Goal: Task Accomplishment & Management: Use online tool/utility

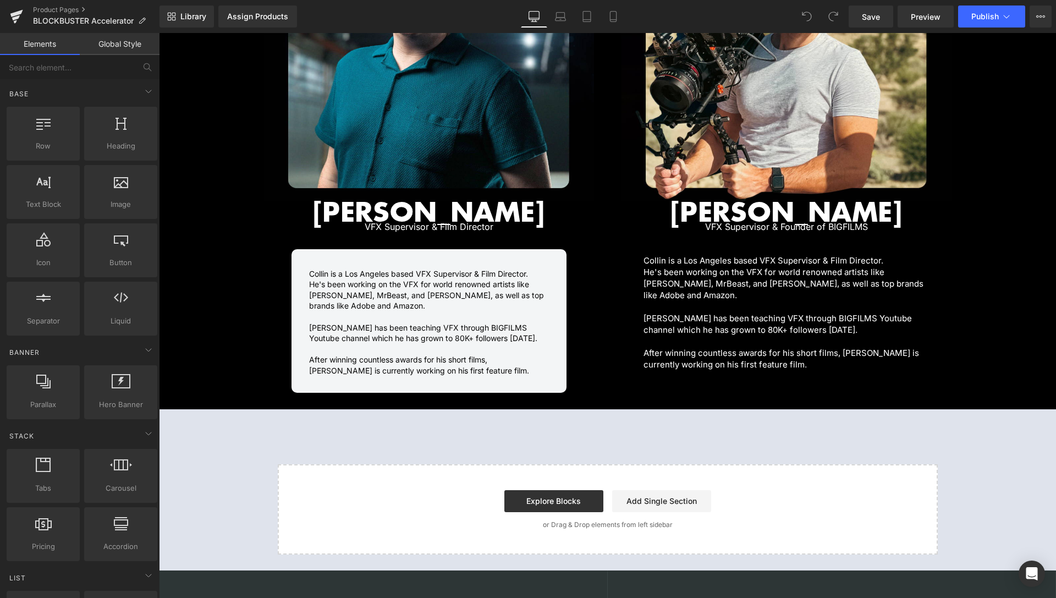
scroll to position [1459, 0]
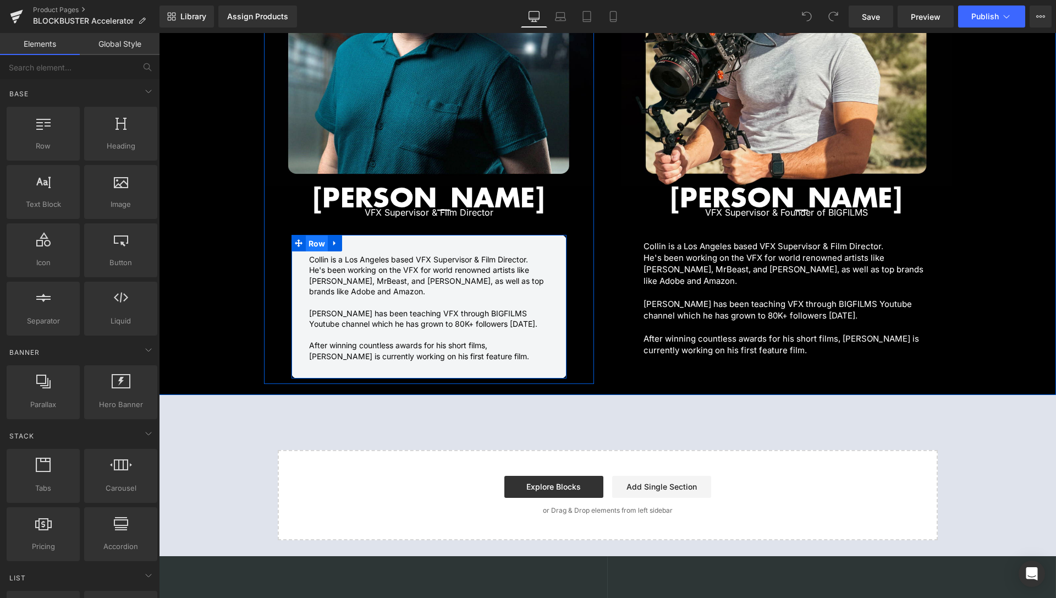
click at [312, 235] on span "Row" at bounding box center [317, 243] width 23 height 17
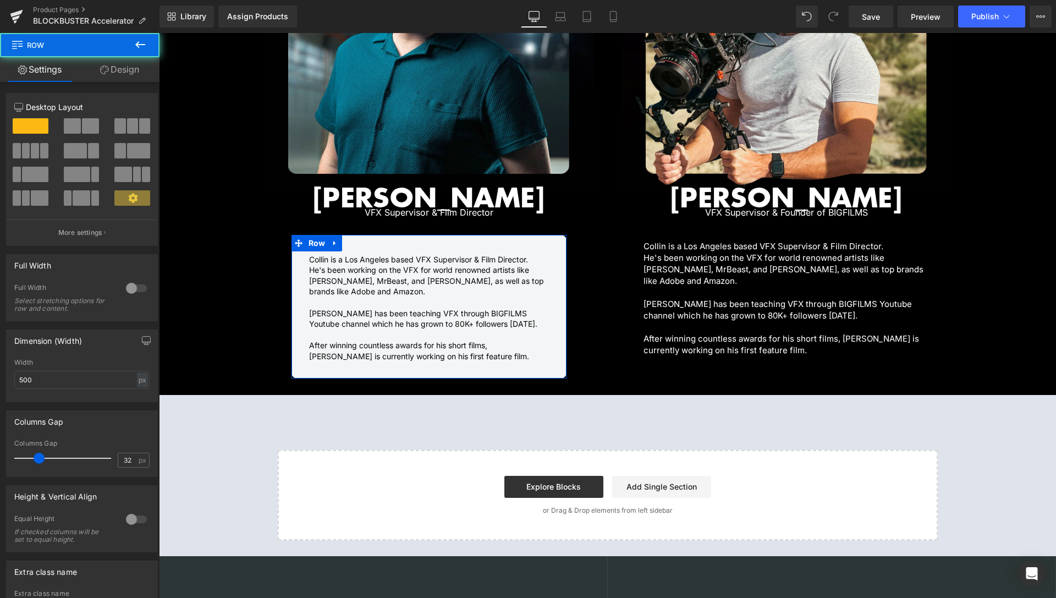
click at [111, 78] on link "Design" at bounding box center [120, 69] width 80 height 25
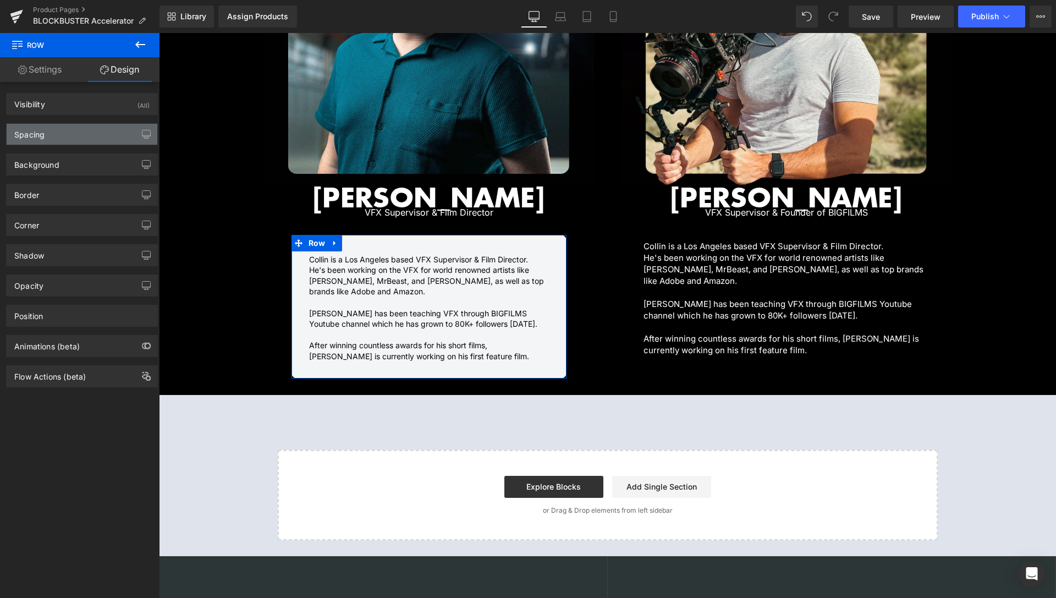
click at [58, 131] on div "Spacing" at bounding box center [82, 134] width 151 height 21
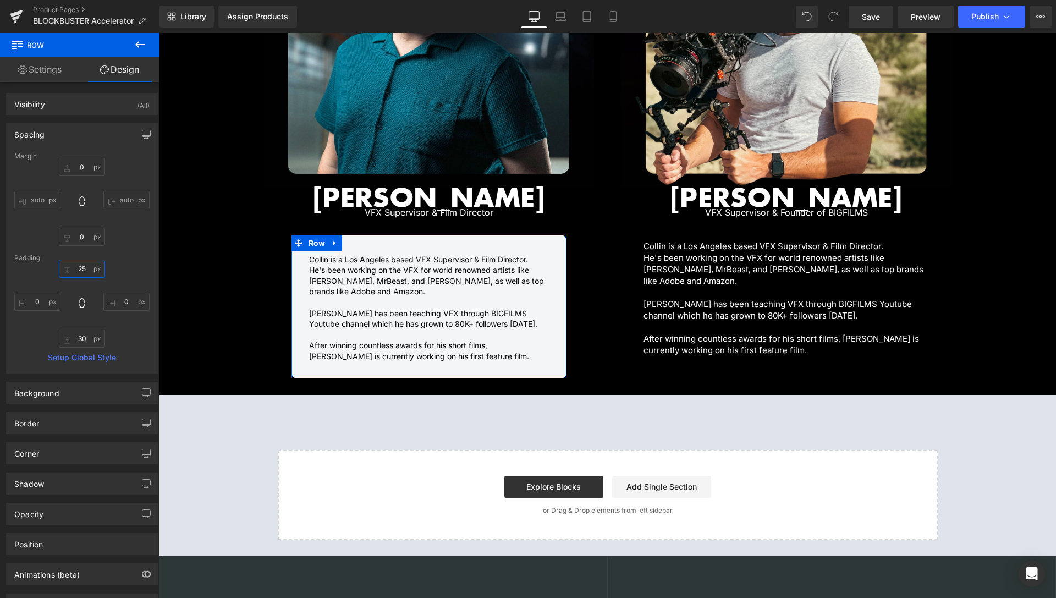
click at [77, 273] on input "25" at bounding box center [82, 269] width 46 height 18
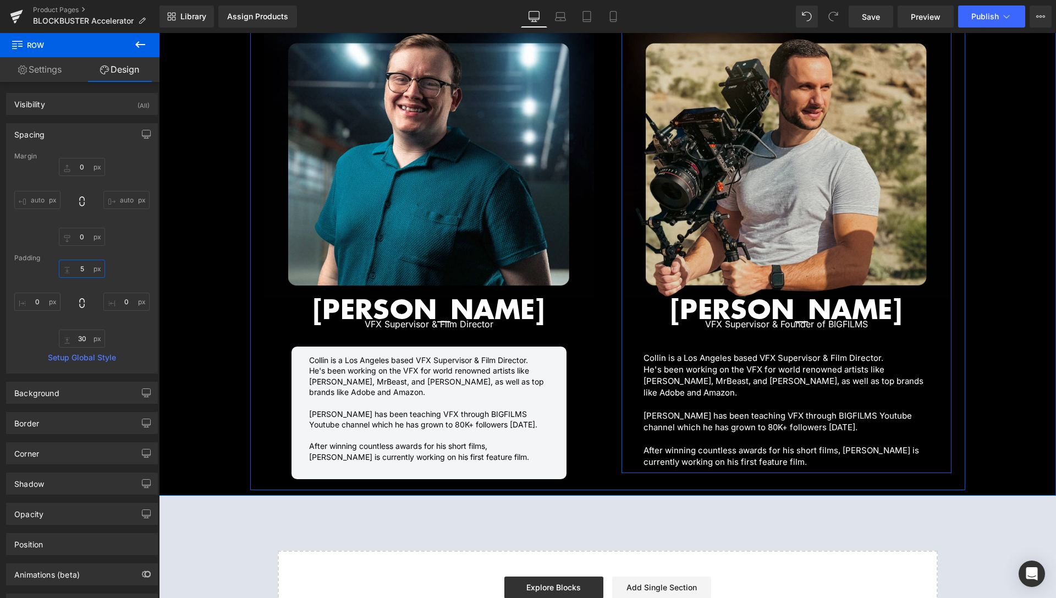
scroll to position [1347, 0]
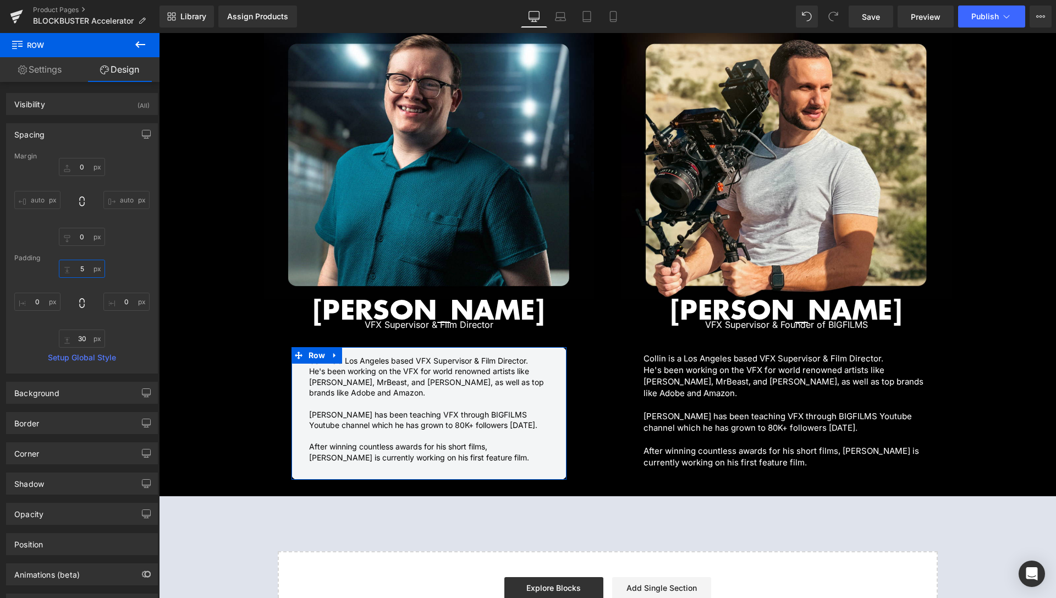
click at [76, 264] on input "5" at bounding box center [82, 269] width 46 height 18
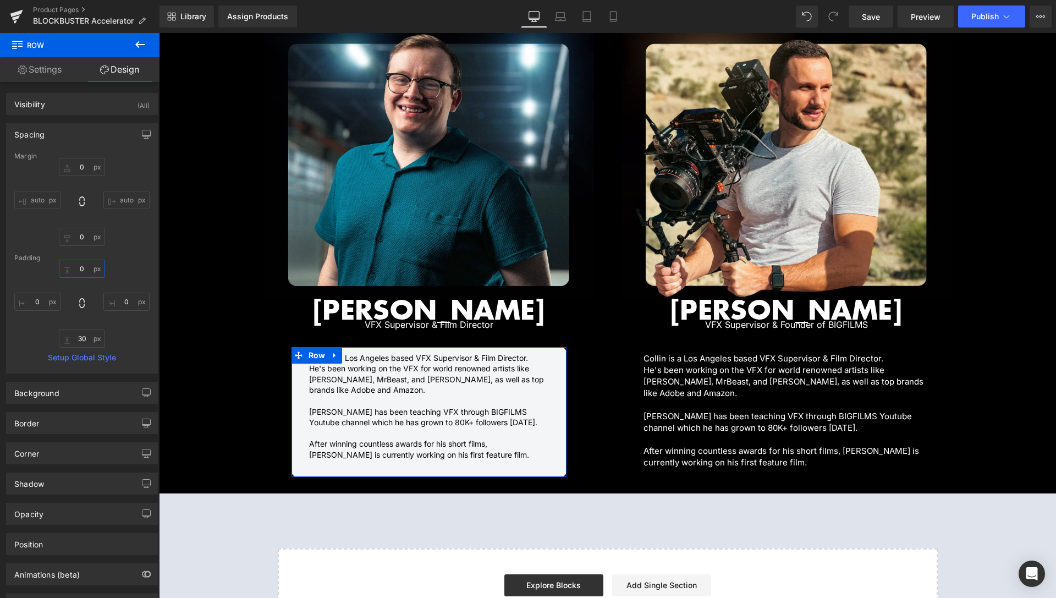
click at [76, 271] on input "0" at bounding box center [82, 269] width 46 height 18
click at [76, 270] on input "0" at bounding box center [82, 269] width 46 height 18
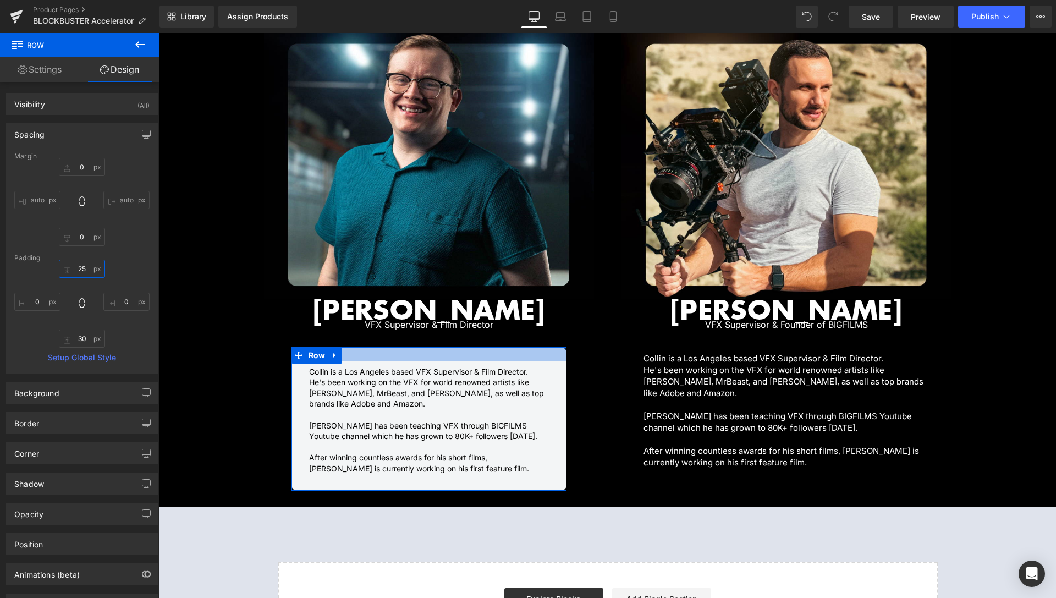
click at [77, 272] on input "25" at bounding box center [82, 269] width 46 height 18
type input "20"
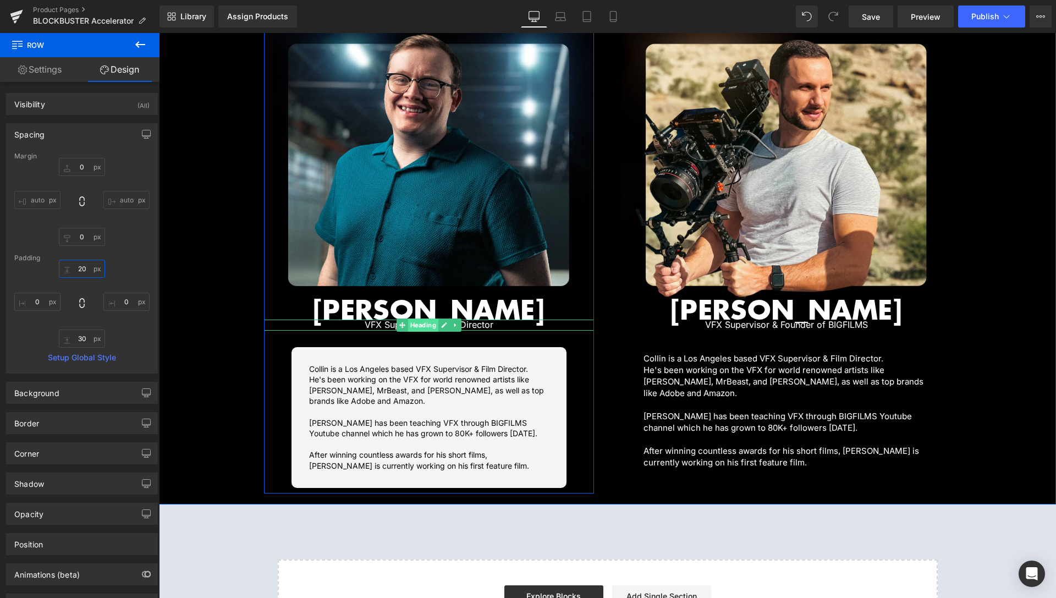
click at [421, 319] on span "Heading" at bounding box center [423, 325] width 30 height 13
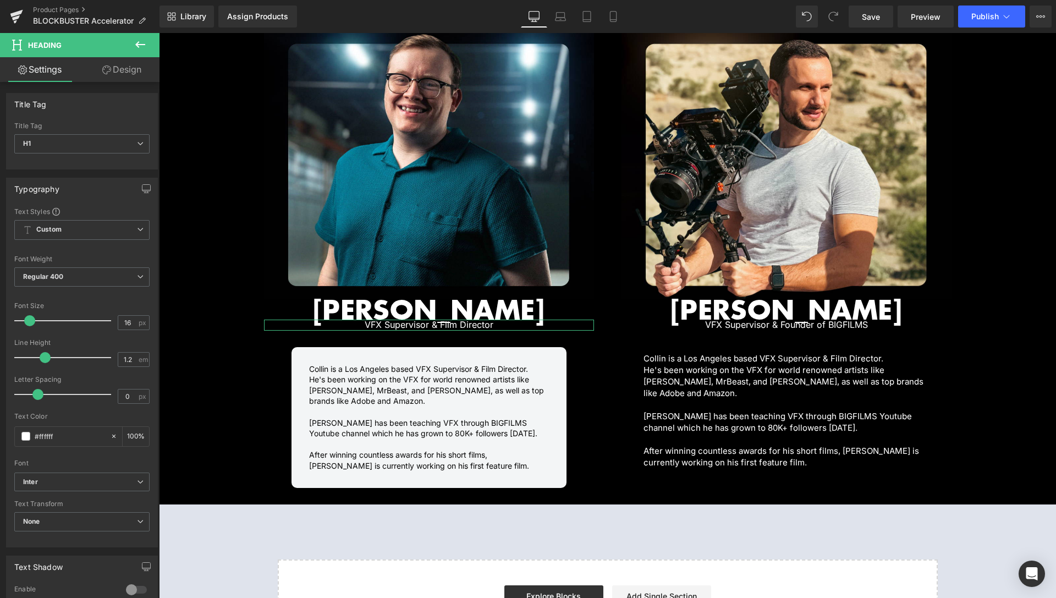
click at [108, 81] on link "Design" at bounding box center [122, 69] width 80 height 25
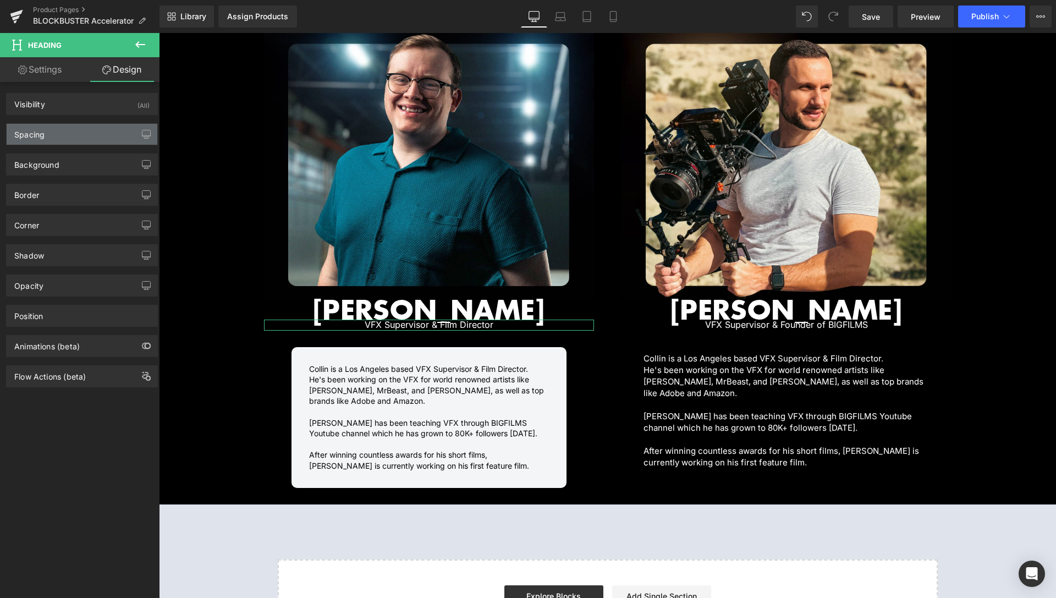
click at [53, 138] on div "Spacing" at bounding box center [82, 134] width 151 height 21
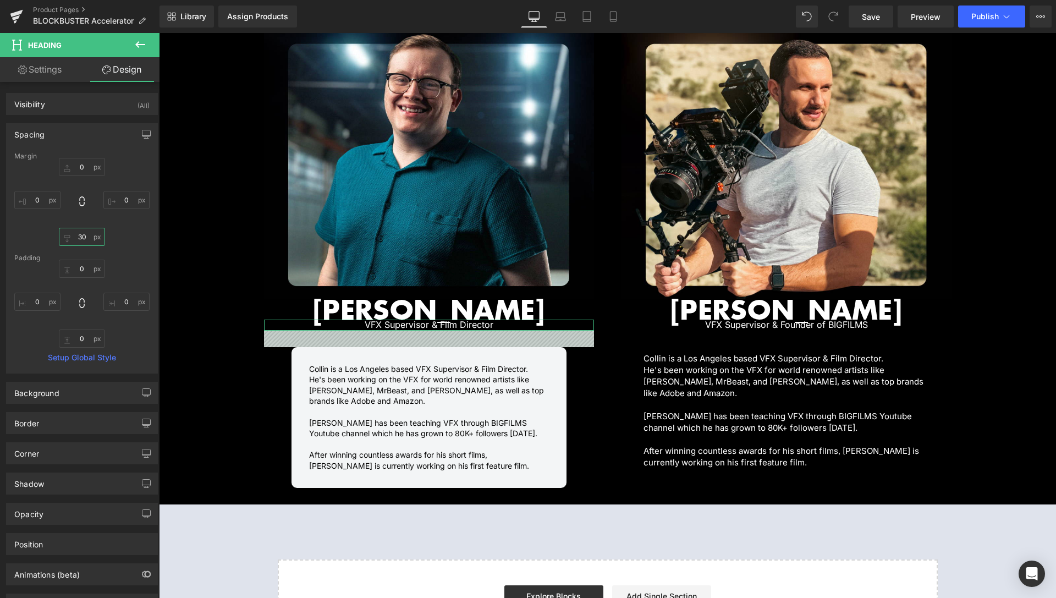
click at [81, 237] on input "30" at bounding box center [82, 237] width 46 height 18
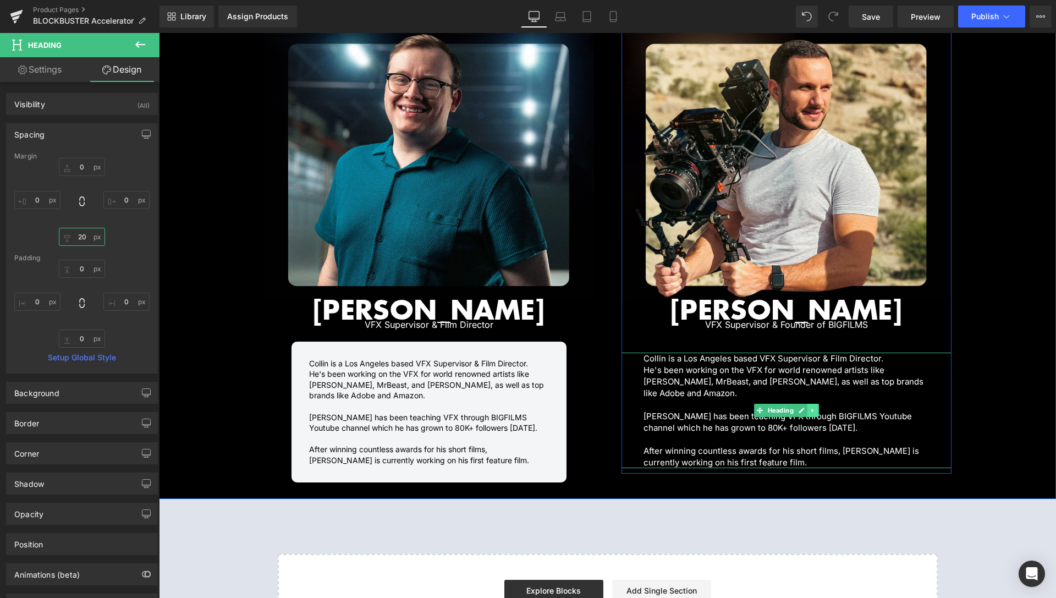
type input "20"
click at [810, 407] on icon at bounding box center [813, 410] width 6 height 7
click at [816, 407] on icon at bounding box center [819, 410] width 6 height 6
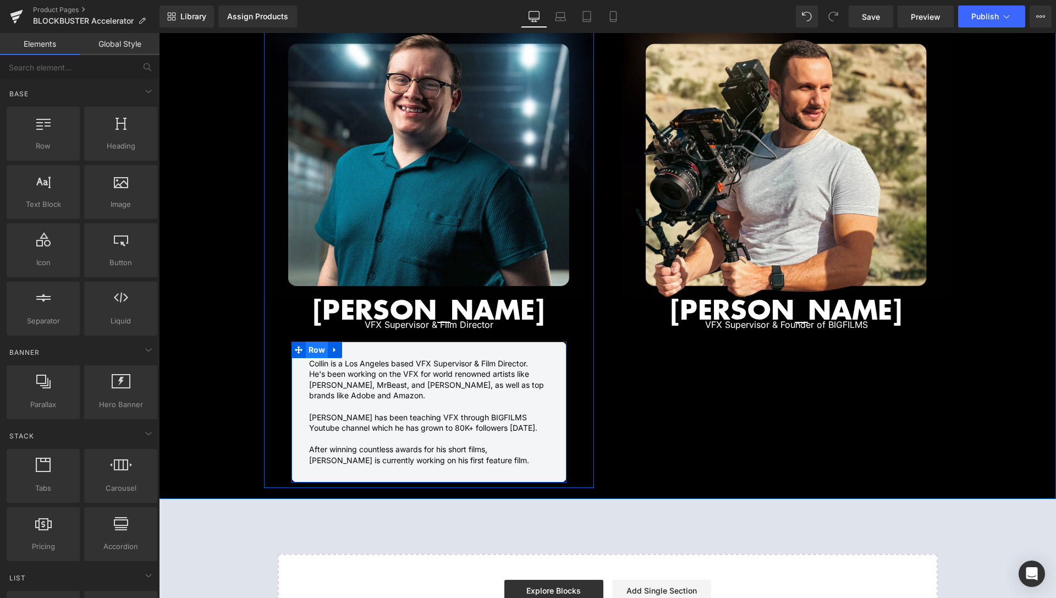
click at [313, 342] on span "Row" at bounding box center [317, 350] width 23 height 17
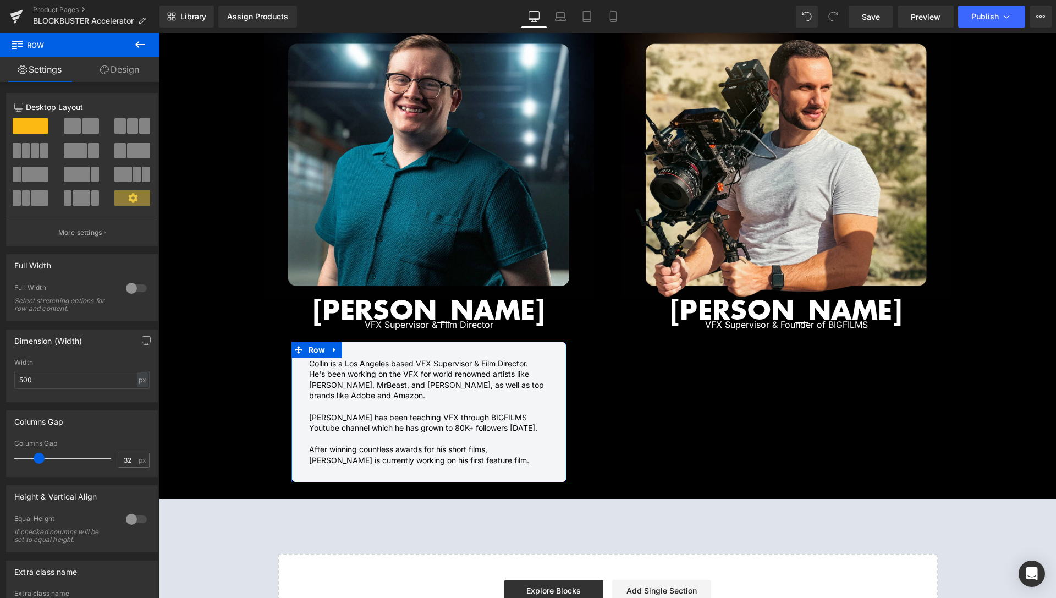
click at [135, 74] on link "Design" at bounding box center [120, 69] width 80 height 25
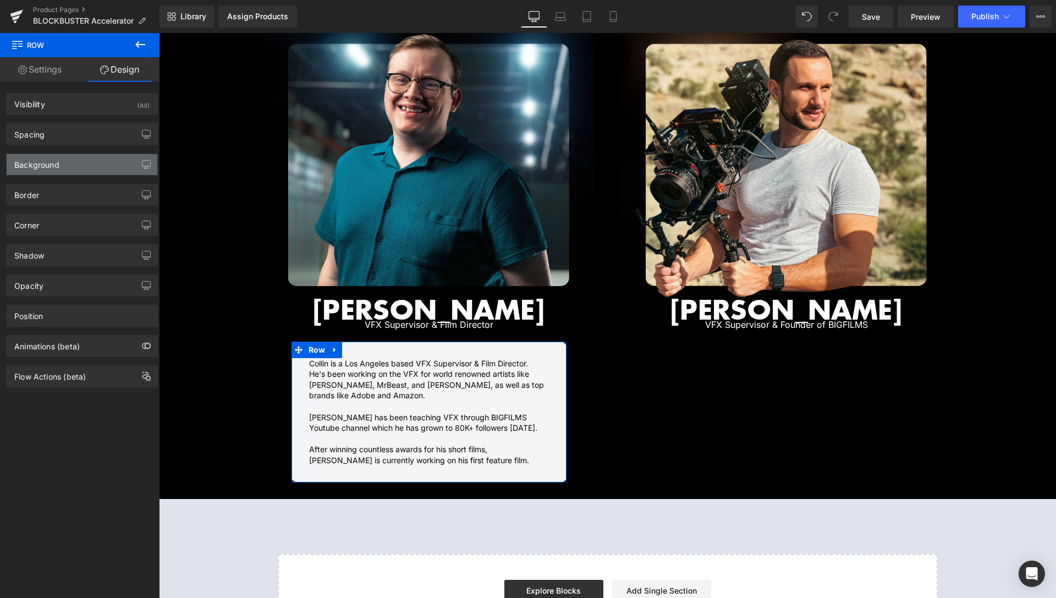
click at [64, 159] on div "Background" at bounding box center [82, 164] width 151 height 21
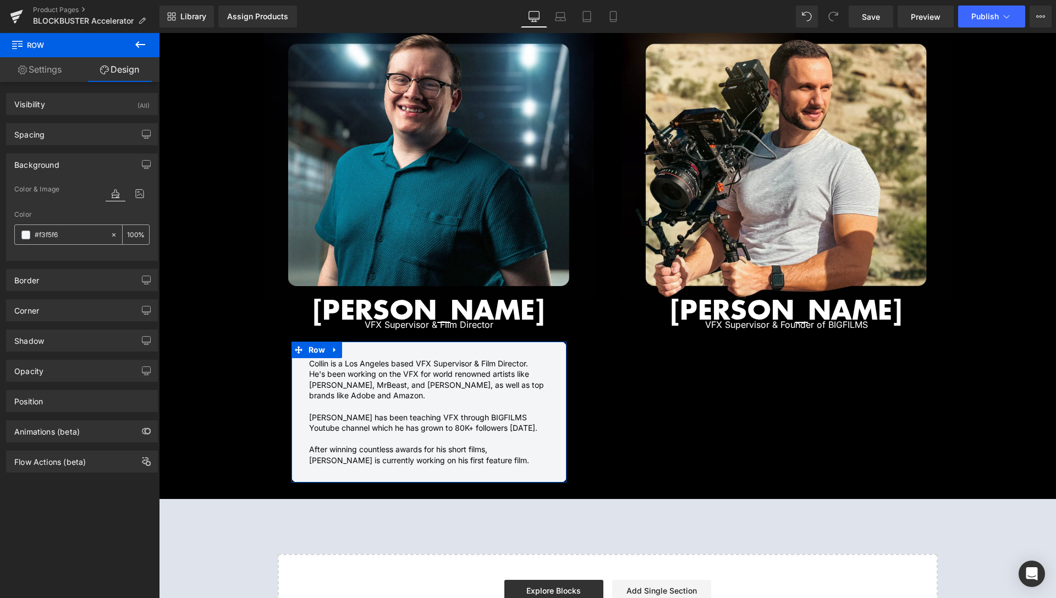
click at [65, 236] on input "#f3f5f6" at bounding box center [70, 235] width 70 height 12
click at [21, 234] on div "#f3f5f6" at bounding box center [62, 234] width 95 height 19
click at [23, 235] on span at bounding box center [25, 235] width 9 height 9
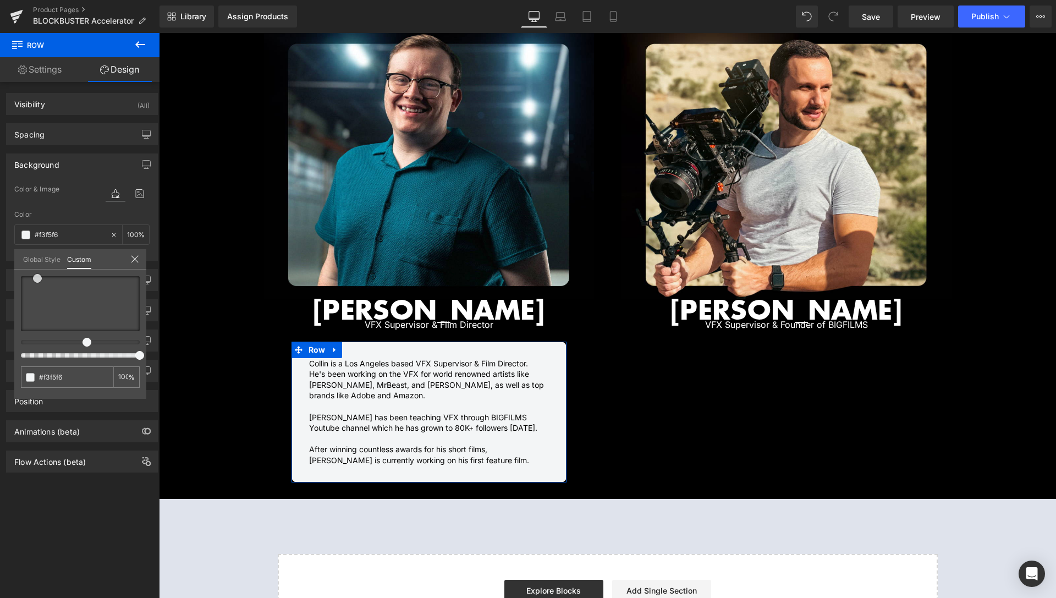
type input "#7bb0ca"
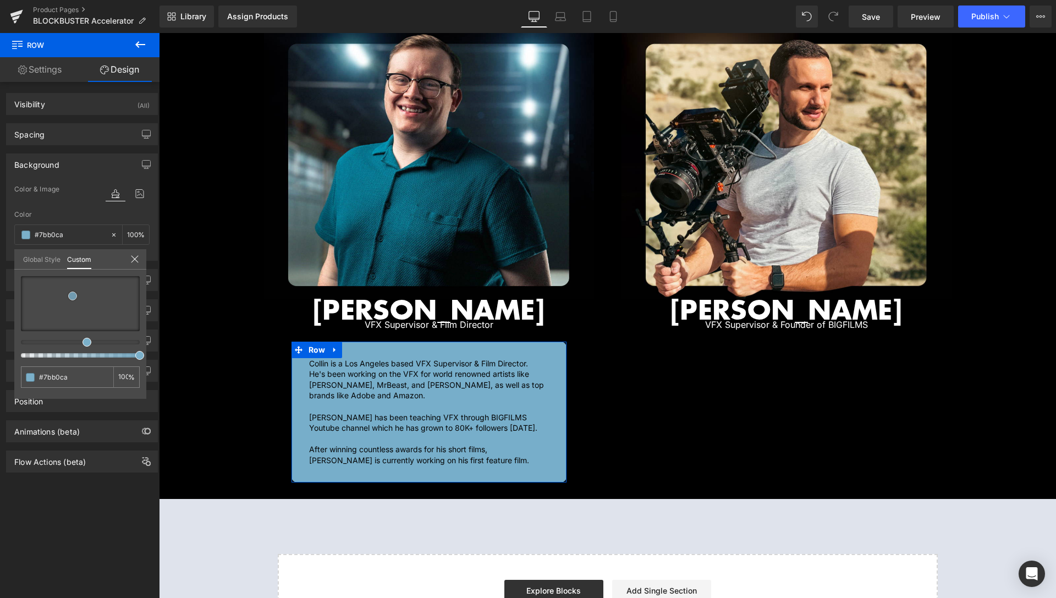
type input "#77aeca"
type input "#61a1c1"
type input "#62a1c0"
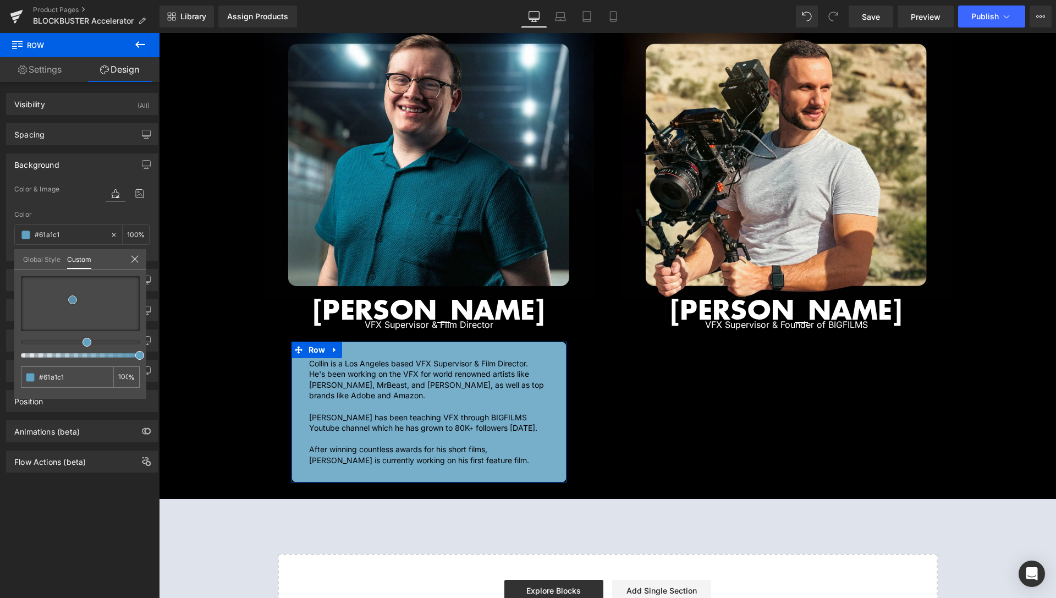
type input "#62a1c0"
type input "#65a3c1"
type input "#69a5c3"
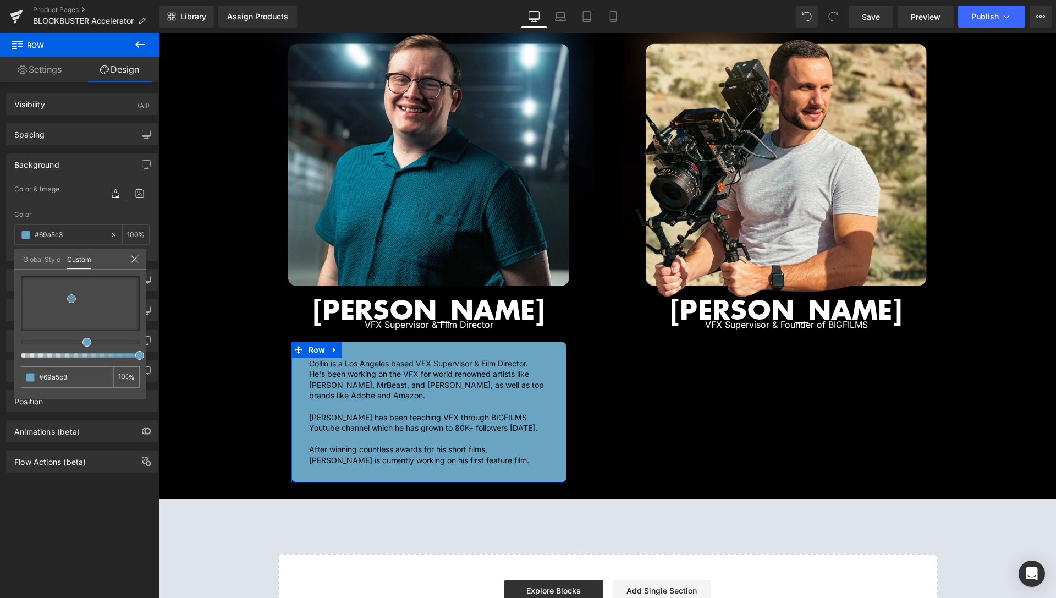
type input "#6aa5c2"
type input "#74a5bd"
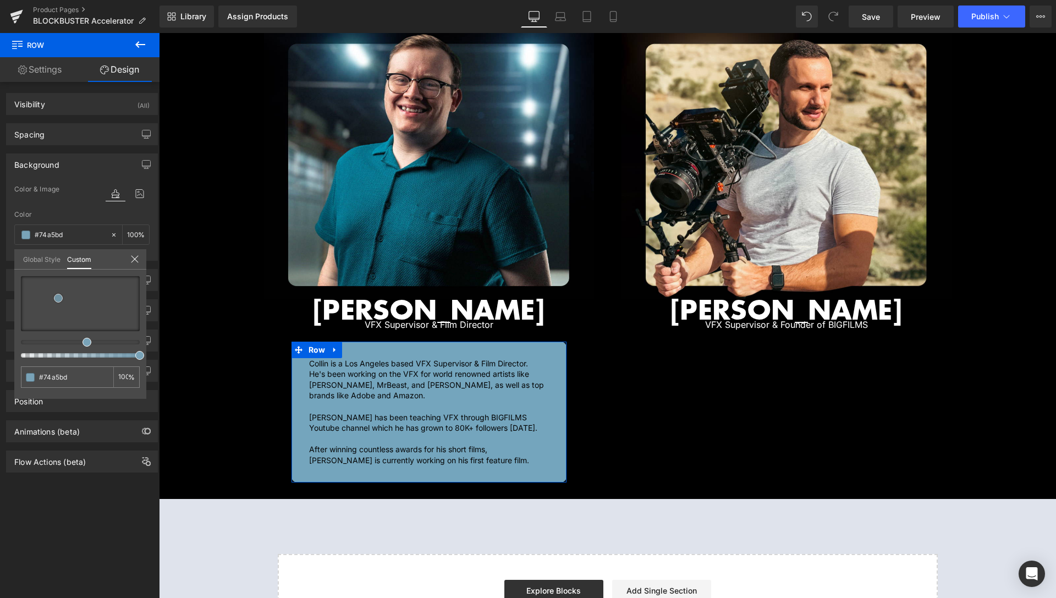
type input "#79a3b8"
type input "#76a1b6"
type input "#709cb2"
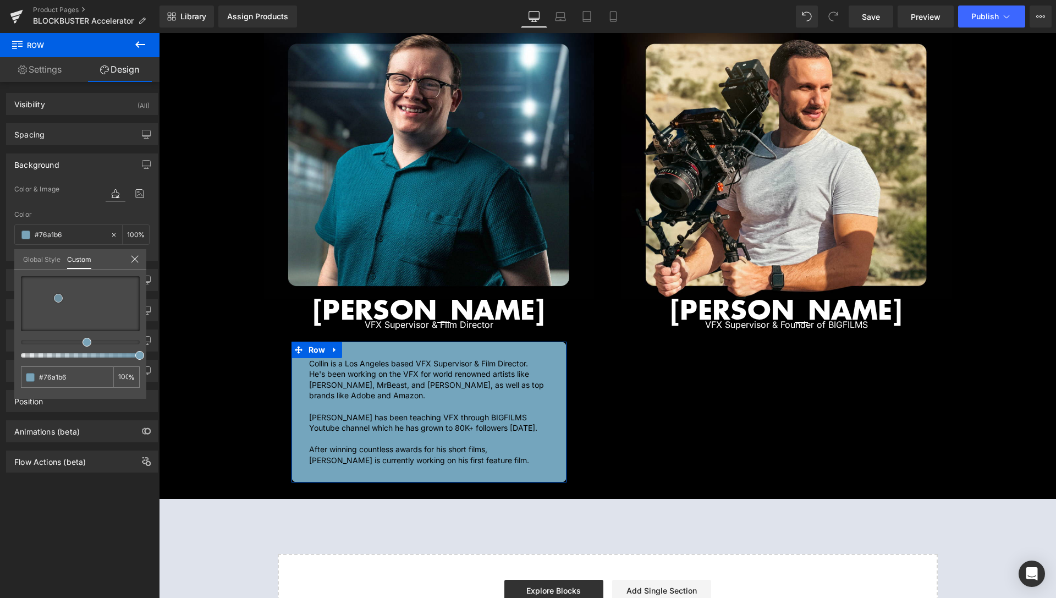
type input "#709cb2"
type input "#5e92aa"
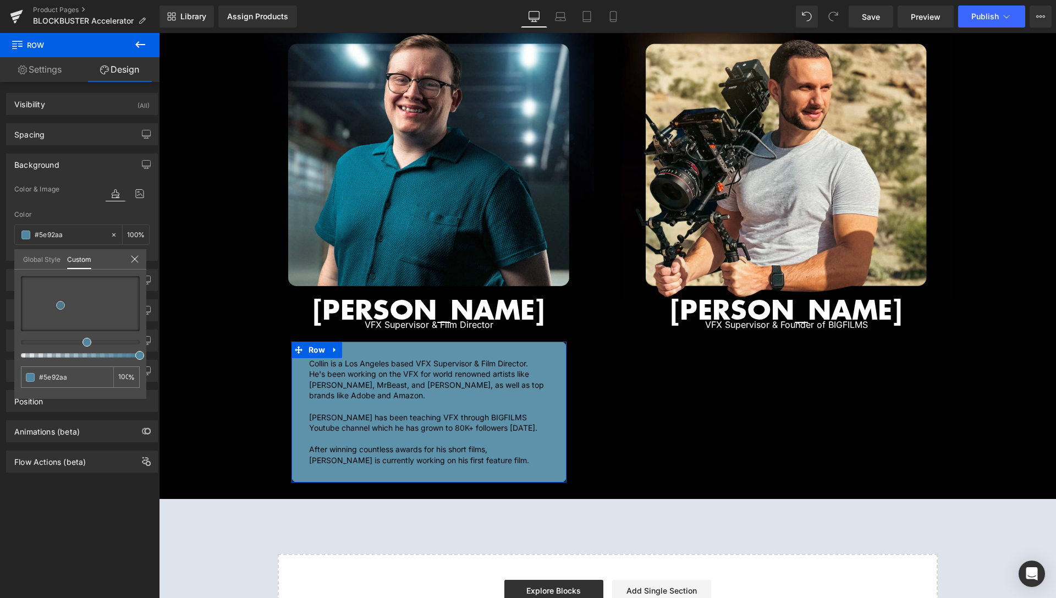
type input "#50869f"
type input "#3e748d"
type input "#33667e"
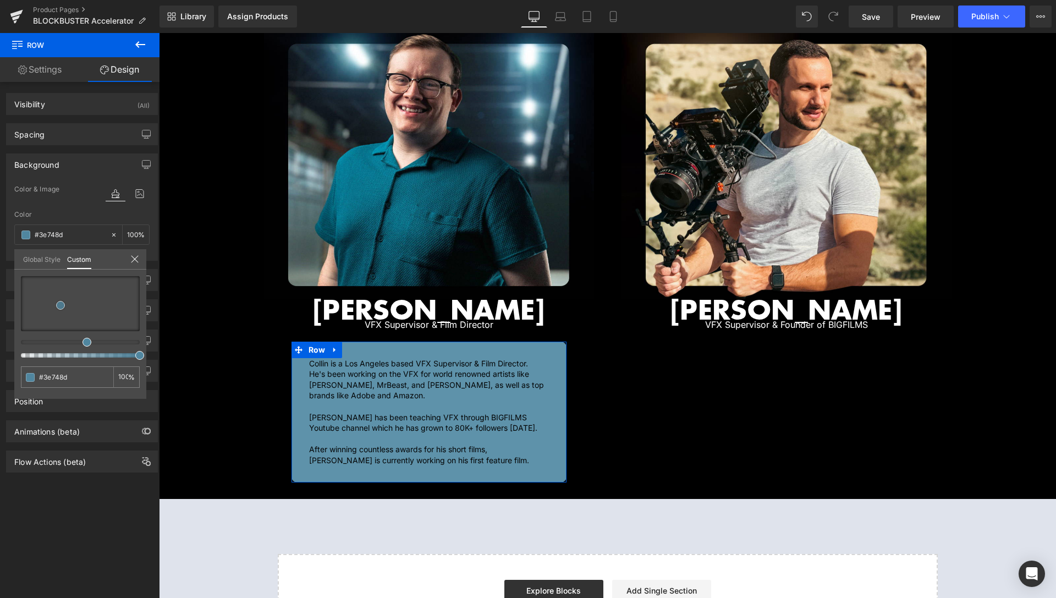
type input "#33667e"
type input "#30647c"
type input "#2c5b71"
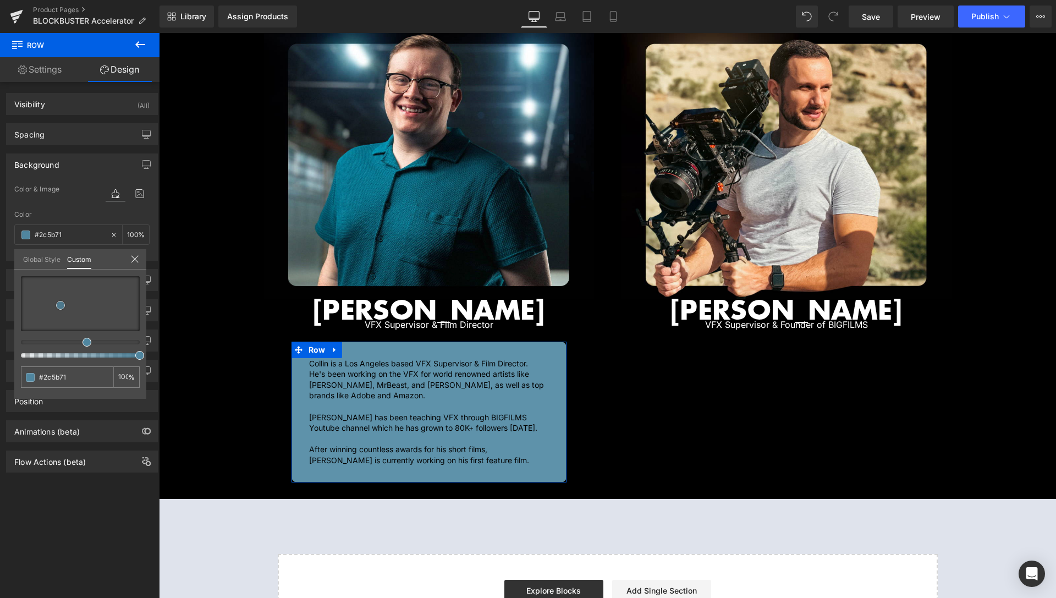
type input "#214353"
type input "#19313d"
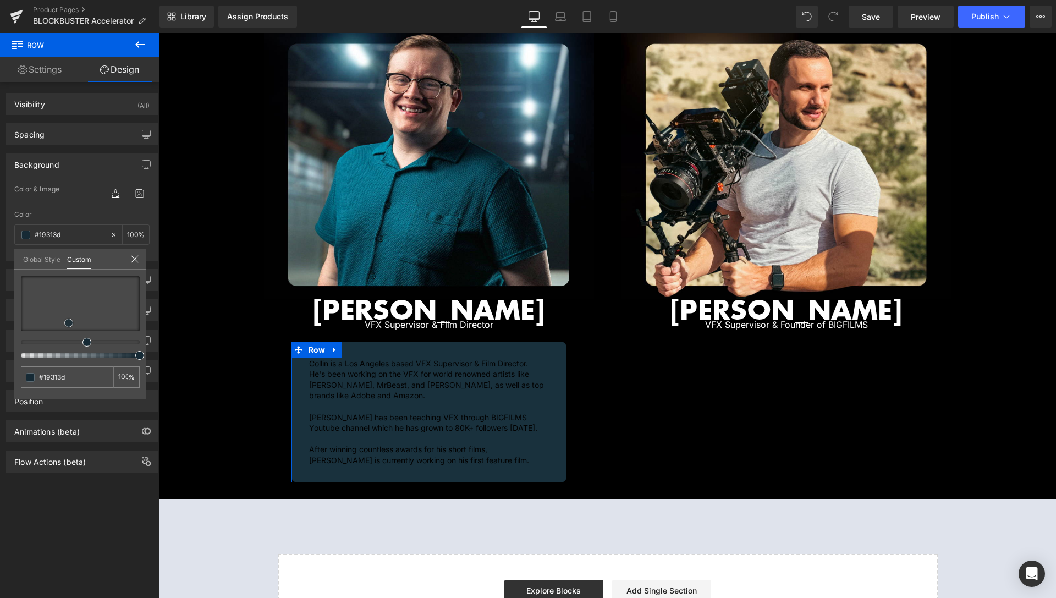
type input "#162a35"
type input "#152832"
type input "#12222a"
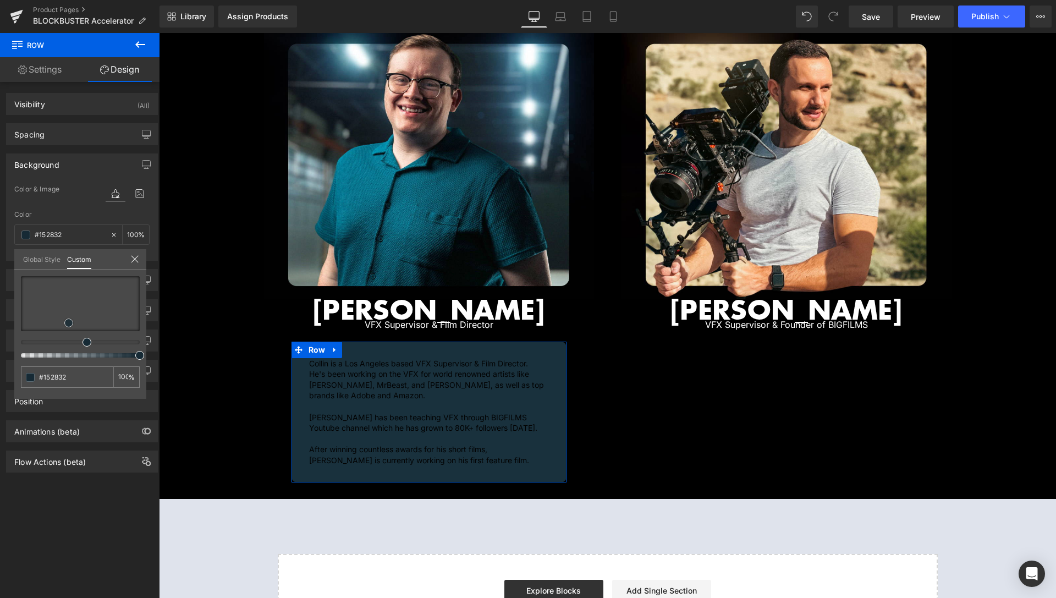
type input "#12222a"
type input "#0f1c23"
type input "#0c161c"
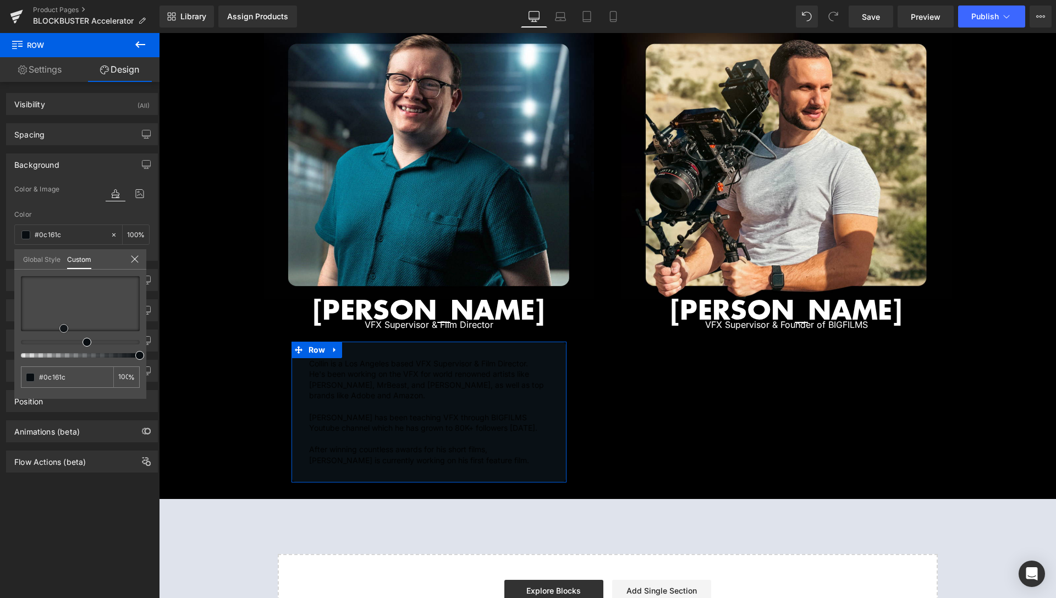
type input "#091015"
type input "#080d11"
type input "#060a0d"
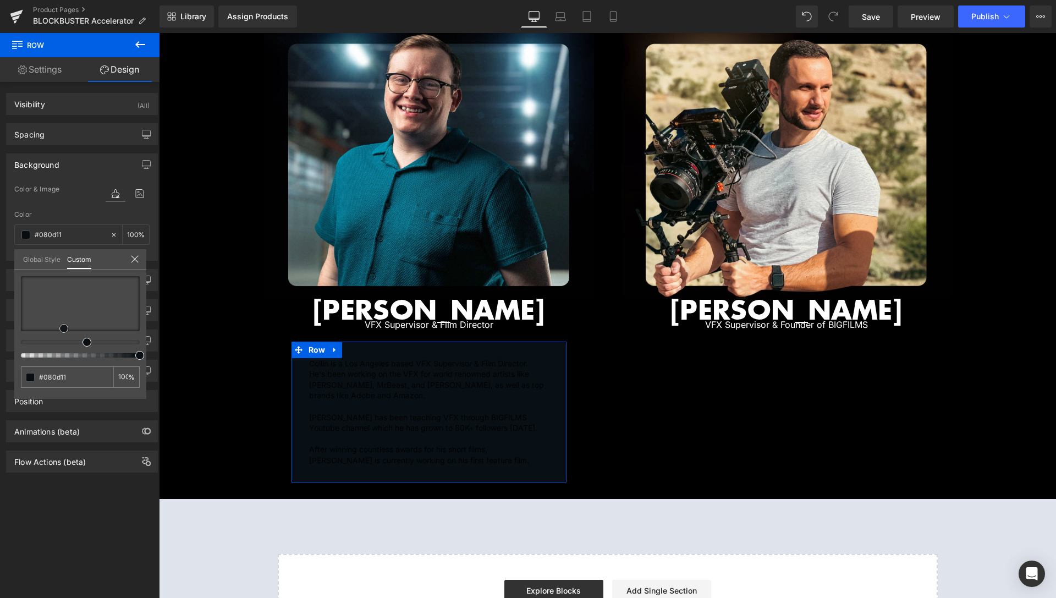
type input "#060a0d"
type input "#080d11"
type input "#0b1318"
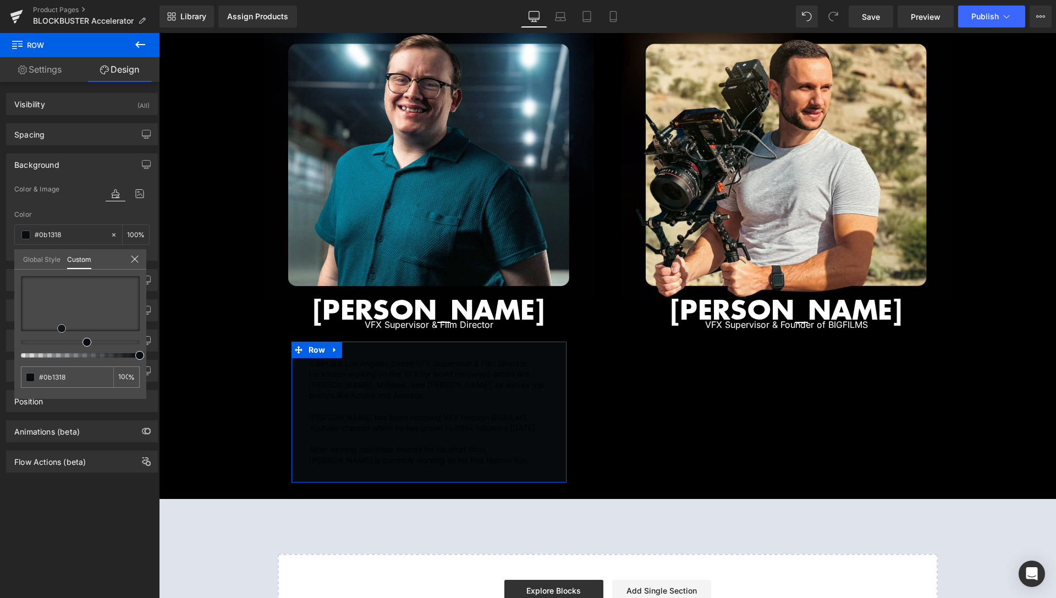
type input "#111b21"
type input "#16232b"
type input "#1a2932"
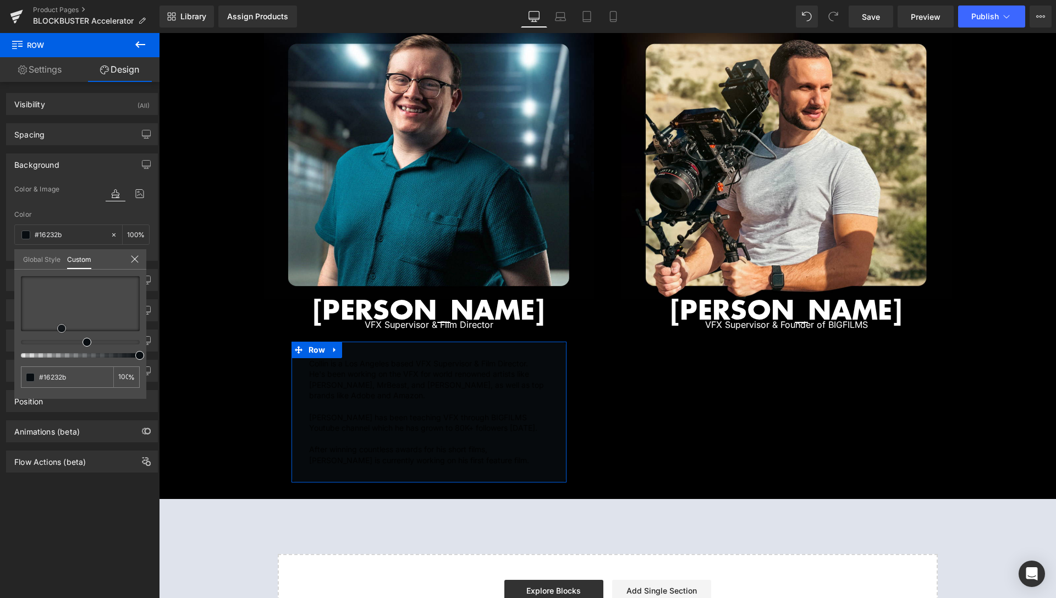
type input "#1a2932"
type input "#1d2e39"
type input "#233542"
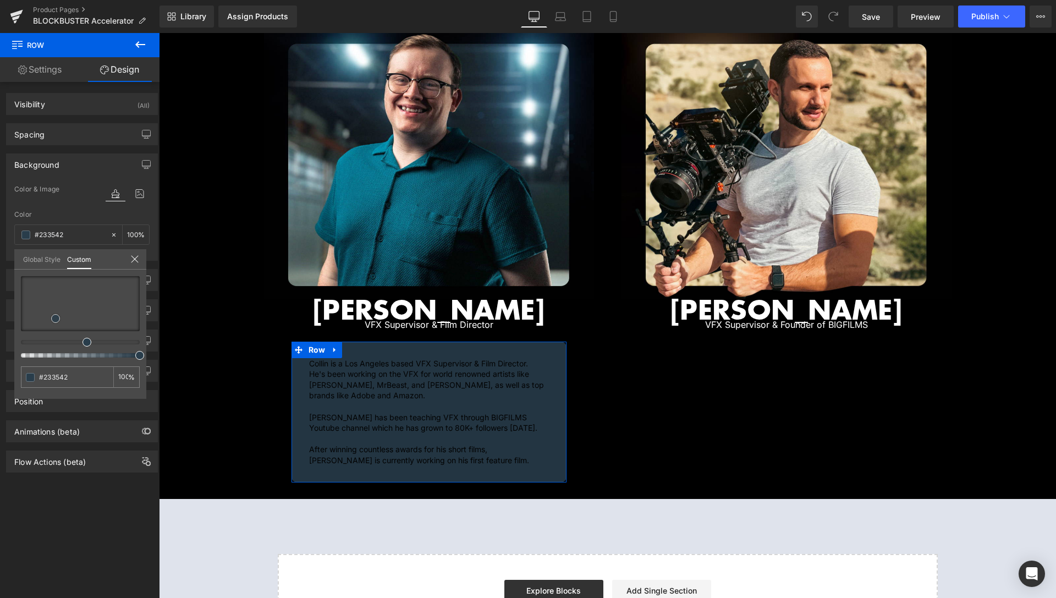
type input "#293d4b"
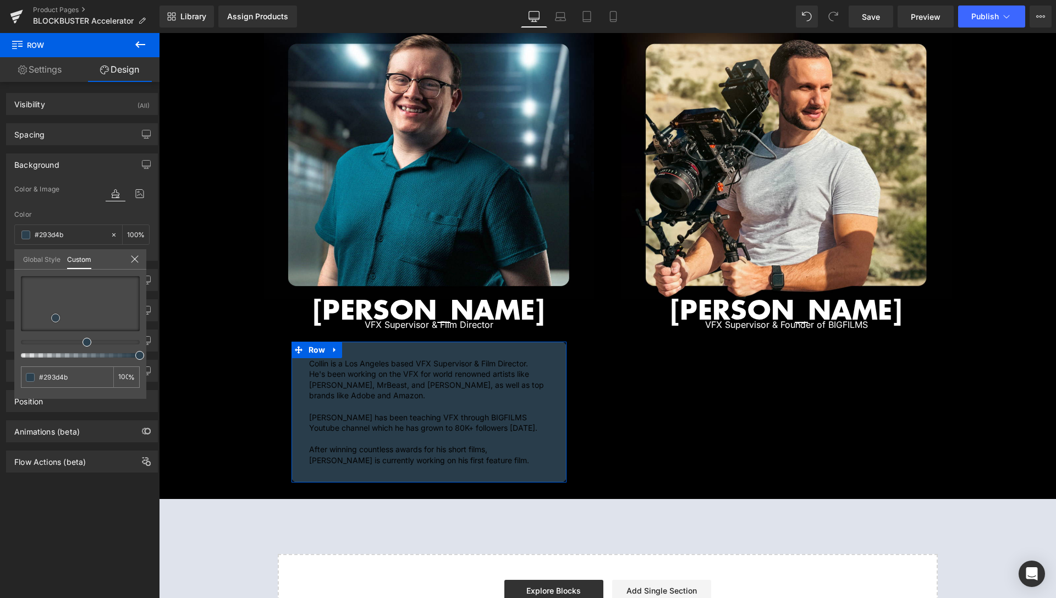
type input "#2b404e"
type input "#273843"
type input "#28353d"
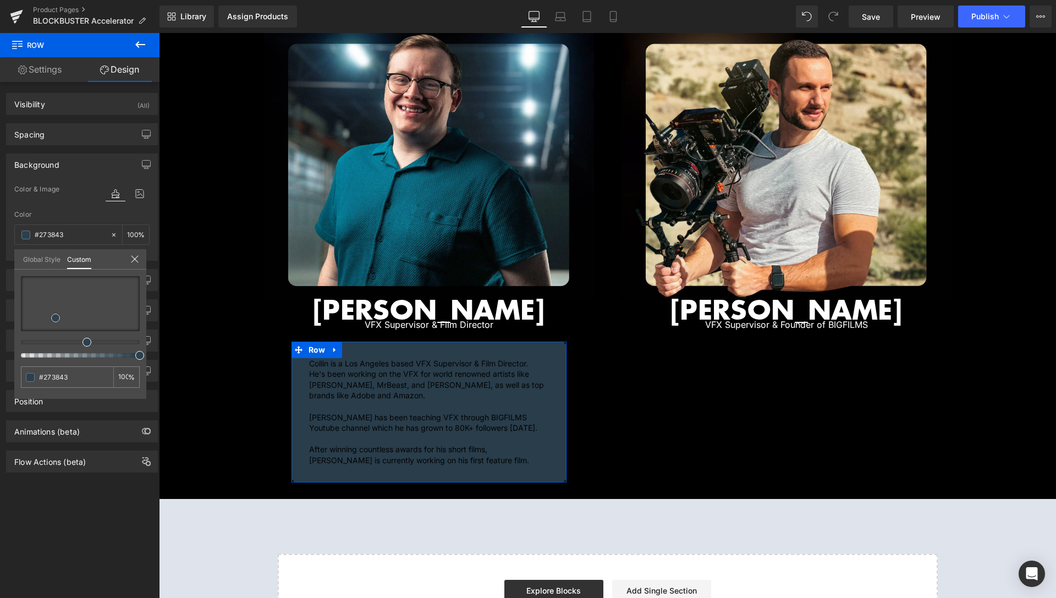
type input "#28353d"
type input "#2a353b"
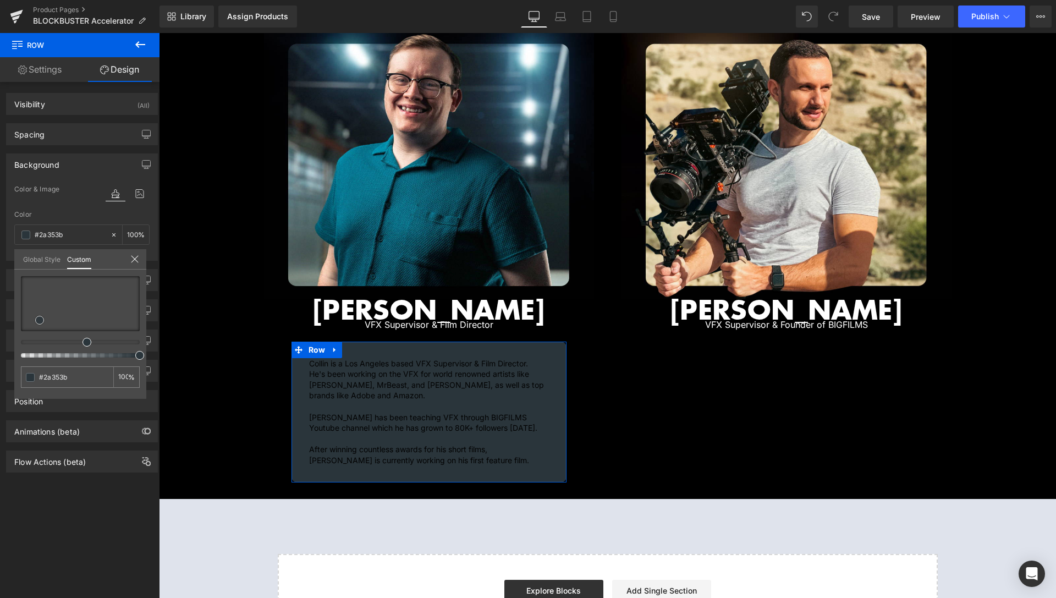
type input "#2b353a"
type input "#2c3539"
type input "#2d3133"
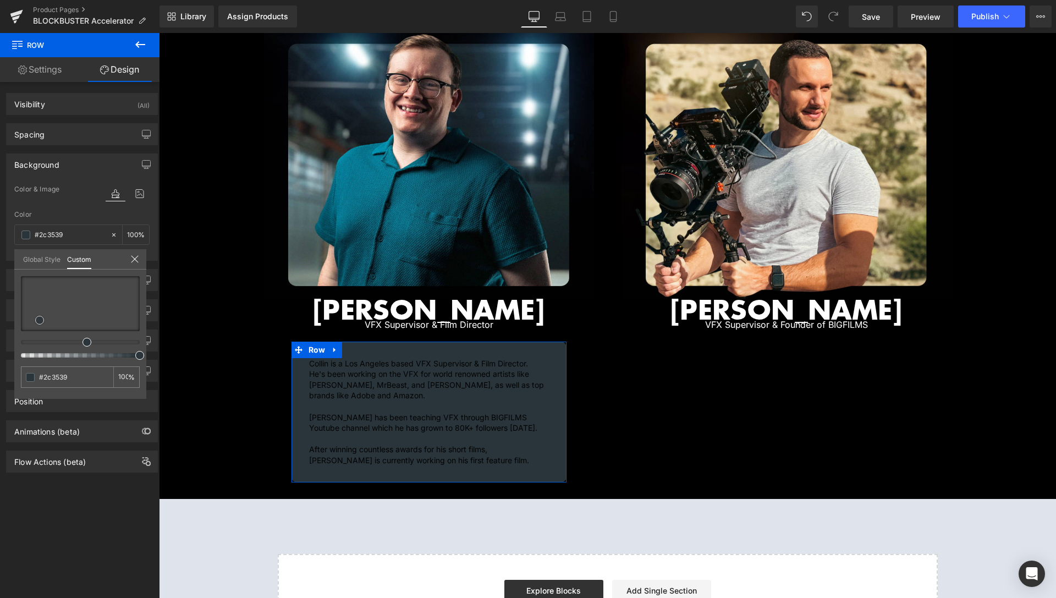
type input "#2d3133"
type input "#2c2e2f"
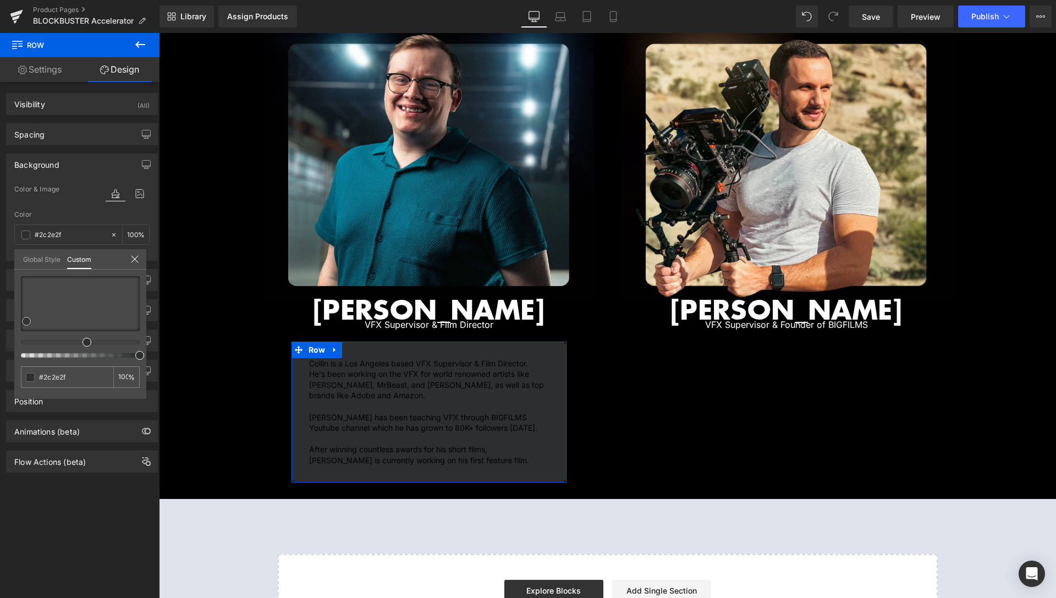
type input "#2b2e30"
type input "#272c2e"
type input "#222b2e"
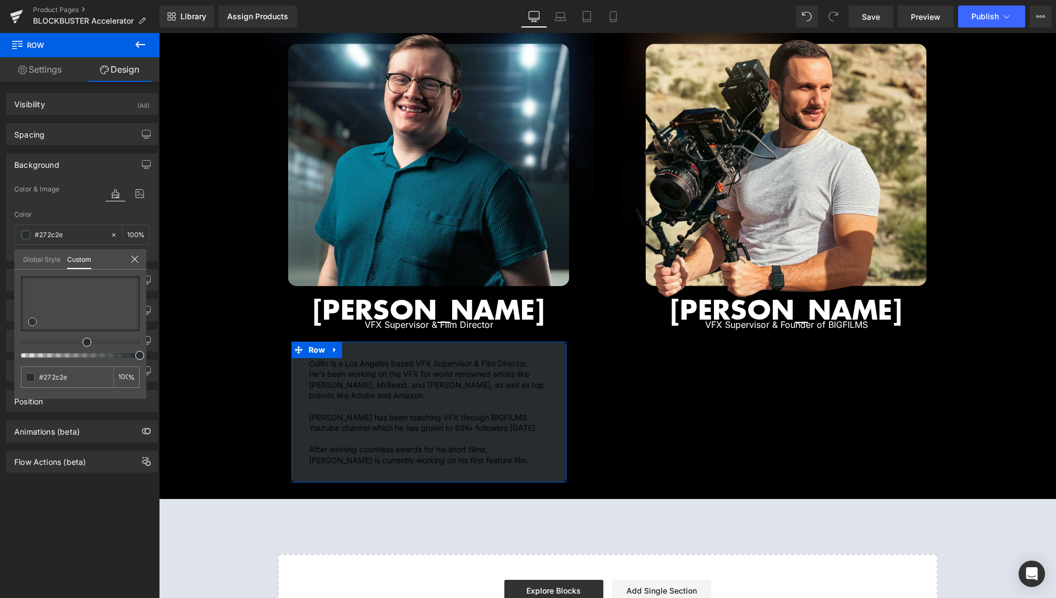
type input "#222b2e"
type input "#1f2d32"
type input "#1e2d33"
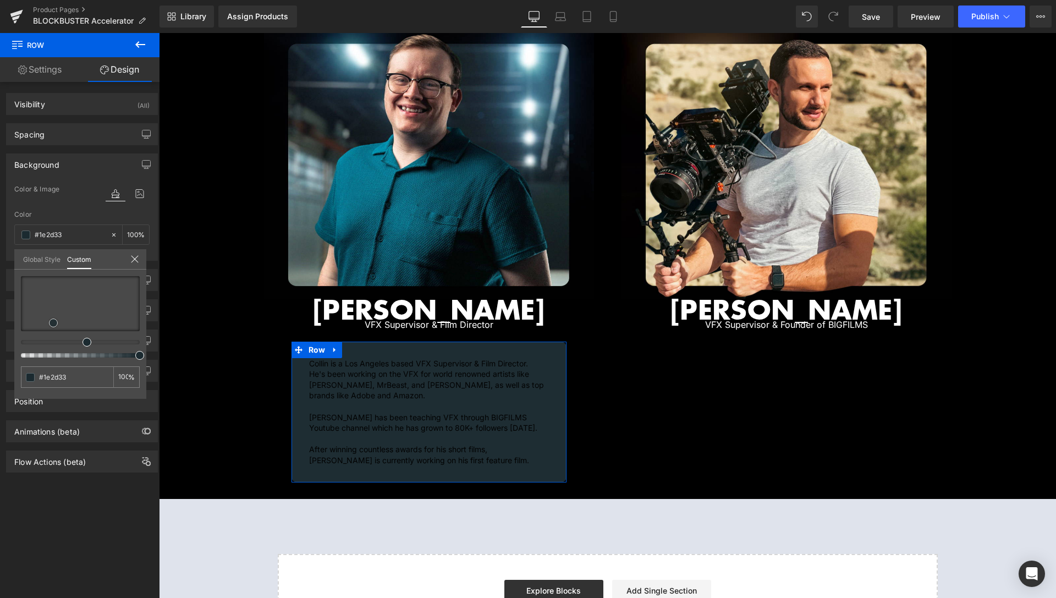
type input "#1b2a30"
type input "#19282e"
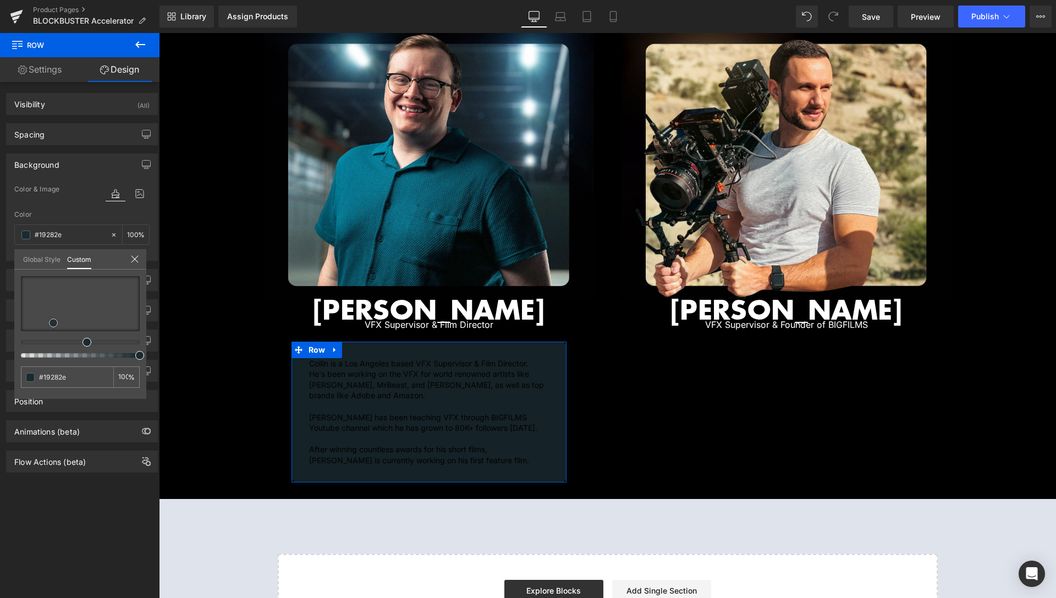
type input "#152227"
type input "#131f24"
type input "#16252b"
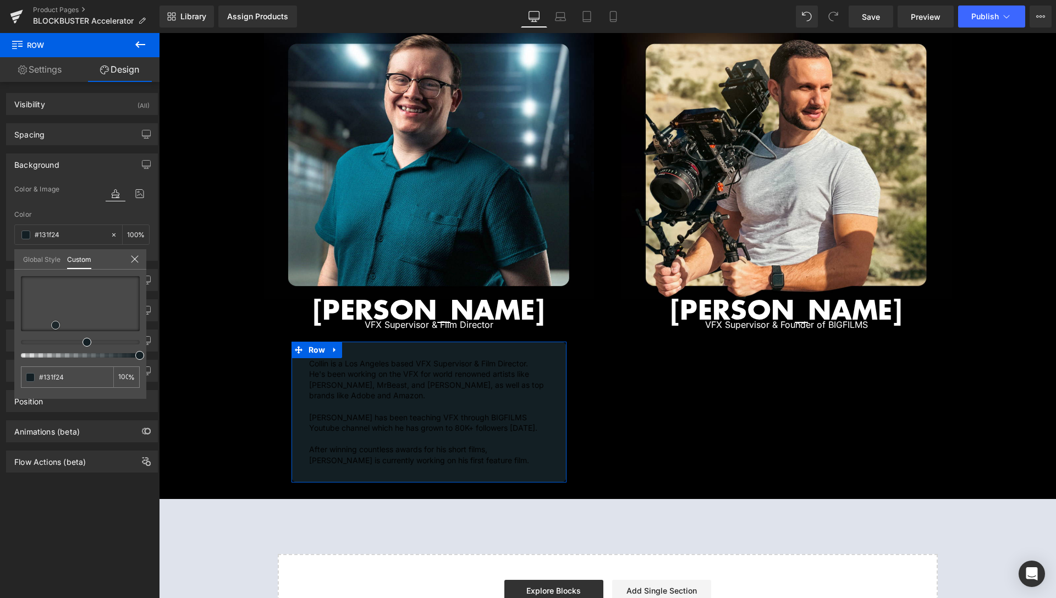
type input "#16252b"
type input "#1b2b31"
type input "#20353b"
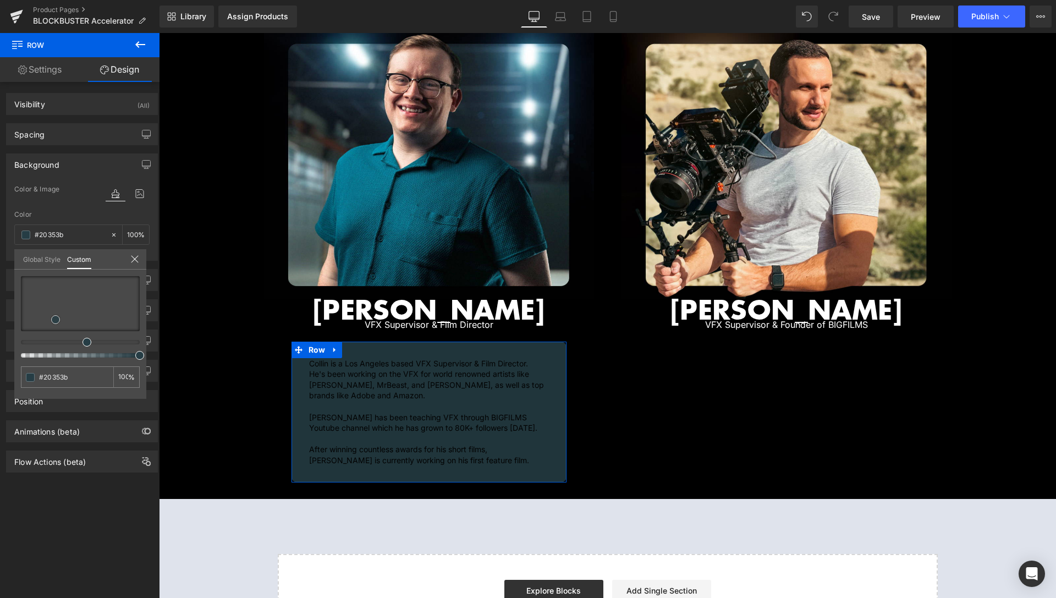
type input "#263d45"
type input "#274048"
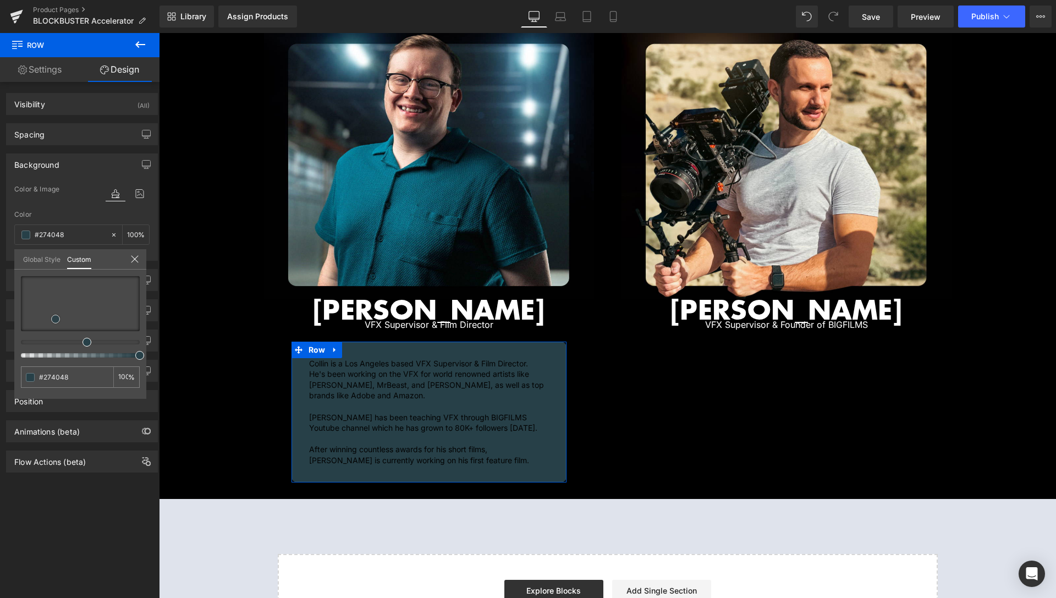
drag, startPoint x: 73, startPoint y: 296, endPoint x: 56, endPoint y: 319, distance: 28.7
click at [56, 319] on div at bounding box center [80, 303] width 119 height 55
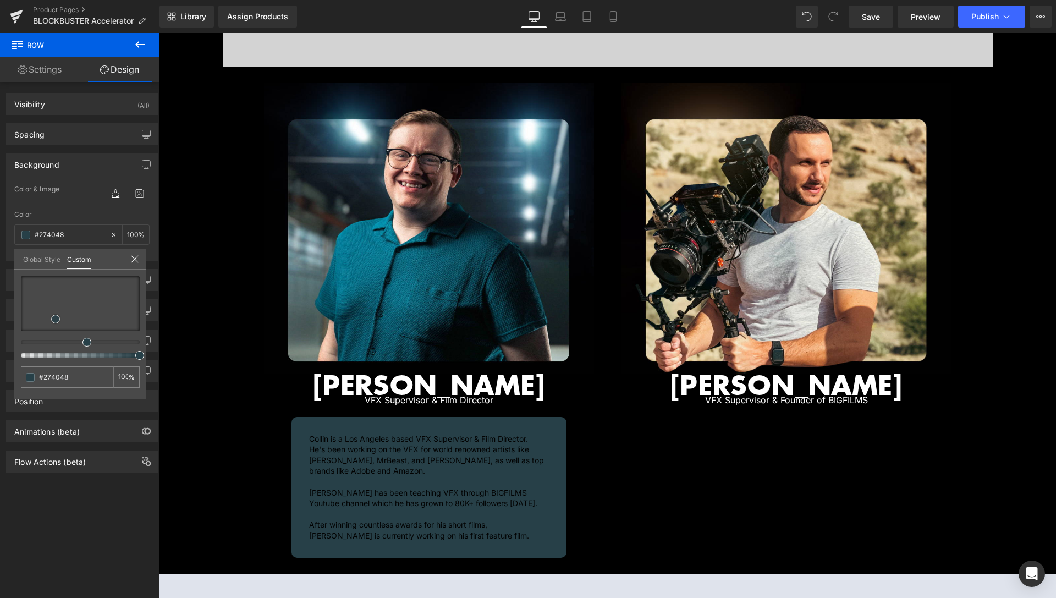
scroll to position [1291, 0]
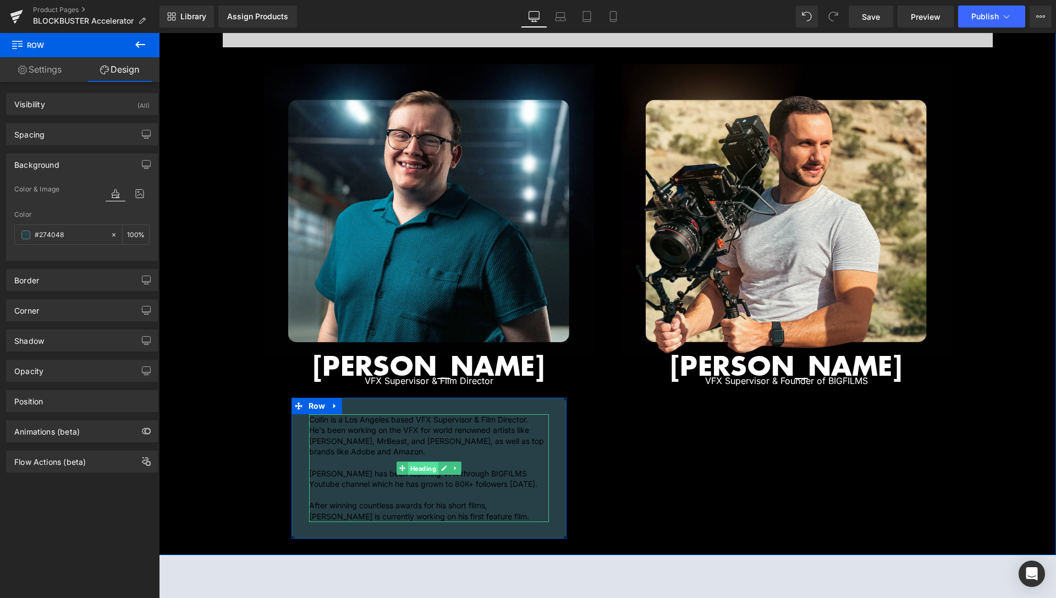
click at [415, 462] on span "Heading" at bounding box center [423, 468] width 30 height 13
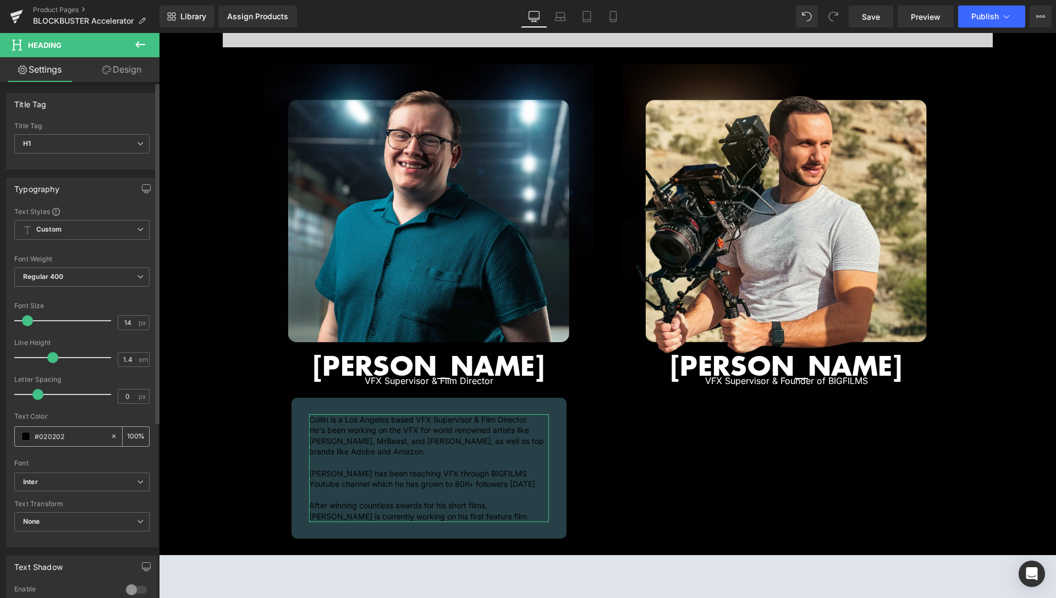
click at [28, 437] on span at bounding box center [25, 436] width 9 height 9
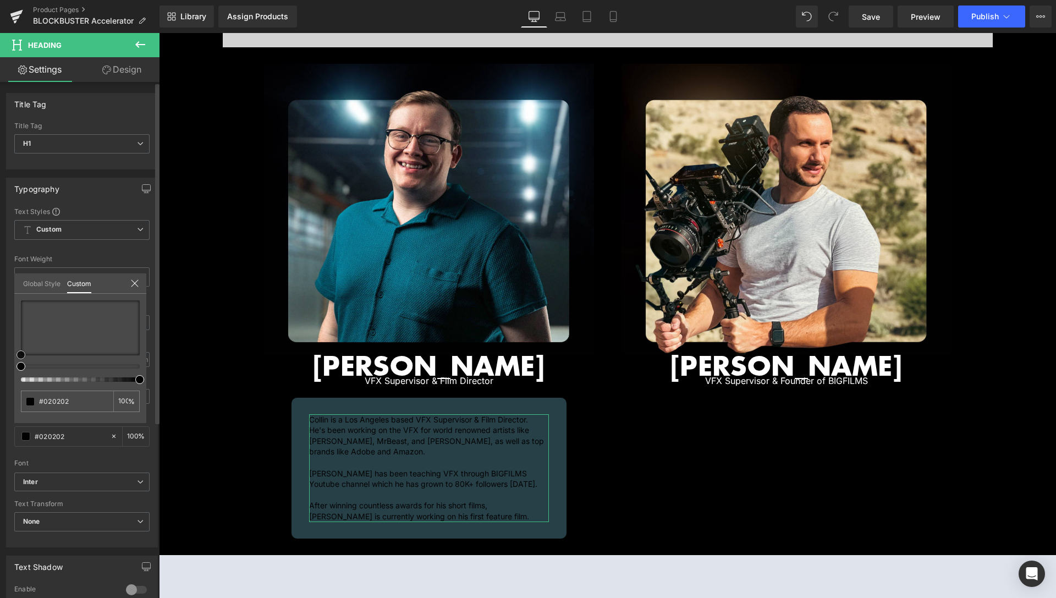
type input "#a18080"
type input "#a58787"
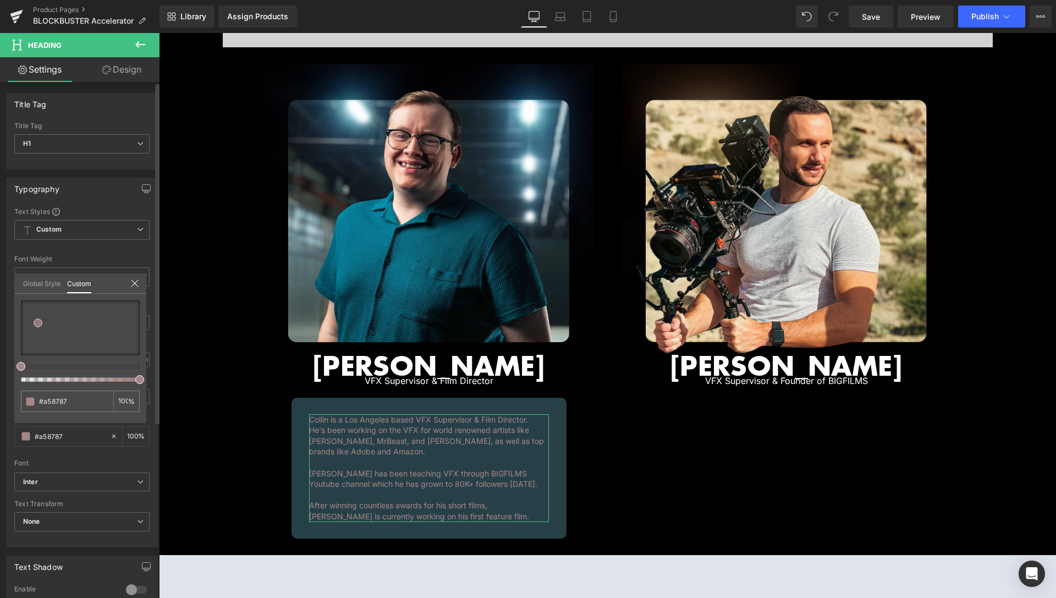
type input "#c5bebe"
type input "#f4f4f4"
type input "#ffffff"
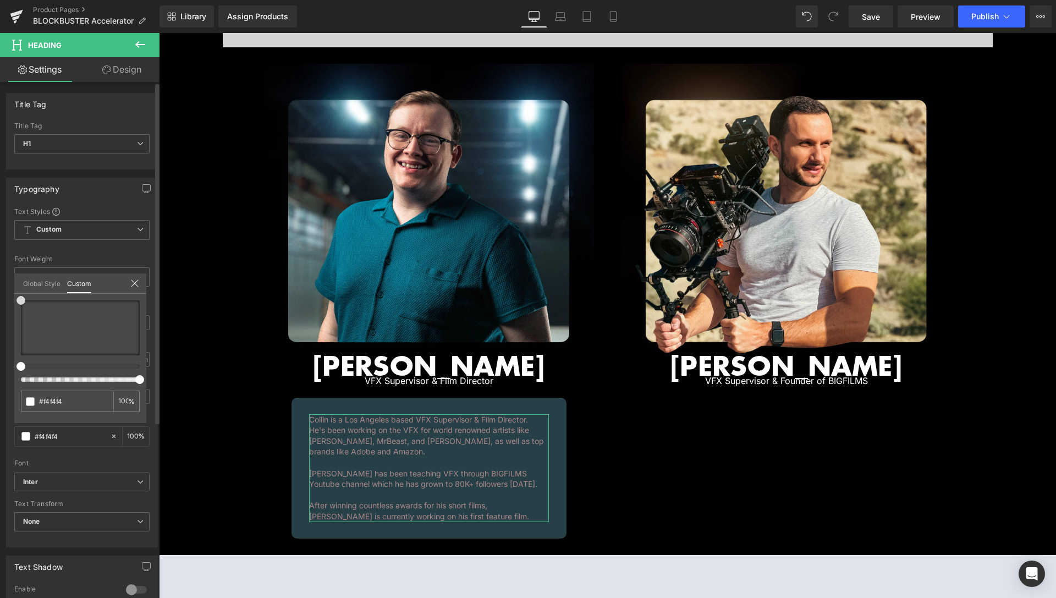
type input "#ffffff"
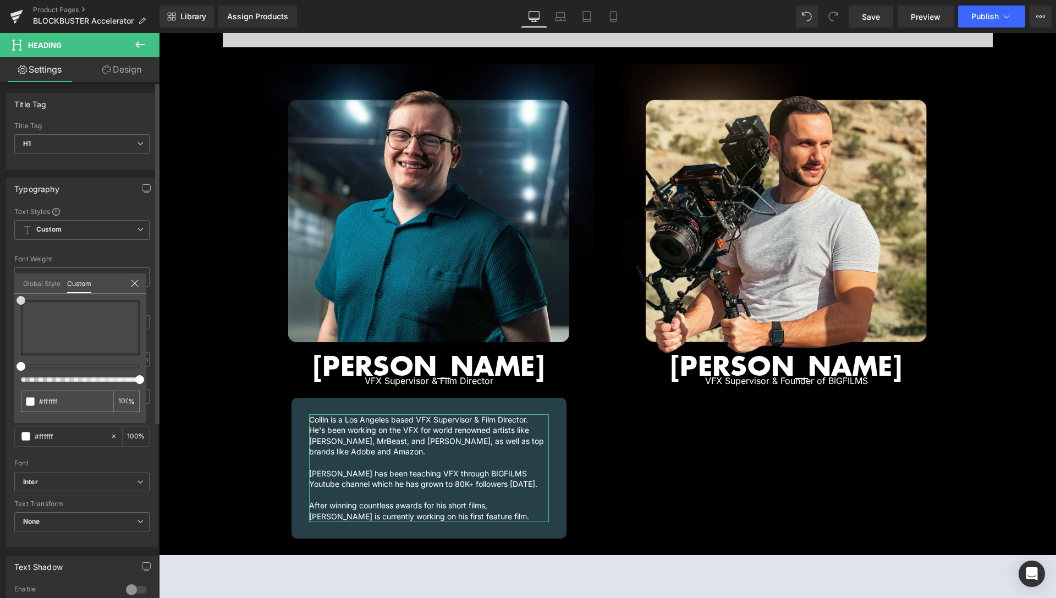
drag, startPoint x: 39, startPoint y: 324, endPoint x: 2, endPoint y: 281, distance: 57.0
click at [2, 281] on div "Typography Text Styles Custom Custom Setup Global Style Custom Setup Global Sty…" at bounding box center [82, 358] width 165 height 378
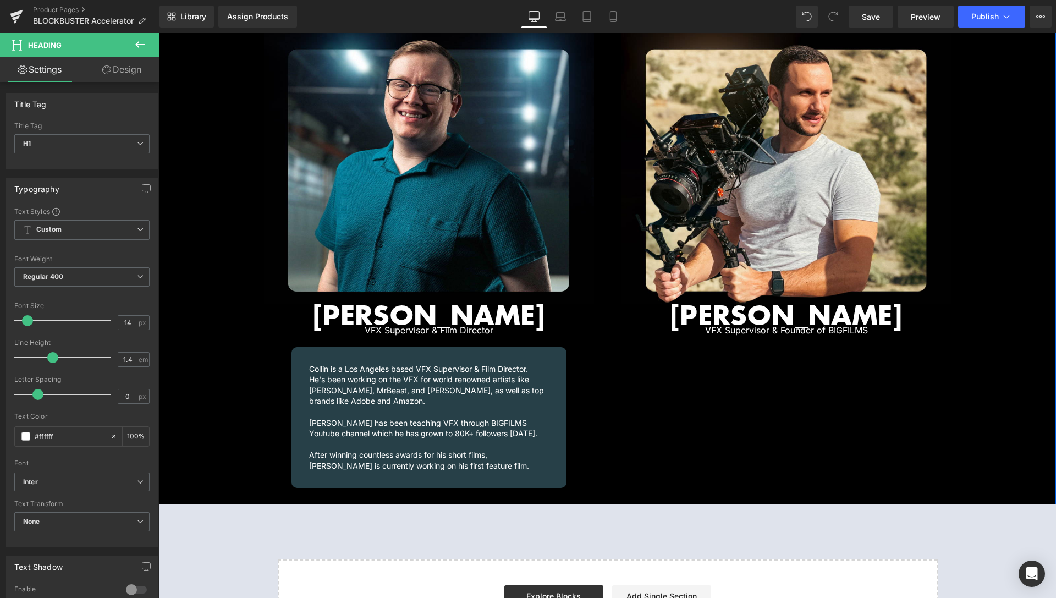
scroll to position [1347, 0]
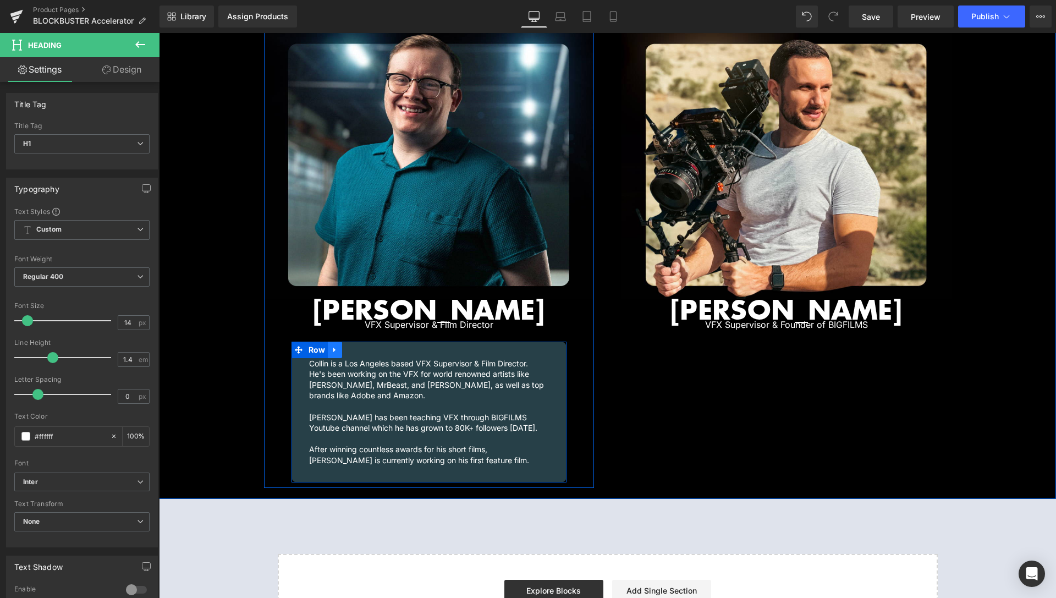
click at [331, 346] on icon at bounding box center [335, 350] width 8 height 8
click at [346, 346] on icon at bounding box center [350, 350] width 8 height 8
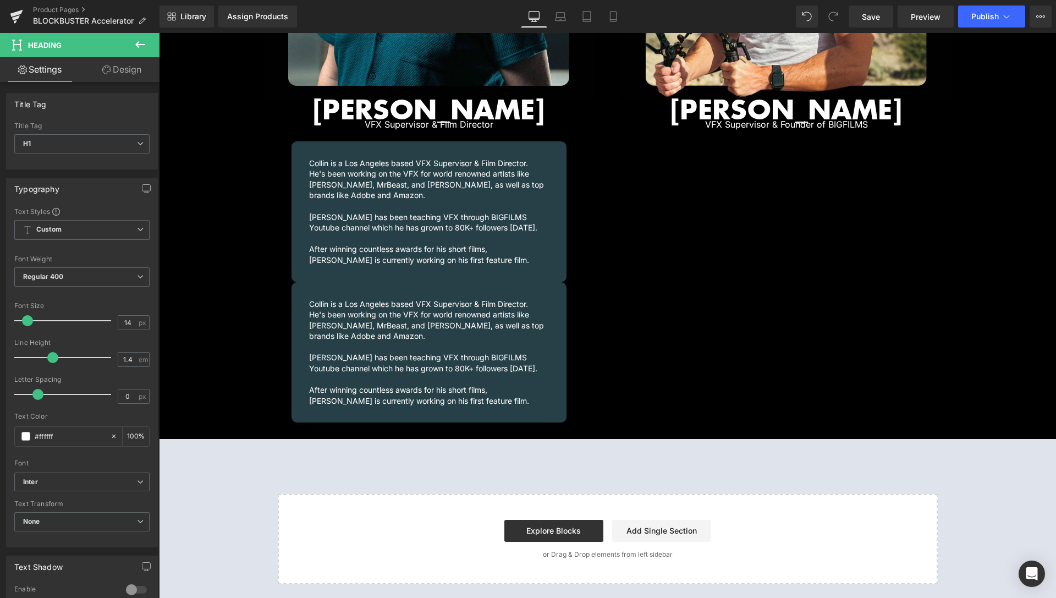
scroll to position [1544, 0]
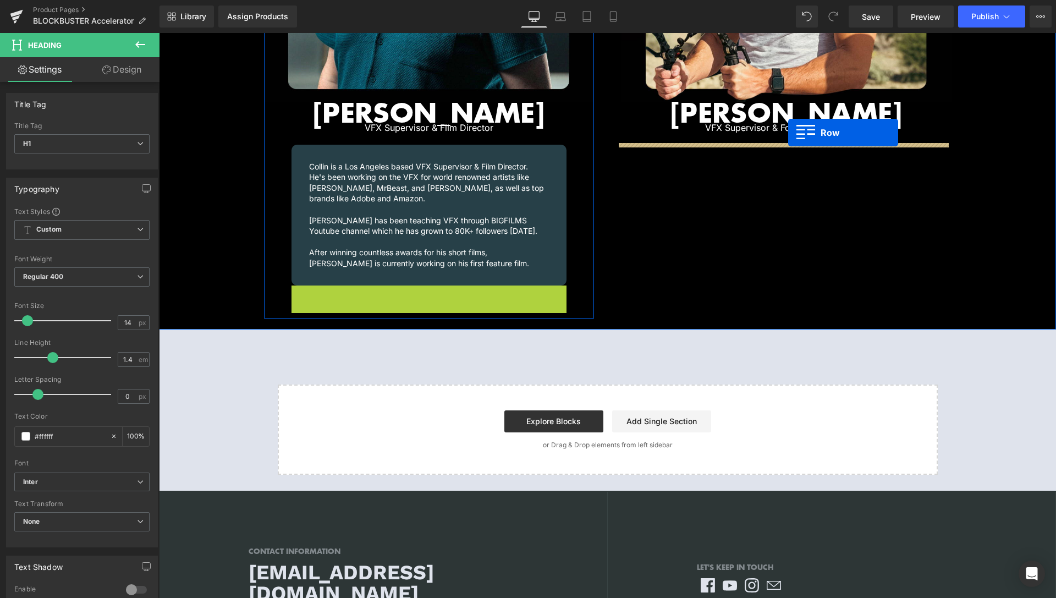
drag, startPoint x: 296, startPoint y: 281, endPoint x: 788, endPoint y: 133, distance: 514.4
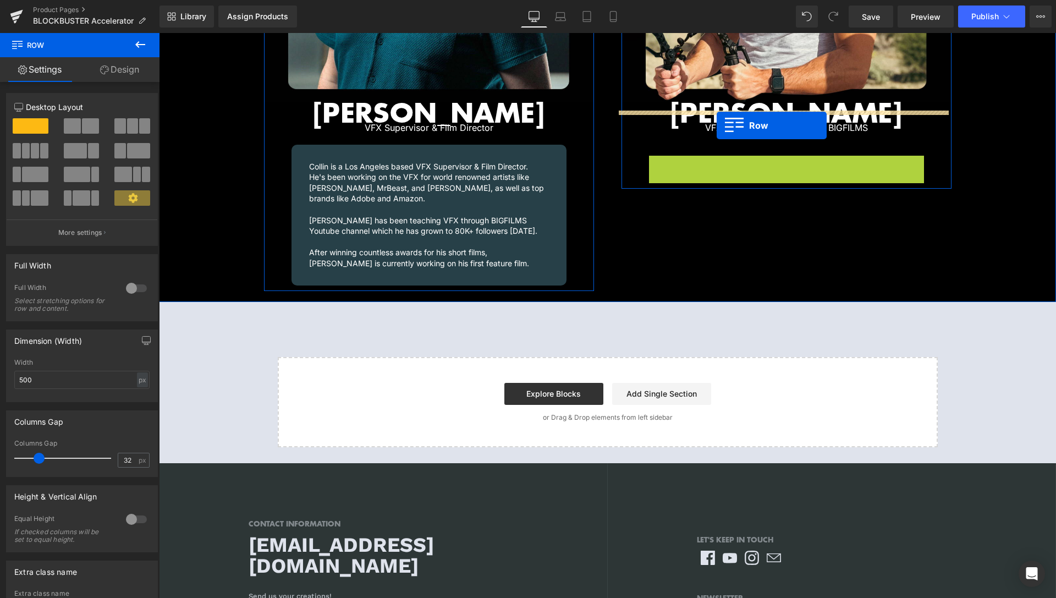
drag, startPoint x: 650, startPoint y: 149, endPoint x: 717, endPoint y: 125, distance: 70.7
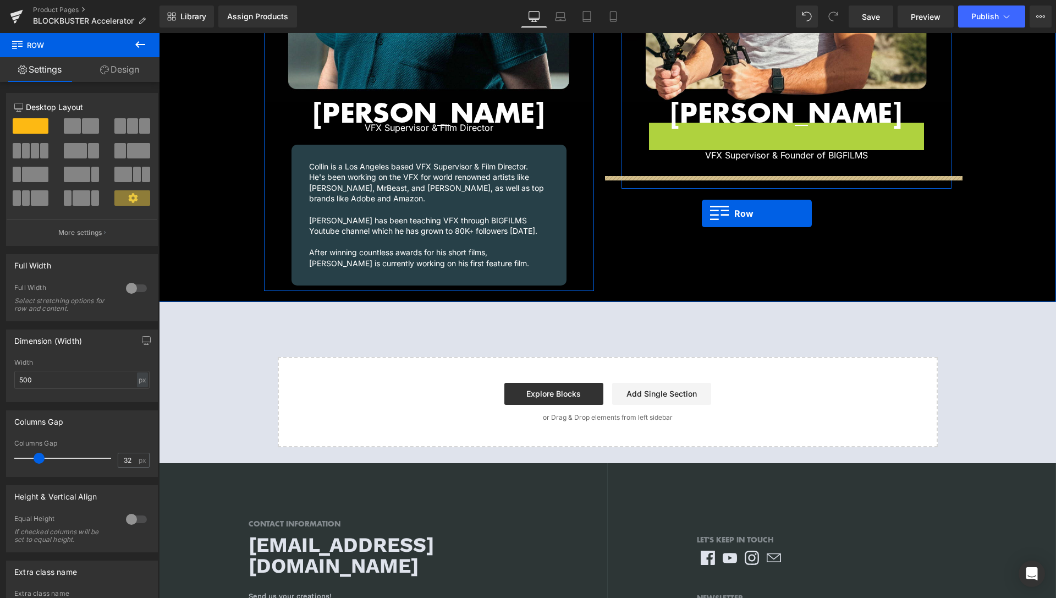
drag, startPoint x: 653, startPoint y: 121, endPoint x: 702, endPoint y: 206, distance: 98.3
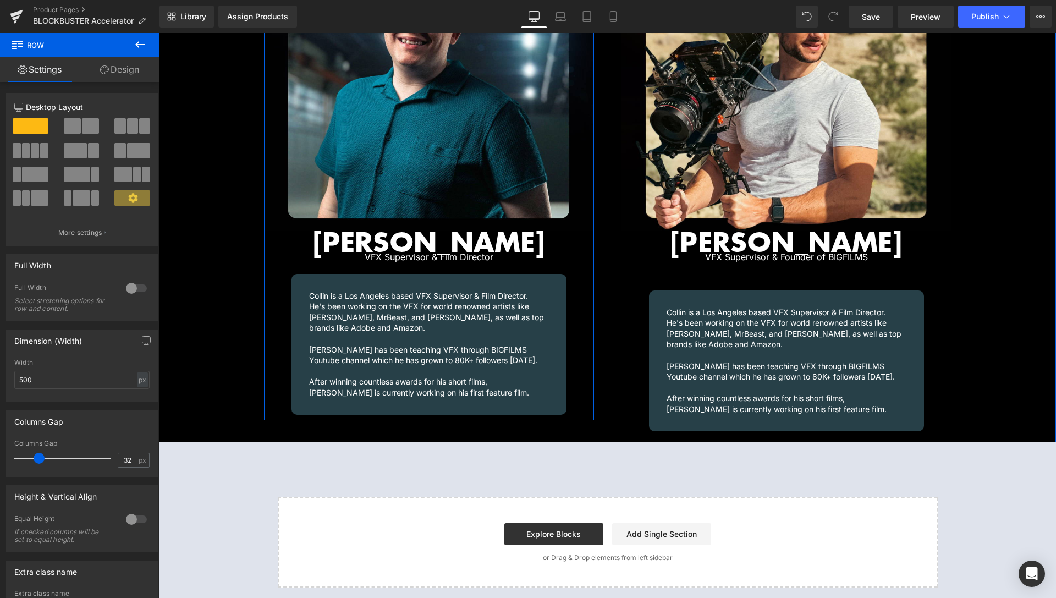
scroll to position [1376, 0]
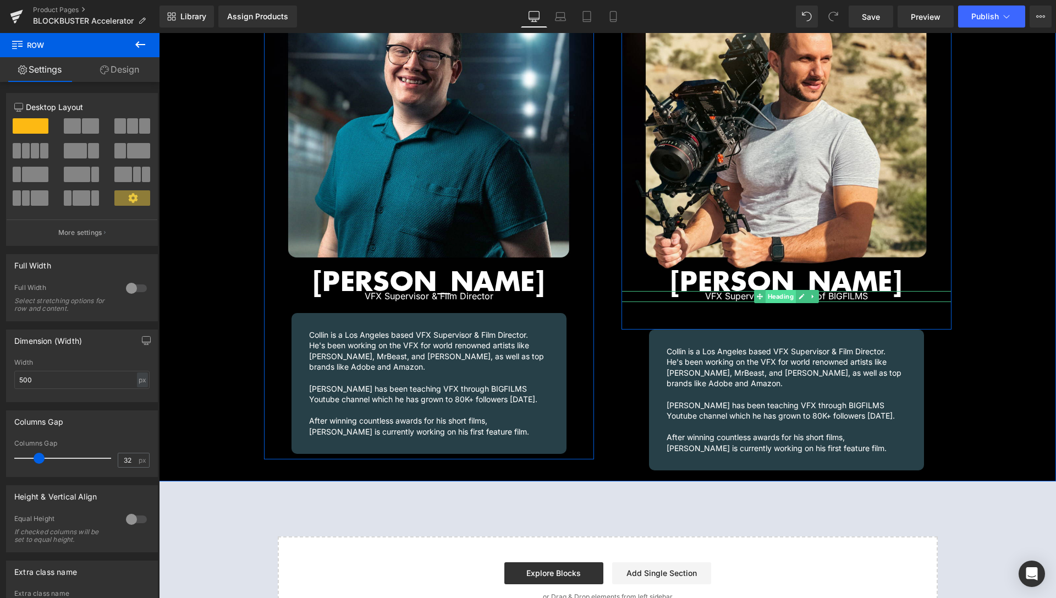
click at [773, 290] on span "Heading" at bounding box center [780, 296] width 30 height 13
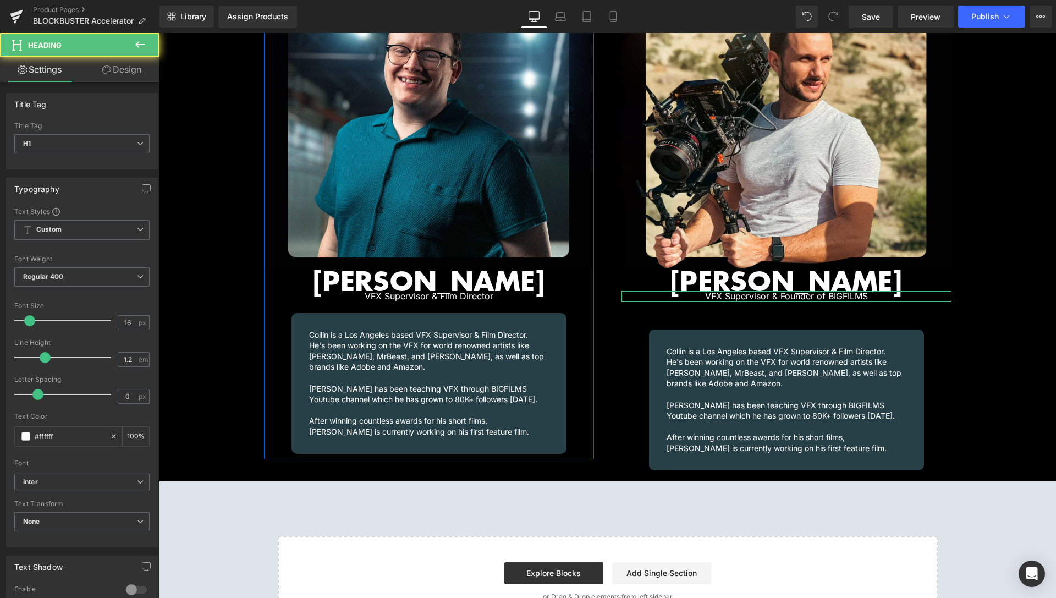
click at [117, 71] on link "Design" at bounding box center [122, 69] width 80 height 25
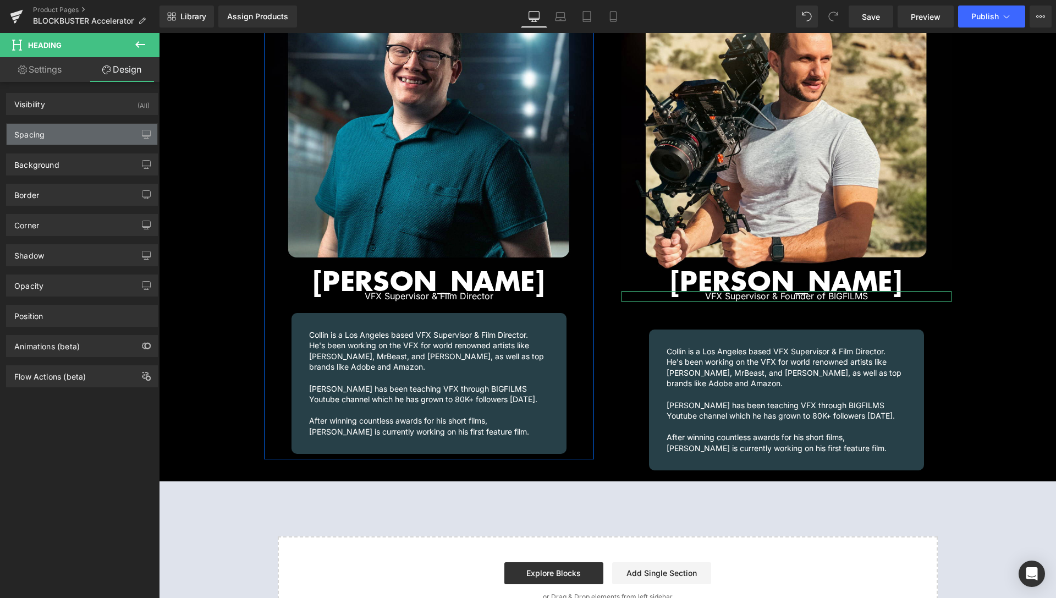
click at [72, 134] on div "Spacing" at bounding box center [82, 134] width 151 height 21
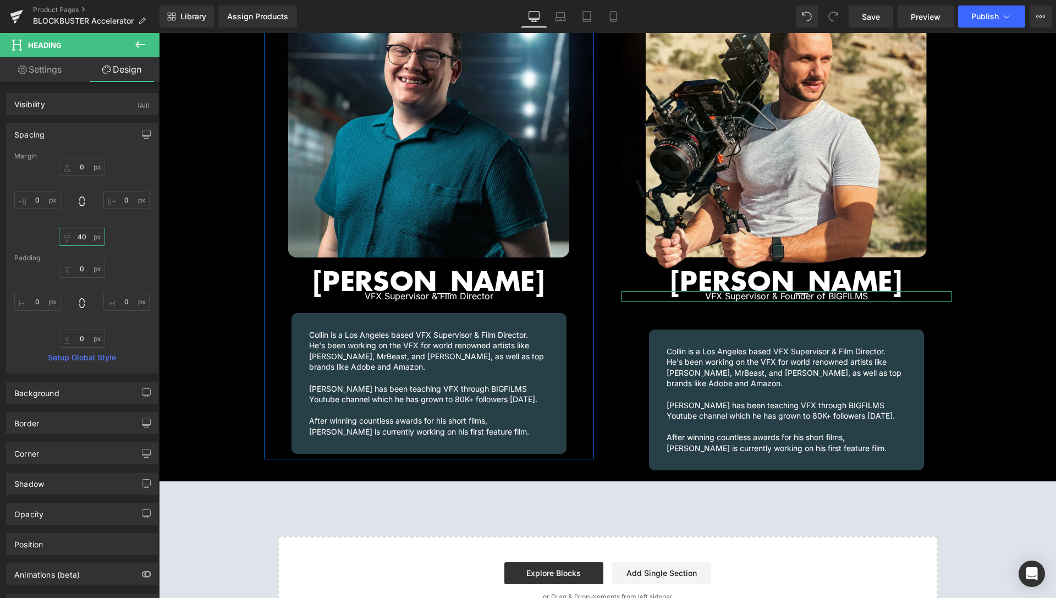
click at [81, 240] on input "40" at bounding box center [82, 237] width 46 height 18
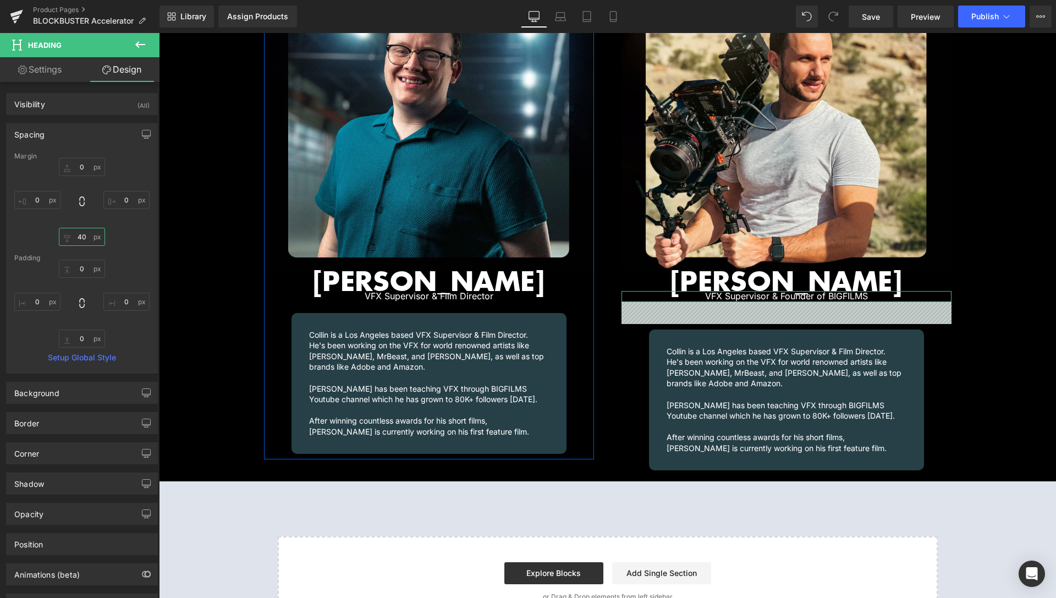
drag, startPoint x: 81, startPoint y: 240, endPoint x: 85, endPoint y: 235, distance: 7.0
click at [82, 242] on input "40" at bounding box center [82, 237] width 46 height 18
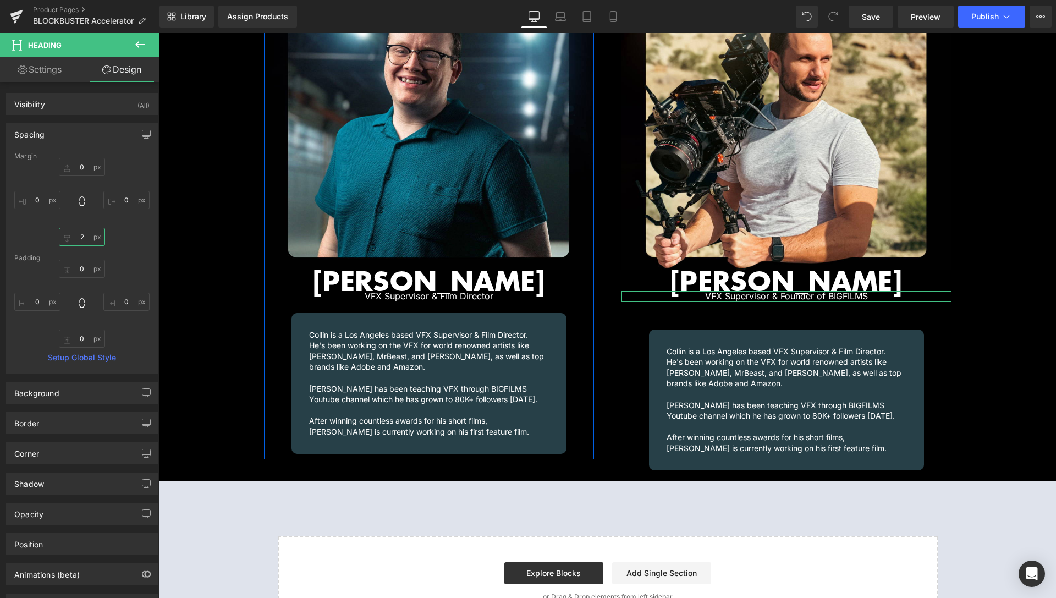
type input "20"
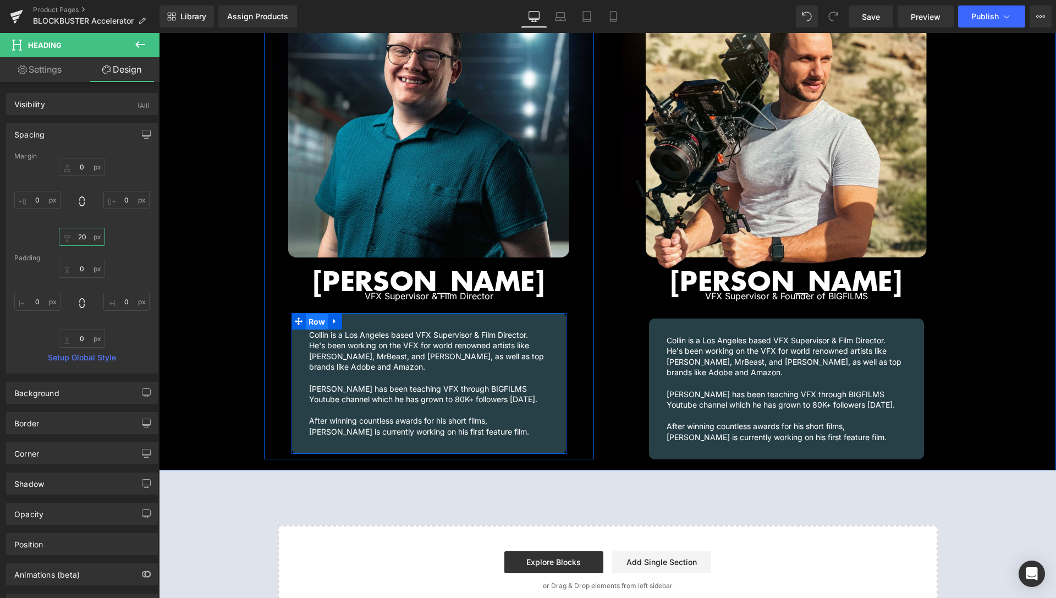
click at [310, 314] on span "Row" at bounding box center [317, 322] width 23 height 17
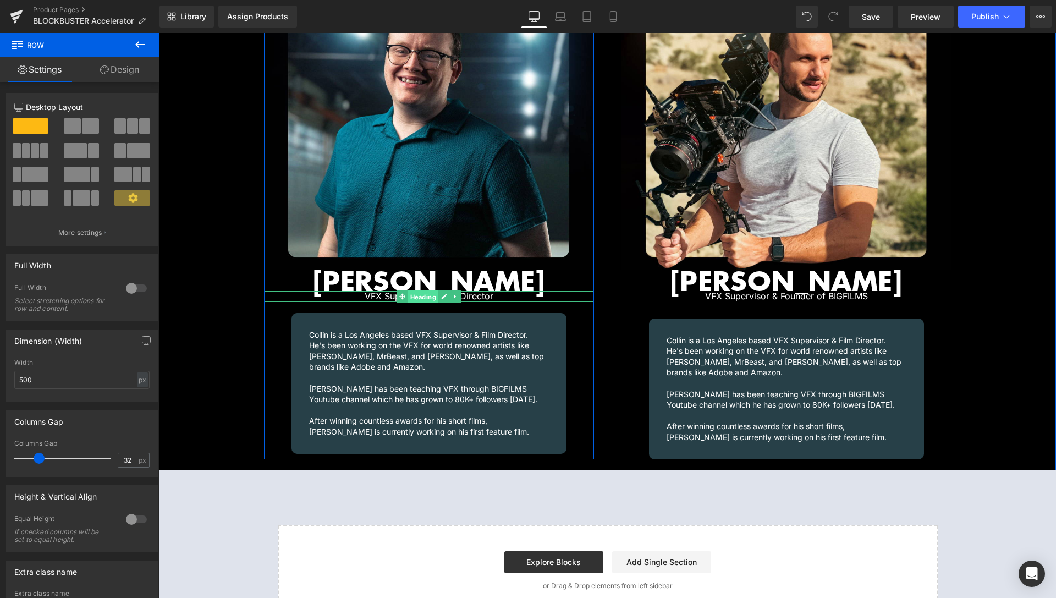
click at [408, 291] on span "Heading" at bounding box center [423, 297] width 30 height 13
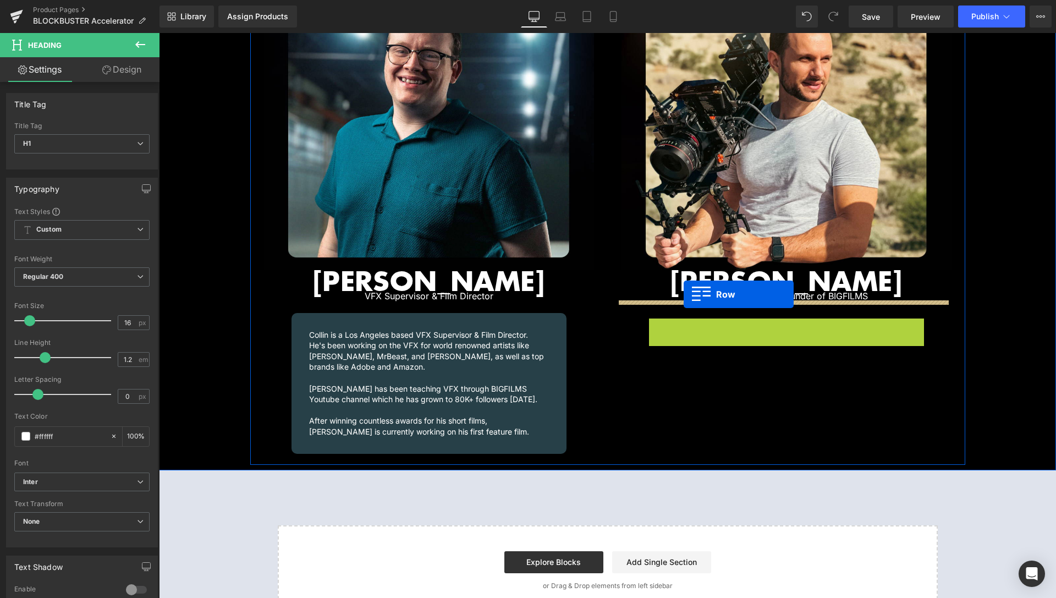
drag, startPoint x: 654, startPoint y: 311, endPoint x: 684, endPoint y: 294, distance: 34.7
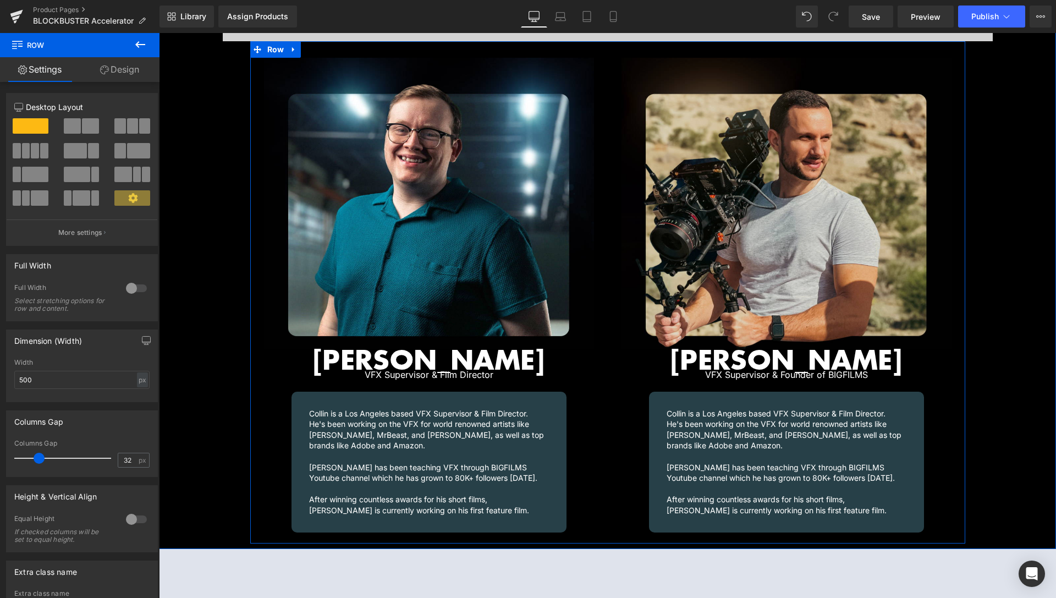
scroll to position [1319, 0]
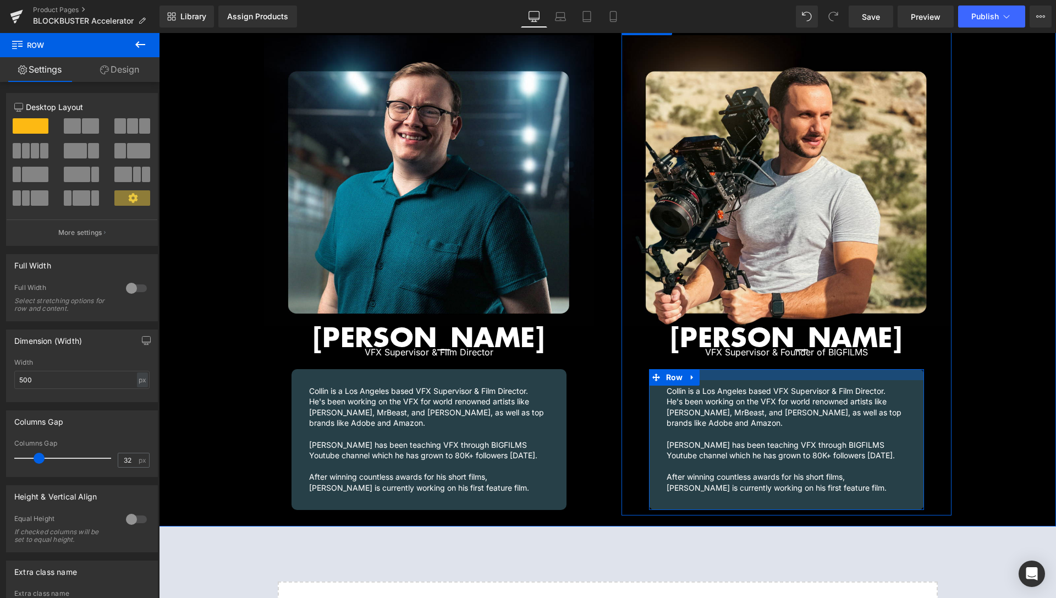
click at [703, 369] on div at bounding box center [786, 374] width 275 height 11
click at [673, 370] on span "Row" at bounding box center [675, 378] width 23 height 17
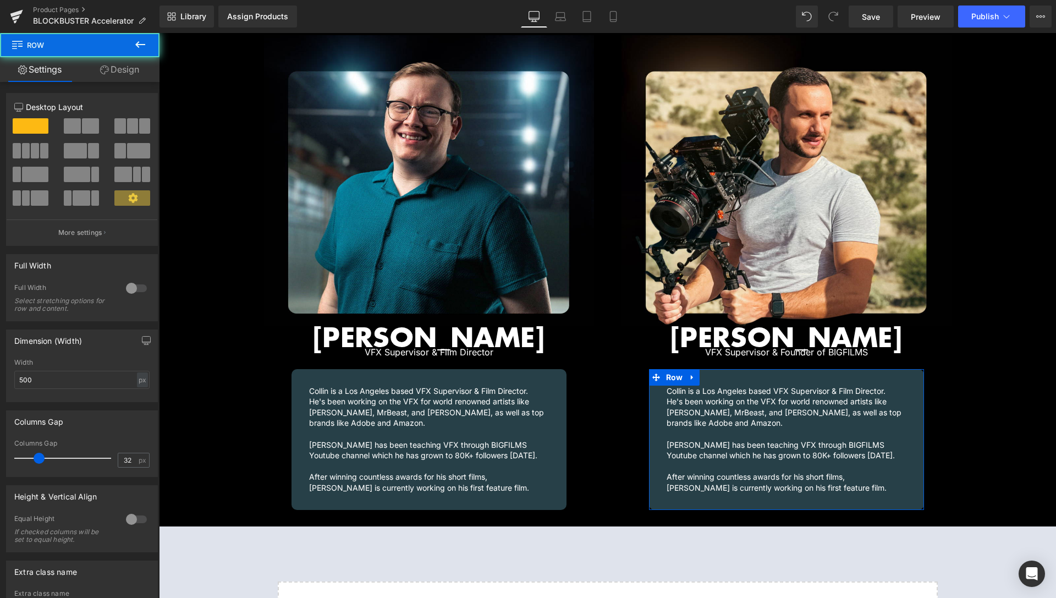
click at [106, 70] on icon at bounding box center [104, 69] width 9 height 9
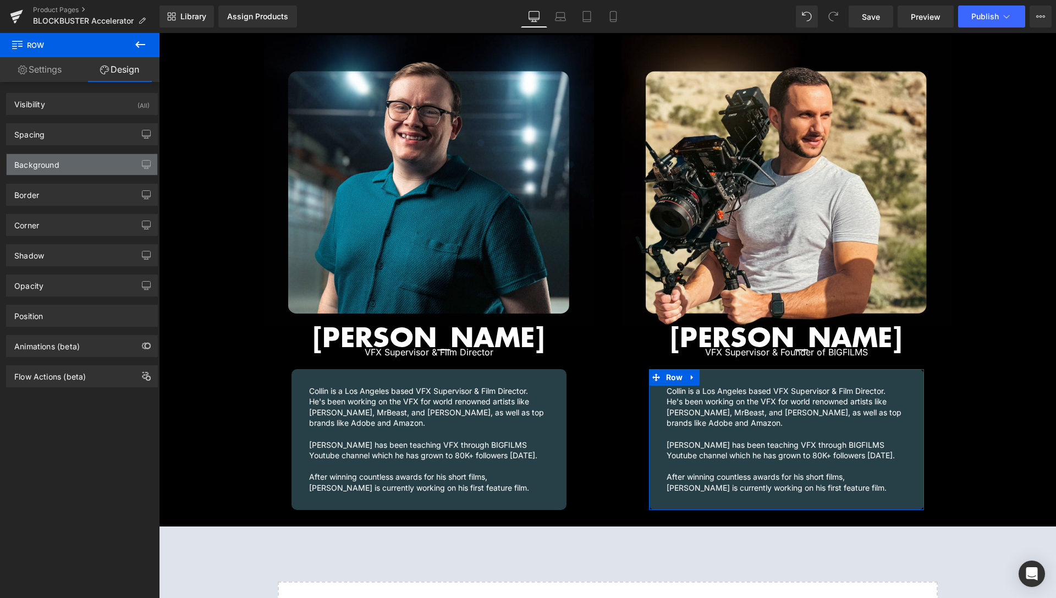
click at [37, 165] on div "Background" at bounding box center [36, 161] width 45 height 15
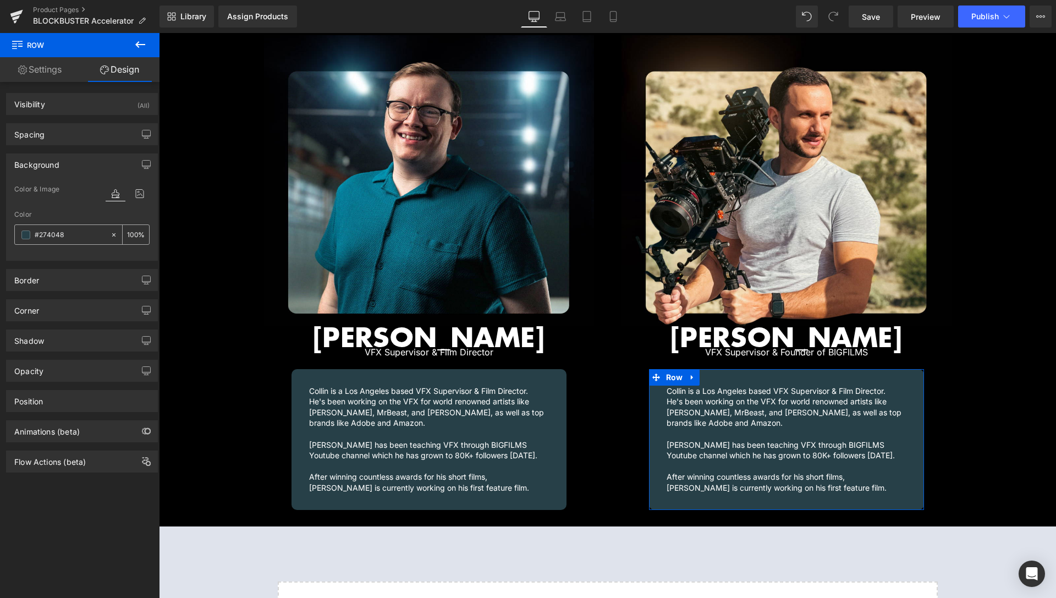
click at [28, 234] on span at bounding box center [25, 235] width 9 height 9
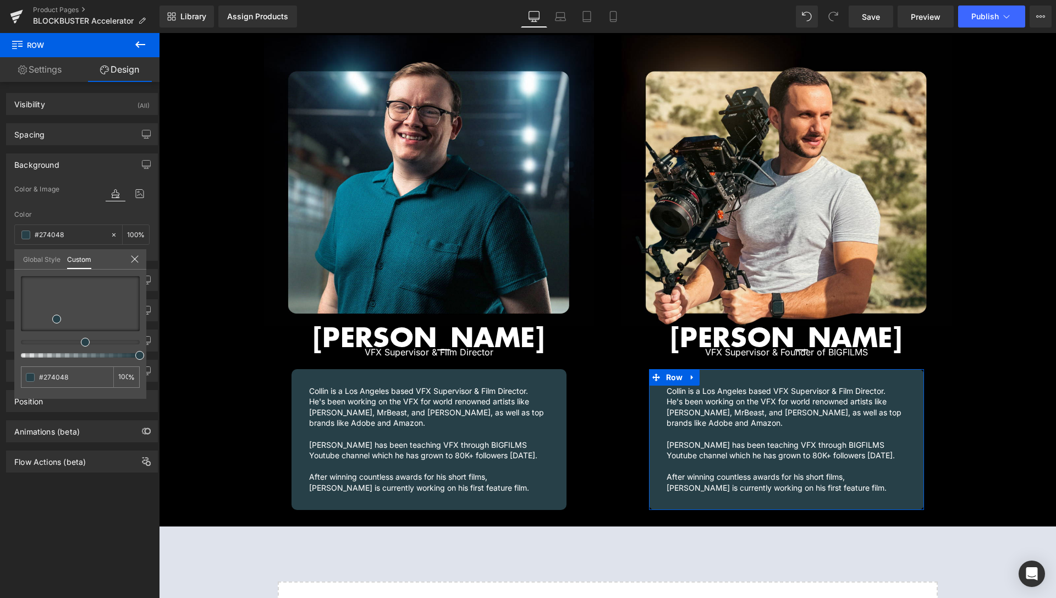
type input "#274847"
type input "#274845"
type input "#274838"
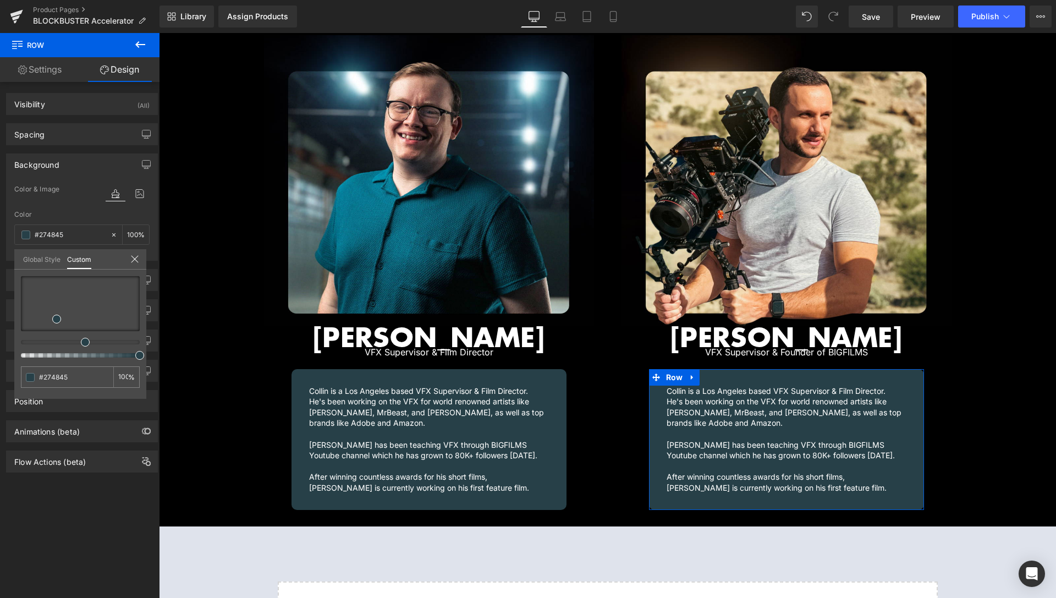
type input "#274838"
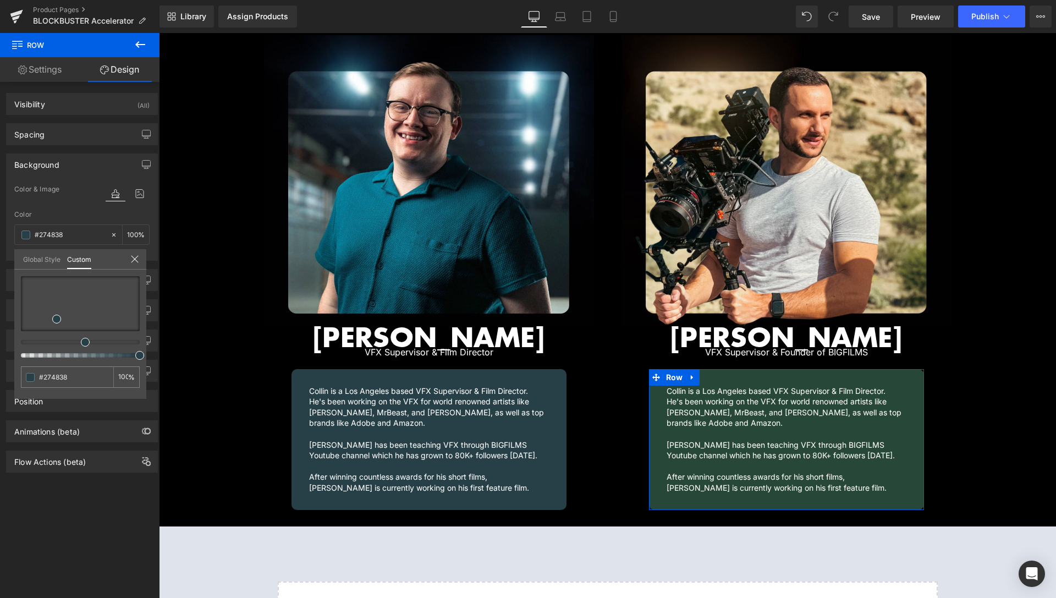
type input "#284827"
type input "#2e4827"
type input "#314827"
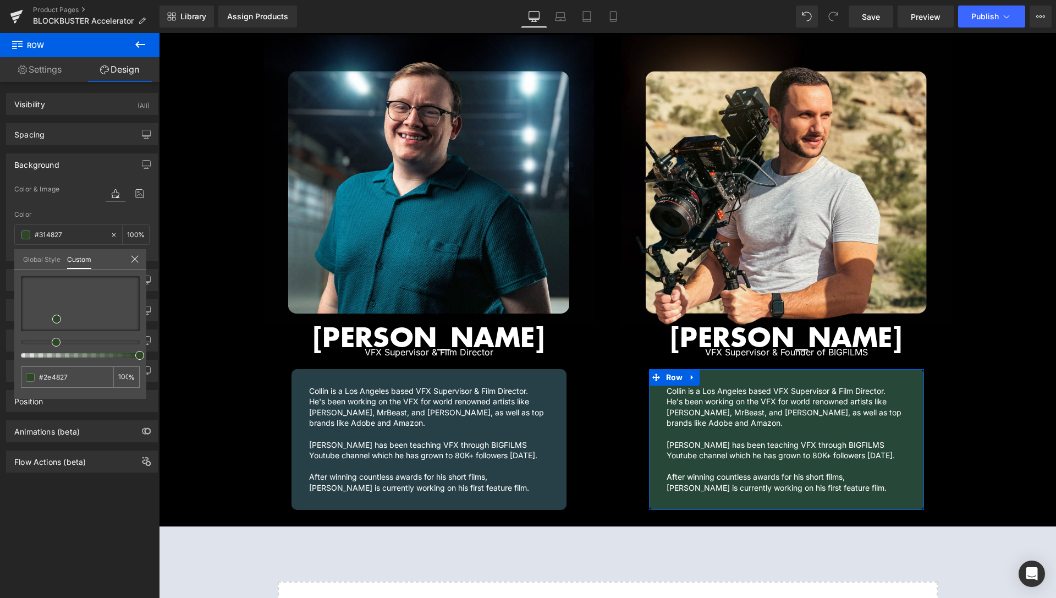
type input "#314827"
type input "#394827"
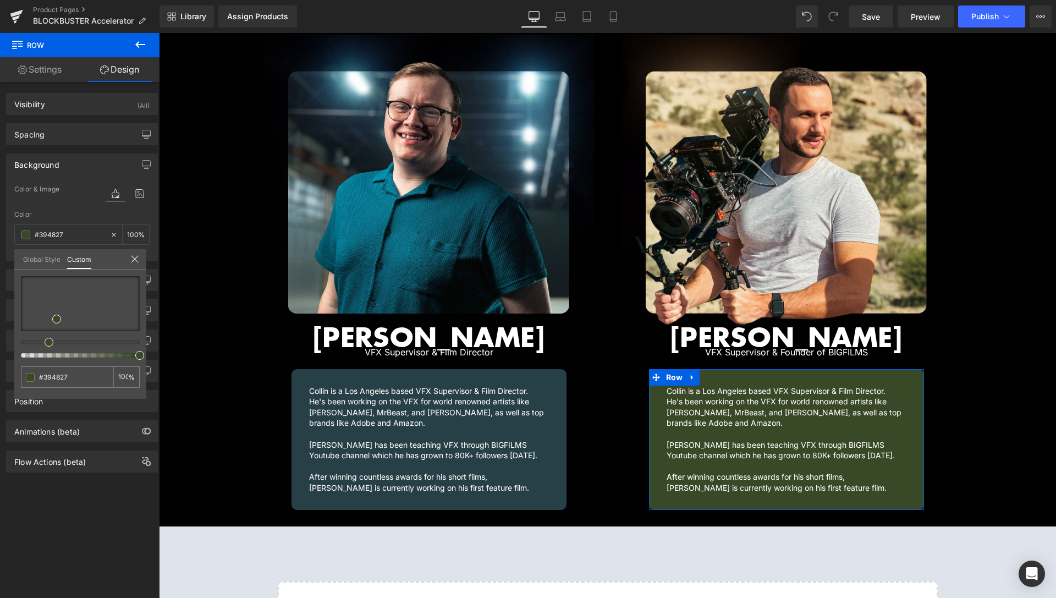
type input "#3a4827"
type input "#3c4827"
type input "#404827"
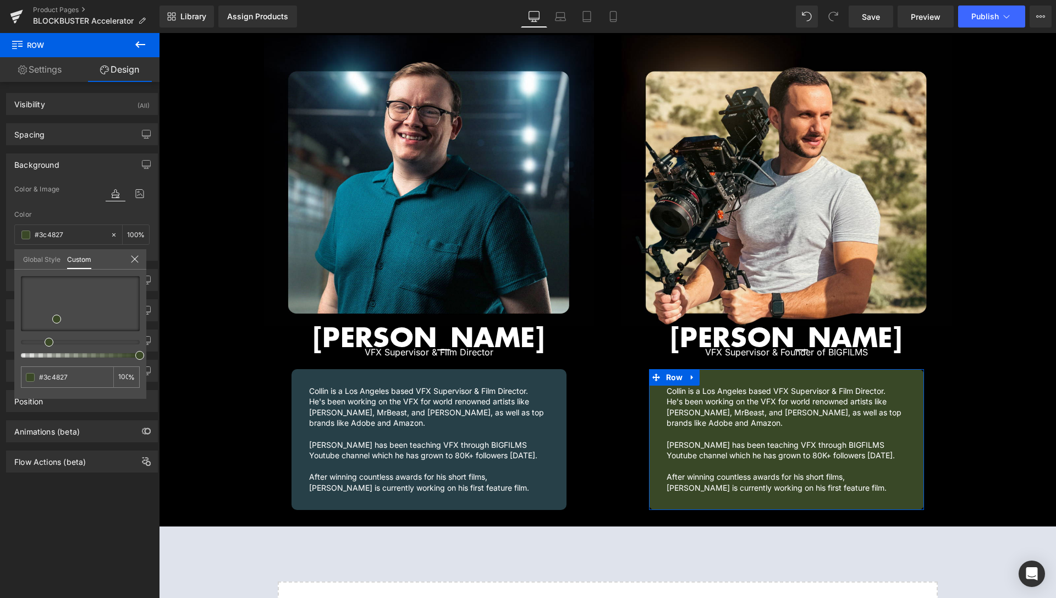
type input "#404827"
type input "#424827"
type input "#444827"
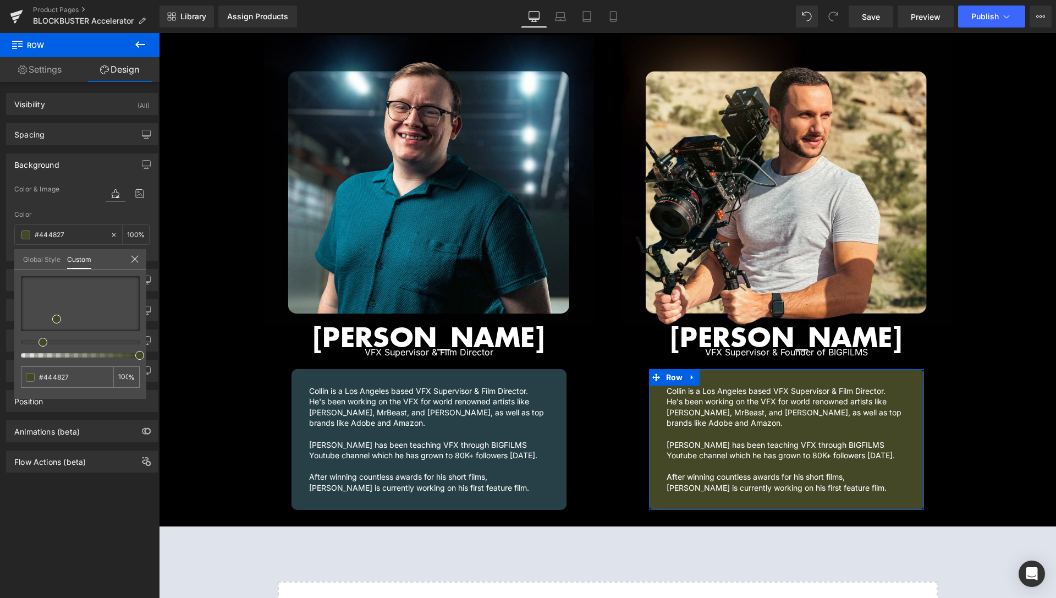
type input "#454827"
type input "#464827"
type input "#474827"
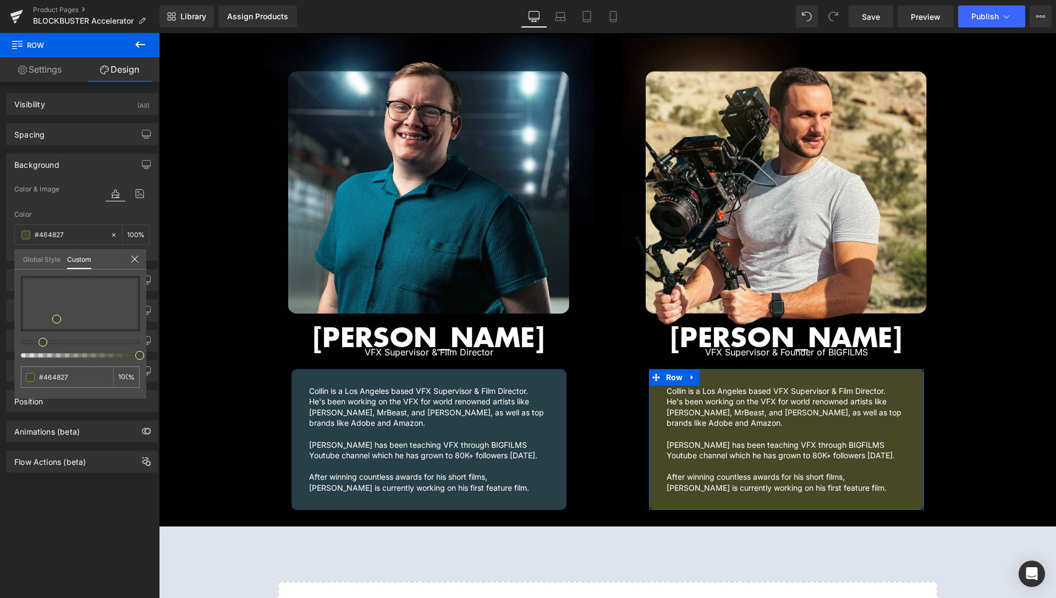
type input "#474827"
type input "#484827"
type input "#484727"
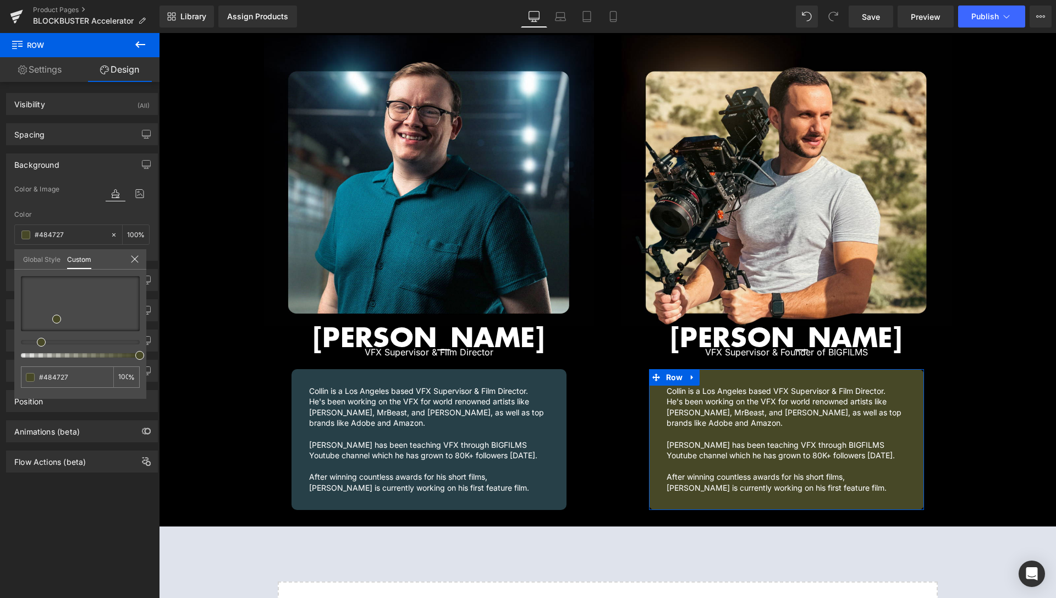
type input "#484527"
type input "#484727"
type input "#454827"
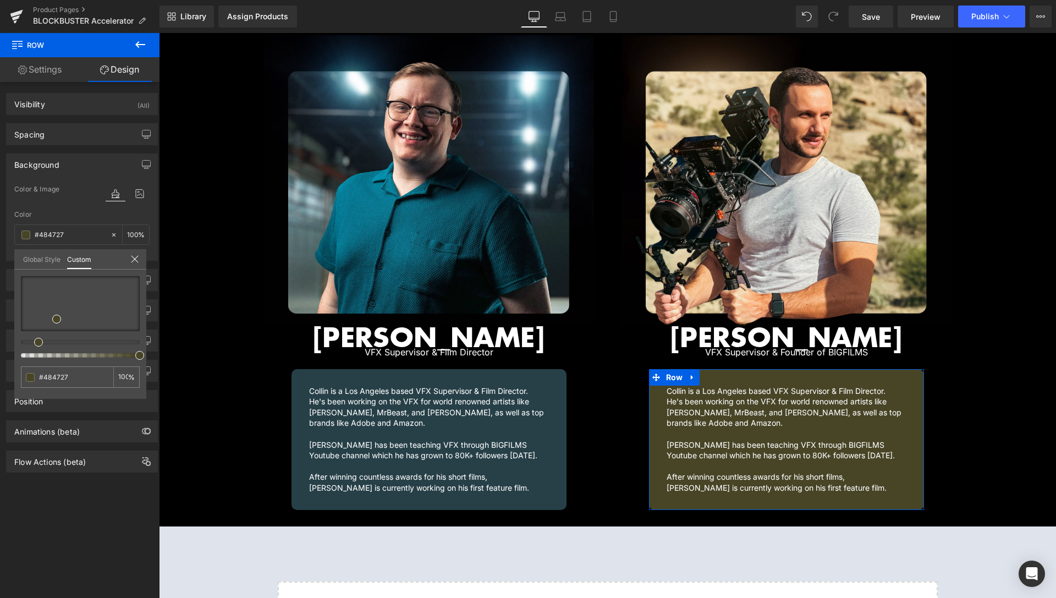
type input "#454827"
type input "#404827"
type input "#3c4827"
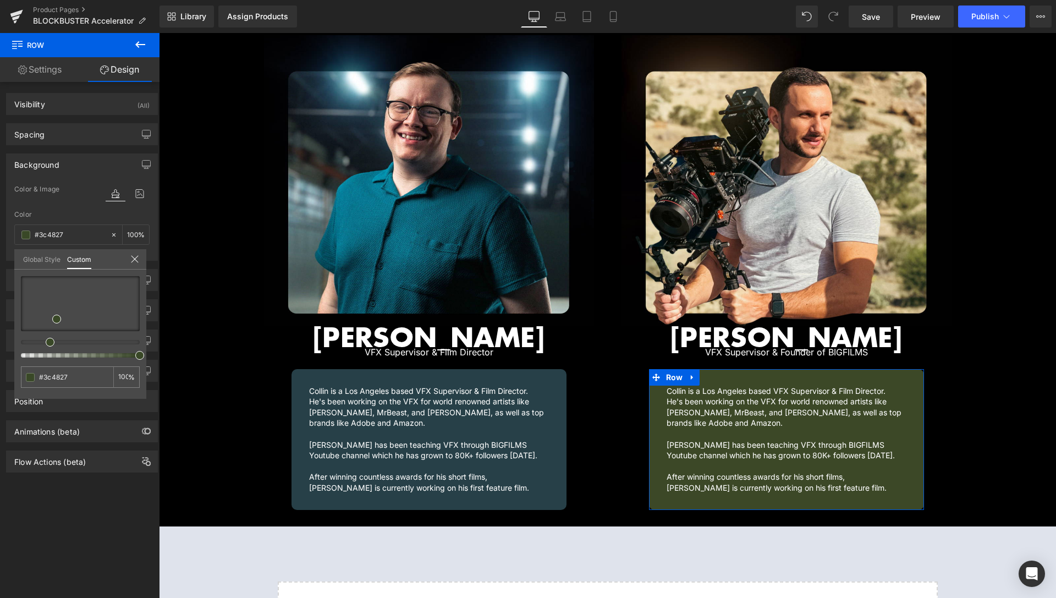
type input "#394827"
type input "#384827"
type input "#364827"
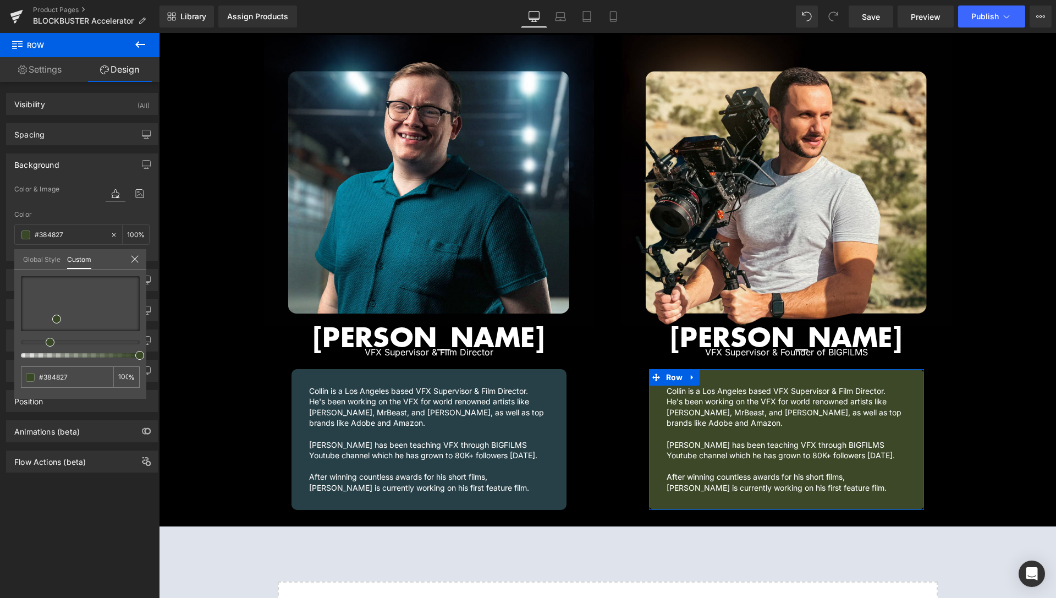
type input "#364827"
type input "#344827"
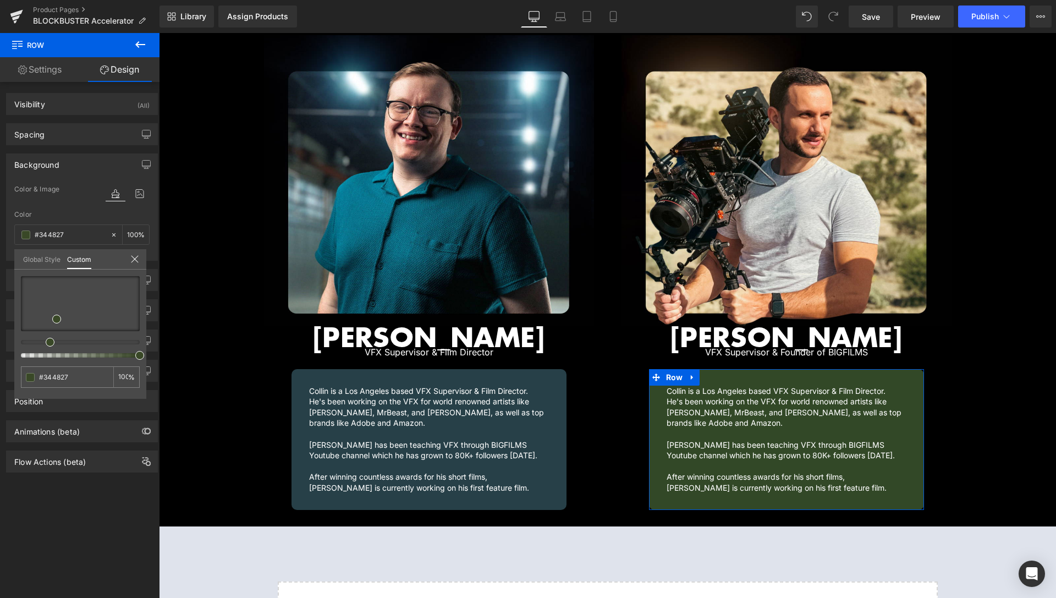
type input "#324827"
type input "#304827"
type input "#314827"
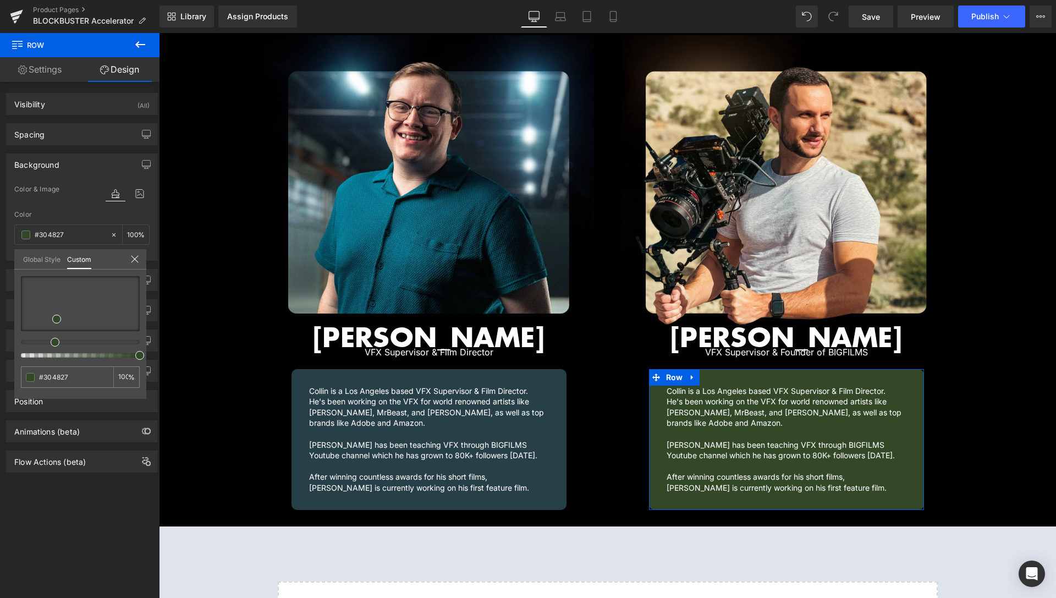
type input "#314827"
type input "#354827"
type input "#384827"
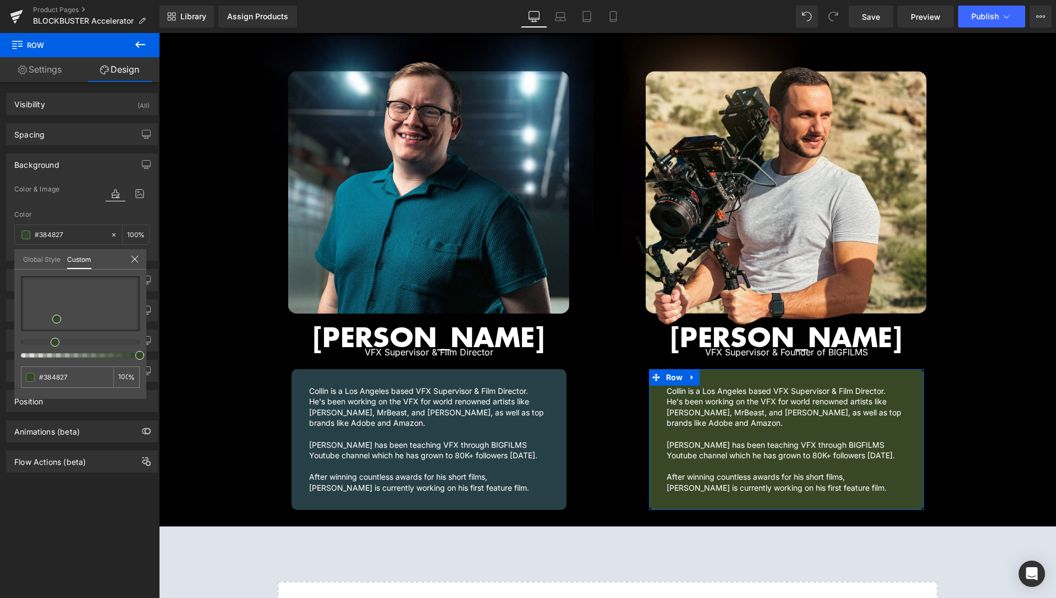
type input "#3a4827"
type input "#3d4827"
type input "#414827"
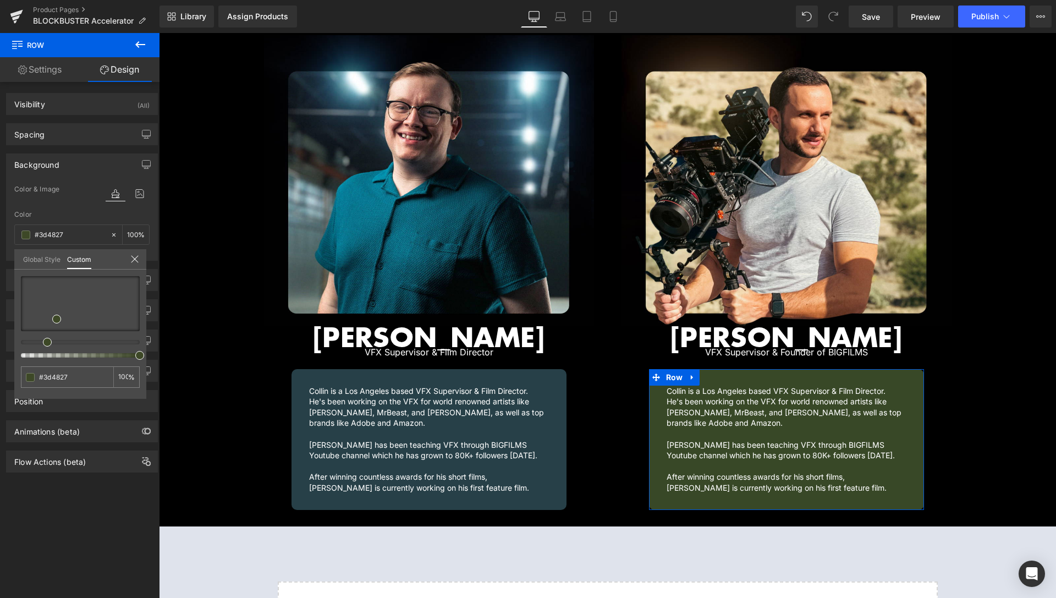
type input "#414827"
type input "#464827"
type input "#484827"
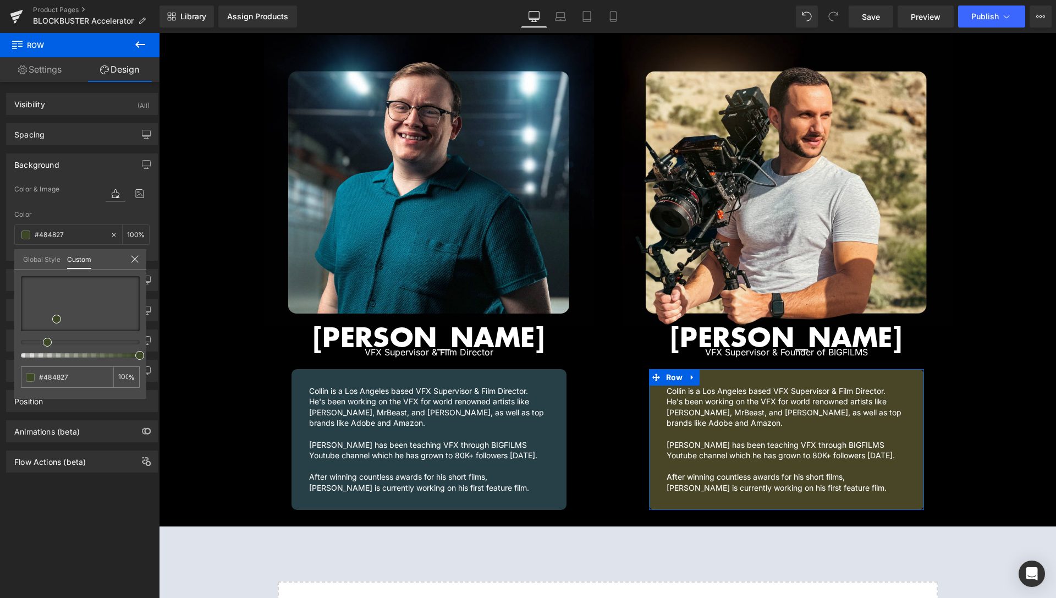
type input "#484627"
drag, startPoint x: 75, startPoint y: 343, endPoint x: 51, endPoint y: 321, distance: 32.7
click at [32, 342] on div at bounding box center [76, 342] width 119 height 4
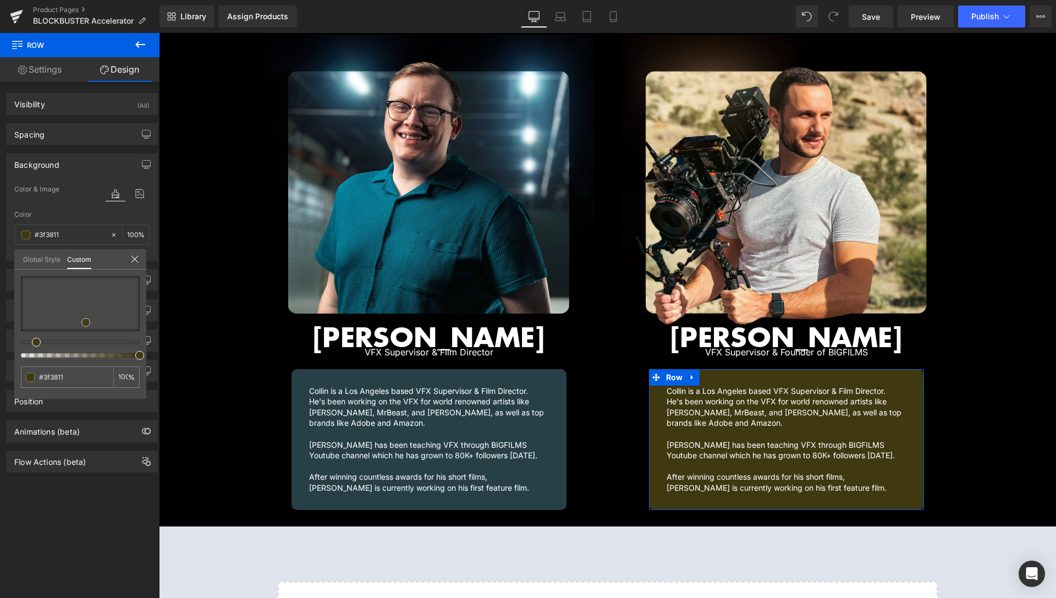
drag, startPoint x: 61, startPoint y: 316, endPoint x: 86, endPoint y: 322, distance: 25.5
click at [86, 322] on div at bounding box center [80, 303] width 119 height 55
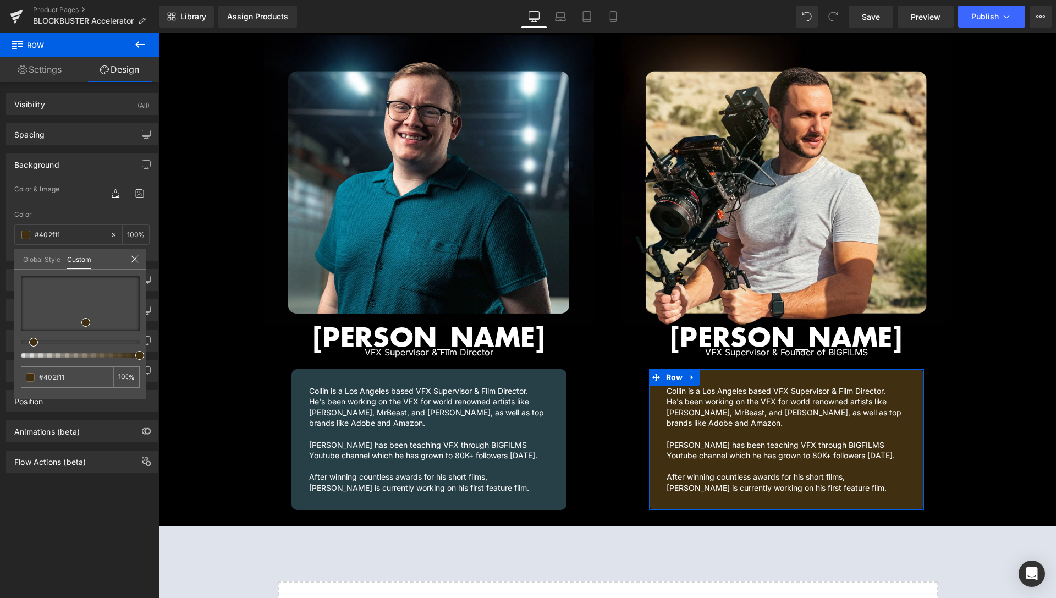
drag, startPoint x: 37, startPoint y: 341, endPoint x: 31, endPoint y: 341, distance: 6.1
click at [31, 341] on span at bounding box center [33, 342] width 9 height 9
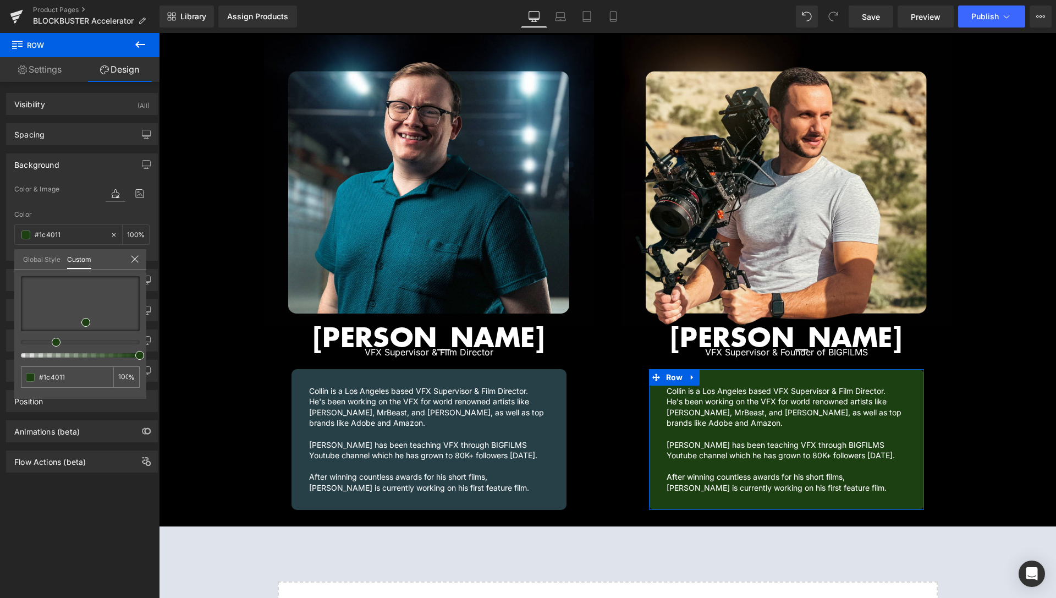
drag, startPoint x: 31, startPoint y: 342, endPoint x: 49, endPoint y: 344, distance: 18.3
click at [49, 344] on div at bounding box center [80, 316] width 119 height 81
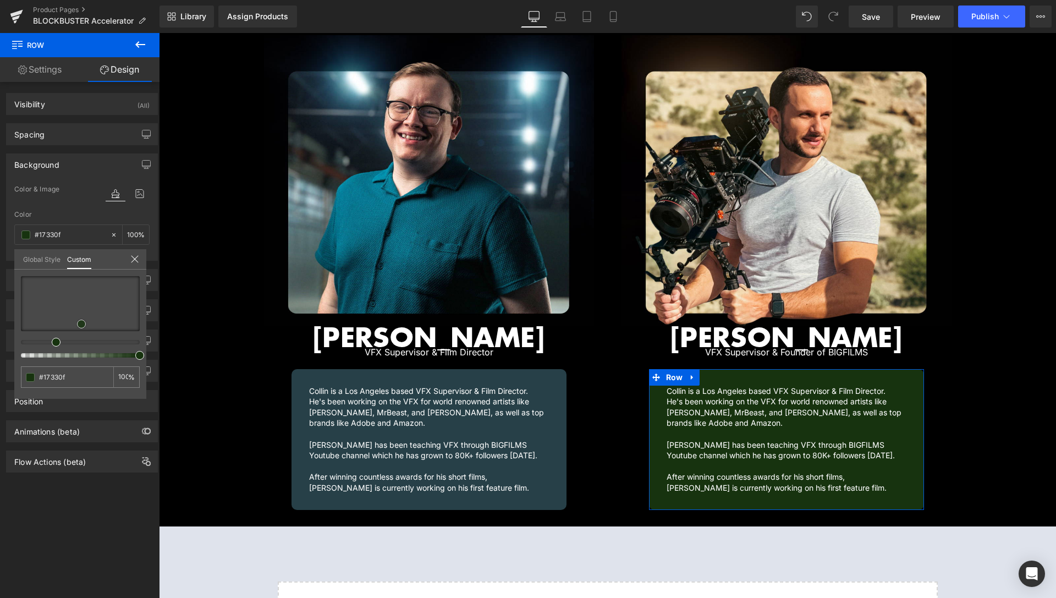
click at [80, 324] on span at bounding box center [81, 324] width 9 height 9
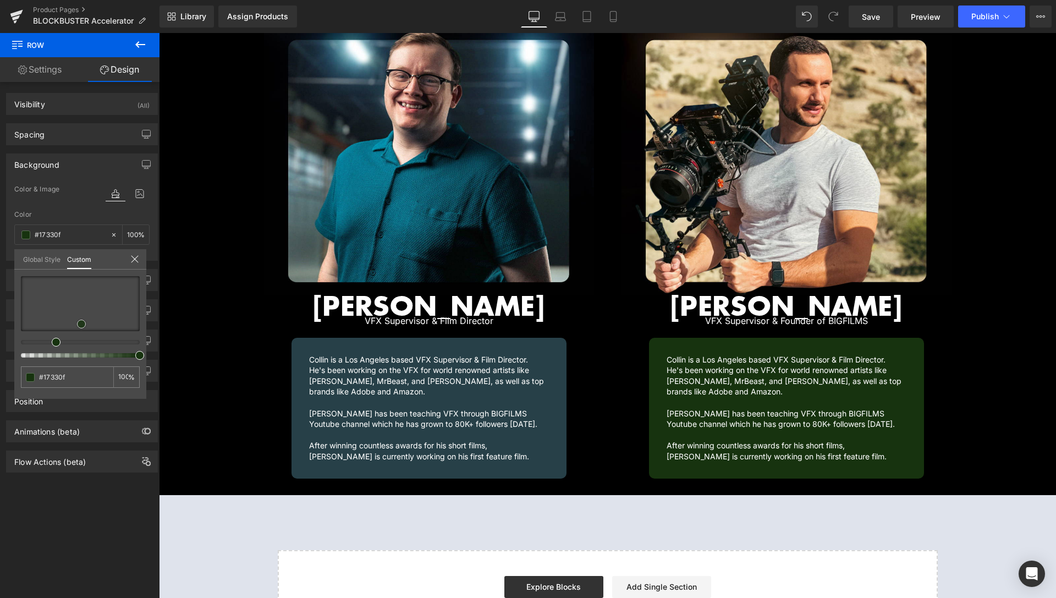
scroll to position [1376, 0]
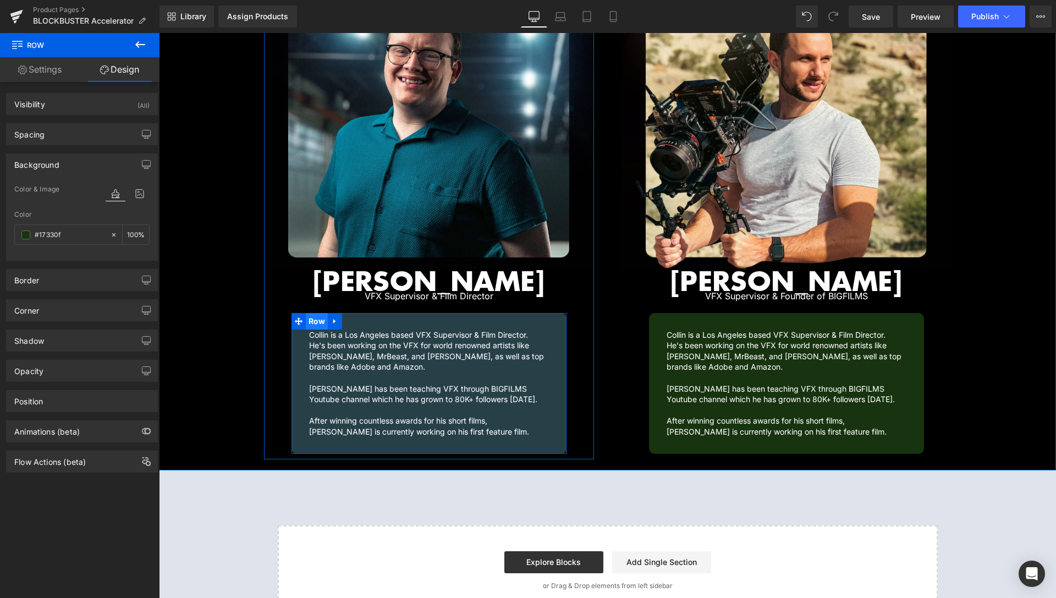
click at [315, 314] on span "Row" at bounding box center [317, 321] width 23 height 17
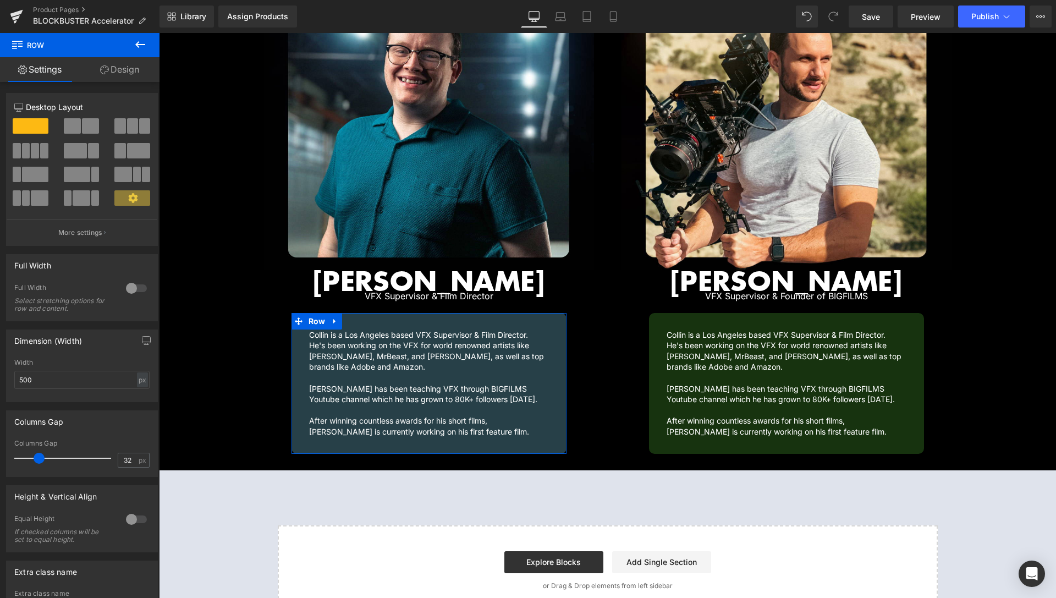
click at [136, 74] on link "Design" at bounding box center [120, 69] width 80 height 25
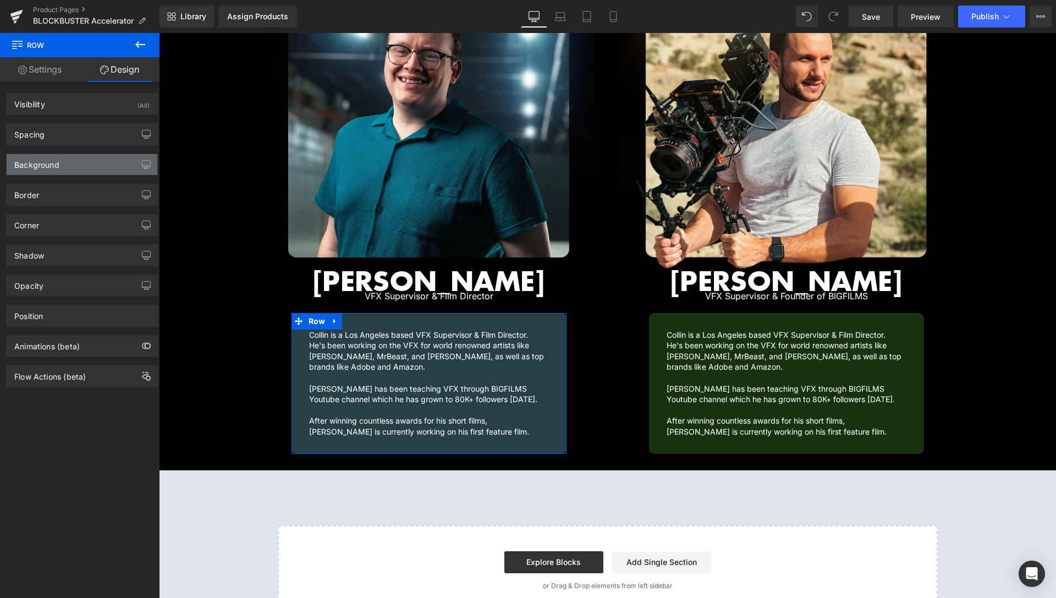
click at [54, 161] on div "Background" at bounding box center [36, 161] width 45 height 15
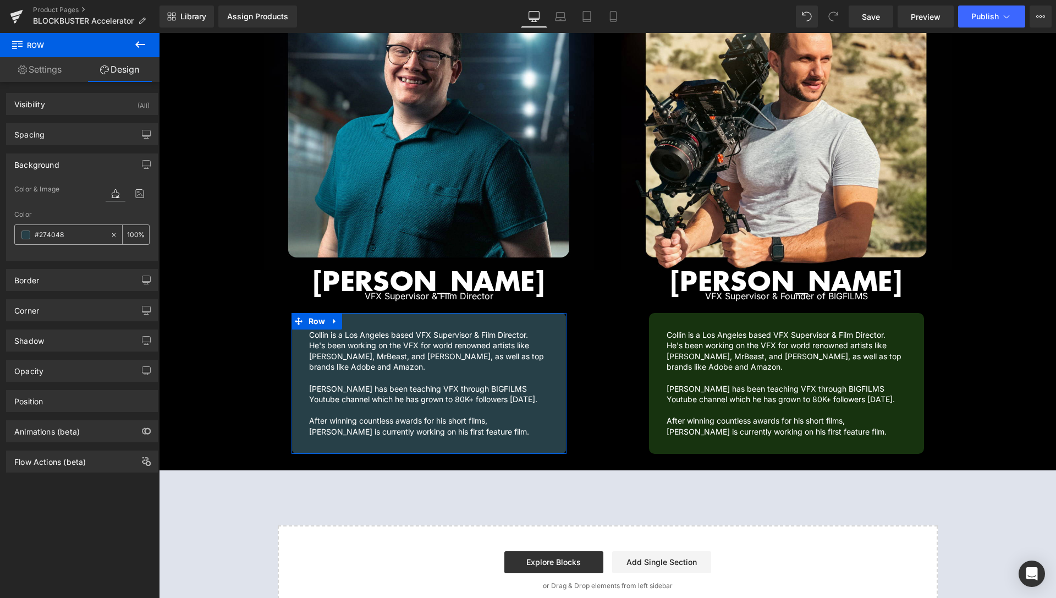
click at [49, 236] on input "#274048" at bounding box center [70, 235] width 70 height 12
click at [26, 231] on span at bounding box center [25, 235] width 9 height 9
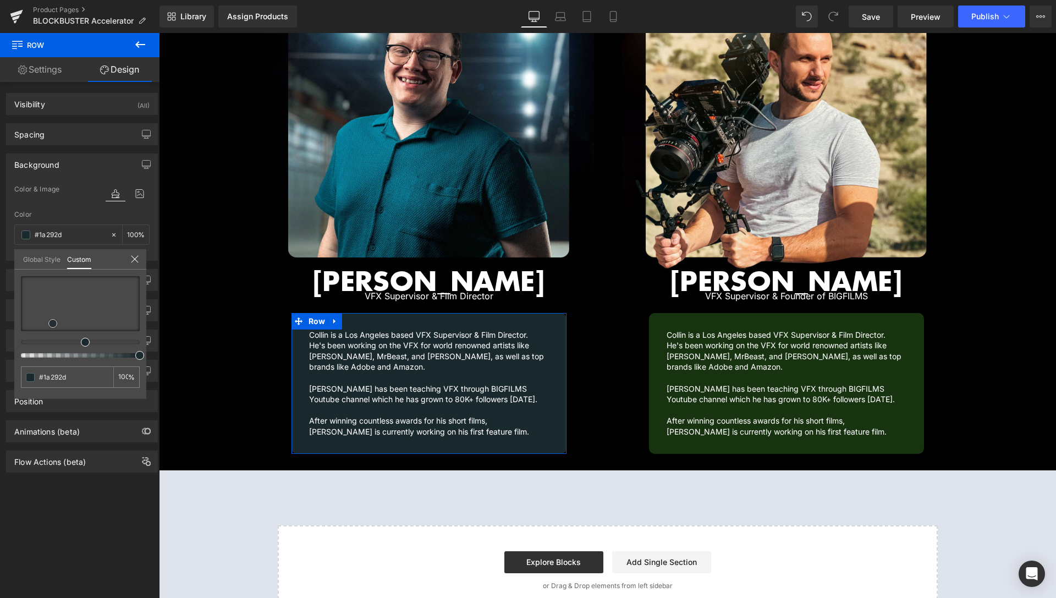
drag, startPoint x: 58, startPoint y: 318, endPoint x: 54, endPoint y: 322, distance: 5.8
click at [54, 322] on span at bounding box center [52, 323] width 9 height 9
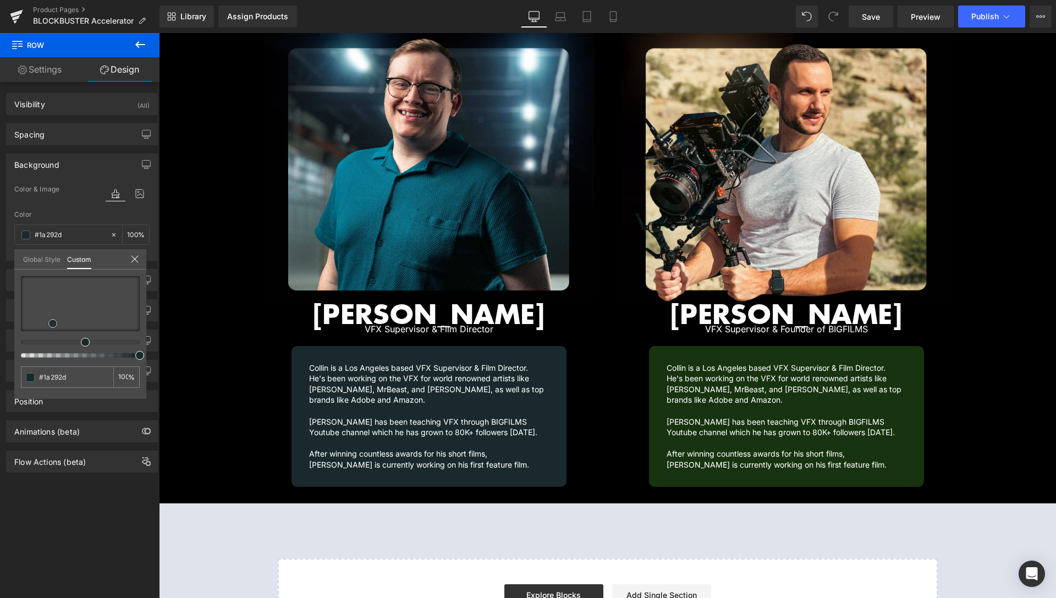
scroll to position [1263, 0]
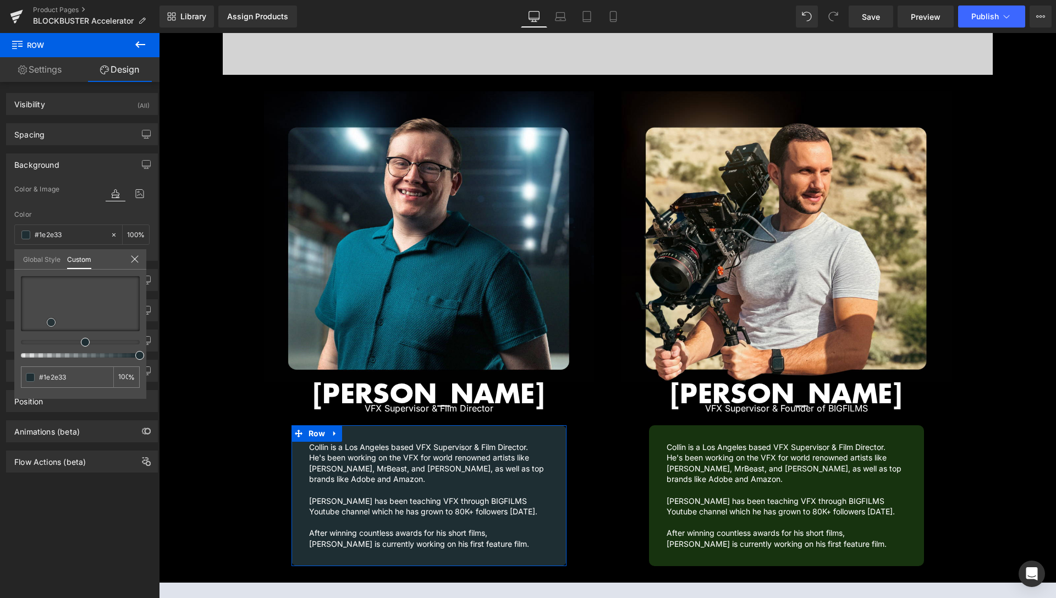
click at [49, 321] on span at bounding box center [51, 322] width 9 height 9
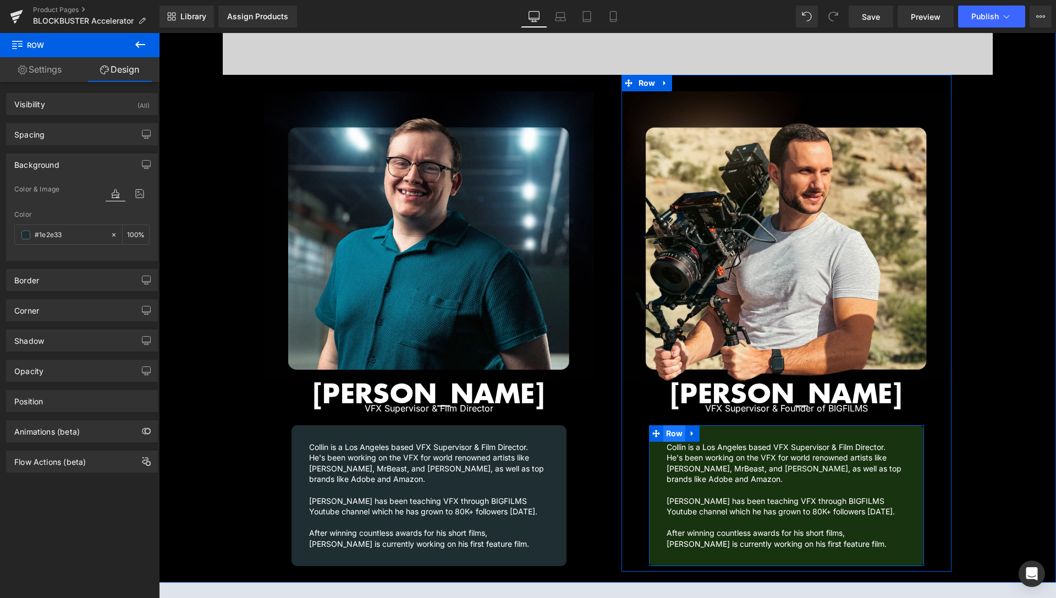
click at [669, 425] on span "Row" at bounding box center [675, 433] width 23 height 17
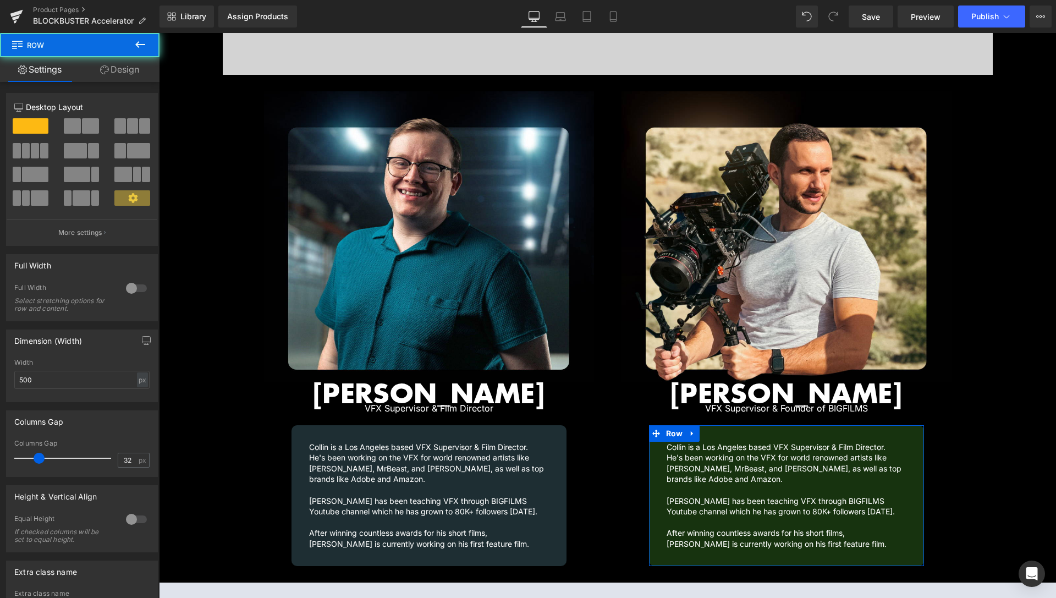
click at [128, 69] on link "Design" at bounding box center [120, 69] width 80 height 25
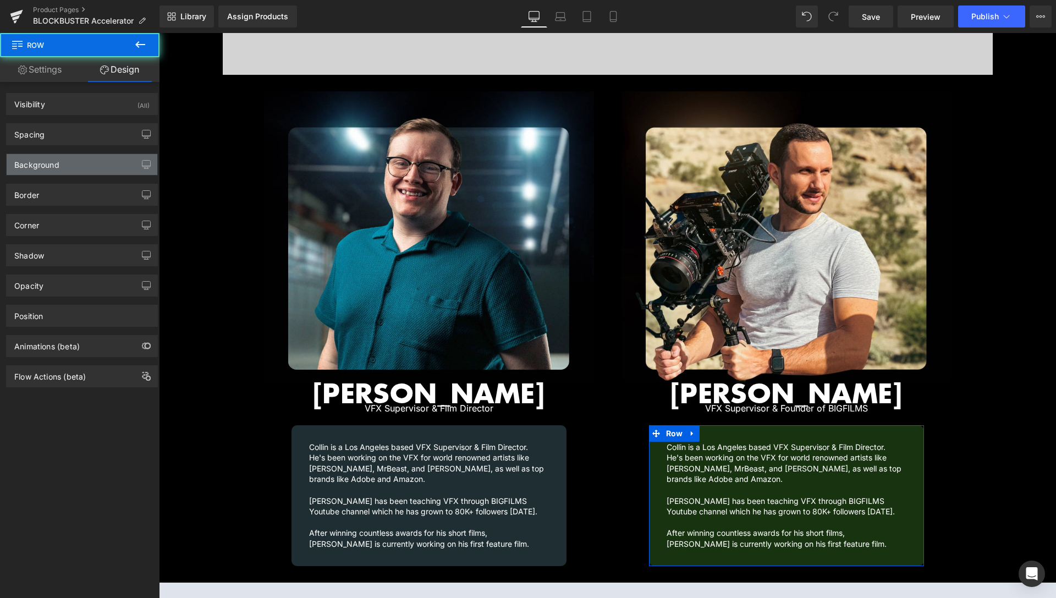
click at [59, 163] on div "Background" at bounding box center [82, 164] width 151 height 21
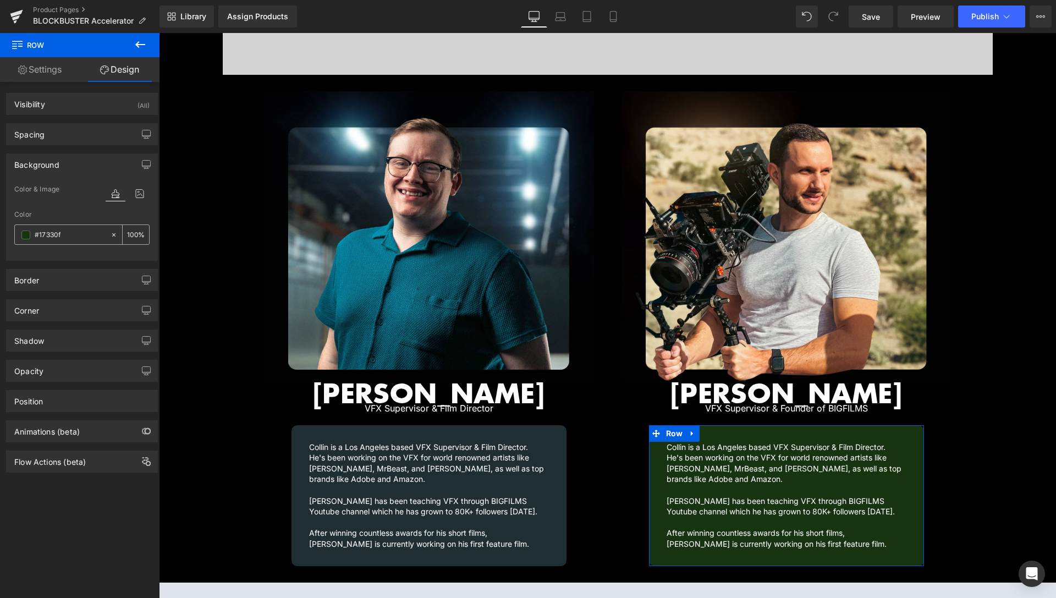
click at [25, 234] on span at bounding box center [25, 235] width 9 height 9
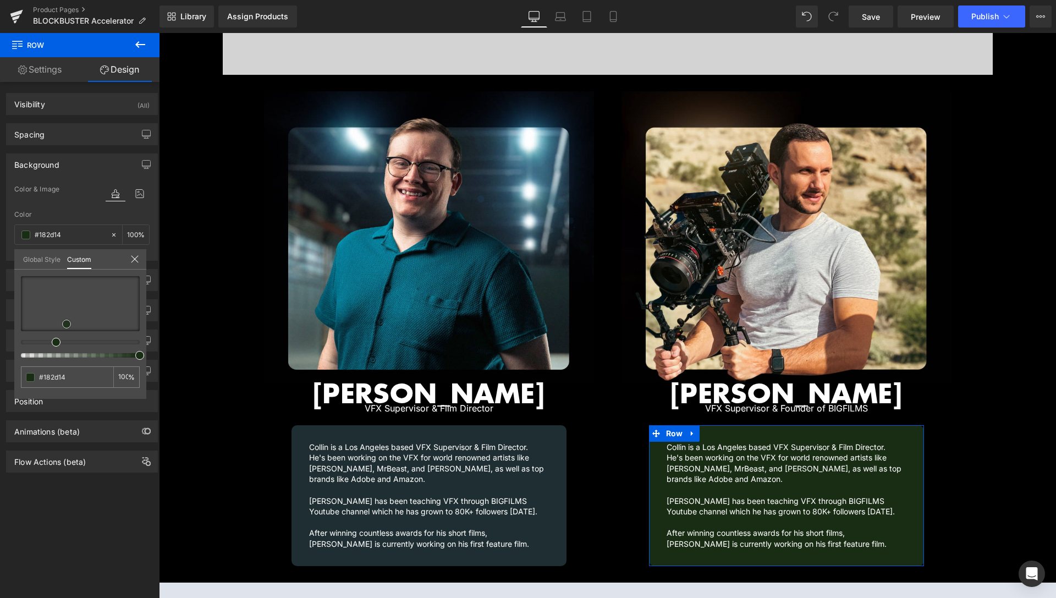
drag, startPoint x: 87, startPoint y: 323, endPoint x: 67, endPoint y: 323, distance: 19.8
click at [67, 323] on span at bounding box center [66, 324] width 9 height 9
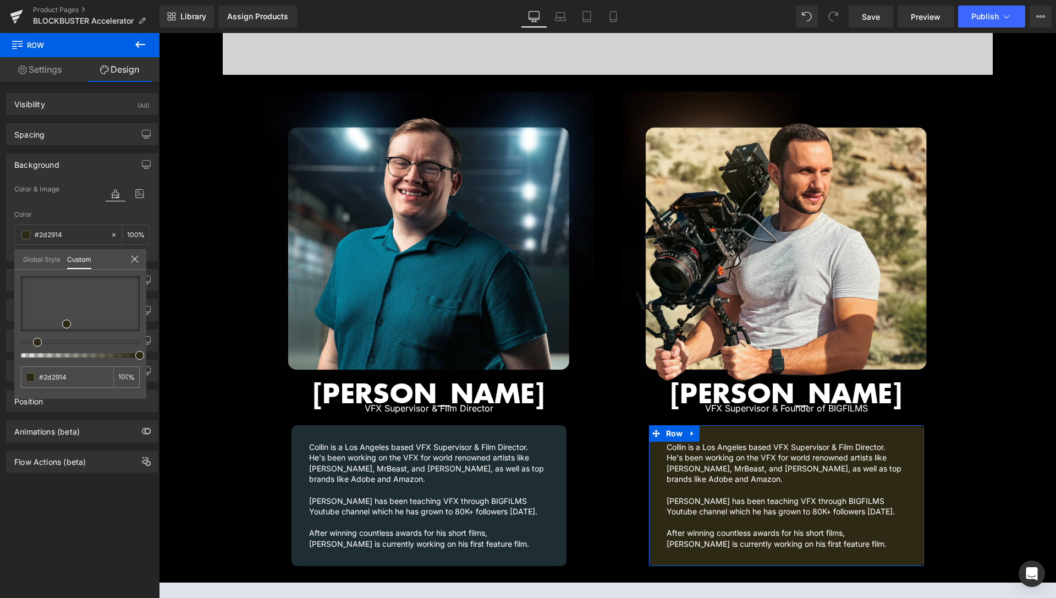
drag, startPoint x: 54, startPoint y: 343, endPoint x: 31, endPoint y: 342, distance: 22.6
click at [31, 342] on div at bounding box center [76, 342] width 119 height 4
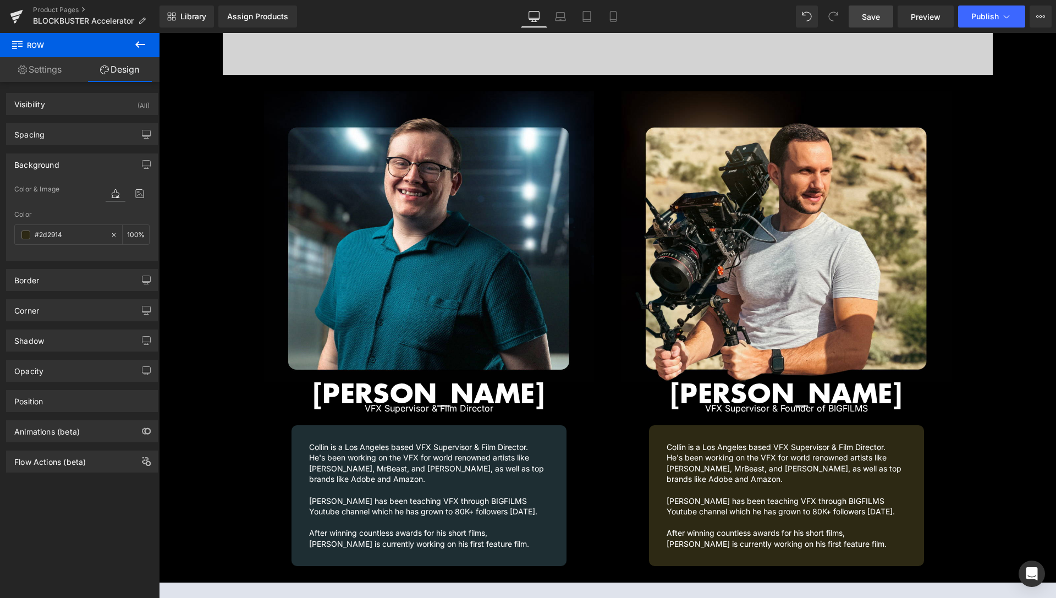
click at [857, 19] on link "Save" at bounding box center [871, 17] width 45 height 22
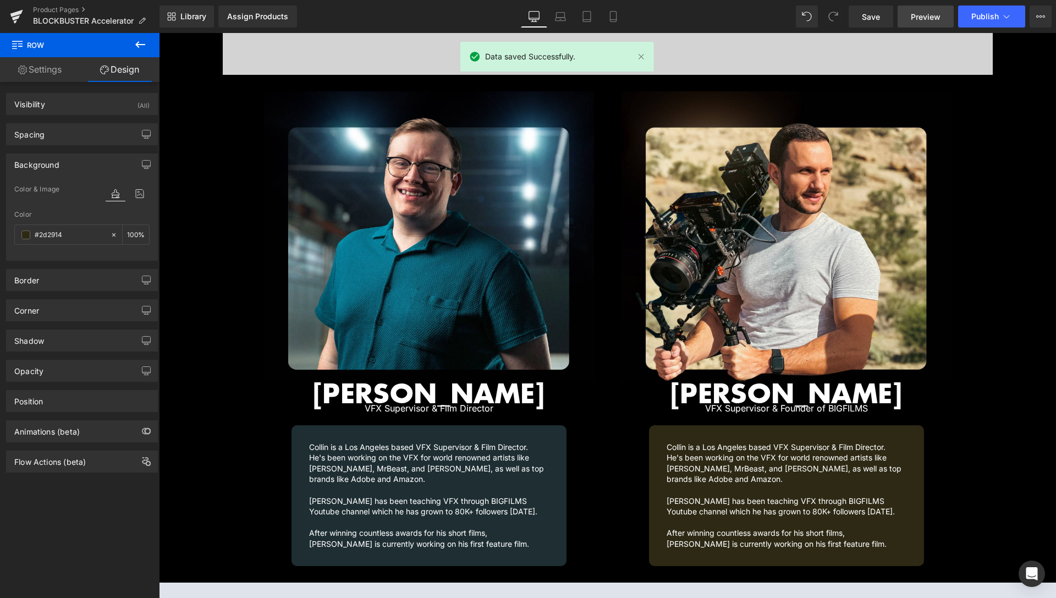
click at [925, 15] on span "Preview" at bounding box center [926, 17] width 30 height 12
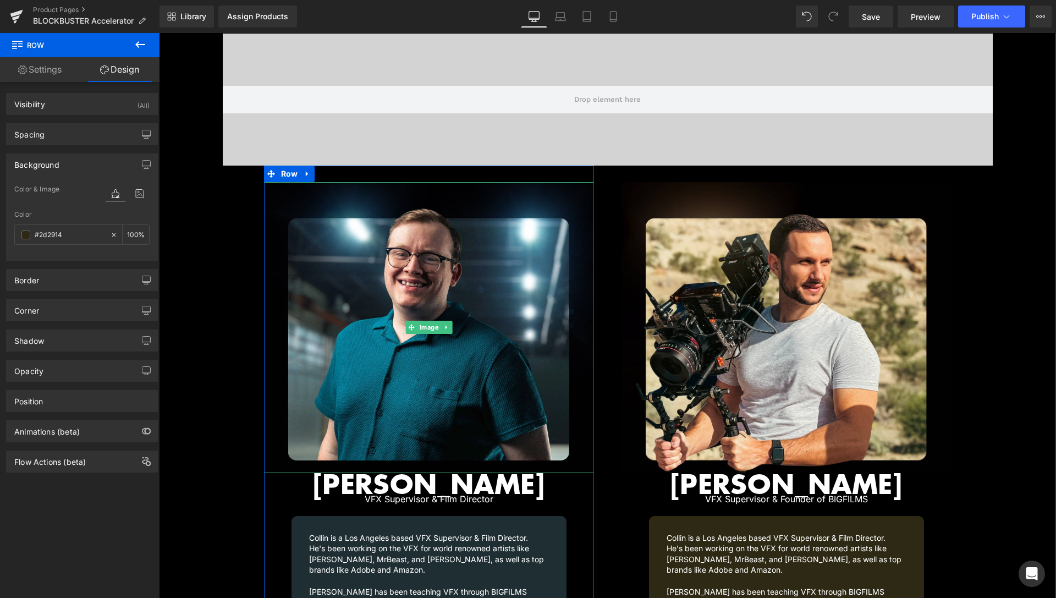
scroll to position [1039, 0]
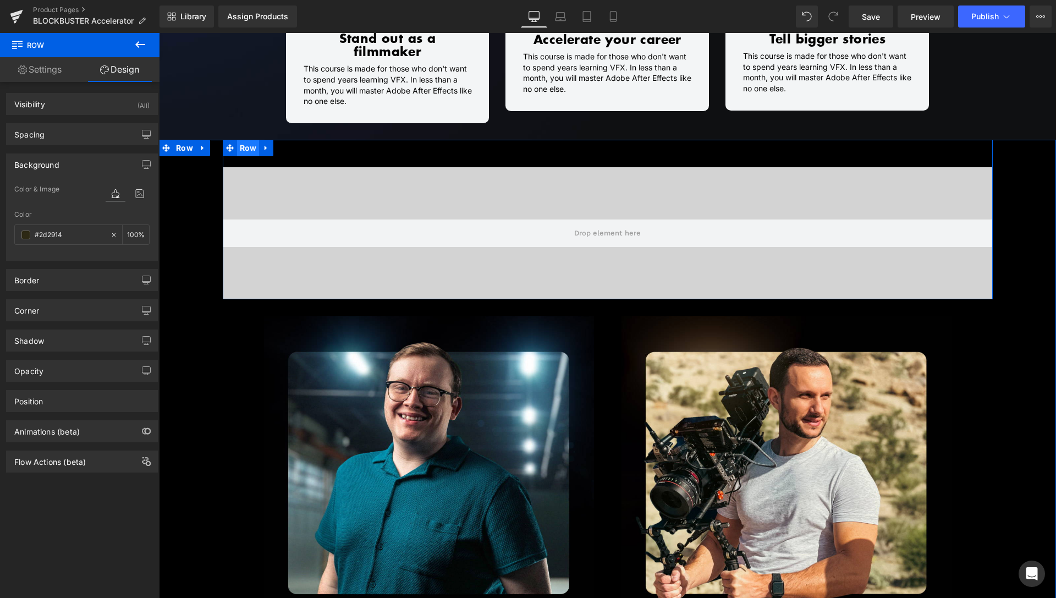
click at [245, 140] on span "Row" at bounding box center [248, 148] width 23 height 17
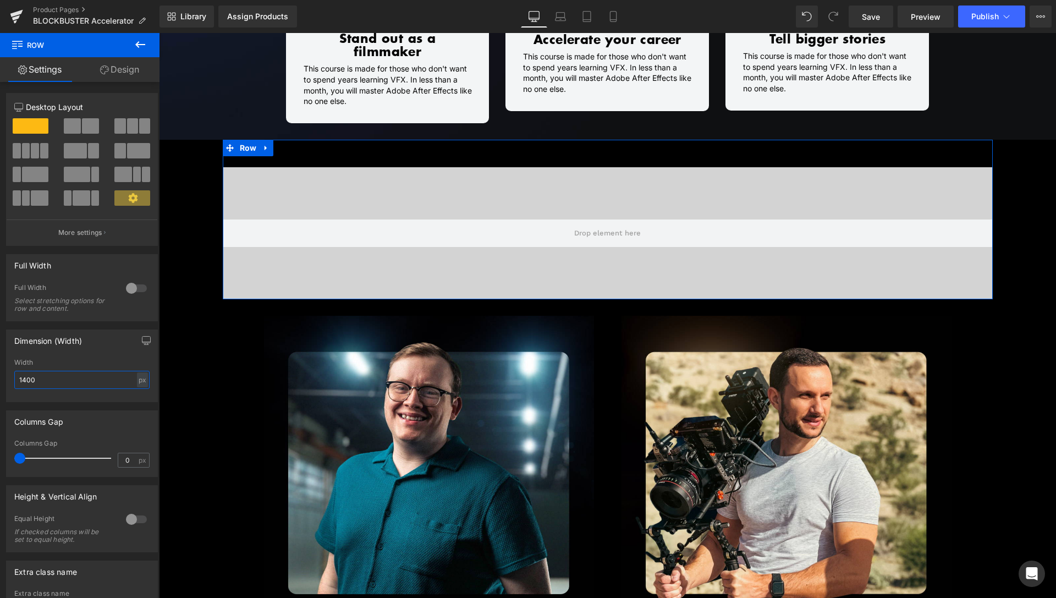
click at [25, 381] on input "1400" at bounding box center [81, 380] width 135 height 18
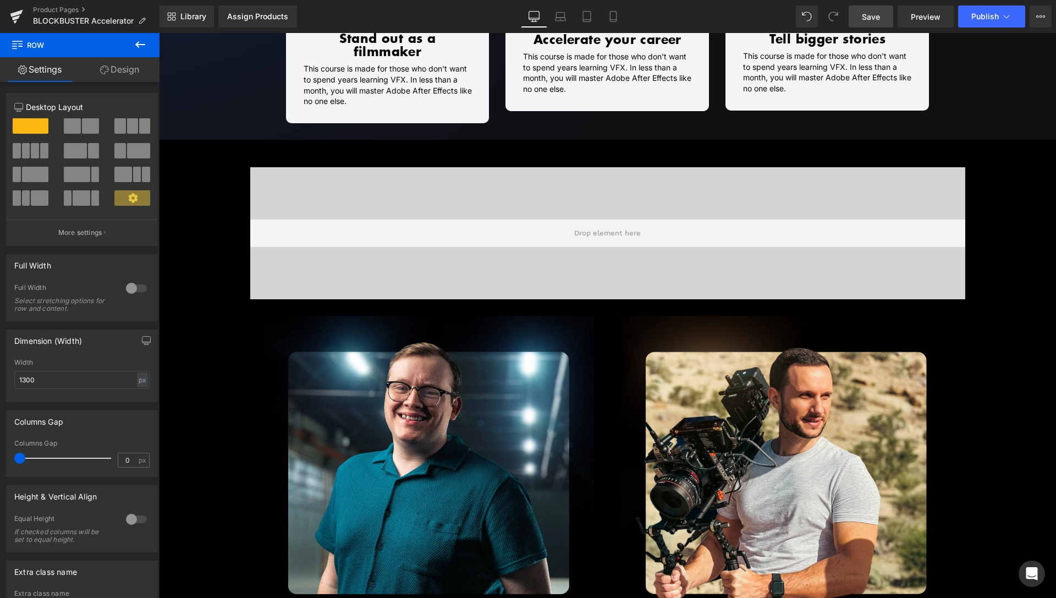
click at [875, 17] on span "Save" at bounding box center [871, 17] width 18 height 12
click at [925, 17] on span "Preview" at bounding box center [926, 17] width 30 height 12
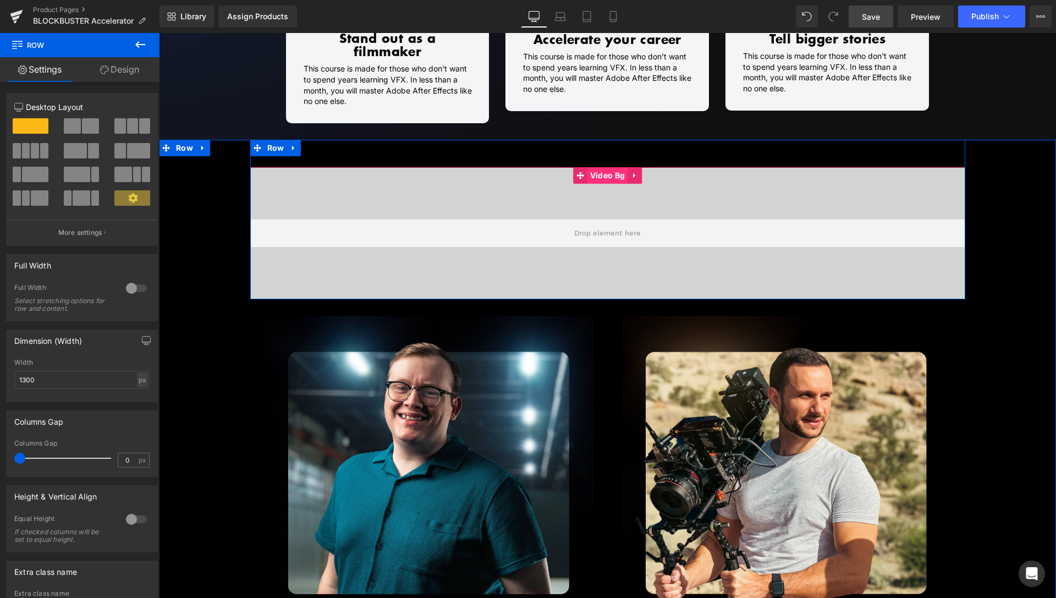
click at [601, 167] on span "Video Bg" at bounding box center [608, 175] width 40 height 17
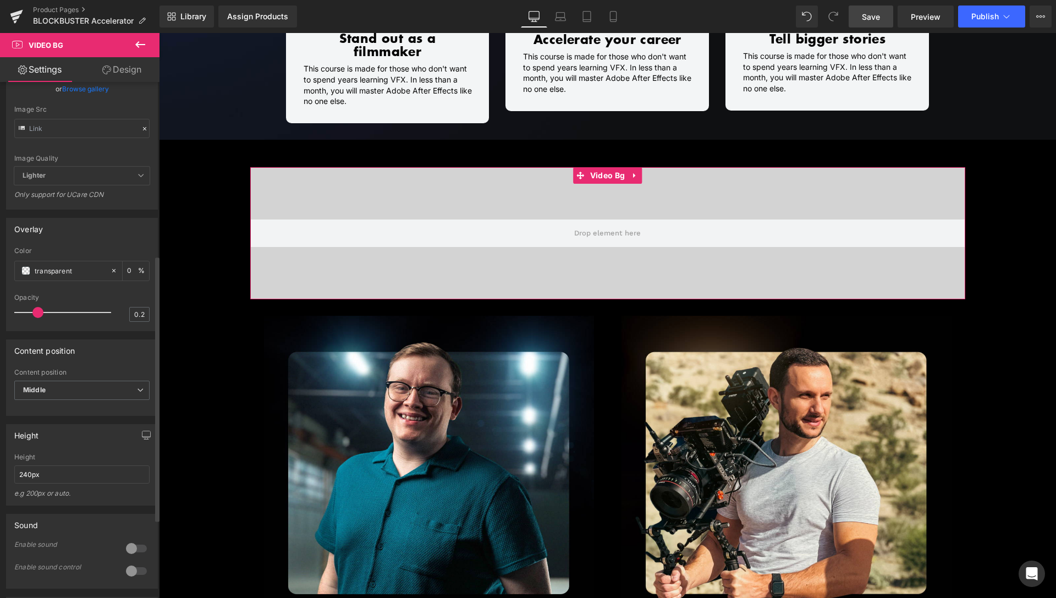
scroll to position [337, 0]
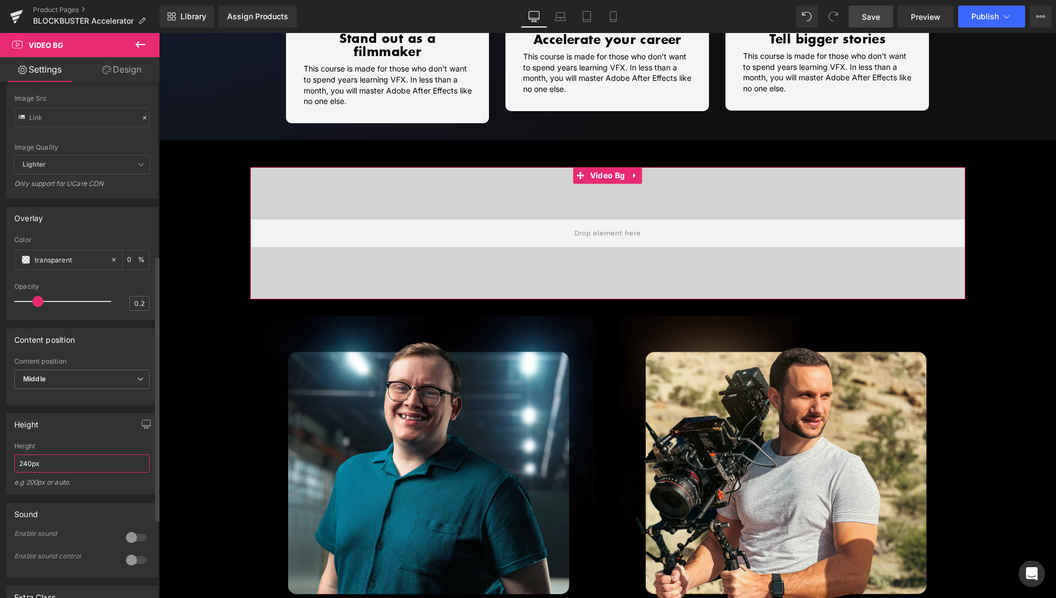
click at [24, 473] on input "240px" at bounding box center [81, 463] width 135 height 18
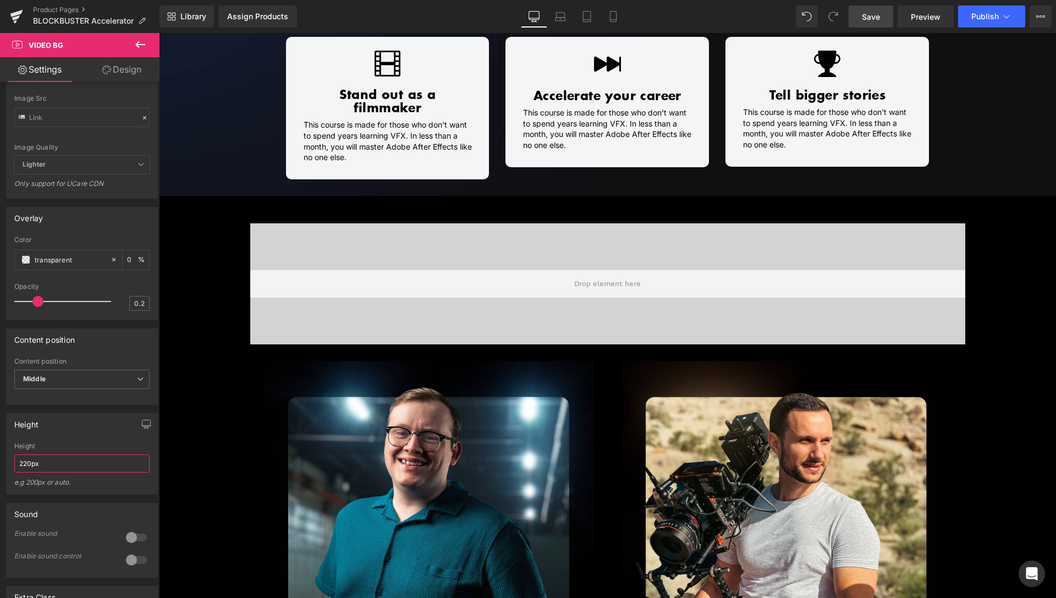
scroll to position [927, 0]
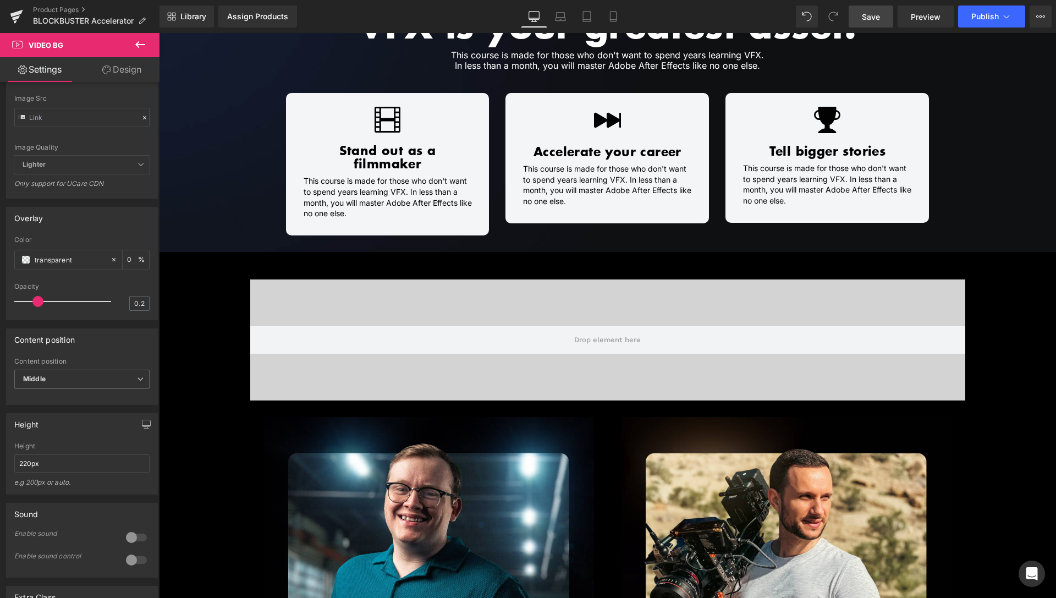
click at [864, 15] on span "Save" at bounding box center [871, 17] width 18 height 12
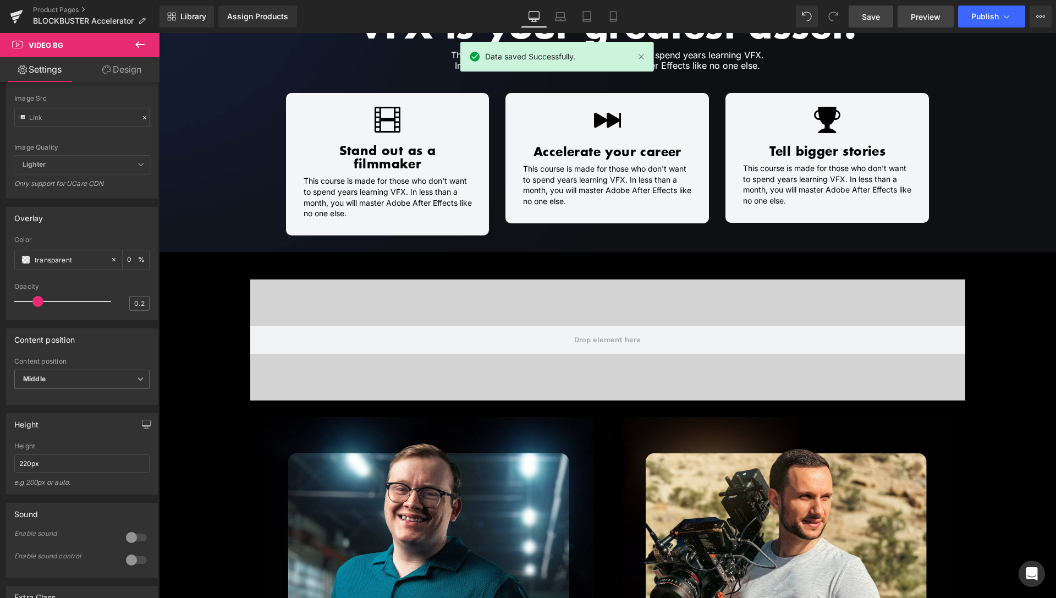
click at [932, 15] on span "Preview" at bounding box center [926, 17] width 30 height 12
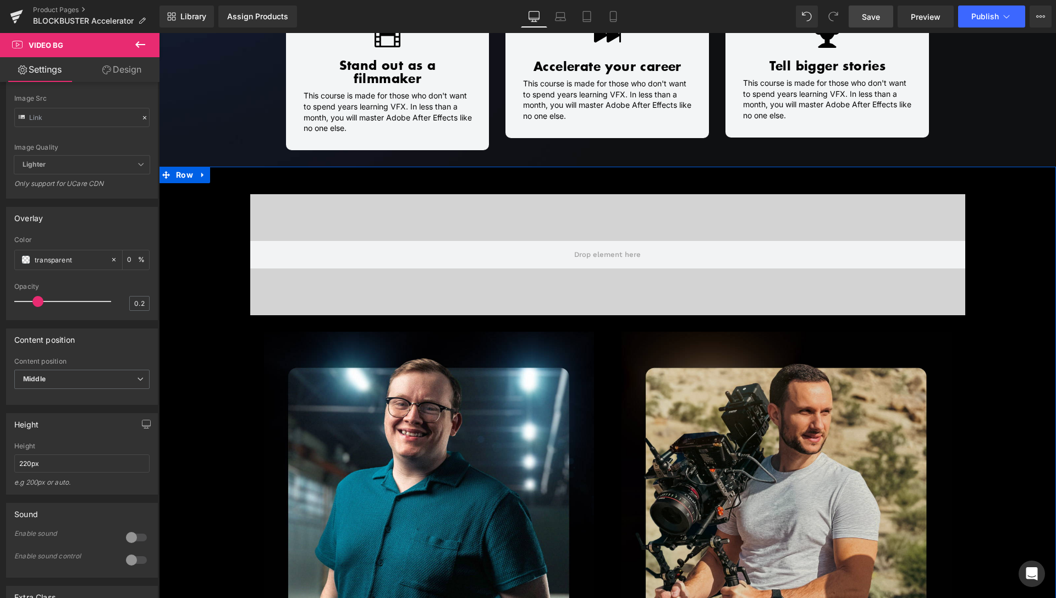
scroll to position [1263, 0]
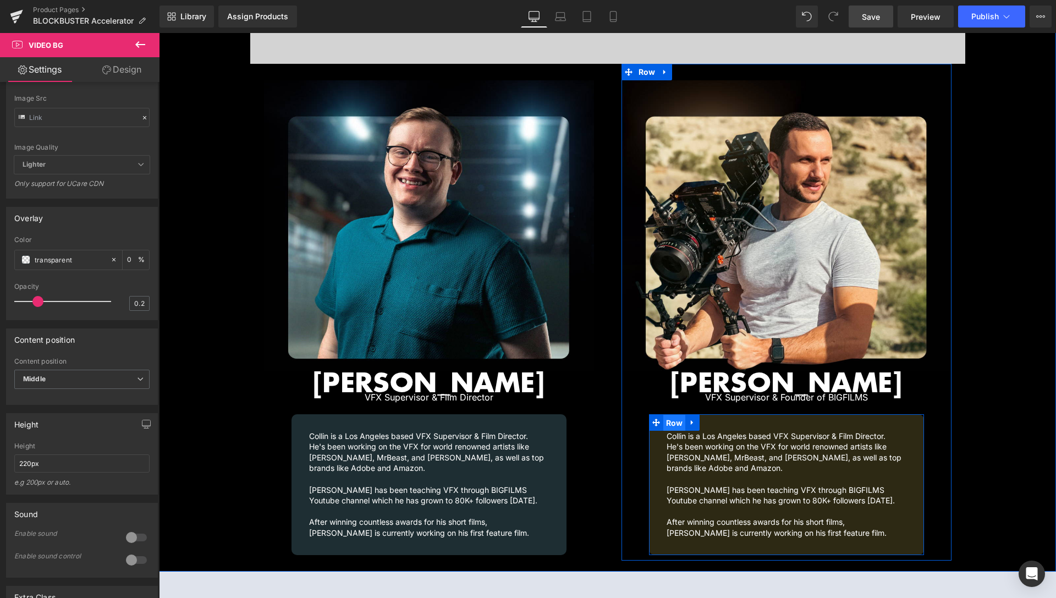
click at [675, 415] on span "Row" at bounding box center [675, 423] width 23 height 17
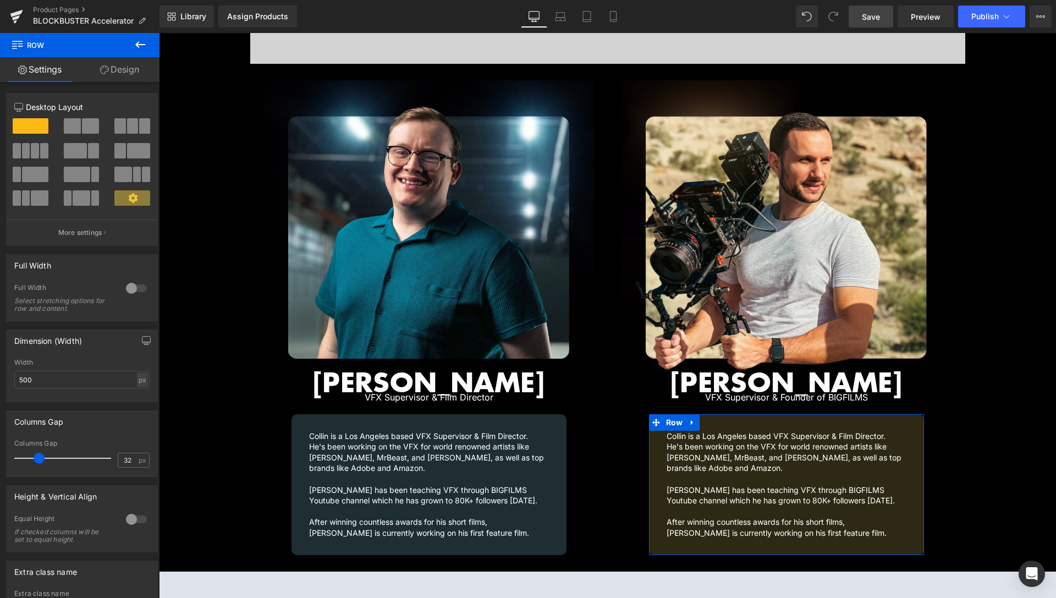
click at [117, 61] on link "Design" at bounding box center [120, 69] width 80 height 25
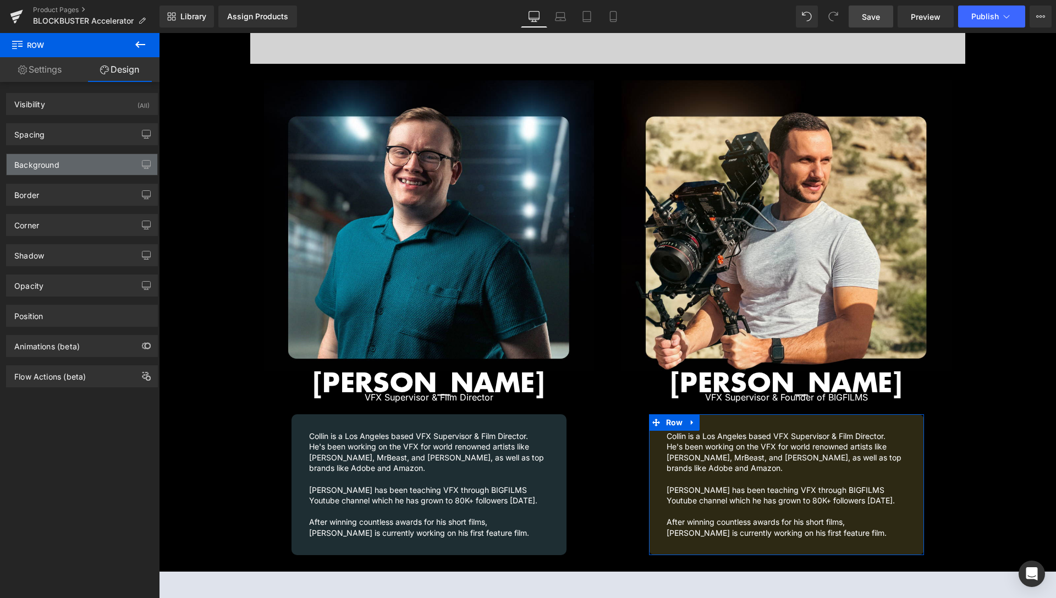
click at [34, 166] on div "Background" at bounding box center [36, 161] width 45 height 15
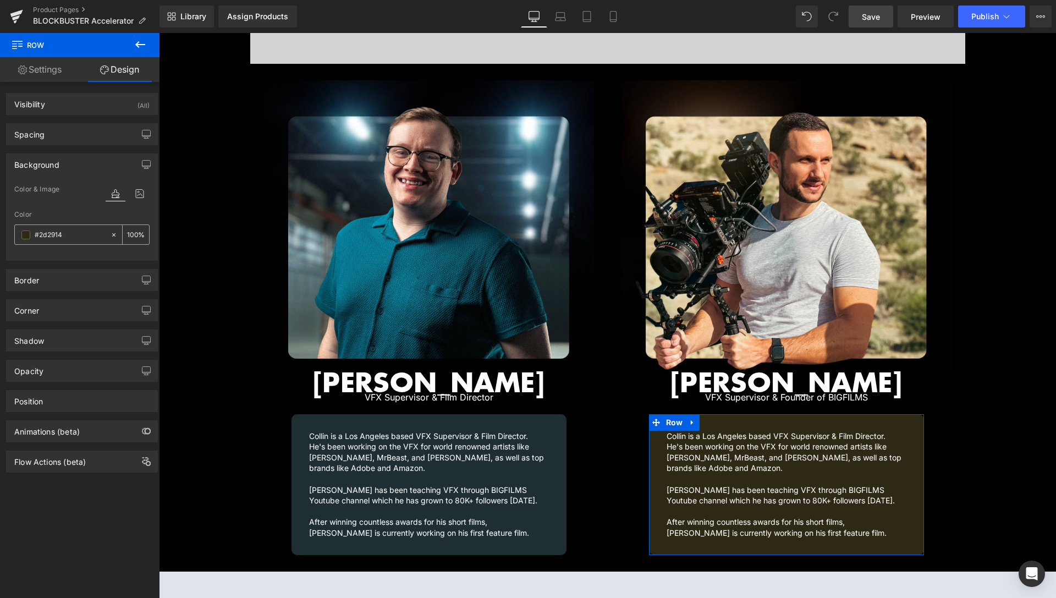
click at [67, 232] on input "#2d2914" at bounding box center [70, 235] width 70 height 12
click at [24, 235] on span at bounding box center [25, 235] width 9 height 9
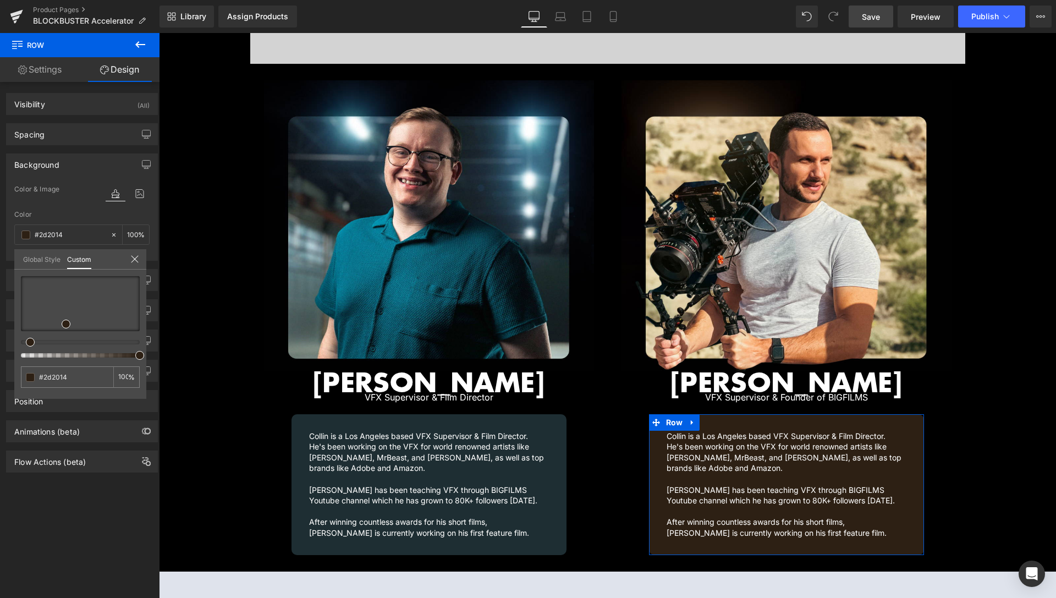
drag, startPoint x: 35, startPoint y: 342, endPoint x: 24, endPoint y: 338, distance: 11.7
click at [24, 338] on div at bounding box center [80, 316] width 119 height 81
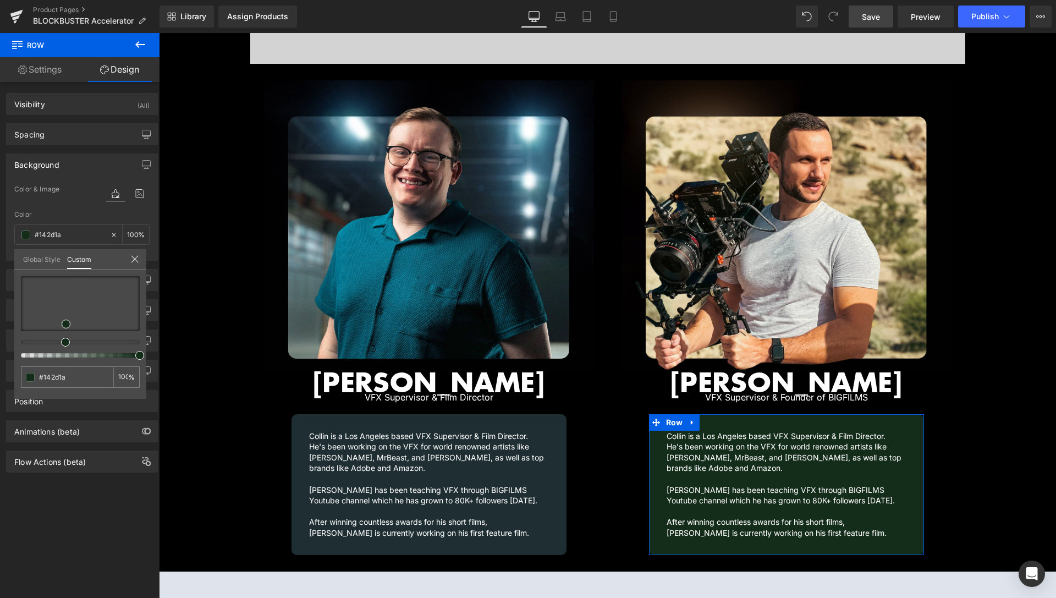
drag, startPoint x: 33, startPoint y: 341, endPoint x: 64, endPoint y: 335, distance: 32.0
click at [64, 335] on div at bounding box center [80, 316] width 119 height 81
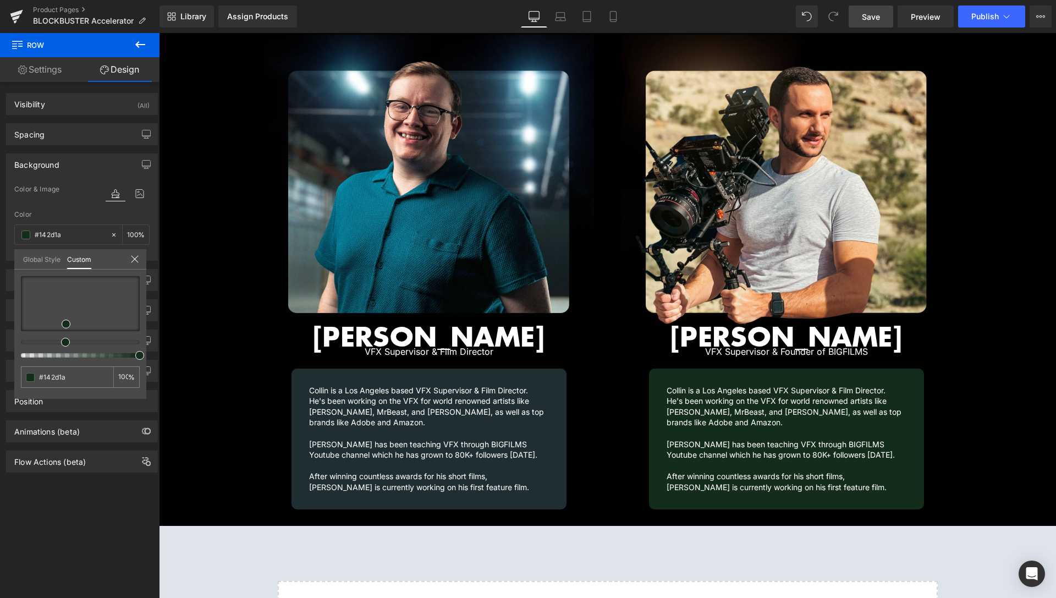
scroll to position [1319, 0]
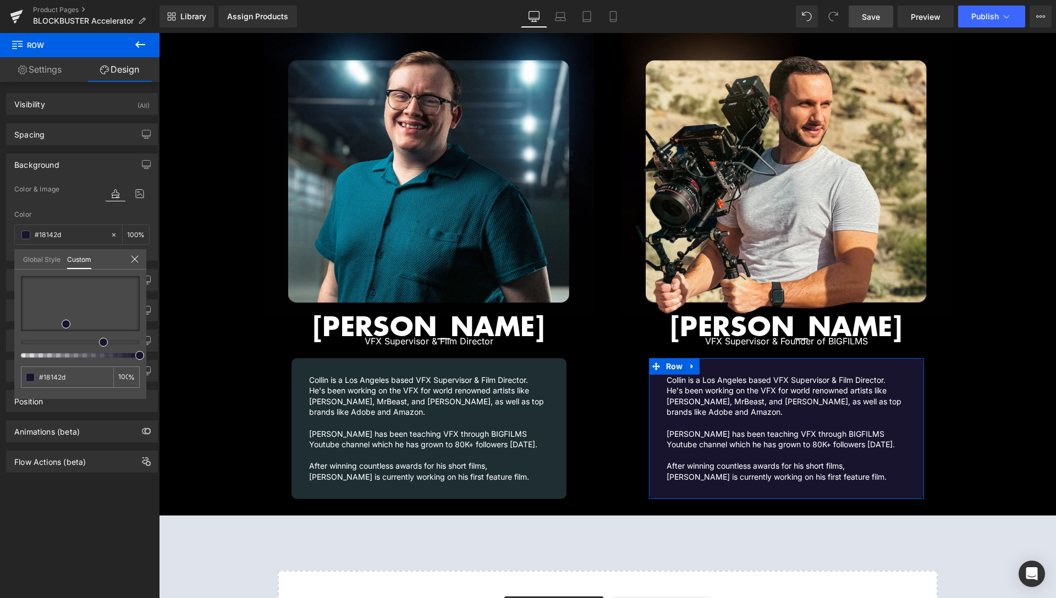
drag, startPoint x: 72, startPoint y: 341, endPoint x: 140, endPoint y: 347, distance: 68.5
click at [100, 347] on div at bounding box center [80, 316] width 119 height 81
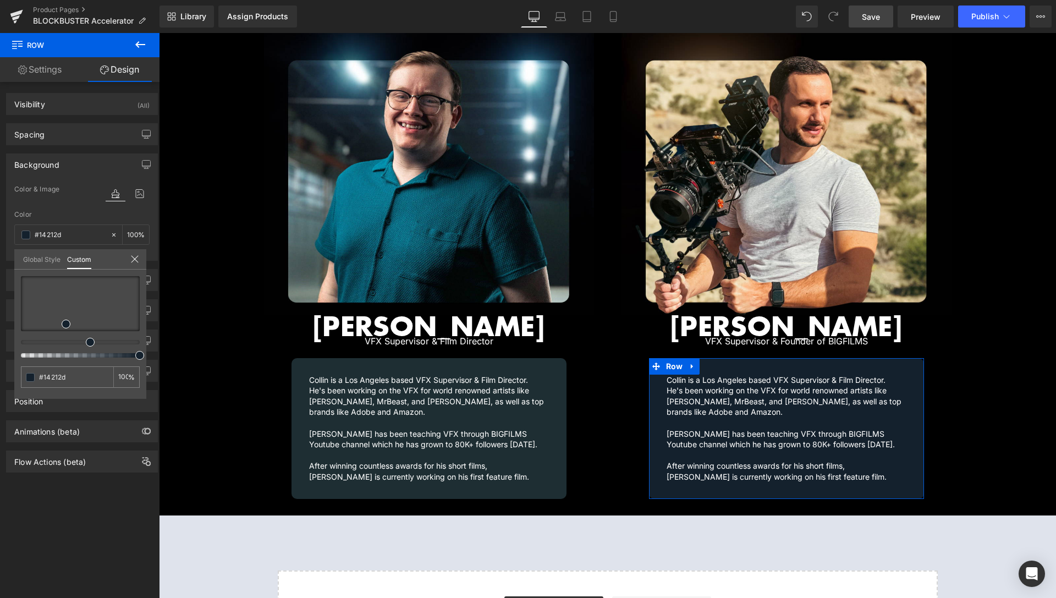
drag, startPoint x: 100, startPoint y: 344, endPoint x: 83, endPoint y: 348, distance: 17.5
click at [83, 348] on div at bounding box center [80, 316] width 119 height 81
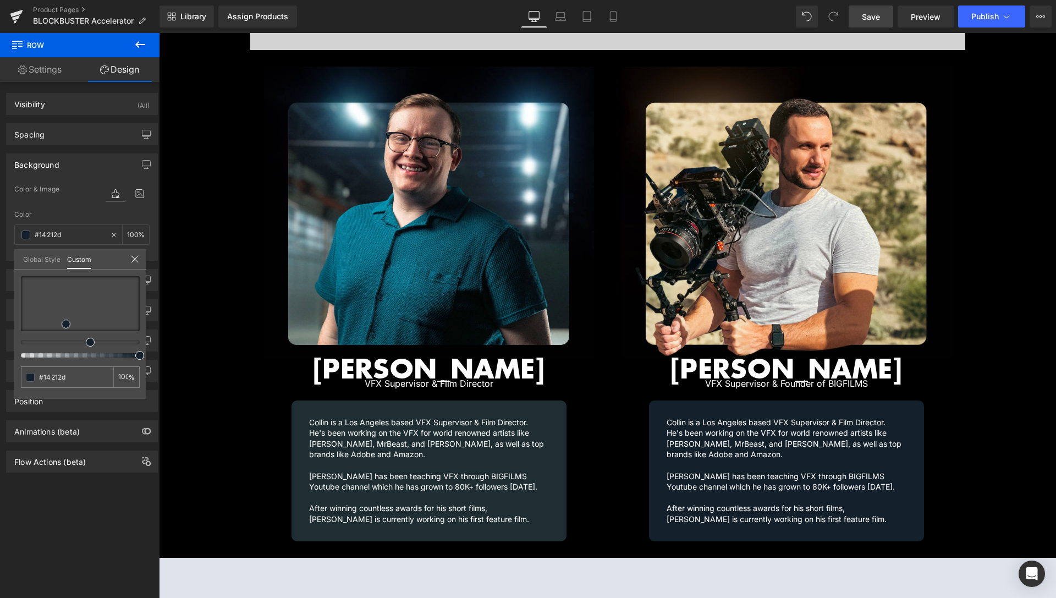
scroll to position [1263, 0]
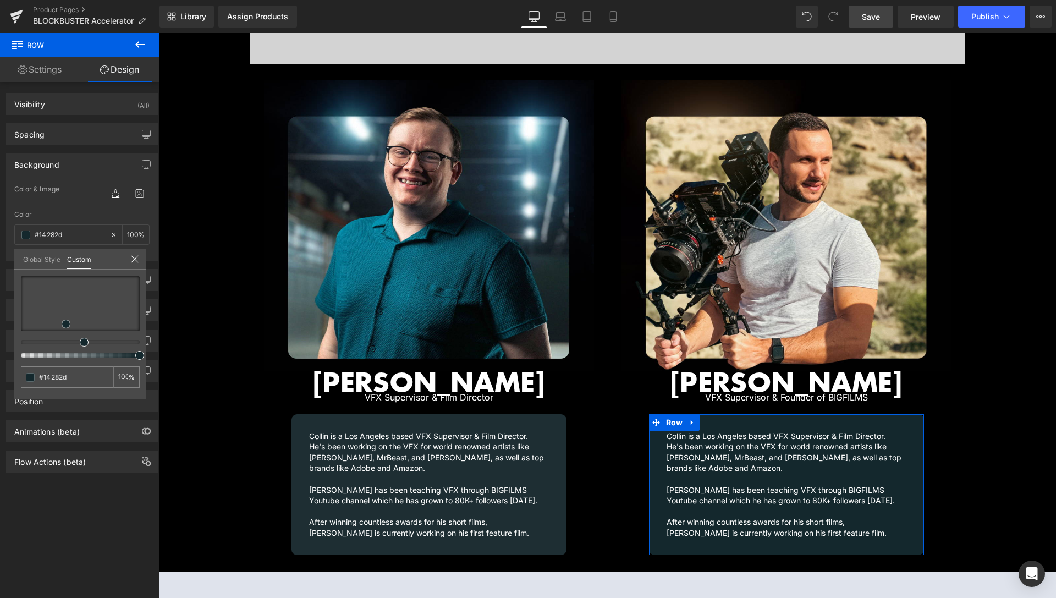
drag, startPoint x: 92, startPoint y: 341, endPoint x: 82, endPoint y: 336, distance: 10.8
click at [82, 336] on div at bounding box center [80, 316] width 119 height 81
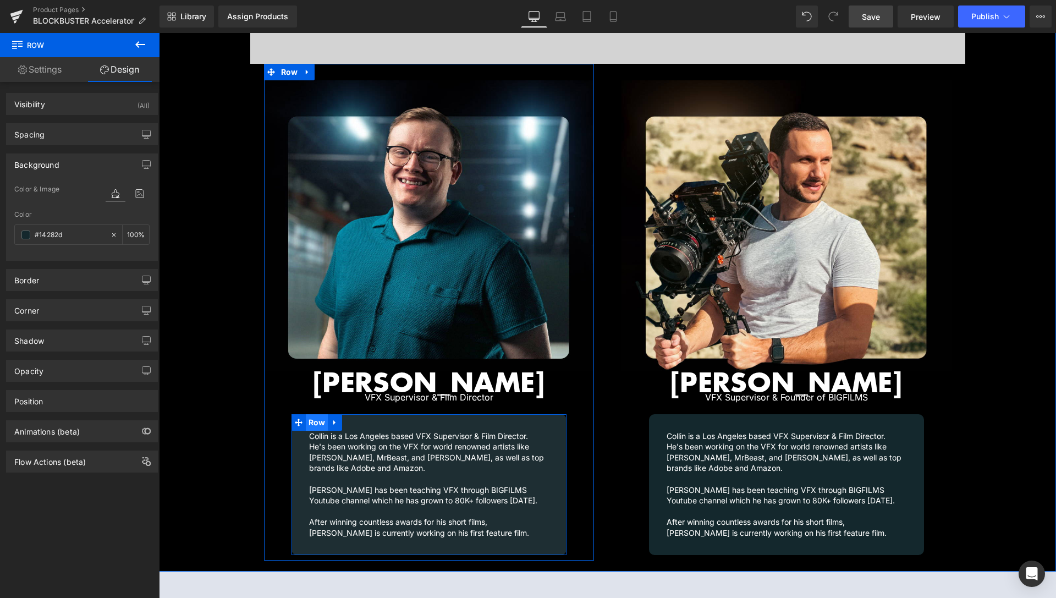
click at [317, 414] on span "Row" at bounding box center [317, 422] width 23 height 17
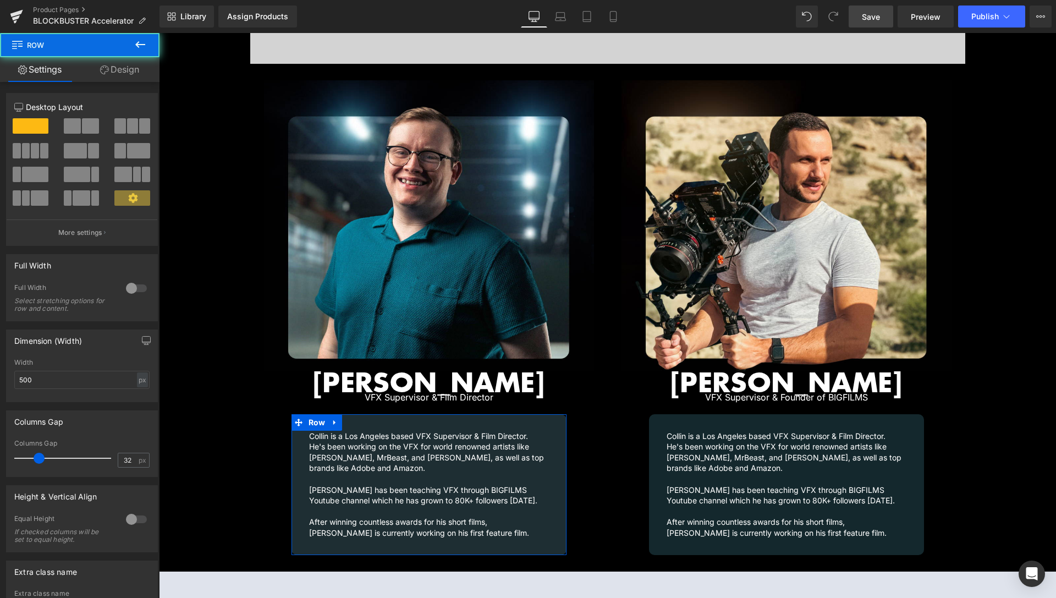
click at [142, 63] on link "Design" at bounding box center [120, 69] width 80 height 25
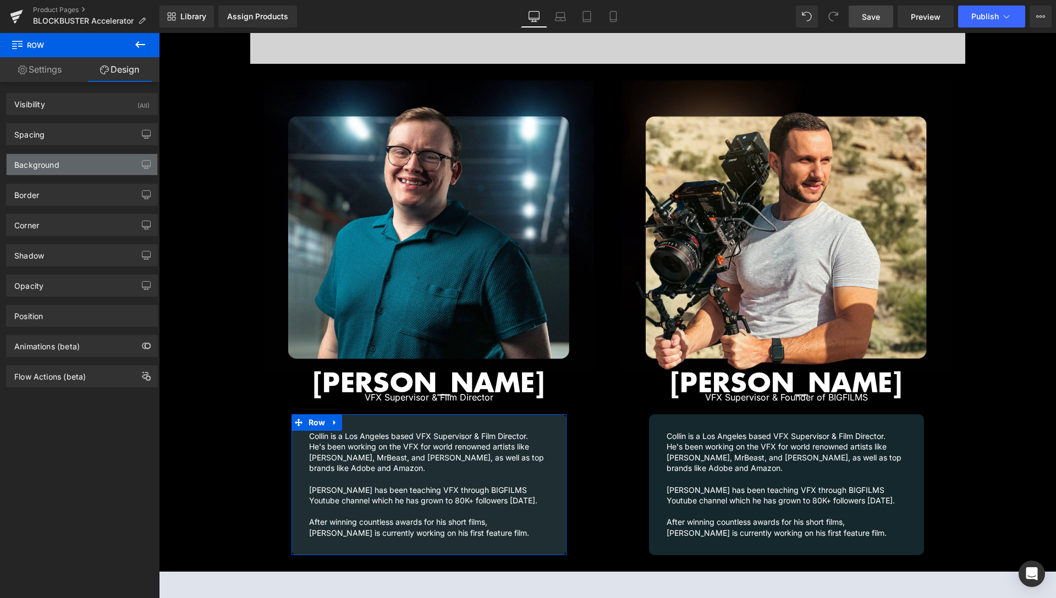
click at [51, 168] on div "Background" at bounding box center [36, 161] width 45 height 15
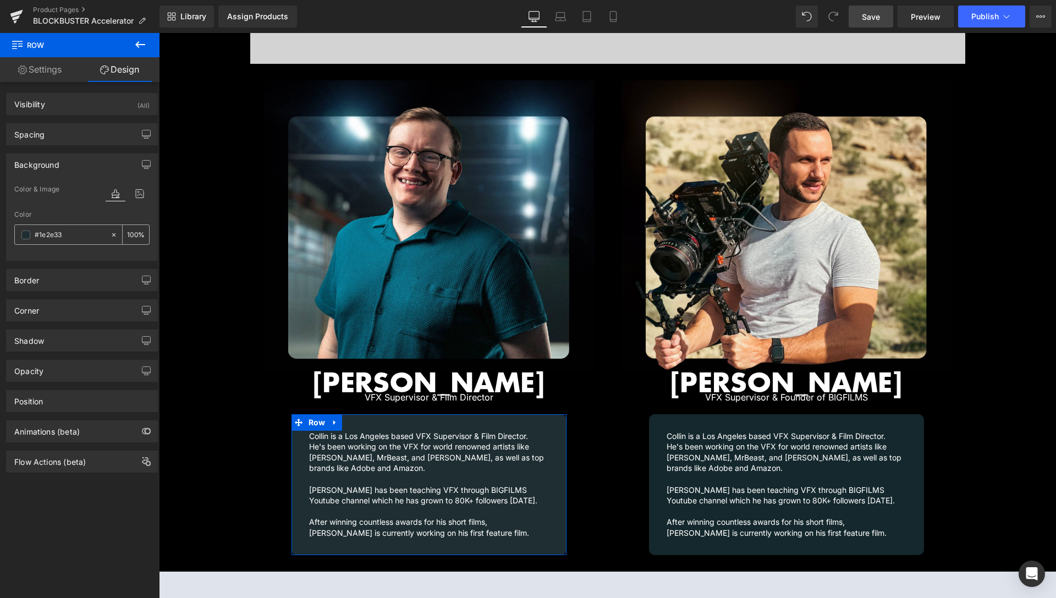
click at [59, 235] on input "#1e2e33" at bounding box center [70, 235] width 70 height 12
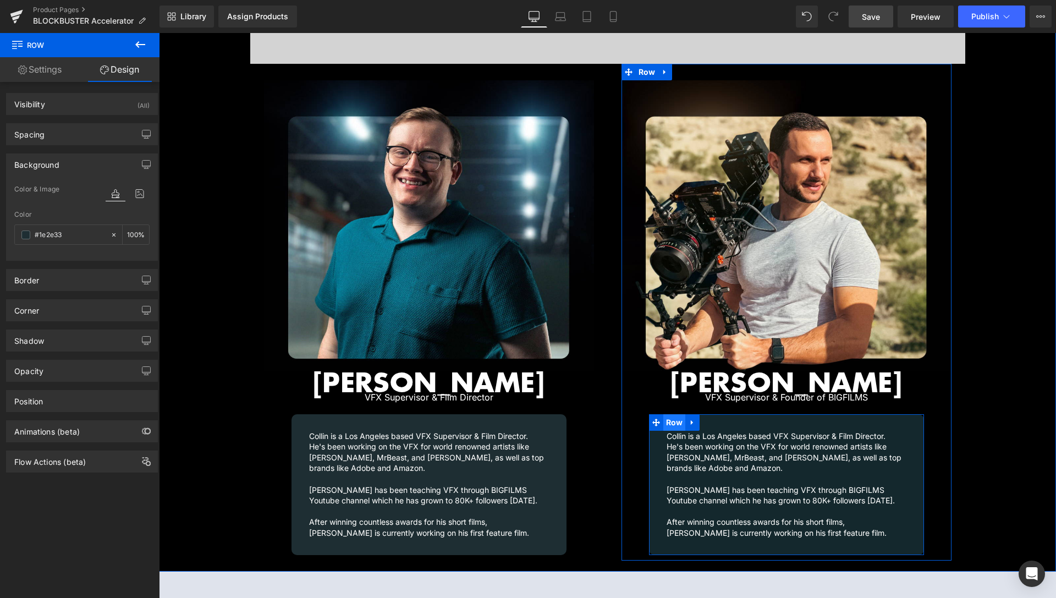
click at [674, 414] on span "Row" at bounding box center [675, 422] width 23 height 17
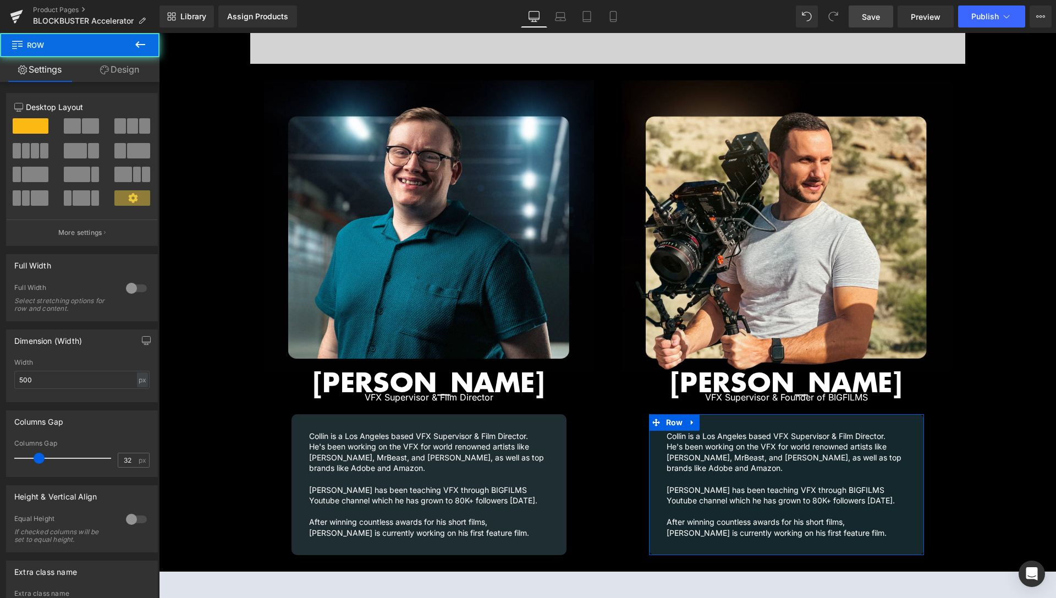
click at [100, 67] on icon at bounding box center [104, 69] width 9 height 9
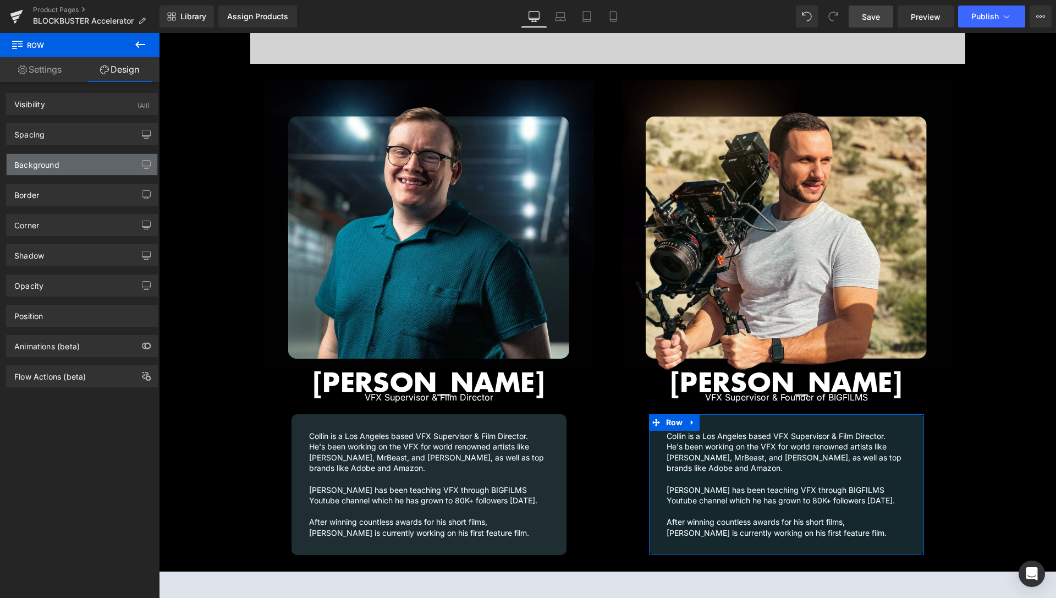
click at [53, 166] on div "Background" at bounding box center [36, 161] width 45 height 15
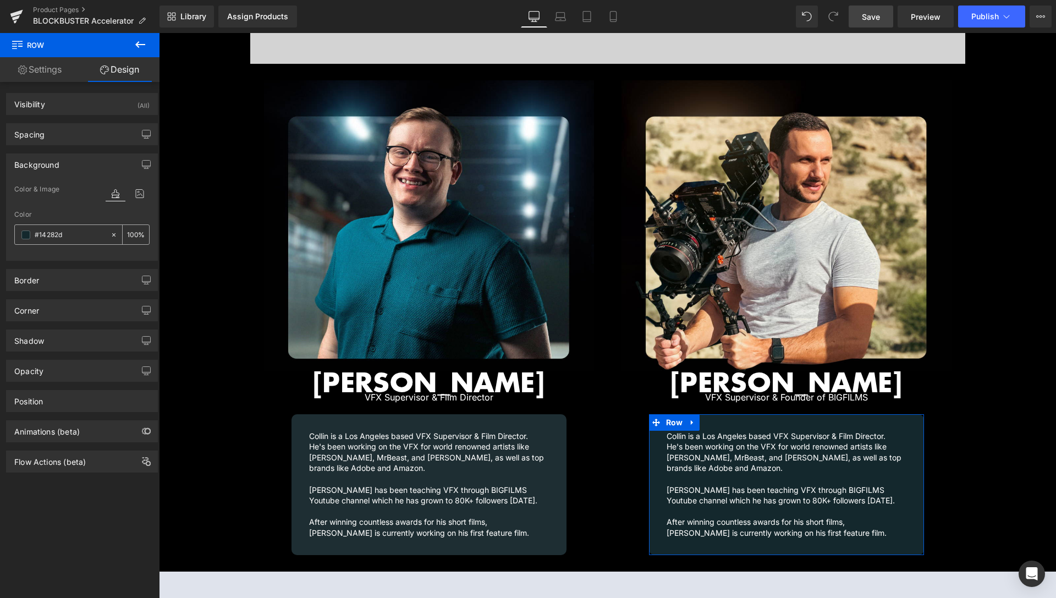
click at [67, 236] on input "#14282d" at bounding box center [70, 235] width 70 height 12
paste input "e2e33"
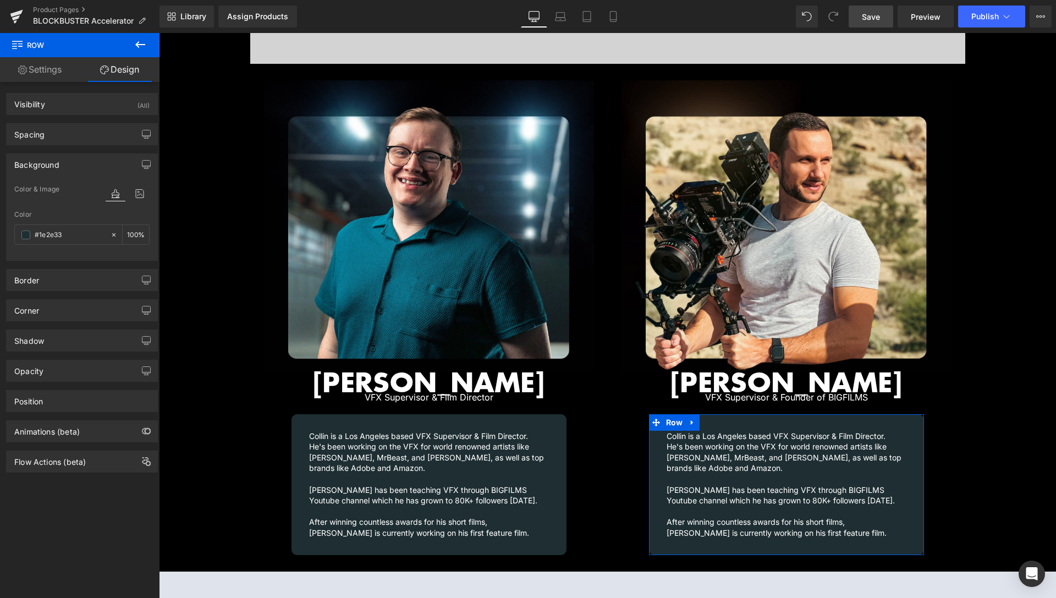
click at [153, 173] on div "Background Color & Image color rgb(30, 46, 51) Color #1e2e33 100 % Image Replac…" at bounding box center [82, 203] width 165 height 116
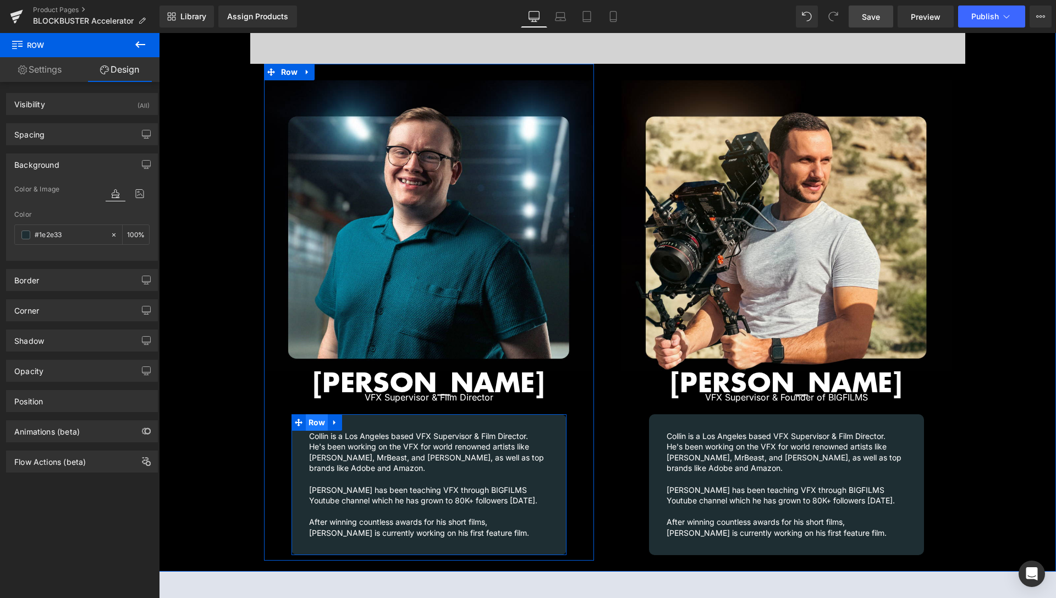
click at [317, 414] on span "Row" at bounding box center [317, 422] width 23 height 17
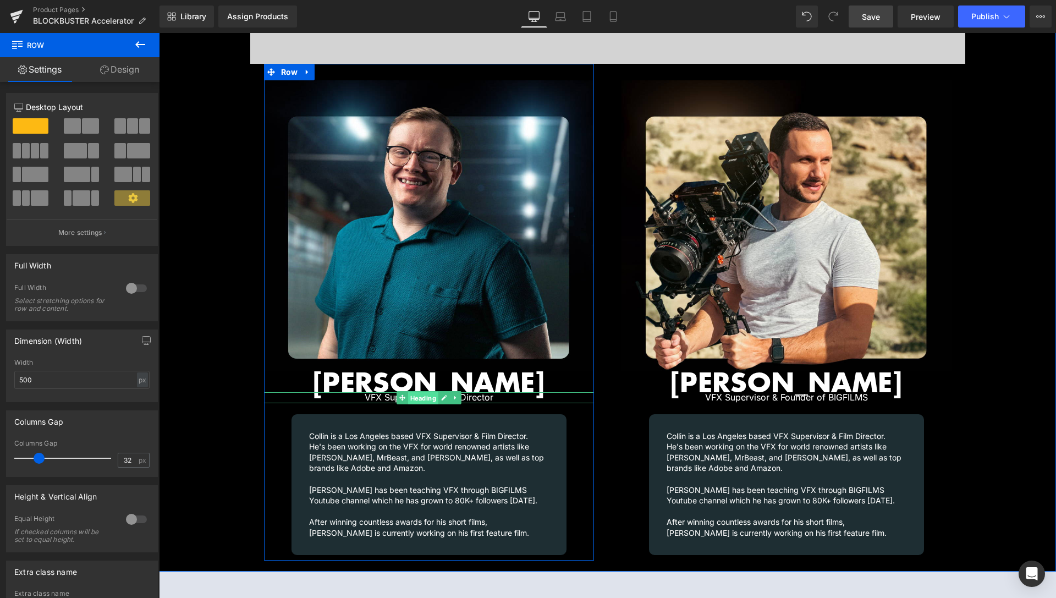
click at [411, 392] on span "Heading" at bounding box center [423, 398] width 30 height 13
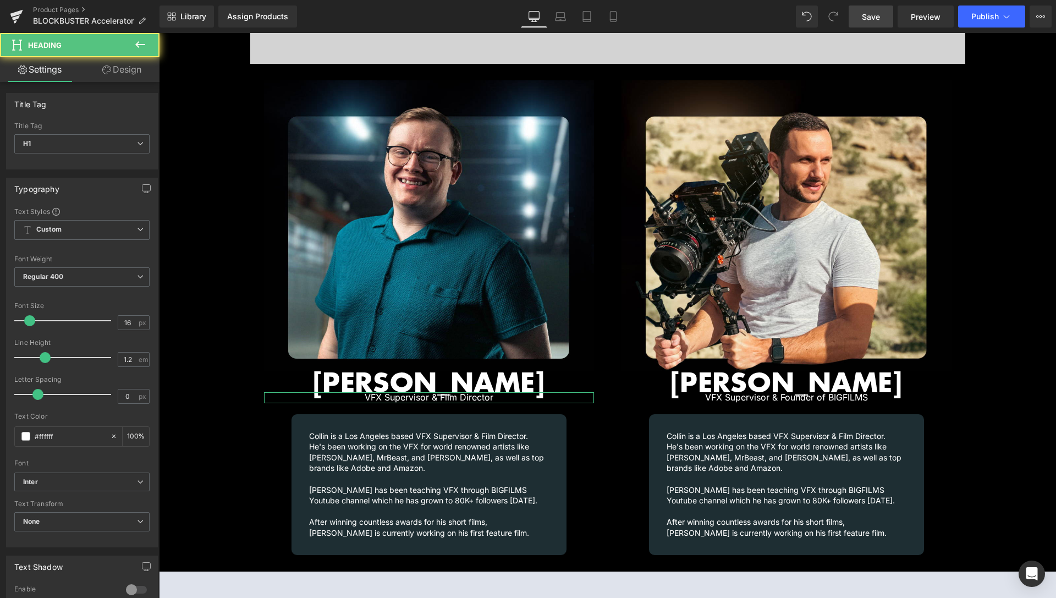
click at [118, 72] on link "Design" at bounding box center [122, 69] width 80 height 25
click at [0, 0] on div "Spacing" at bounding box center [0, 0] width 0 height 0
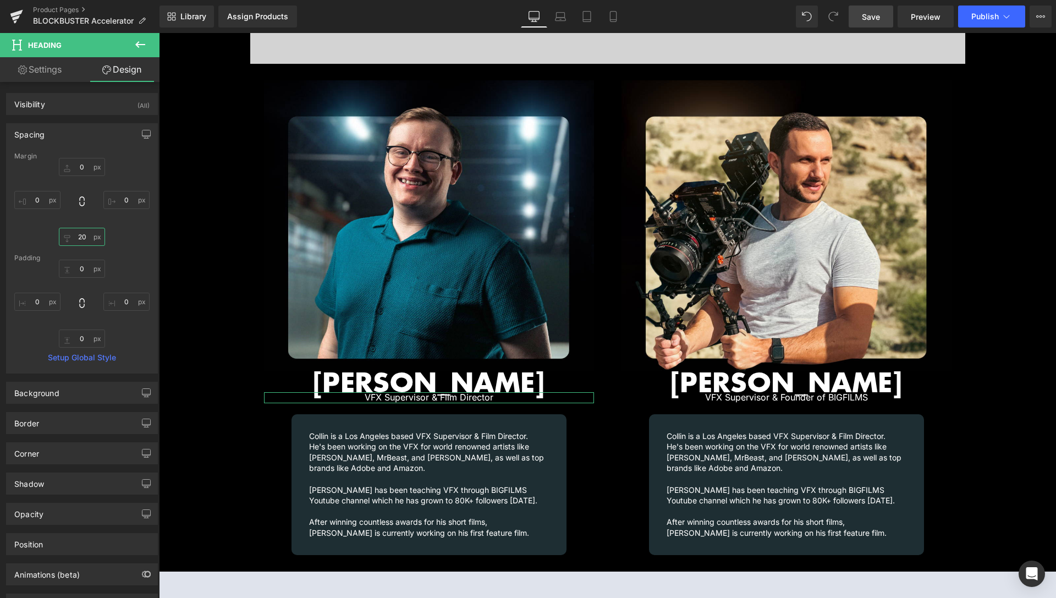
click at [78, 239] on input "20" at bounding box center [82, 237] width 46 height 18
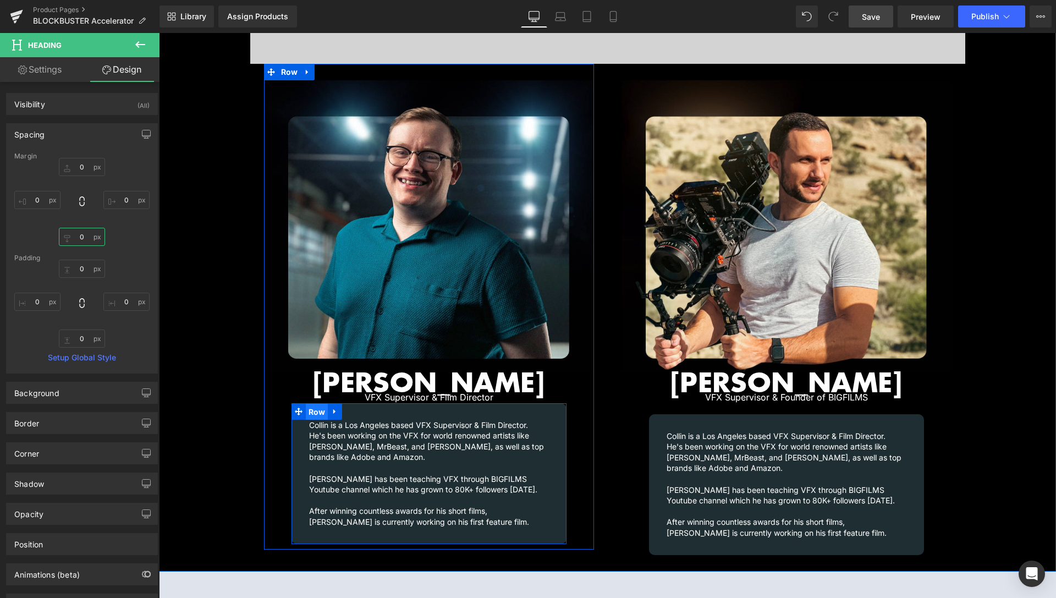
click at [314, 404] on span "Row" at bounding box center [317, 412] width 23 height 17
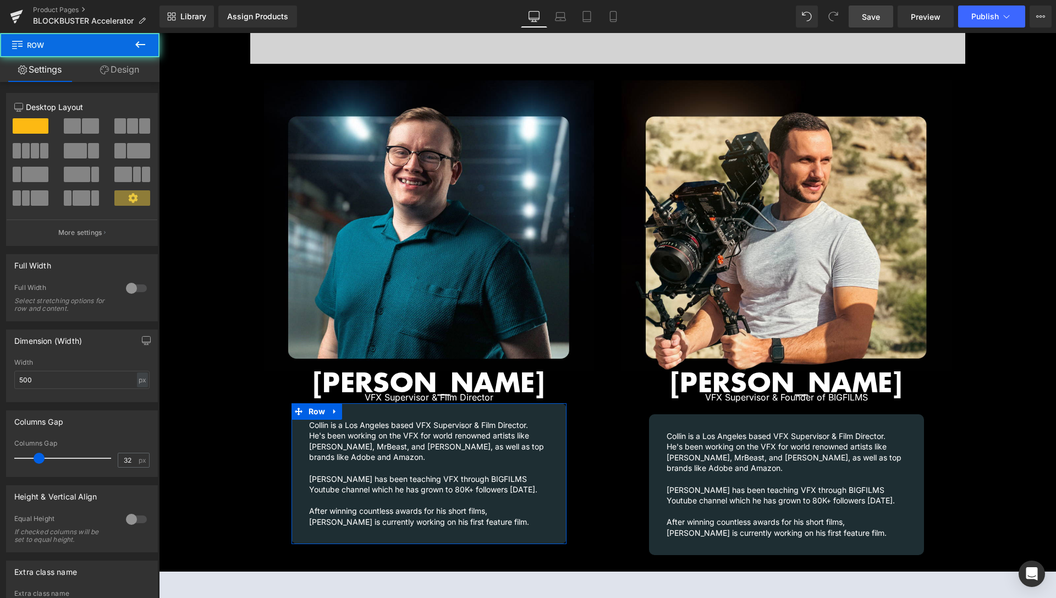
click at [117, 67] on link "Design" at bounding box center [120, 69] width 80 height 25
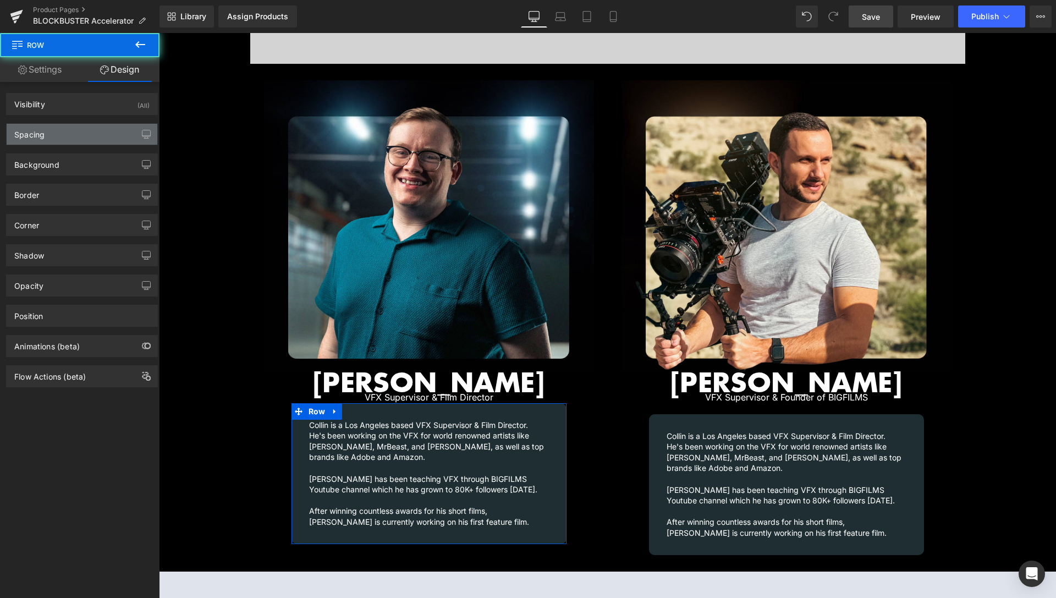
click at [65, 138] on div "Spacing" at bounding box center [82, 134] width 151 height 21
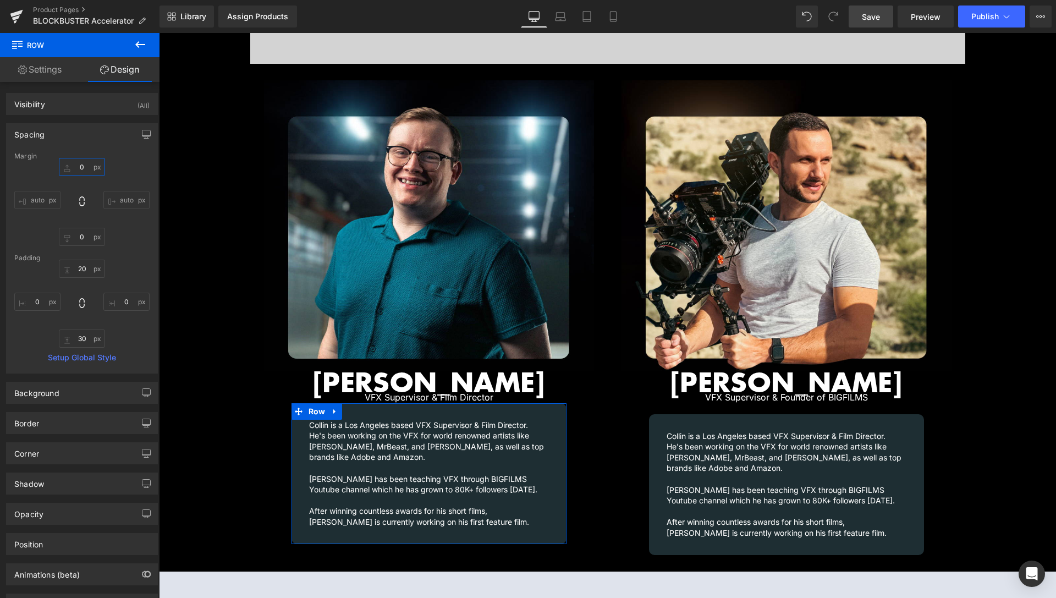
click at [80, 162] on input "0" at bounding box center [82, 167] width 46 height 18
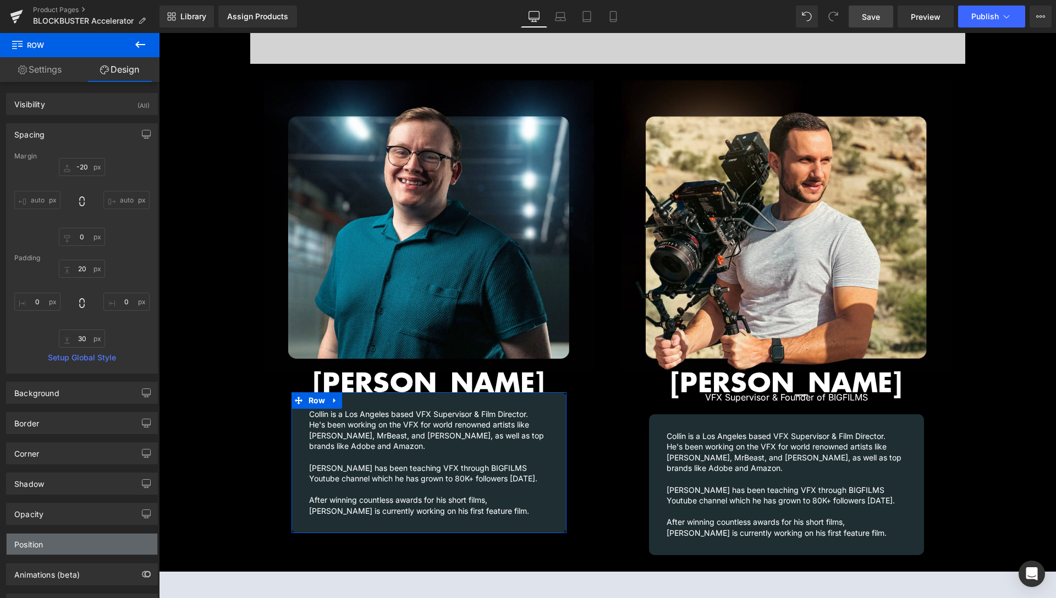
click at [39, 547] on div "Position" at bounding box center [28, 541] width 29 height 15
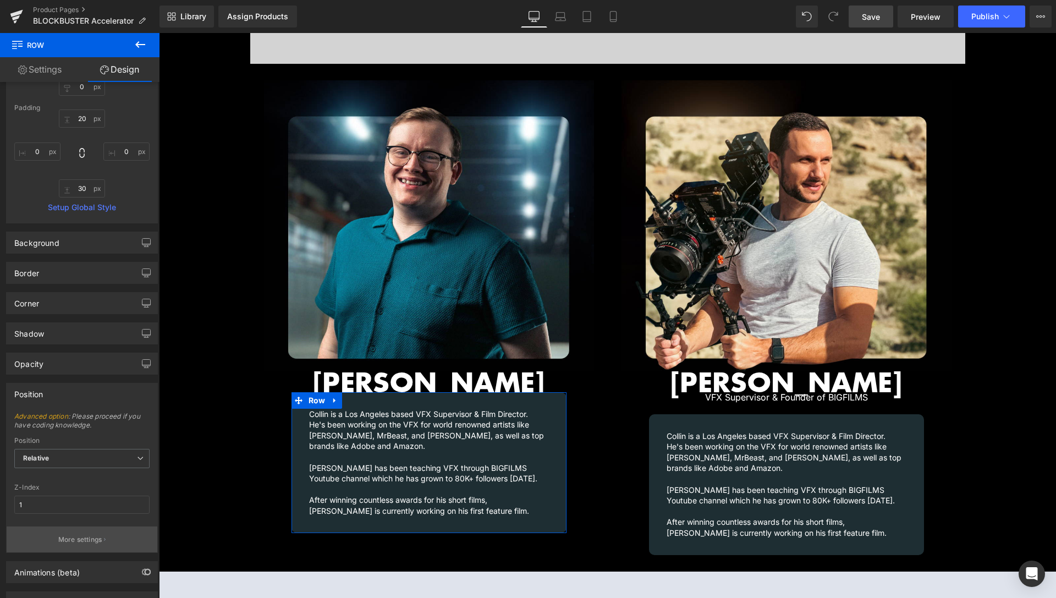
scroll to position [168, 0]
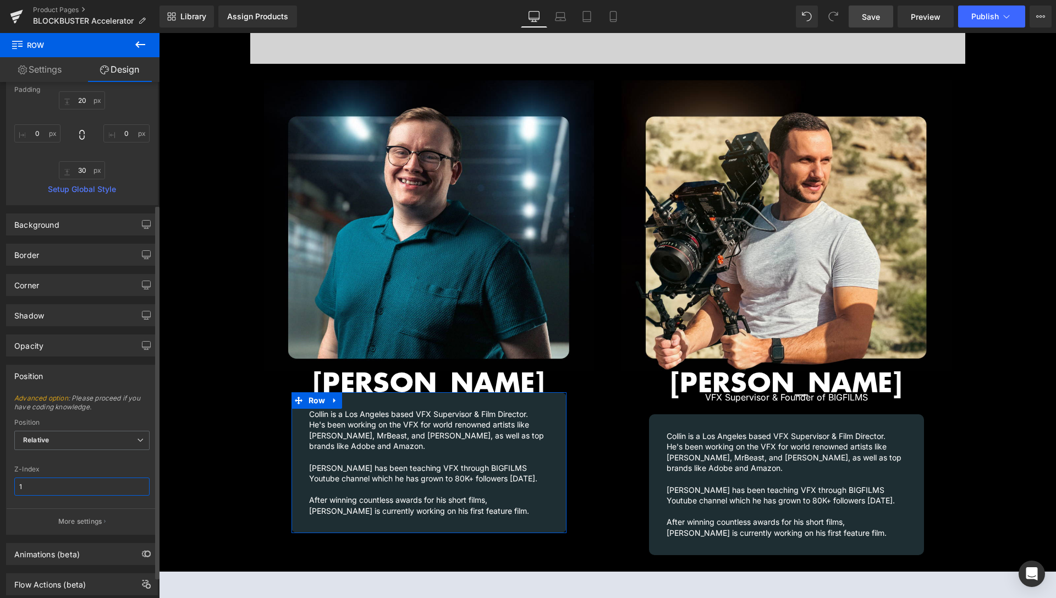
drag, startPoint x: 48, startPoint y: 489, endPoint x: 1, endPoint y: 481, distance: 47.9
click at [14, 487] on input "1" at bounding box center [81, 487] width 135 height 18
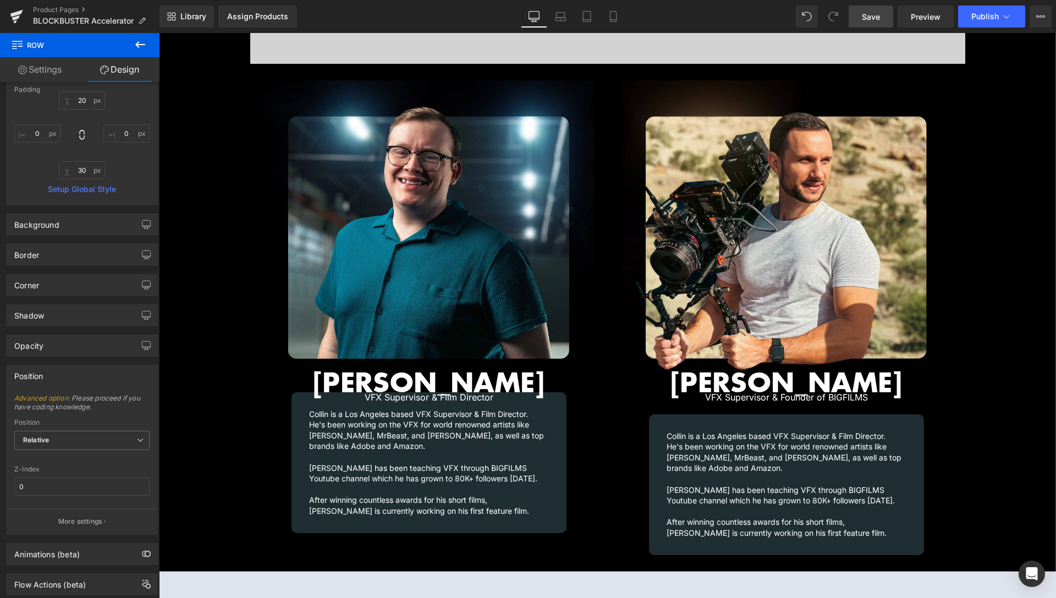
click at [234, 403] on div "Video Bg Row Image Collin Black Heading VFX Supervisor & Film Director Heading …" at bounding box center [607, 240] width 897 height 651
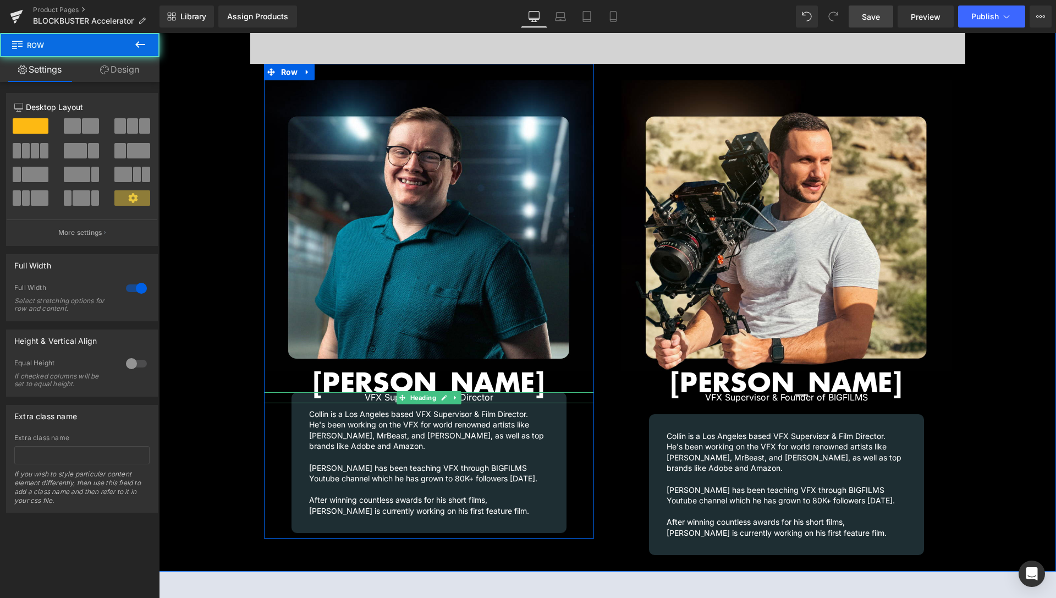
click at [310, 392] on h1 "VFX Supervisor & Film Director" at bounding box center [429, 397] width 330 height 10
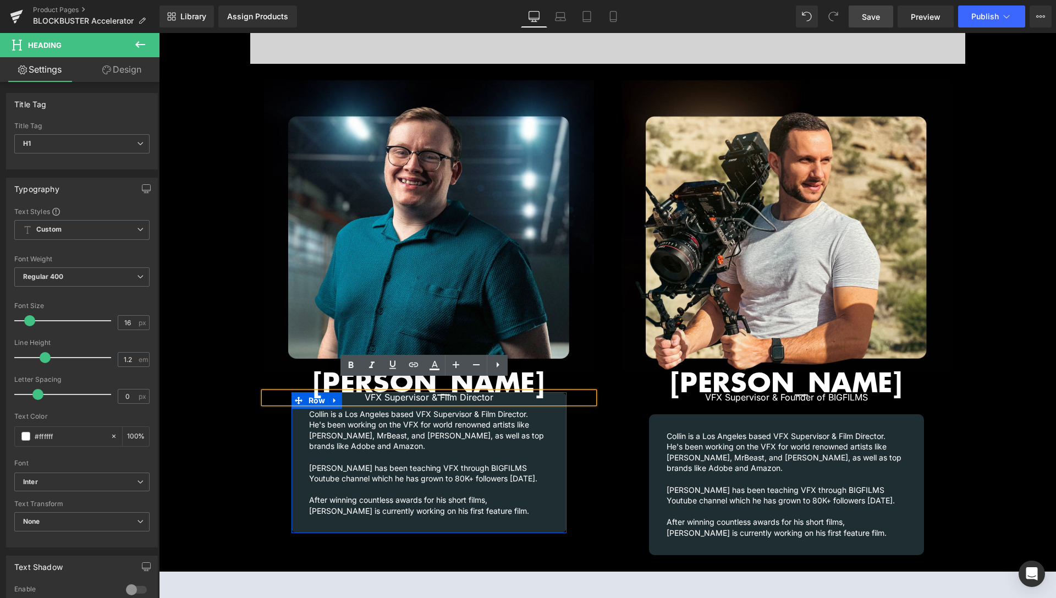
click at [300, 403] on div "Collin is a Los Angeles based VFX Supervisor & Film Director. He's been working…" at bounding box center [429, 459] width 275 height 113
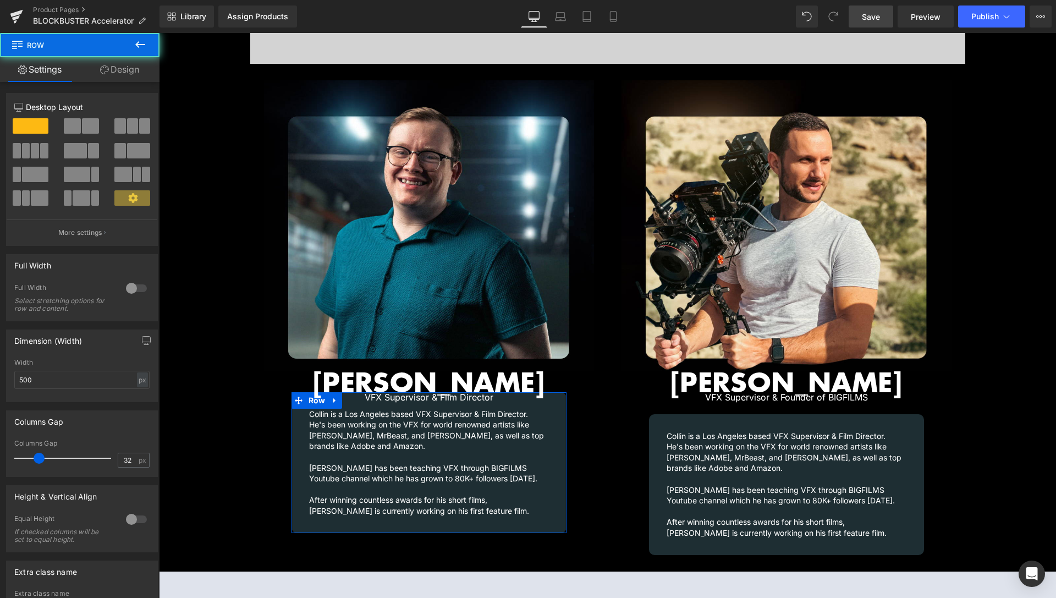
click at [128, 74] on link "Design" at bounding box center [120, 69] width 80 height 25
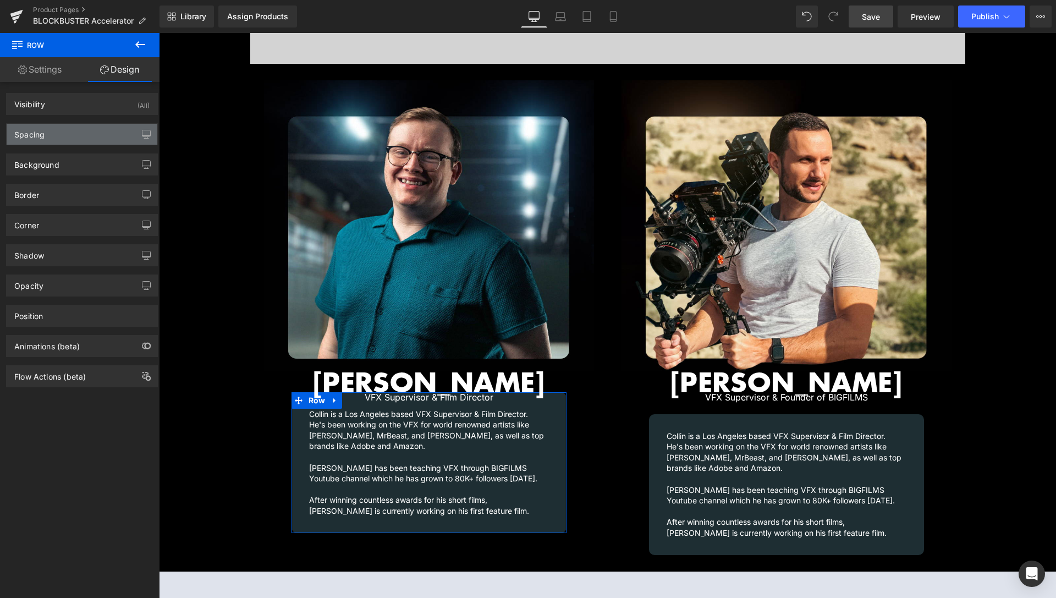
click at [83, 134] on div "Spacing" at bounding box center [82, 134] width 151 height 21
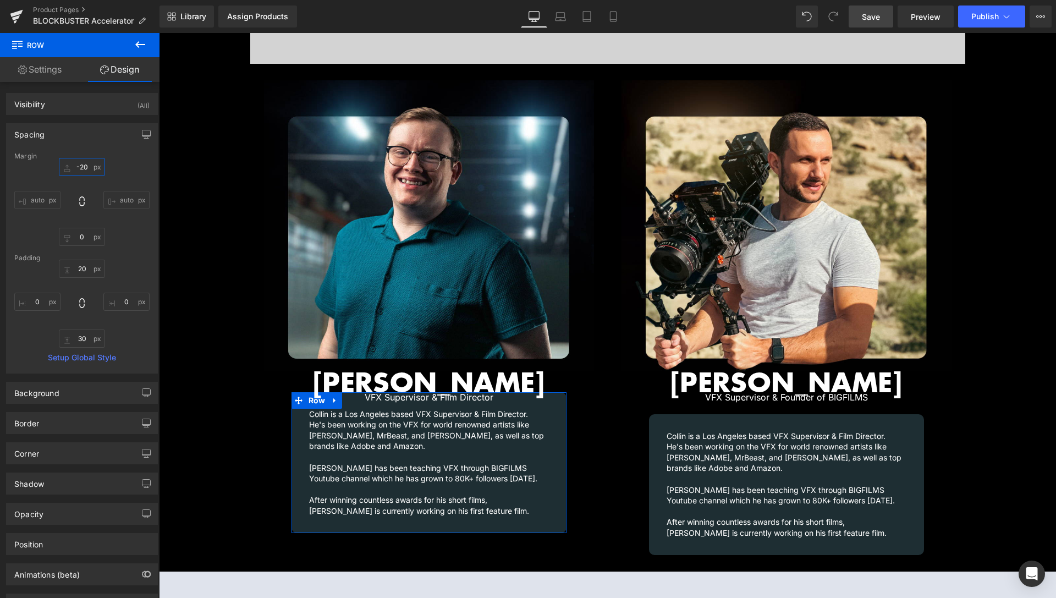
click at [78, 168] on input "-20" at bounding box center [82, 167] width 46 height 18
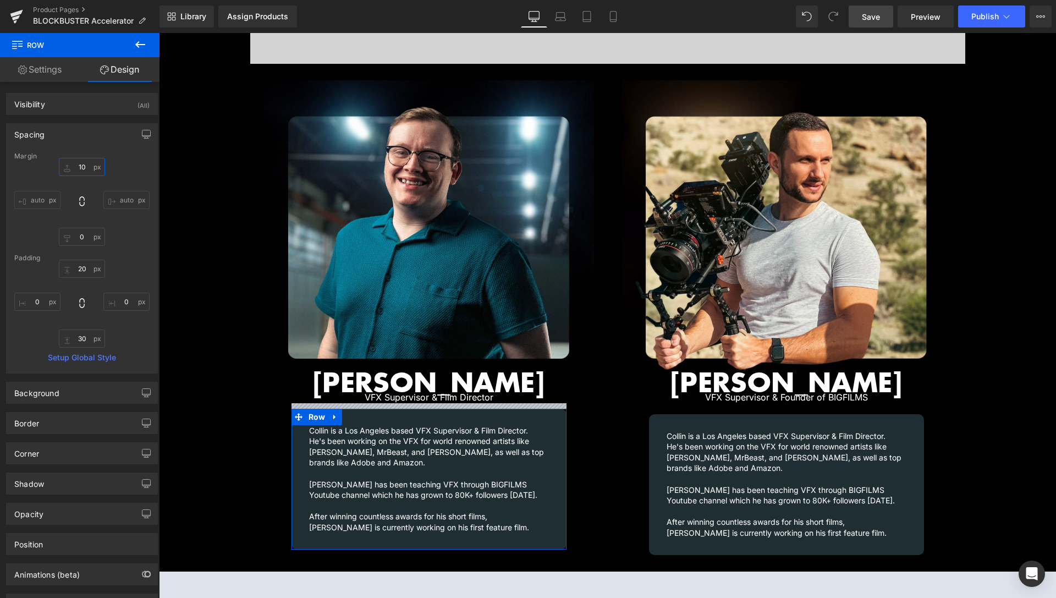
click at [75, 167] on input "10" at bounding box center [82, 167] width 46 height 18
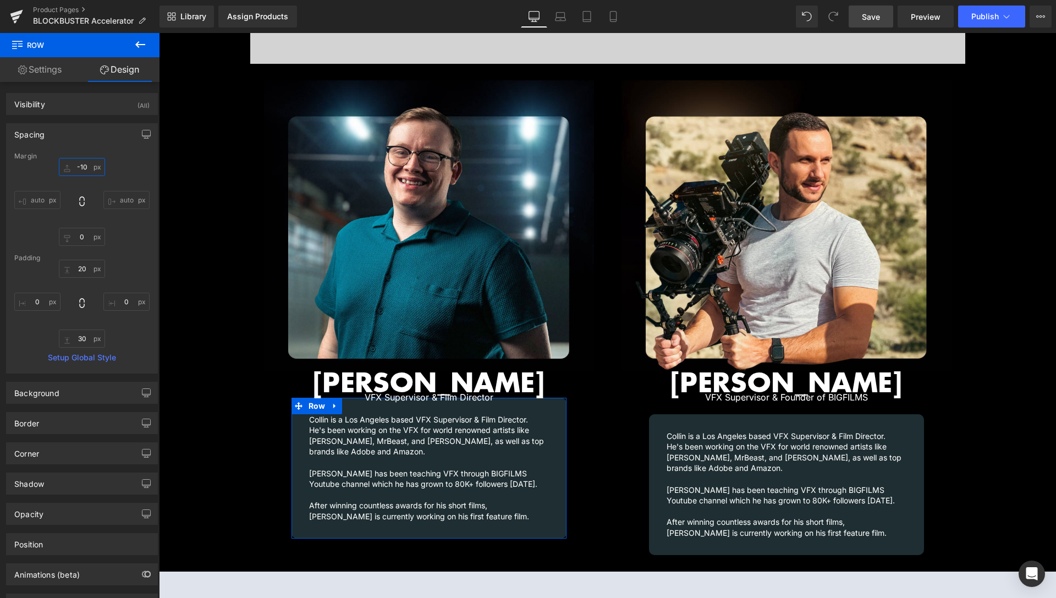
drag, startPoint x: 76, startPoint y: 167, endPoint x: 91, endPoint y: 166, distance: 15.4
click at [91, 166] on input "-10" at bounding box center [82, 167] width 46 height 18
drag, startPoint x: 79, startPoint y: 171, endPoint x: 87, endPoint y: 169, distance: 8.3
click at [87, 169] on input "-5" at bounding box center [82, 167] width 46 height 18
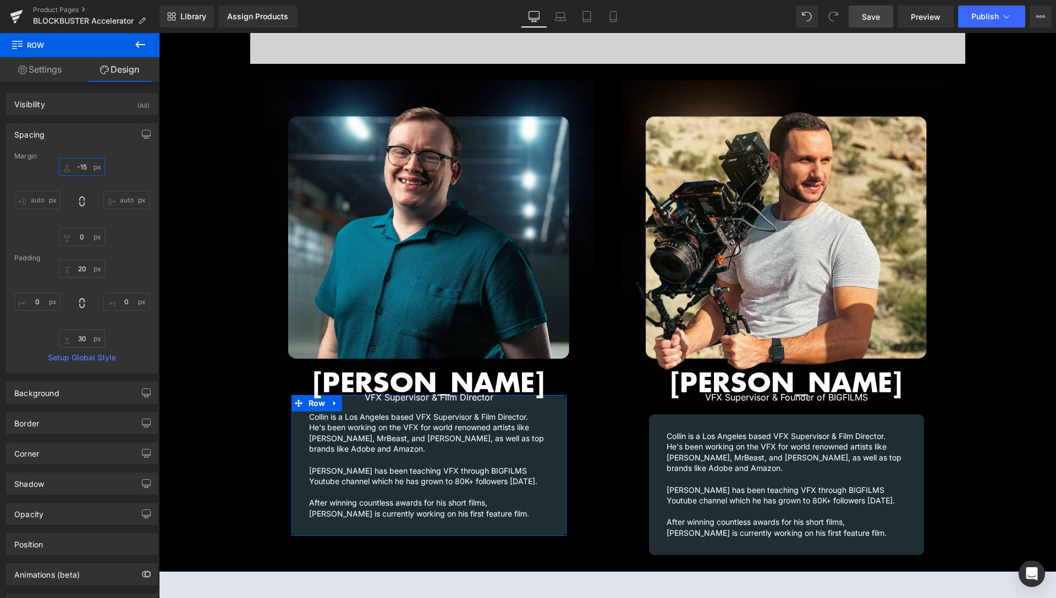
click at [79, 171] on input "-15" at bounding box center [82, 167] width 46 height 18
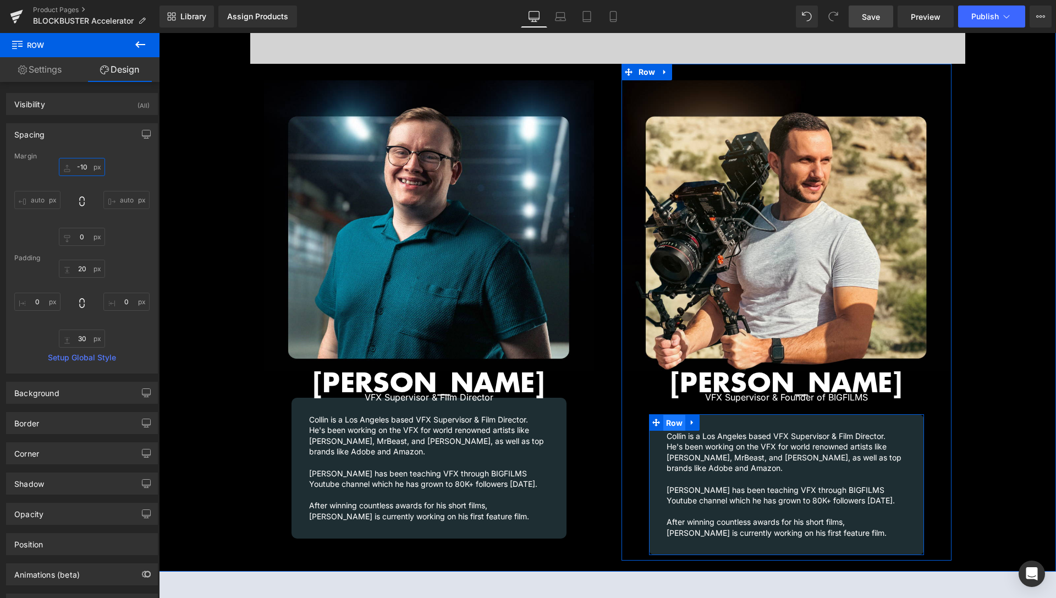
click at [670, 415] on span "Row" at bounding box center [675, 423] width 23 height 17
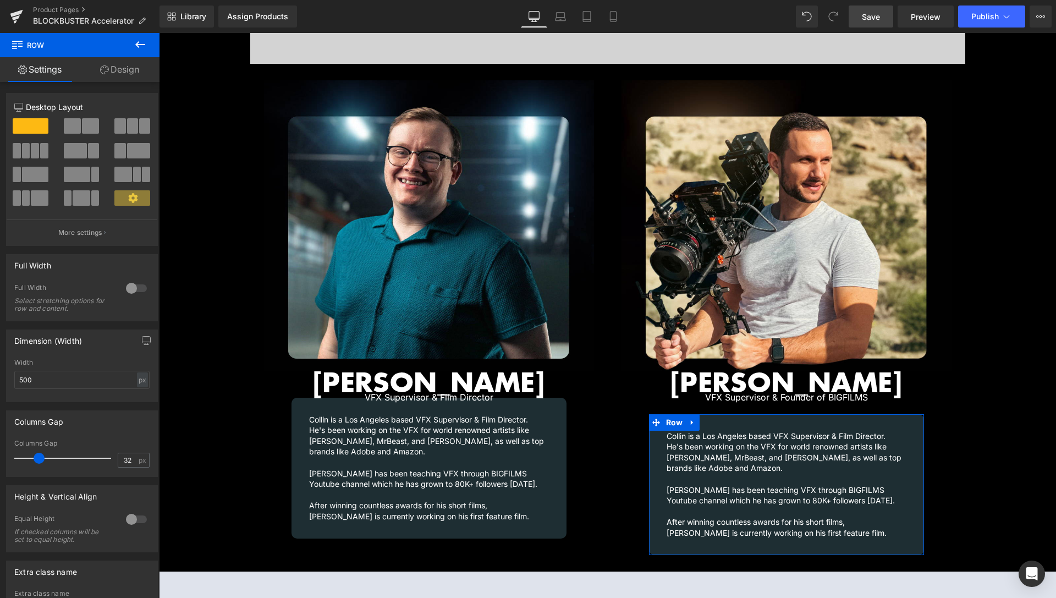
click at [123, 72] on link "Design" at bounding box center [120, 69] width 80 height 25
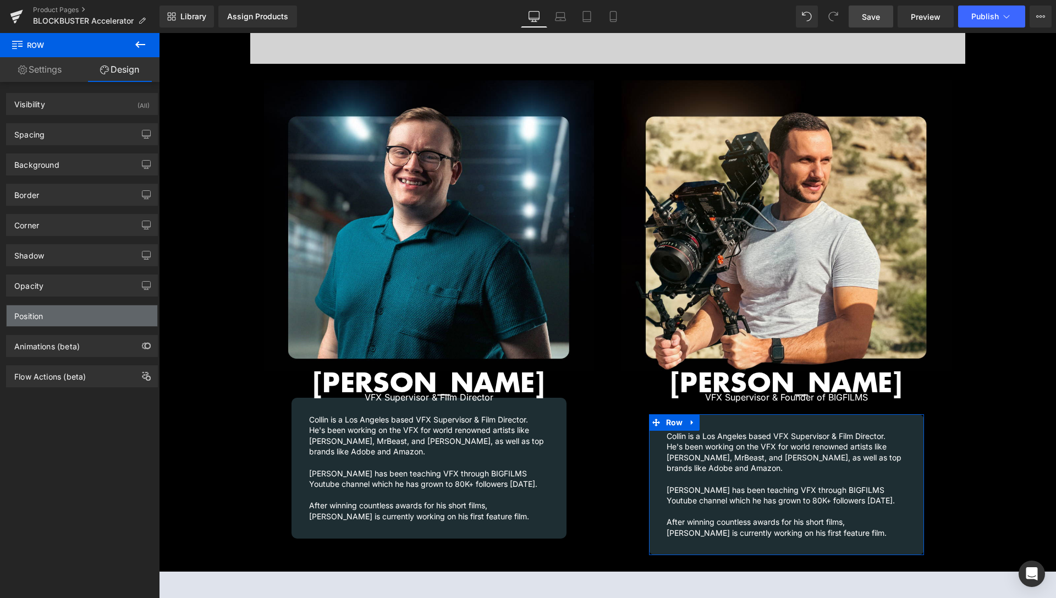
click at [42, 311] on div "Position" at bounding box center [28, 312] width 29 height 15
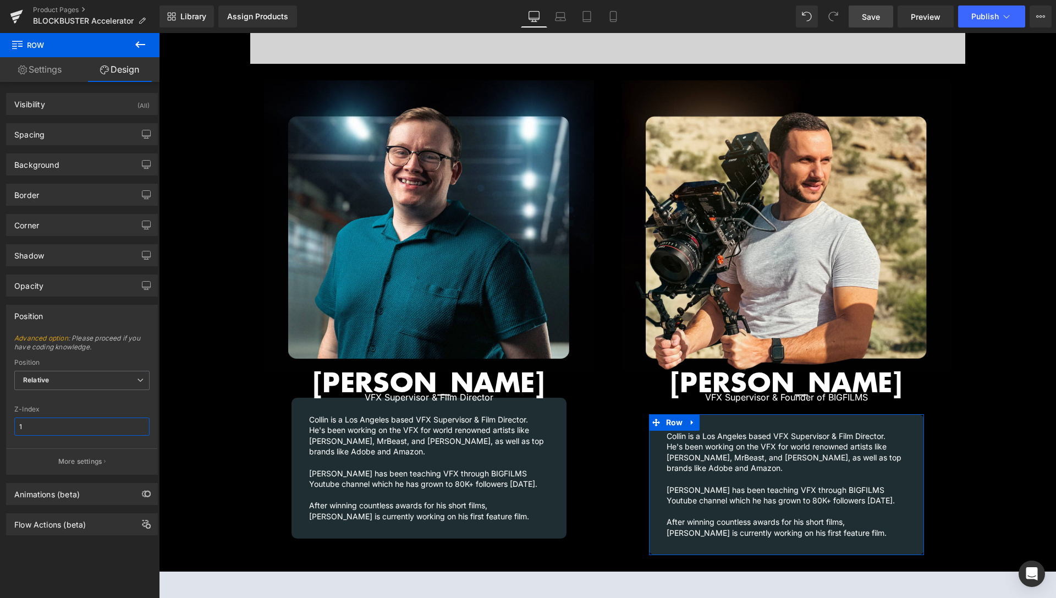
click at [35, 425] on input "1" at bounding box center [81, 427] width 135 height 18
click at [43, 135] on div "Spacing" at bounding box center [29, 131] width 30 height 15
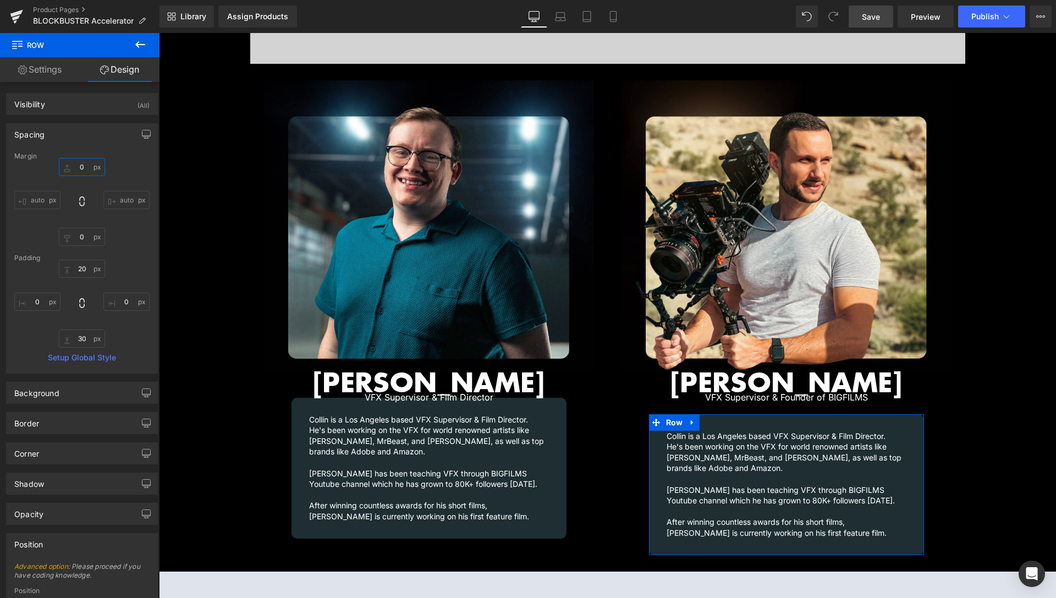
click at [78, 166] on input "0" at bounding box center [82, 167] width 46 height 18
click at [79, 166] on input "0" at bounding box center [82, 167] width 46 height 18
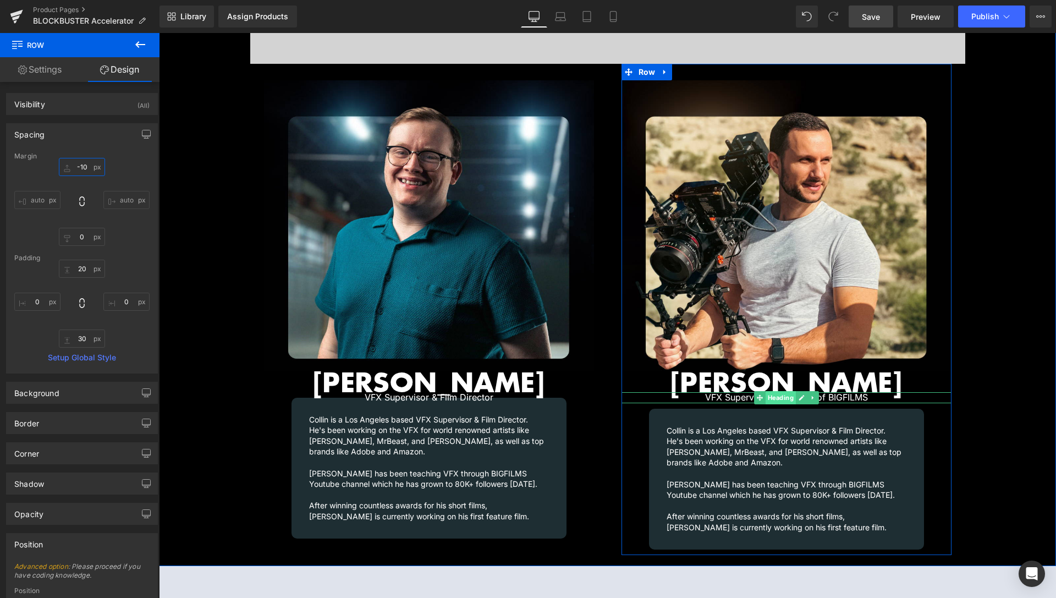
click at [772, 391] on span "Heading" at bounding box center [780, 397] width 30 height 13
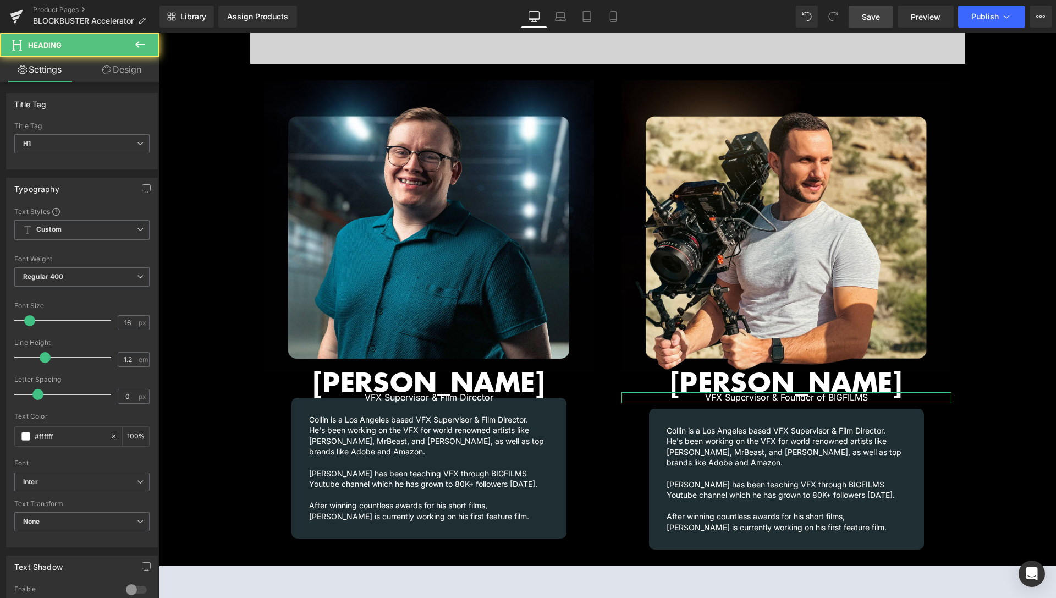
click at [125, 72] on link "Design" at bounding box center [122, 69] width 80 height 25
click at [0, 0] on div "Spacing" at bounding box center [0, 0] width 0 height 0
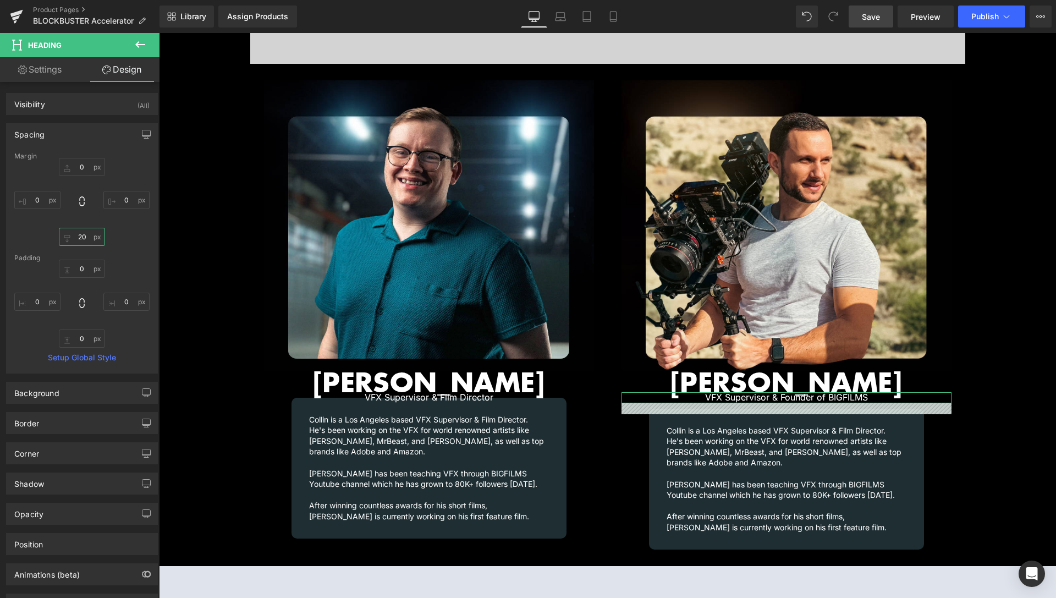
click at [79, 234] on input "20" at bounding box center [82, 237] width 46 height 18
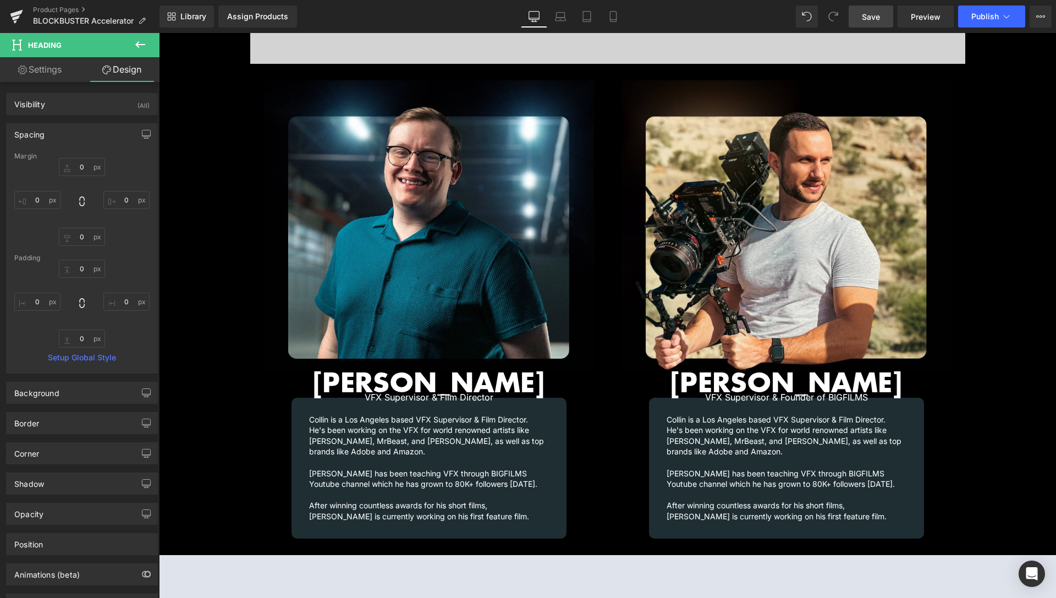
click at [884, 17] on link "Save" at bounding box center [871, 17] width 45 height 22
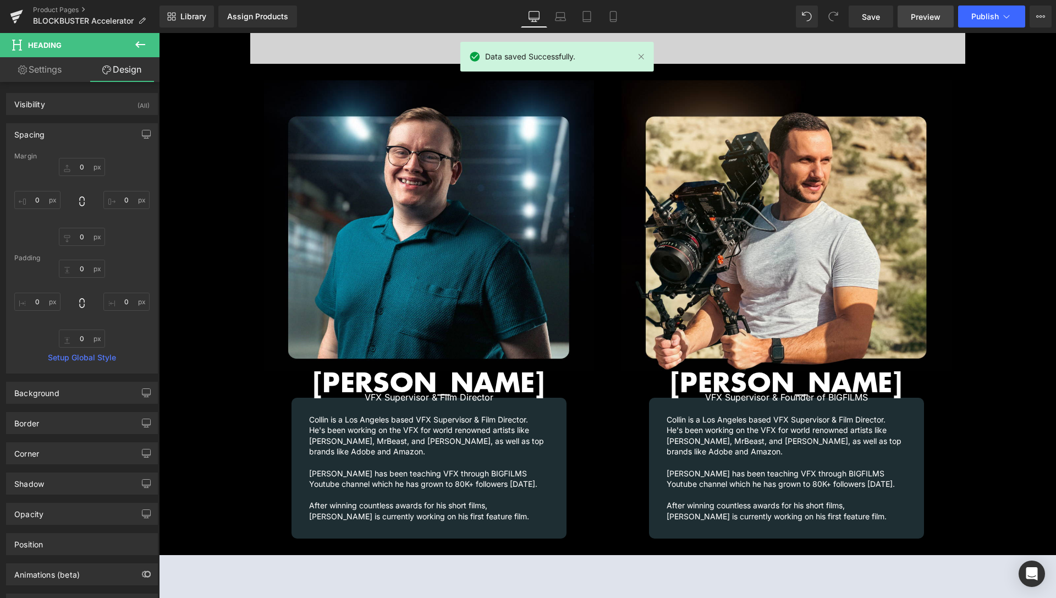
click at [925, 19] on span "Preview" at bounding box center [926, 17] width 30 height 12
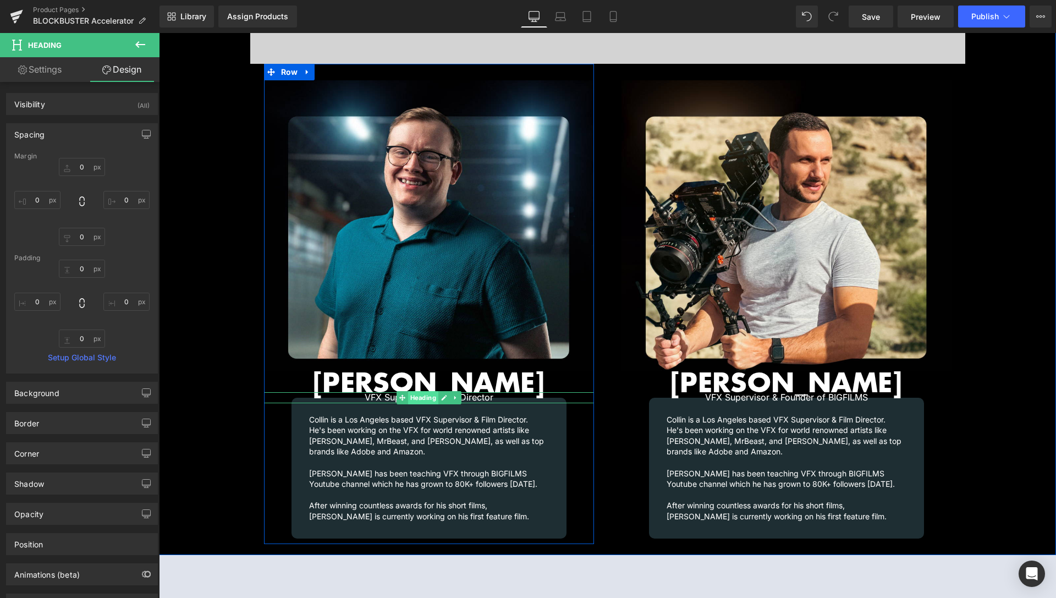
click at [410, 391] on span "Heading" at bounding box center [423, 397] width 30 height 13
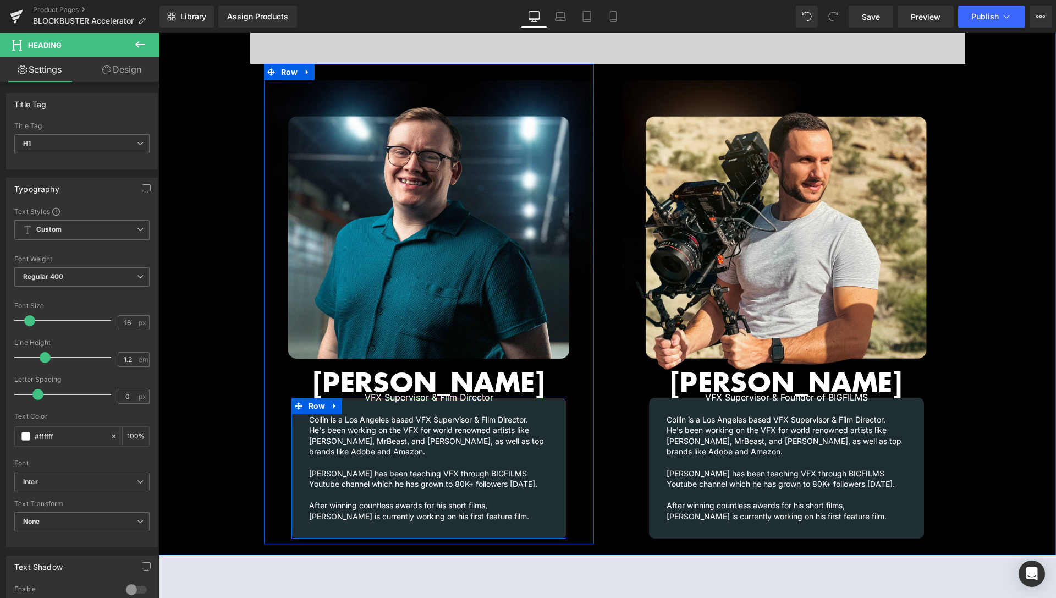
click at [313, 398] on span "Row" at bounding box center [317, 406] width 23 height 17
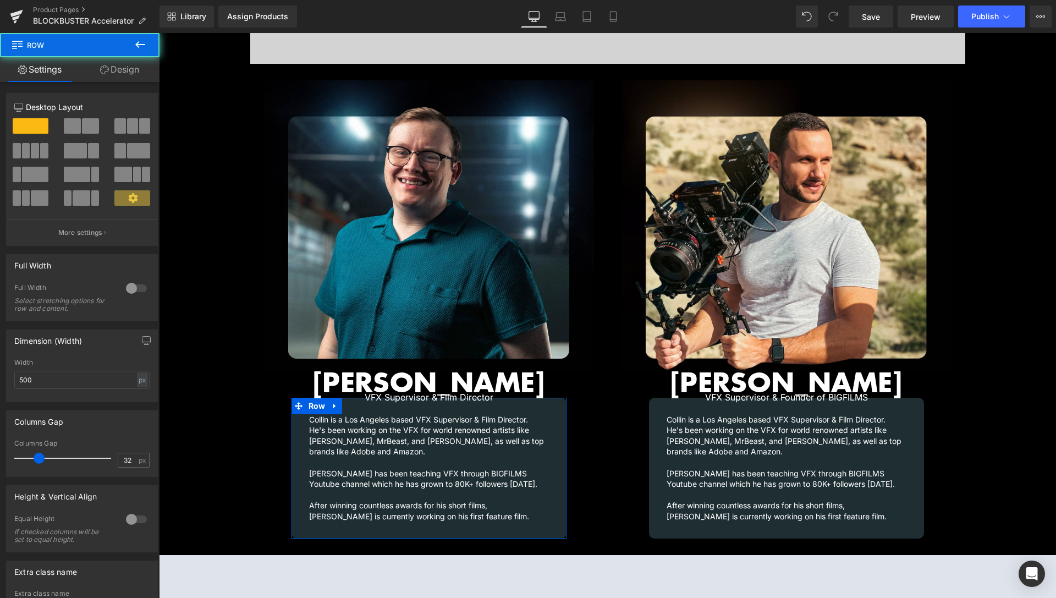
click at [118, 68] on link "Design" at bounding box center [120, 69] width 80 height 25
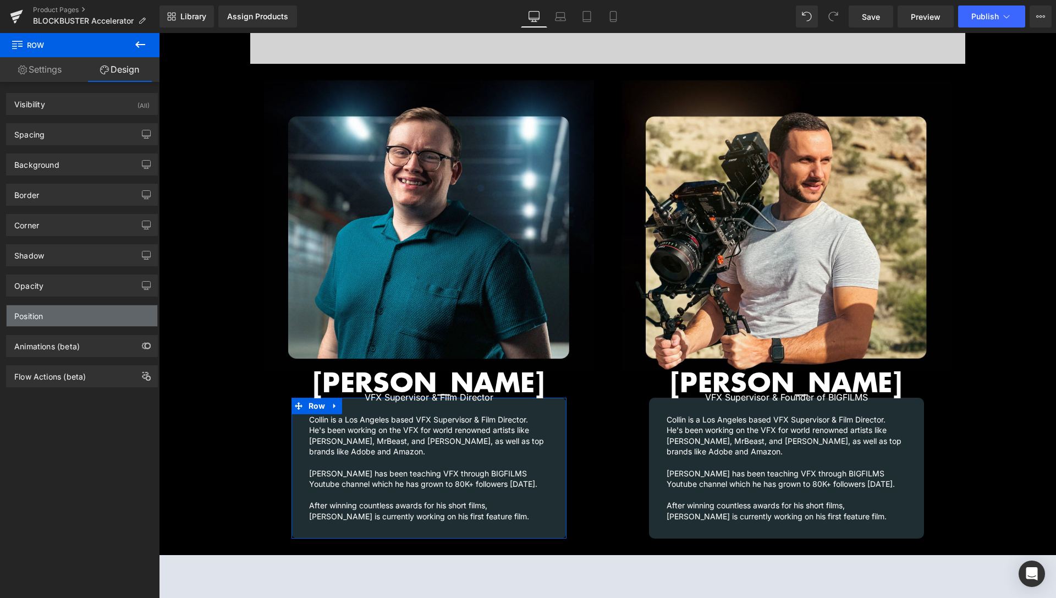
click at [46, 319] on div "Position" at bounding box center [82, 315] width 151 height 21
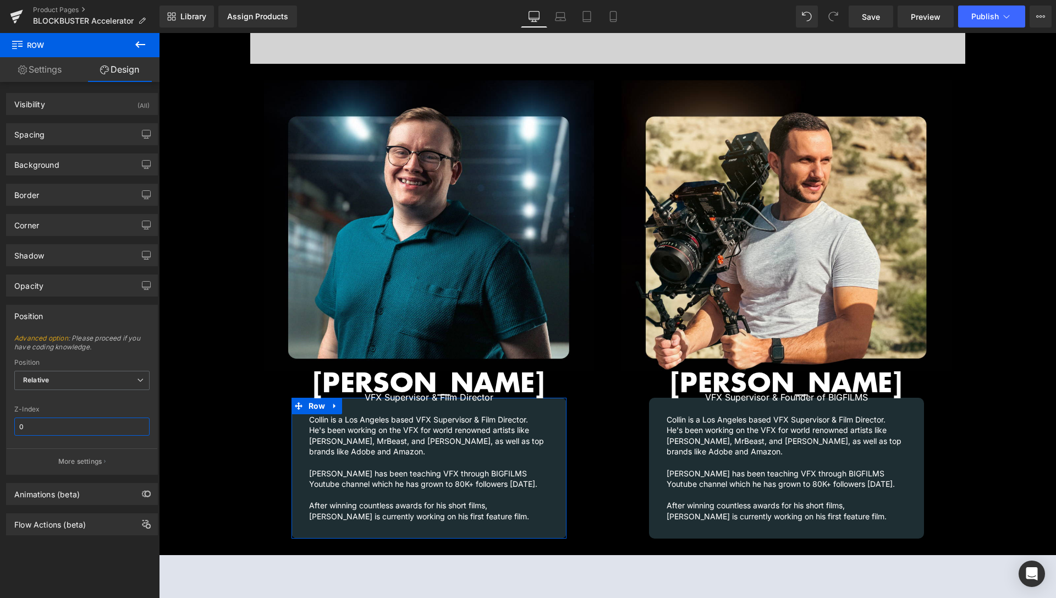
click at [36, 426] on input "0" at bounding box center [81, 427] width 135 height 18
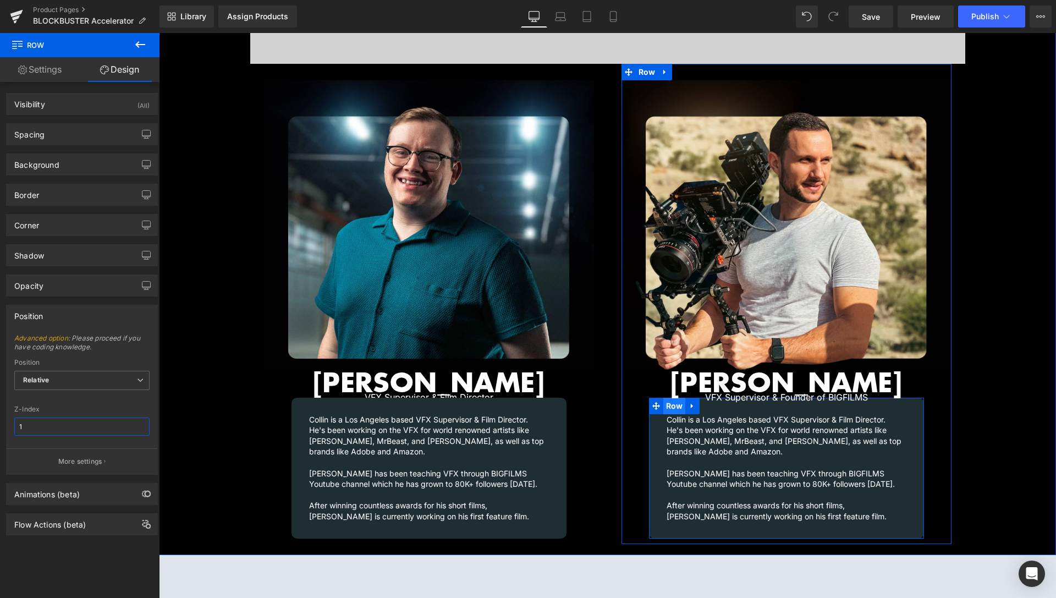
click at [665, 398] on span "Row" at bounding box center [675, 406] width 23 height 17
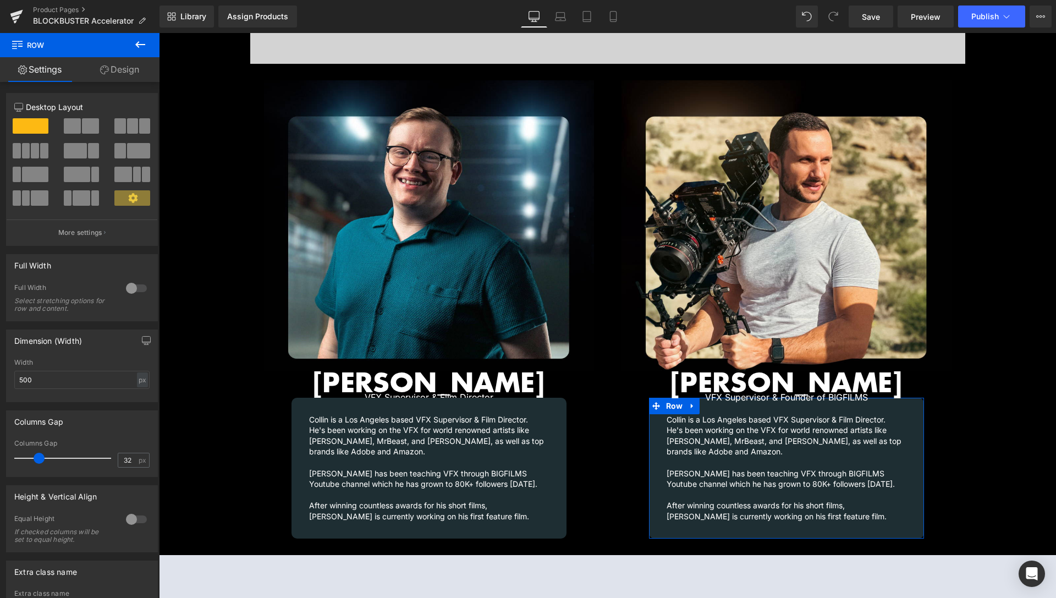
click at [142, 73] on link "Design" at bounding box center [120, 69] width 80 height 25
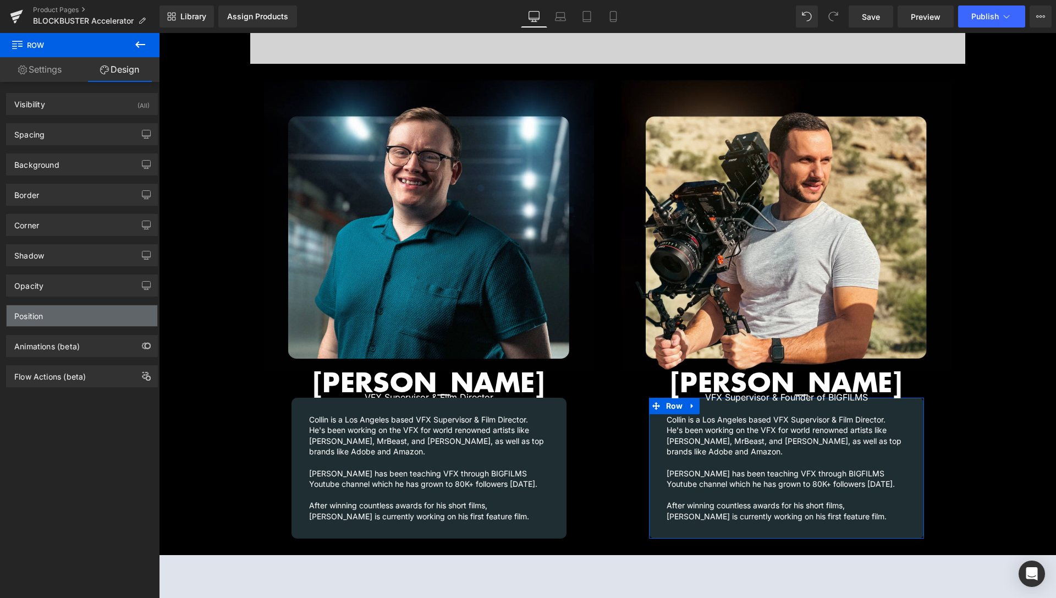
click at [37, 315] on div "Position" at bounding box center [28, 312] width 29 height 15
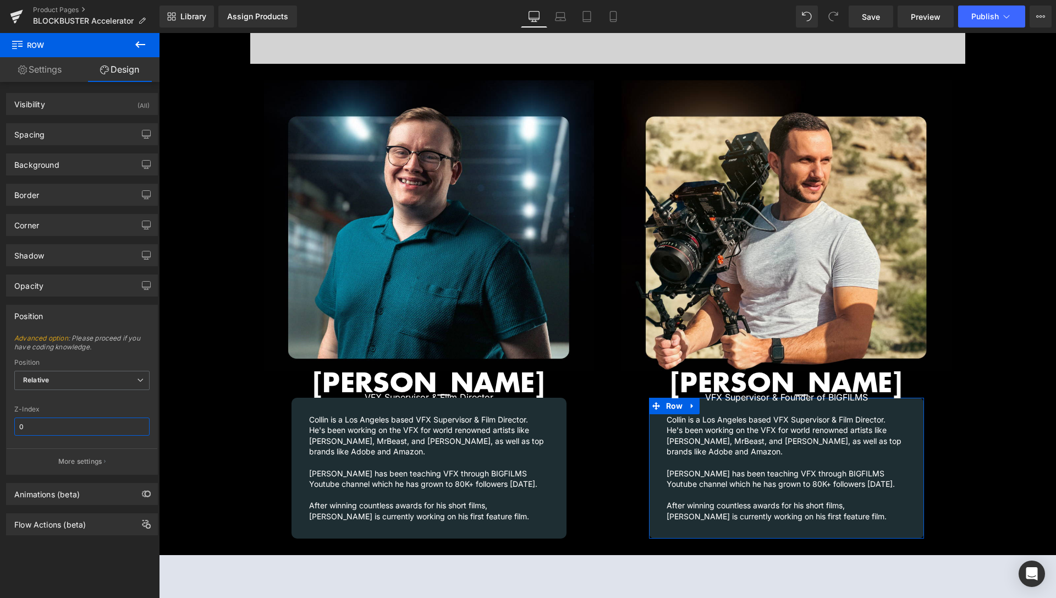
drag, startPoint x: 51, startPoint y: 421, endPoint x: 4, endPoint y: 425, distance: 46.9
click at [14, 425] on input "0" at bounding box center [81, 427] width 135 height 18
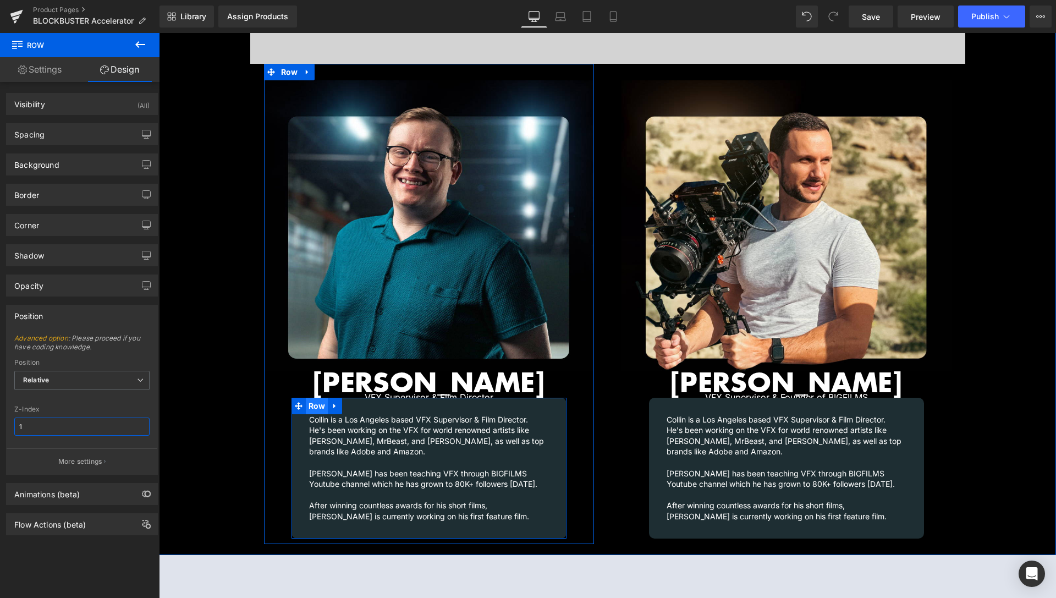
click at [308, 398] on span "Row" at bounding box center [317, 406] width 23 height 17
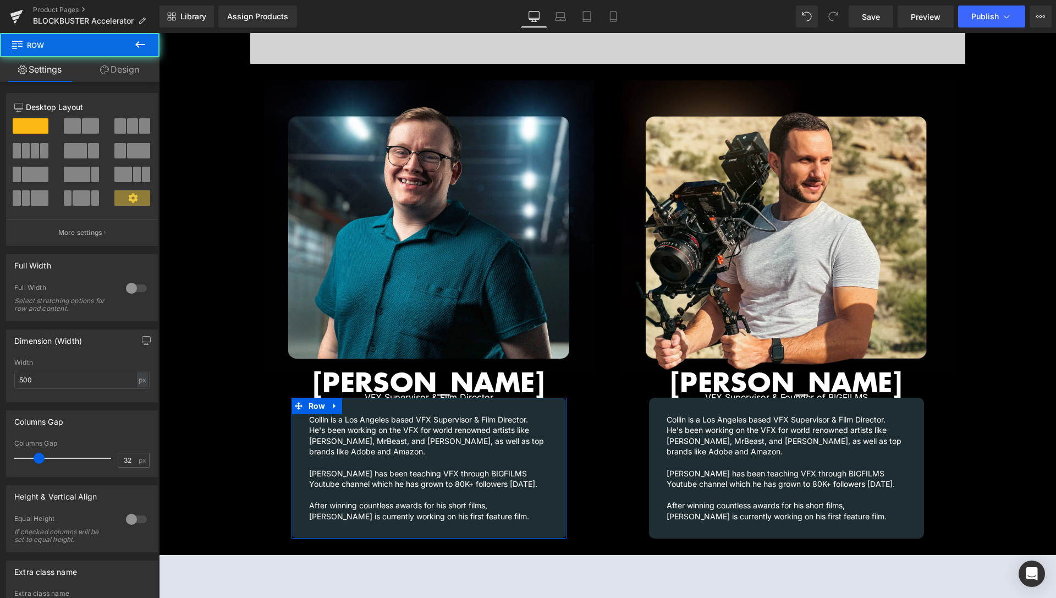
click at [114, 64] on link "Design" at bounding box center [120, 69] width 80 height 25
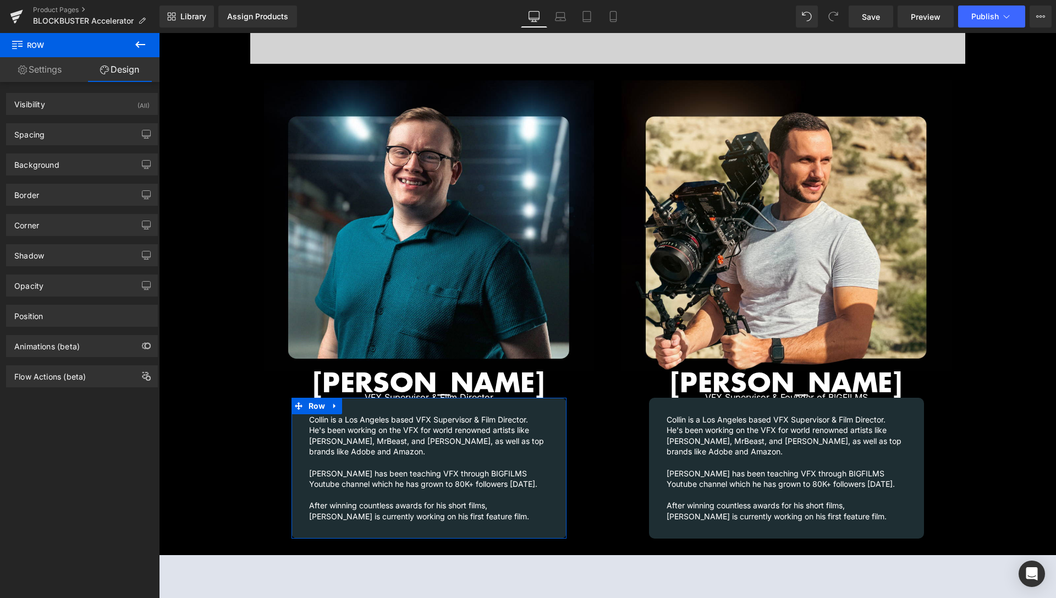
click at [76, 145] on div "Spacing Margin auto auto auto auto Padding" at bounding box center [82, 134] width 152 height 22
click at [76, 132] on div "Spacing" at bounding box center [82, 134] width 151 height 21
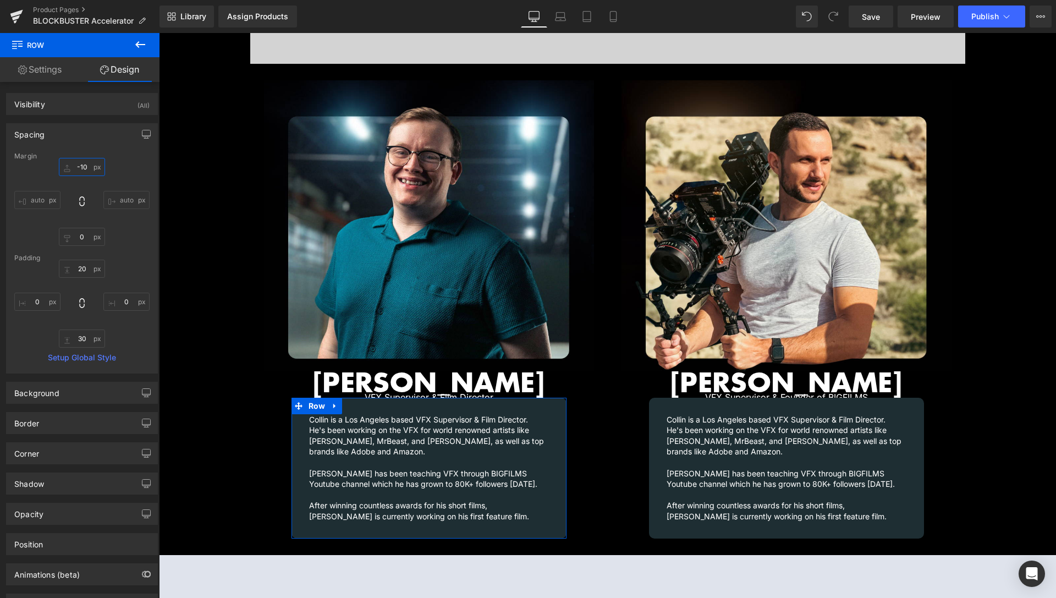
click at [80, 169] on input "-10" at bounding box center [82, 167] width 46 height 18
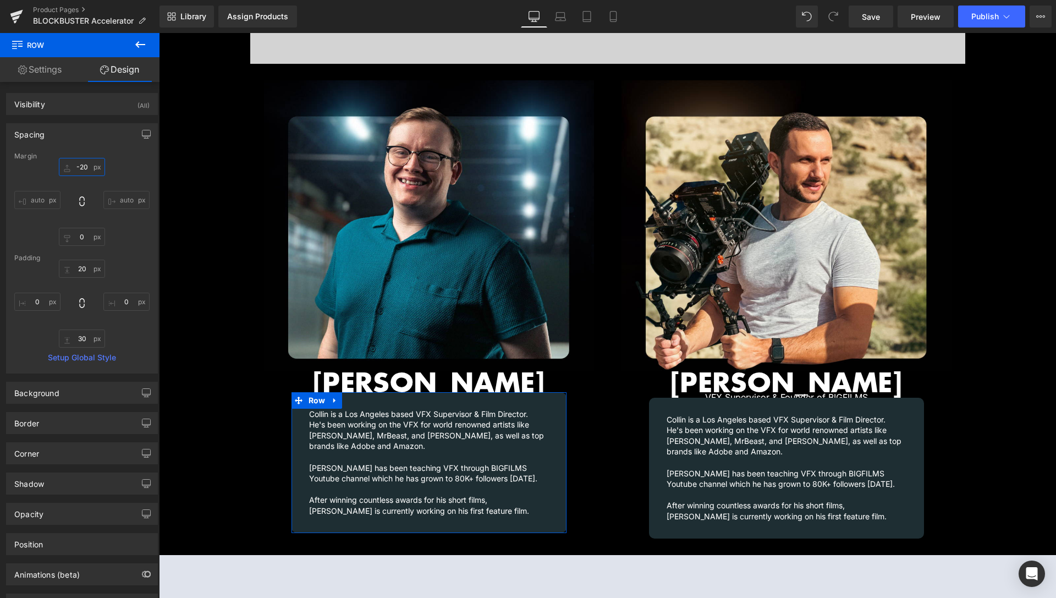
click at [84, 163] on input "-20" at bounding box center [82, 167] width 46 height 18
drag, startPoint x: 84, startPoint y: 163, endPoint x: 58, endPoint y: 163, distance: 26.4
click at [59, 163] on input "-20" at bounding box center [82, 167] width 46 height 18
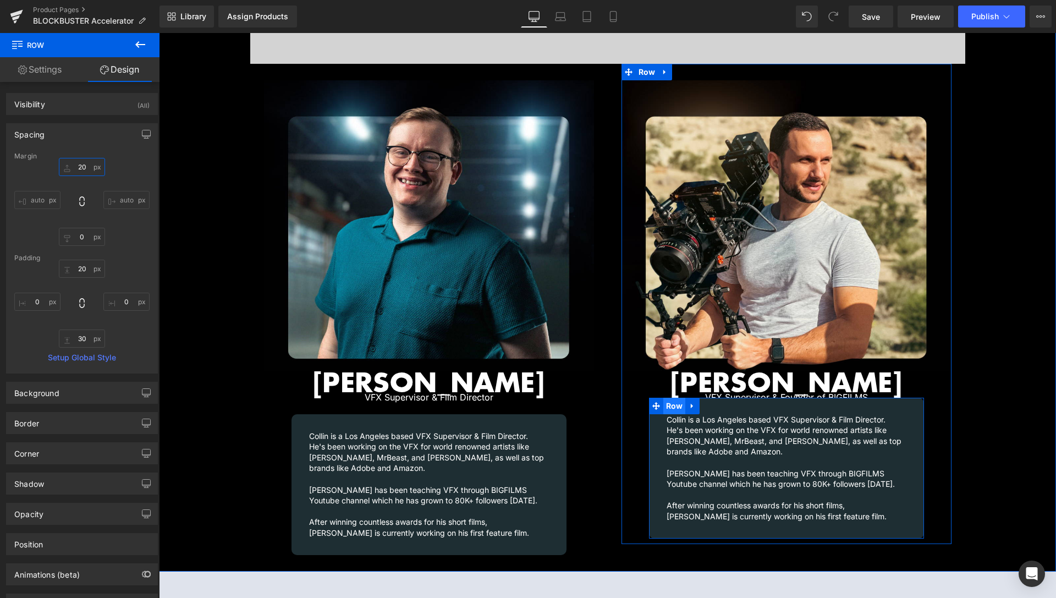
click at [676, 399] on span "Row" at bounding box center [675, 406] width 23 height 17
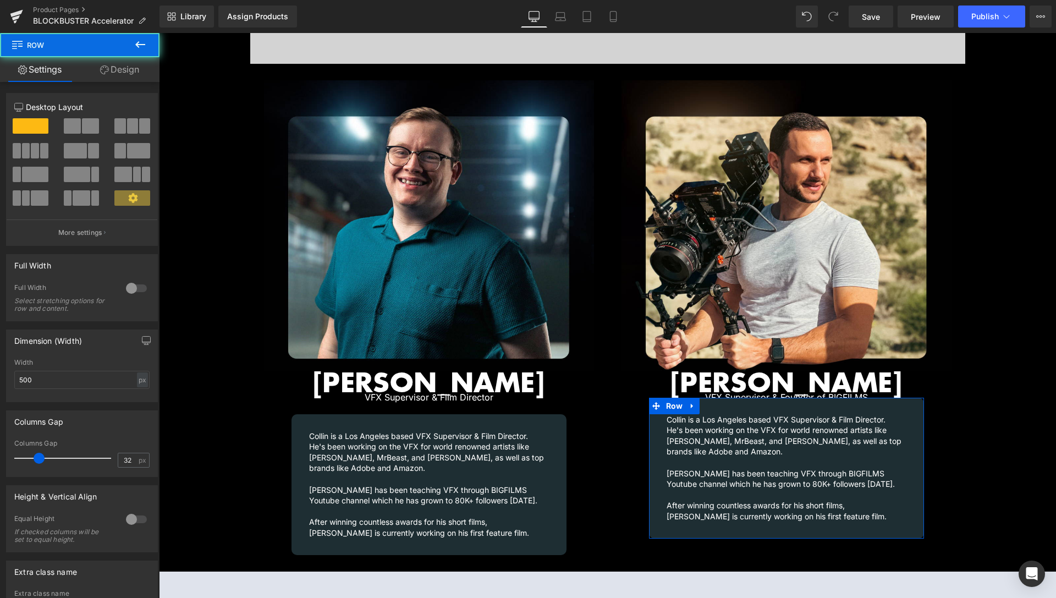
click at [116, 74] on link "Design" at bounding box center [120, 69] width 80 height 25
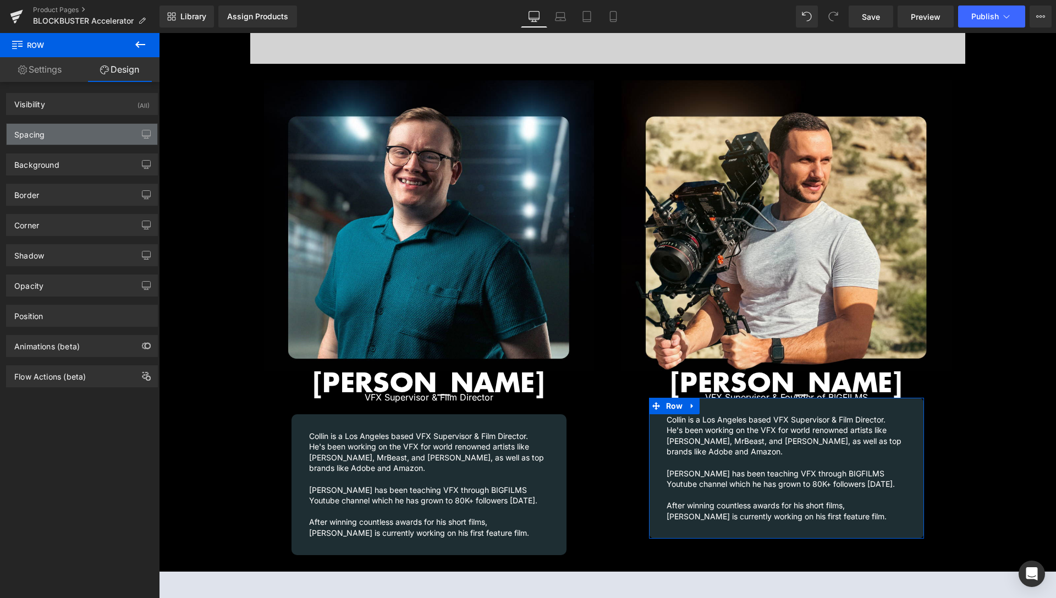
click at [59, 131] on div "Spacing" at bounding box center [82, 134] width 151 height 21
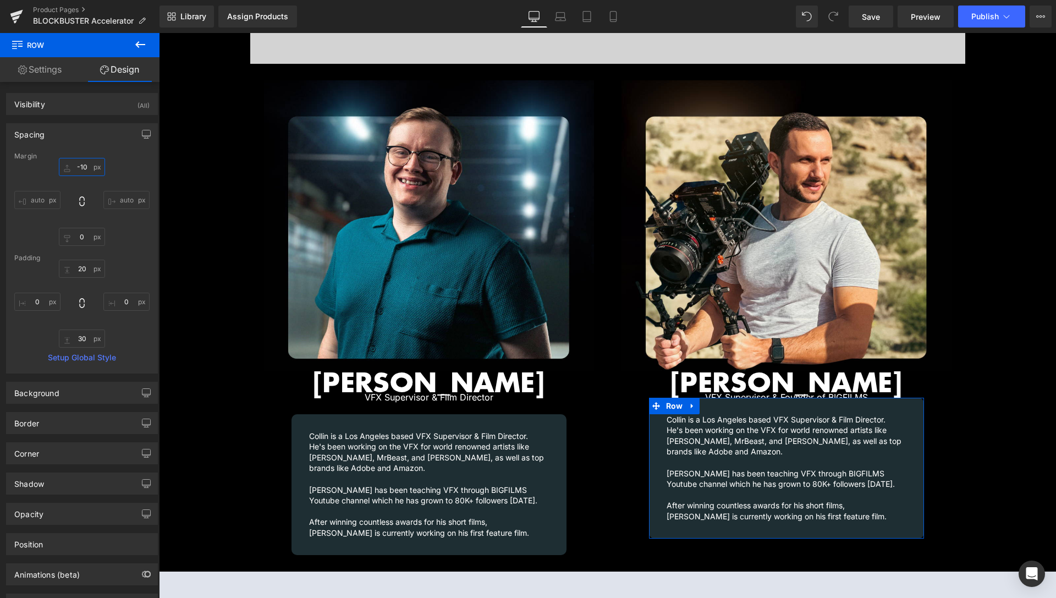
click at [82, 167] on input "-10" at bounding box center [82, 167] width 46 height 18
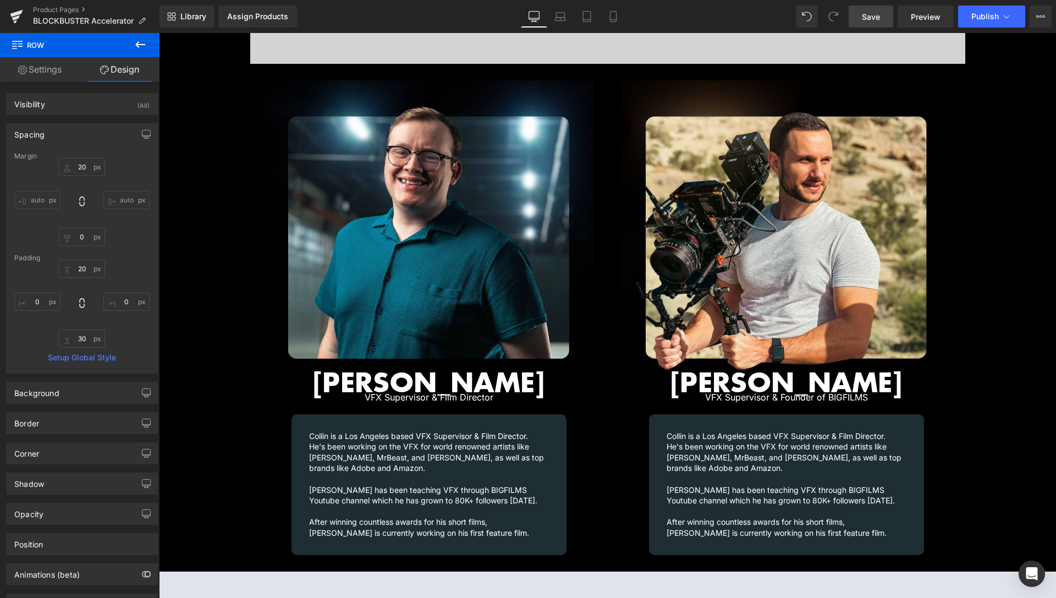
click at [881, 19] on link "Save" at bounding box center [871, 17] width 45 height 22
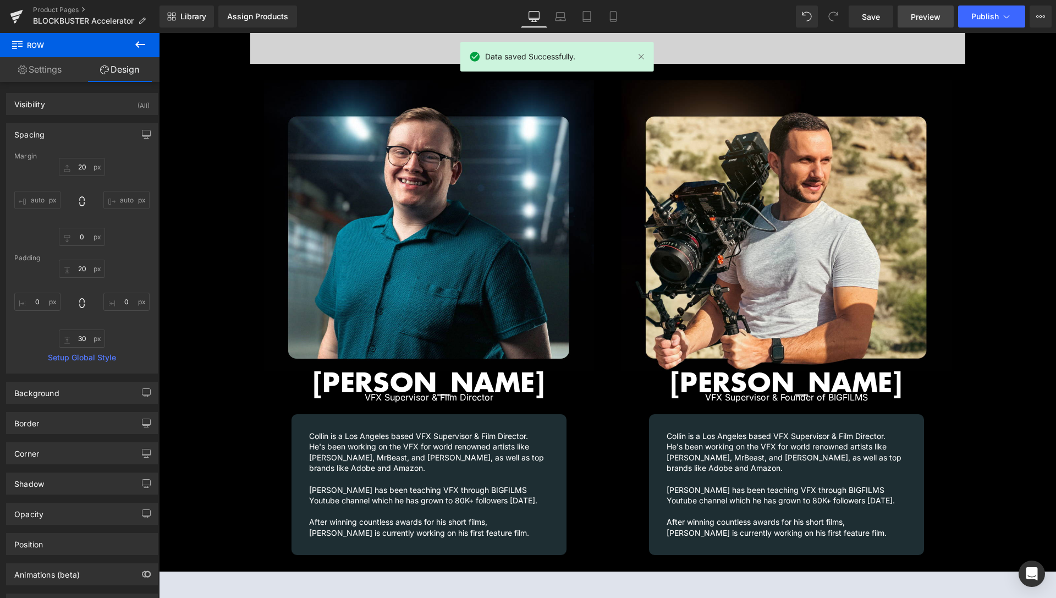
click at [917, 19] on span "Preview" at bounding box center [926, 17] width 30 height 12
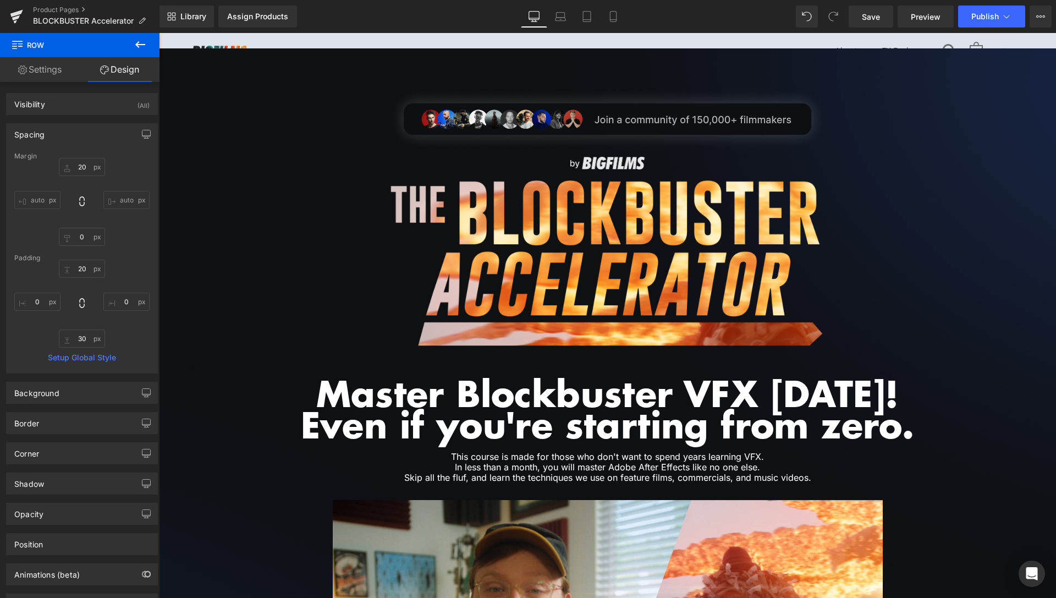
scroll to position [0, 0]
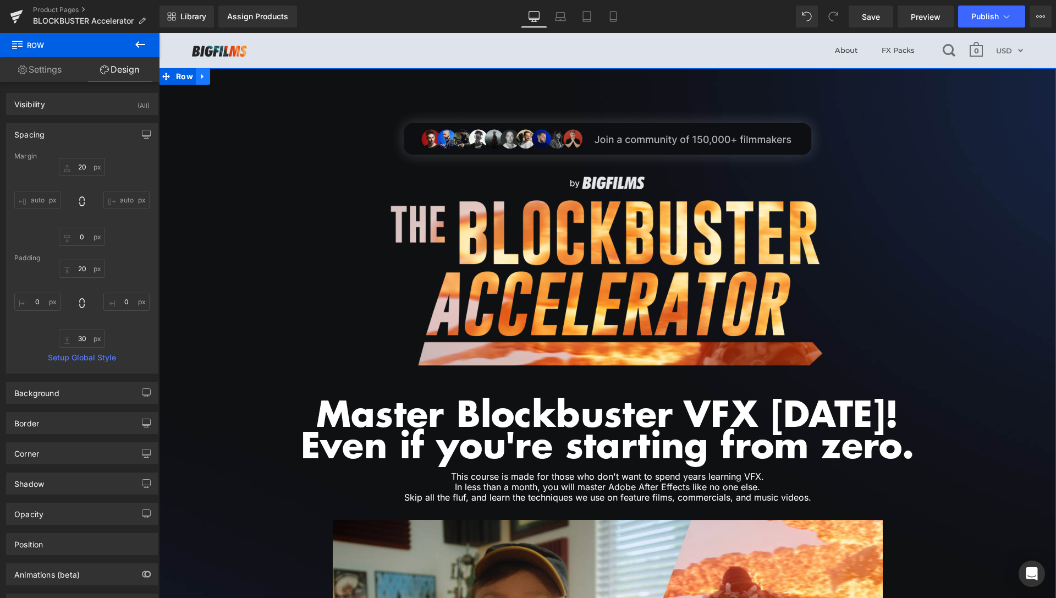
click at [200, 78] on icon at bounding box center [203, 77] width 8 height 8
click at [213, 77] on icon at bounding box center [217, 77] width 8 height 8
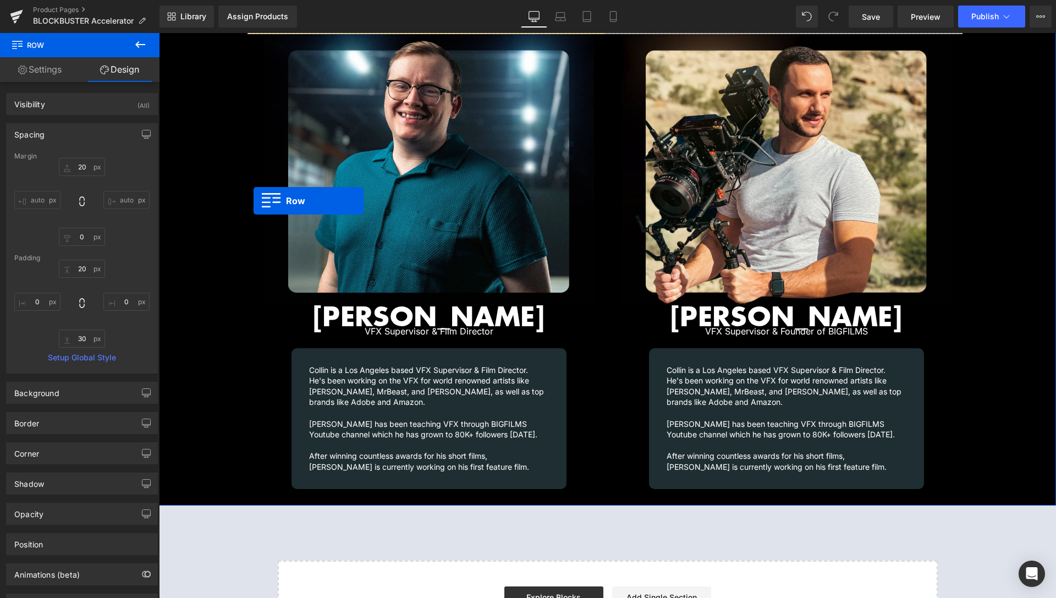
scroll to position [1482, 0]
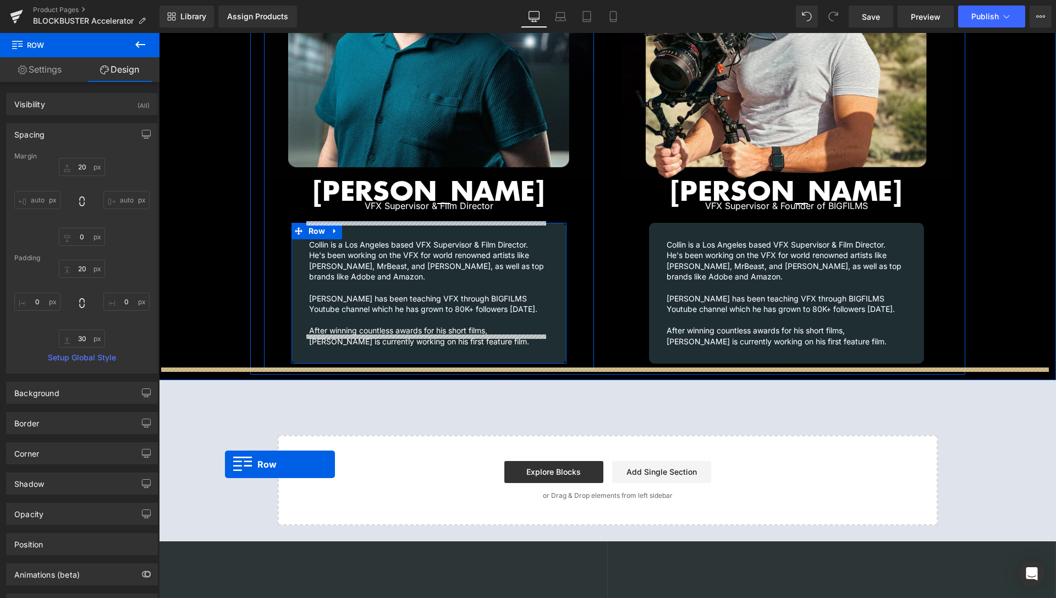
drag, startPoint x: 165, startPoint y: 84, endPoint x: 225, endPoint y: 464, distance: 384.9
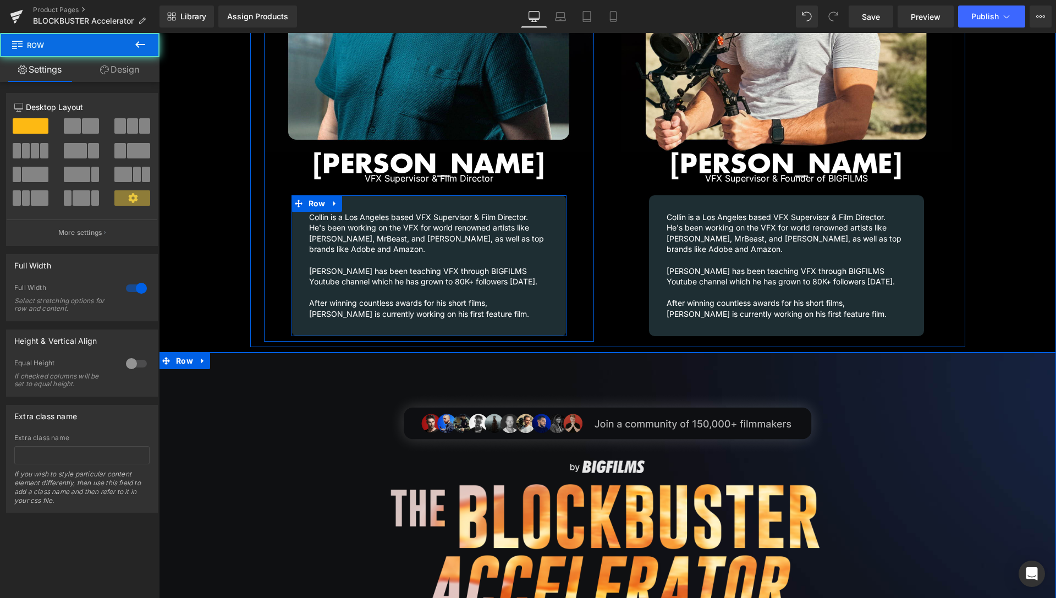
scroll to position [1455, 0]
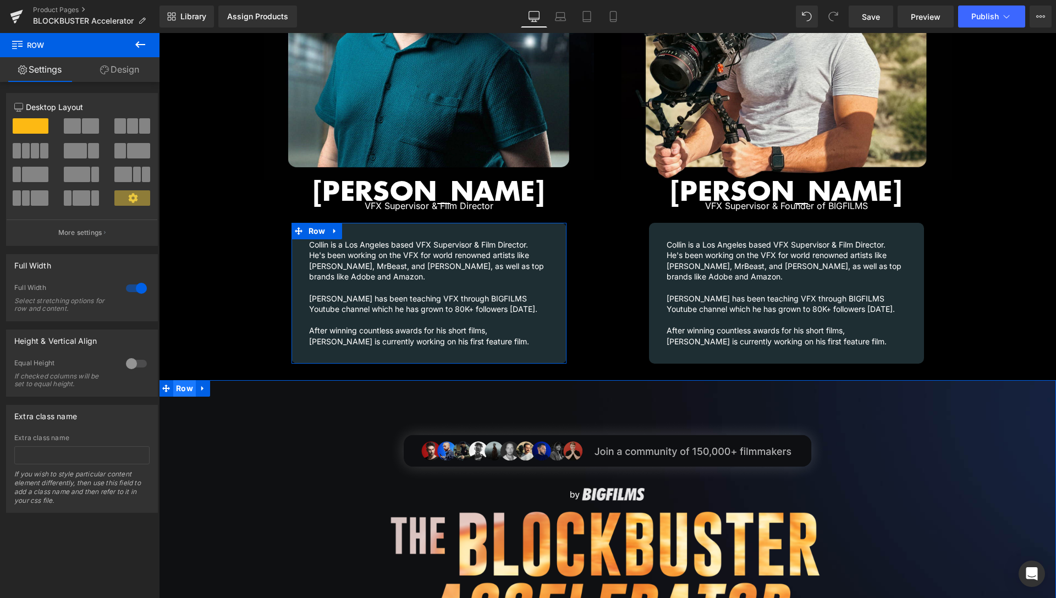
click at [178, 381] on span "Row" at bounding box center [184, 388] width 23 height 17
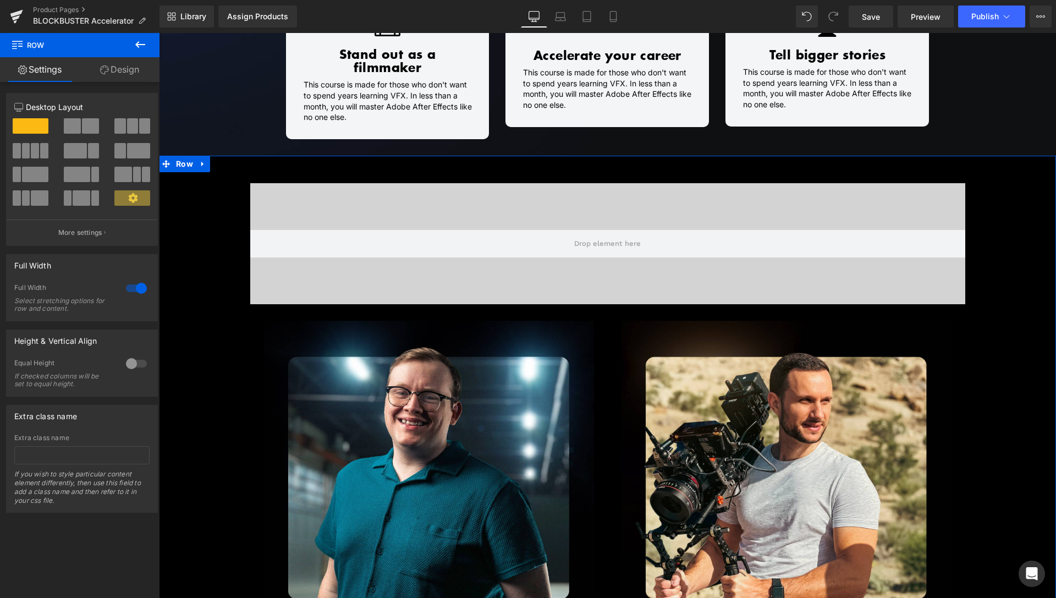
scroll to position [1013, 0]
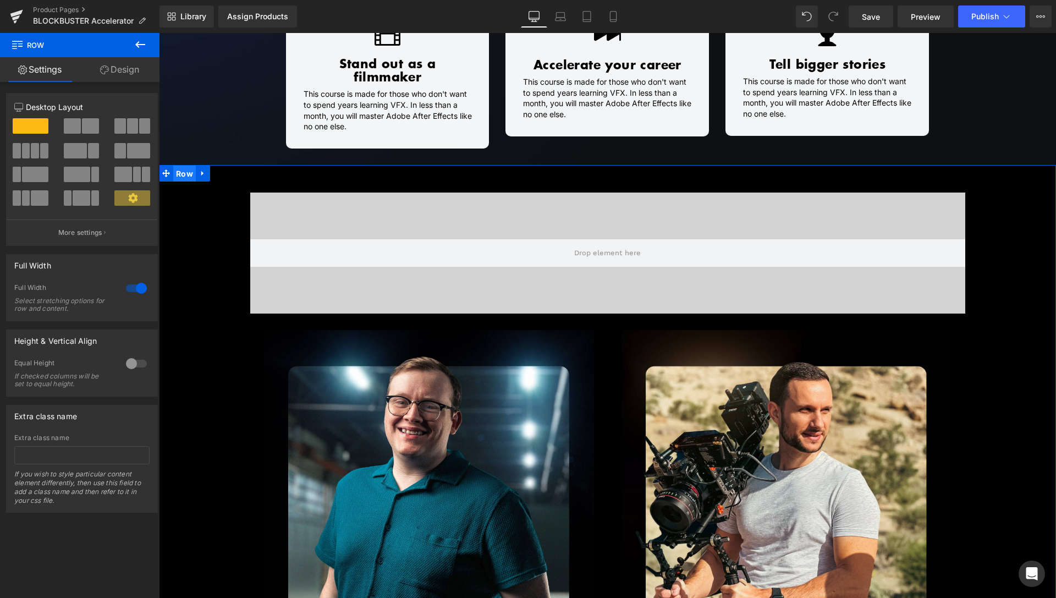
click at [179, 166] on span "Row" at bounding box center [184, 174] width 23 height 17
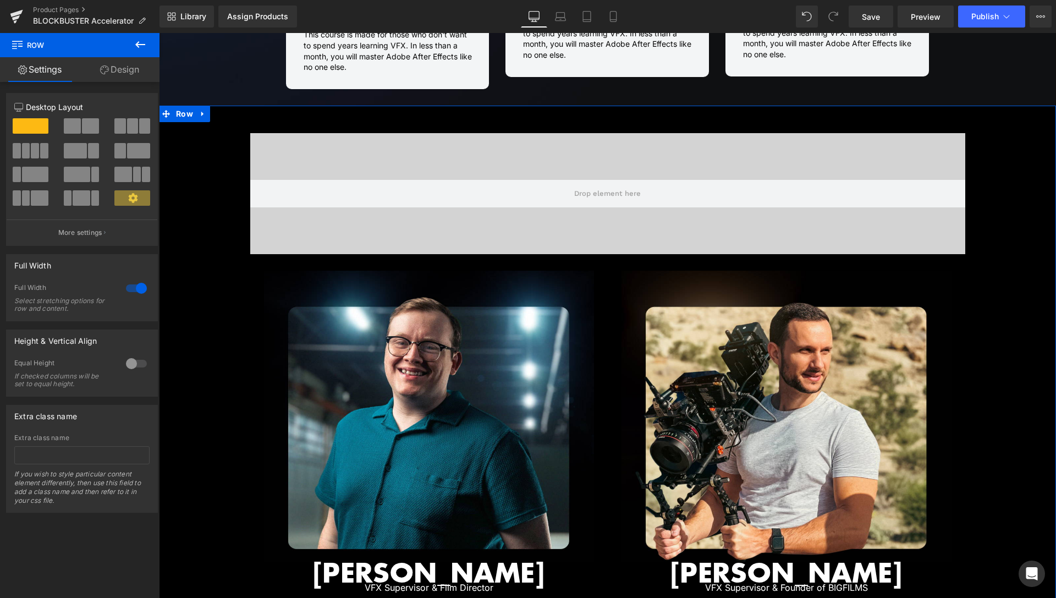
scroll to position [1070, 0]
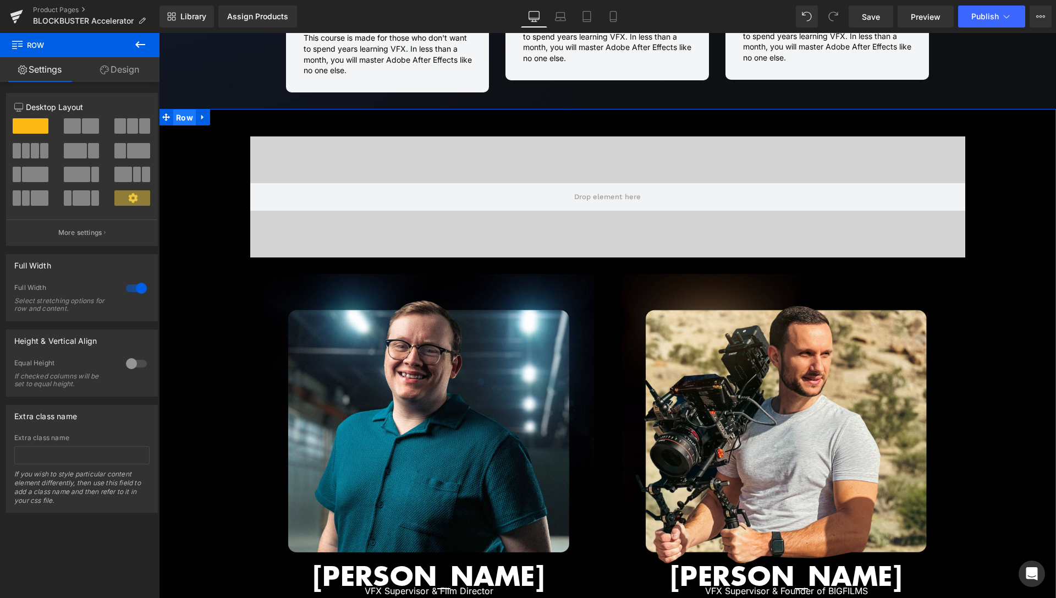
click at [183, 109] on span "Row" at bounding box center [184, 117] width 23 height 17
click at [136, 72] on link "Design" at bounding box center [120, 69] width 80 height 25
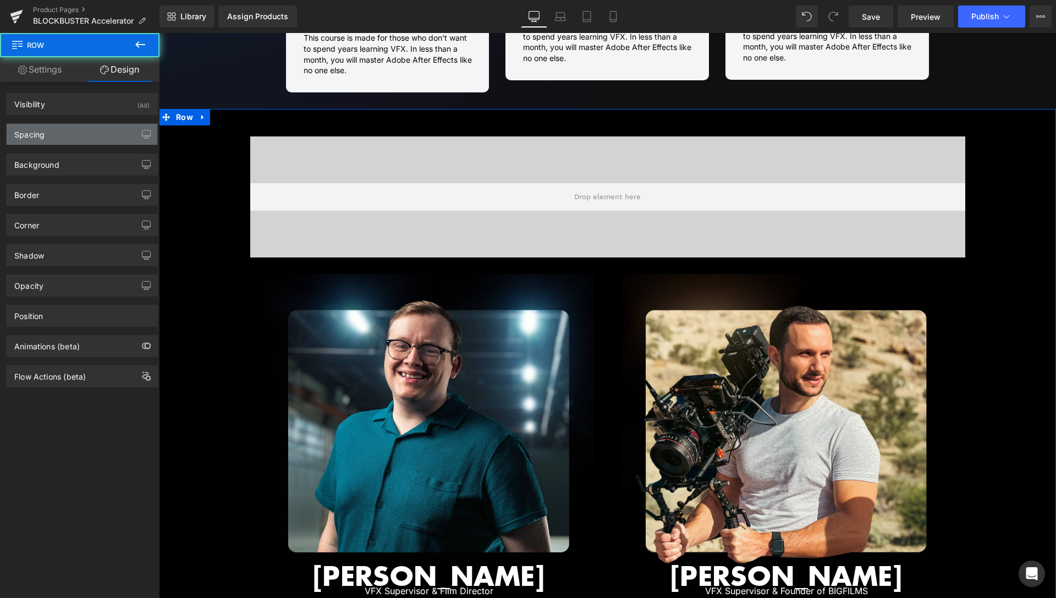
click at [90, 140] on div "Spacing" at bounding box center [82, 134] width 151 height 21
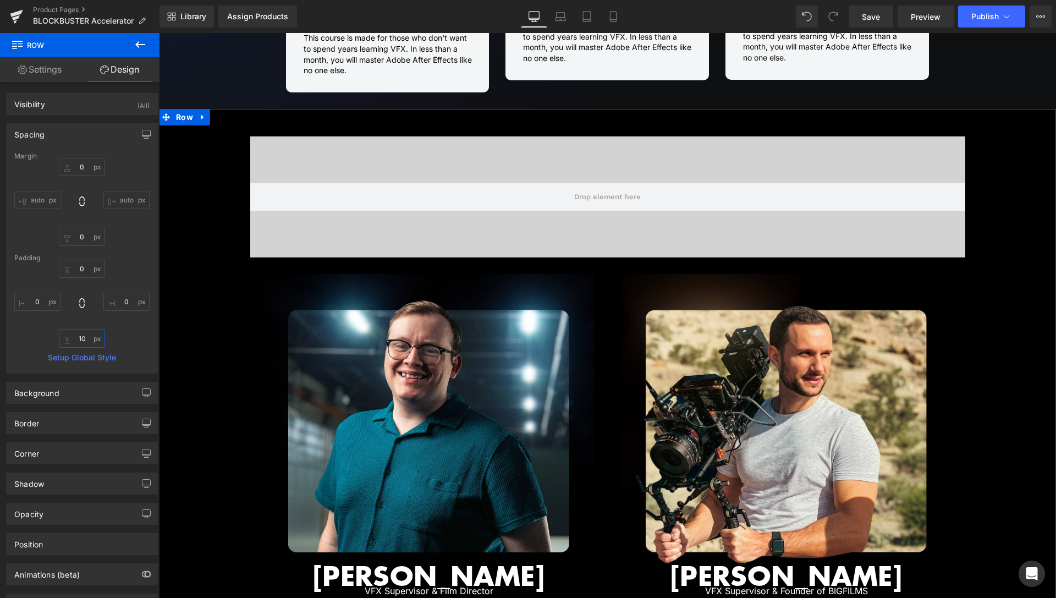
click at [83, 340] on input "10" at bounding box center [82, 339] width 46 height 18
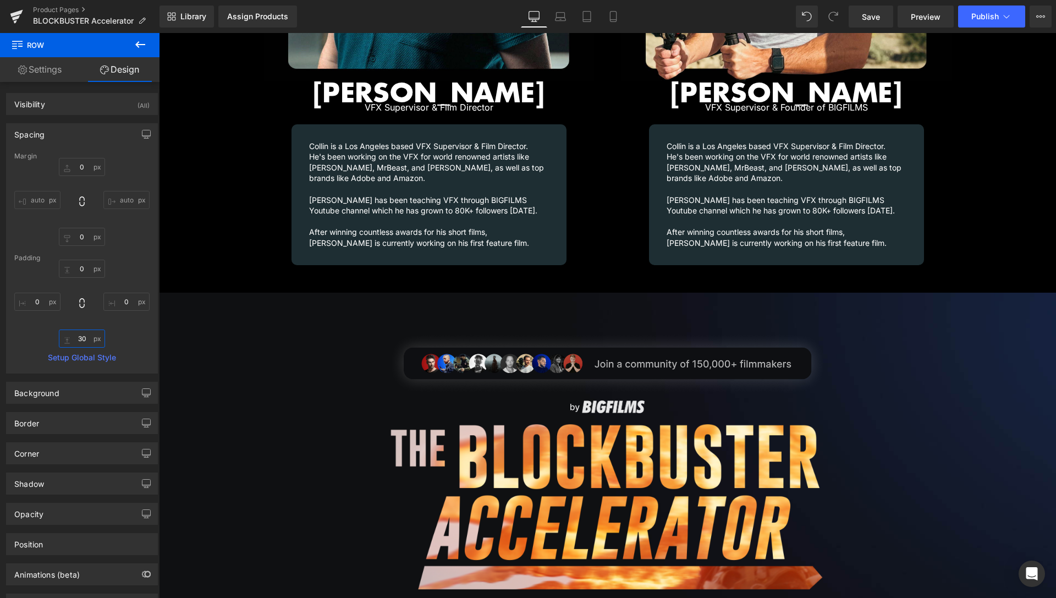
scroll to position [1575, 0]
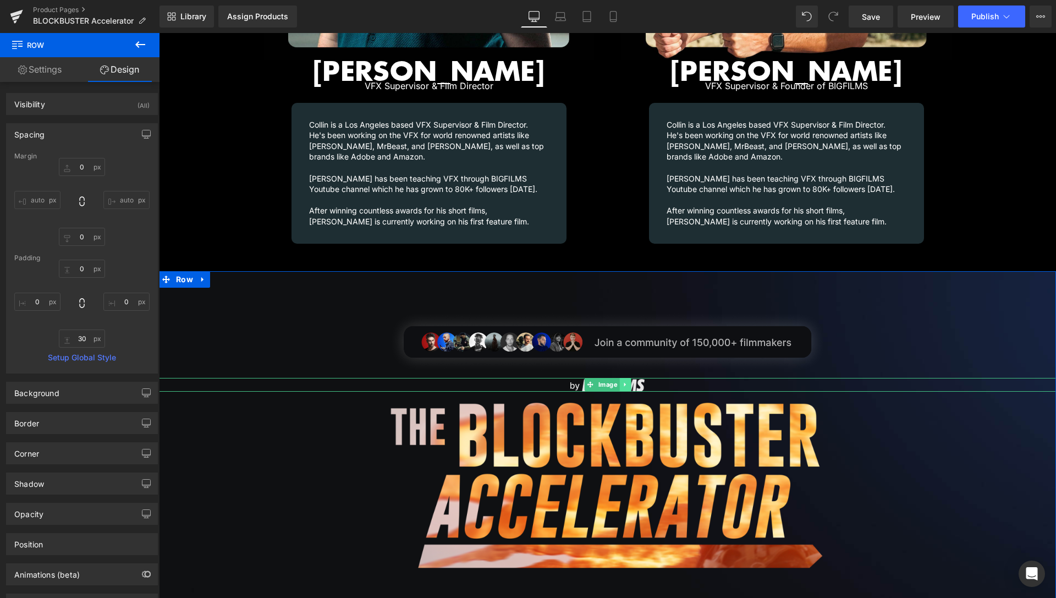
click at [622, 381] on icon at bounding box center [625, 384] width 6 height 7
click at [628, 381] on icon at bounding box center [631, 384] width 6 height 7
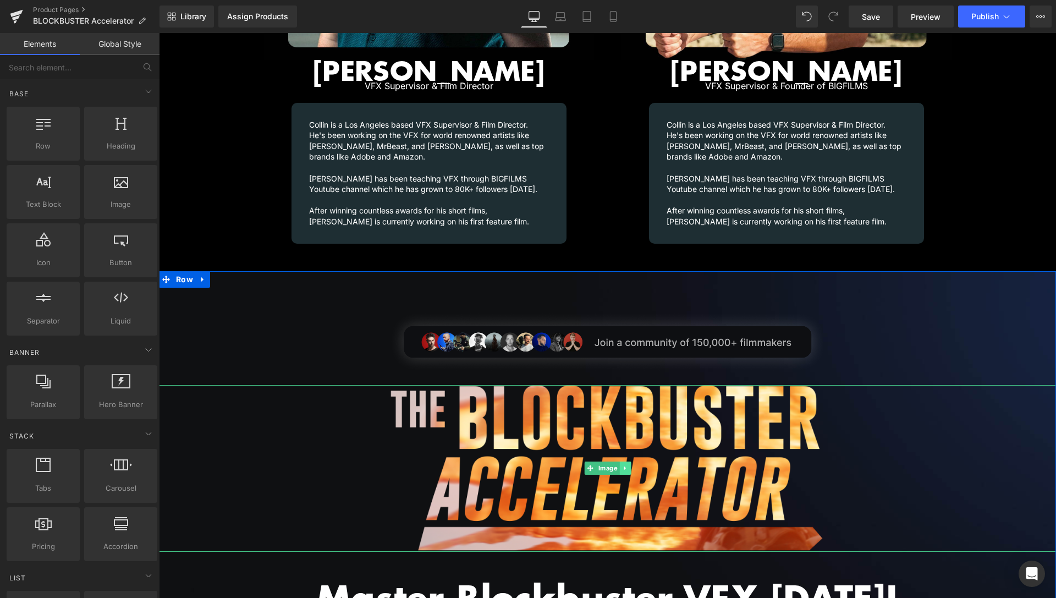
click at [625, 462] on link at bounding box center [626, 468] width 12 height 13
click at [628, 465] on icon at bounding box center [631, 468] width 6 height 6
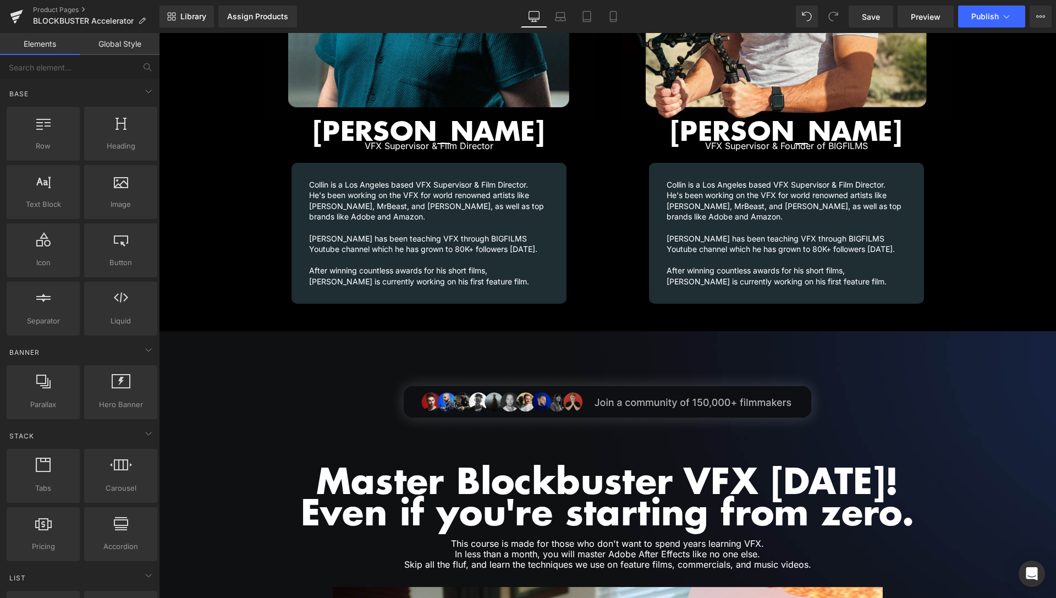
scroll to position [1574, 0]
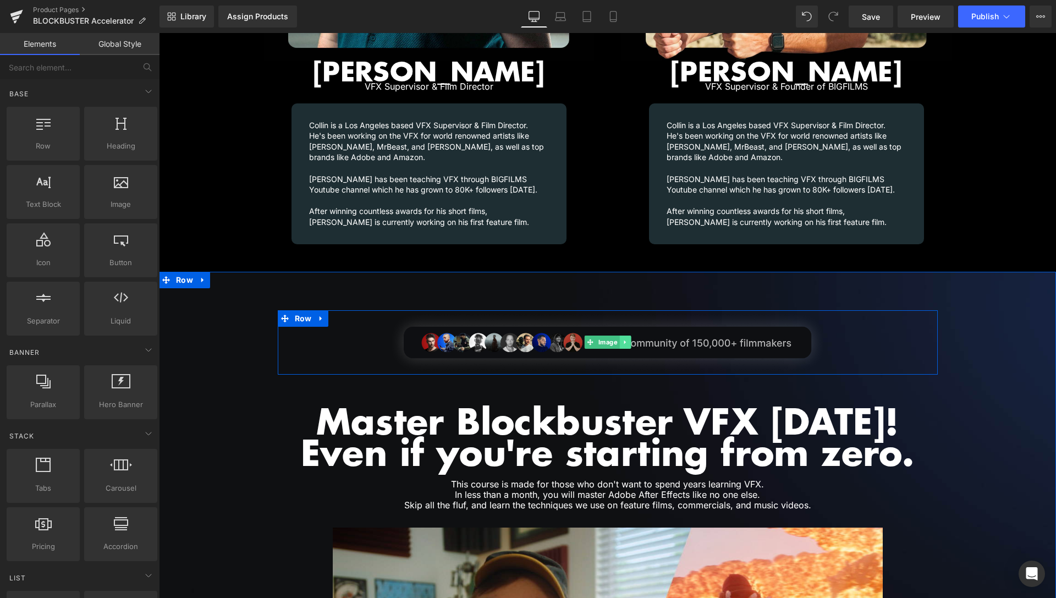
click at [623, 339] on icon at bounding box center [625, 342] width 6 height 7
click at [628, 339] on icon at bounding box center [631, 342] width 6 height 6
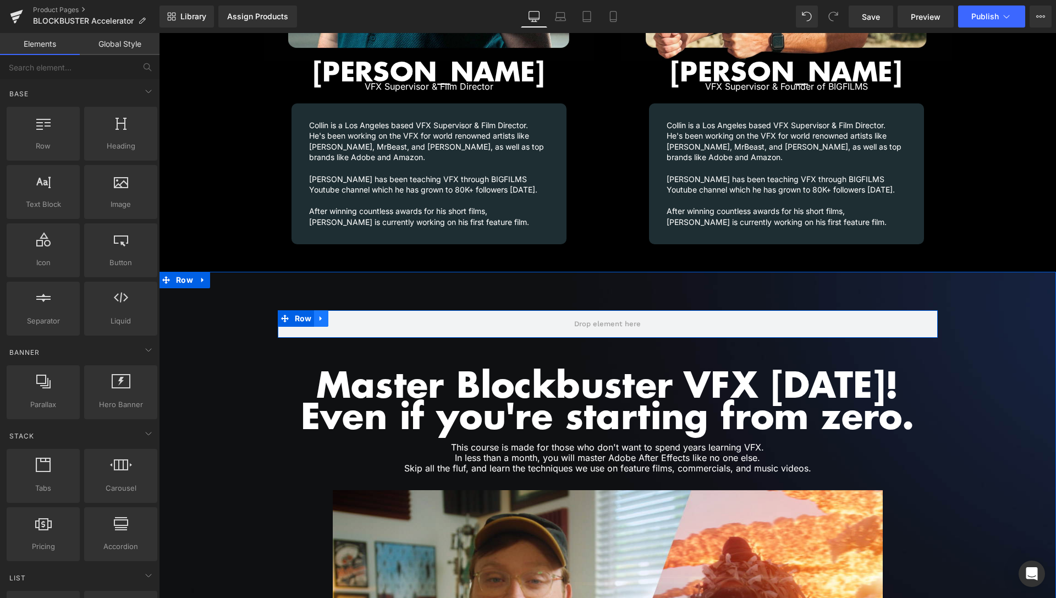
click at [319, 314] on icon at bounding box center [321, 318] width 8 height 8
click at [347, 315] on icon at bounding box center [350, 319] width 8 height 8
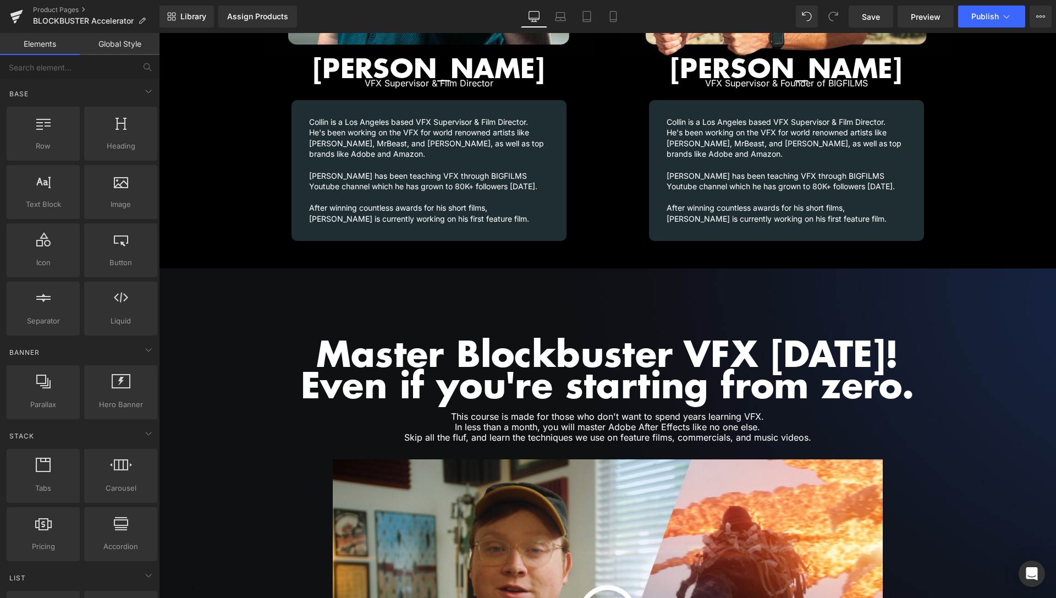
scroll to position [1642, 0]
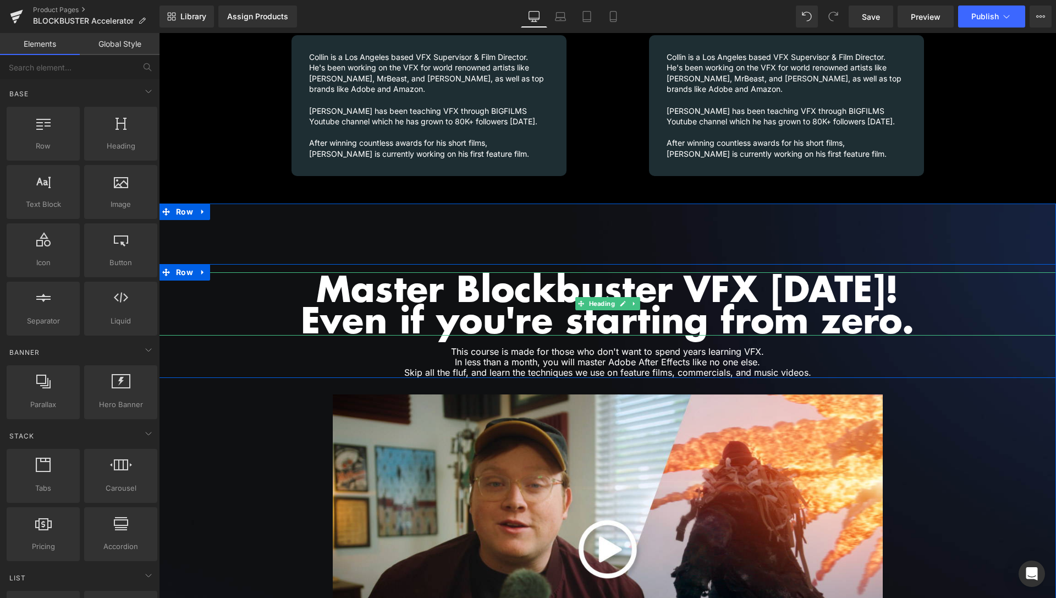
click at [546, 278] on h1 "Master Blockbuster VFX in 30 days! Even if you're starting from zero." at bounding box center [607, 303] width 897 height 63
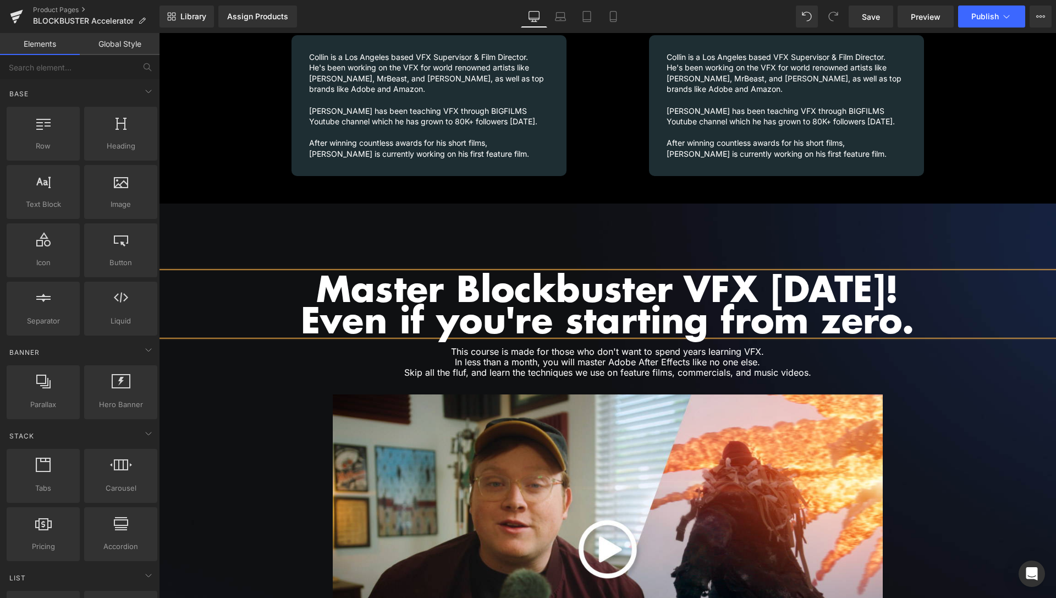
click at [546, 278] on h1 "Master Blockbuster VFX in 30 days! Even if you're starting from zero." at bounding box center [607, 303] width 897 height 63
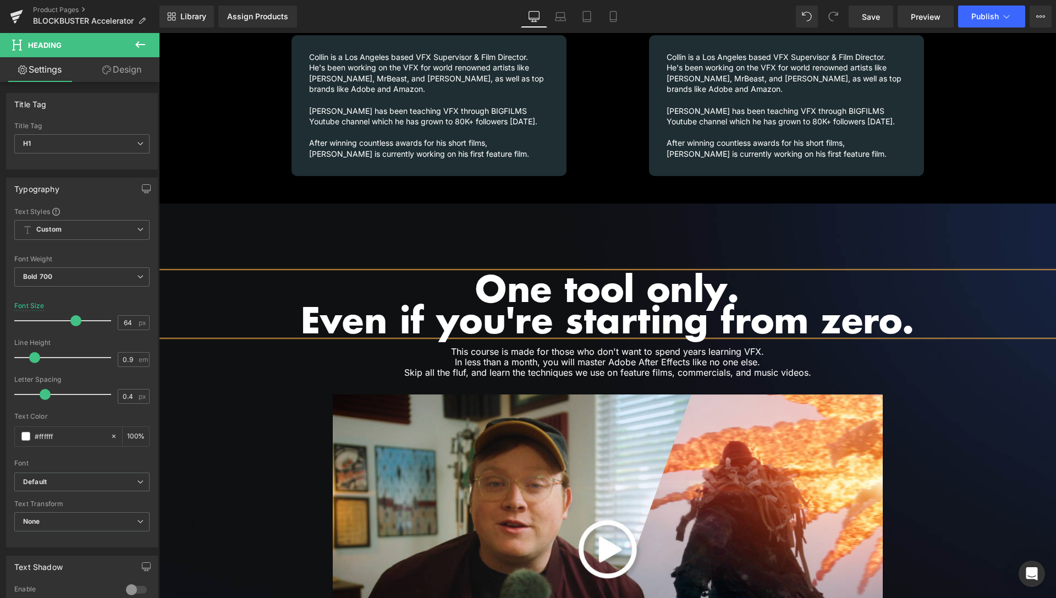
click at [609, 308] on h1 "One tool only. Even if you're starting from zero." at bounding box center [607, 303] width 897 height 63
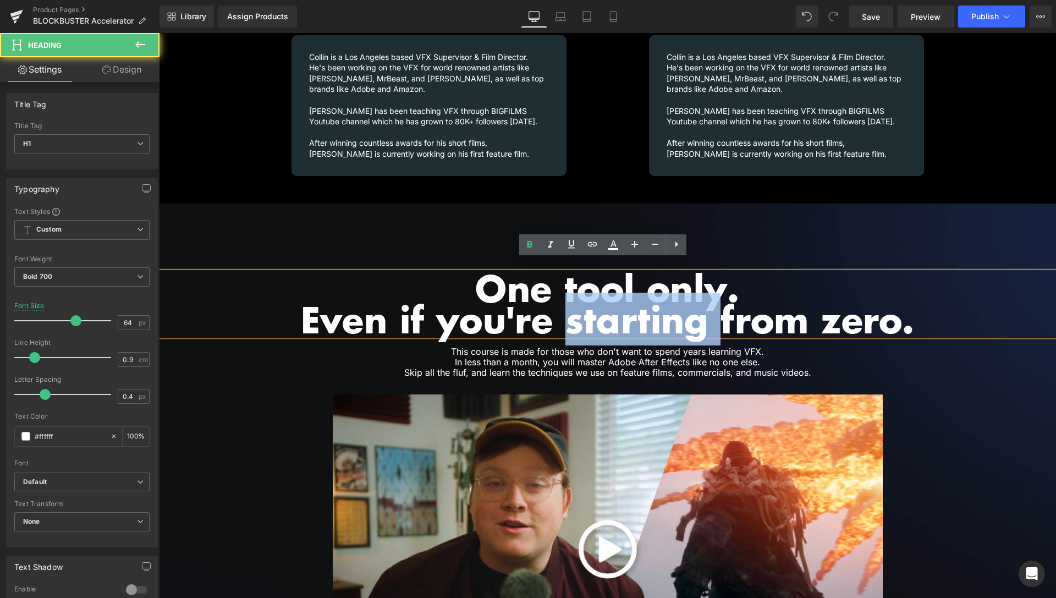
click at [609, 308] on h1 "One tool only. Even if you're starting from zero." at bounding box center [607, 303] width 897 height 63
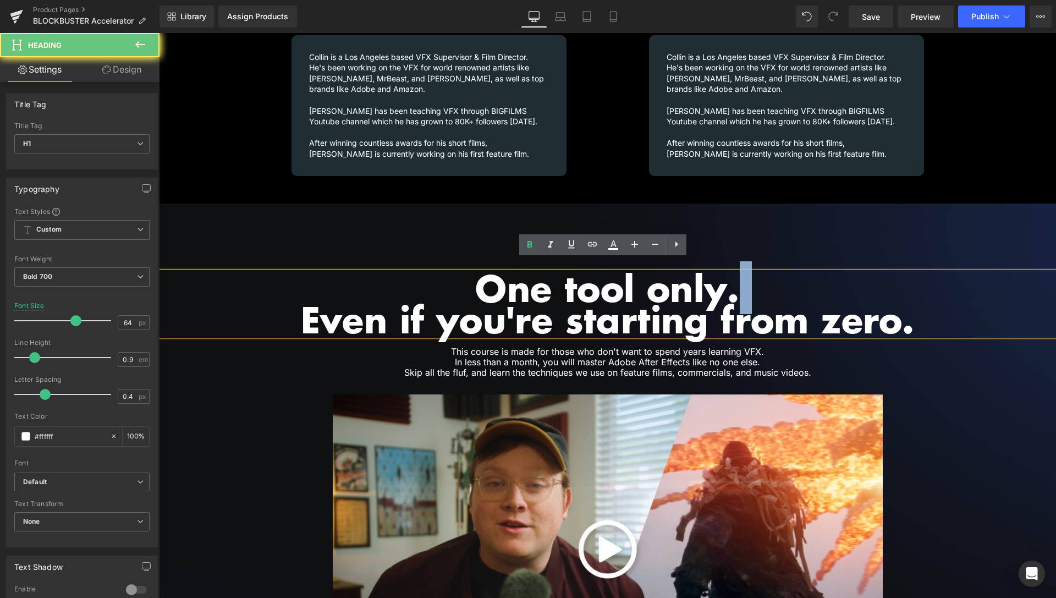
click at [609, 308] on h1 "One tool only. Even if you're starting from zero." at bounding box center [607, 303] width 897 height 63
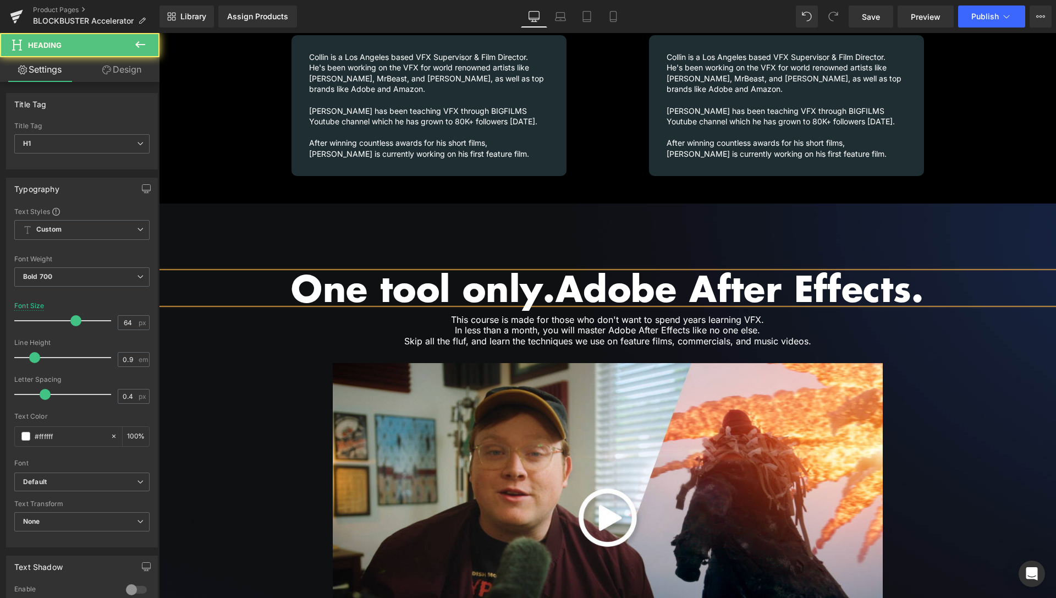
click at [558, 273] on h1 "One tool only.Adobe After Effects." at bounding box center [607, 288] width 897 height 32
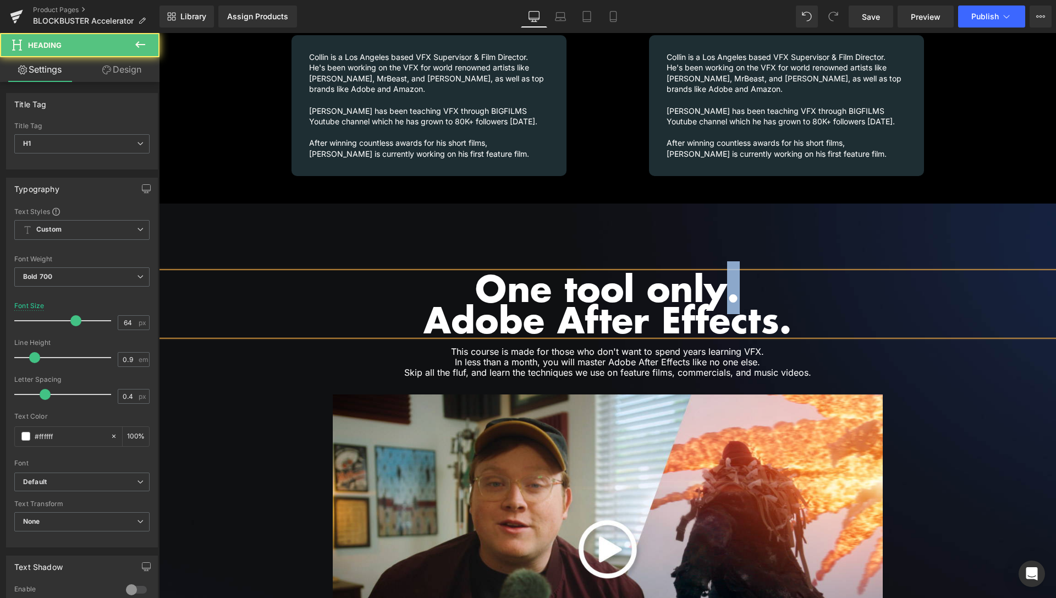
click at [728, 277] on h1 "One tool only." at bounding box center [607, 288] width 897 height 32
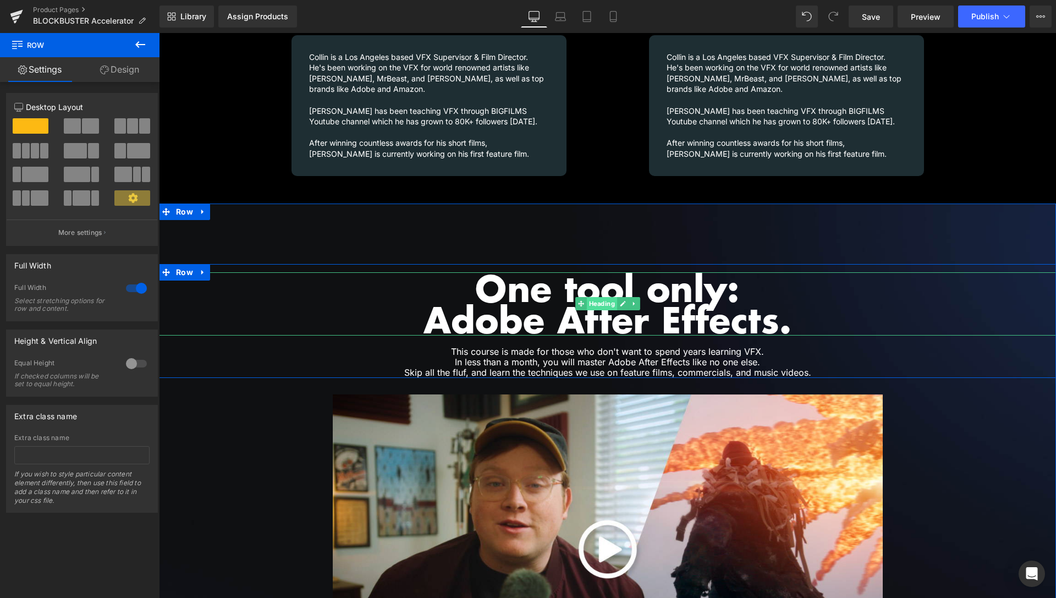
click at [591, 297] on span "Heading" at bounding box center [602, 303] width 30 height 13
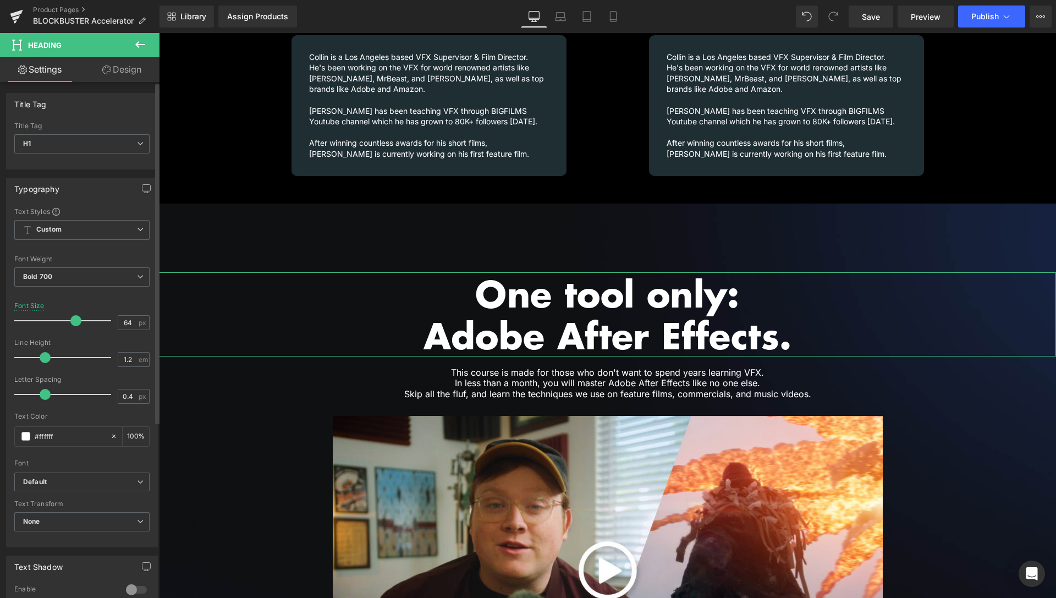
drag, startPoint x: 34, startPoint y: 360, endPoint x: 43, endPoint y: 363, distance: 9.1
click at [43, 363] on span at bounding box center [45, 357] width 11 height 11
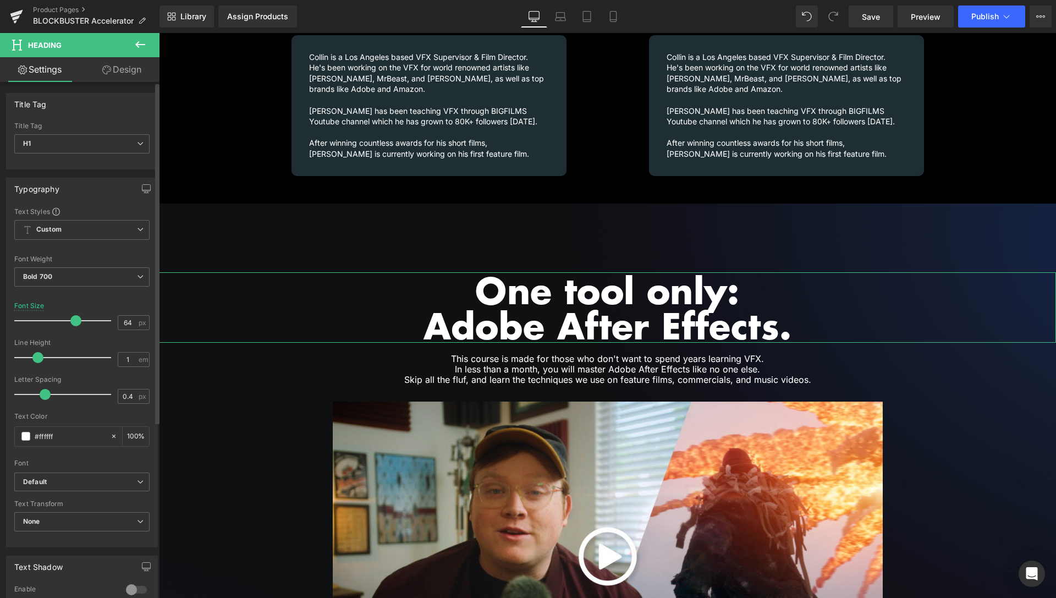
drag, startPoint x: 45, startPoint y: 359, endPoint x: 39, endPoint y: 358, distance: 5.7
click at [39, 358] on span at bounding box center [37, 357] width 11 height 11
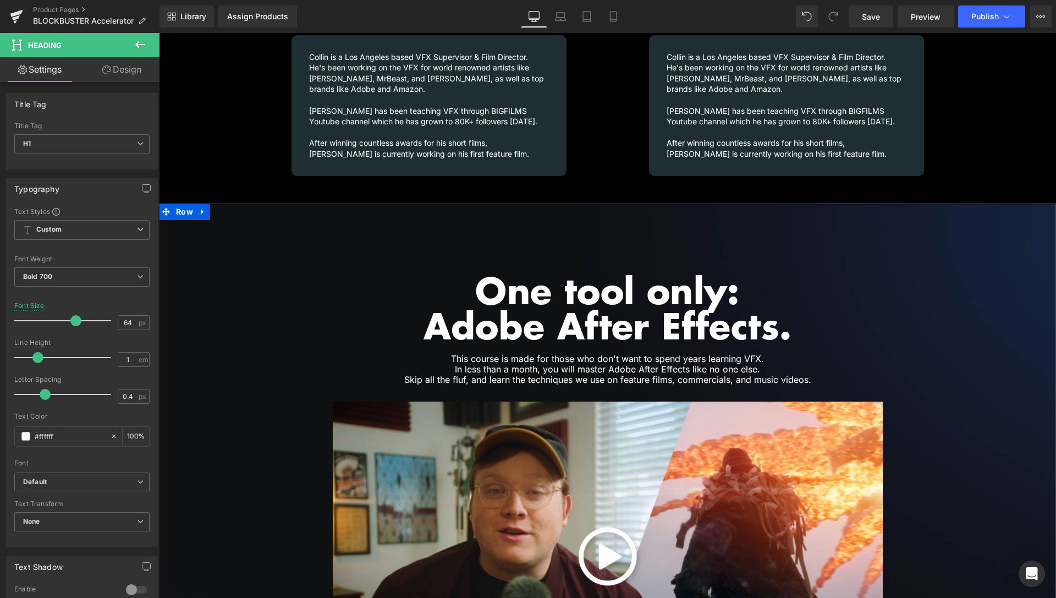
click at [675, 272] on h1 "One tool only:" at bounding box center [607, 289] width 897 height 35
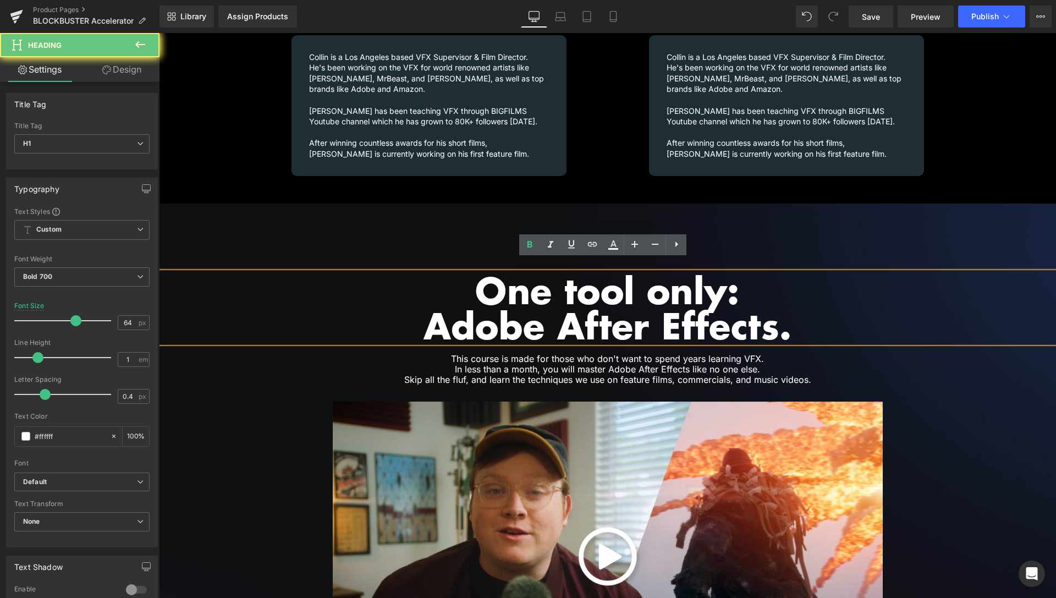
click at [675, 272] on h1 "One tool only:" at bounding box center [607, 289] width 897 height 35
click at [646, 275] on h1 "One tool only:" at bounding box center [607, 289] width 897 height 35
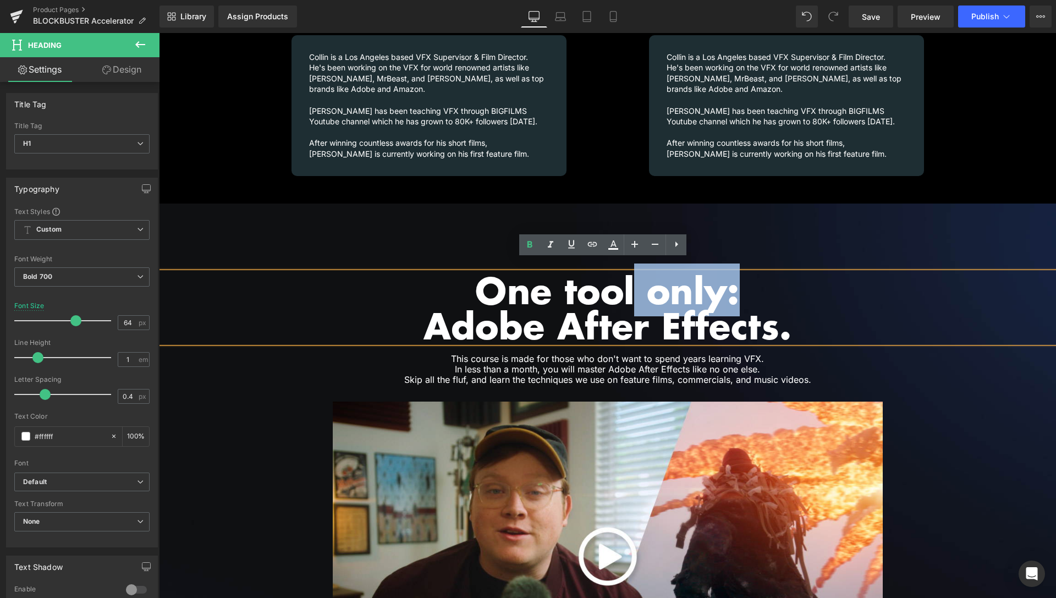
drag, startPoint x: 656, startPoint y: 271, endPoint x: 743, endPoint y: 271, distance: 86.9
click at [743, 272] on h1 "One tool only:" at bounding box center [607, 289] width 897 height 35
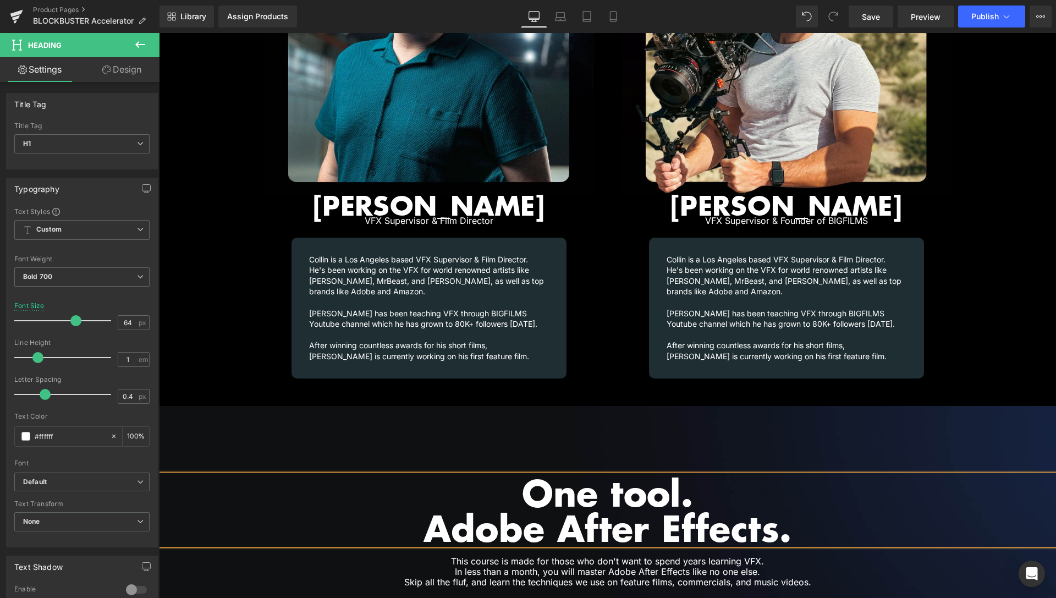
scroll to position [1532, 0]
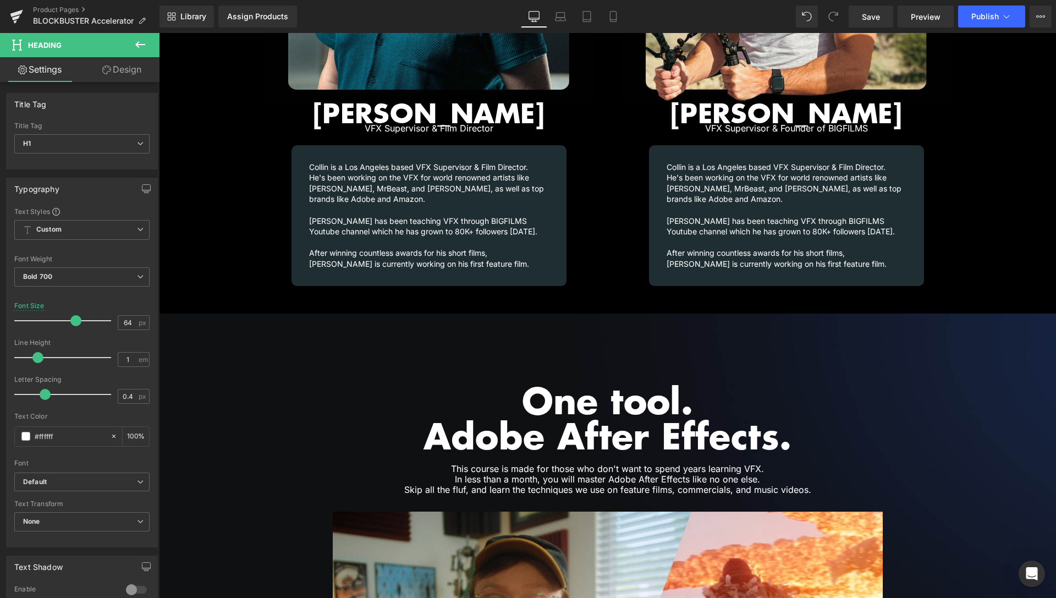
click at [113, 78] on link "Design" at bounding box center [122, 69] width 80 height 25
click at [0, 0] on div "Spacing" at bounding box center [0, 0] width 0 height 0
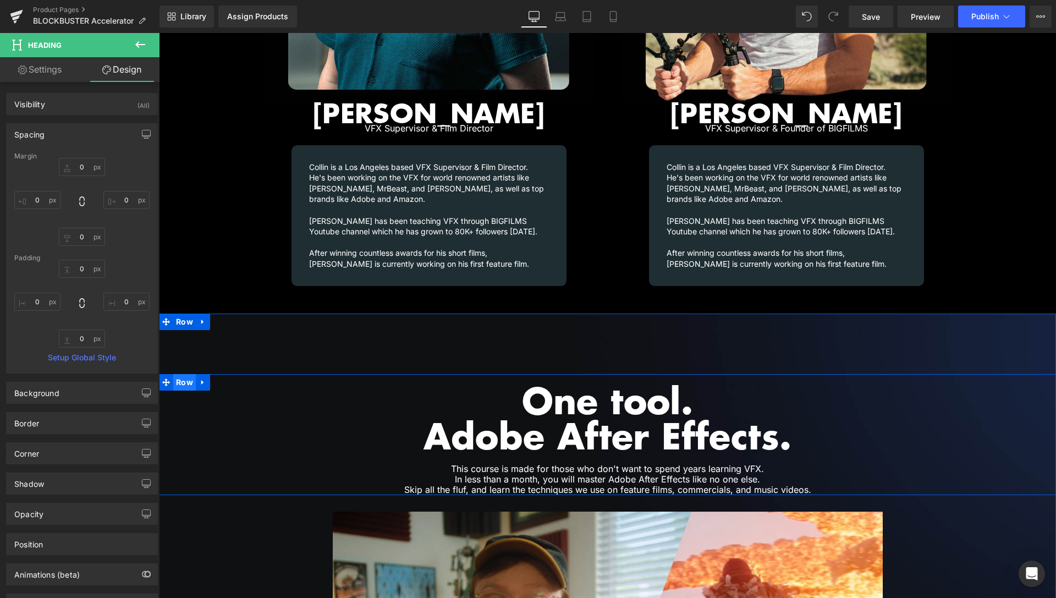
click at [183, 375] on span "Row" at bounding box center [184, 382] width 23 height 17
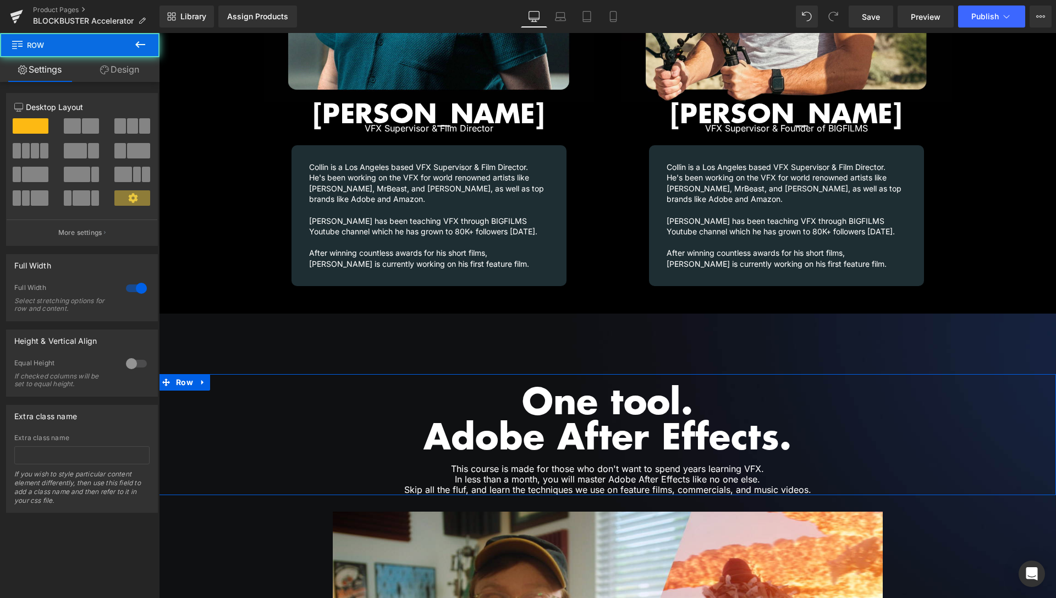
click at [124, 75] on link "Design" at bounding box center [120, 69] width 80 height 25
click at [0, 0] on div "Spacing" at bounding box center [0, 0] width 0 height 0
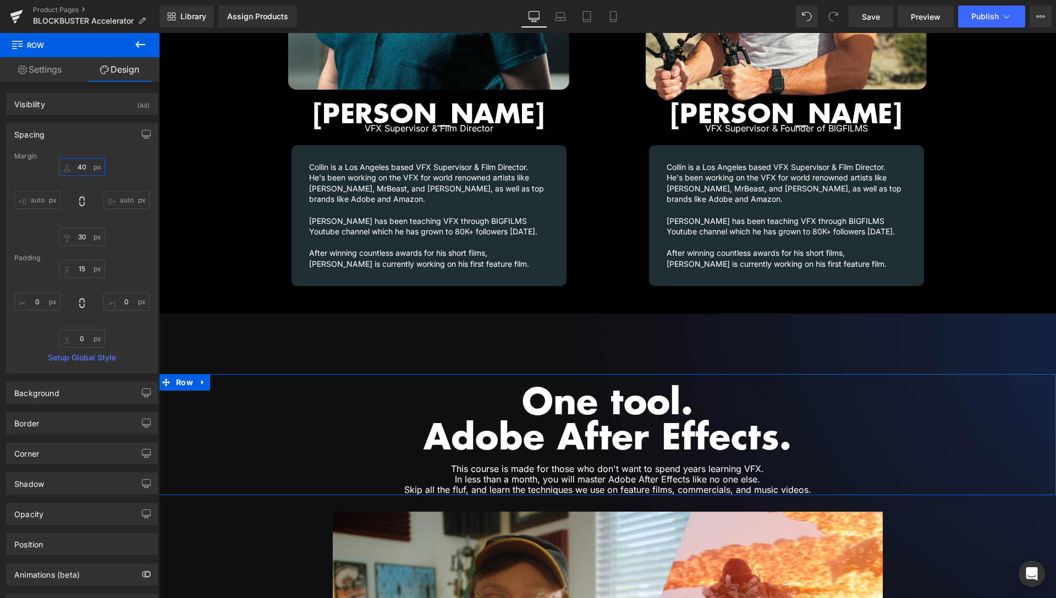
click at [79, 172] on input "40" at bounding box center [82, 167] width 46 height 18
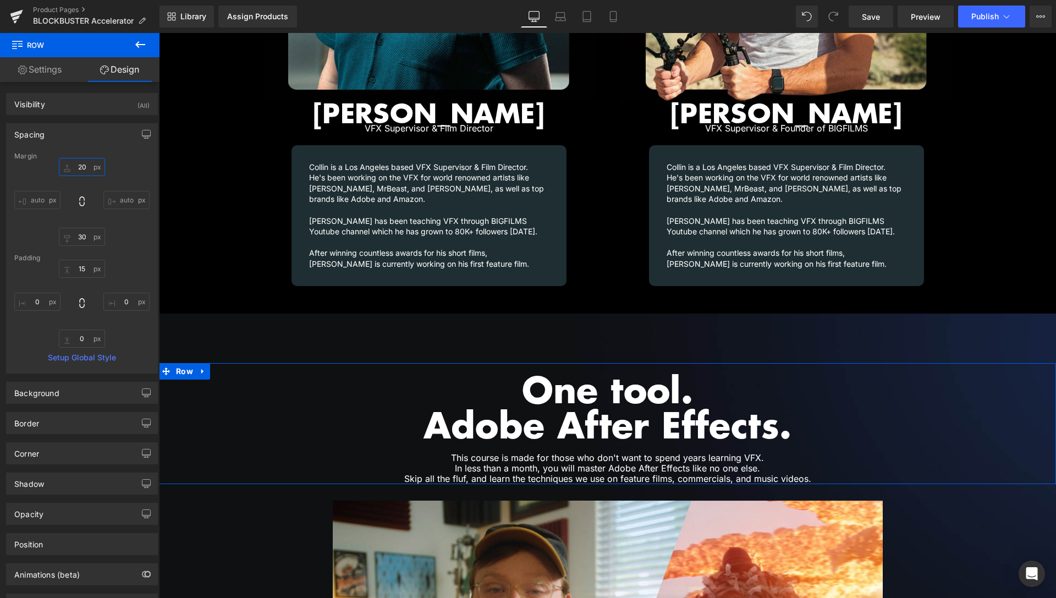
click at [79, 172] on input "20" at bounding box center [82, 167] width 46 height 18
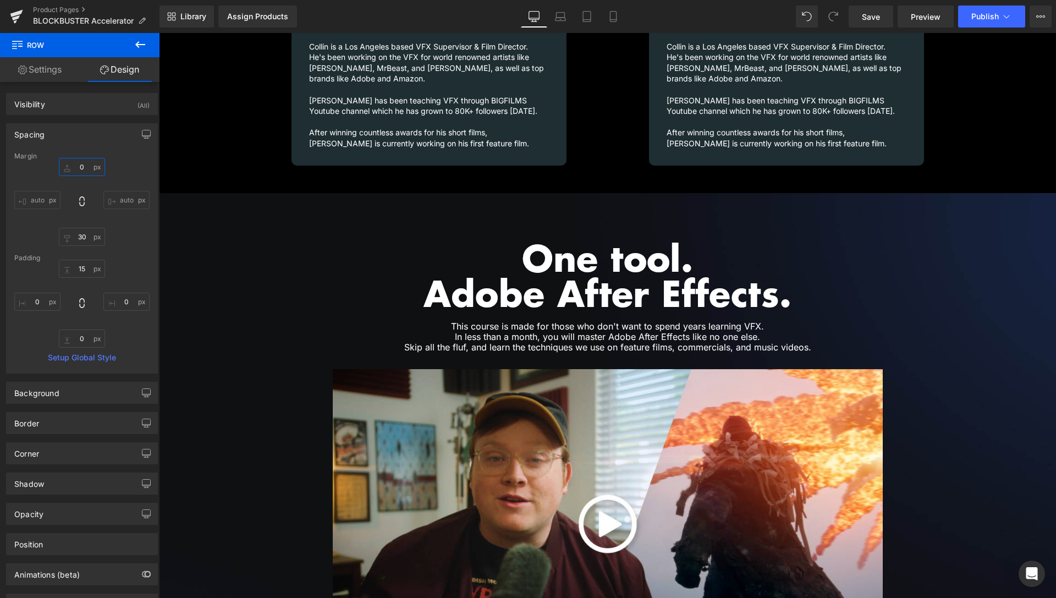
scroll to position [1643, 0]
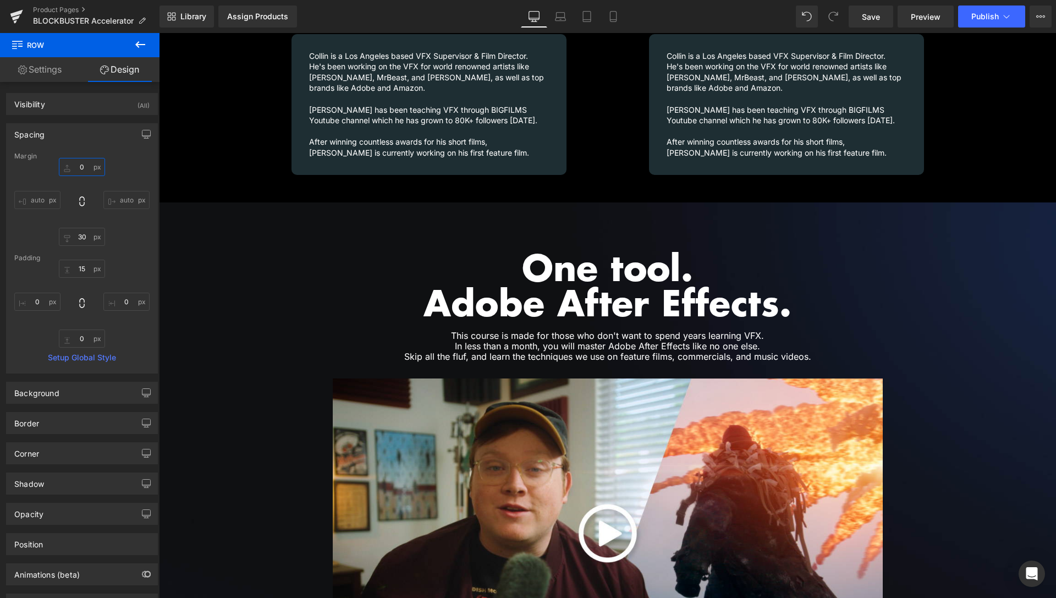
click at [661, 352] on h1 "Skip all the fluf, and learn the techniques we use on feature films, commercial…" at bounding box center [607, 357] width 567 height 10
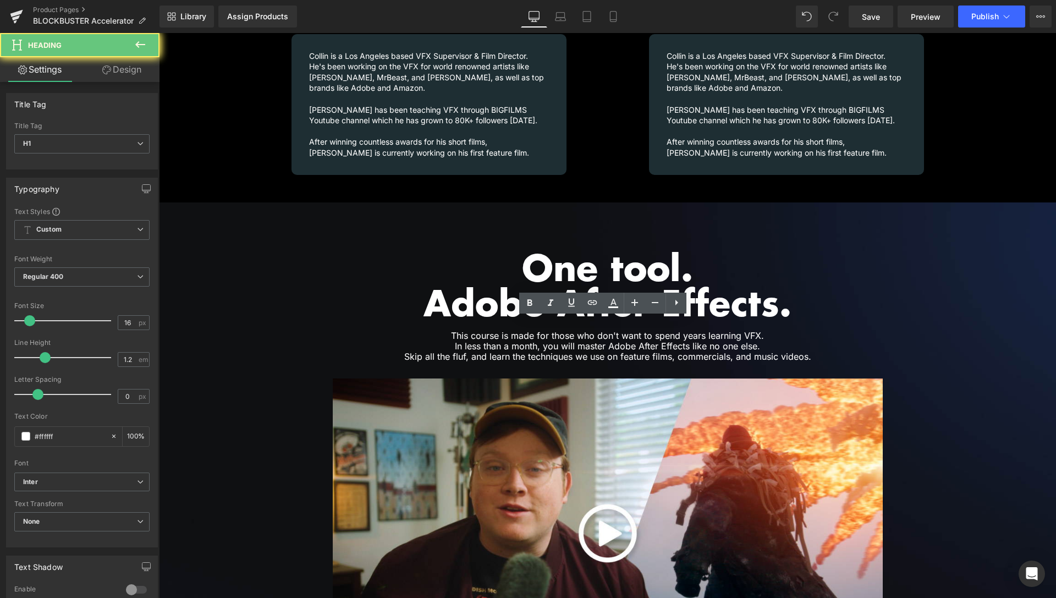
click at [661, 352] on h1 "Skip all the fluf, and learn the techniques we use on feature films, commercial…" at bounding box center [607, 357] width 567 height 10
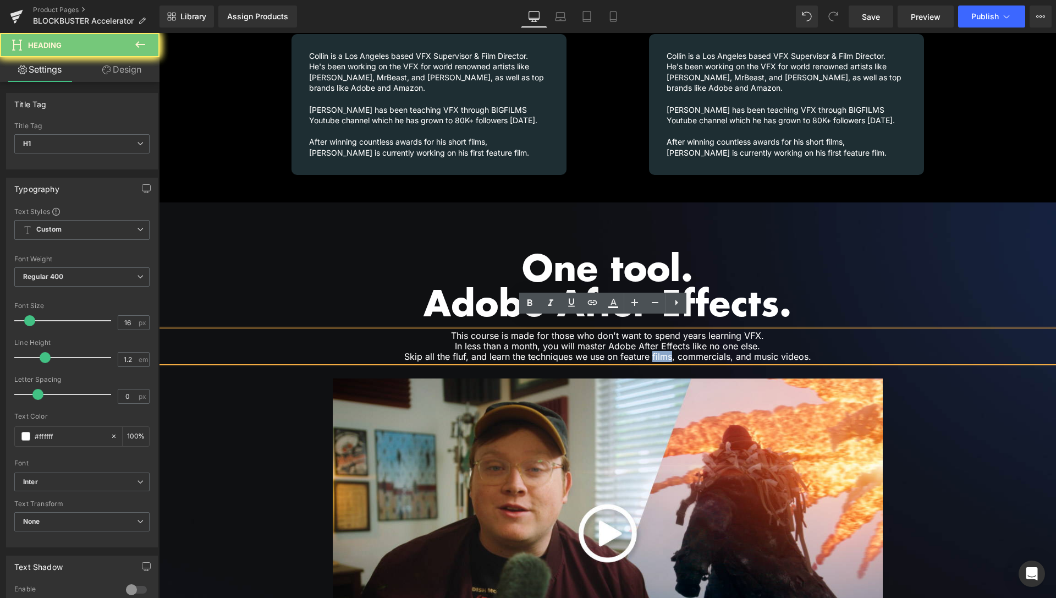
click at [661, 352] on h1 "Skip all the fluf, and learn the techniques we use on feature films, commercial…" at bounding box center [607, 357] width 567 height 10
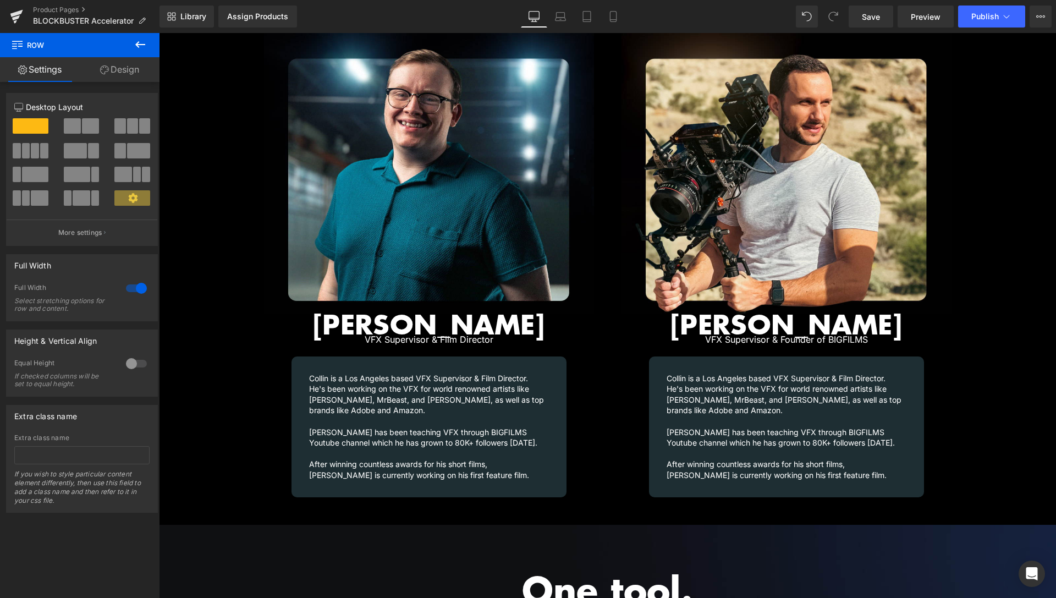
scroll to position [1446, 0]
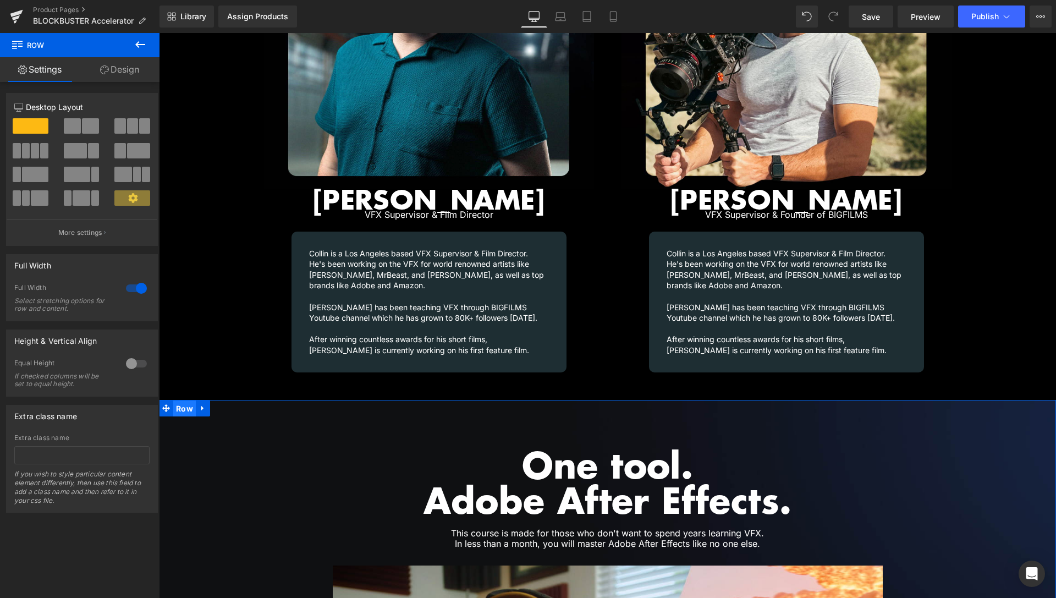
click at [185, 401] on span "Row" at bounding box center [184, 409] width 23 height 17
click at [123, 70] on link "Design" at bounding box center [120, 69] width 80 height 25
click at [0, 0] on div "Spacing" at bounding box center [0, 0] width 0 height 0
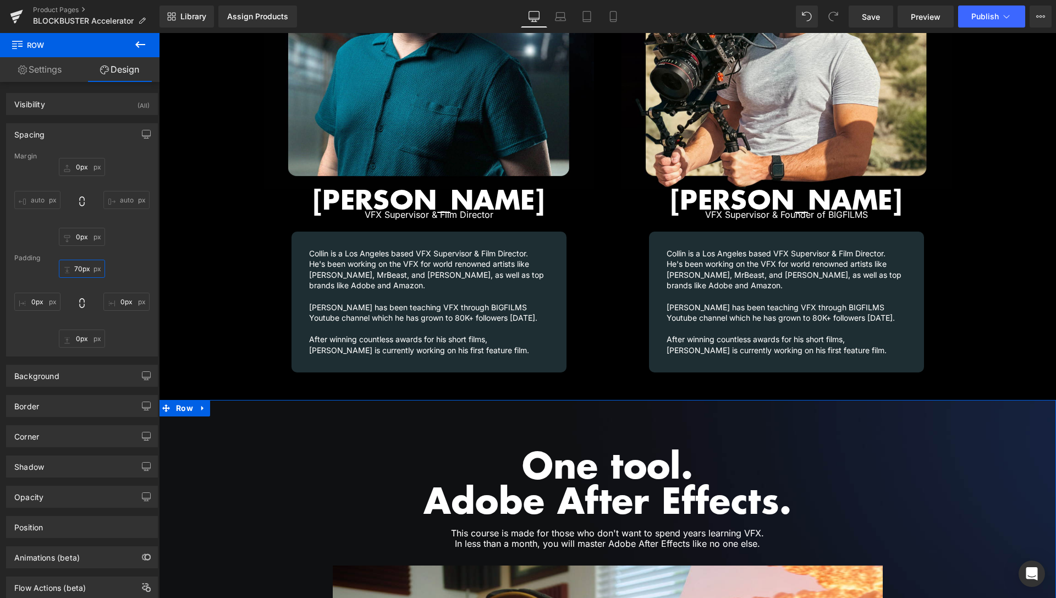
click at [80, 269] on input "70px" at bounding box center [82, 269] width 46 height 18
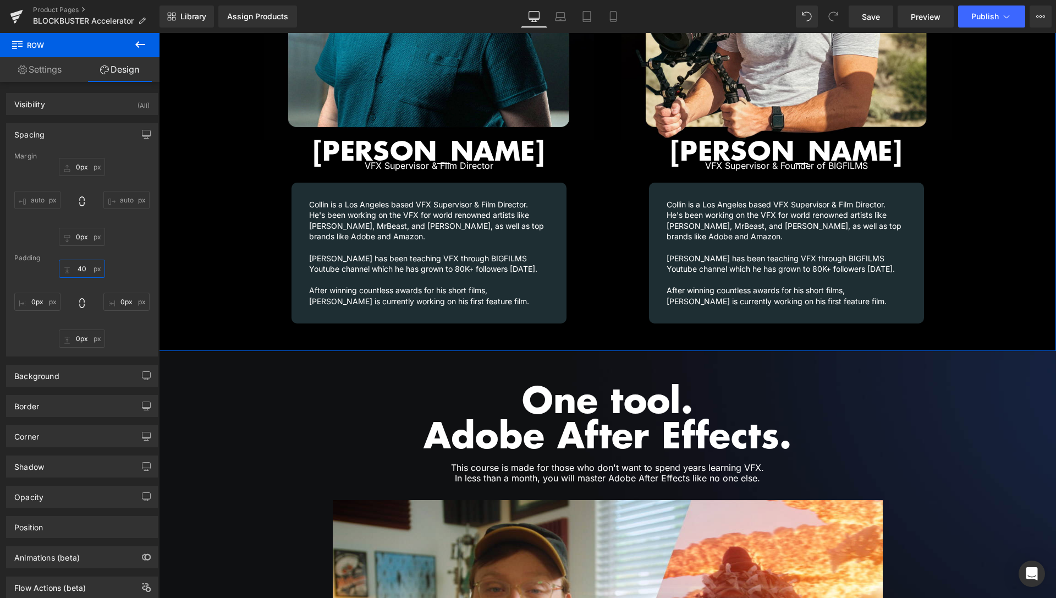
scroll to position [1502, 0]
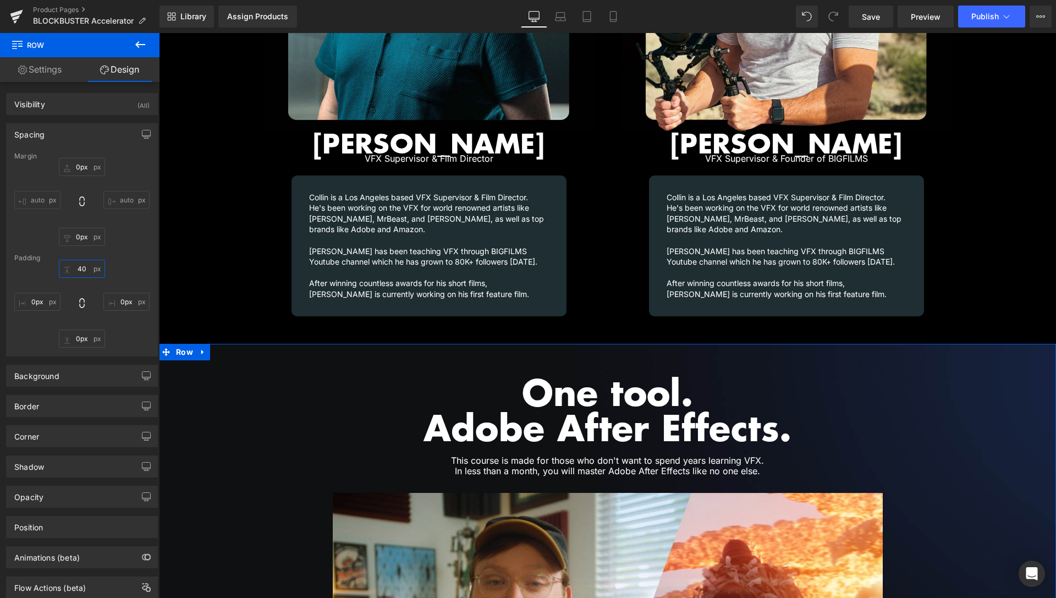
click at [81, 266] on input "40" at bounding box center [82, 269] width 46 height 18
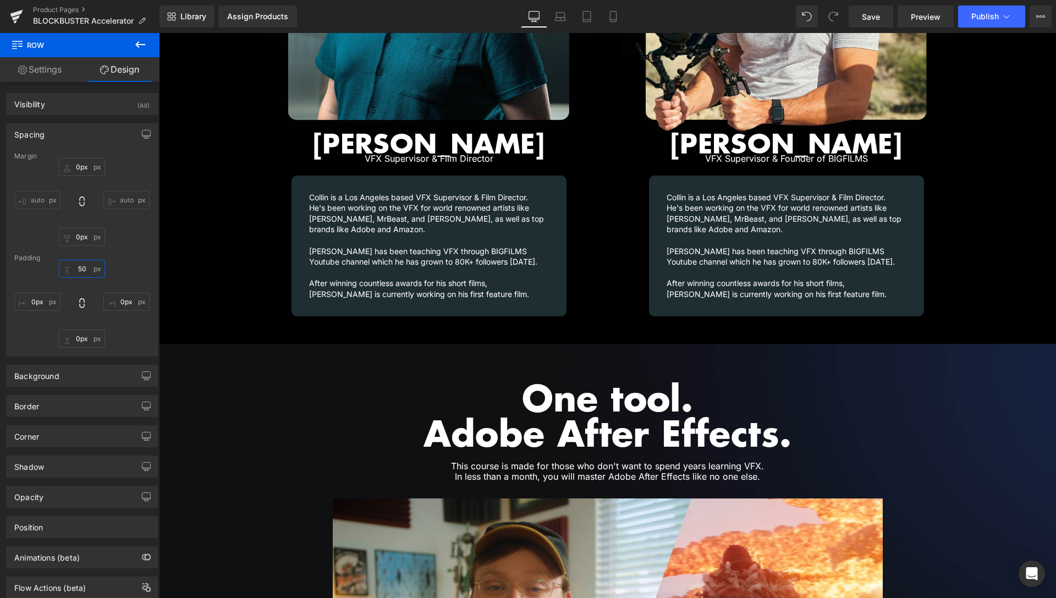
click at [159, 33] on div "50px" at bounding box center [159, 33] width 0 height 0
click at [870, 18] on span "Save" at bounding box center [871, 17] width 18 height 12
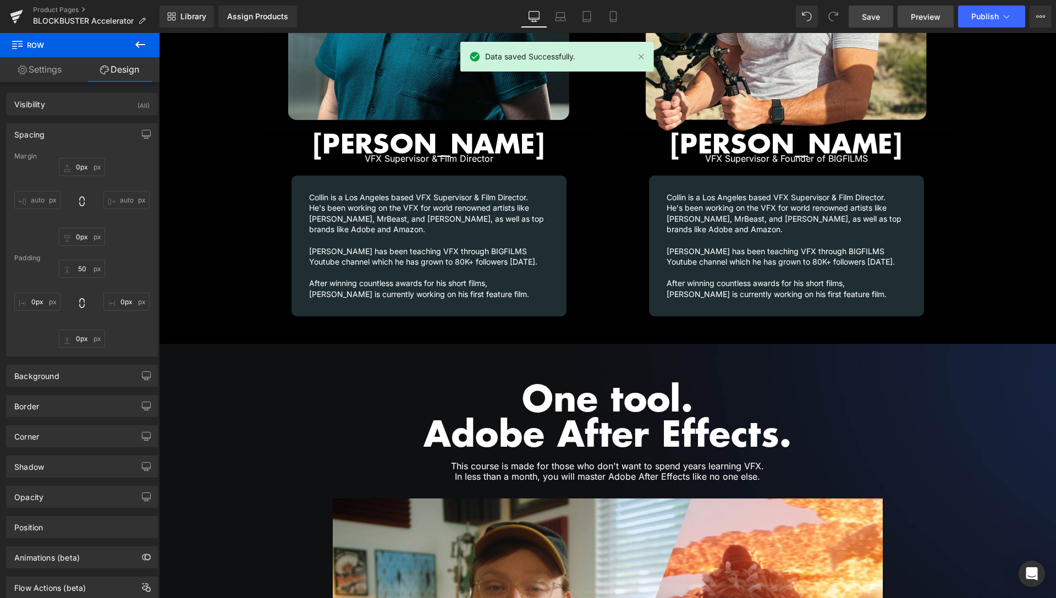
click at [930, 21] on span "Preview" at bounding box center [926, 17] width 30 height 12
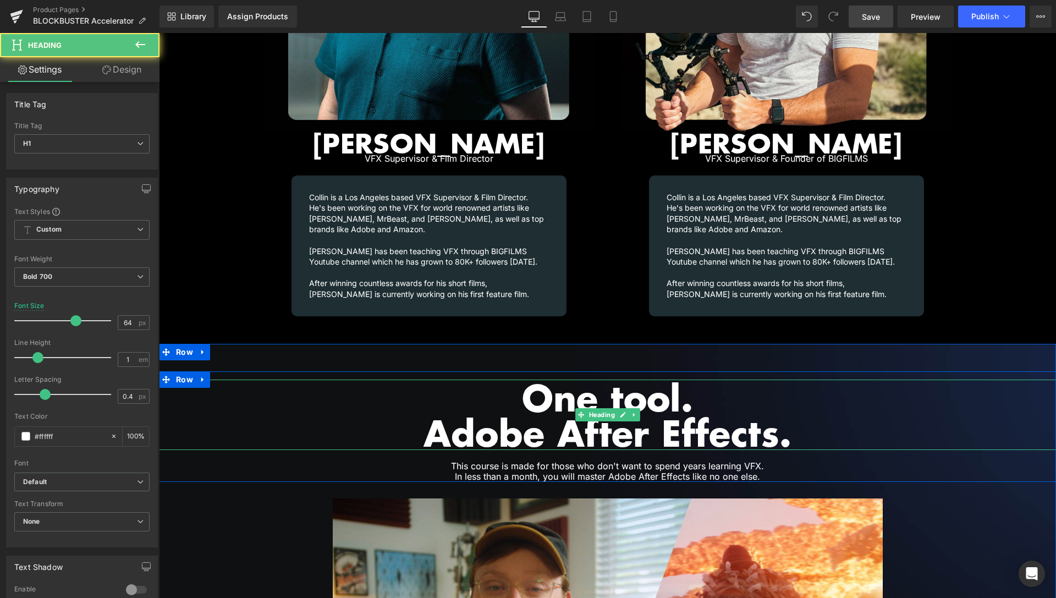
click at [685, 390] on h1 "One tool." at bounding box center [607, 397] width 897 height 35
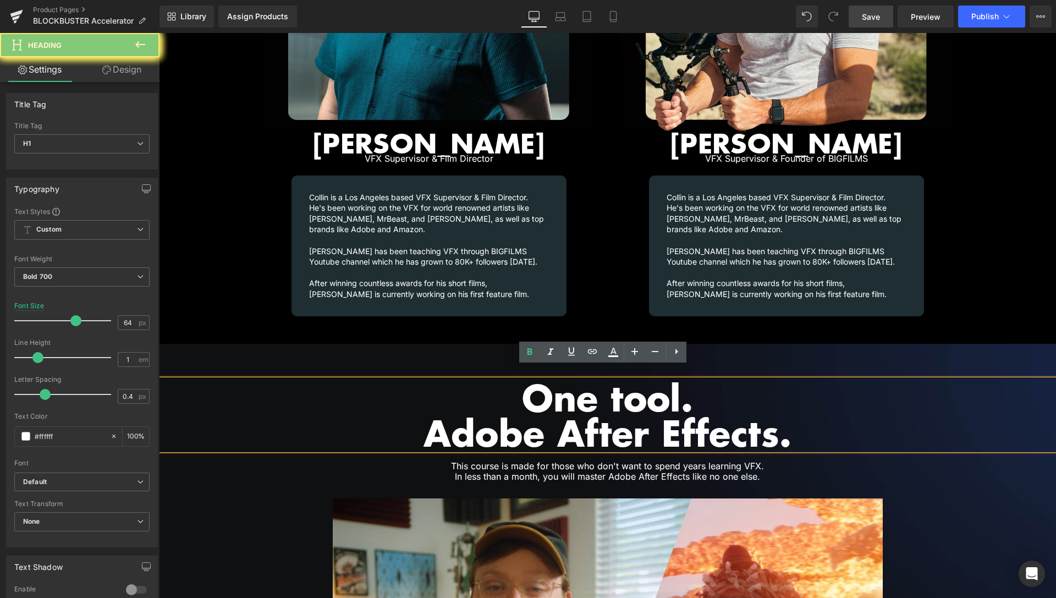
click at [646, 387] on h1 "One tool." at bounding box center [607, 397] width 897 height 35
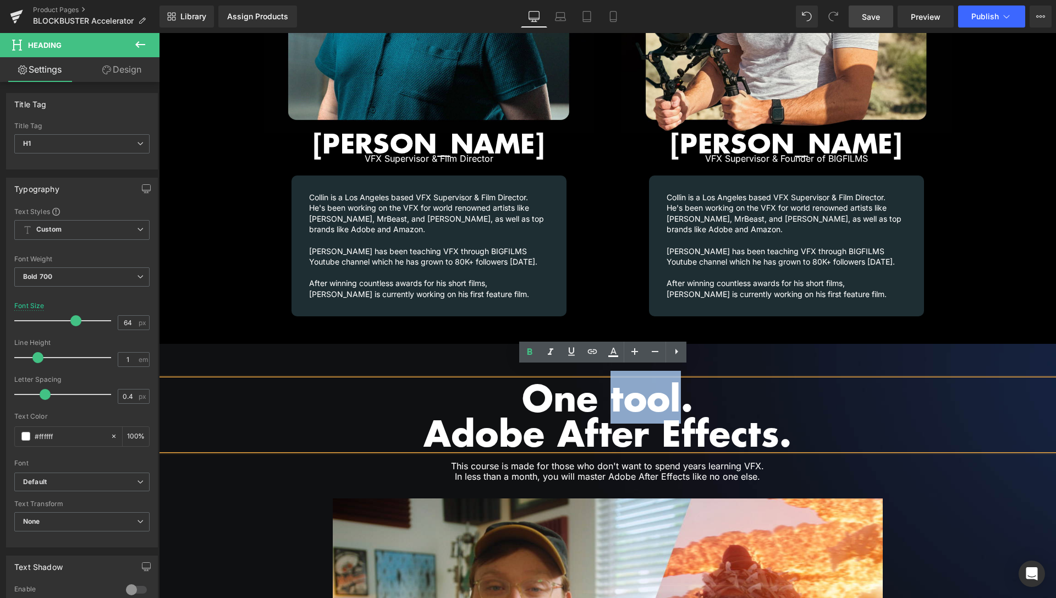
click at [647, 387] on h1 "One tool." at bounding box center [607, 397] width 897 height 35
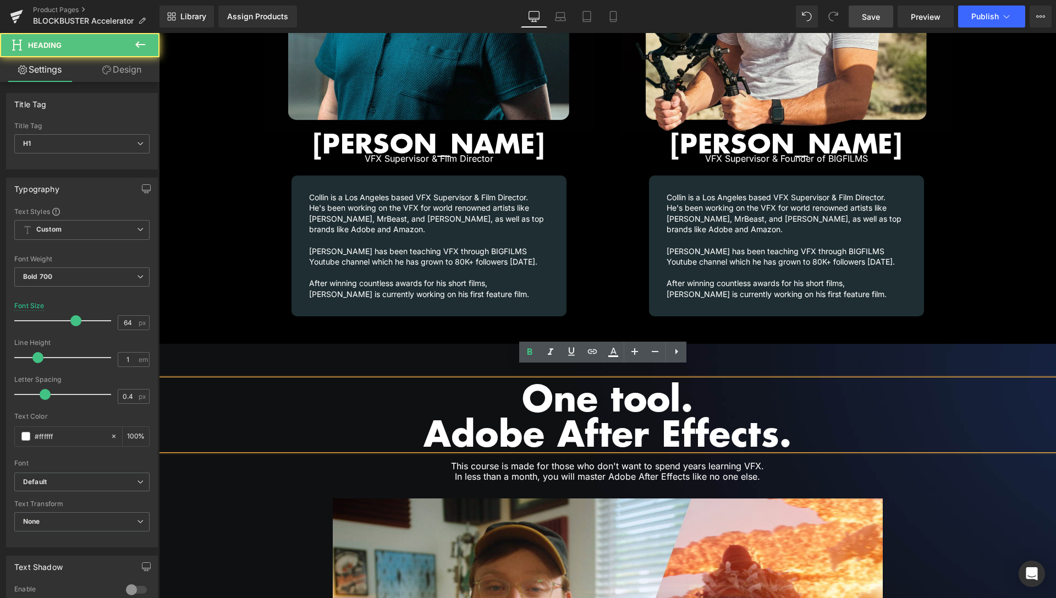
click at [647, 387] on h1 "One tool." at bounding box center [607, 397] width 897 height 35
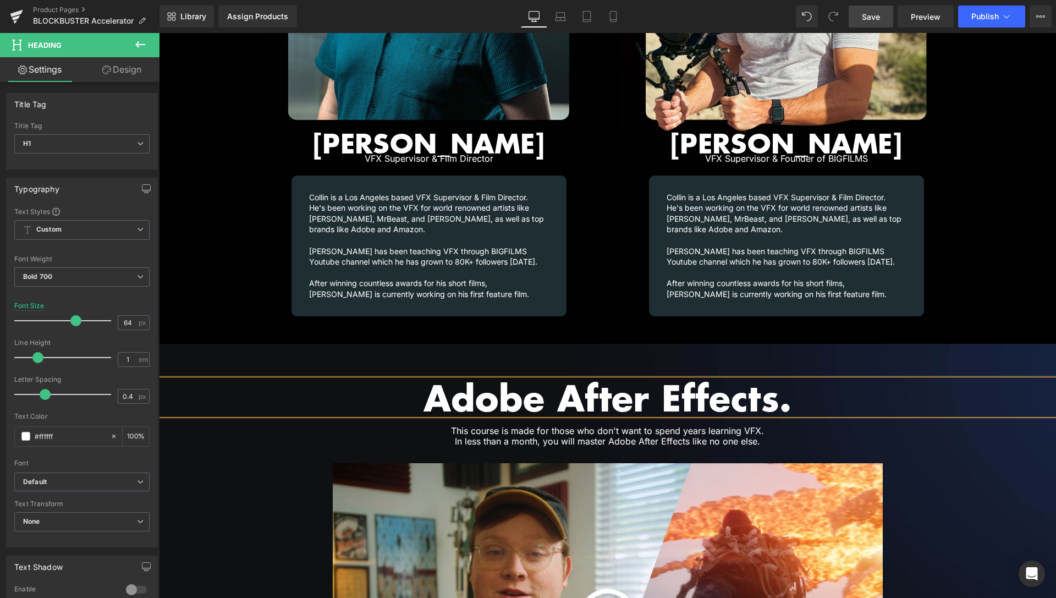
click at [840, 392] on h1 "Adobe After Effects." at bounding box center [607, 397] width 897 height 35
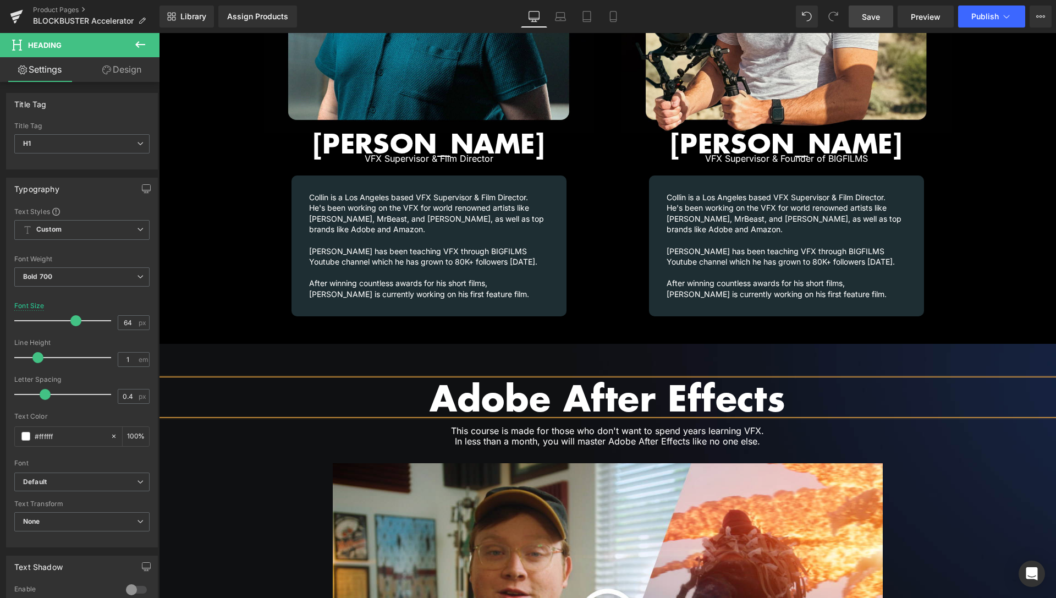
click at [159, 33] on div at bounding box center [159, 33] width 0 height 0
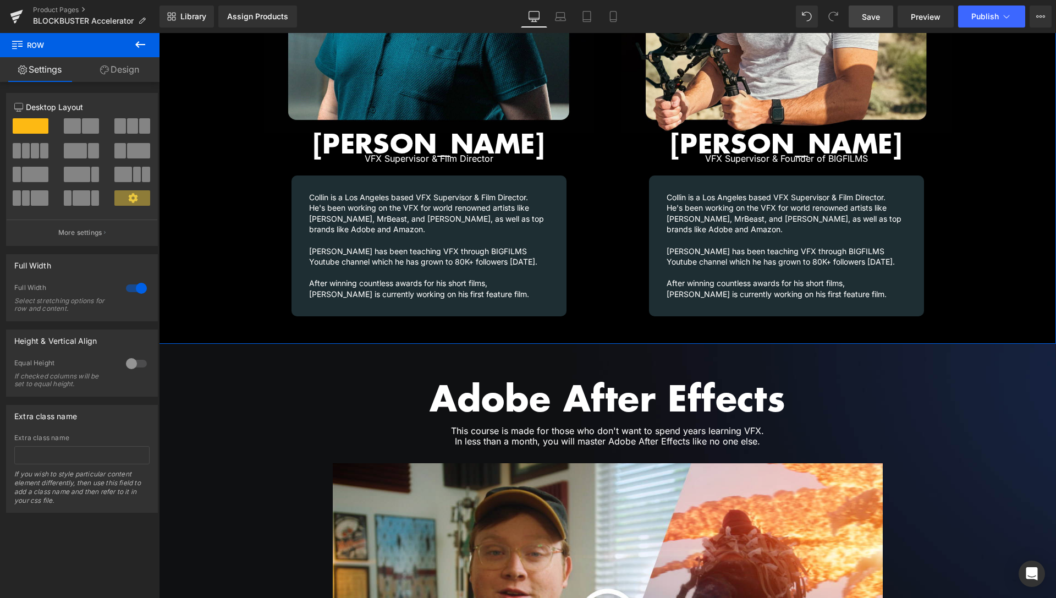
click at [141, 45] on icon at bounding box center [140, 44] width 10 height 7
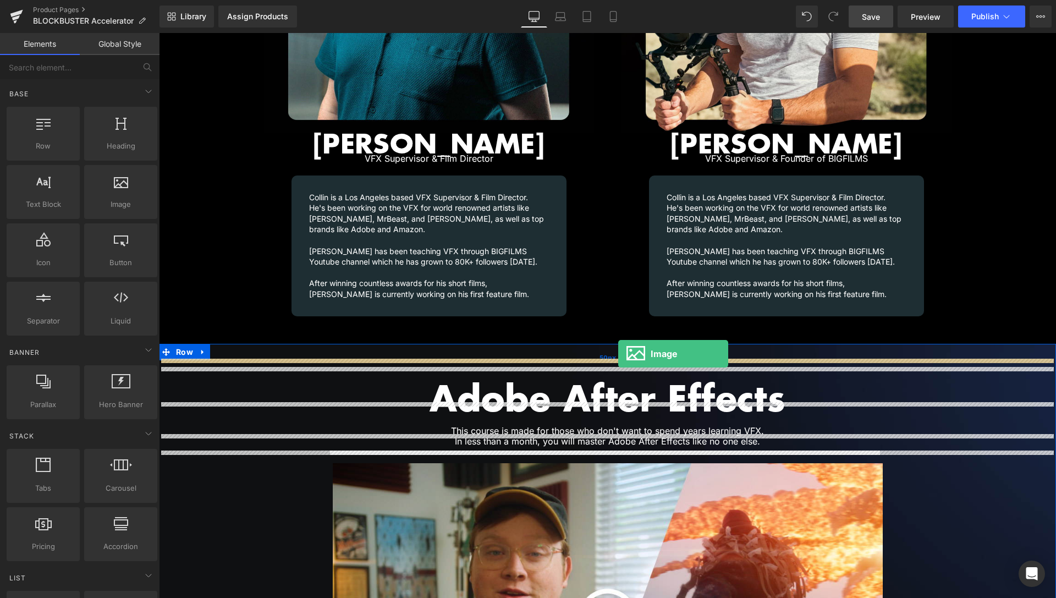
drag, startPoint x: 275, startPoint y: 233, endPoint x: 618, endPoint y: 354, distance: 364.6
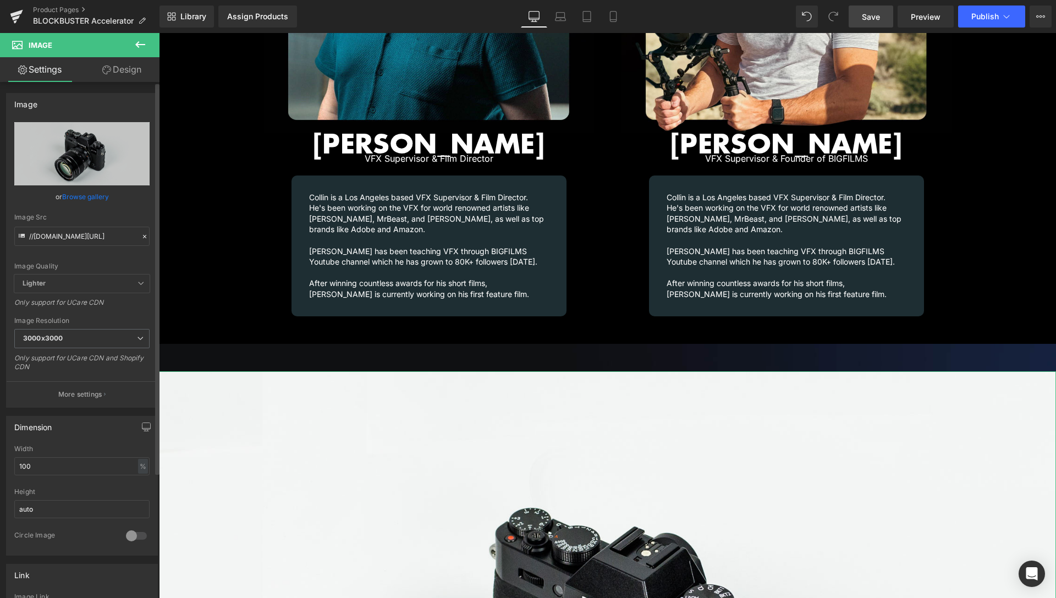
click at [98, 198] on link "Browse gallery" at bounding box center [85, 196] width 47 height 19
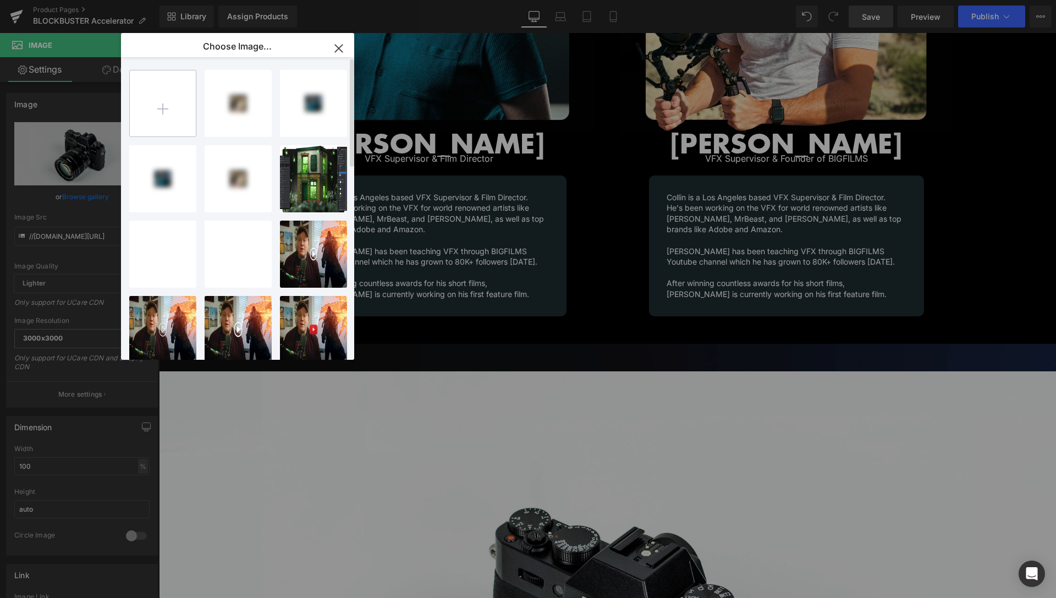
click at [151, 117] on input "file" at bounding box center [163, 103] width 66 height 66
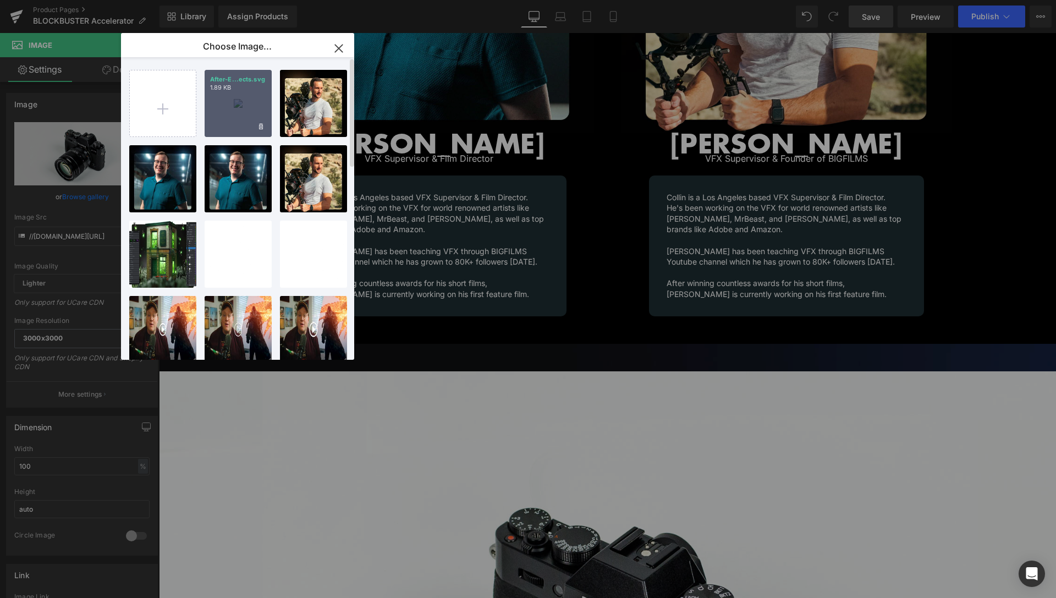
click at [242, 105] on div "After-E...ects.svg 1.89 KB" at bounding box center [238, 103] width 67 height 67
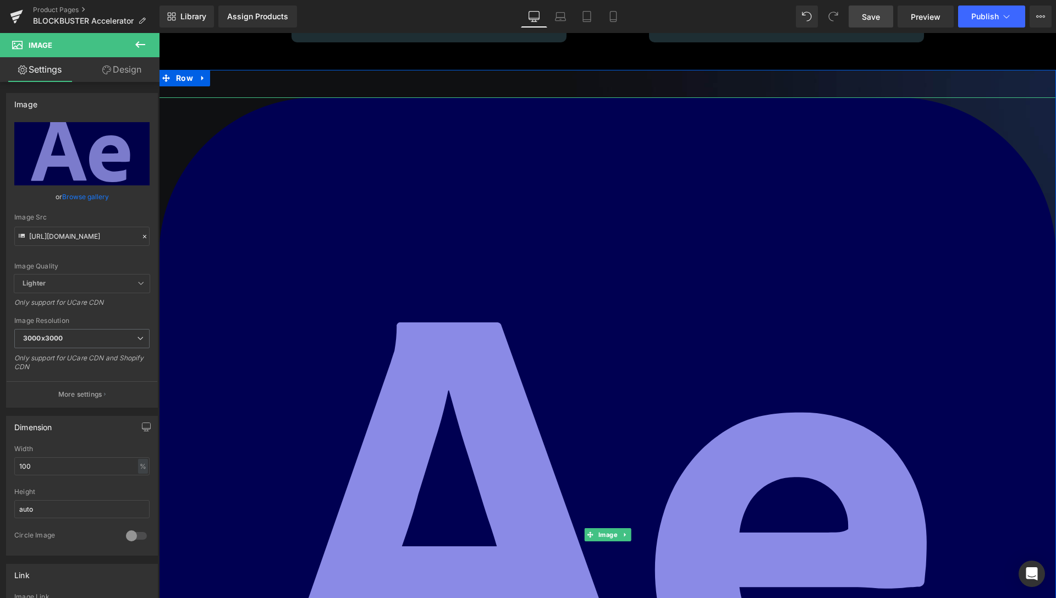
scroll to position [1783, 0]
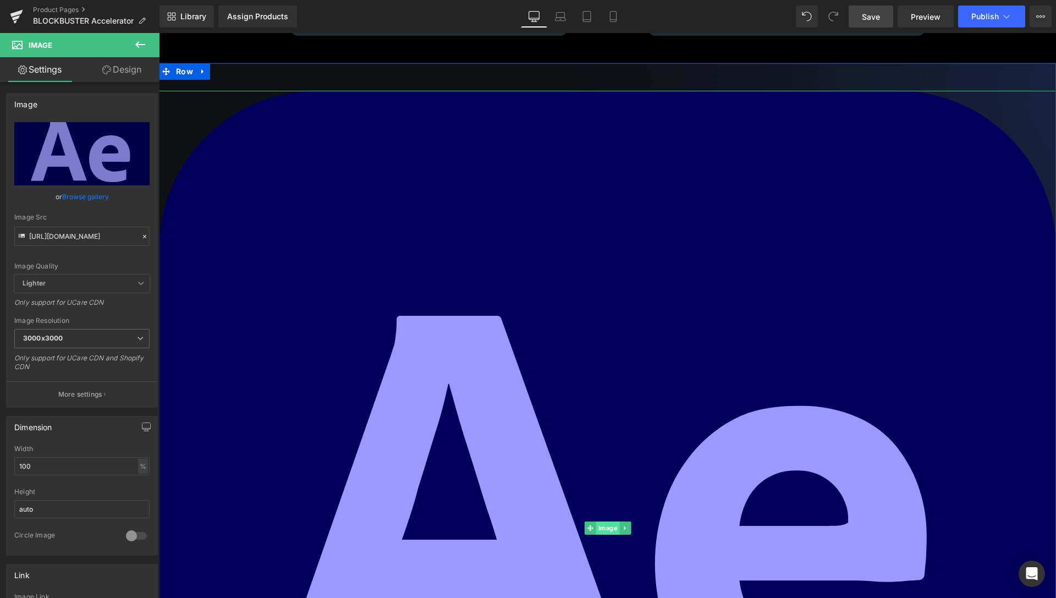
click at [609, 522] on span "Image" at bounding box center [608, 528] width 24 height 13
click at [138, 466] on div "%" at bounding box center [143, 466] width 10 height 15
click at [135, 499] on li "px" at bounding box center [142, 499] width 14 height 16
drag, startPoint x: 52, startPoint y: 468, endPoint x: 0, endPoint y: 467, distance: 51.7
click at [14, 468] on input "1631" at bounding box center [81, 466] width 135 height 18
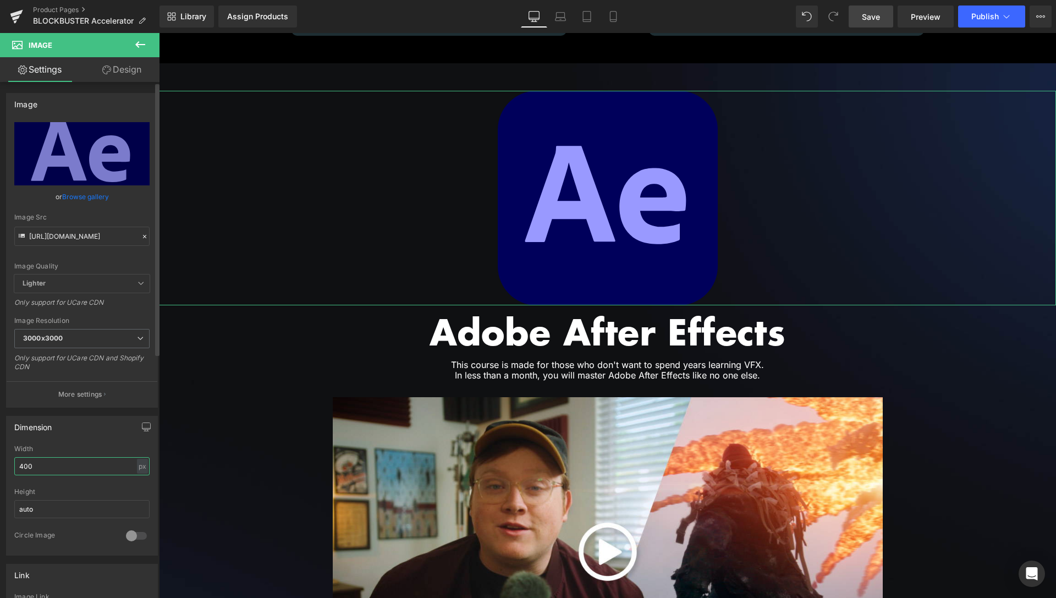
drag, startPoint x: 41, startPoint y: 465, endPoint x: 0, endPoint y: 463, distance: 40.7
click at [14, 463] on input "400" at bounding box center [81, 466] width 135 height 18
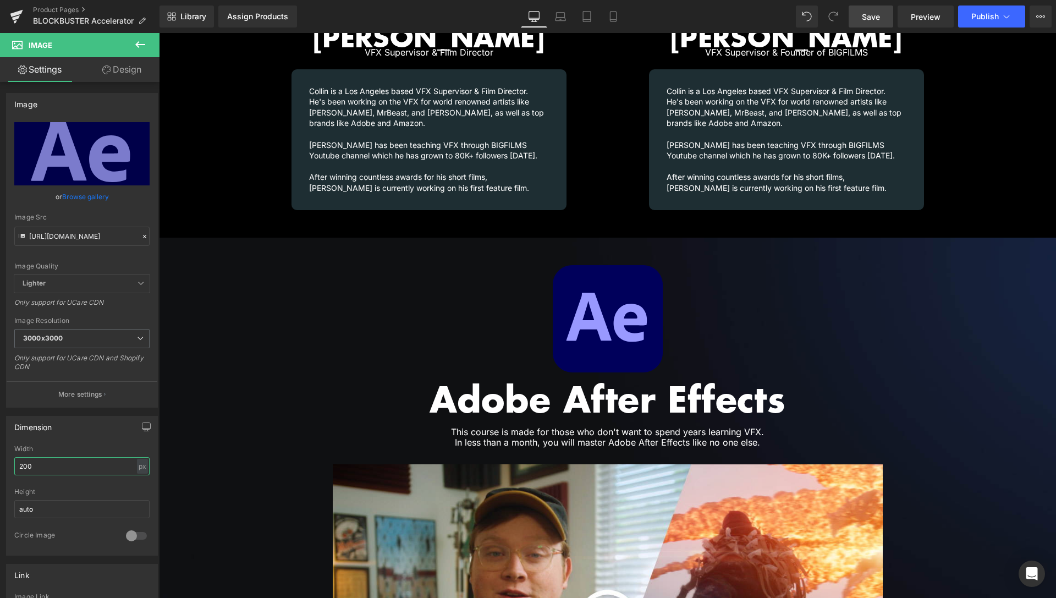
scroll to position [1661, 0]
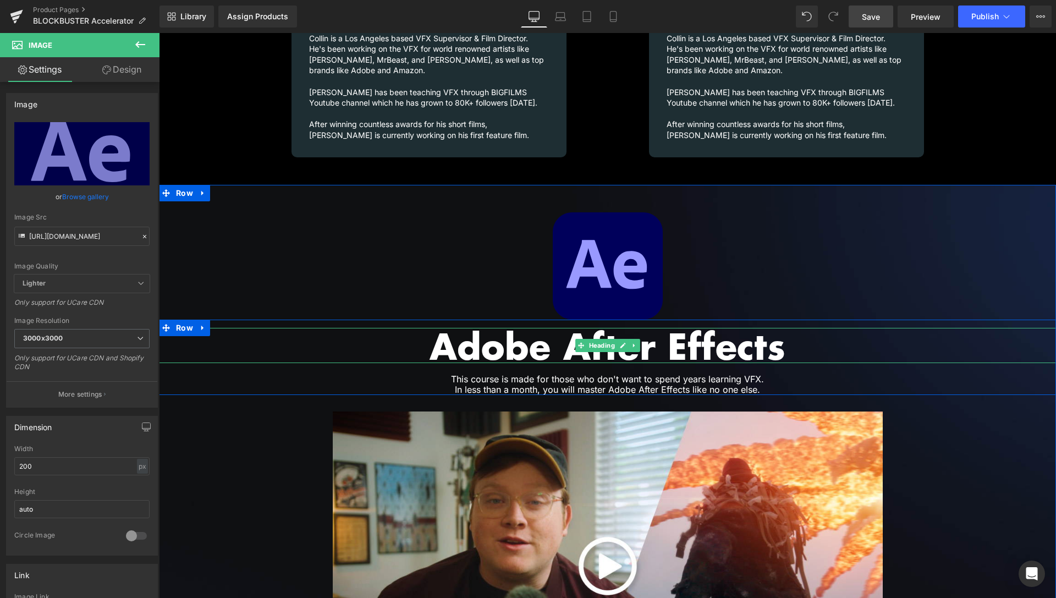
click at [431, 328] on h1 "Adobe After Effects" at bounding box center [607, 345] width 897 height 35
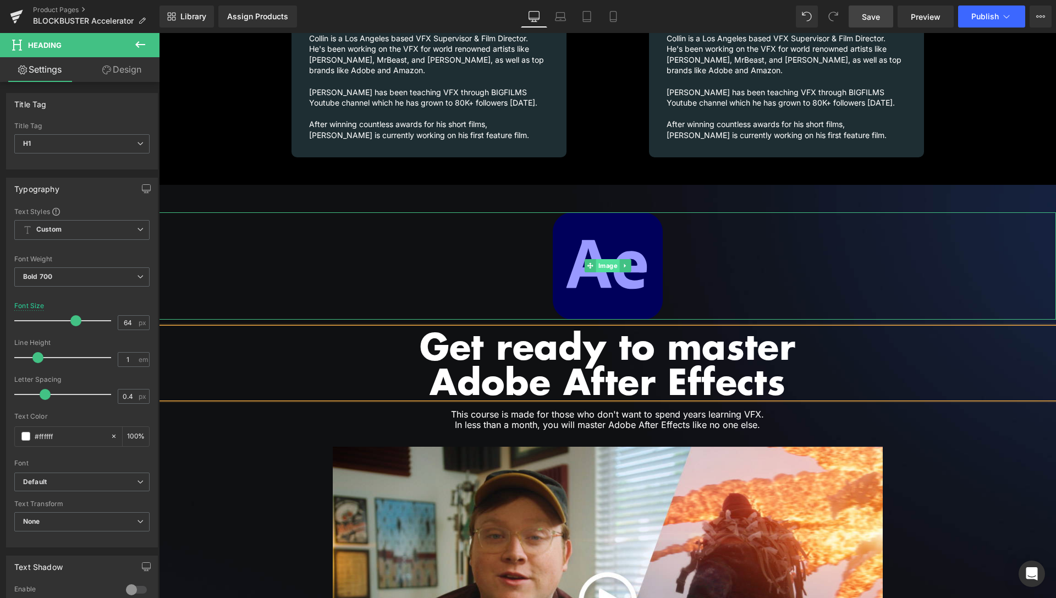
click at [601, 259] on span "Image" at bounding box center [608, 265] width 24 height 13
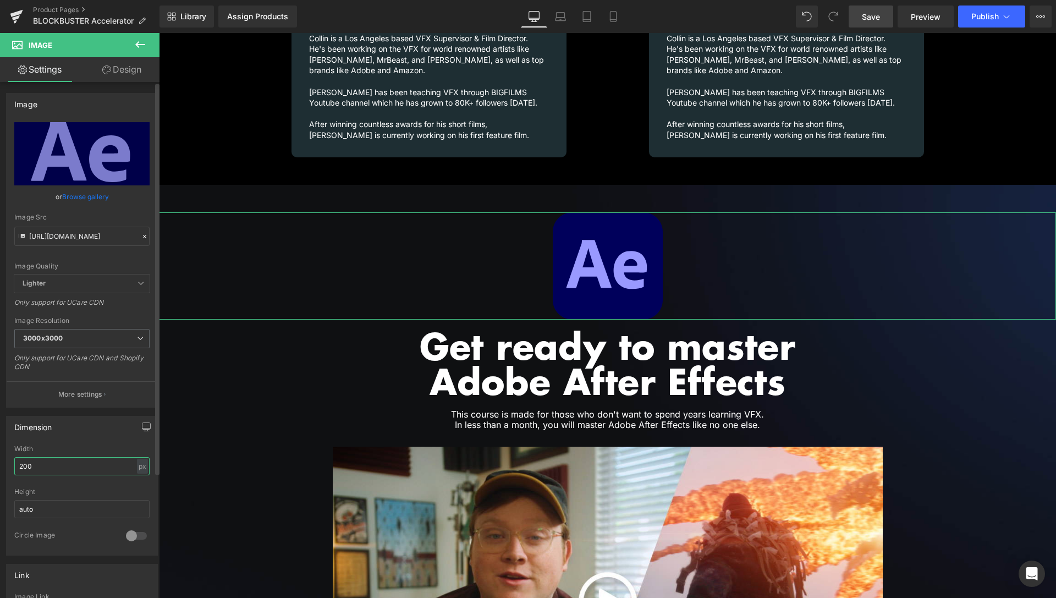
click at [18, 465] on input "200" at bounding box center [81, 466] width 135 height 18
drag, startPoint x: 26, startPoint y: 465, endPoint x: 9, endPoint y: 467, distance: 17.1
click at [14, 467] on input "200" at bounding box center [81, 466] width 135 height 18
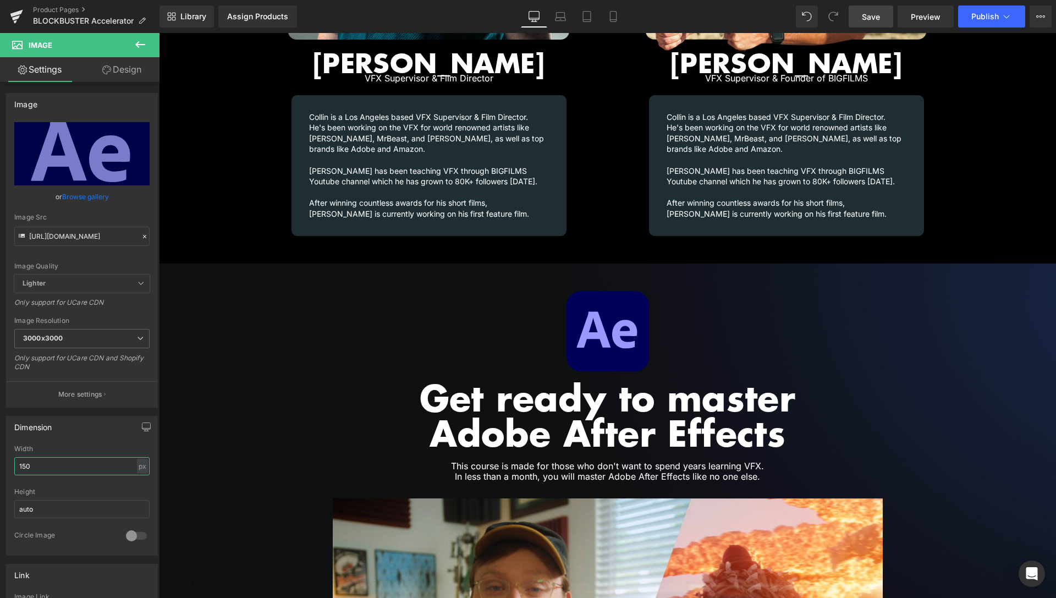
scroll to position [1720, 0]
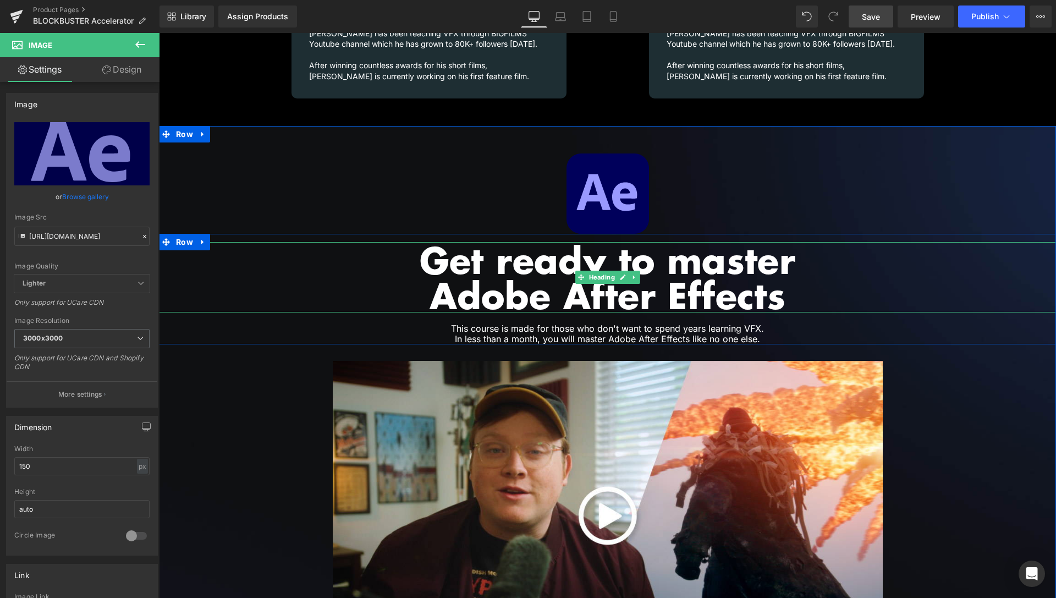
click at [534, 259] on h1 "Get ready to master" at bounding box center [607, 259] width 897 height 35
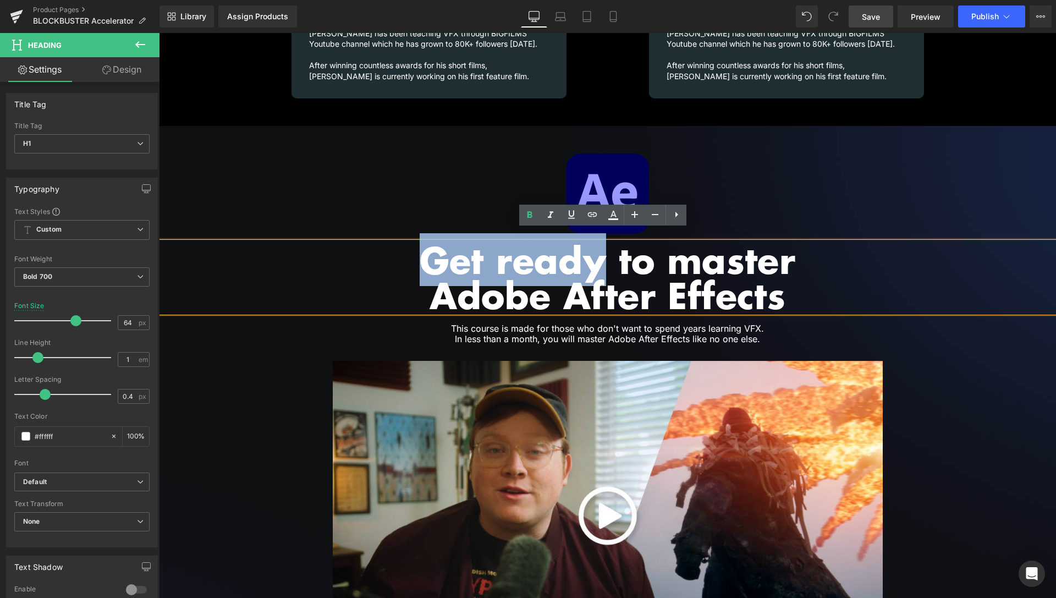
drag, startPoint x: 604, startPoint y: 248, endPoint x: 420, endPoint y: 249, distance: 183.2
click at [422, 249] on h1 "Get ready to master" at bounding box center [607, 259] width 897 height 35
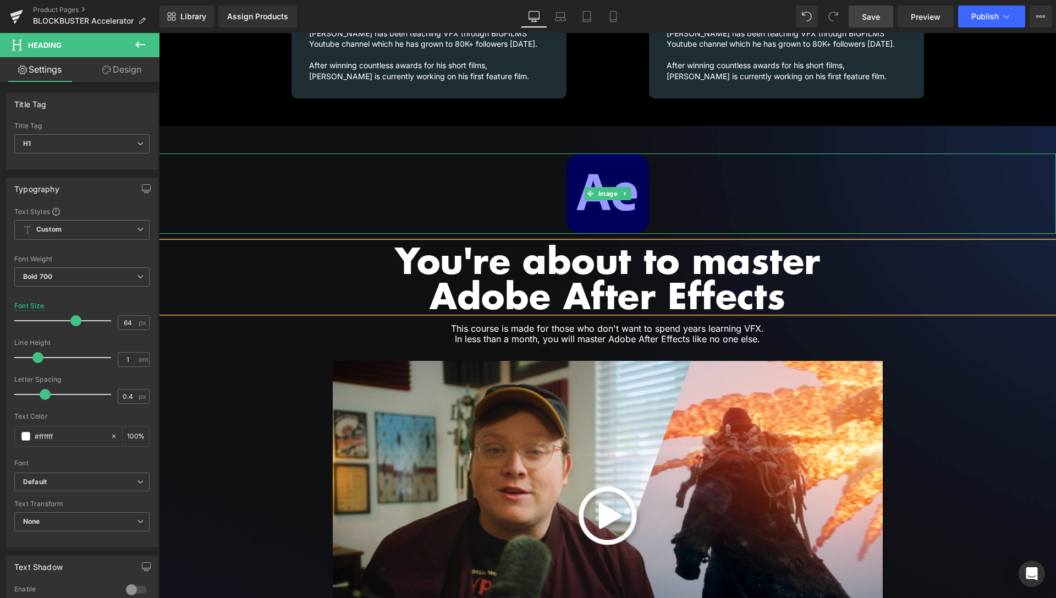
click at [970, 154] on div at bounding box center [607, 194] width 897 height 80
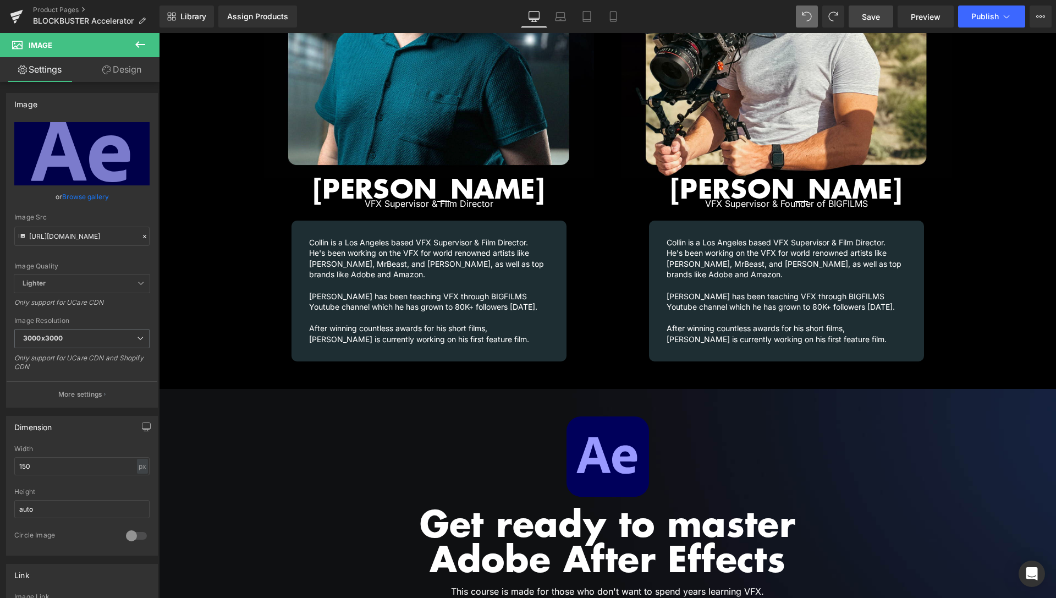
scroll to position [1520, 0]
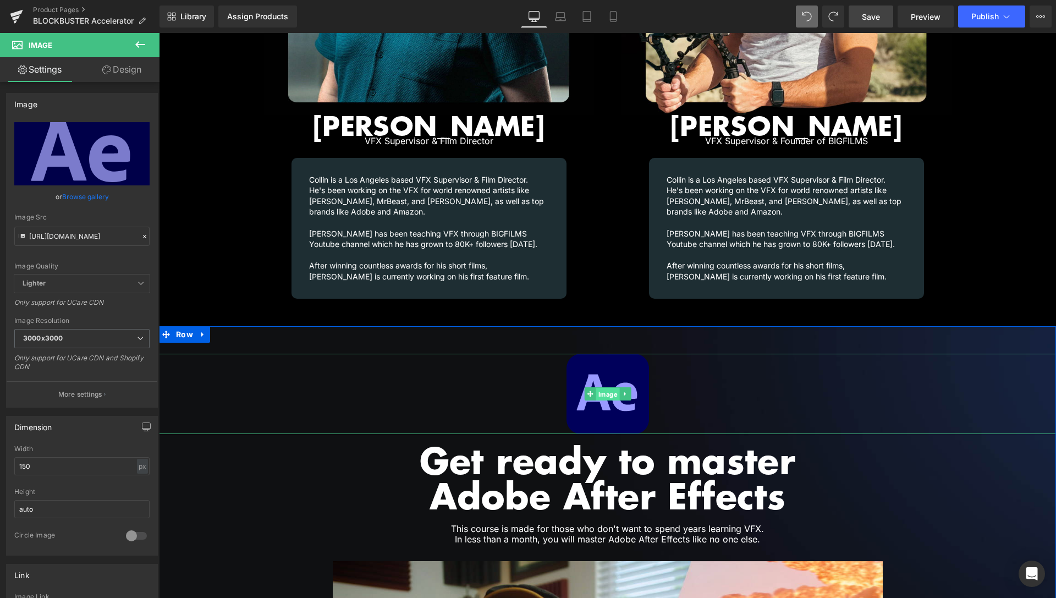
click at [604, 387] on span "Image" at bounding box center [608, 393] width 24 height 13
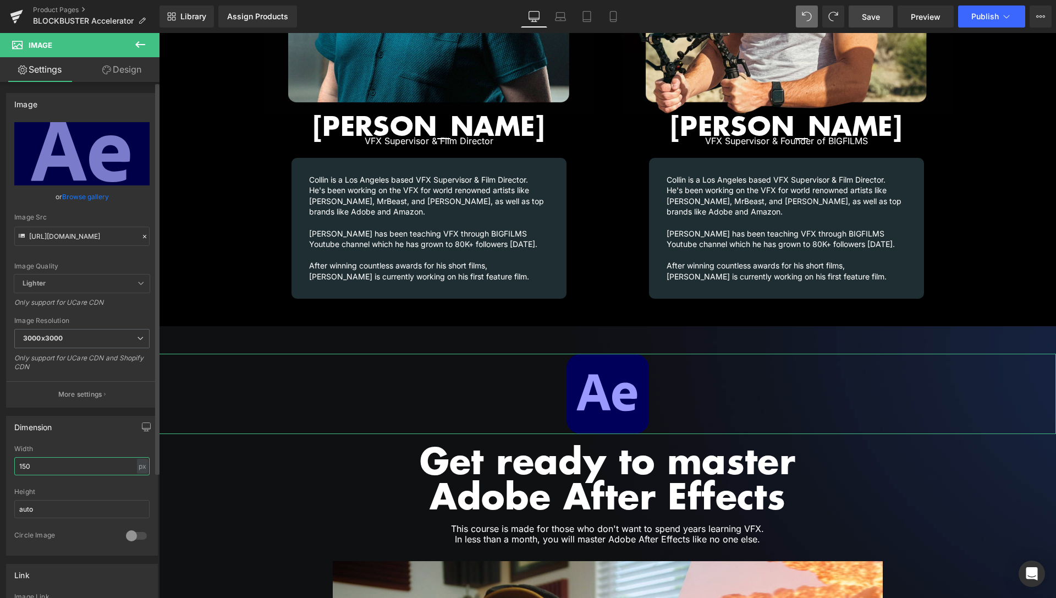
click at [25, 466] on input "150" at bounding box center [81, 466] width 135 height 18
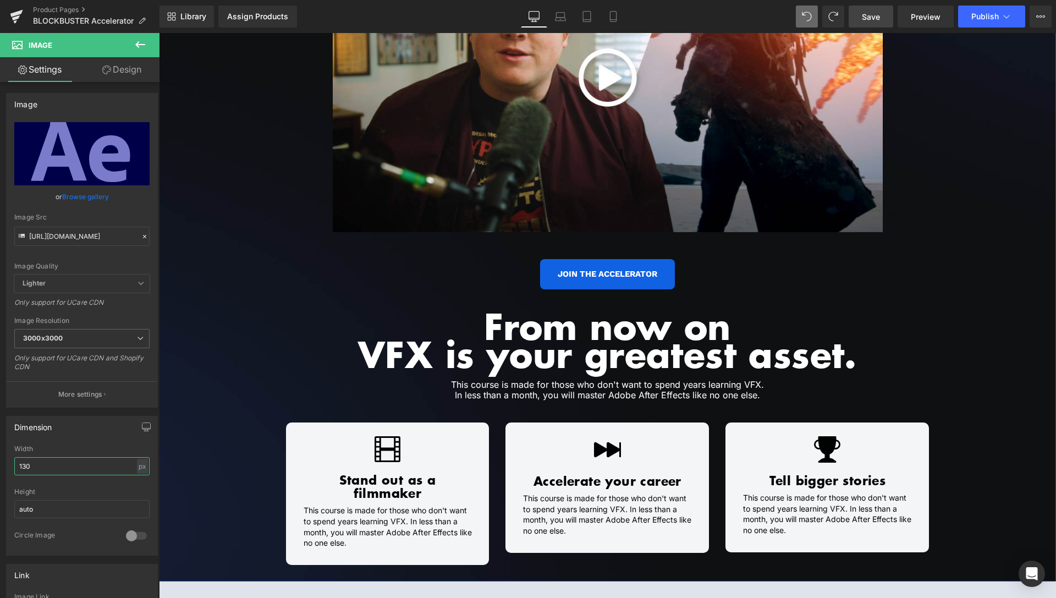
scroll to position [2149, 0]
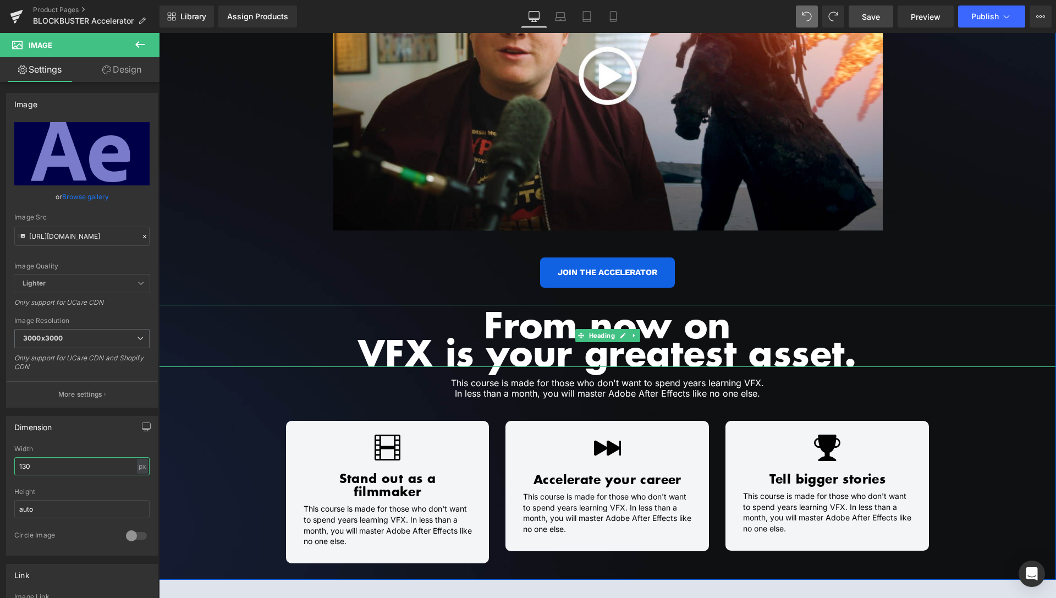
click at [518, 311] on h1 "From now on" at bounding box center [607, 324] width 897 height 28
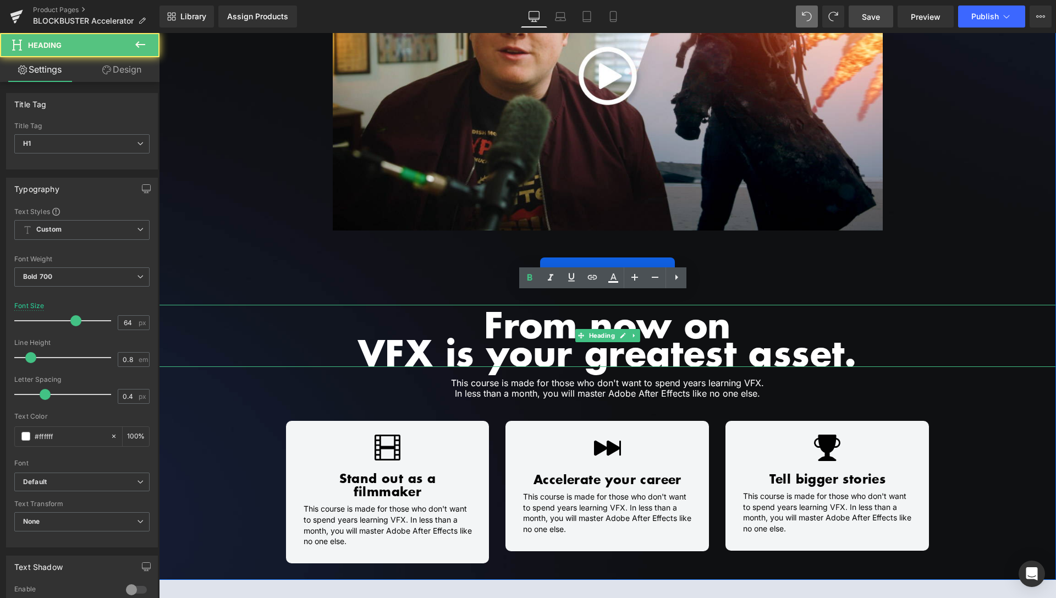
click at [516, 311] on h1 "From now on" at bounding box center [607, 324] width 897 height 28
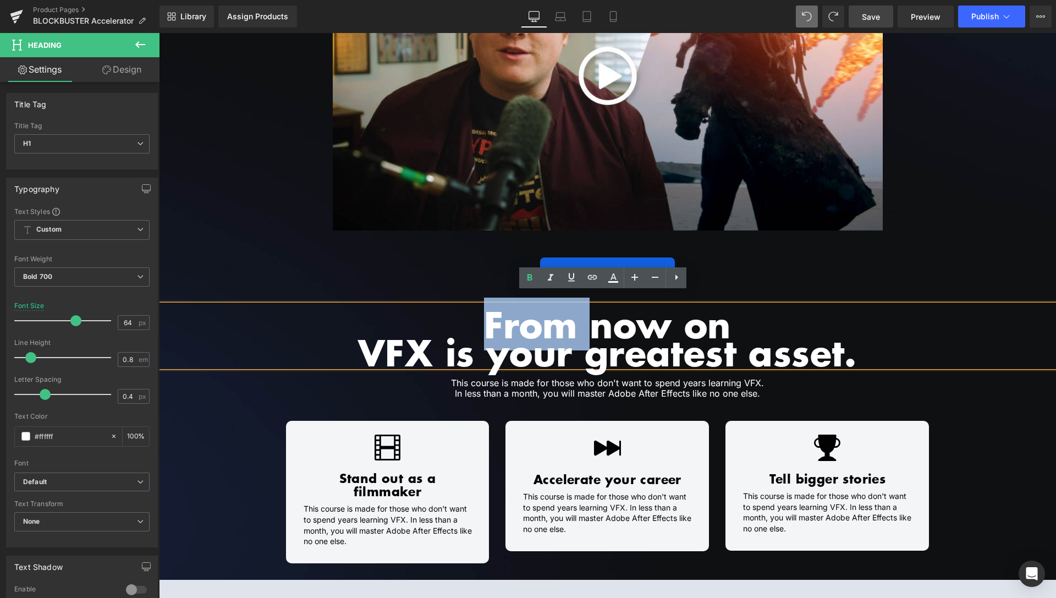
click at [568, 311] on h1 "From now on" at bounding box center [607, 324] width 897 height 28
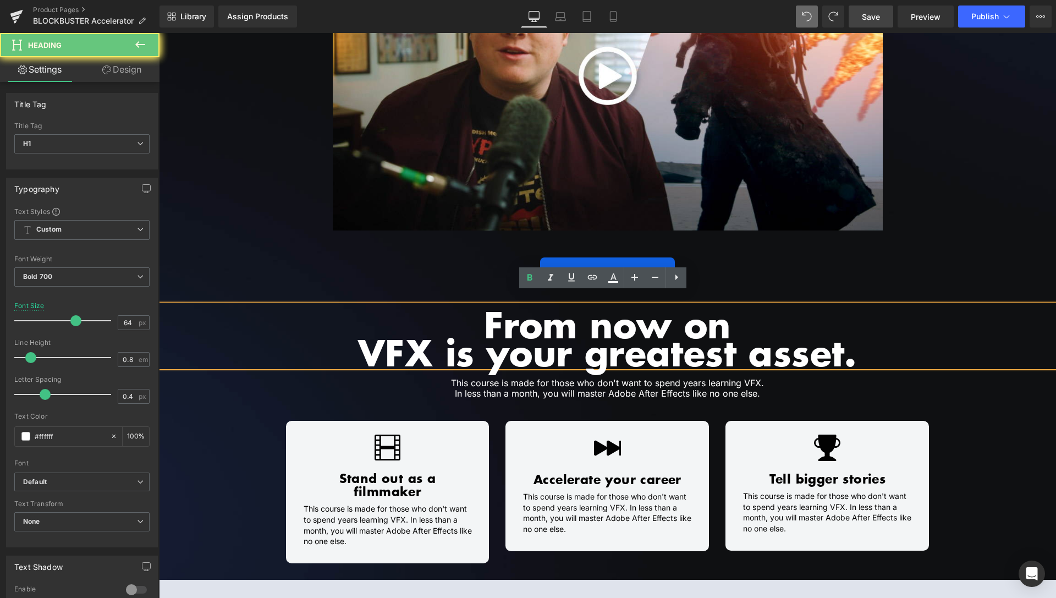
click at [568, 311] on h1 "From now on" at bounding box center [607, 324] width 897 height 28
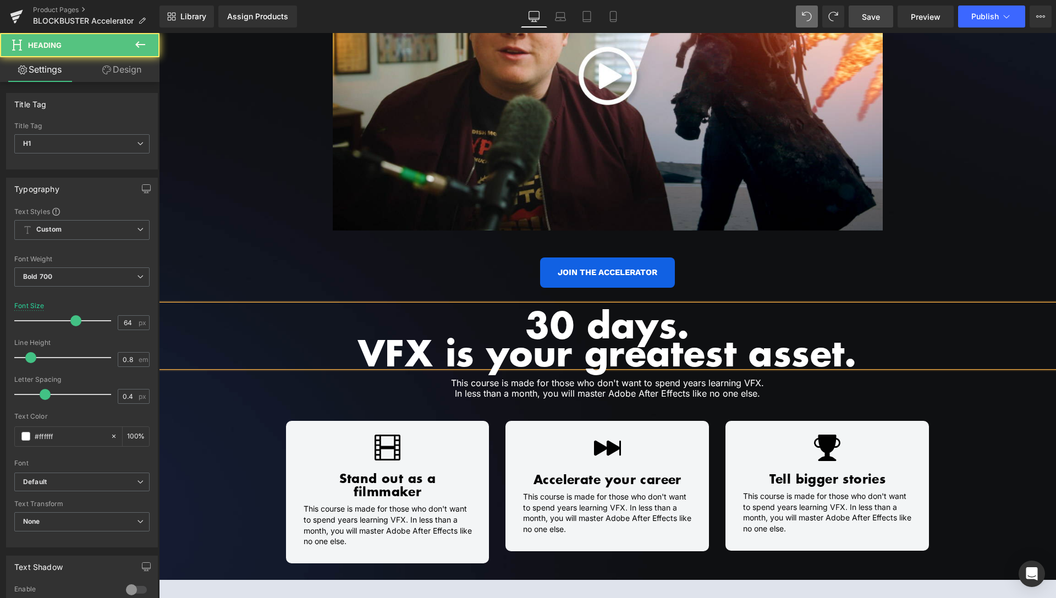
click at [615, 343] on h1 "VFX is your greatest asset." at bounding box center [607, 352] width 897 height 28
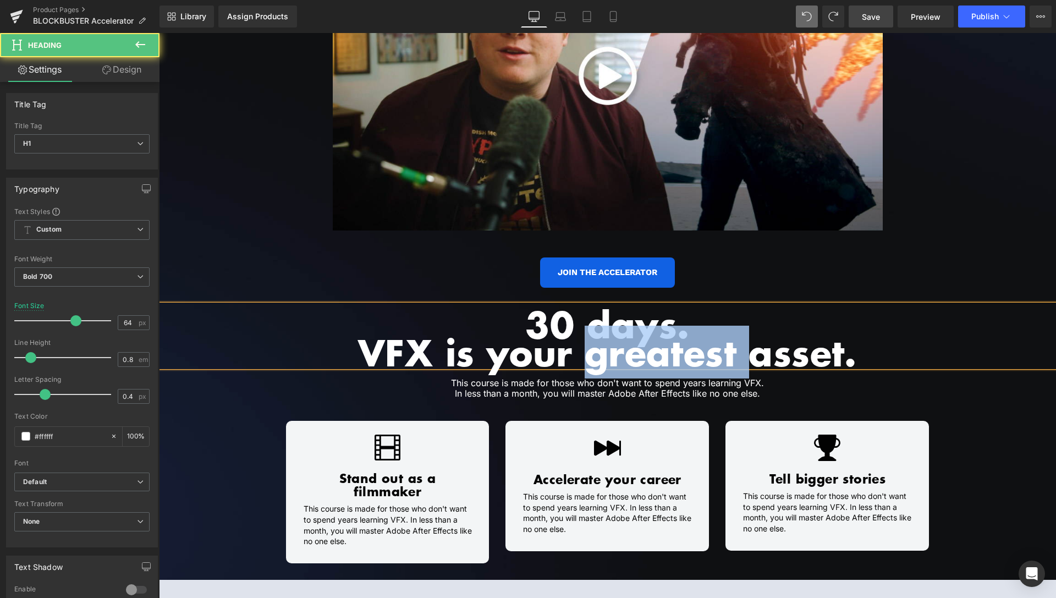
click at [615, 343] on h1 "VFX is your greatest asset." at bounding box center [607, 352] width 897 height 28
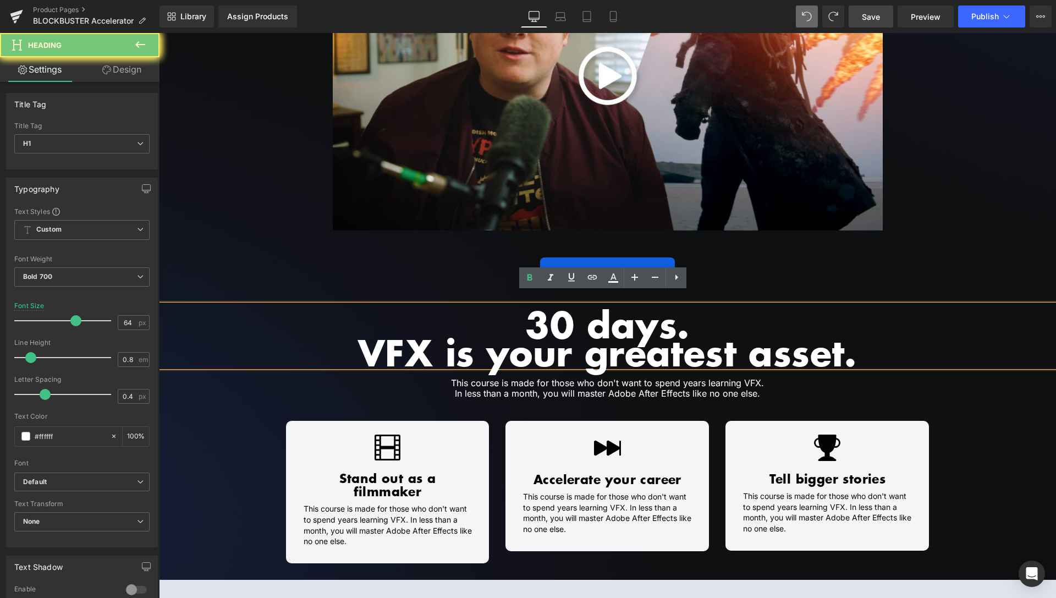
click at [615, 343] on h1 "VFX is your greatest asset." at bounding box center [607, 352] width 897 height 28
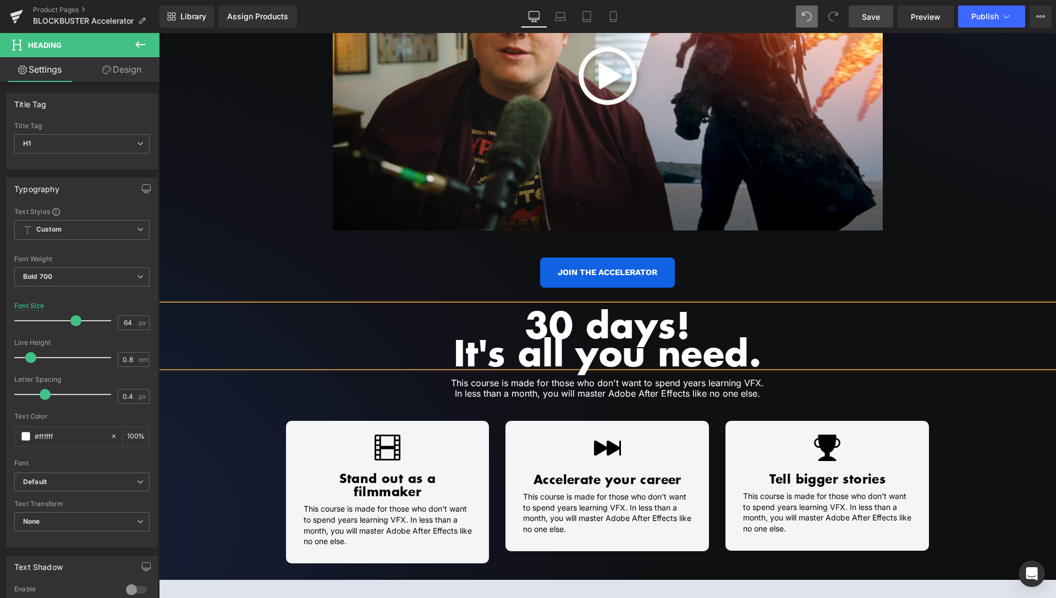
click at [925, 265] on div "JOIN THE ACCELERATOR" at bounding box center [607, 273] width 897 height 30
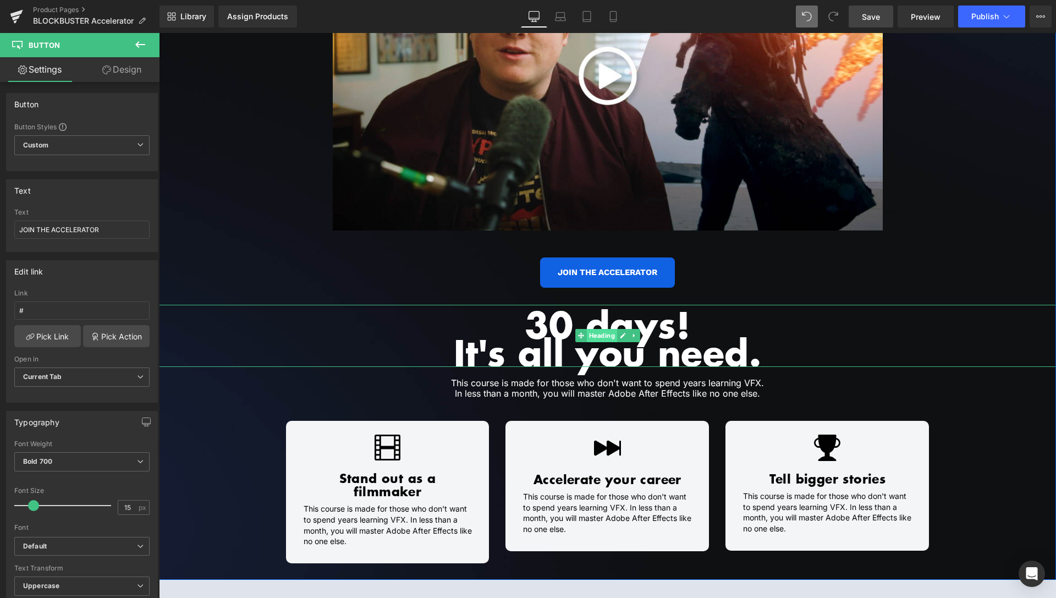
click at [595, 329] on span "Heading" at bounding box center [602, 335] width 30 height 13
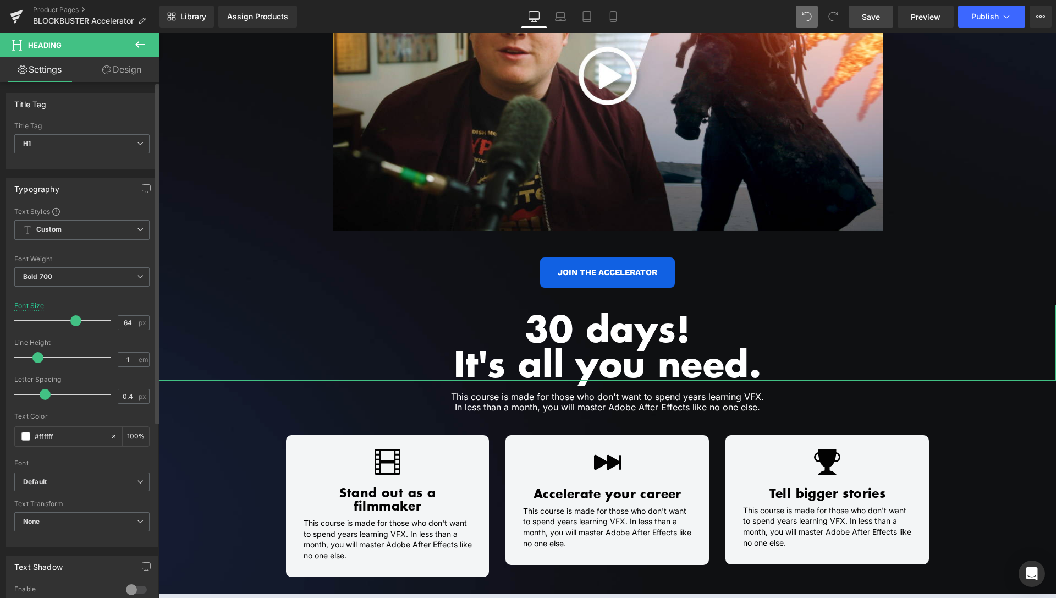
drag, startPoint x: 30, startPoint y: 359, endPoint x: 35, endPoint y: 361, distance: 6.2
click at [35, 361] on span at bounding box center [37, 357] width 11 height 11
click at [137, 74] on link "Design" at bounding box center [122, 69] width 80 height 25
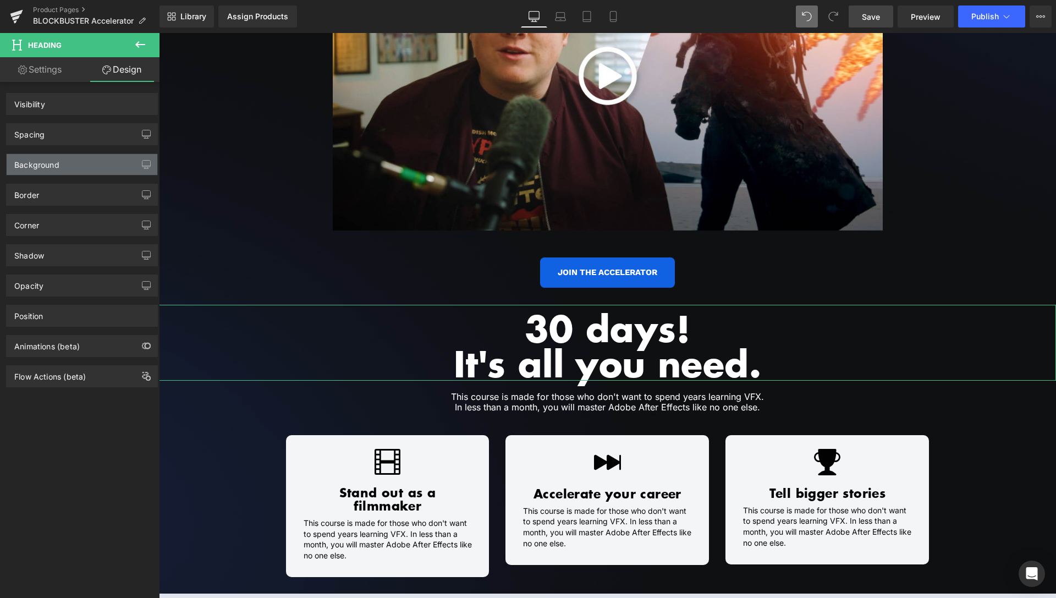
click at [69, 134] on div "Spacing" at bounding box center [82, 134] width 151 height 21
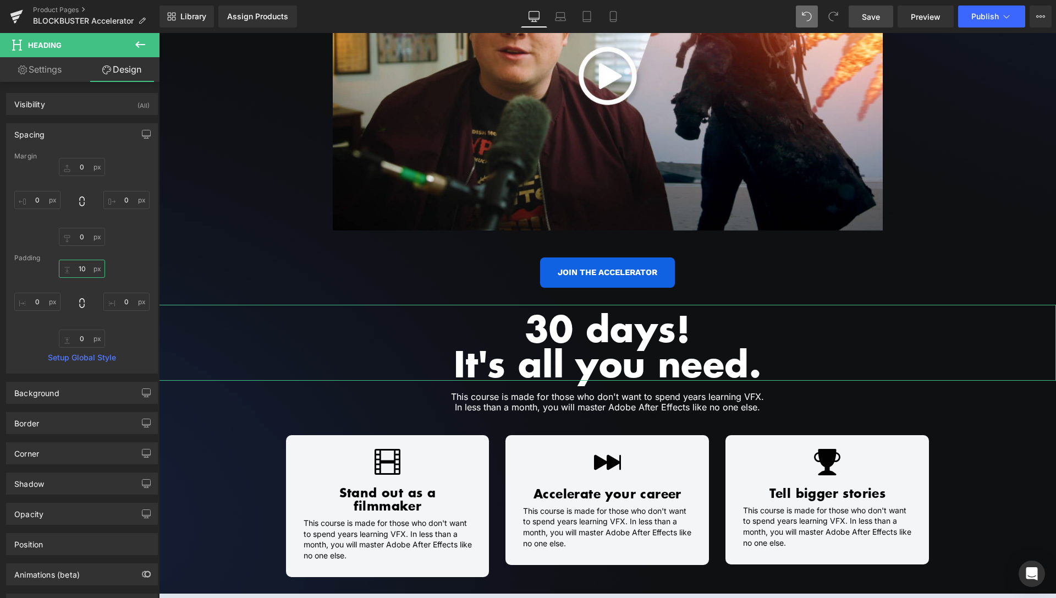
click at [78, 269] on input "10" at bounding box center [82, 269] width 46 height 18
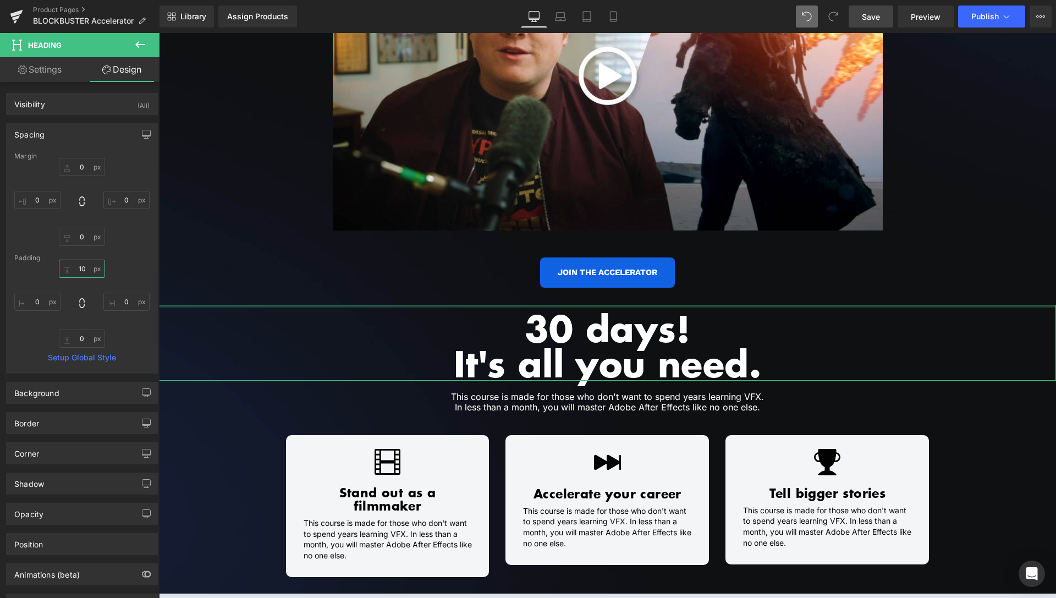
click at [78, 269] on input "10" at bounding box center [82, 269] width 46 height 18
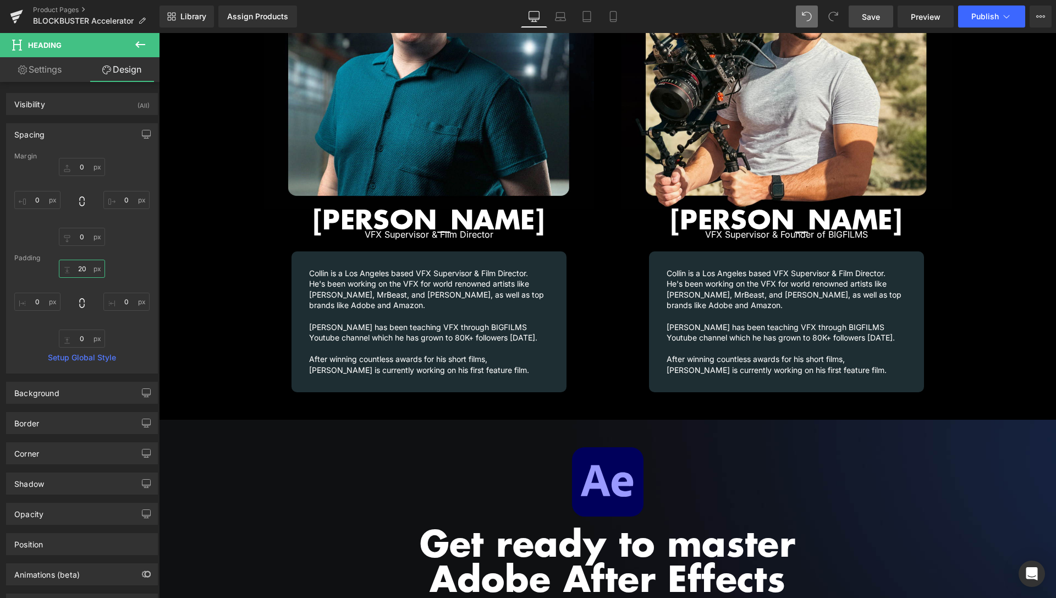
scroll to position [1508, 0]
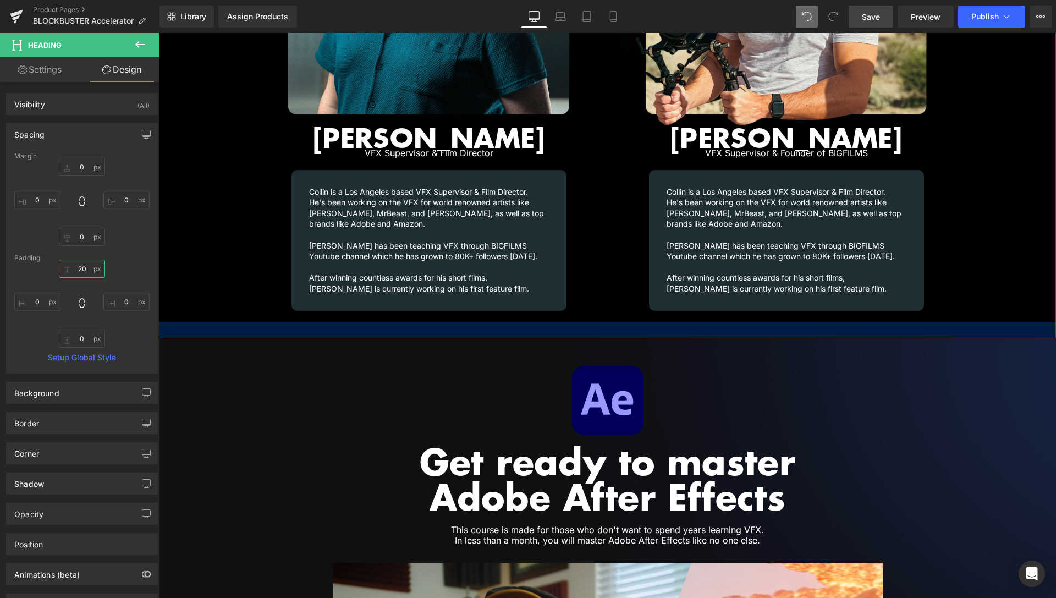
click at [589, 322] on div at bounding box center [607, 330] width 897 height 17
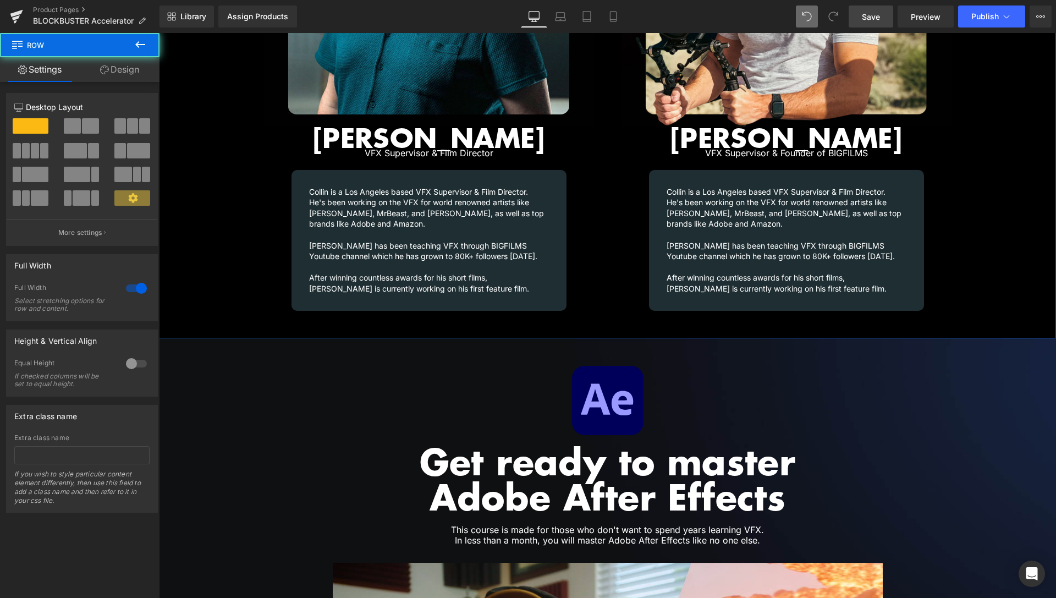
click at [126, 73] on link "Design" at bounding box center [120, 69] width 80 height 25
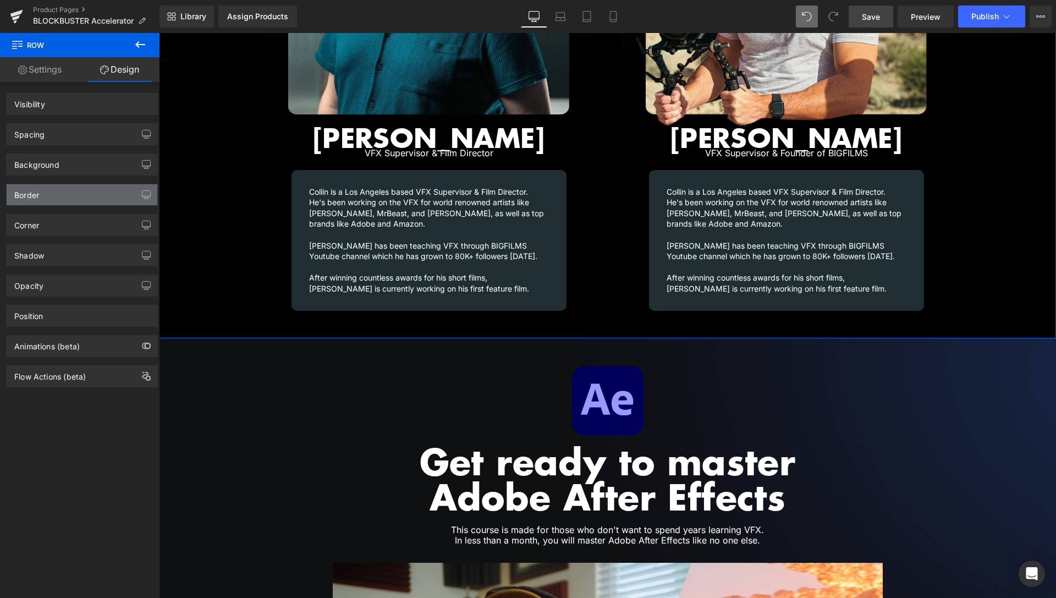
click at [85, 134] on div "Spacing" at bounding box center [82, 134] width 151 height 21
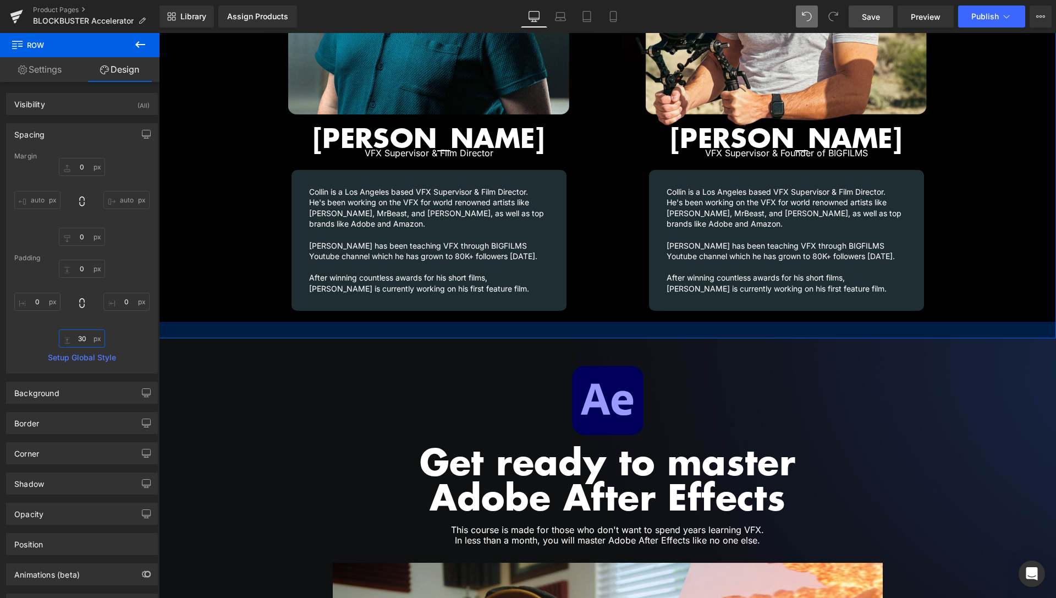
click at [79, 333] on input "30" at bounding box center [82, 339] width 46 height 18
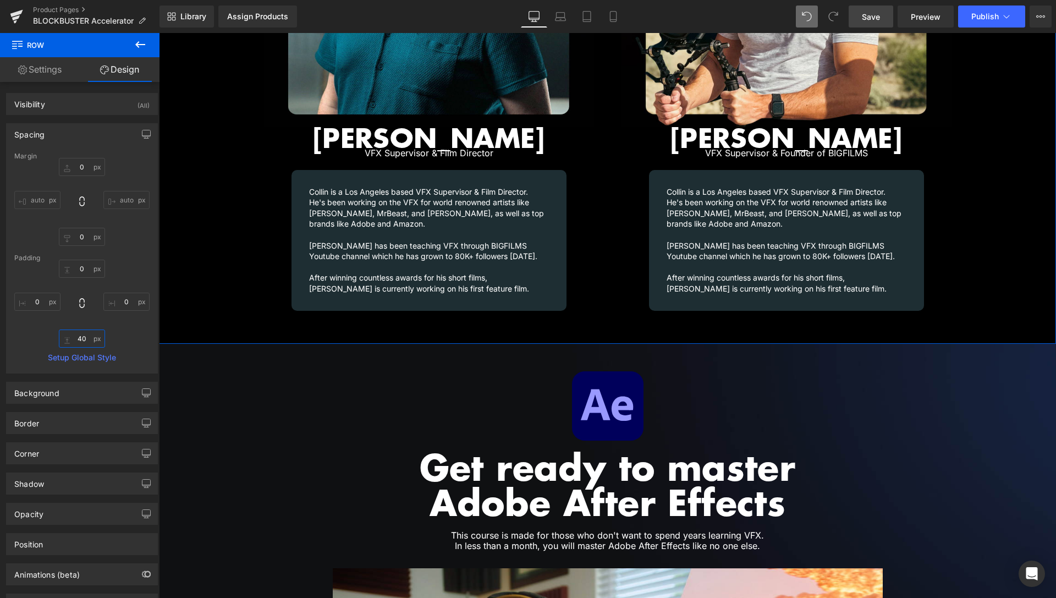
click at [79, 330] on input "40" at bounding box center [82, 339] width 46 height 18
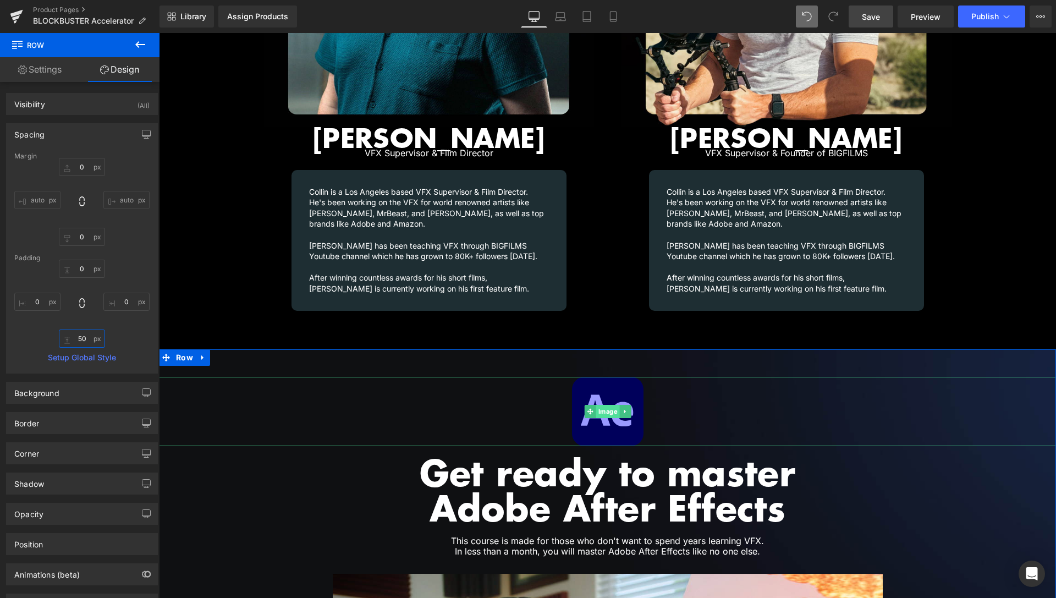
click at [602, 405] on span "Image" at bounding box center [608, 411] width 24 height 13
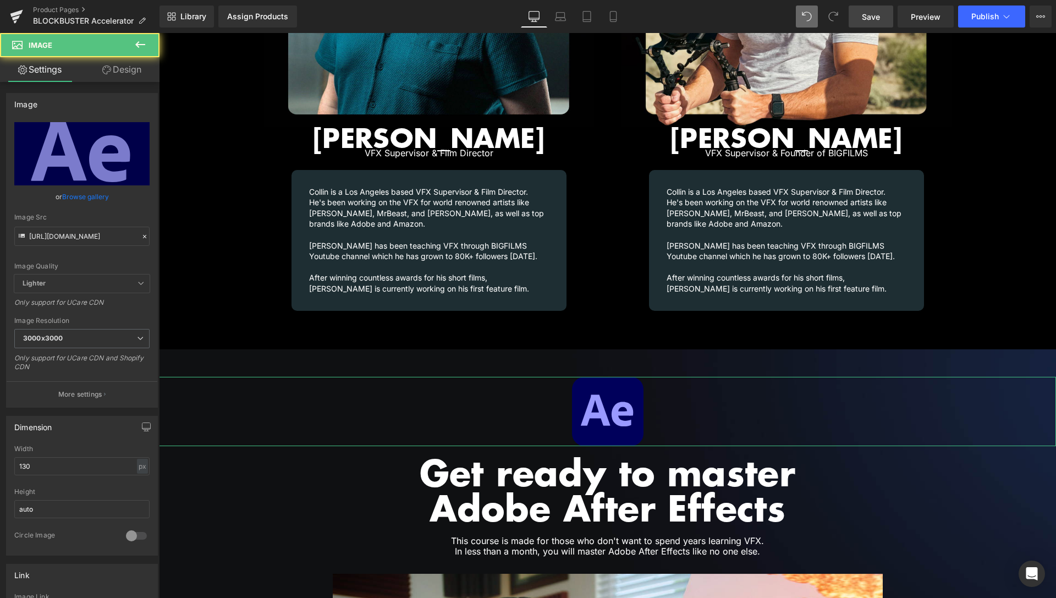
drag, startPoint x: 135, startPoint y: 79, endPoint x: 45, endPoint y: 304, distance: 242.2
click at [135, 79] on link "Design" at bounding box center [122, 69] width 80 height 25
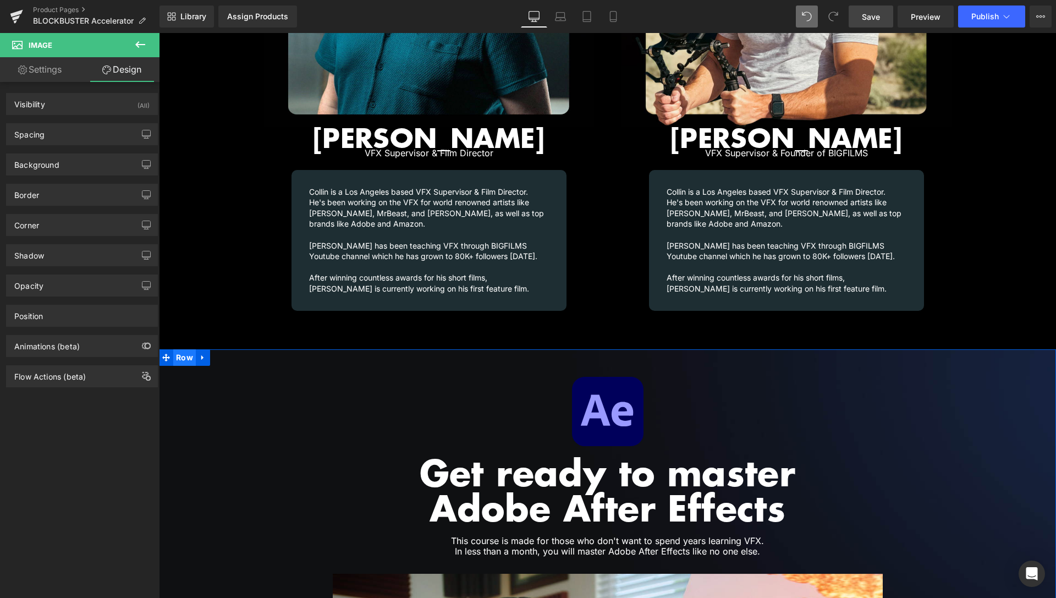
click at [185, 349] on span "Row" at bounding box center [184, 357] width 23 height 17
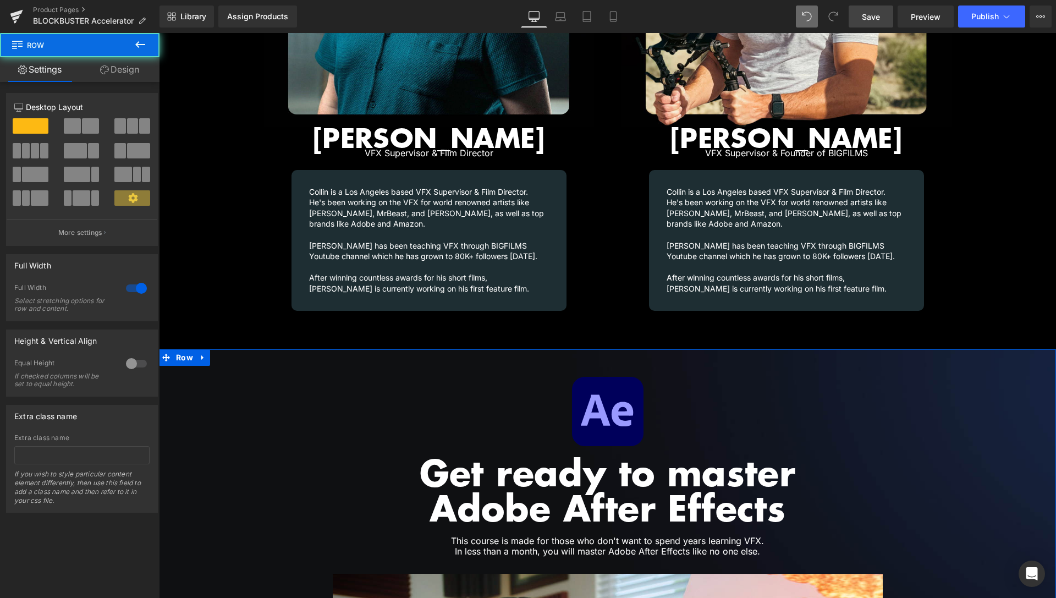
click at [127, 76] on link "Design" at bounding box center [120, 69] width 80 height 25
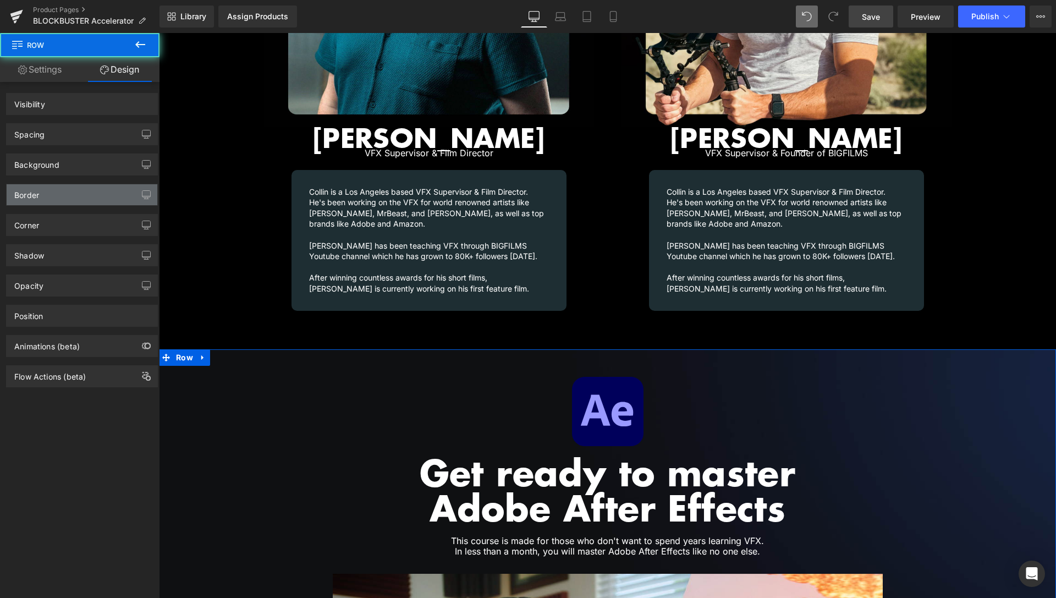
click at [82, 129] on div "Spacing" at bounding box center [82, 134] width 151 height 21
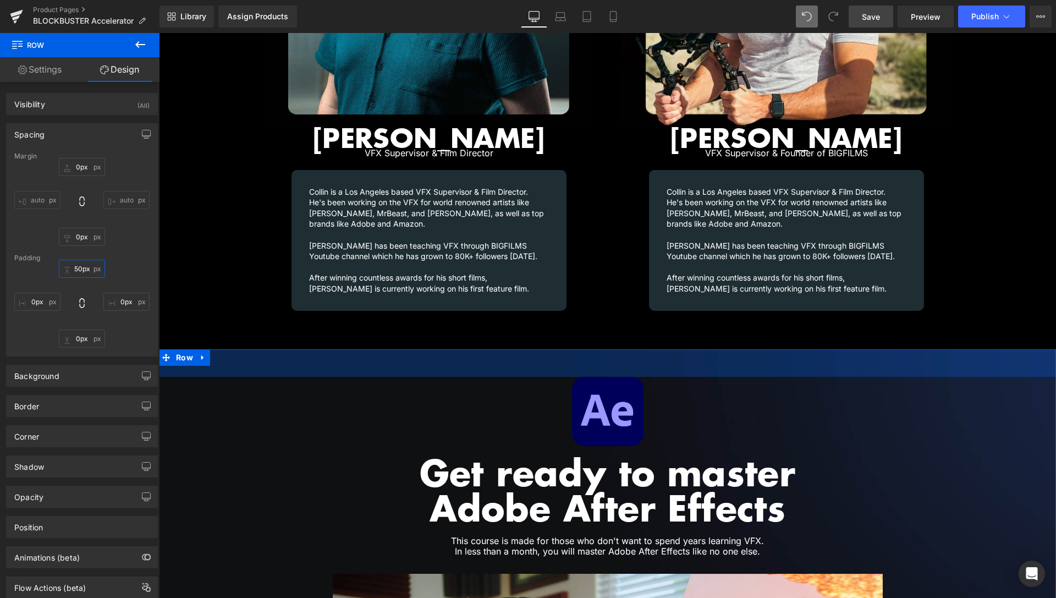
click at [74, 265] on input "50px" at bounding box center [82, 269] width 46 height 18
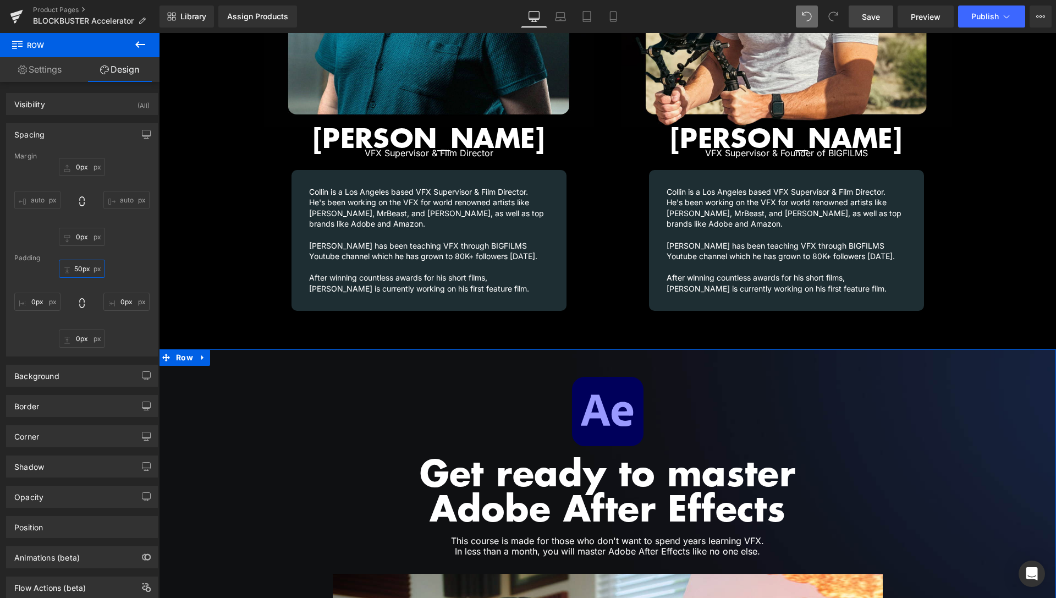
click at [74, 265] on input "50px" at bounding box center [82, 269] width 46 height 18
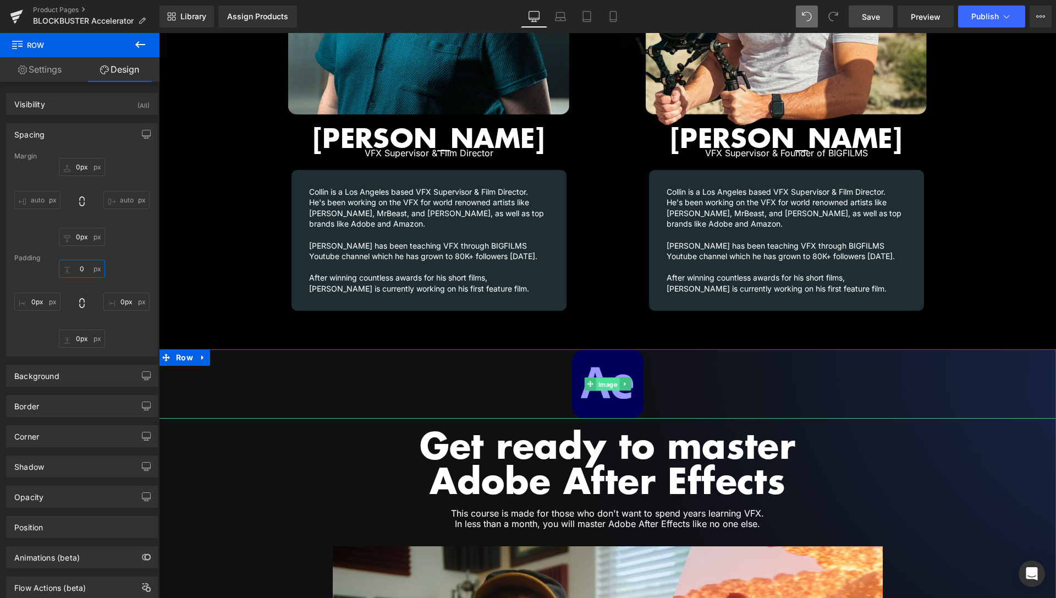
click at [603, 378] on span "Image" at bounding box center [608, 384] width 24 height 13
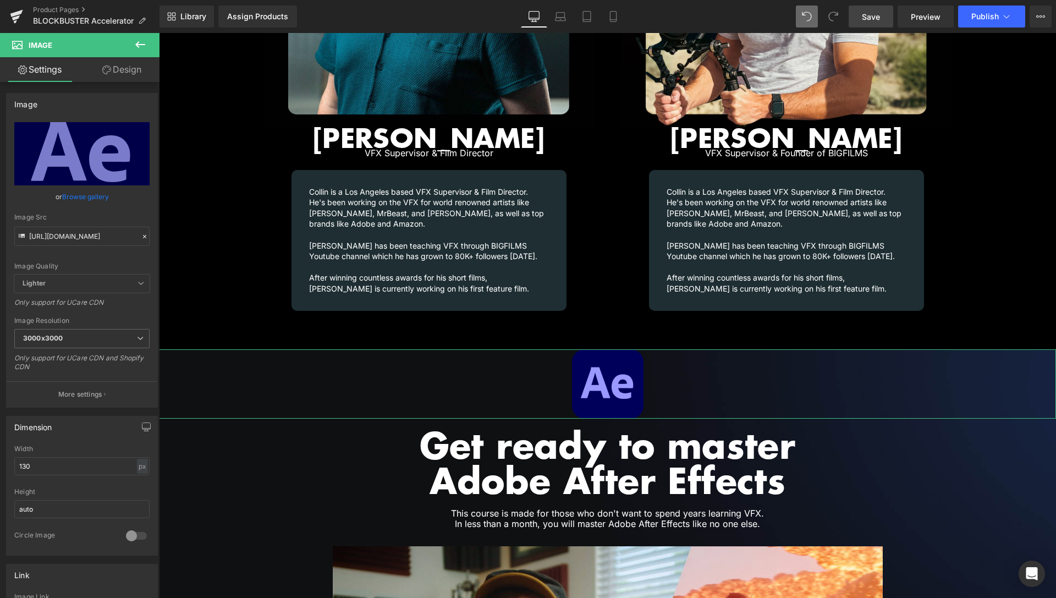
click at [120, 75] on link "Design" at bounding box center [122, 69] width 80 height 25
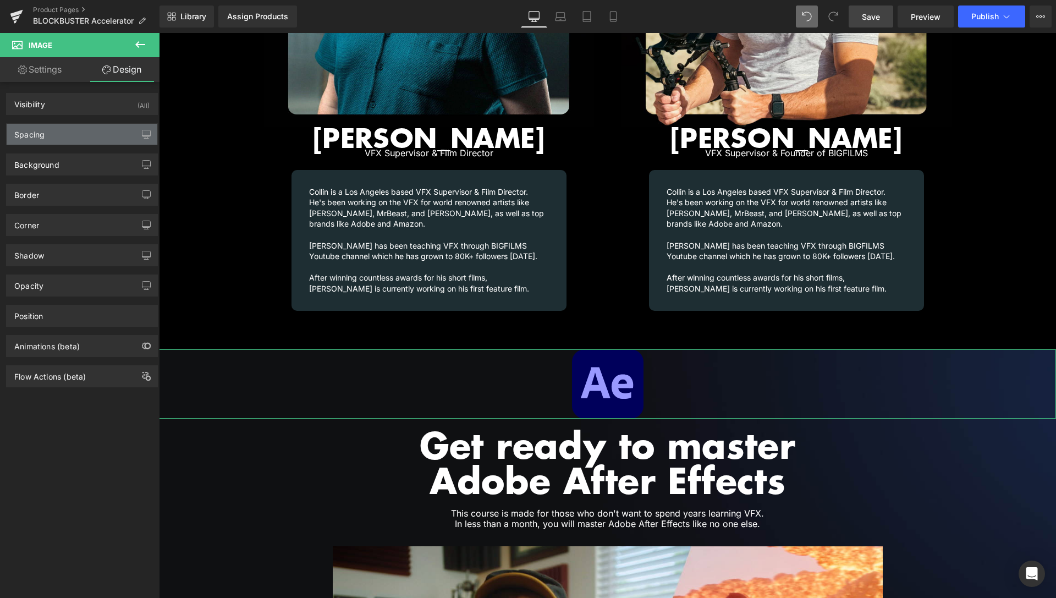
click at [66, 140] on div "Spacing" at bounding box center [82, 134] width 151 height 21
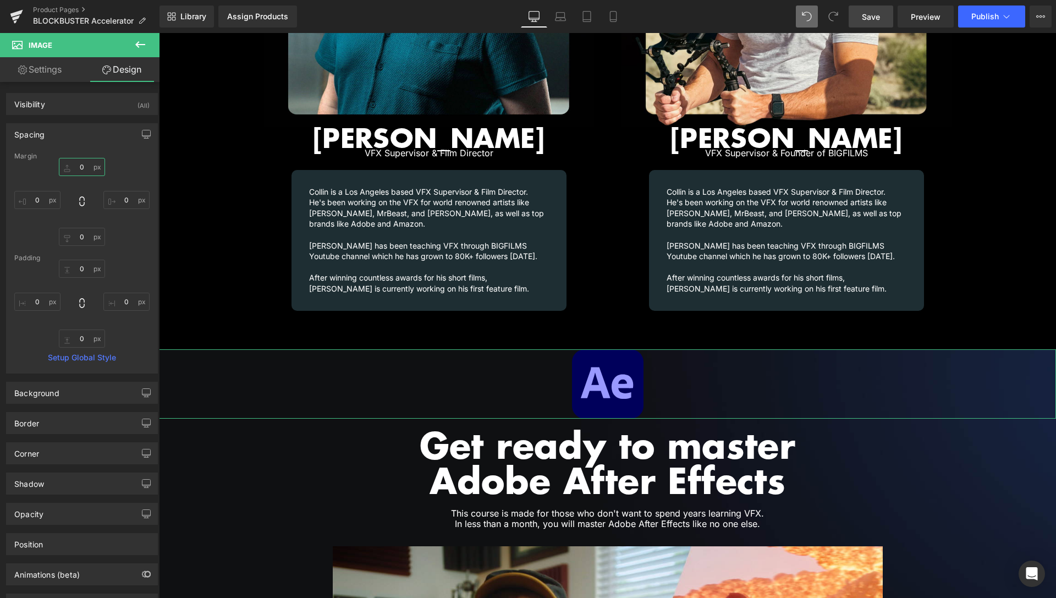
click at [76, 169] on input "0" at bounding box center [82, 167] width 46 height 18
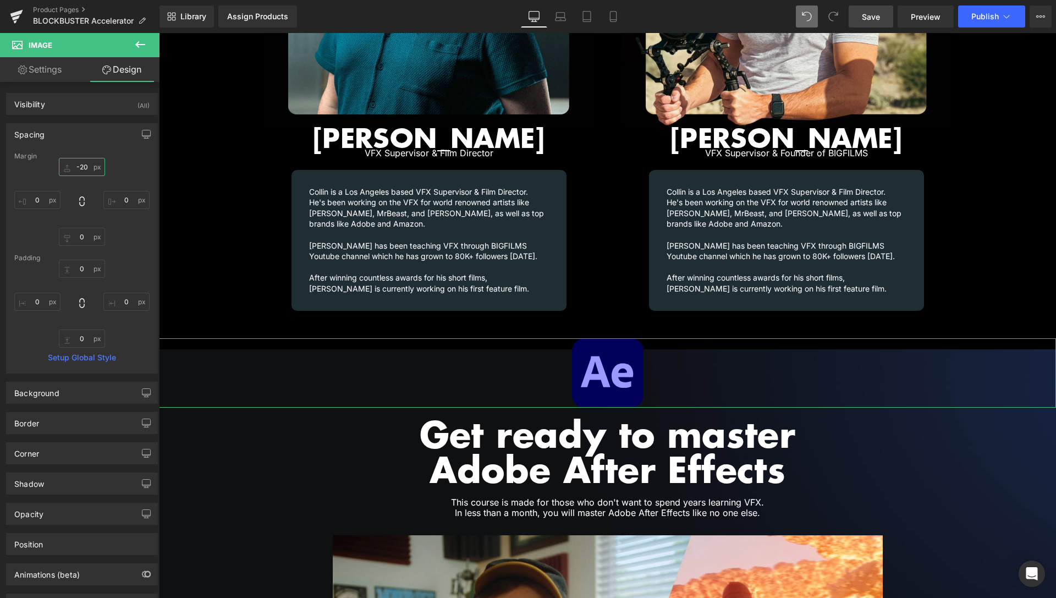
click at [79, 167] on input "-20" at bounding box center [82, 167] width 46 height 18
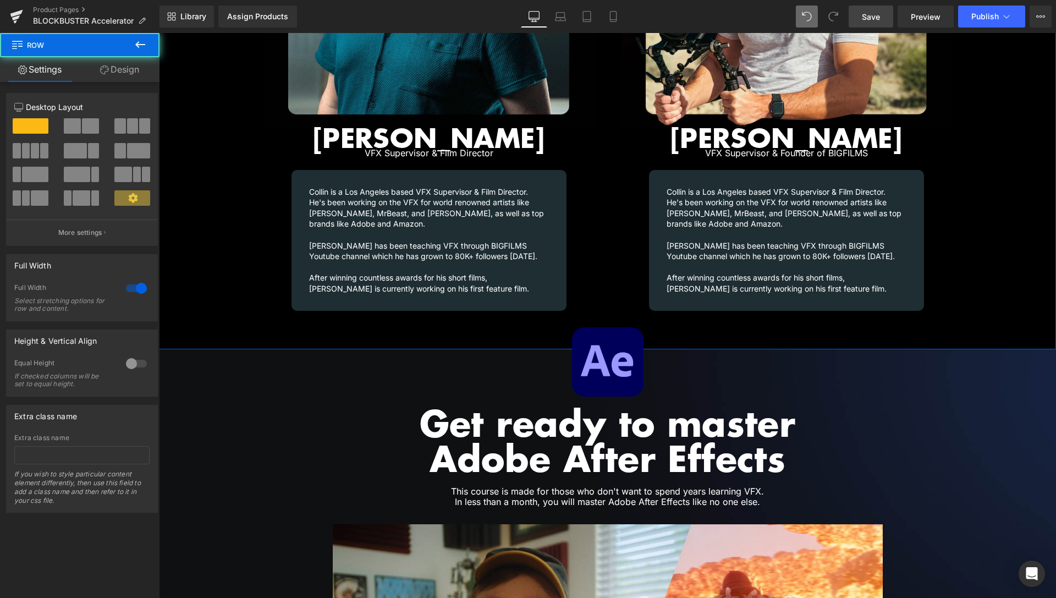
click at [124, 70] on link "Design" at bounding box center [120, 69] width 80 height 25
click at [0, 0] on div "Spacing" at bounding box center [0, 0] width 0 height 0
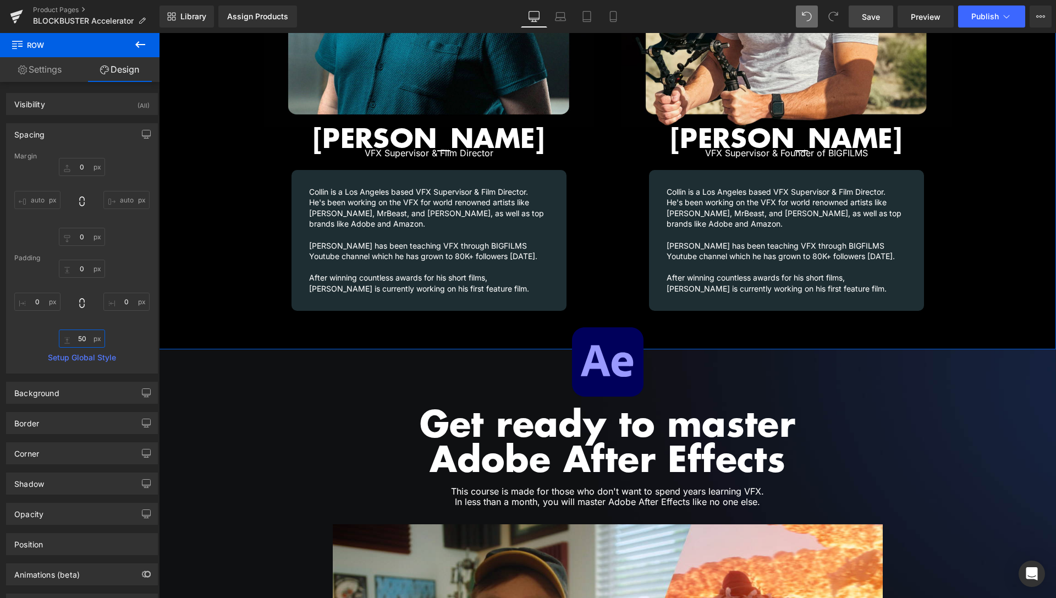
click at [80, 338] on input "50" at bounding box center [82, 339] width 46 height 18
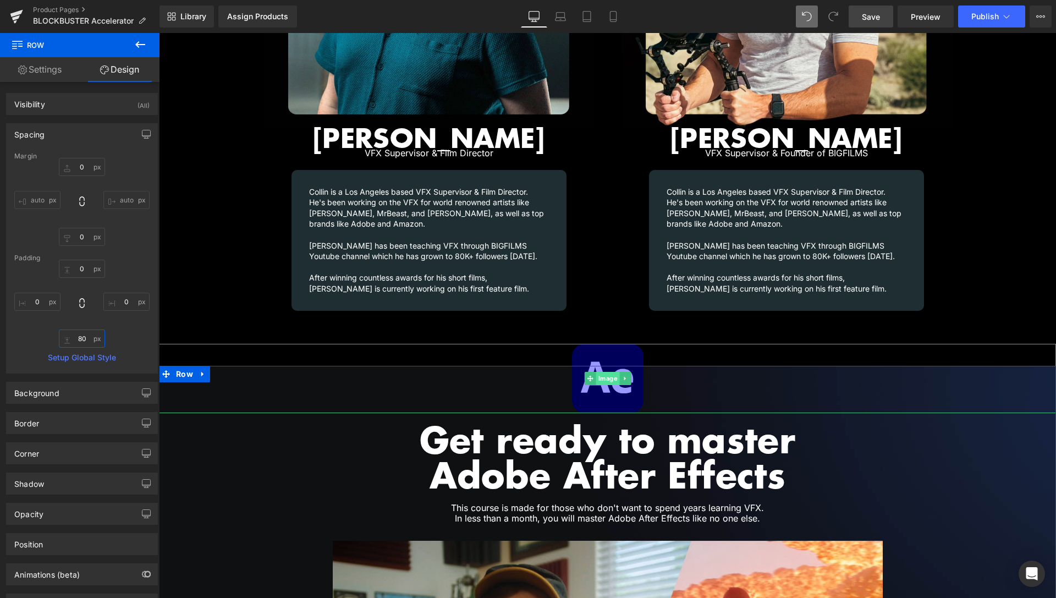
click at [604, 372] on span "Image" at bounding box center [608, 378] width 24 height 13
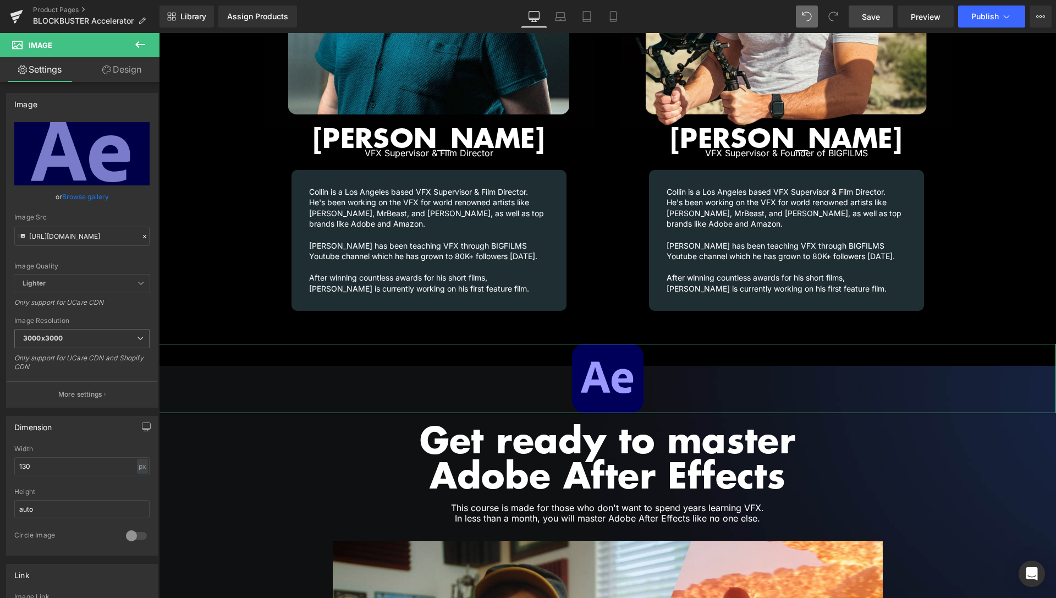
click at [123, 78] on link "Design" at bounding box center [122, 69] width 80 height 25
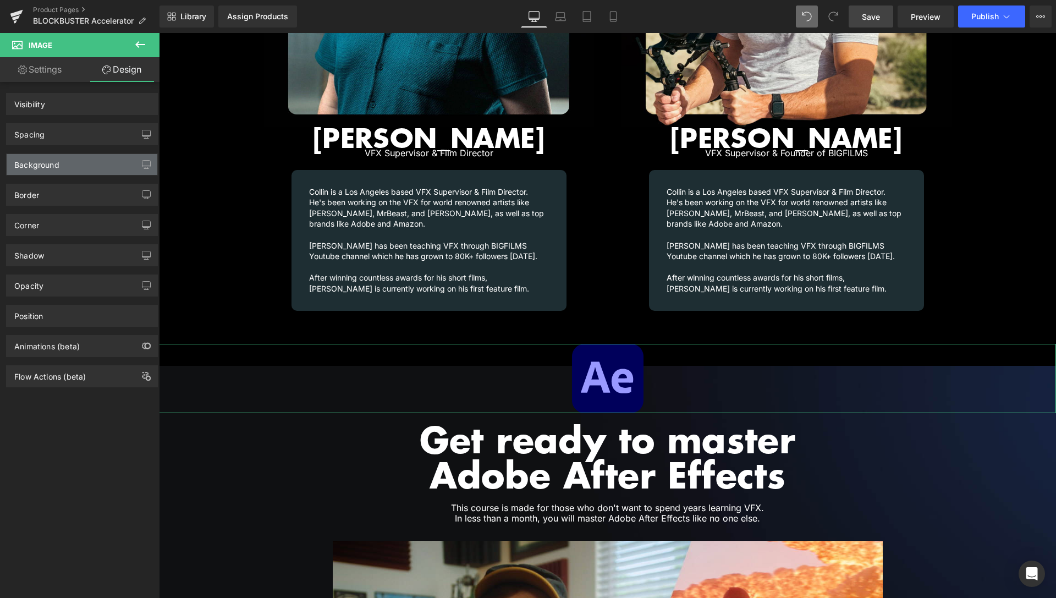
click at [63, 136] on div "Spacing" at bounding box center [82, 134] width 151 height 21
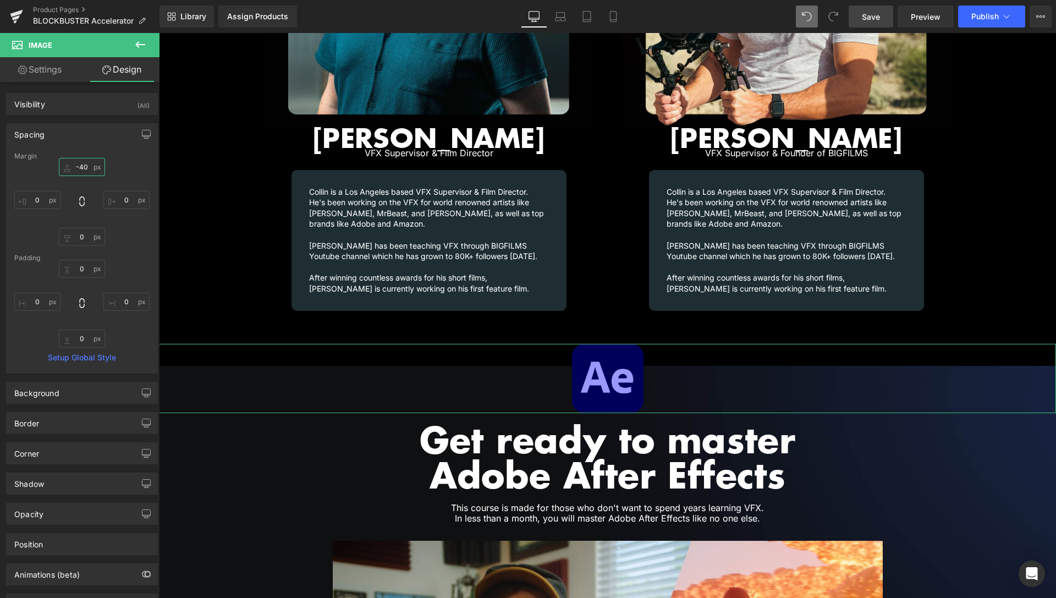
click at [80, 168] on input "-40" at bounding box center [82, 167] width 46 height 18
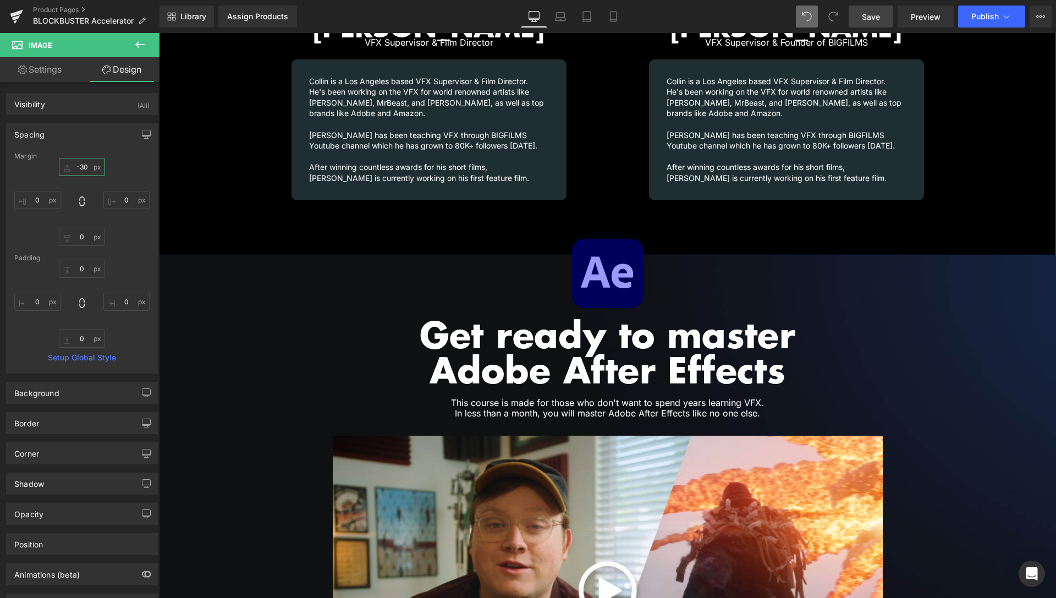
scroll to position [1620, 0]
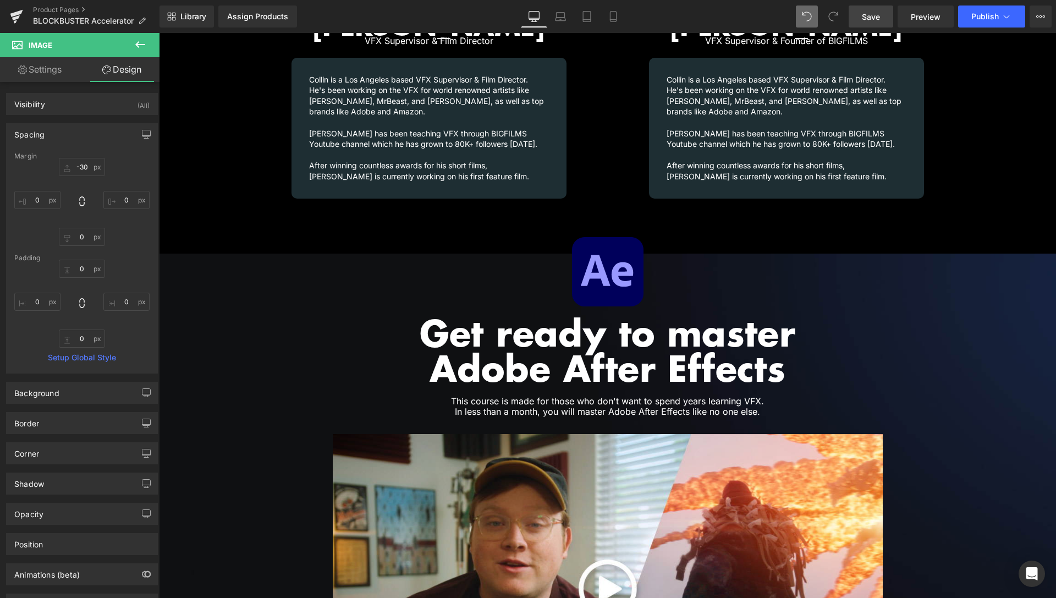
click at [870, 16] on span "Save" at bounding box center [871, 17] width 18 height 12
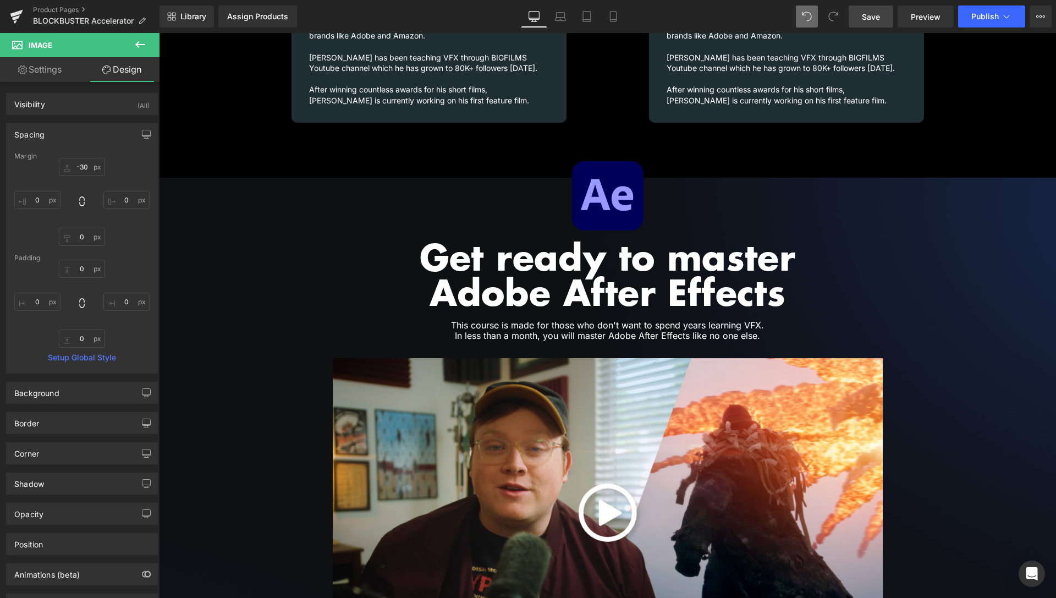
scroll to position [1684, 0]
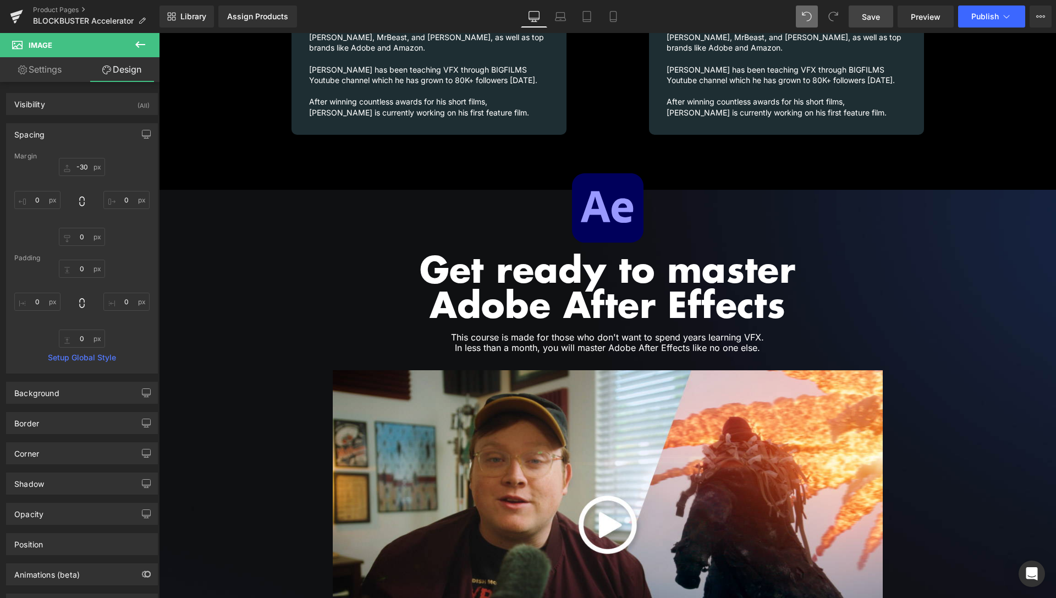
click at [876, 19] on span "Save" at bounding box center [871, 17] width 18 height 12
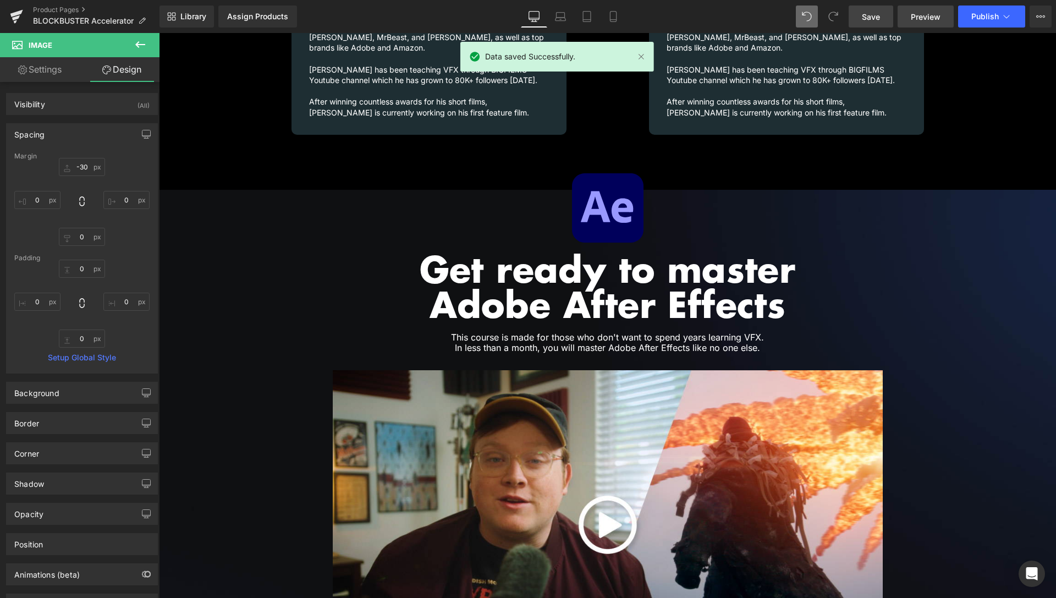
click at [936, 13] on span "Preview" at bounding box center [926, 17] width 30 height 12
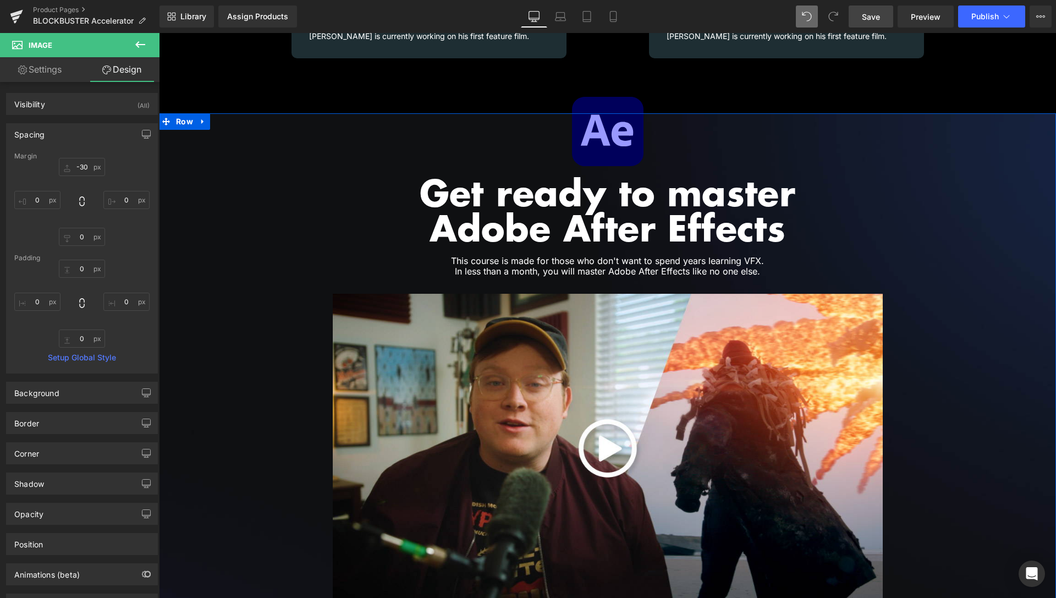
scroll to position [1964, 0]
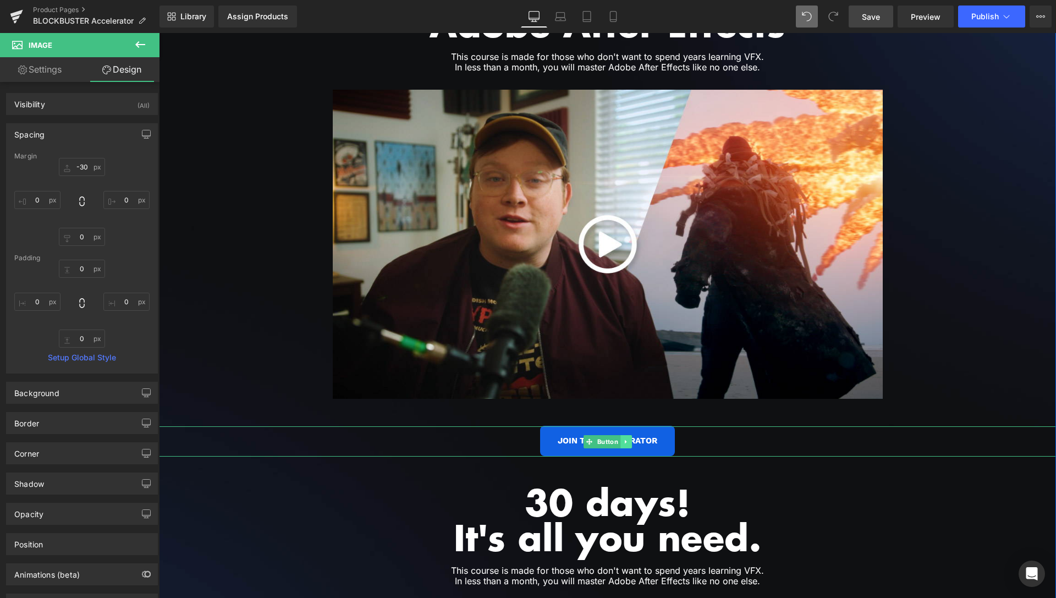
click at [623, 439] on icon at bounding box center [626, 442] width 6 height 7
click at [617, 439] on icon at bounding box center [620, 442] width 6 height 6
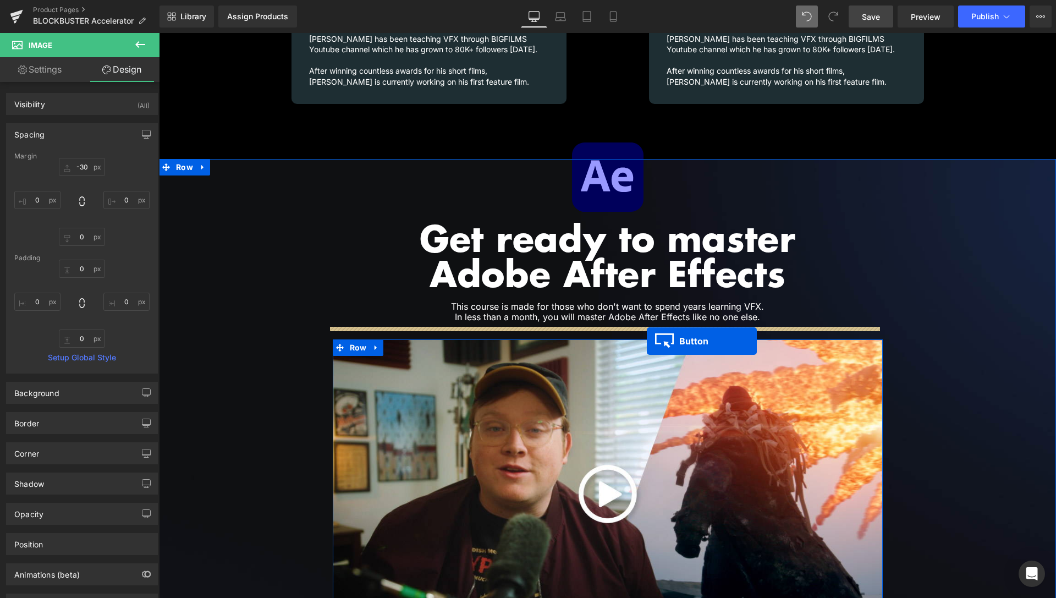
scroll to position [1490, 0]
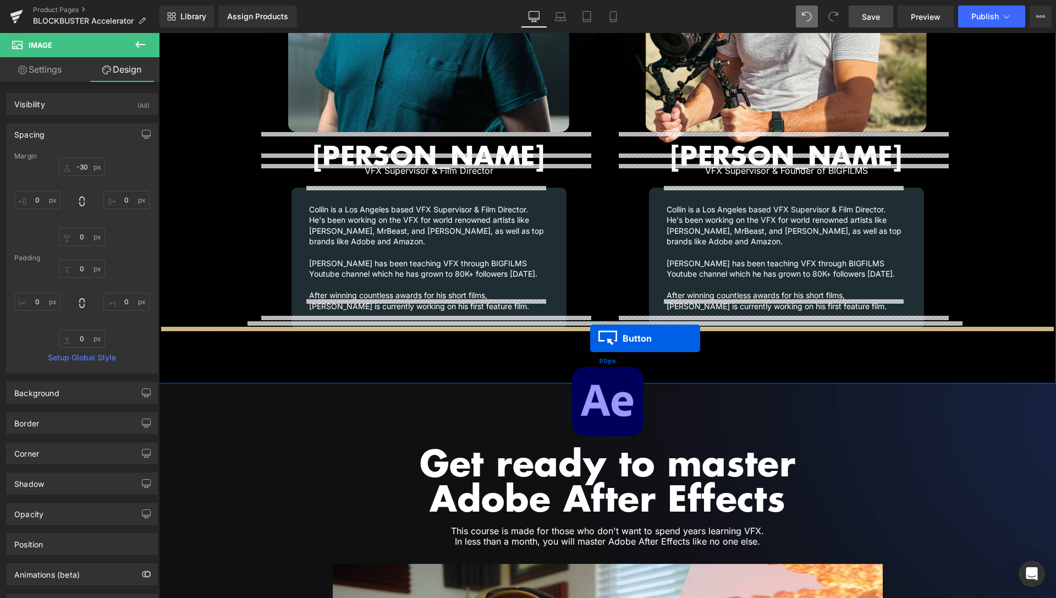
drag, startPoint x: 584, startPoint y: 232, endPoint x: 590, endPoint y: 338, distance: 106.9
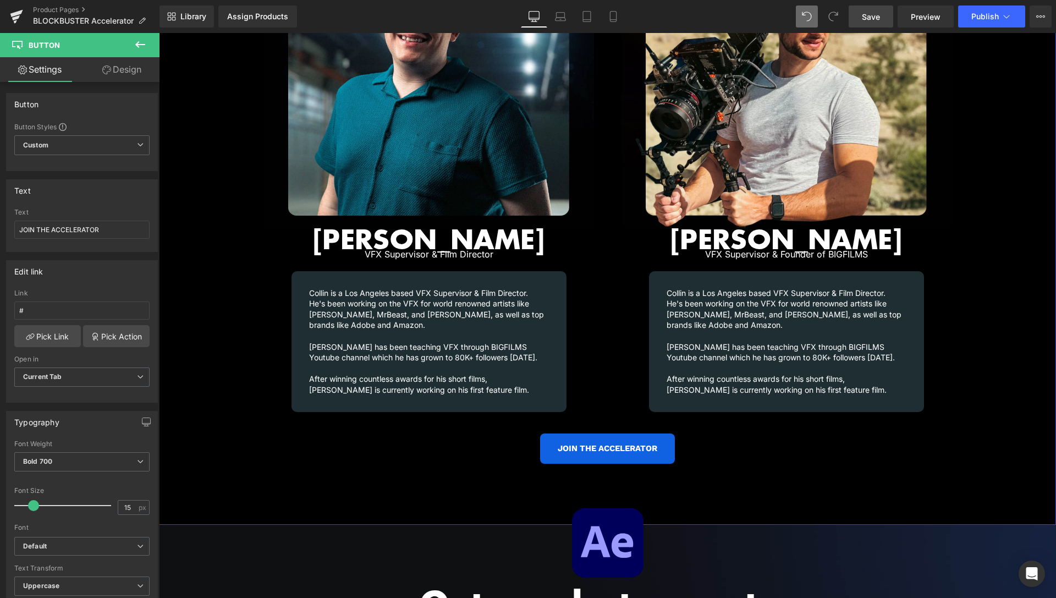
scroll to position [1434, 0]
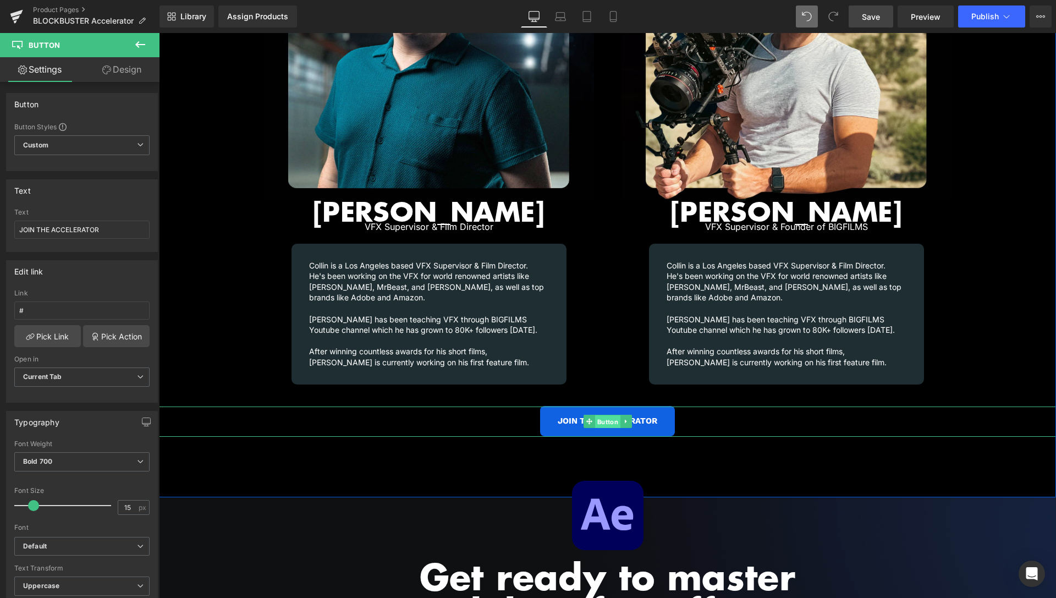
click at [605, 415] on span "Button" at bounding box center [607, 421] width 25 height 13
drag, startPoint x: 104, startPoint y: 230, endPoint x: 0, endPoint y: 233, distance: 104.0
click at [14, 233] on input "JOIN THE ACCELERATOR" at bounding box center [81, 230] width 135 height 18
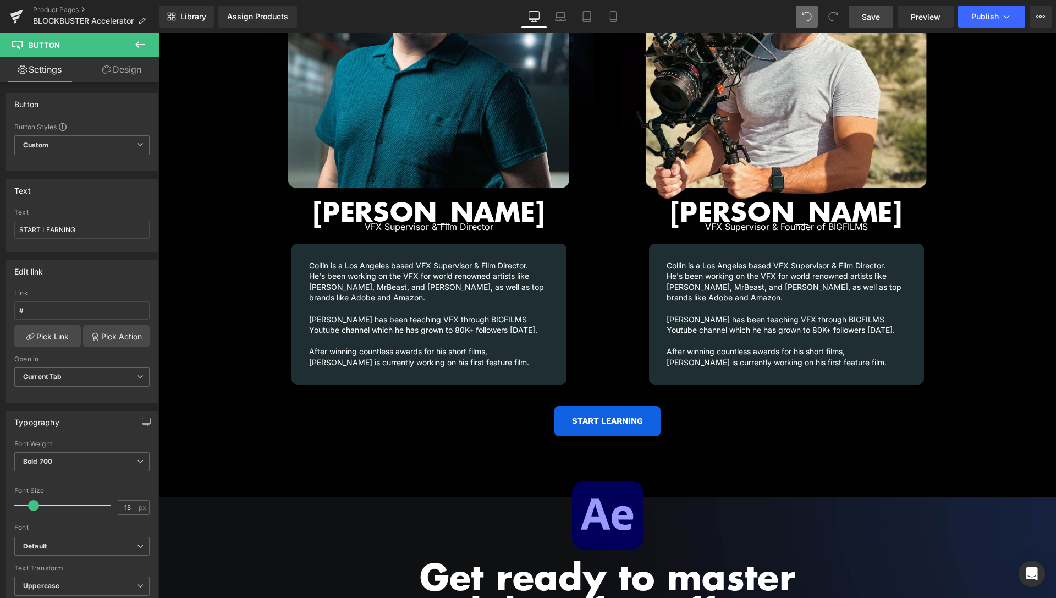
click at [1044, 322] on div "Video Bg Row Image Collin Black Heading VFX Supervisor & Film Director Heading …" at bounding box center [607, 99] width 897 height 709
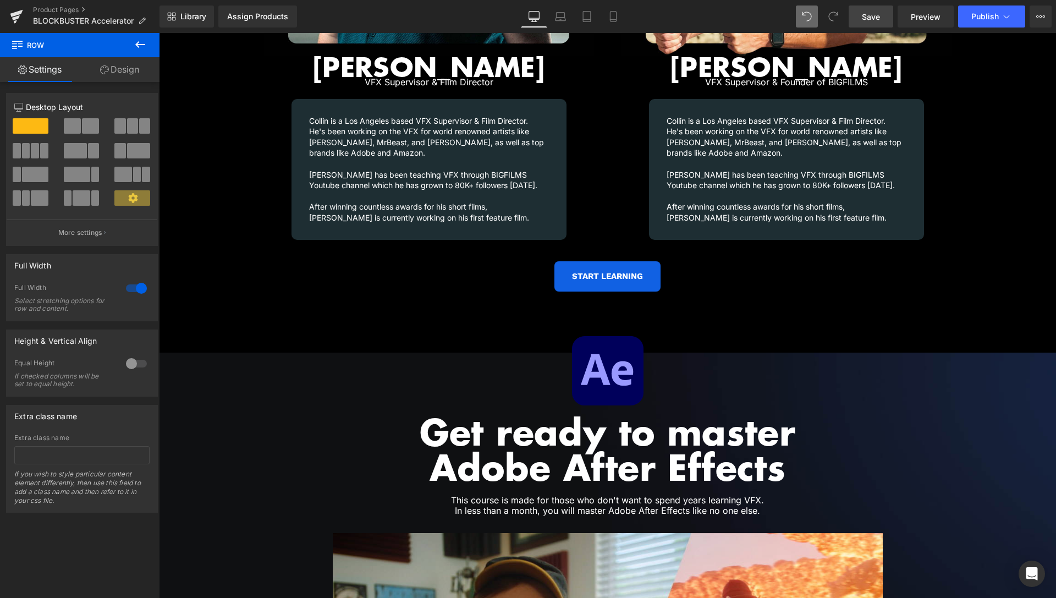
scroll to position [1591, 0]
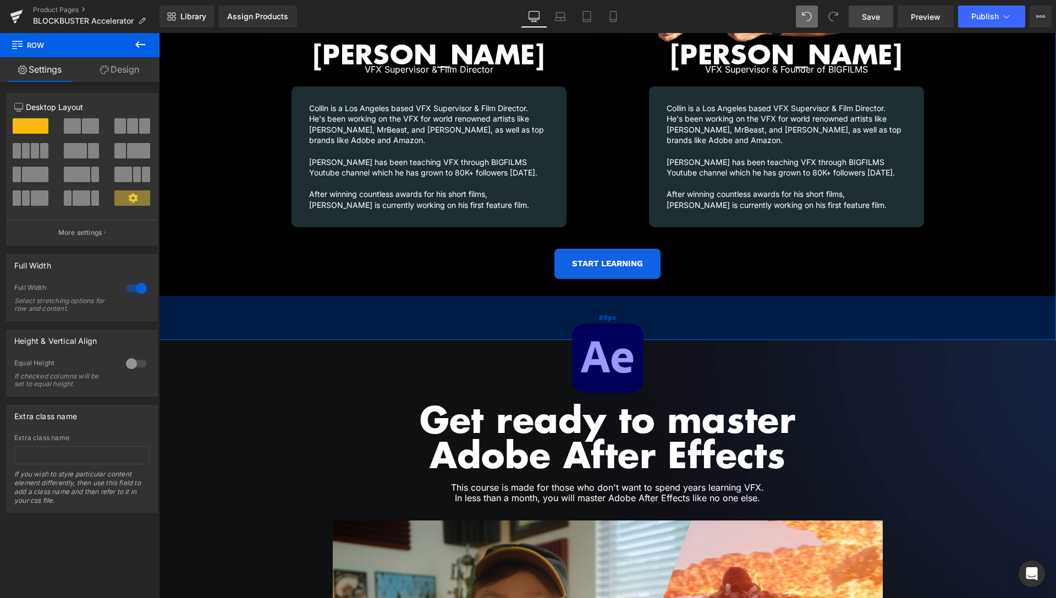
click at [358, 309] on div "80px" at bounding box center [607, 318] width 897 height 44
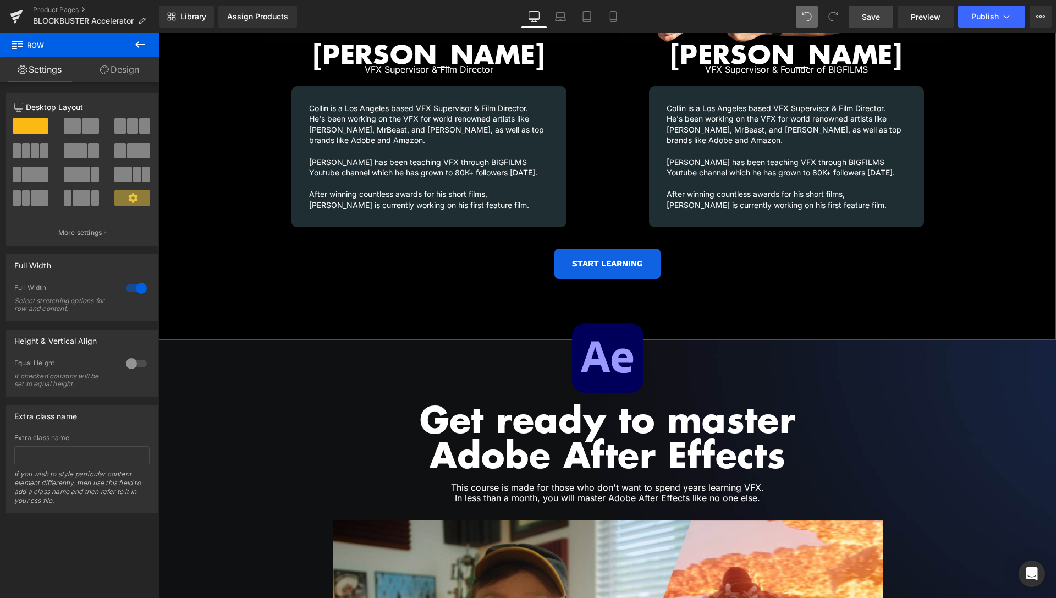
click at [130, 74] on link "Design" at bounding box center [120, 69] width 80 height 25
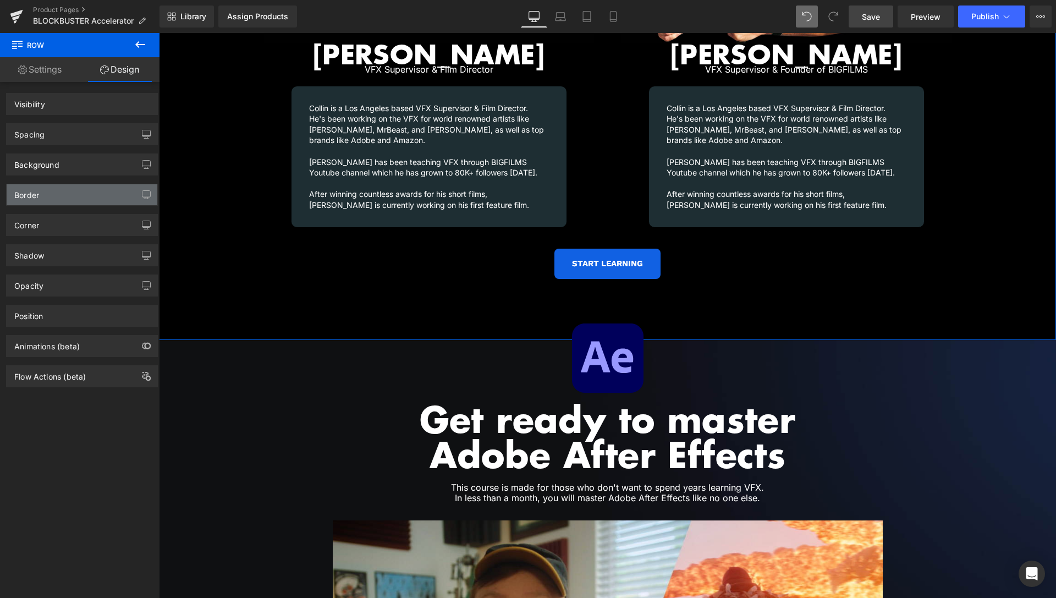
click at [65, 135] on div "Spacing" at bounding box center [82, 134] width 151 height 21
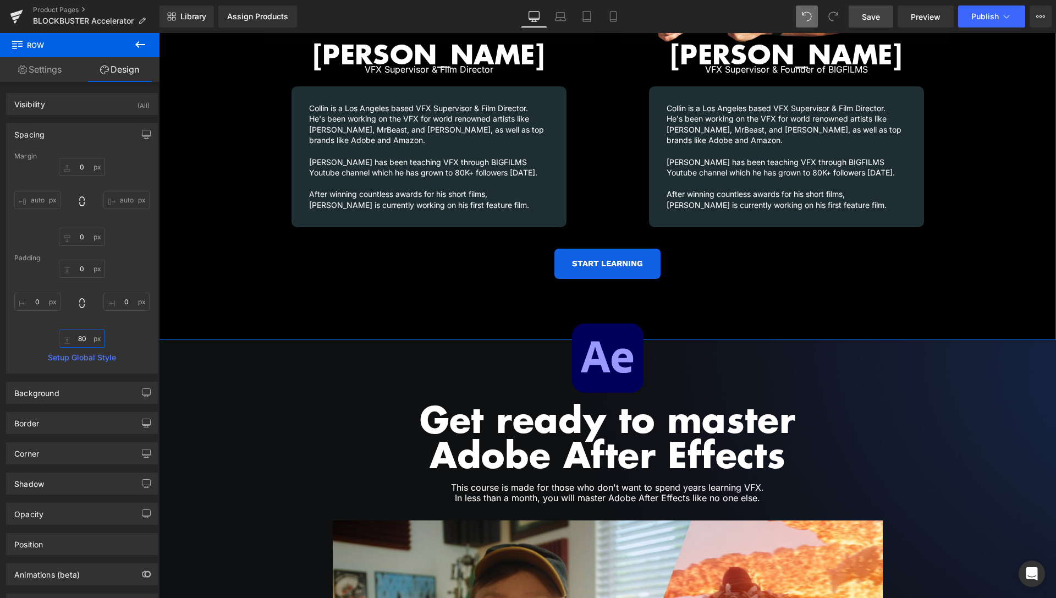
click at [74, 342] on input "80" at bounding box center [82, 339] width 46 height 18
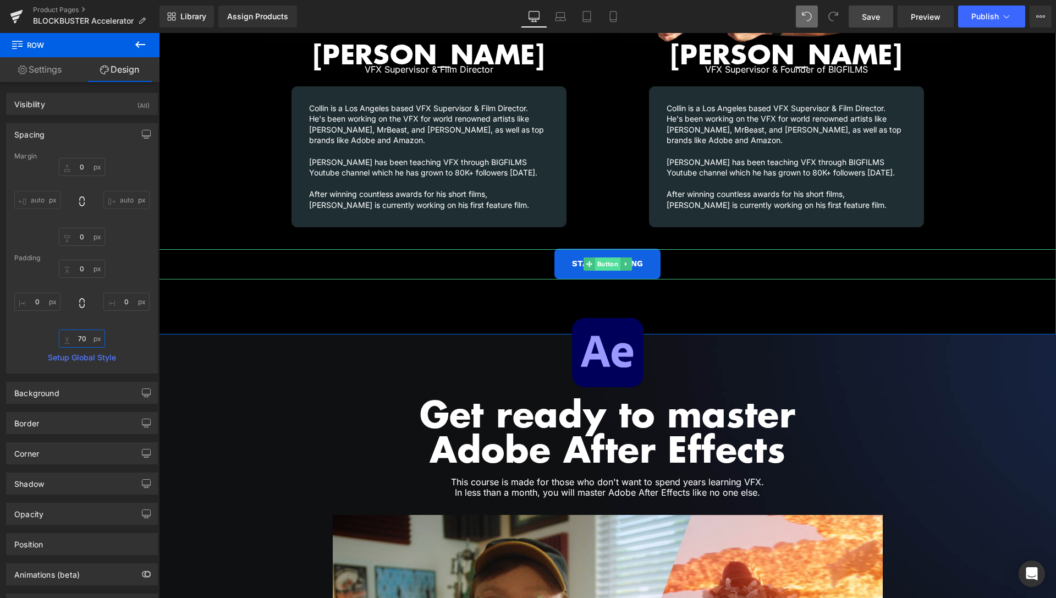
click at [601, 257] on span "Button" at bounding box center [607, 263] width 25 height 13
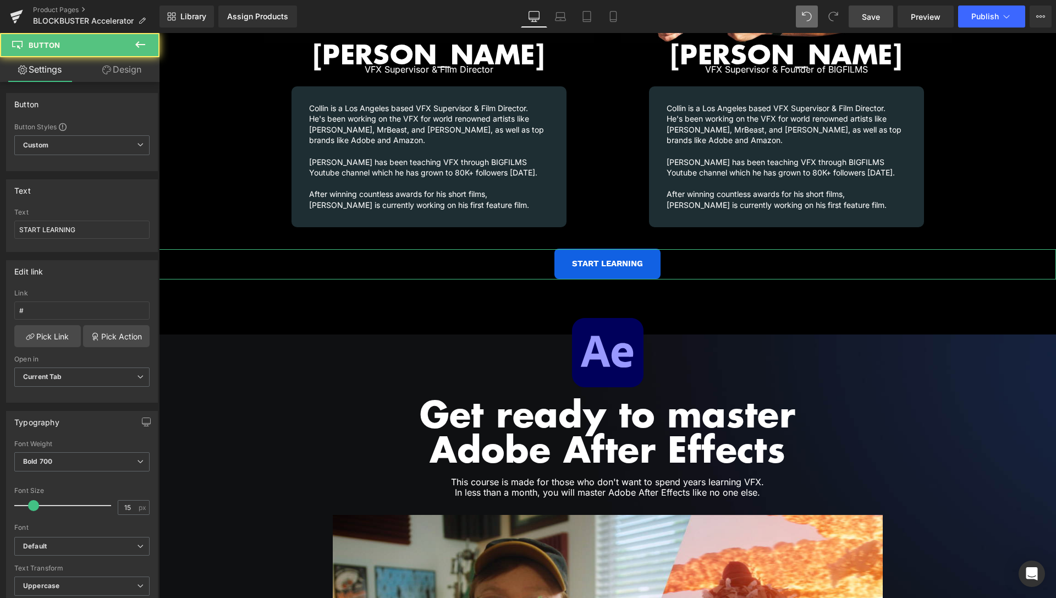
click at [117, 73] on link "Design" at bounding box center [122, 69] width 80 height 25
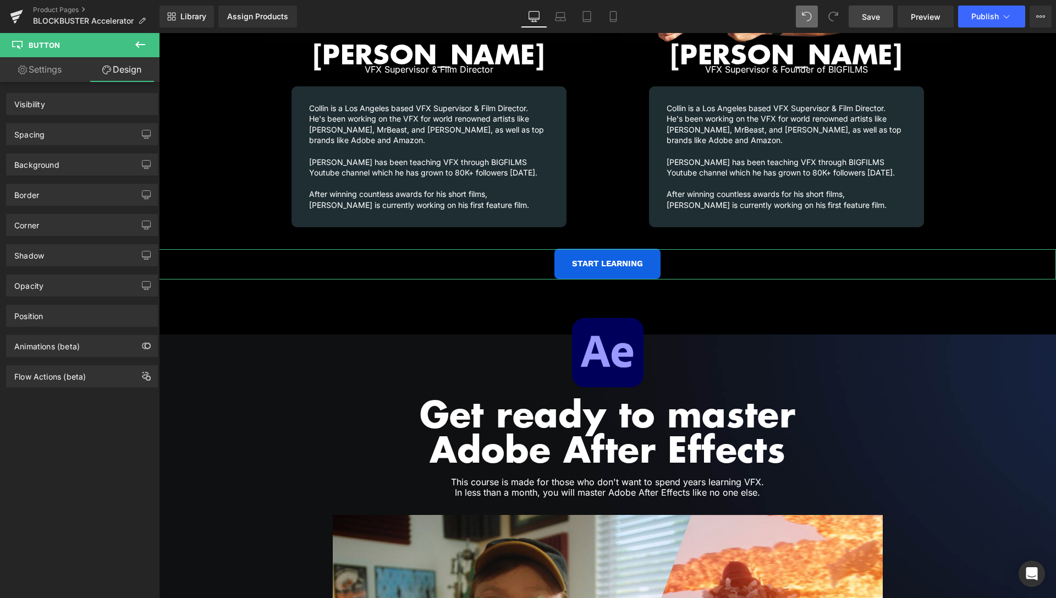
click at [64, 136] on div "Spacing" at bounding box center [82, 134] width 151 height 21
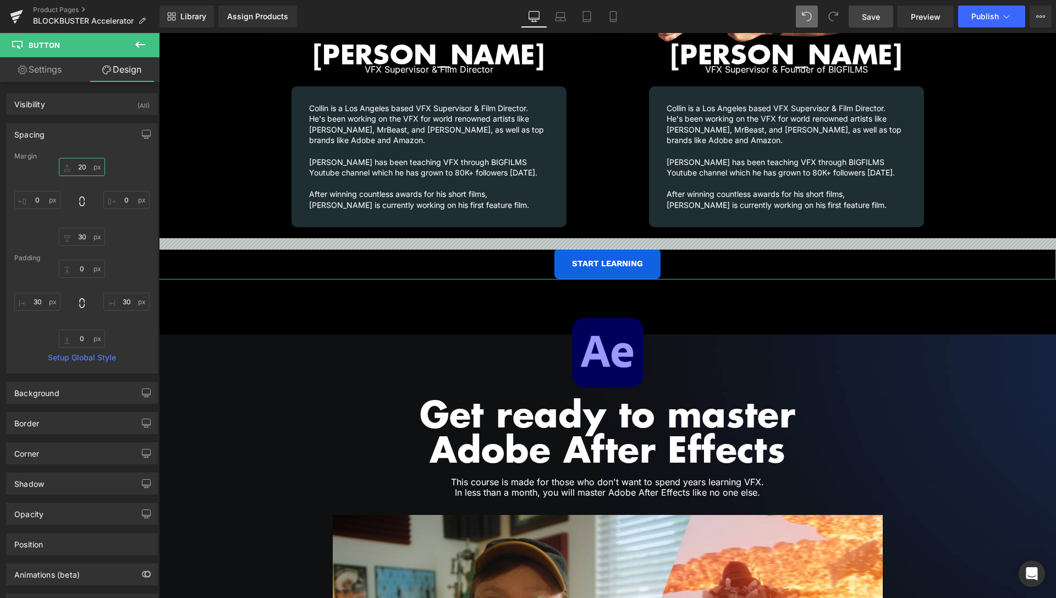
click at [83, 165] on input "20" at bounding box center [82, 167] width 46 height 18
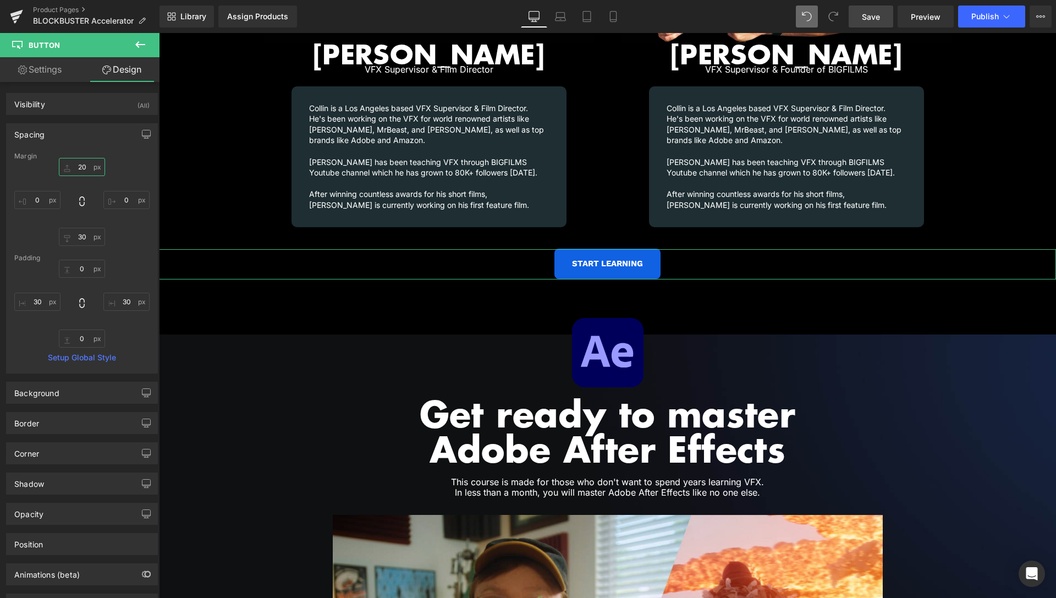
click at [83, 165] on input "20" at bounding box center [82, 167] width 46 height 18
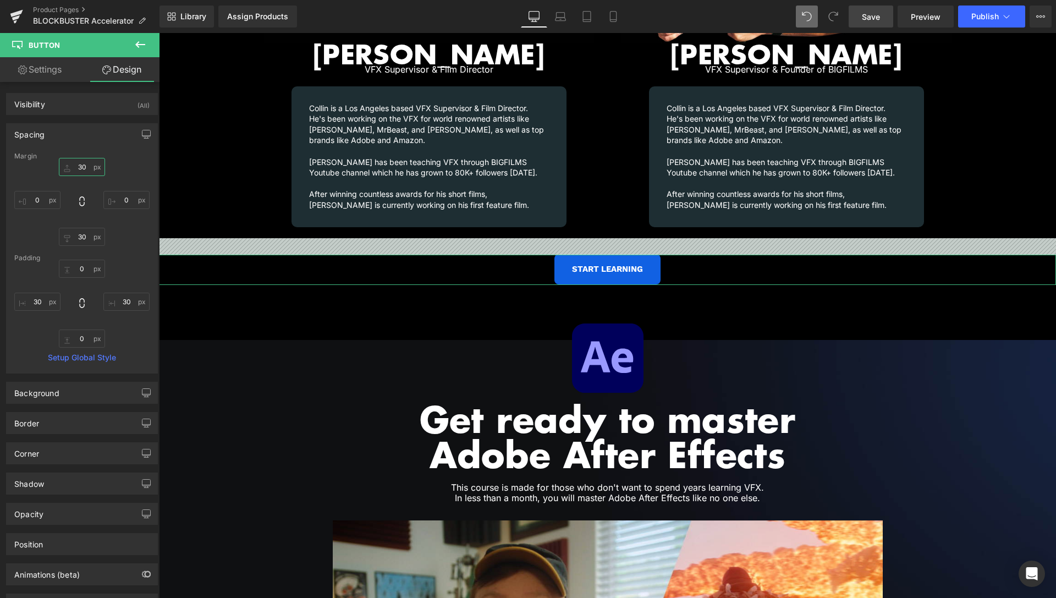
click at [75, 167] on input "30" at bounding box center [82, 167] width 46 height 18
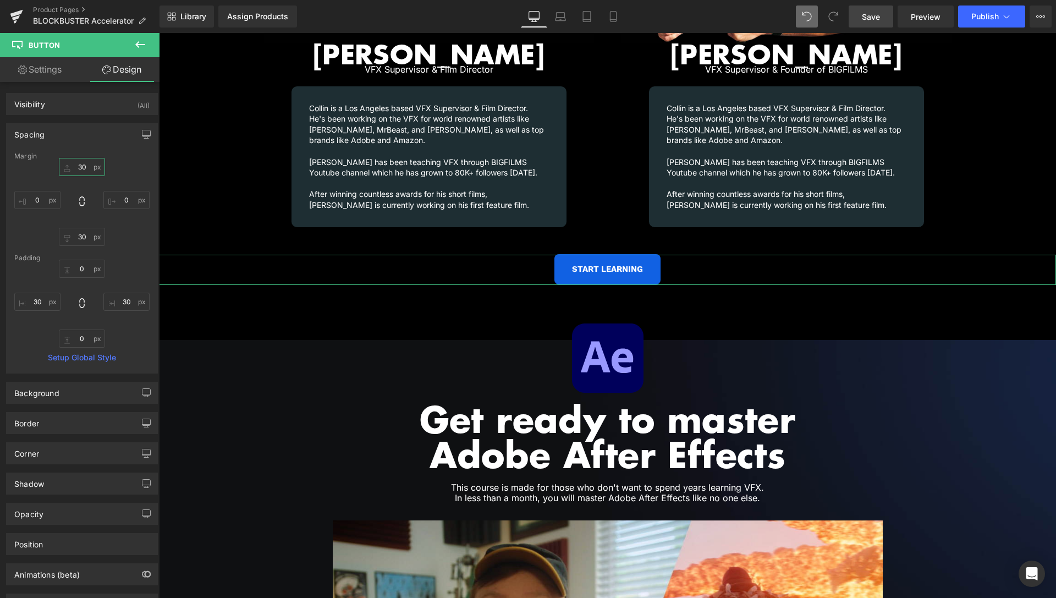
click at [75, 166] on input "30" at bounding box center [82, 167] width 46 height 18
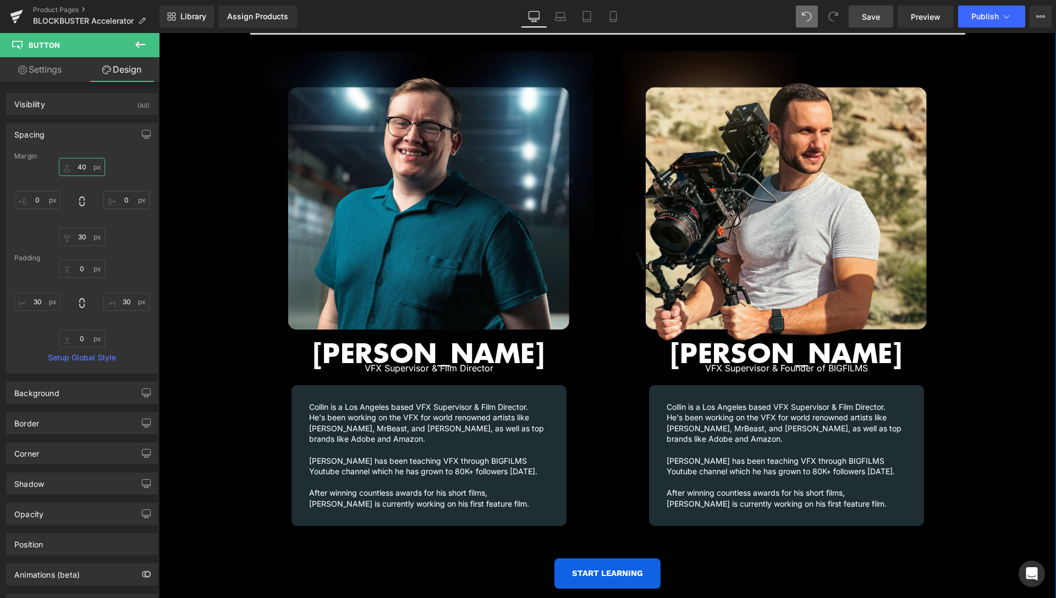
scroll to position [1479, 0]
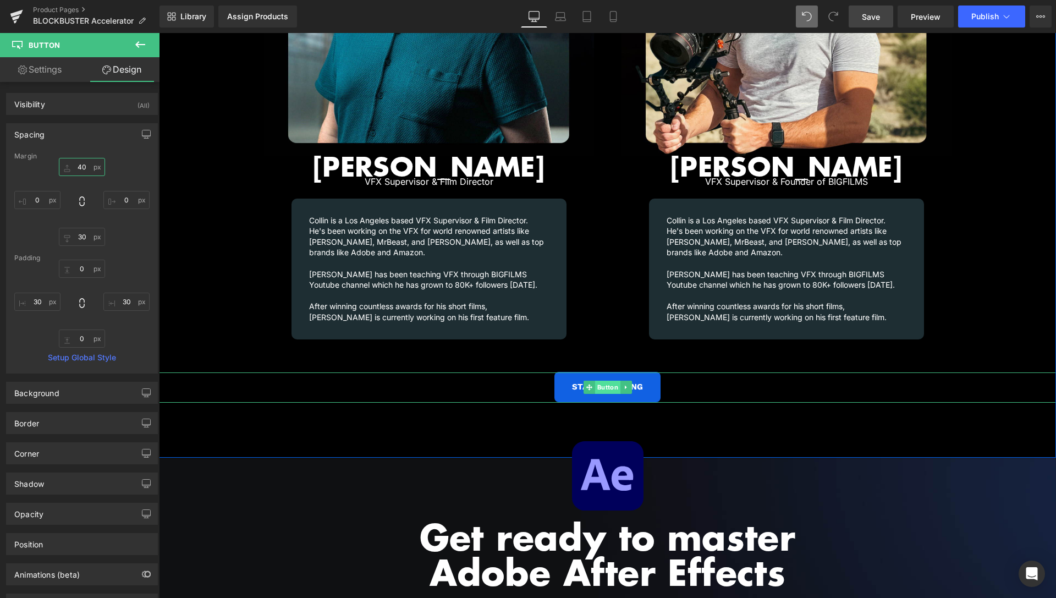
click at [600, 381] on span "Button" at bounding box center [607, 387] width 25 height 13
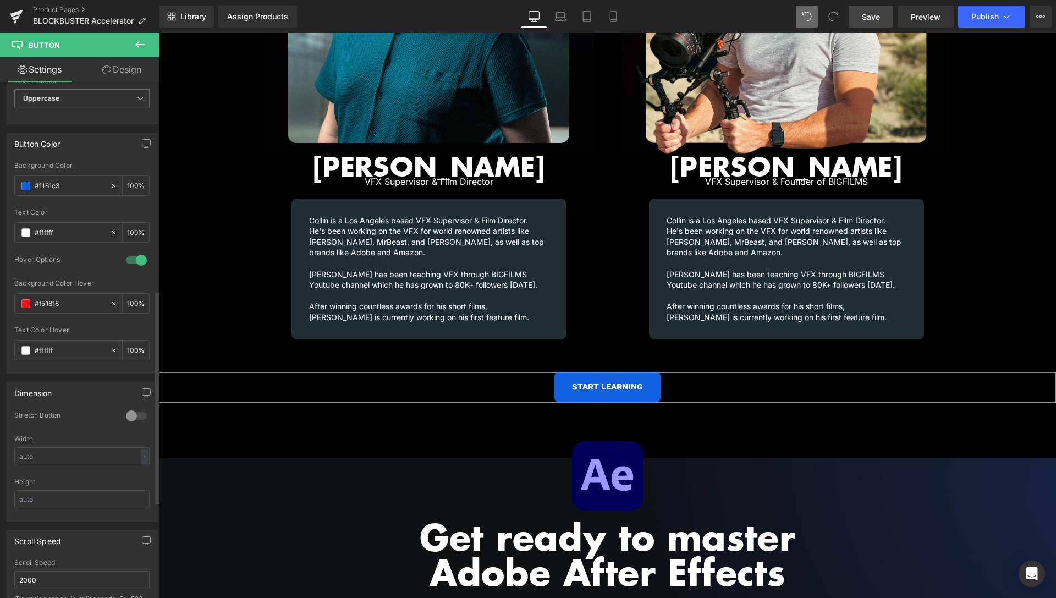
scroll to position [505, 0]
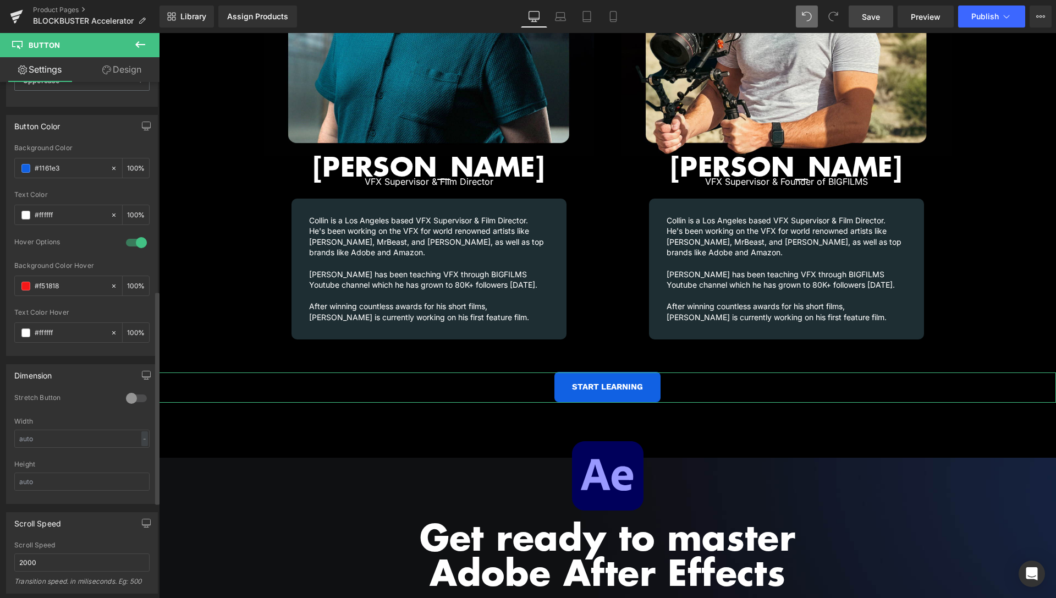
click at [123, 396] on div at bounding box center [136, 399] width 26 height 18
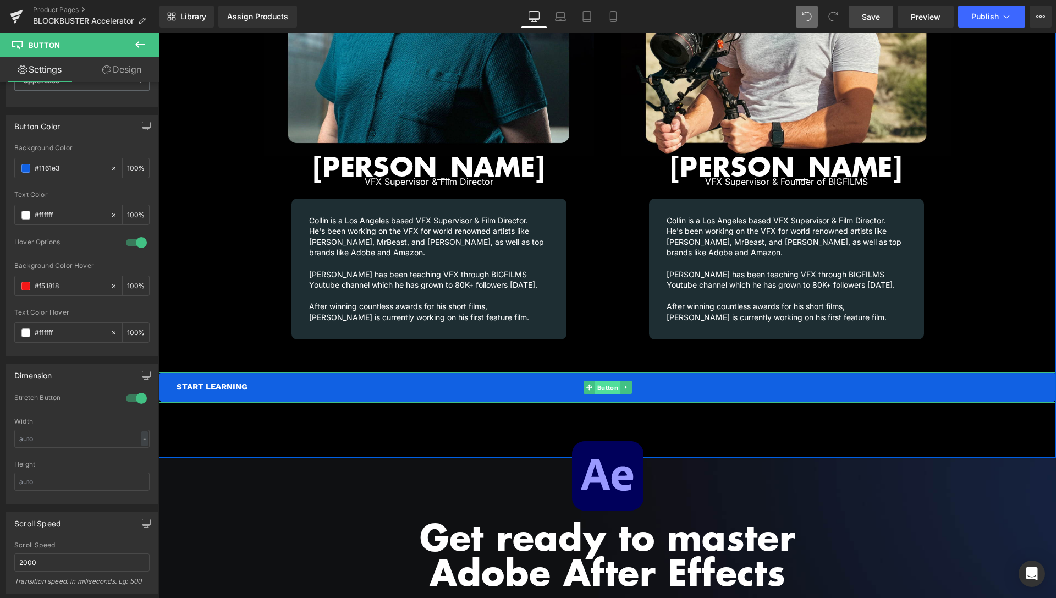
click at [601, 381] on span "Button" at bounding box center [607, 387] width 25 height 13
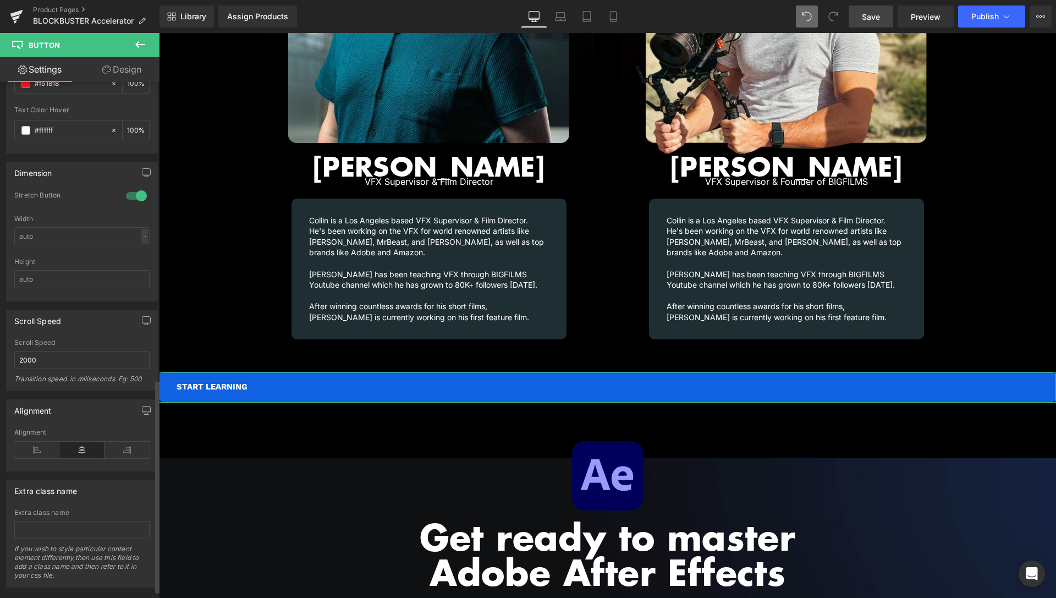
scroll to position [730, 0]
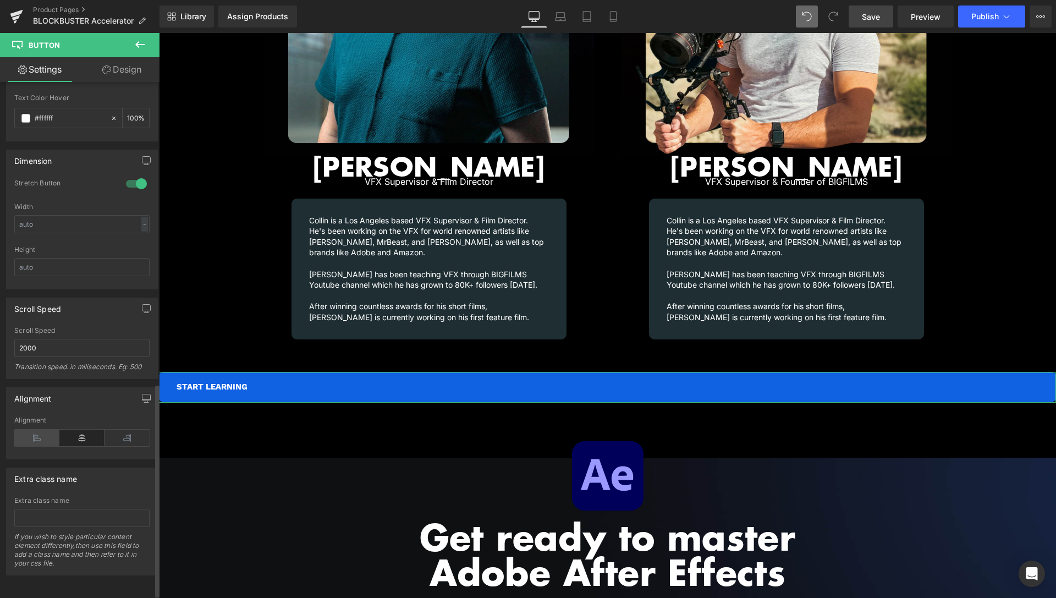
click at [37, 439] on icon at bounding box center [36, 438] width 45 height 17
click at [69, 436] on icon at bounding box center [81, 438] width 45 height 17
click at [119, 439] on icon at bounding box center [127, 438] width 45 height 17
click at [78, 440] on icon at bounding box center [81, 438] width 45 height 17
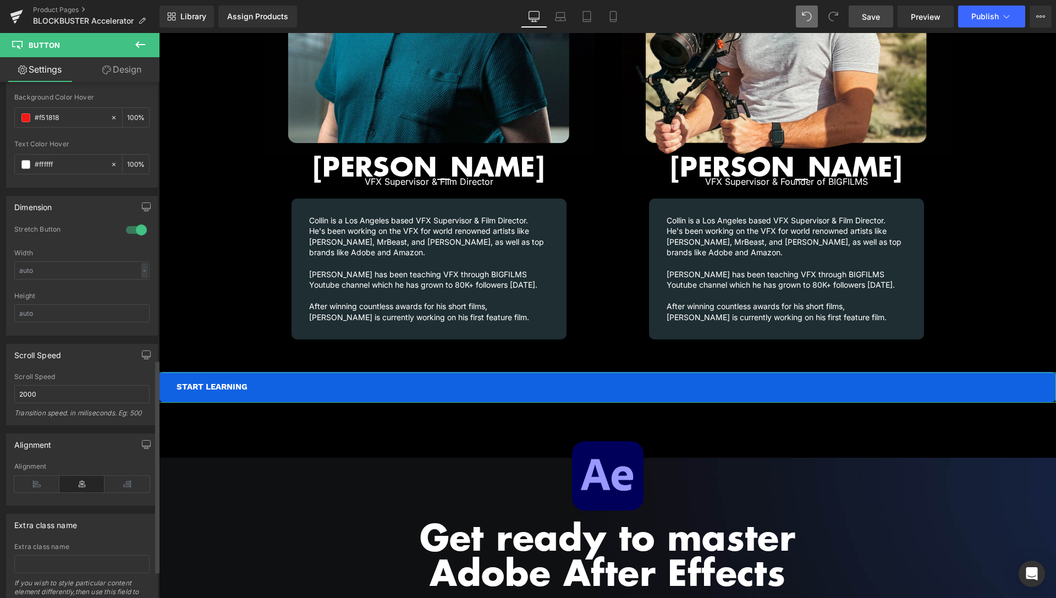
scroll to position [617, 0]
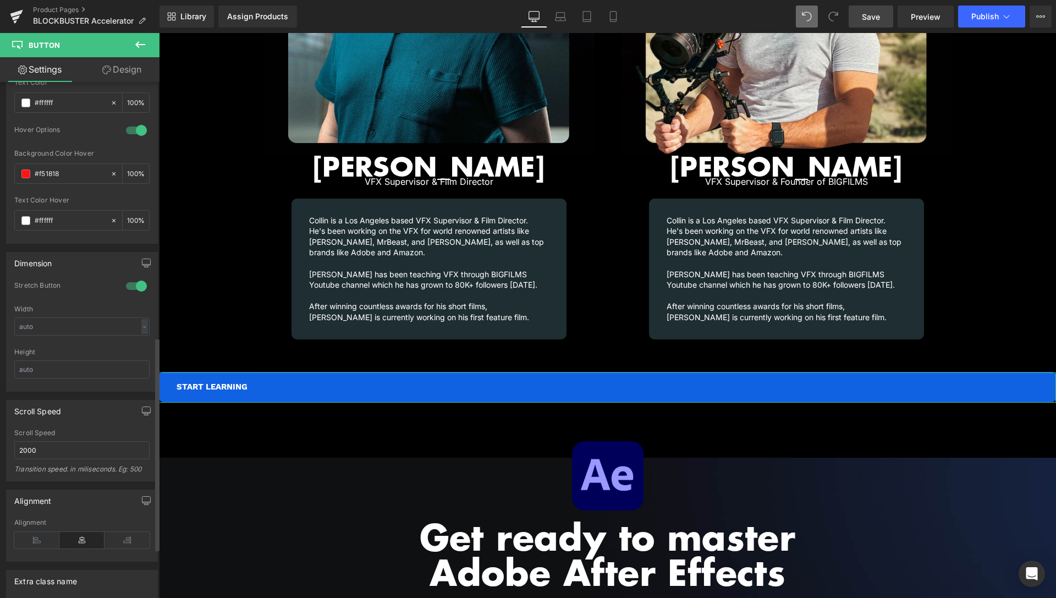
click at [123, 284] on div at bounding box center [136, 286] width 26 height 18
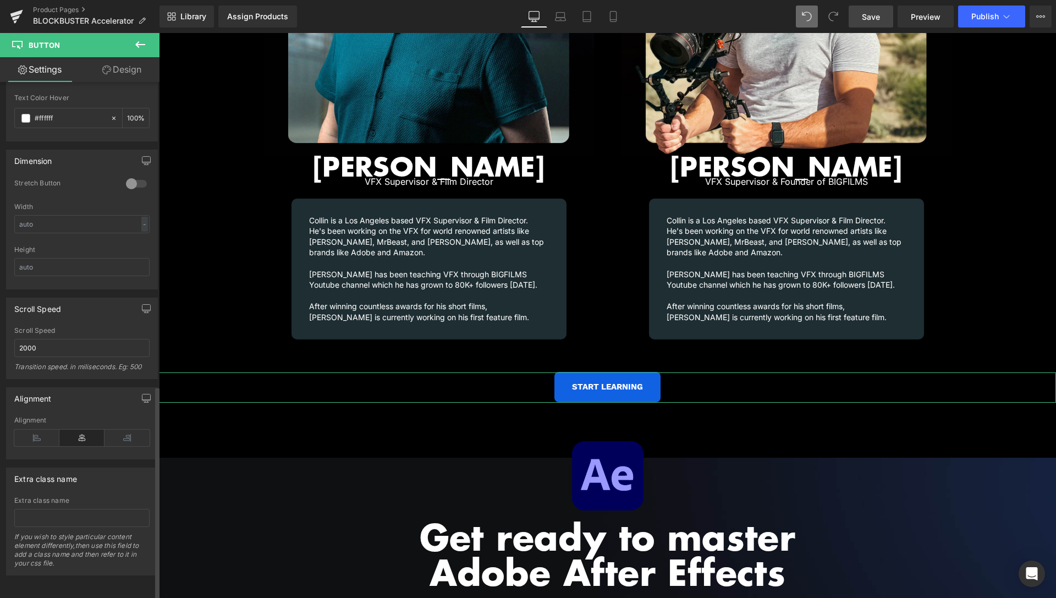
scroll to position [738, 0]
click at [67, 430] on icon at bounding box center [81, 438] width 45 height 17
click at [72, 430] on icon at bounding box center [81, 438] width 45 height 17
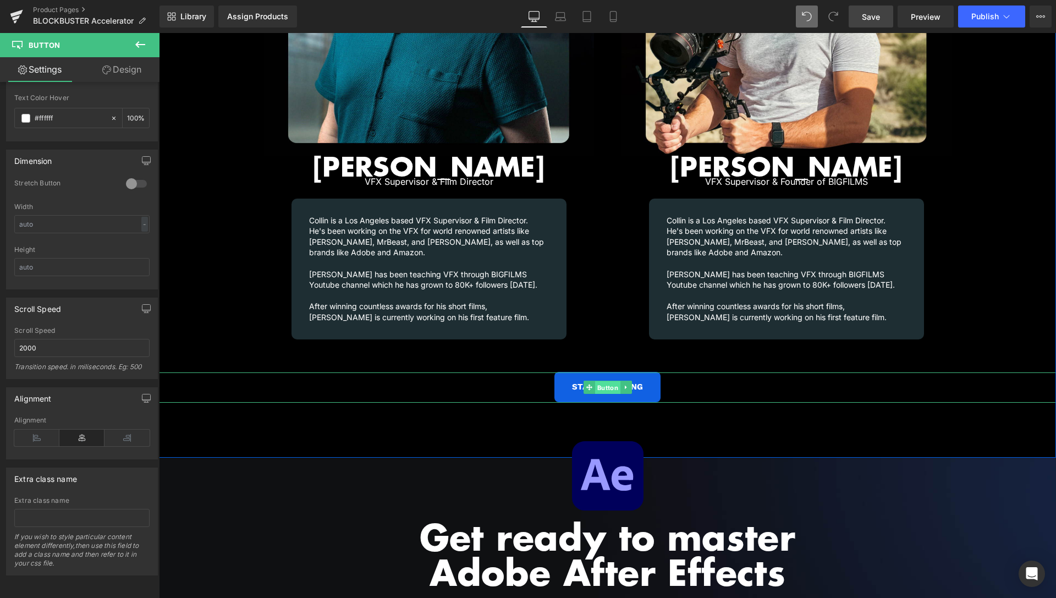
click at [606, 381] on span "Button" at bounding box center [607, 387] width 25 height 13
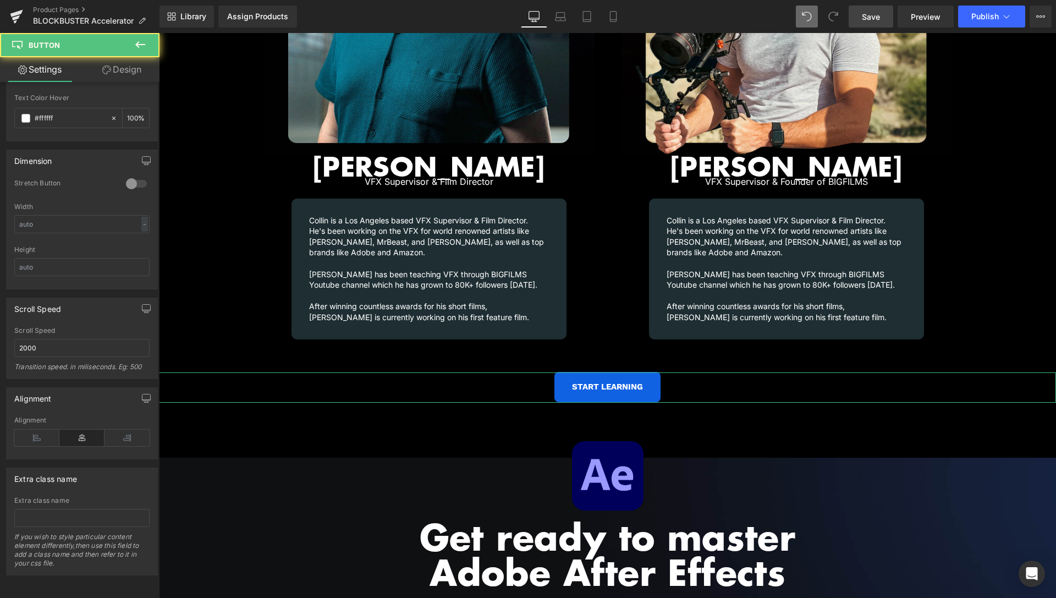
click at [122, 75] on link "Design" at bounding box center [122, 69] width 80 height 25
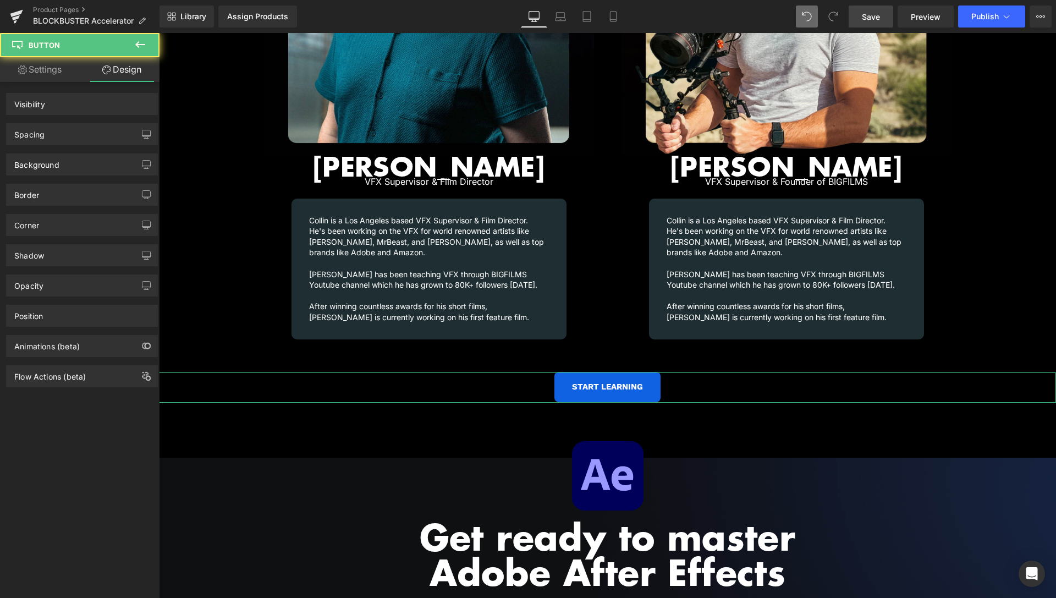
click at [91, 136] on div "Spacing" at bounding box center [82, 134] width 151 height 21
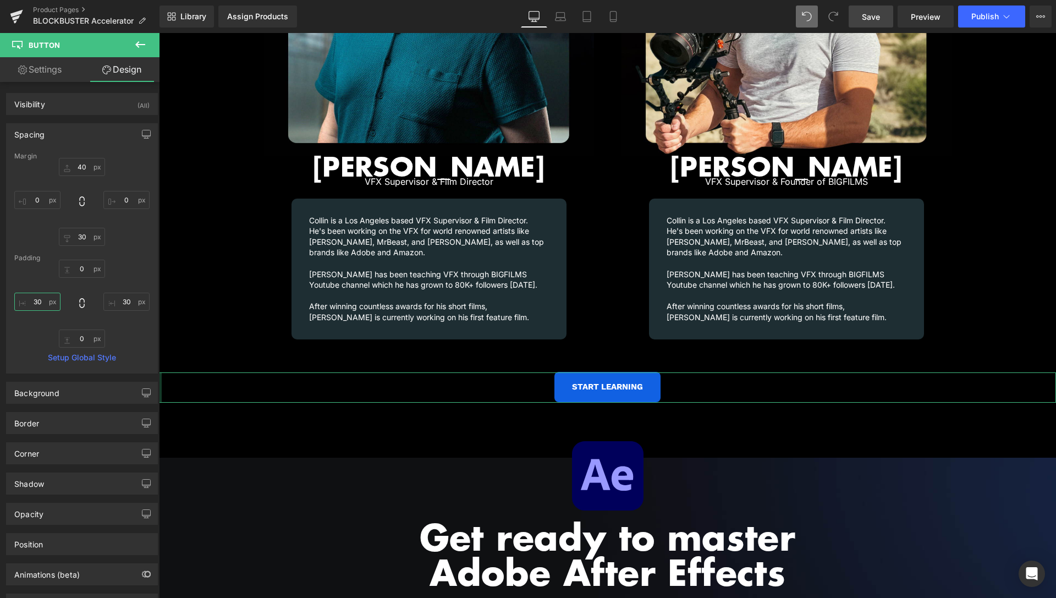
click at [37, 300] on input "30" at bounding box center [37, 302] width 46 height 18
click at [110, 298] on input "30" at bounding box center [126, 302] width 46 height 18
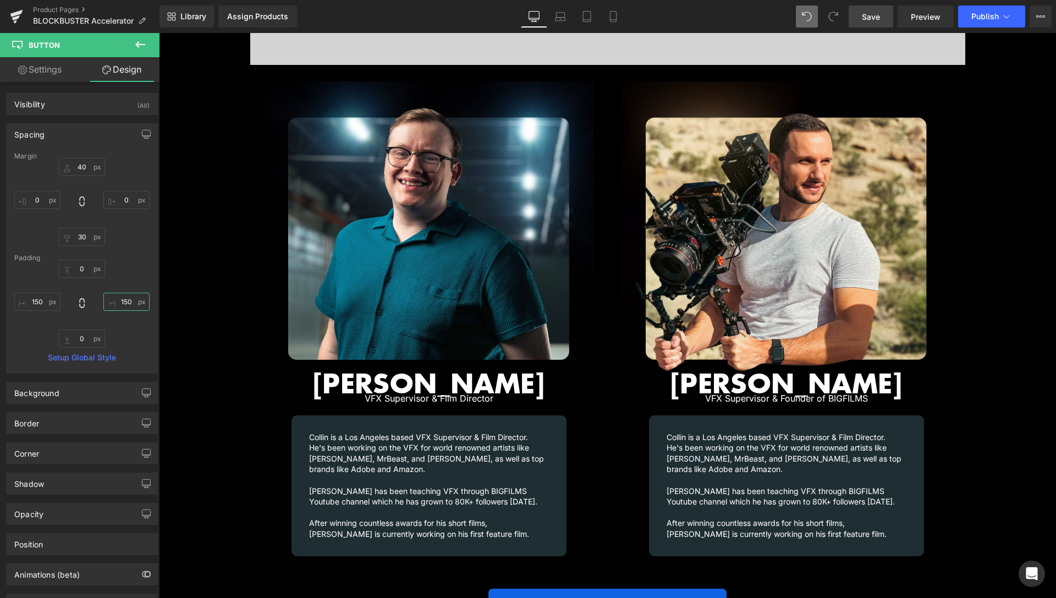
scroll to position [1423, 0]
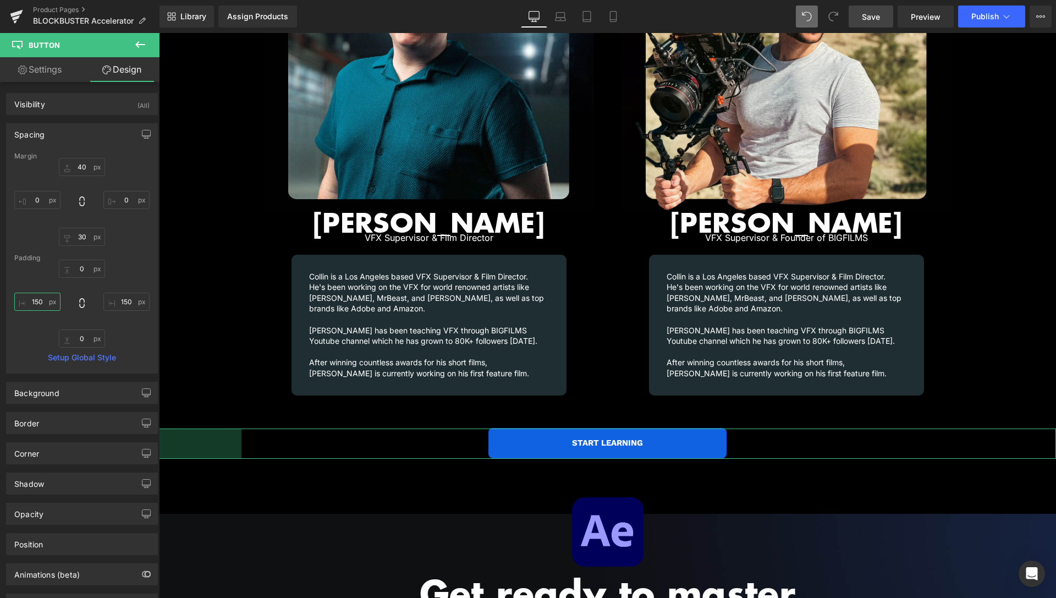
click at [39, 300] on input "150" at bounding box center [37, 302] width 46 height 18
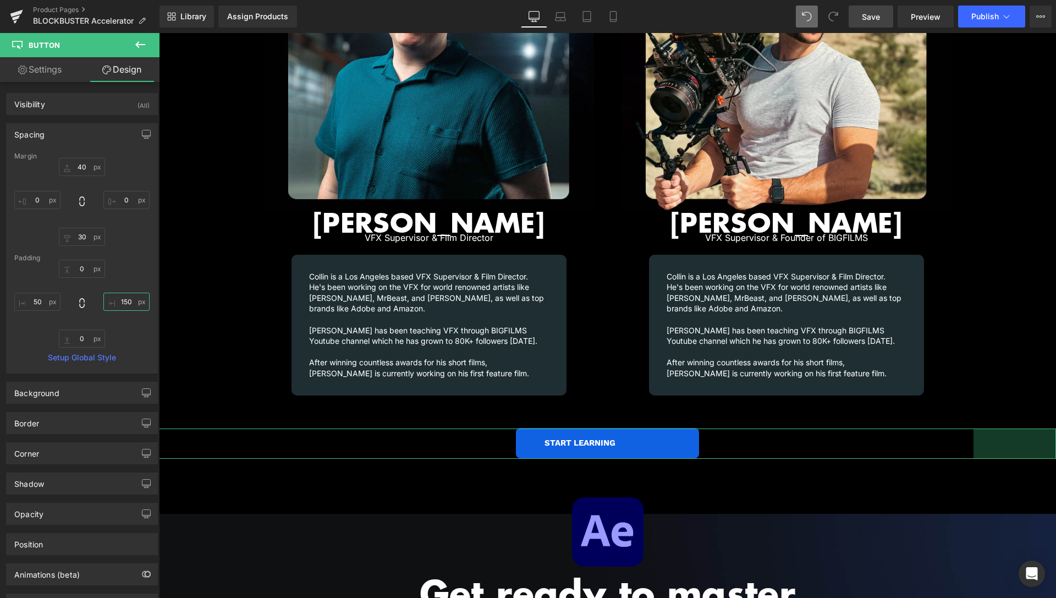
click at [124, 301] on input "150" at bounding box center [126, 302] width 46 height 18
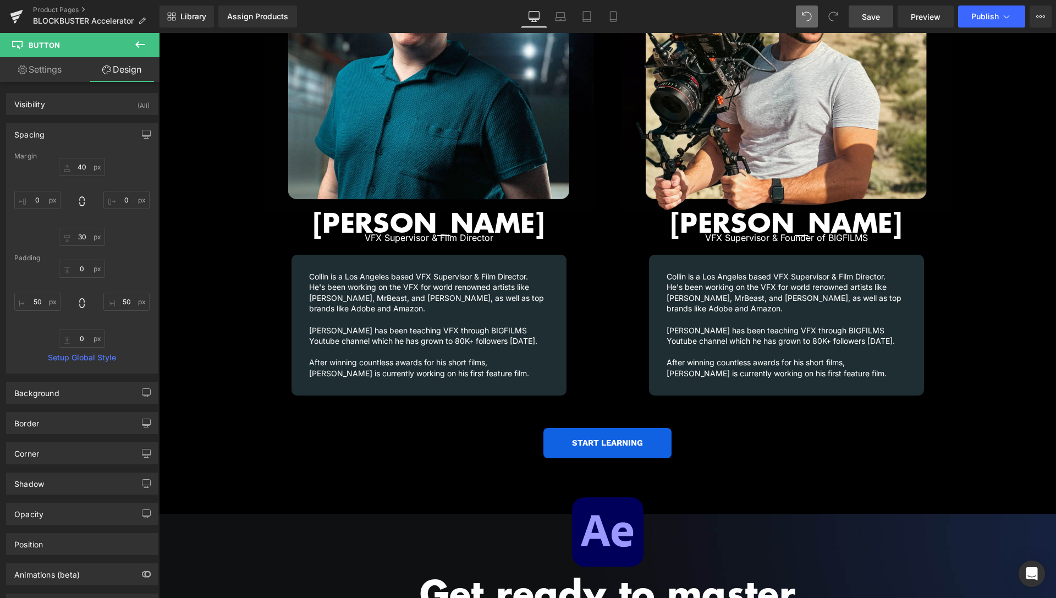
click at [880, 18] on span "Save" at bounding box center [871, 17] width 18 height 12
click at [929, 13] on span "Preview" at bounding box center [926, 17] width 30 height 12
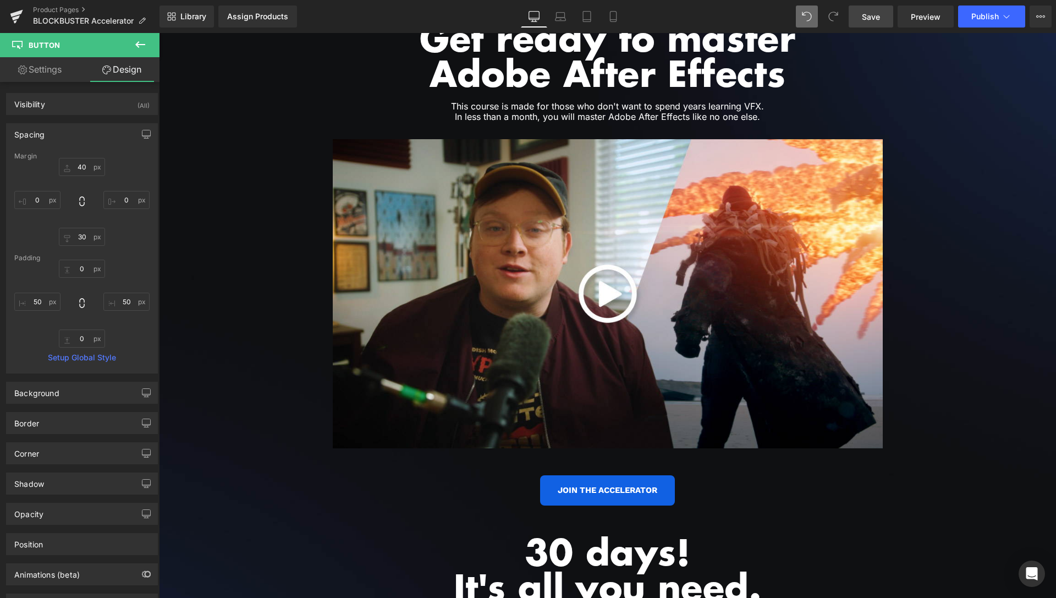
scroll to position [2040, 0]
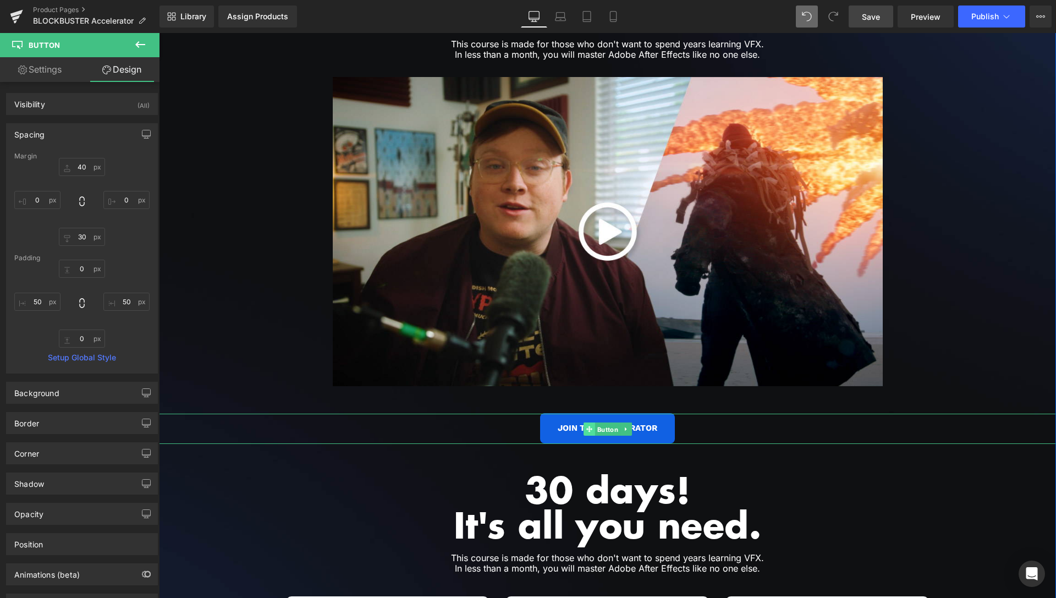
click at [589, 423] on link "Button" at bounding box center [602, 429] width 37 height 13
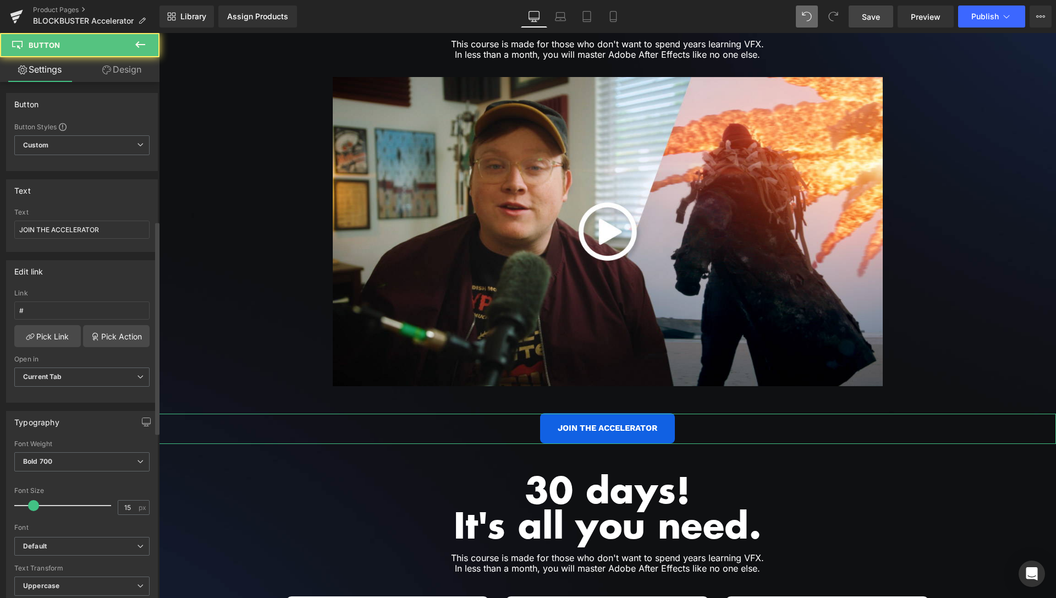
scroll to position [336, 0]
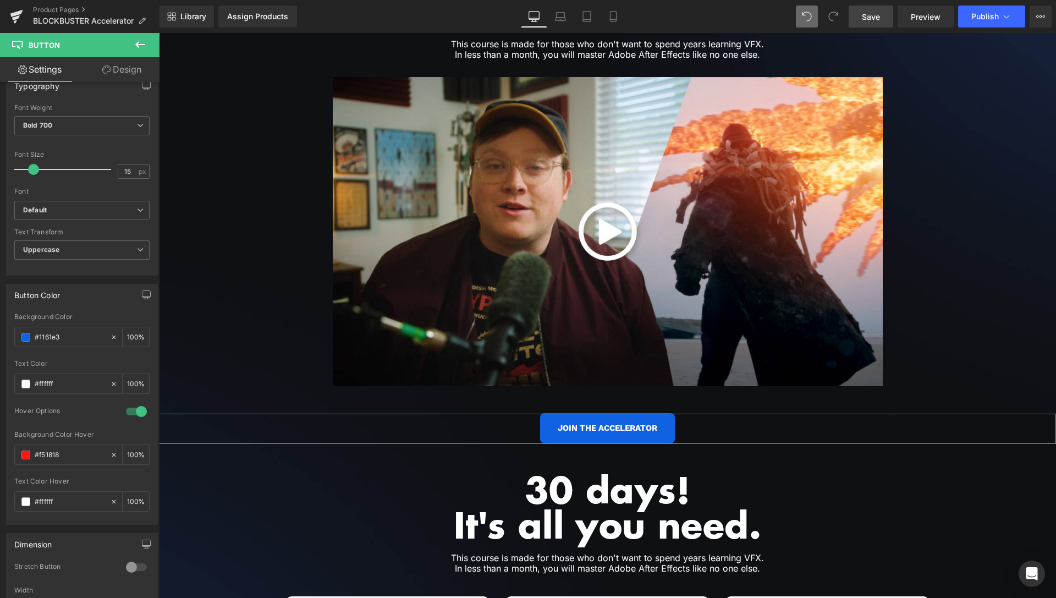
click at [126, 75] on link "Design" at bounding box center [122, 69] width 80 height 25
click at [0, 0] on div "Spacing" at bounding box center [0, 0] width 0 height 0
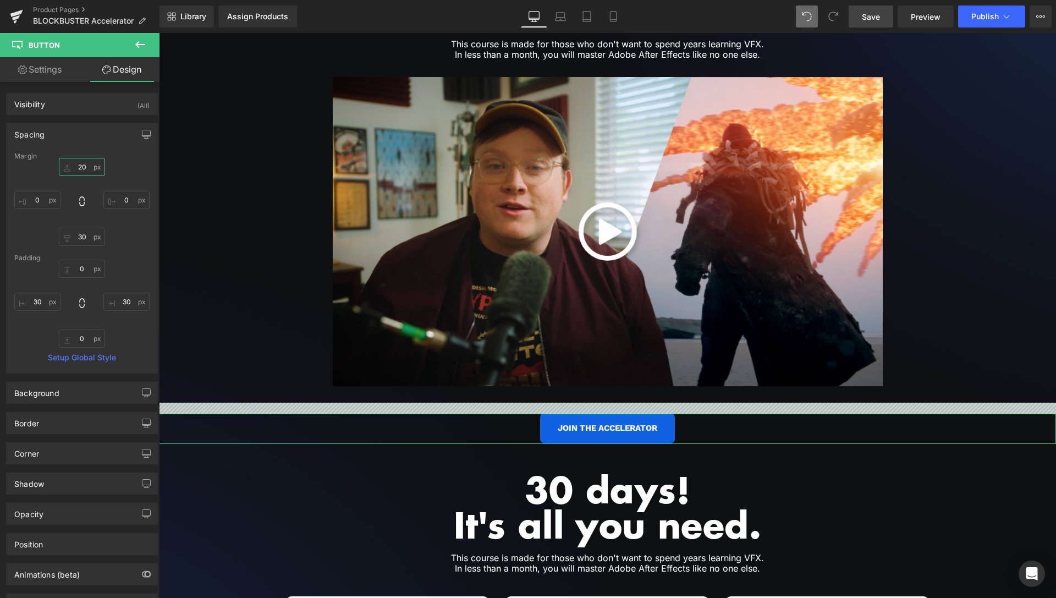
click at [79, 164] on input "20" at bounding box center [82, 167] width 46 height 18
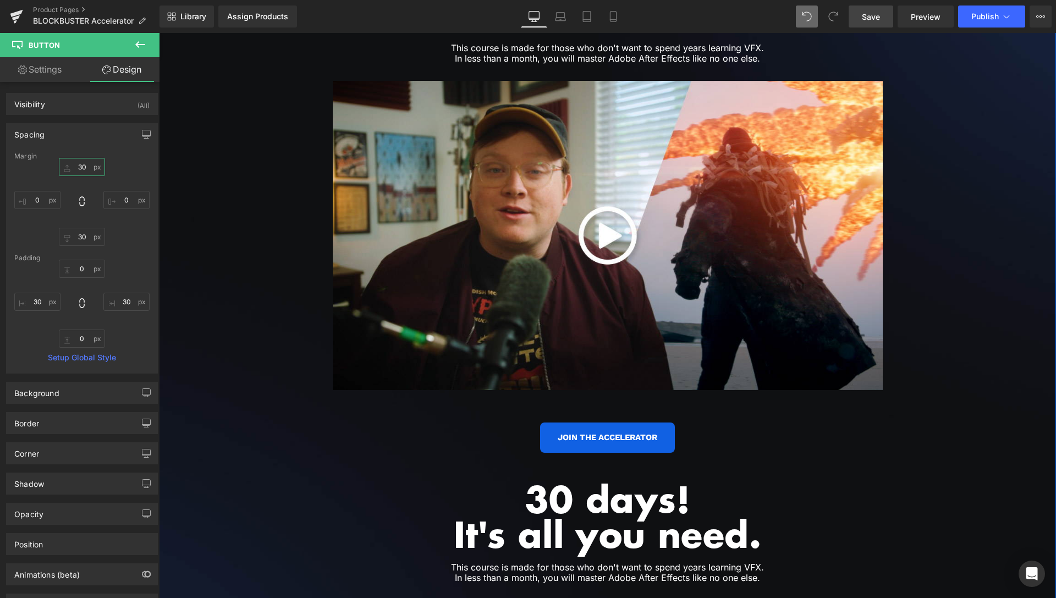
scroll to position [2096, 0]
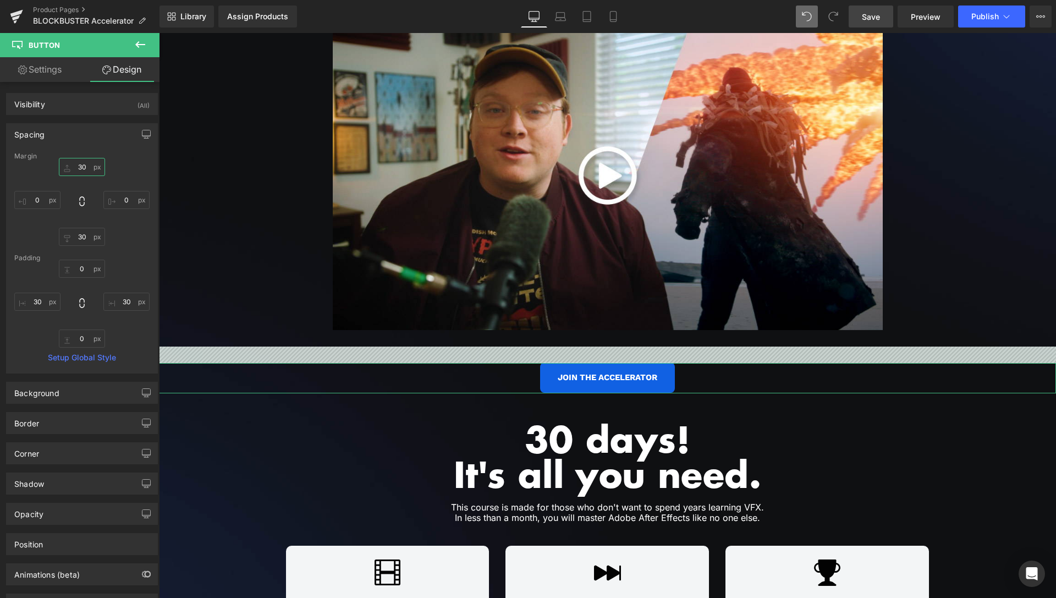
click at [80, 167] on input "30" at bounding box center [82, 167] width 46 height 18
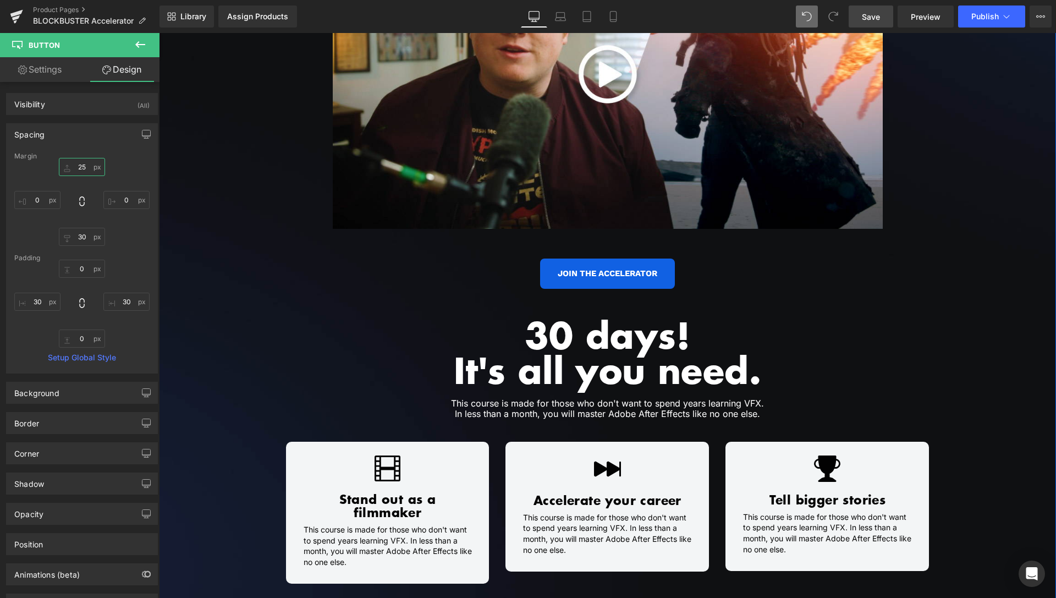
scroll to position [2209, 0]
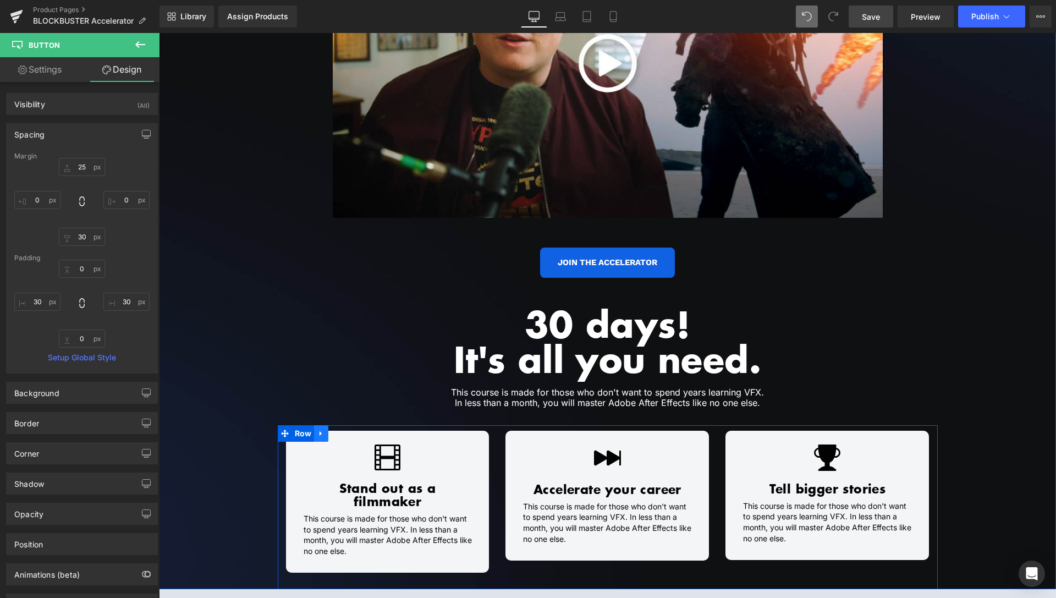
click at [319, 429] on icon at bounding box center [321, 433] width 8 height 8
click at [346, 430] on icon at bounding box center [350, 434] width 8 height 8
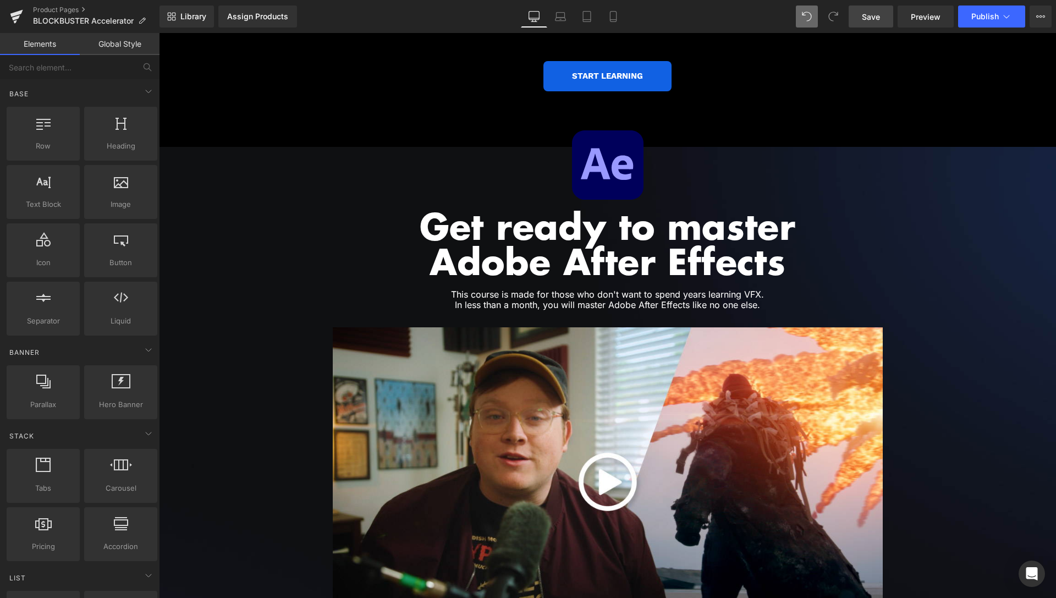
scroll to position [1760, 0]
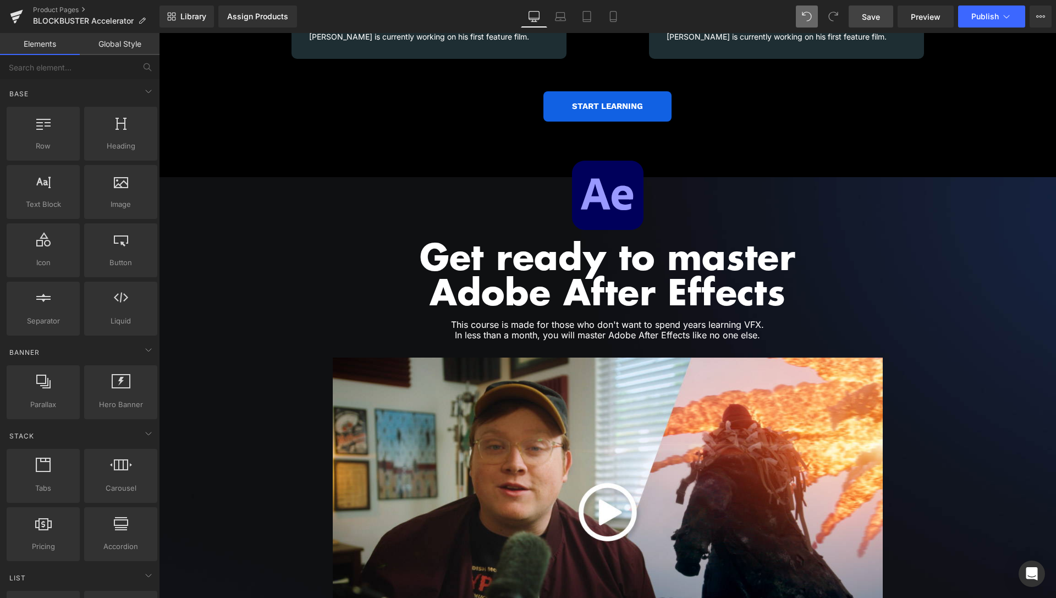
click at [877, 24] on link "Save" at bounding box center [871, 17] width 45 height 22
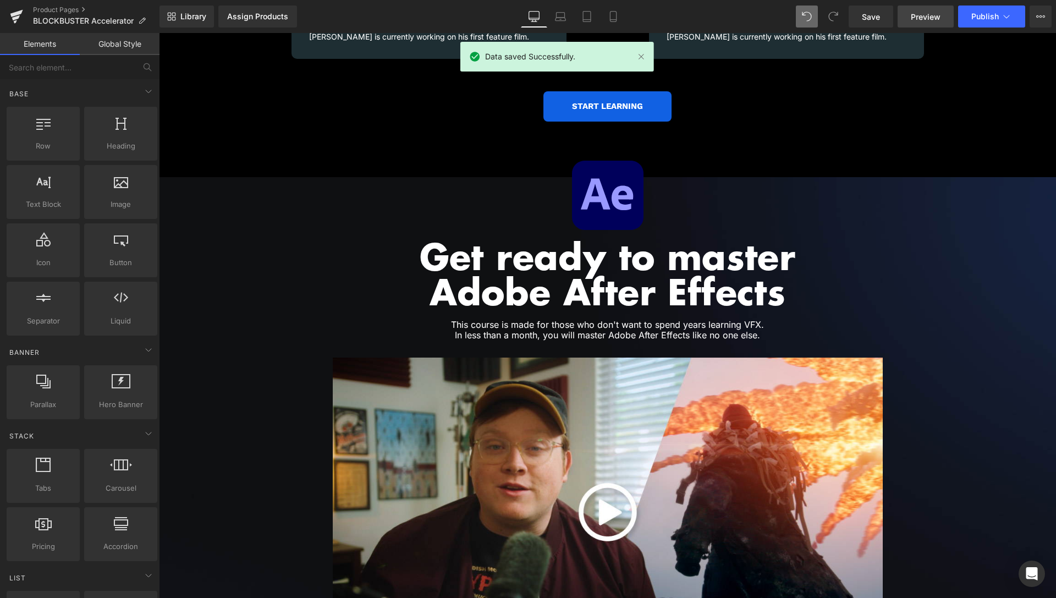
click at [923, 19] on span "Preview" at bounding box center [926, 17] width 30 height 12
click at [56, 9] on link "Product Pages" at bounding box center [96, 10] width 127 height 9
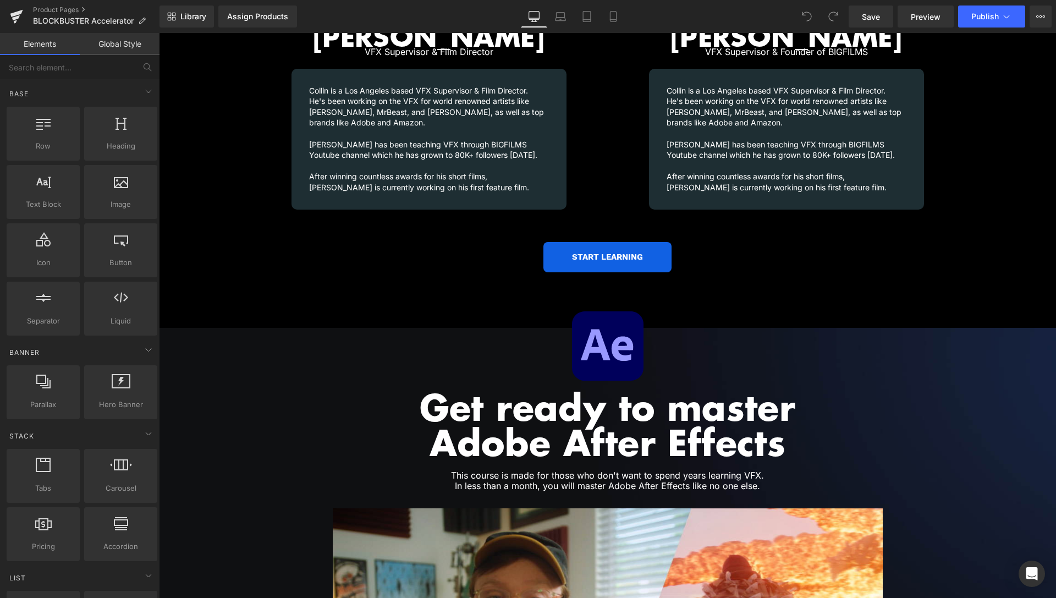
scroll to position [1684, 0]
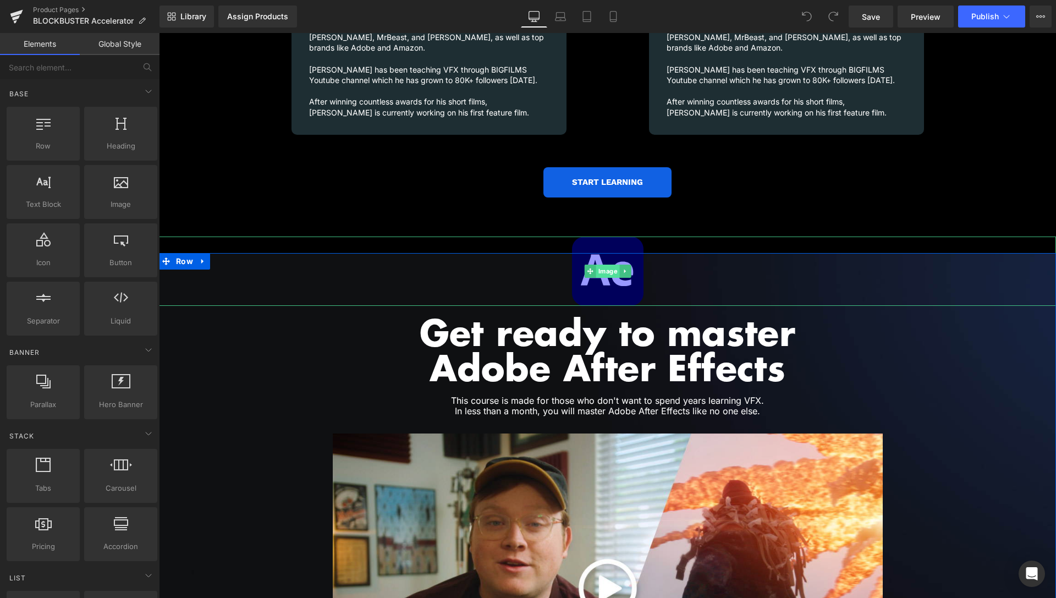
click at [602, 265] on span "Image" at bounding box center [608, 271] width 24 height 13
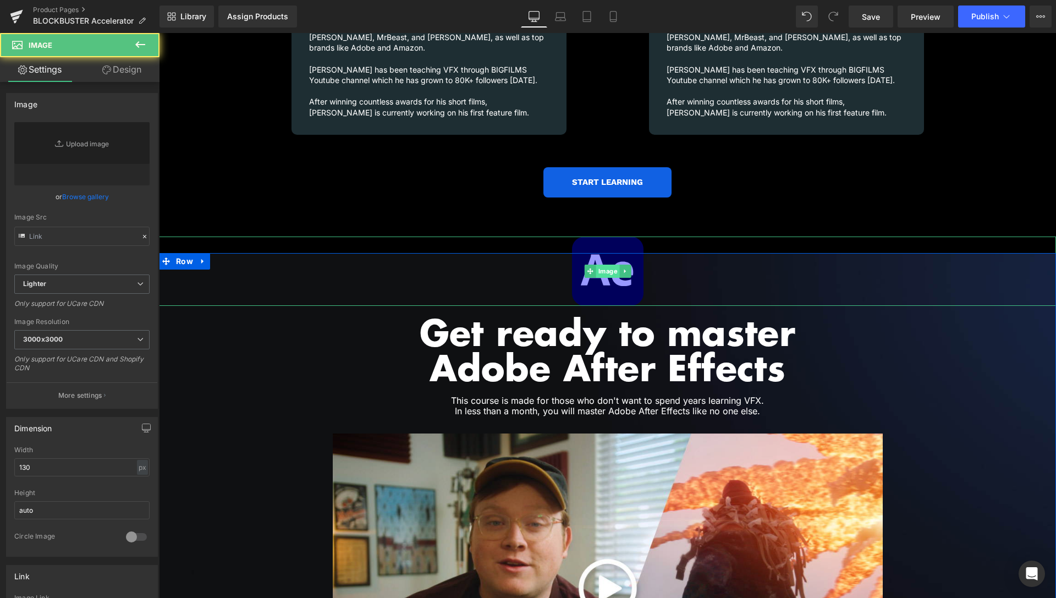
type input "[URL][DOMAIN_NAME]"
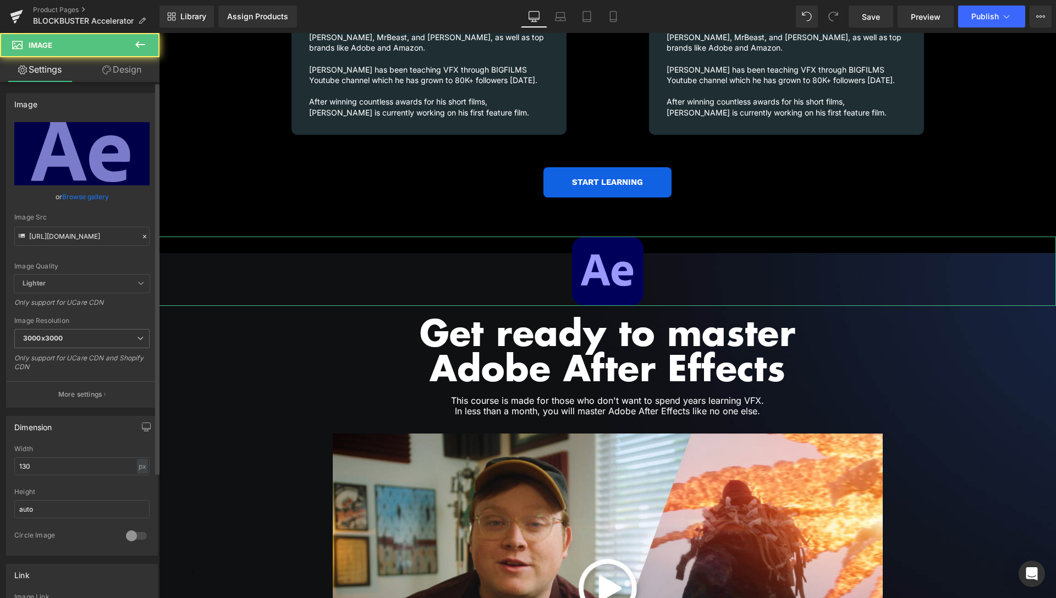
click at [72, 200] on link "Browse gallery" at bounding box center [85, 196] width 47 height 19
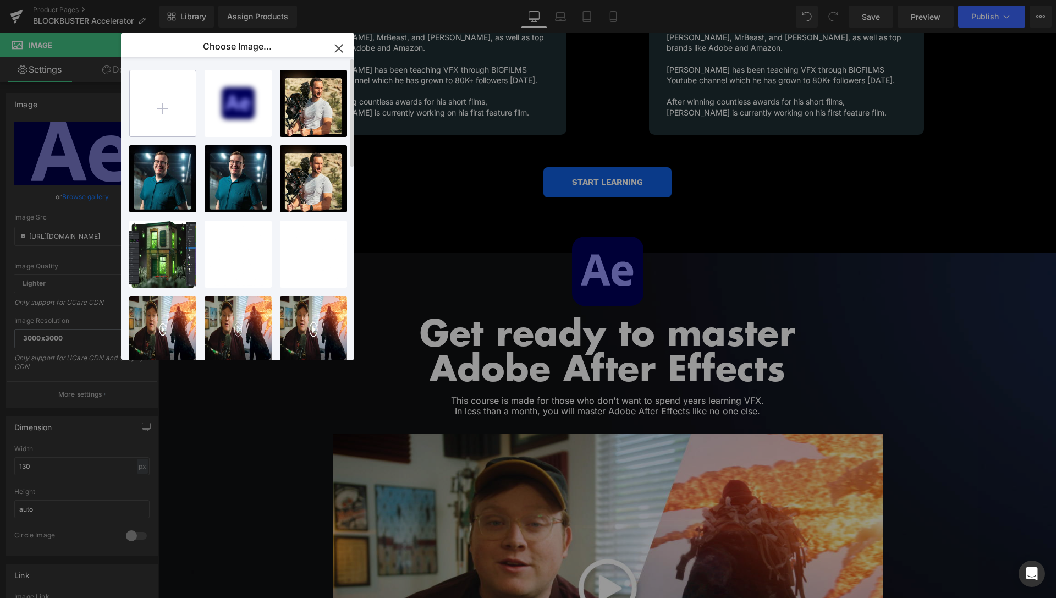
click at [188, 102] on input "file" at bounding box center [163, 103] width 66 height 66
type input "C:\fakepath\After-Effects.png"
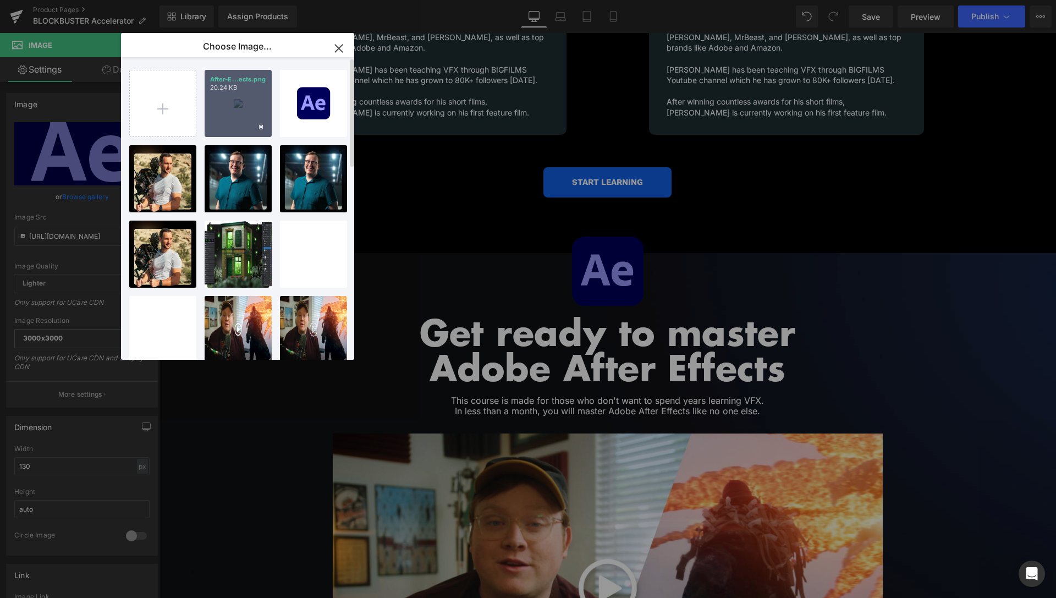
click at [231, 111] on div "After-E...ects.png 20.24 KB" at bounding box center [238, 103] width 67 height 67
type input "https://ucarecdn.com/94578d81-3a8a-4892-ae12-8ac5f33a64cb/-/format/auto/-/previ…"
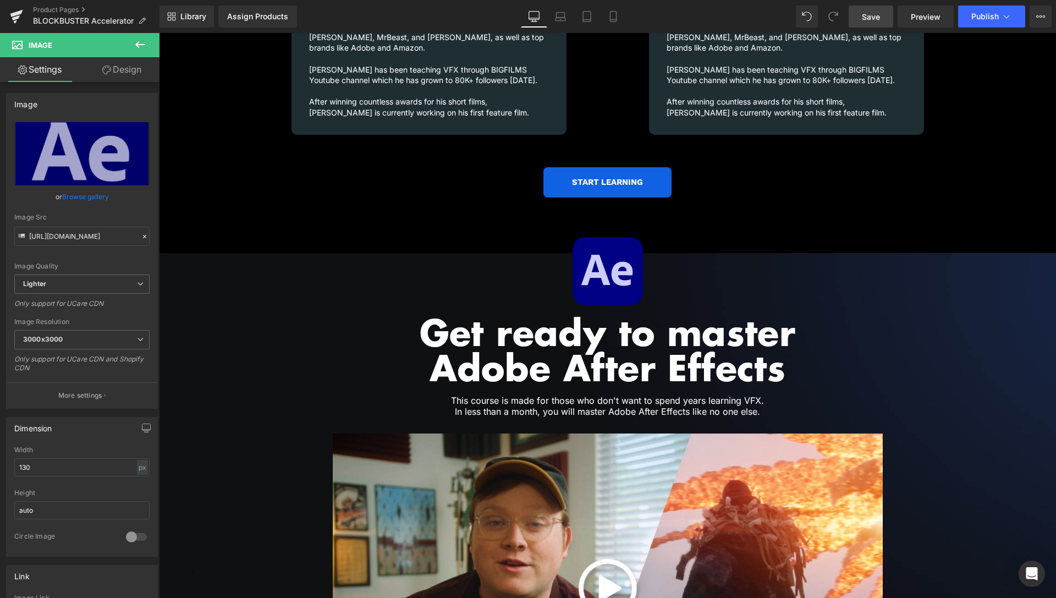
click at [881, 16] on link "Save" at bounding box center [871, 17] width 45 height 22
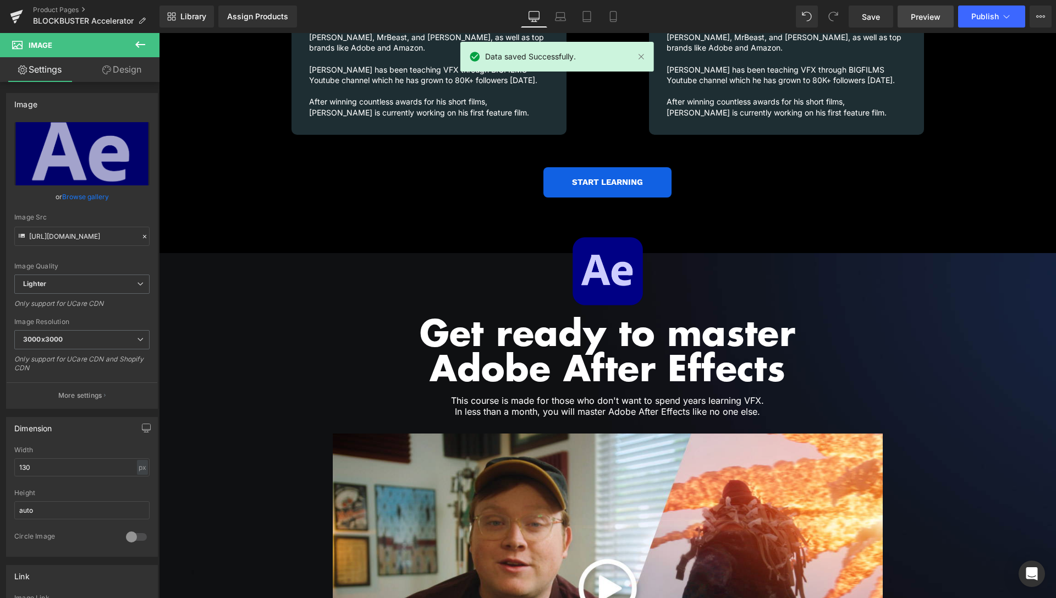
click at [925, 14] on span "Preview" at bounding box center [926, 17] width 30 height 12
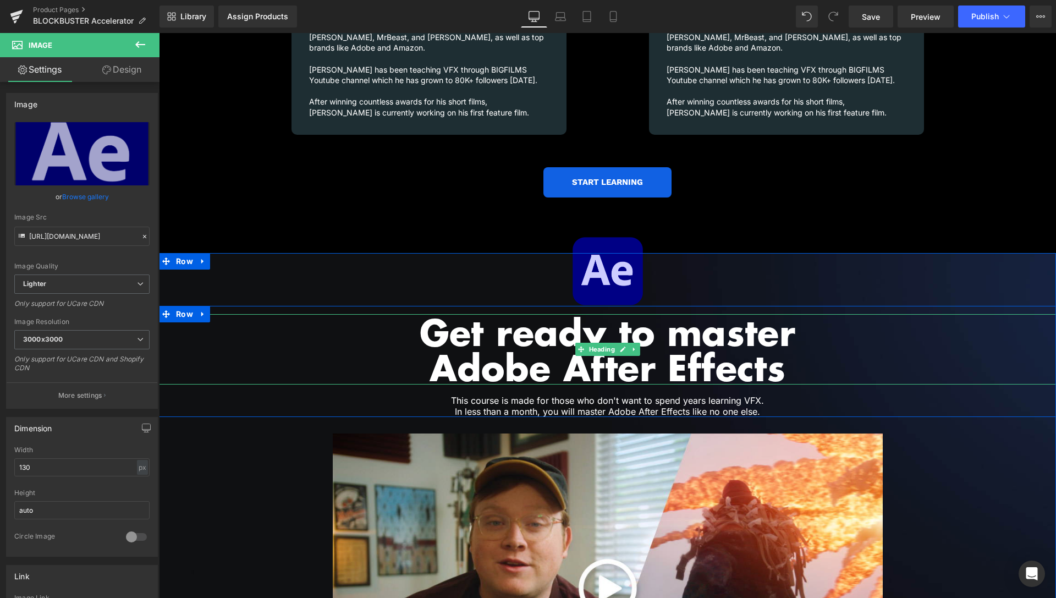
click at [561, 354] on h1 "Adobe After Effects" at bounding box center [607, 366] width 897 height 35
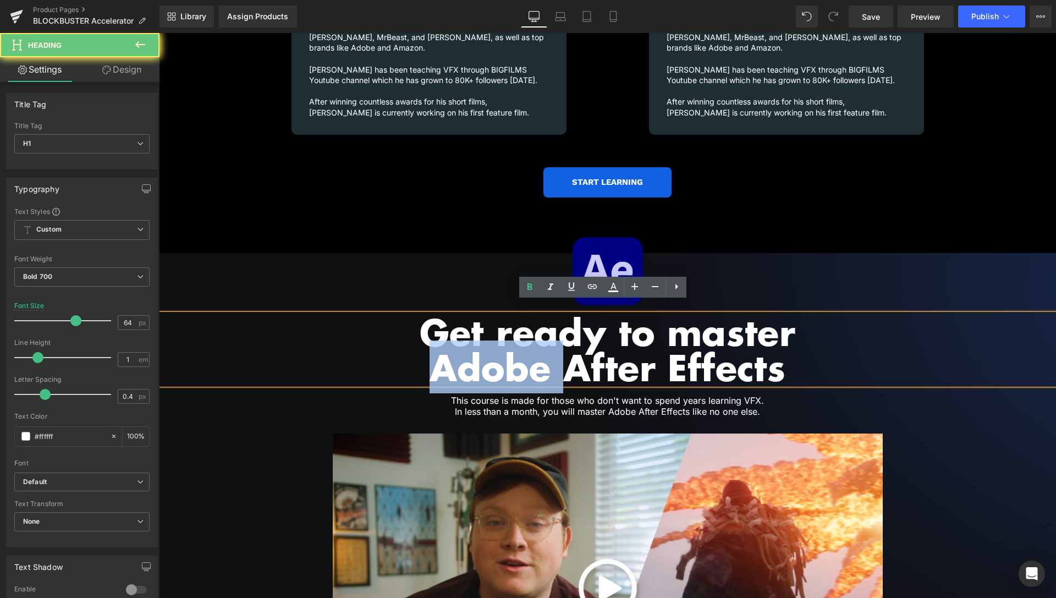
drag, startPoint x: 563, startPoint y: 353, endPoint x: 423, endPoint y: 355, distance: 139.8
click at [423, 355] on h1 "Adobe After Effects" at bounding box center [607, 366] width 897 height 35
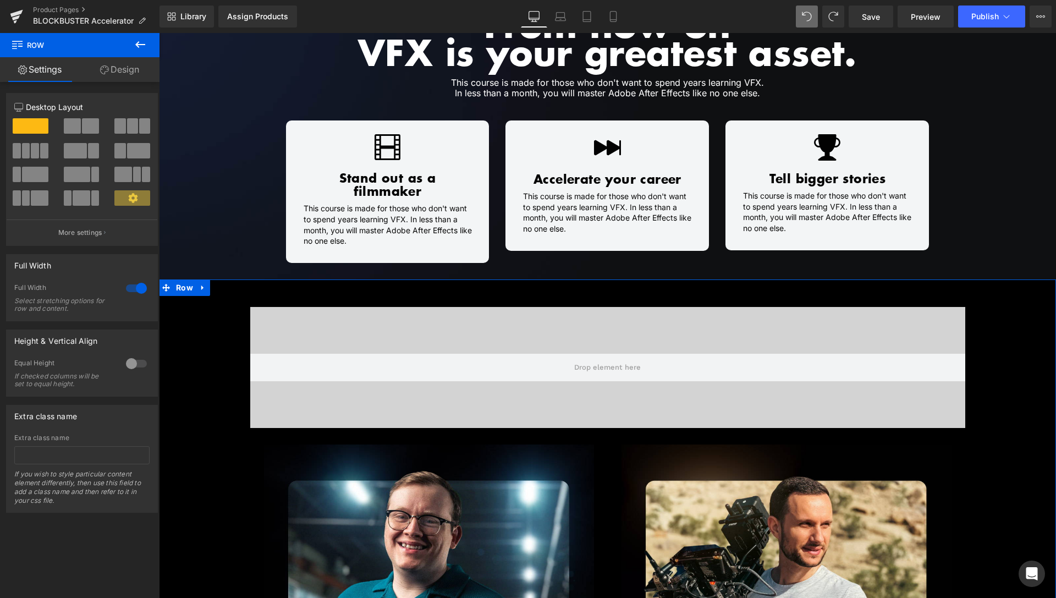
scroll to position [898, 0]
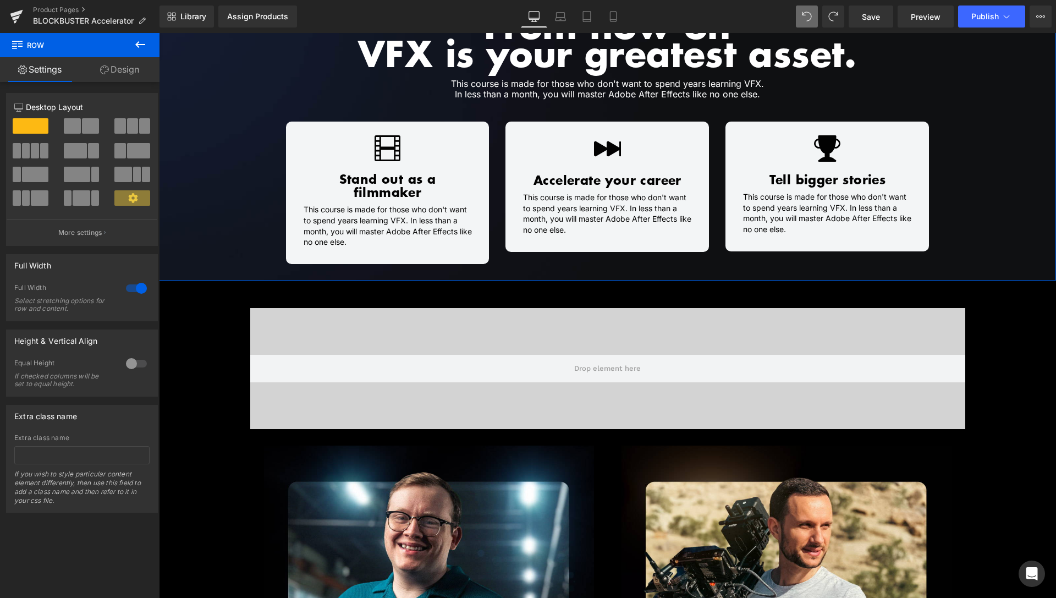
click at [121, 73] on link "Design" at bounding box center [120, 69] width 80 height 25
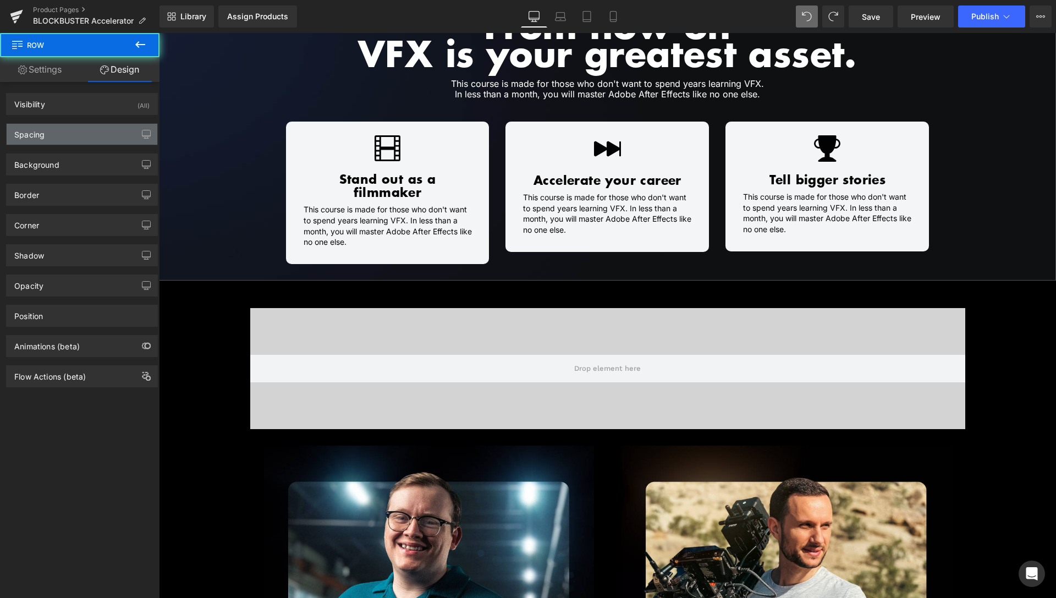
type input "0px"
type input "70px"
type input "0px"
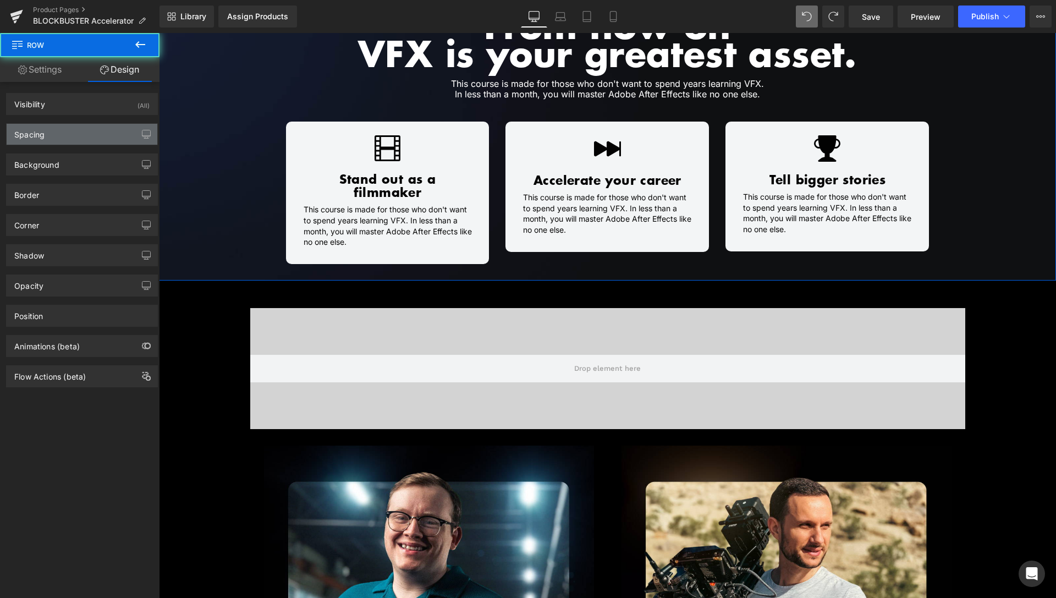
type input "0px"
click at [79, 139] on div "Spacing" at bounding box center [82, 134] width 151 height 21
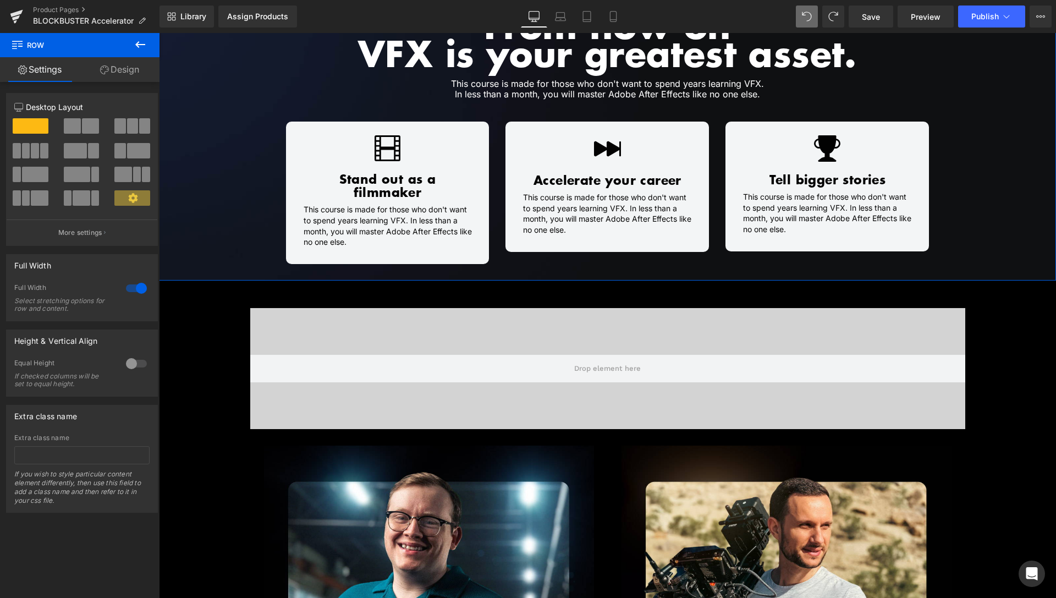
click at [187, 278] on div at bounding box center [607, 279] width 897 height 3
click at [123, 67] on link "Design" at bounding box center [120, 69] width 80 height 25
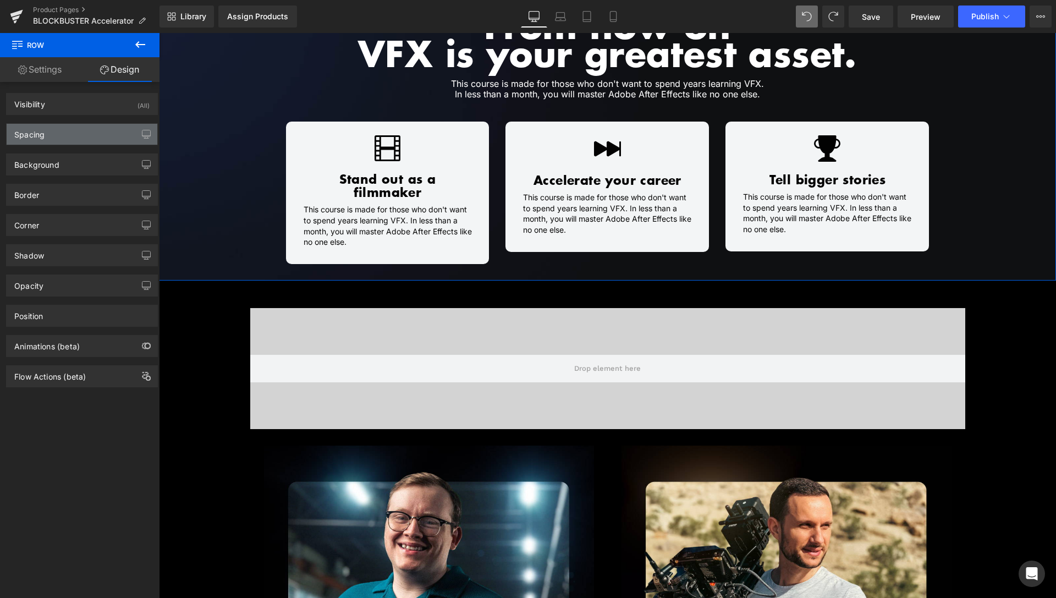
click at [88, 136] on div "Spacing" at bounding box center [82, 134] width 151 height 21
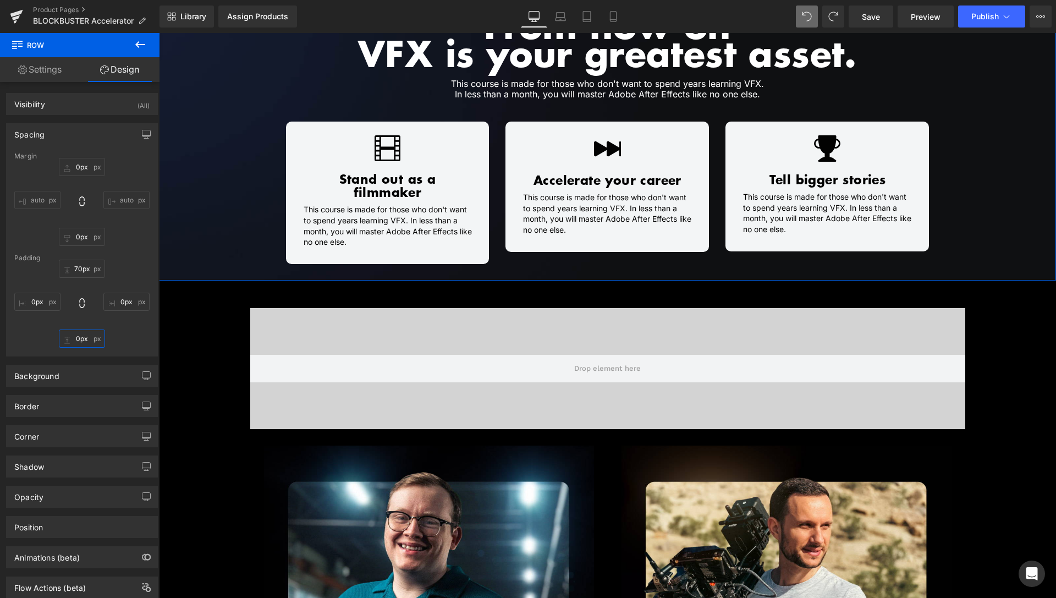
click at [74, 335] on input "0px" at bounding box center [82, 339] width 46 height 18
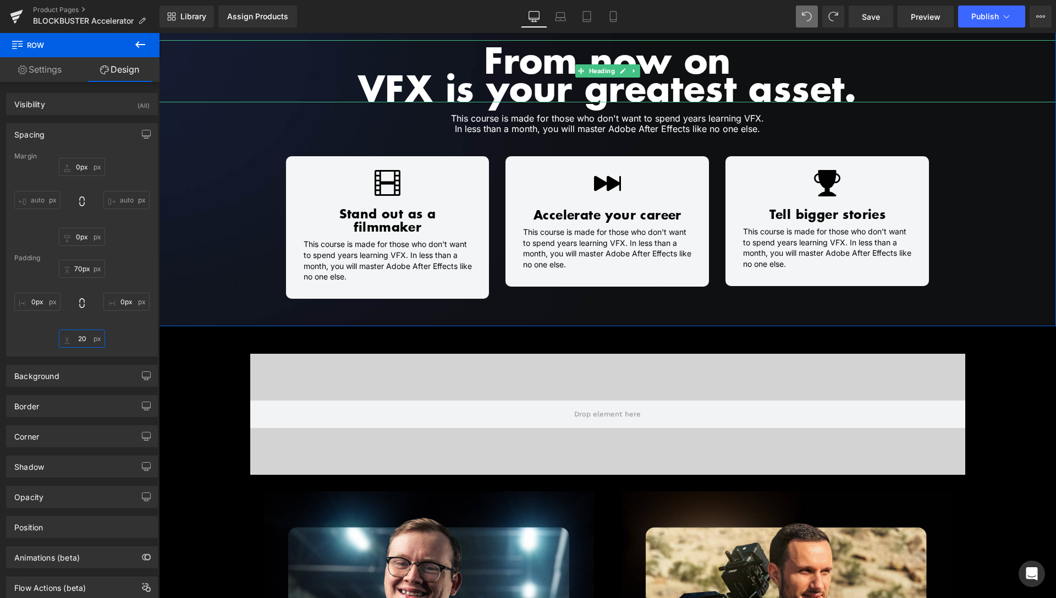
scroll to position [842, 0]
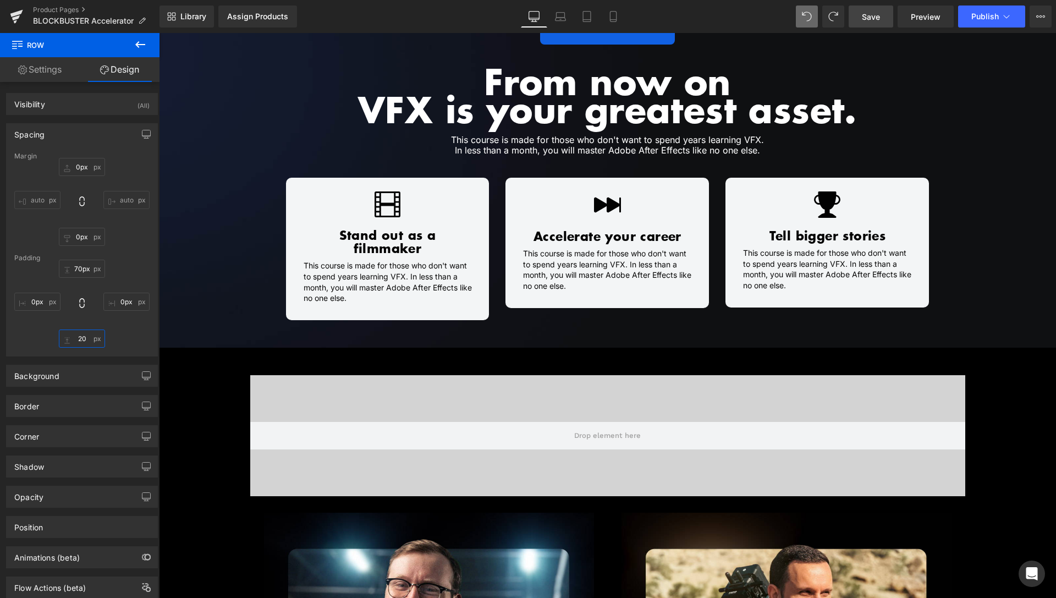
type input "20"
click at [883, 18] on link "Save" at bounding box center [871, 17] width 45 height 22
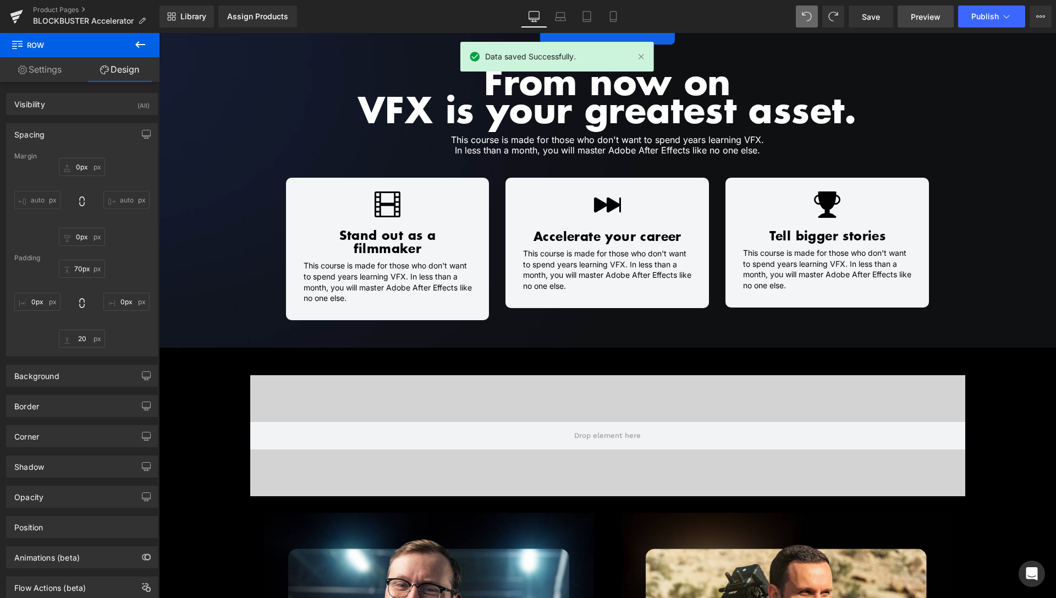
click at [929, 20] on span "Preview" at bounding box center [926, 17] width 30 height 12
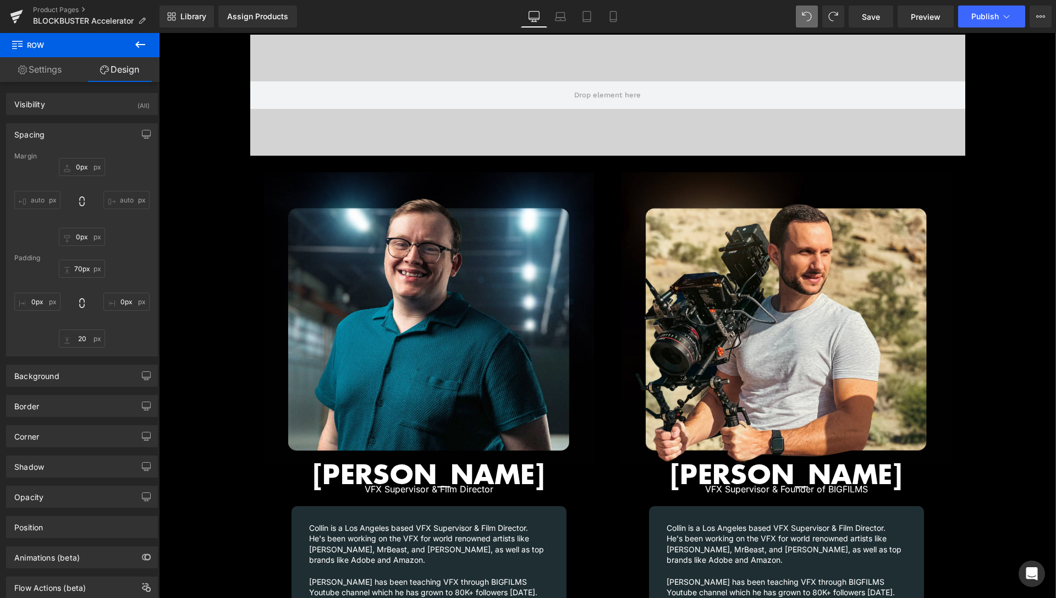
scroll to position [1291, 0]
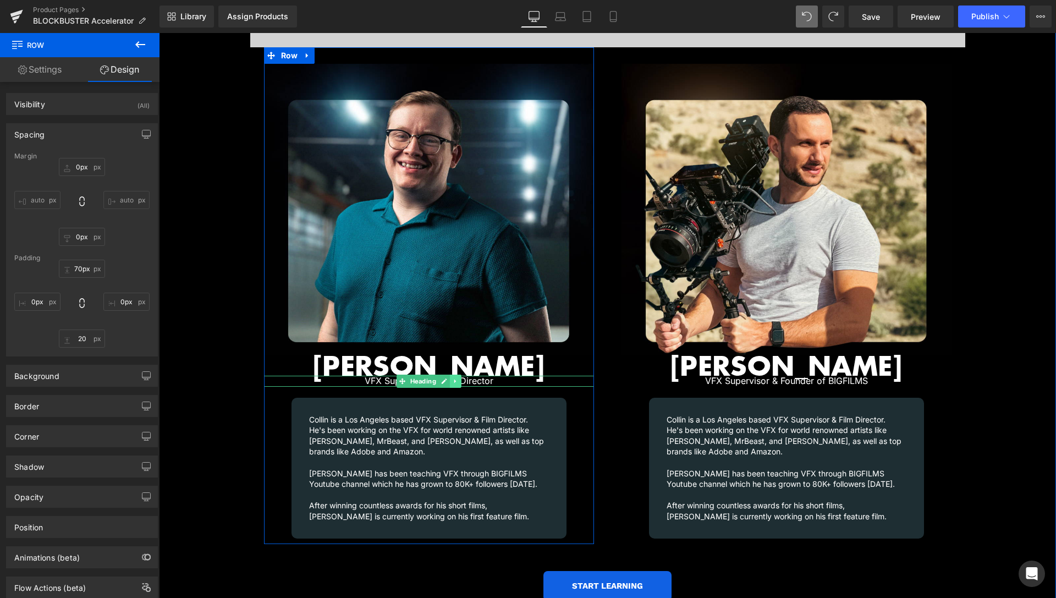
click at [453, 378] on icon at bounding box center [455, 381] width 6 height 7
click at [458, 378] on icon at bounding box center [461, 381] width 6 height 7
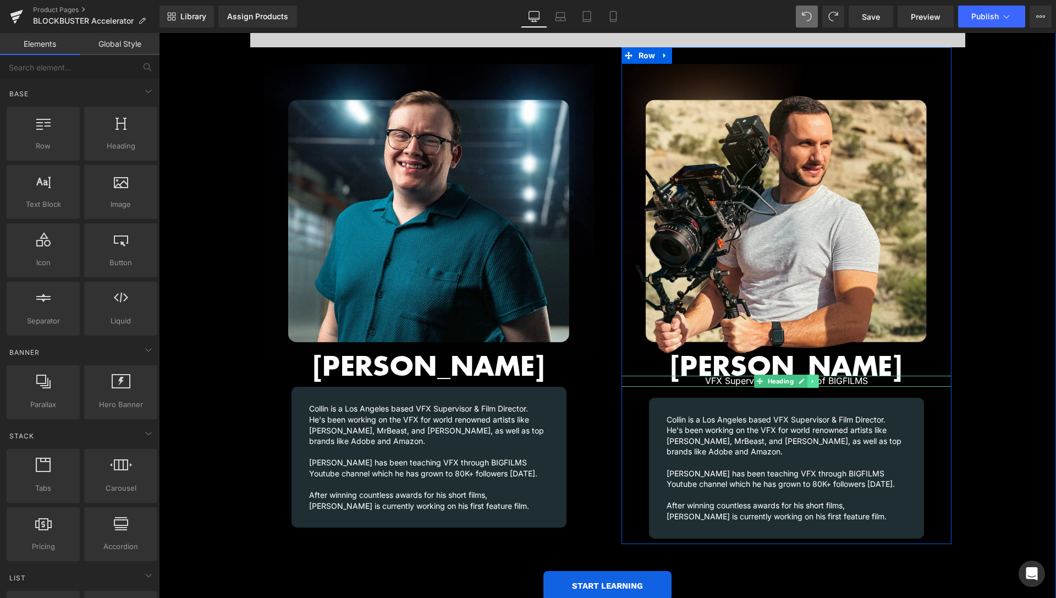
click at [810, 378] on icon at bounding box center [813, 381] width 6 height 7
click at [816, 378] on icon at bounding box center [819, 381] width 6 height 6
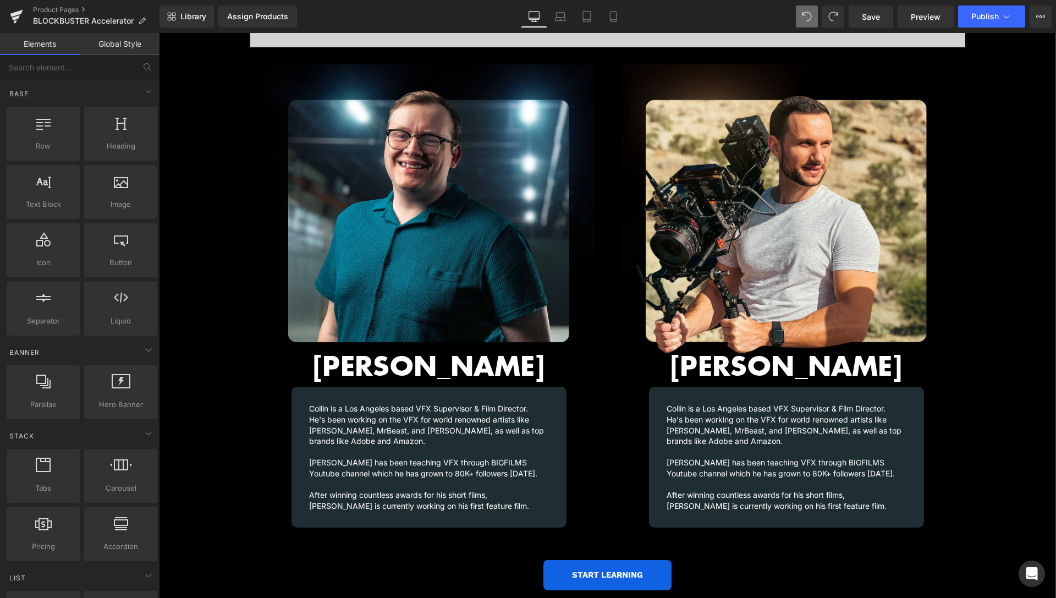
click at [995, 228] on div "Video Bg Row Image Collin Black Heading Collin is a Los Angeles based VFX Super…" at bounding box center [607, 253] width 897 height 709
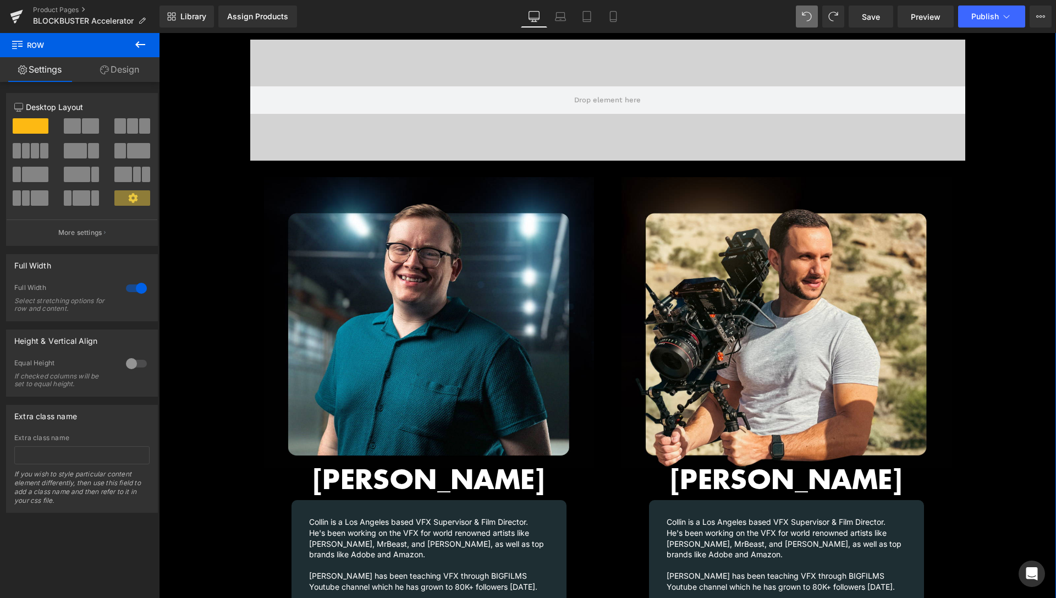
scroll to position [1122, 0]
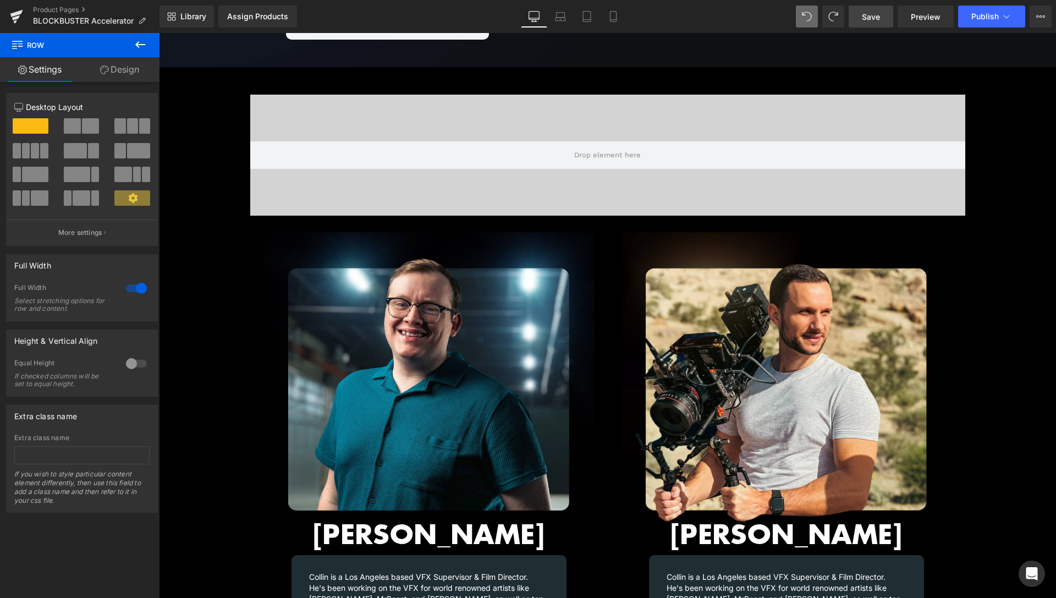
click at [887, 17] on link "Save" at bounding box center [871, 17] width 45 height 22
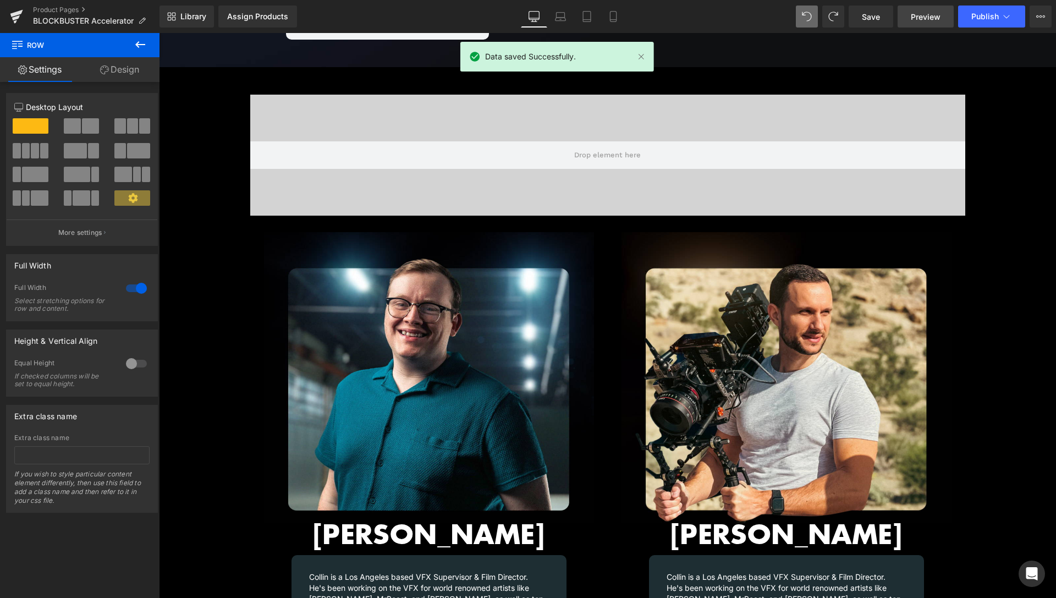
click at [923, 15] on span "Preview" at bounding box center [926, 17] width 30 height 12
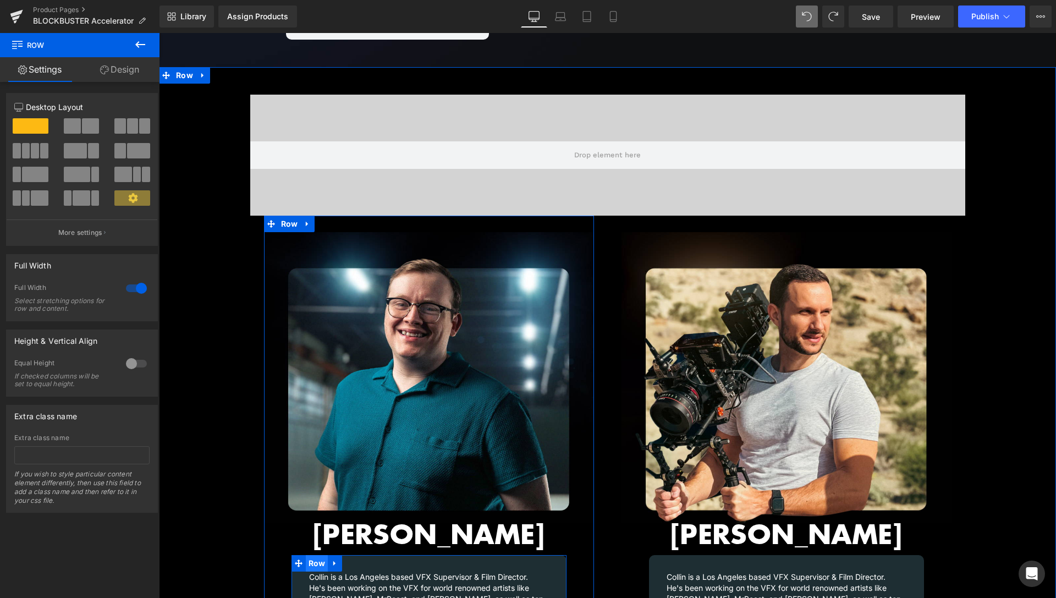
click at [318, 555] on span "Row" at bounding box center [317, 563] width 23 height 17
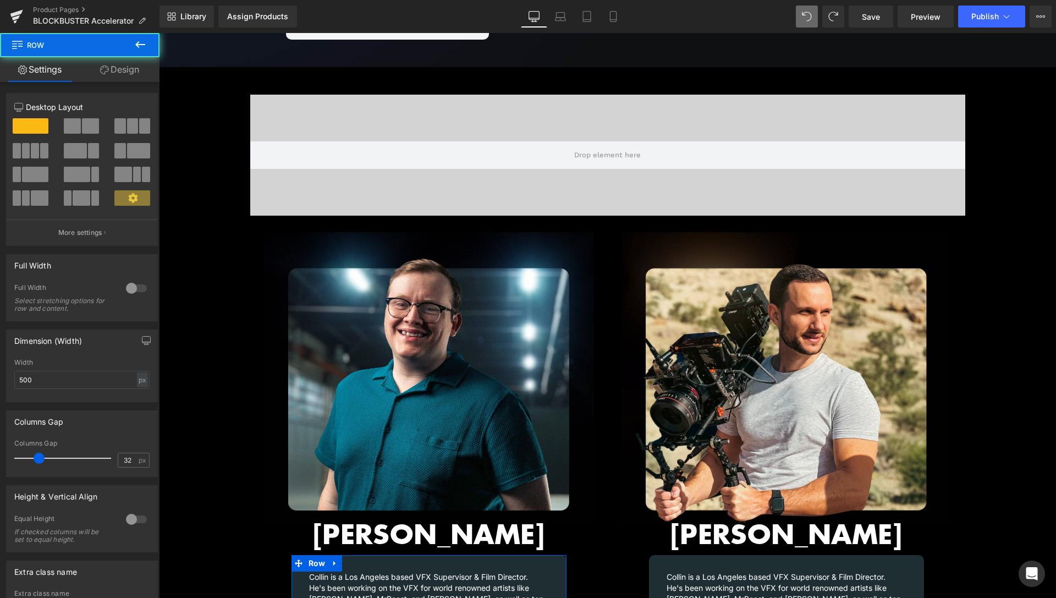
drag, startPoint x: 136, startPoint y: 72, endPoint x: 78, endPoint y: 273, distance: 209.7
click at [136, 72] on link "Design" at bounding box center [120, 69] width 80 height 25
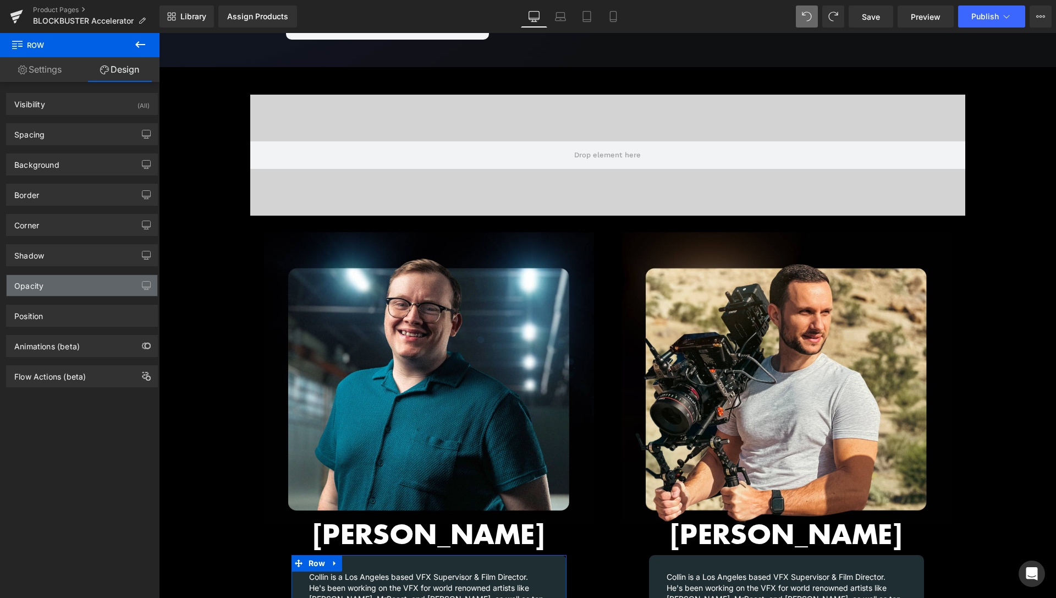
type input "20"
type input "0"
type input "20"
type input "0"
type input "30"
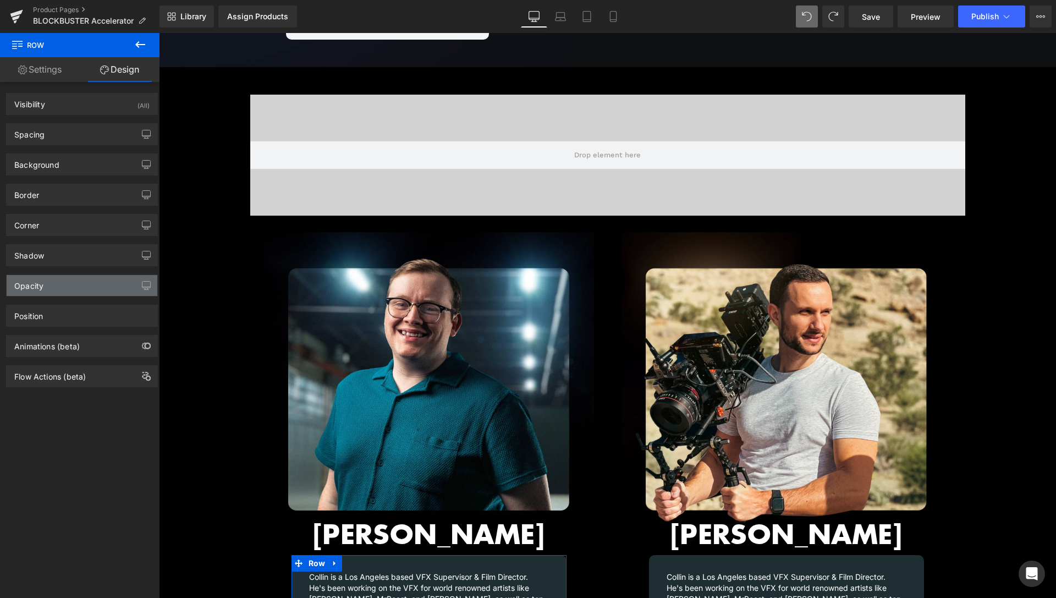
type input "0"
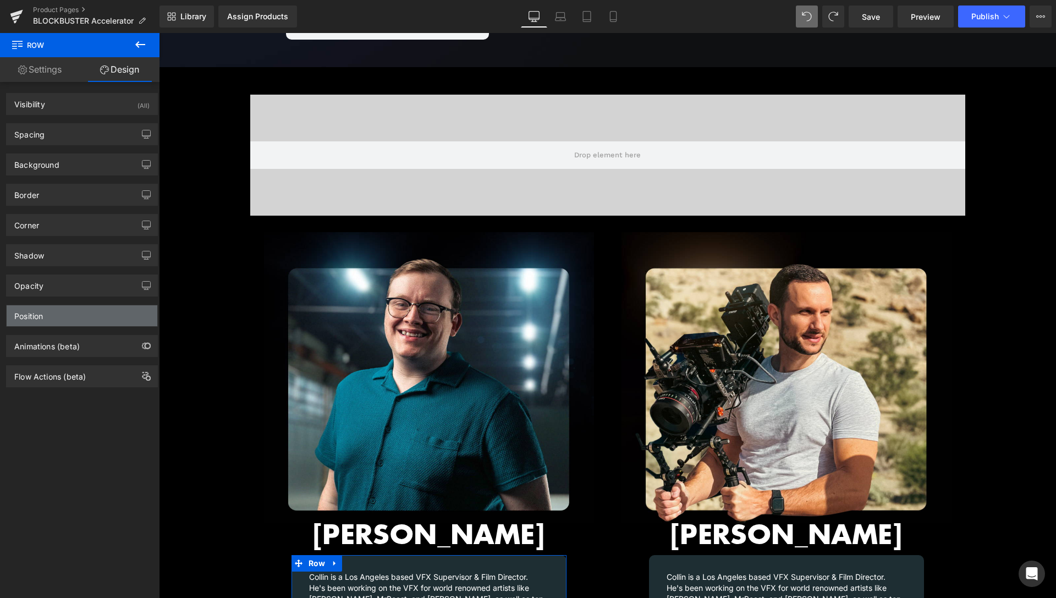
click at [51, 319] on div "Position" at bounding box center [82, 315] width 151 height 21
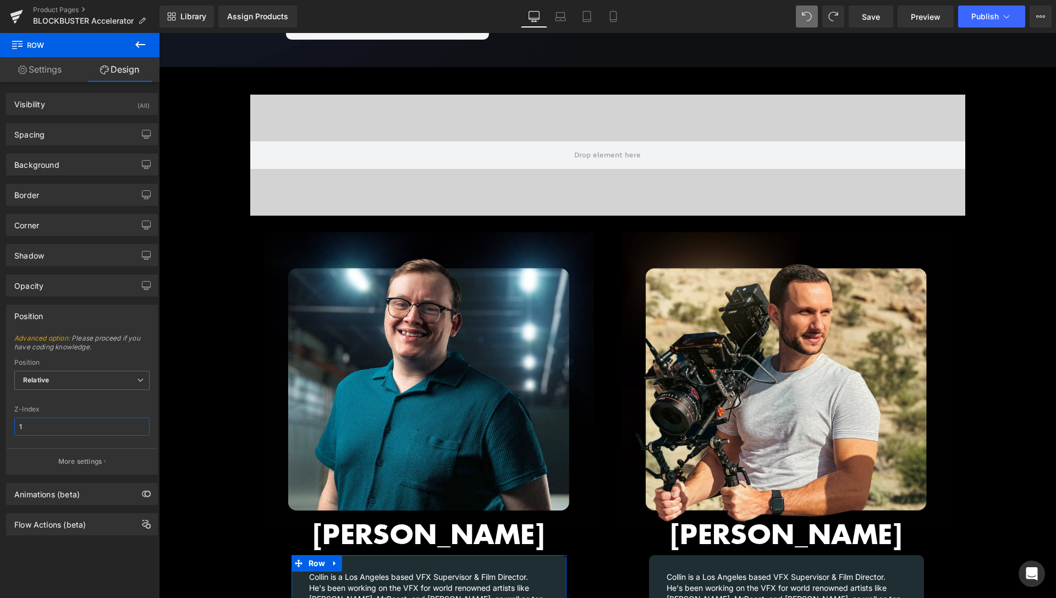
click at [42, 424] on input "1" at bounding box center [81, 427] width 135 height 18
type input "0"
click at [65, 135] on div "Spacing" at bounding box center [82, 134] width 151 height 21
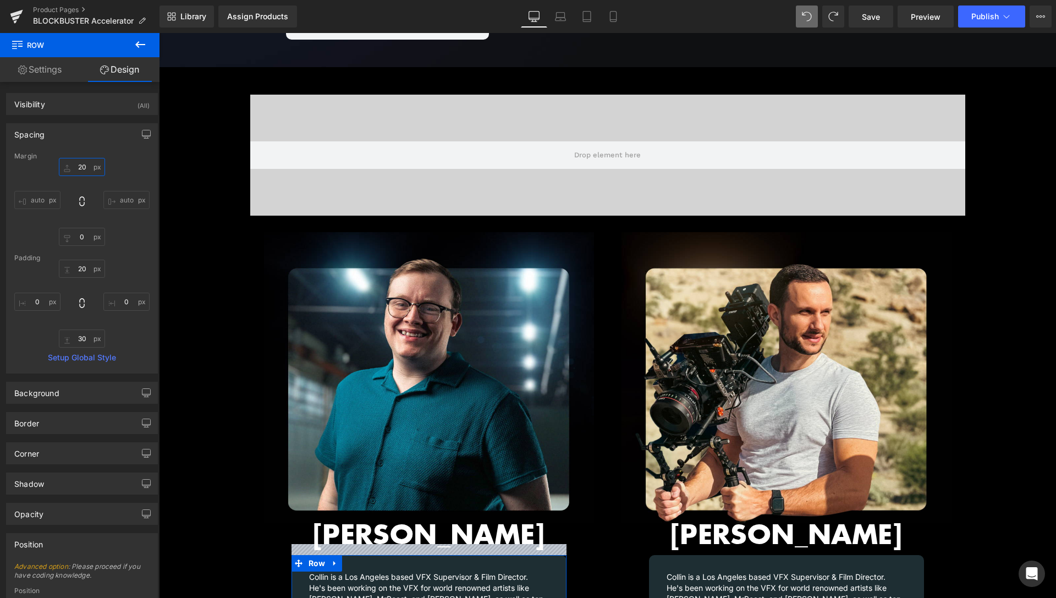
click at [72, 166] on input "20" at bounding box center [82, 167] width 46 height 18
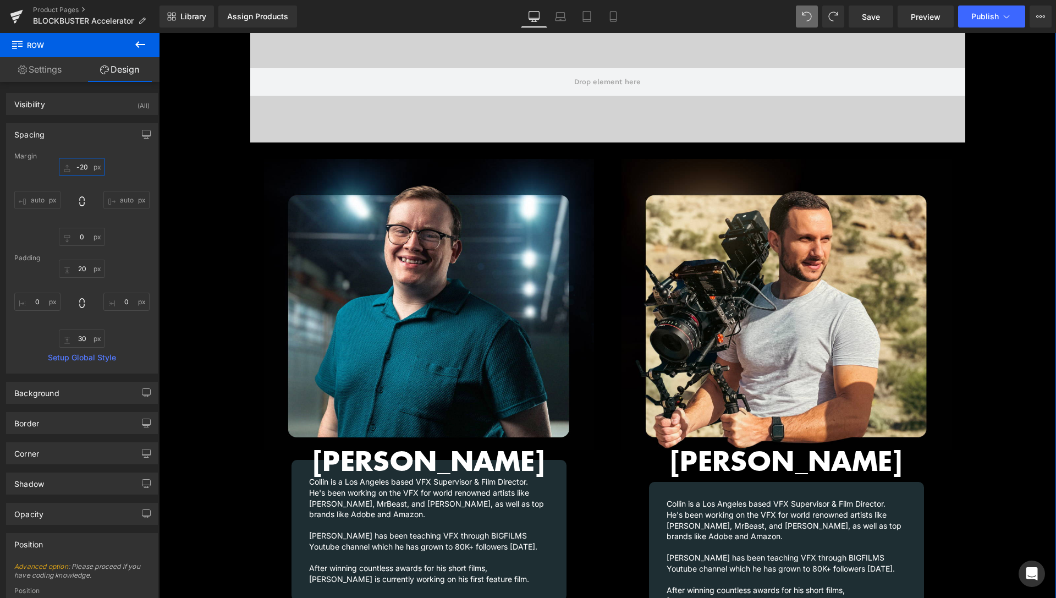
scroll to position [1235, 0]
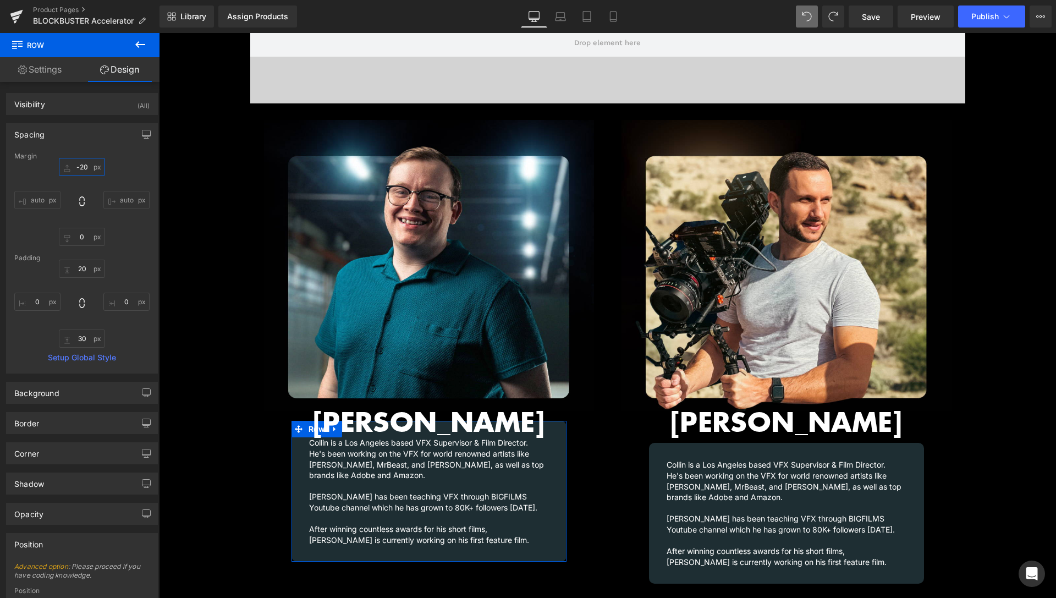
drag, startPoint x: 77, startPoint y: 168, endPoint x: 90, endPoint y: 169, distance: 13.2
click at [90, 169] on input "-20" at bounding box center [82, 167] width 46 height 18
type input "-15"
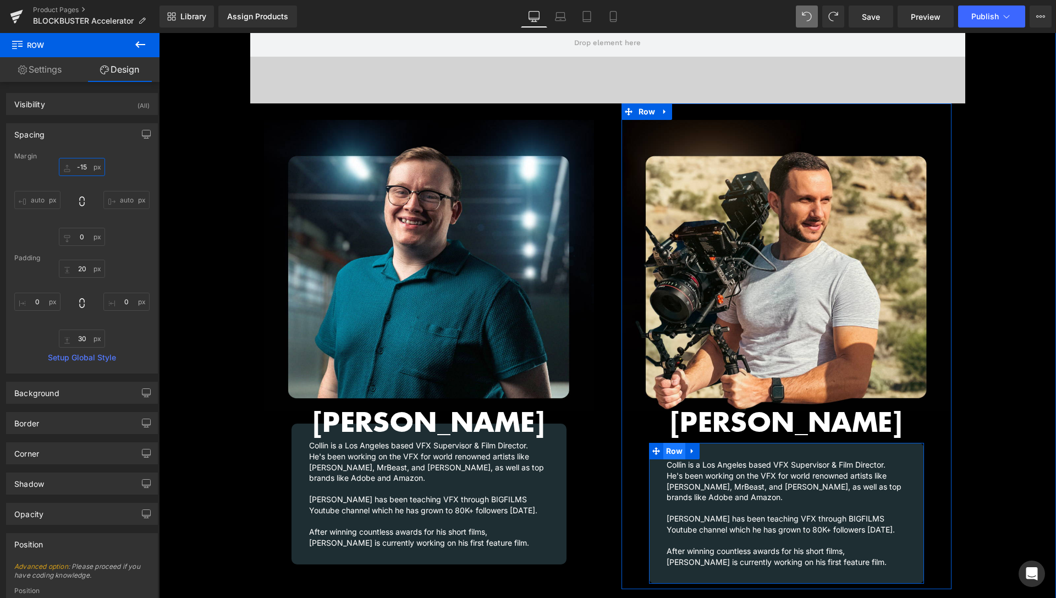
click at [672, 443] on span "Row" at bounding box center [675, 451] width 23 height 17
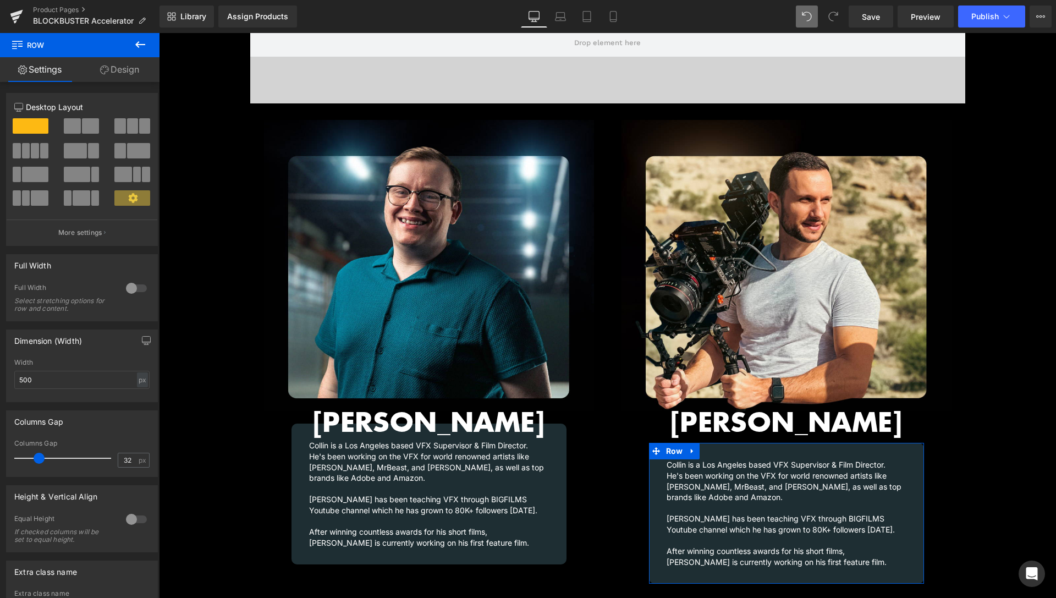
click at [109, 75] on link "Design" at bounding box center [120, 69] width 80 height 25
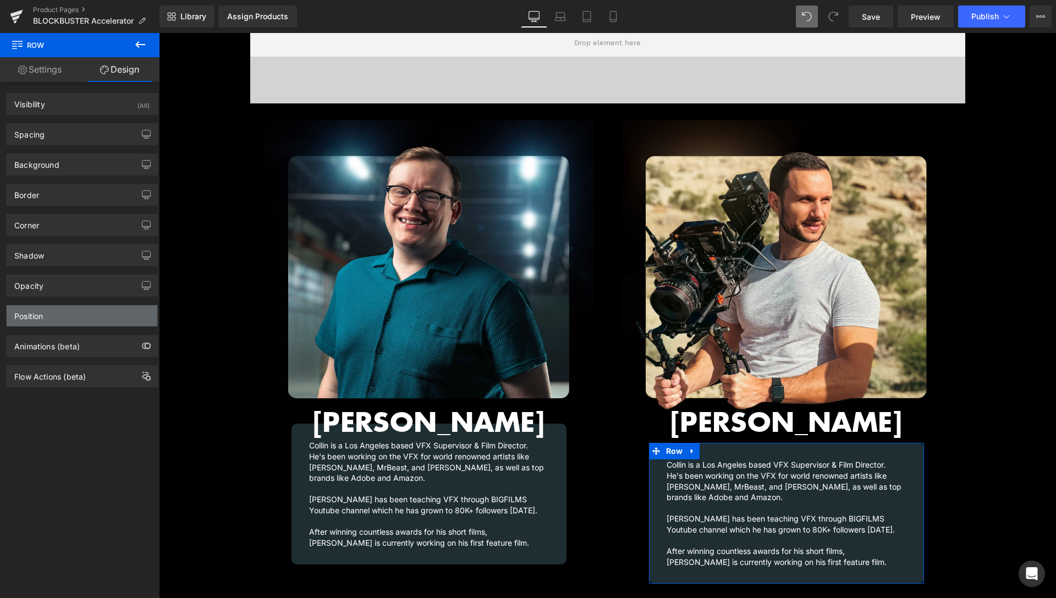
click at [43, 313] on div "Position" at bounding box center [28, 312] width 29 height 15
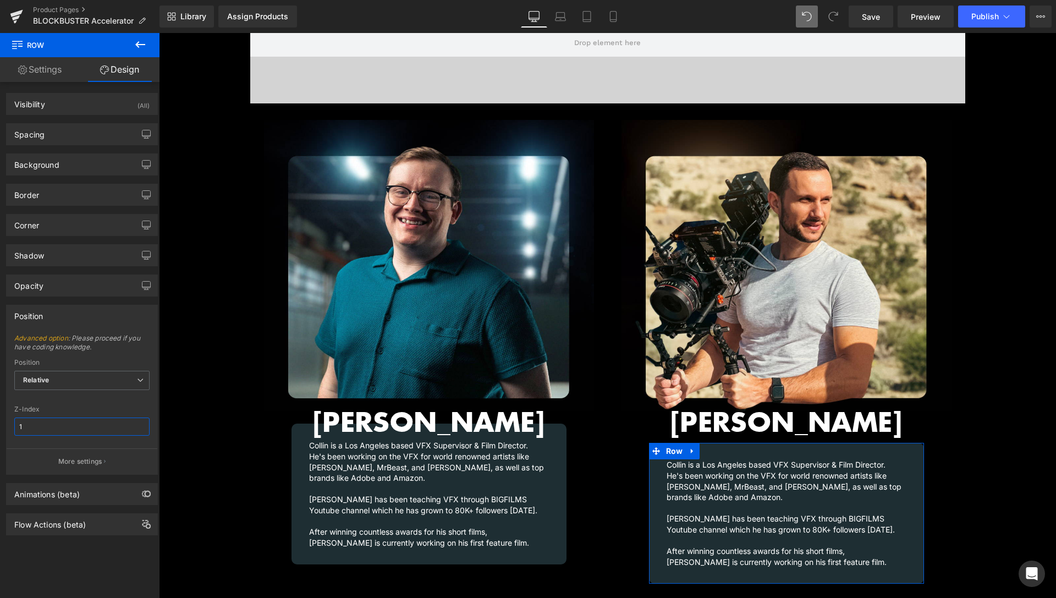
click at [37, 428] on input "1" at bounding box center [81, 427] width 135 height 18
type input "0"
drag, startPoint x: 72, startPoint y: 133, endPoint x: 69, endPoint y: 154, distance: 21.6
click at [72, 132] on div "Spacing" at bounding box center [82, 134] width 151 height 21
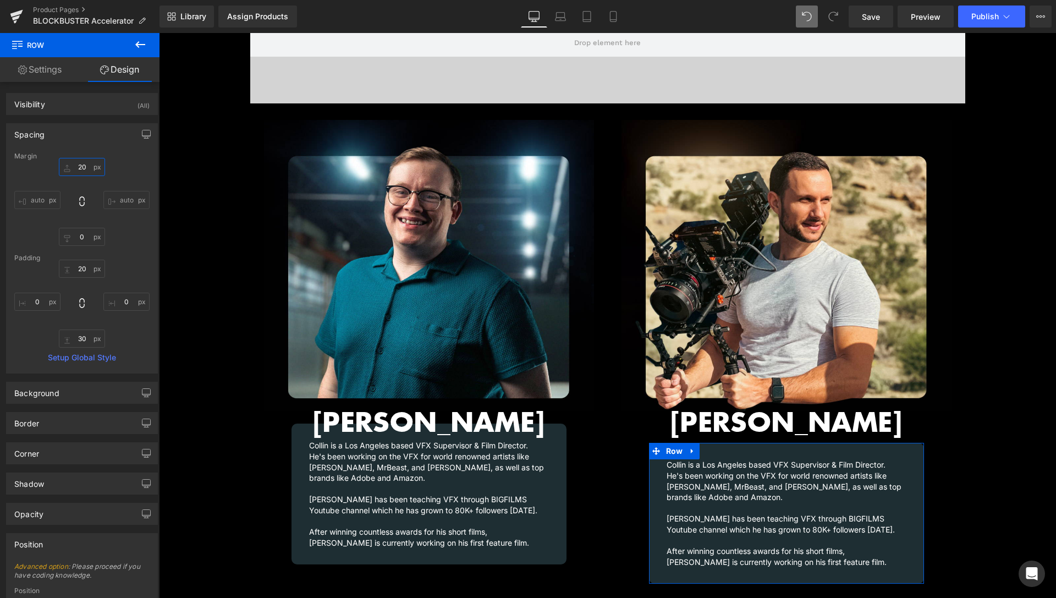
click at [75, 163] on input "20" at bounding box center [82, 167] width 46 height 18
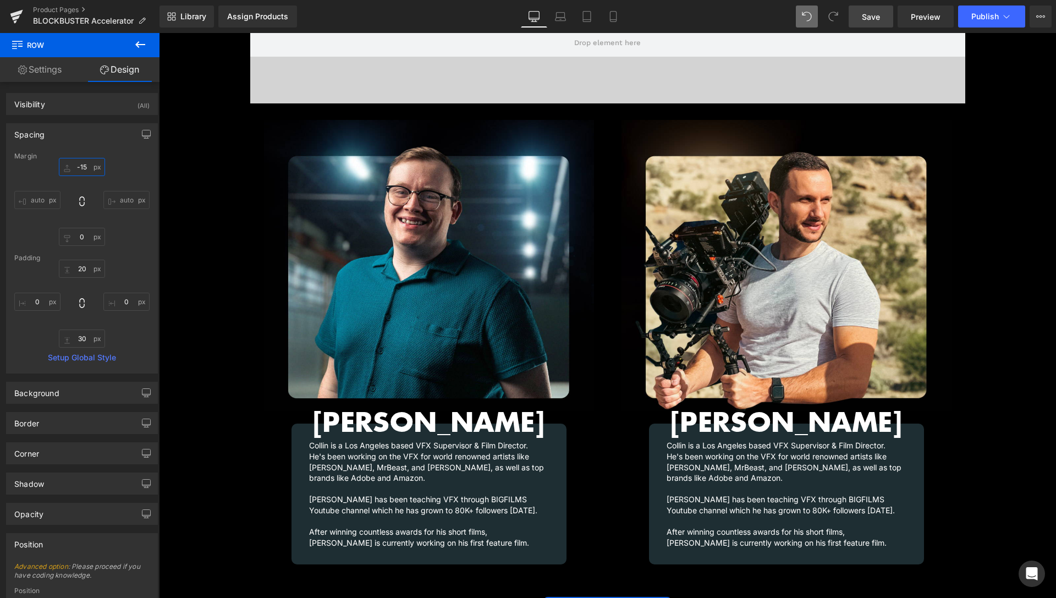
type input "-15"
click at [869, 21] on span "Save" at bounding box center [871, 17] width 18 height 12
click at [929, 18] on span "Preview" at bounding box center [926, 17] width 30 height 12
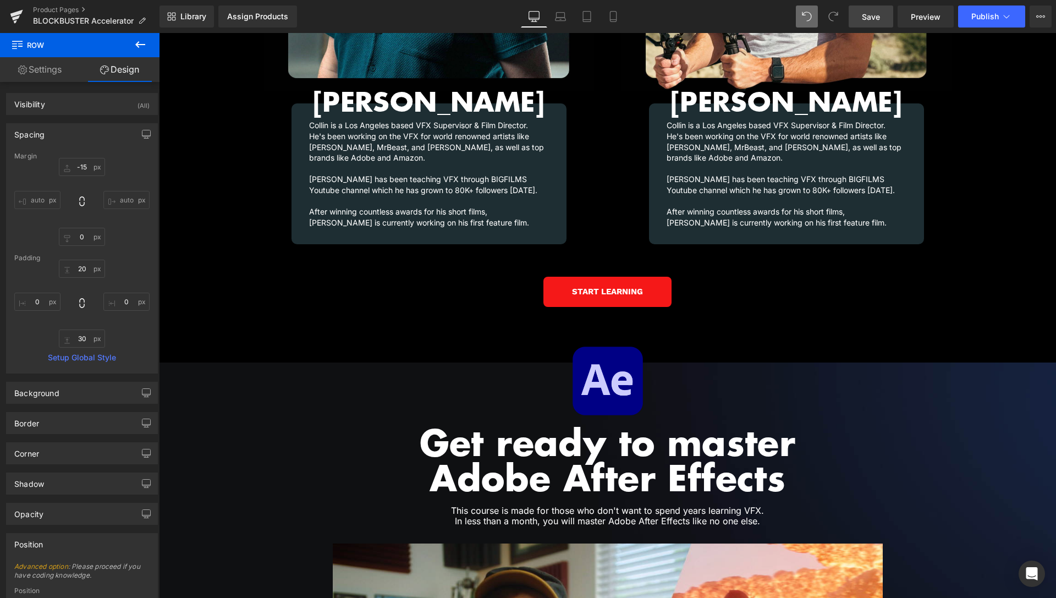
scroll to position [1571, 0]
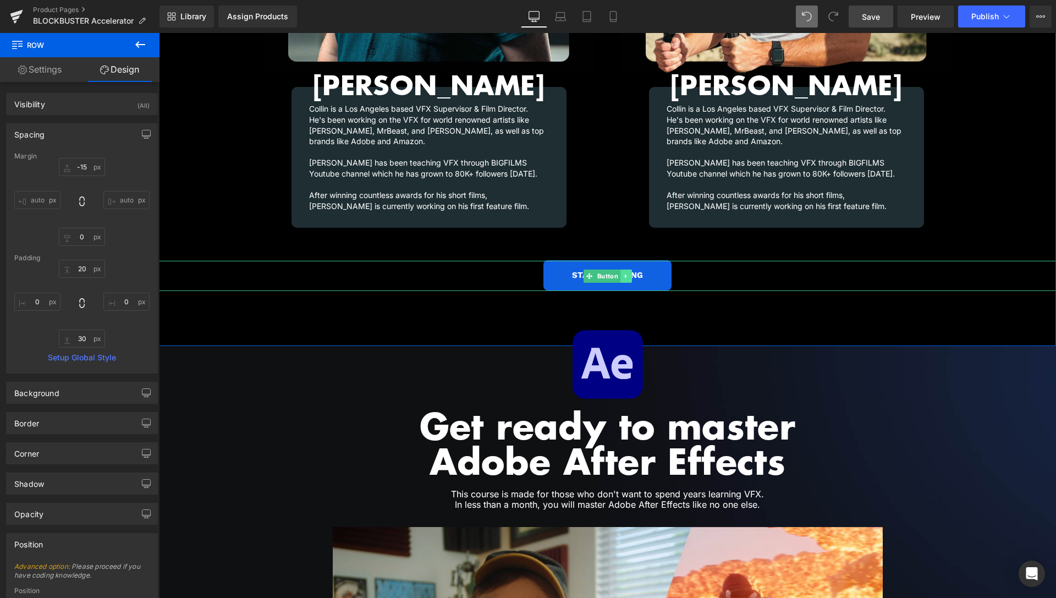
click at [623, 273] on icon at bounding box center [626, 276] width 6 height 7
click at [629, 273] on icon at bounding box center [632, 276] width 6 height 6
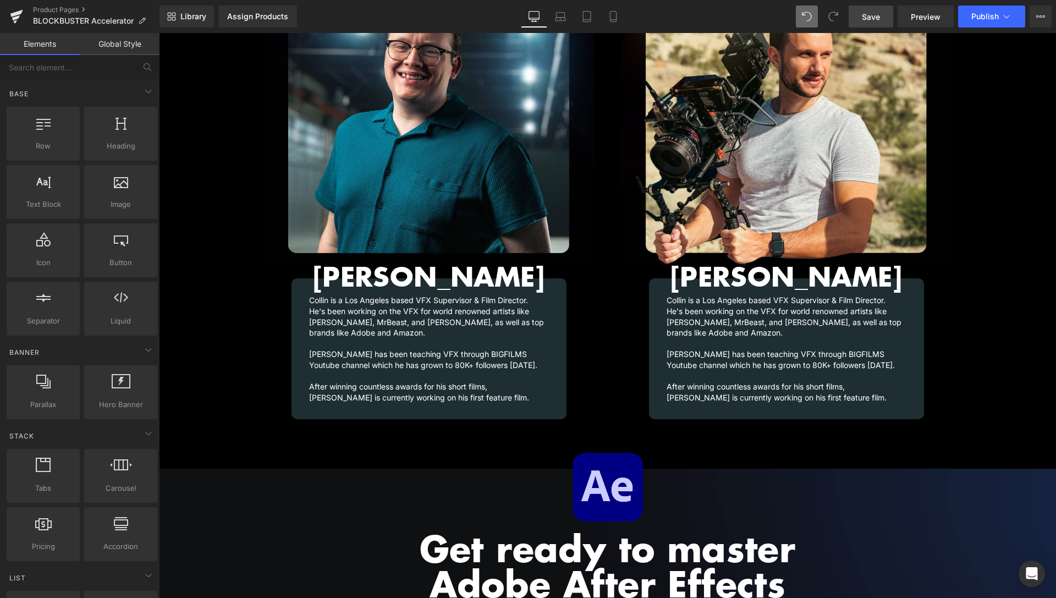
scroll to position [1454, 0]
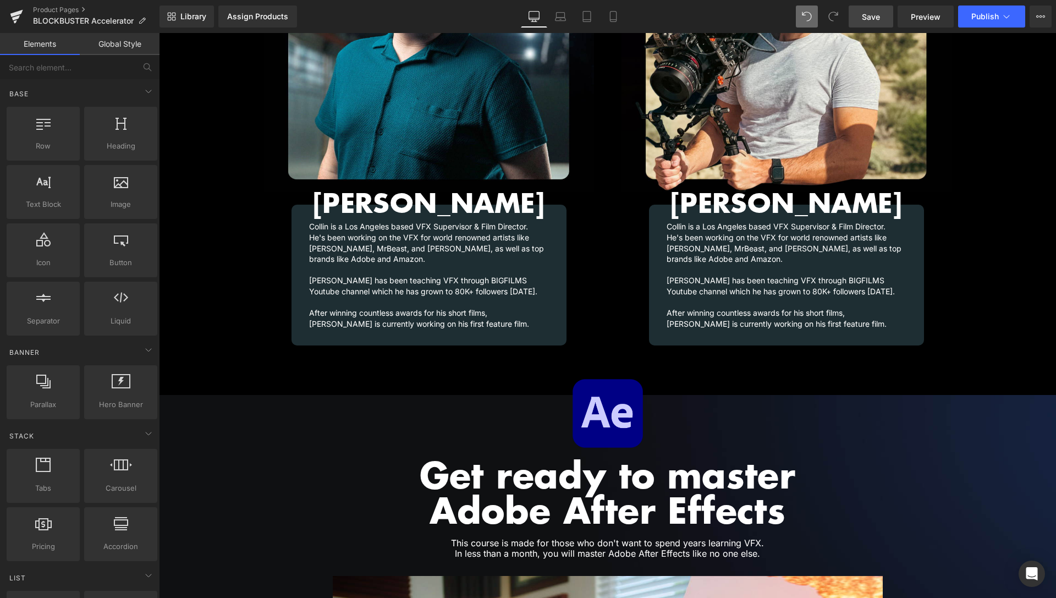
click at [878, 16] on span "Save" at bounding box center [871, 17] width 18 height 12
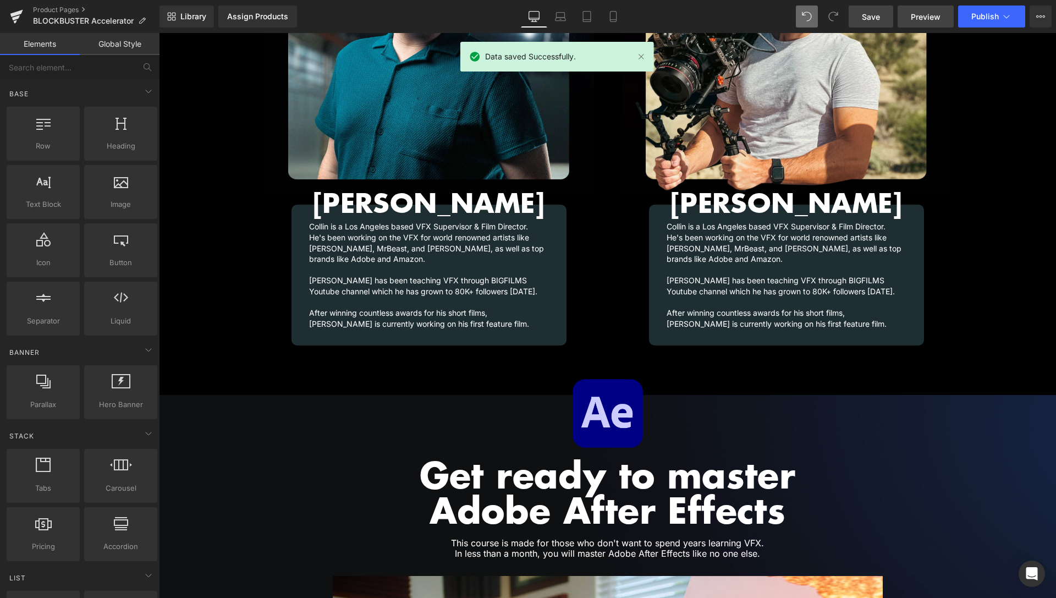
click at [928, 17] on span "Preview" at bounding box center [926, 17] width 30 height 12
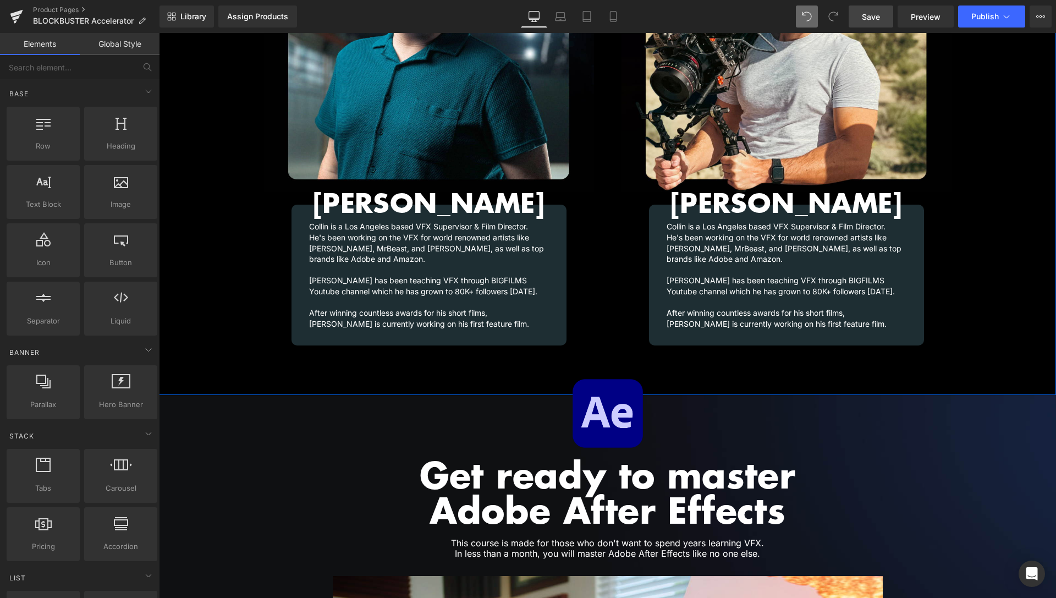
click at [204, 361] on div "Video Bg Row Image Collin Black Heading Collin is a Los Angeles based VFX Super…" at bounding box center [607, 66] width 897 height 660
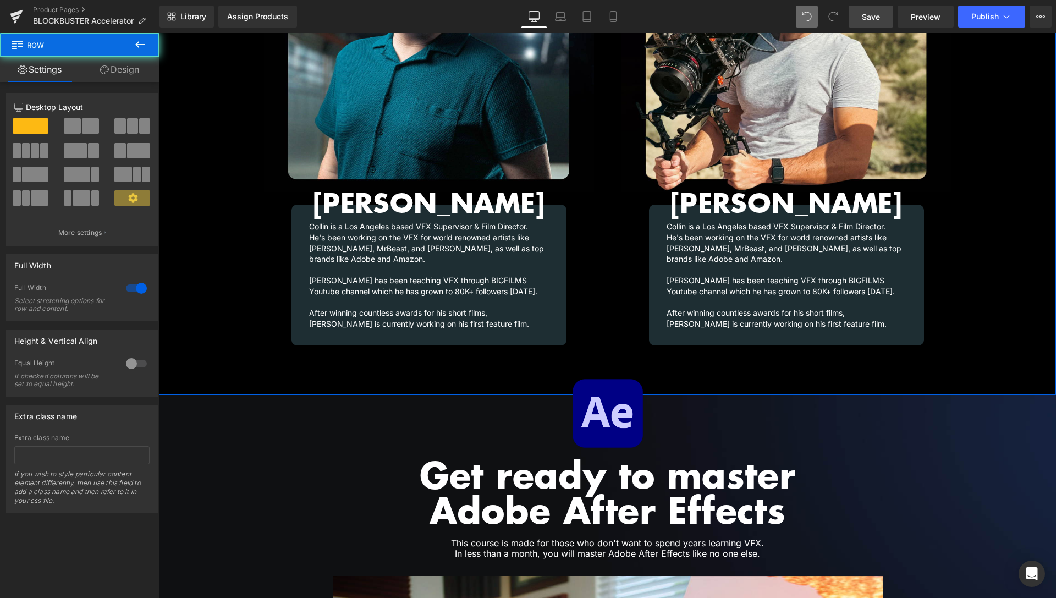
click at [143, 73] on link "Design" at bounding box center [120, 69] width 80 height 25
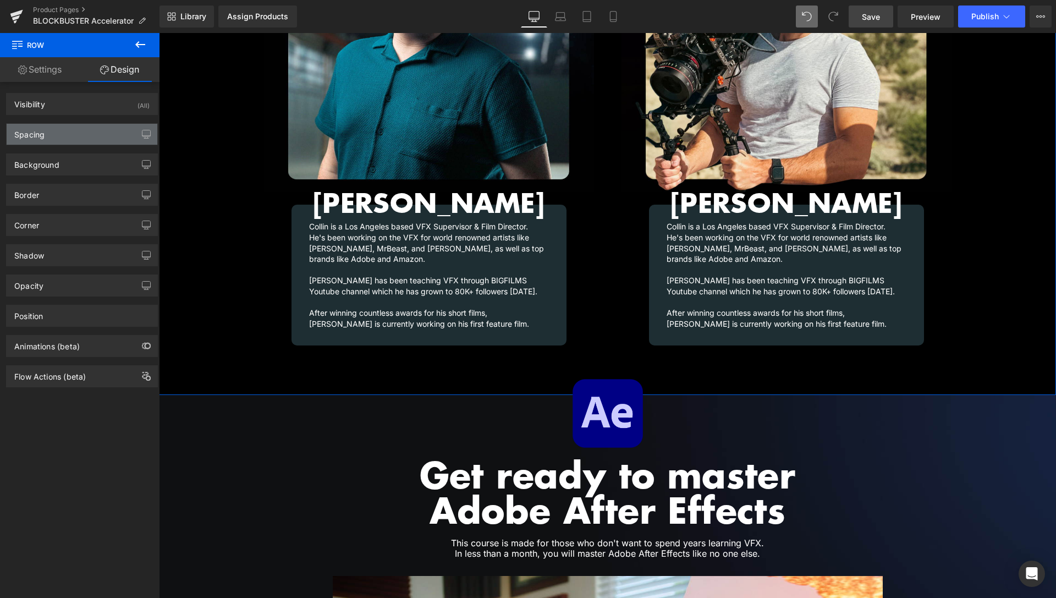
click at [90, 140] on div "Spacing" at bounding box center [82, 134] width 151 height 21
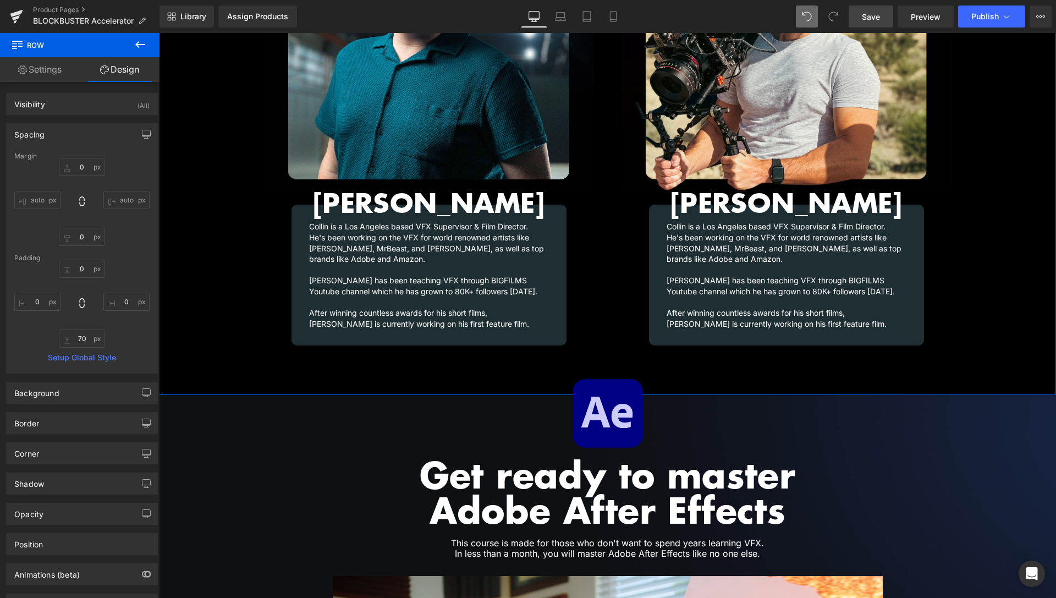
type input "0"
type input "70"
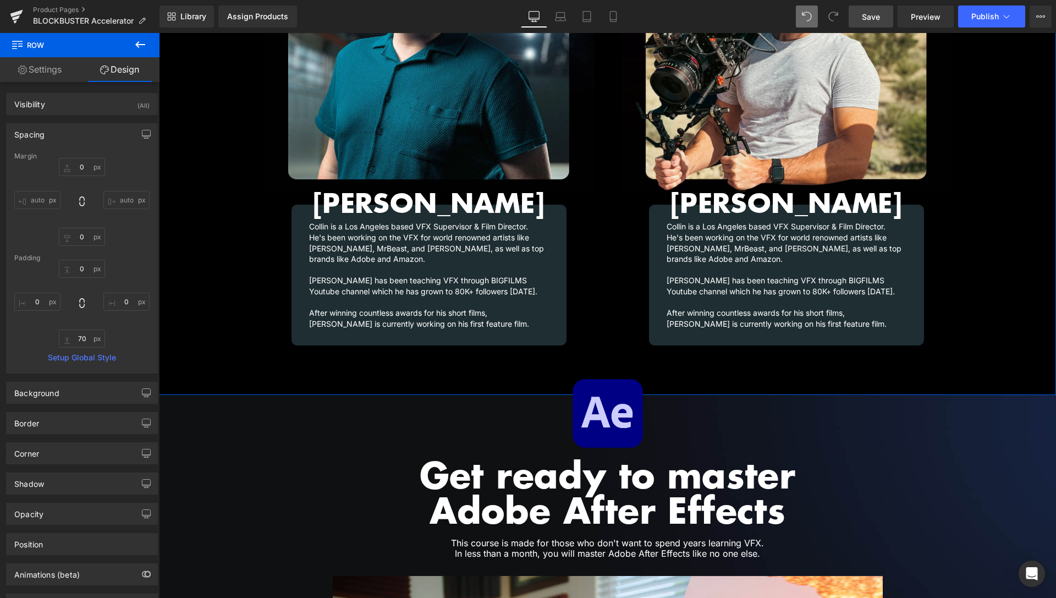
type input "0"
click at [74, 337] on input "70" at bounding box center [82, 339] width 46 height 18
type input "80"
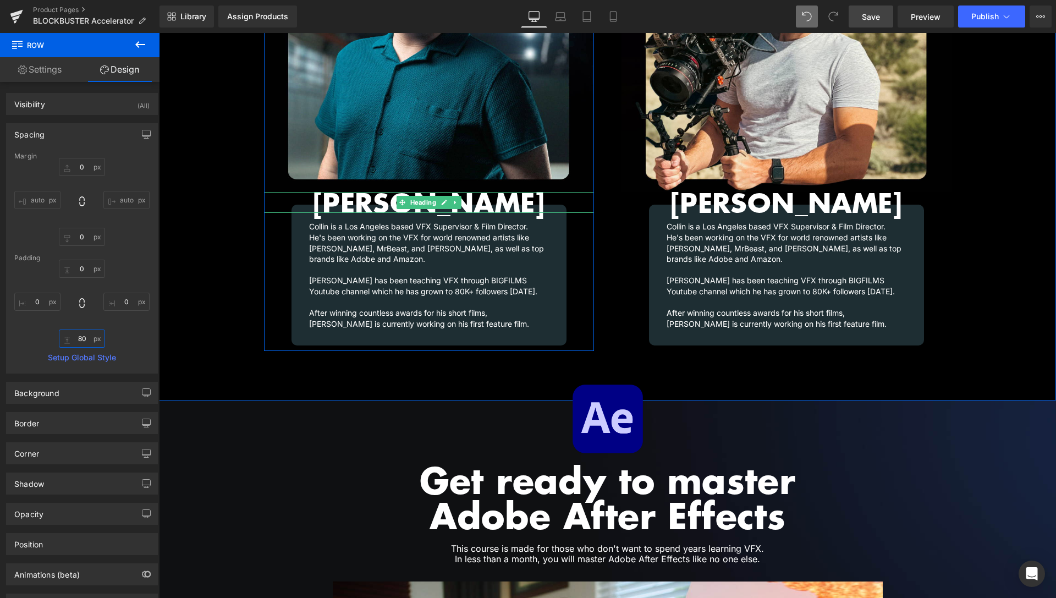
click at [415, 196] on span "Heading" at bounding box center [423, 202] width 30 height 13
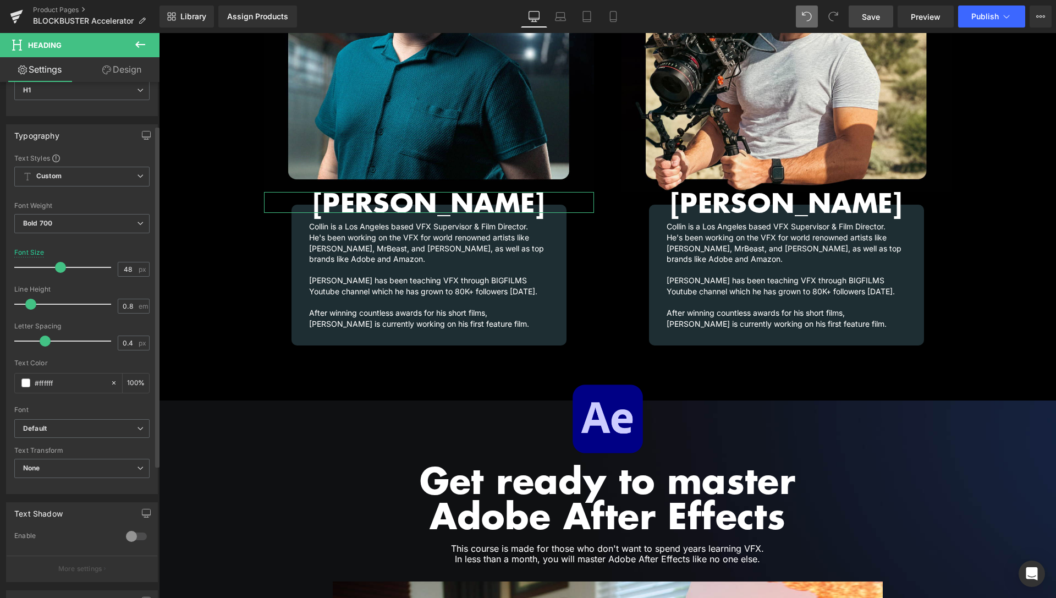
scroll to position [168, 0]
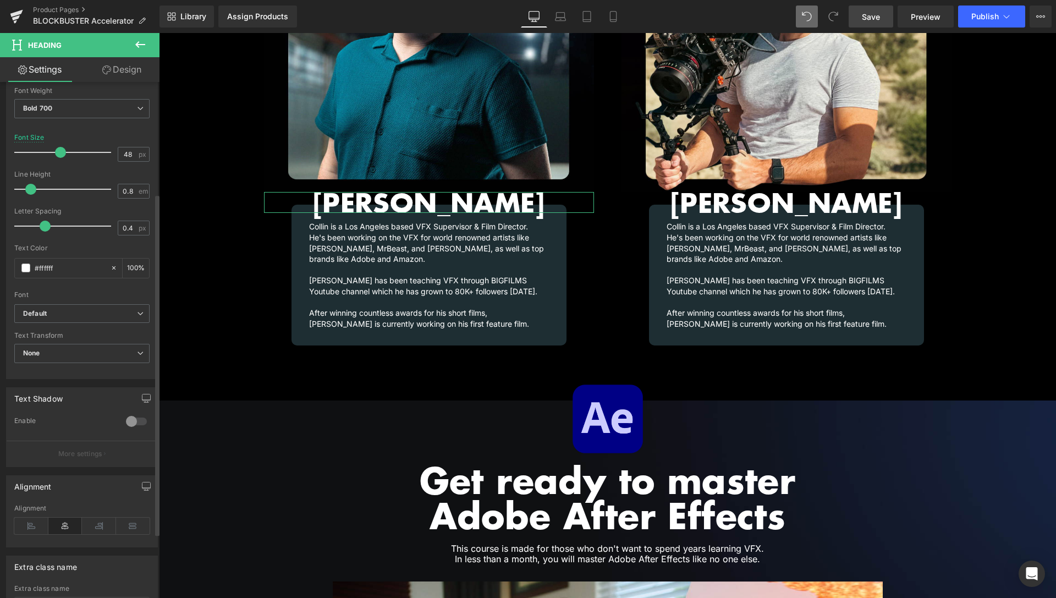
click at [124, 423] on div at bounding box center [136, 422] width 26 height 18
click at [31, 462] on div "#333333" at bounding box center [62, 464] width 95 height 19
click at [26, 465] on span at bounding box center [25, 465] width 9 height 9
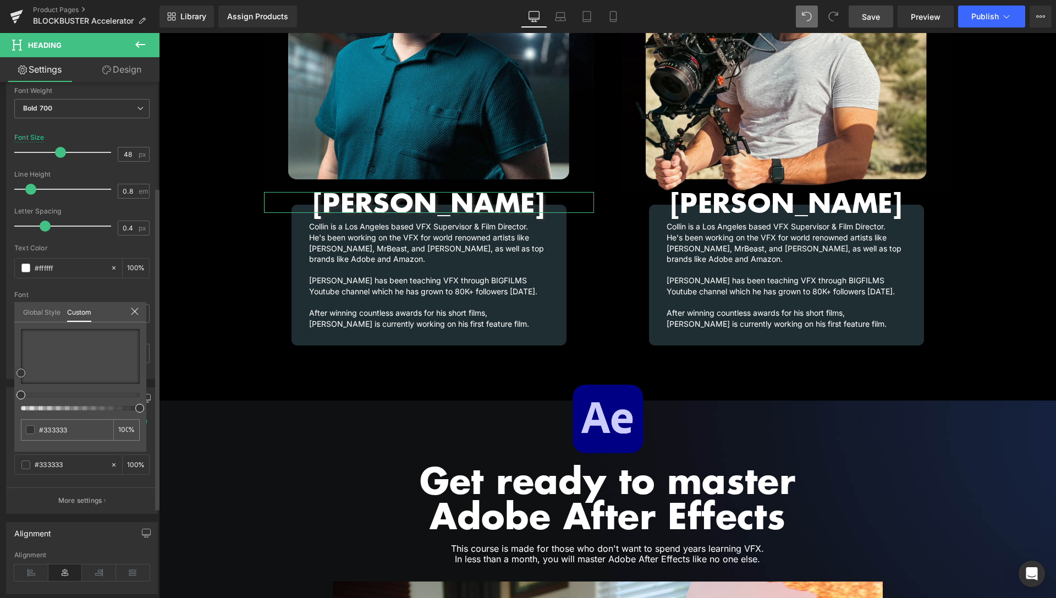
type input "#5f3939"
type input "#432c2c"
type input "#050404"
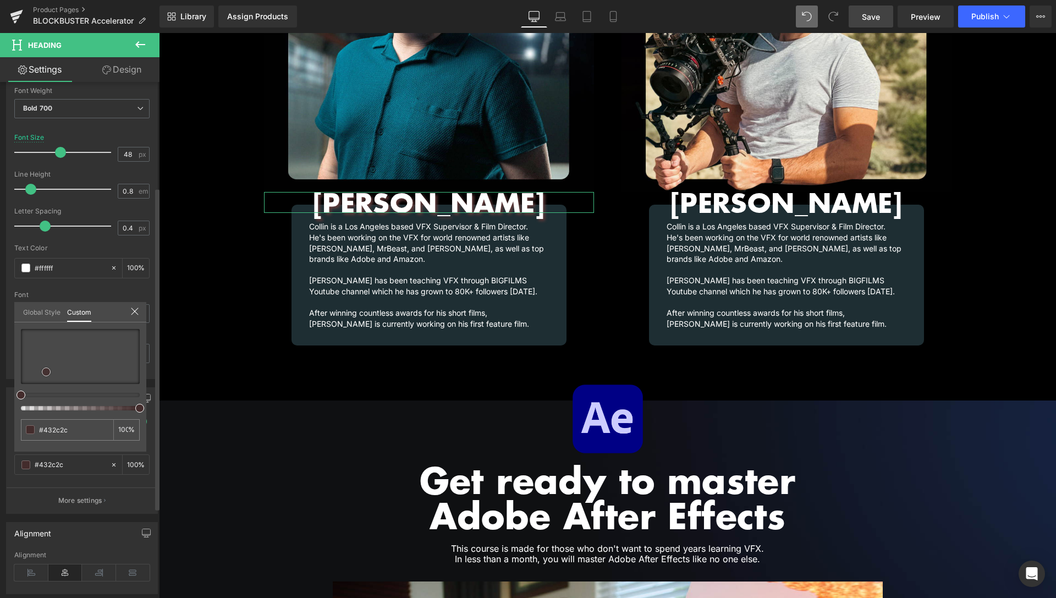
type input "#050404"
type input "#020202"
drag, startPoint x: 51, startPoint y: 368, endPoint x: 10, endPoint y: 392, distance: 46.9
click at [10, 392] on div "Text Shadow 1 Enable rgba(2, 2, 2, 1) Shadow Color #020202 100 % More settings …" at bounding box center [82, 446] width 165 height 135
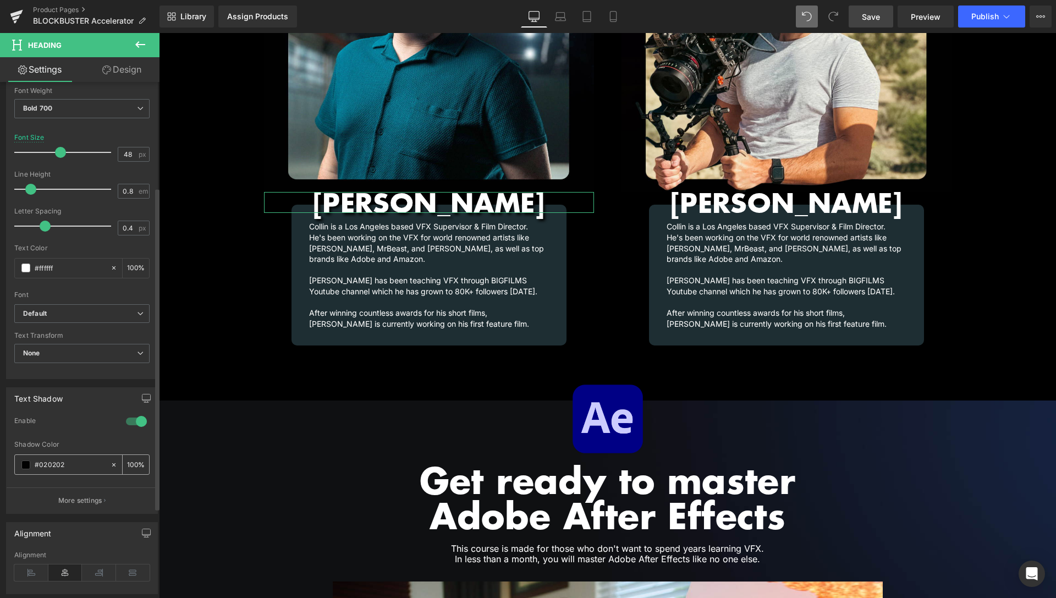
click at [127, 463] on input "100" at bounding box center [132, 464] width 11 height 12
click at [129, 465] on input "100" at bounding box center [132, 464] width 11 height 12
click at [132, 465] on div "100 %" at bounding box center [136, 464] width 26 height 19
click at [123, 467] on div "100 %" at bounding box center [136, 464] width 26 height 19
click at [127, 463] on input "100" at bounding box center [132, 464] width 11 height 12
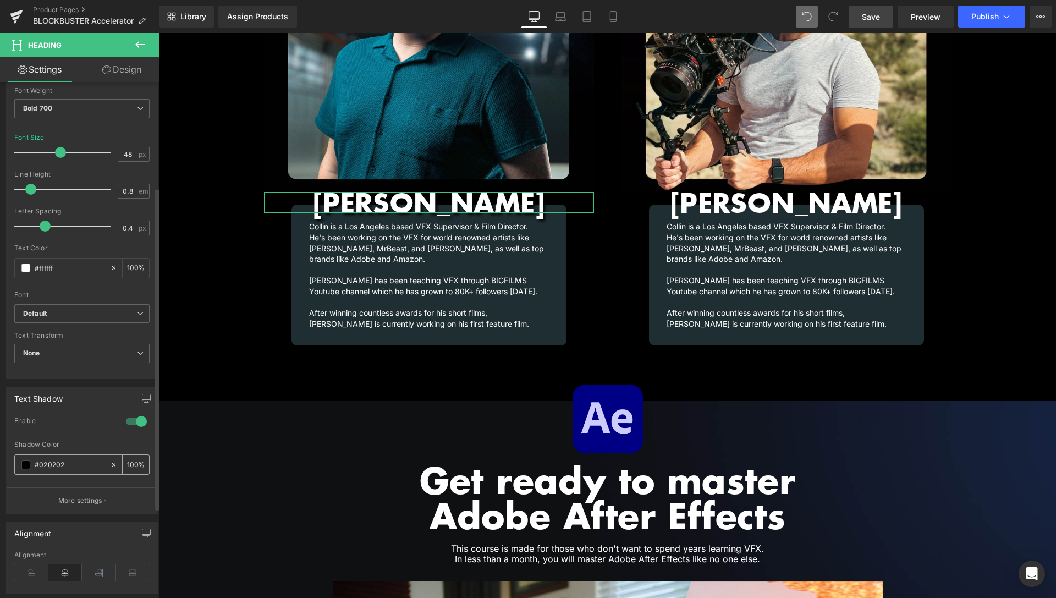
click at [127, 462] on input "100" at bounding box center [132, 464] width 11 height 12
click at [127, 462] on input "60" at bounding box center [132, 464] width 11 height 12
type input "50"
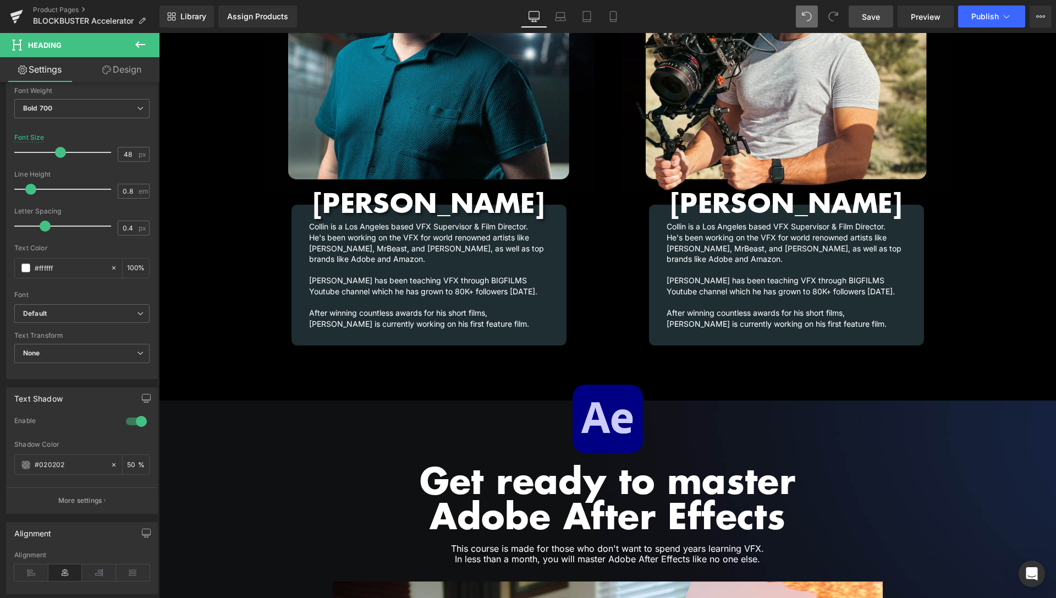
click at [782, 191] on body "About FX Packs 0 Currency AUD FJD NGN NZD PGK SBD TOP USD VUV WST XOF XPF USD M…" at bounding box center [607, 74] width 897 height 2990
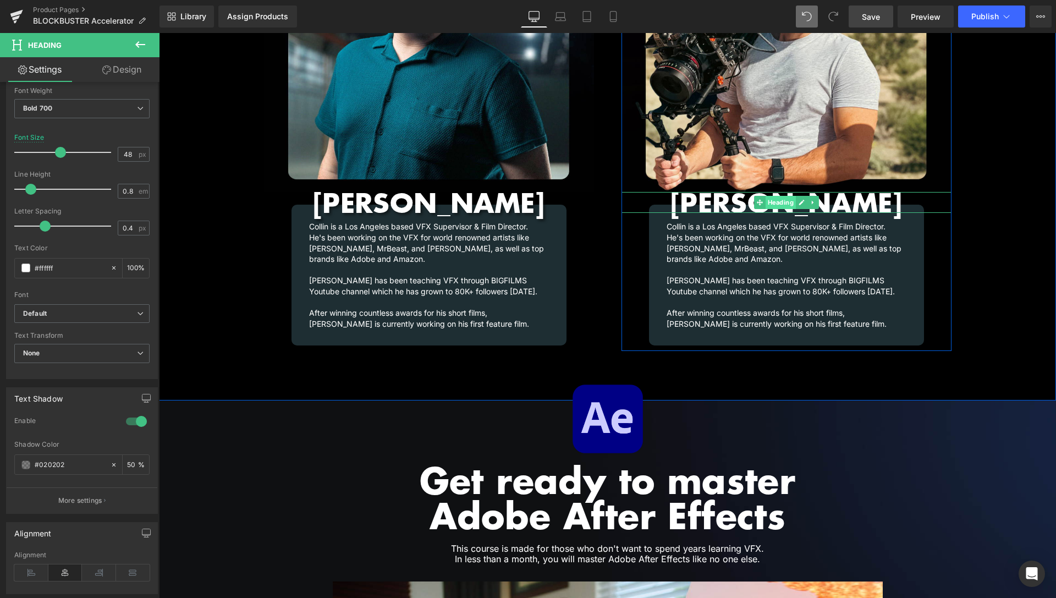
click at [775, 196] on span "Heading" at bounding box center [780, 202] width 30 height 13
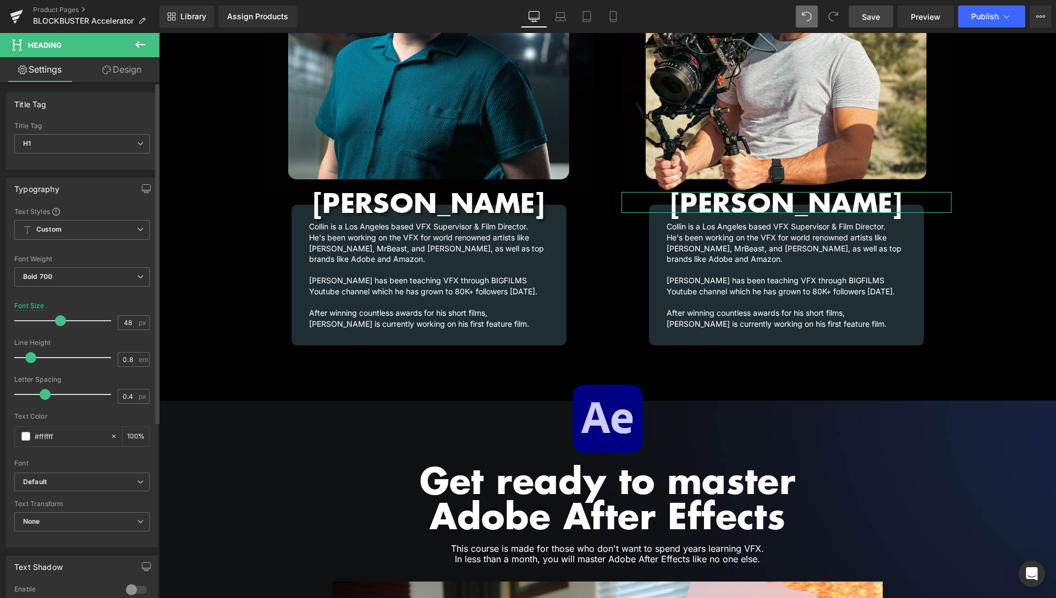
click at [125, 587] on div at bounding box center [136, 590] width 26 height 18
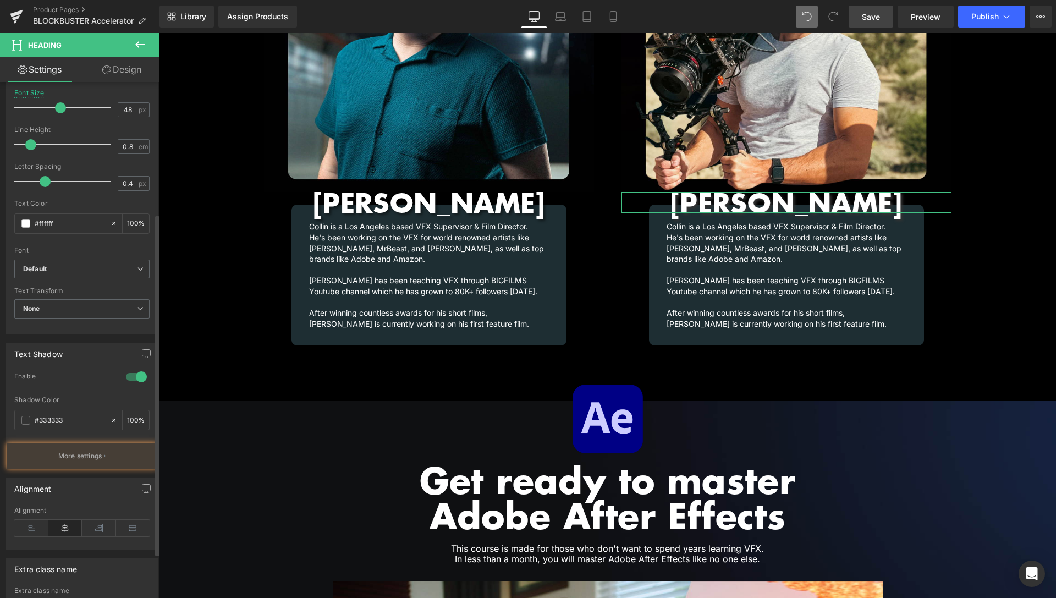
scroll to position [224, 0]
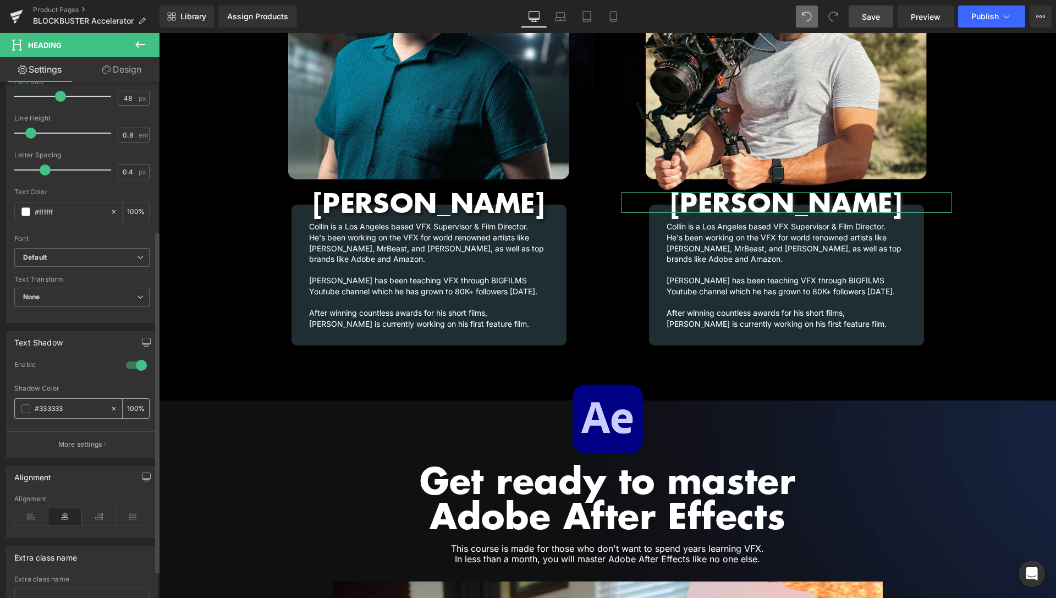
click at [24, 408] on span at bounding box center [25, 408] width 9 height 9
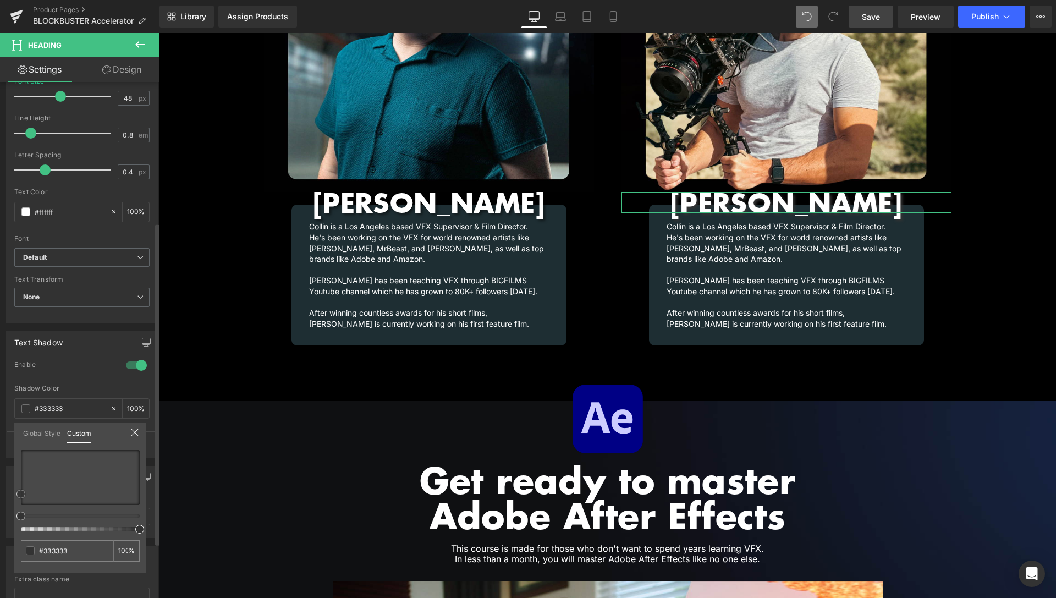
type input "#4b3333"
type input "#1d1515"
type input "#020202"
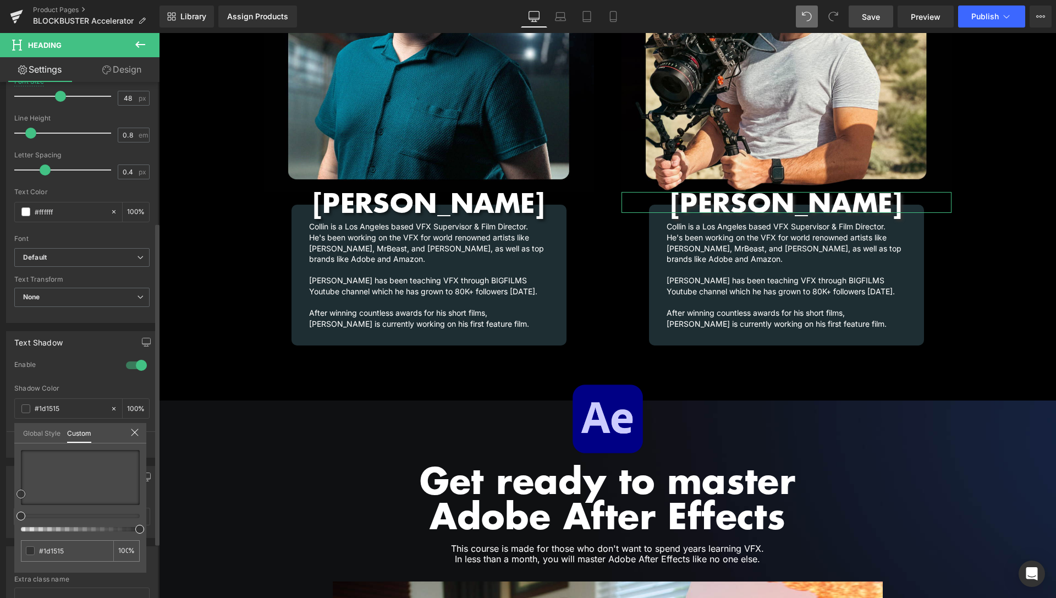
type input "#020202"
drag, startPoint x: 43, startPoint y: 491, endPoint x: 3, endPoint y: 519, distance: 49.0
click at [3, 458] on div "Text Shadow 1 Enable rgba(2, 2, 2, 1) Shadow Color #020202 100 % More settings …" at bounding box center [82, 390] width 165 height 135
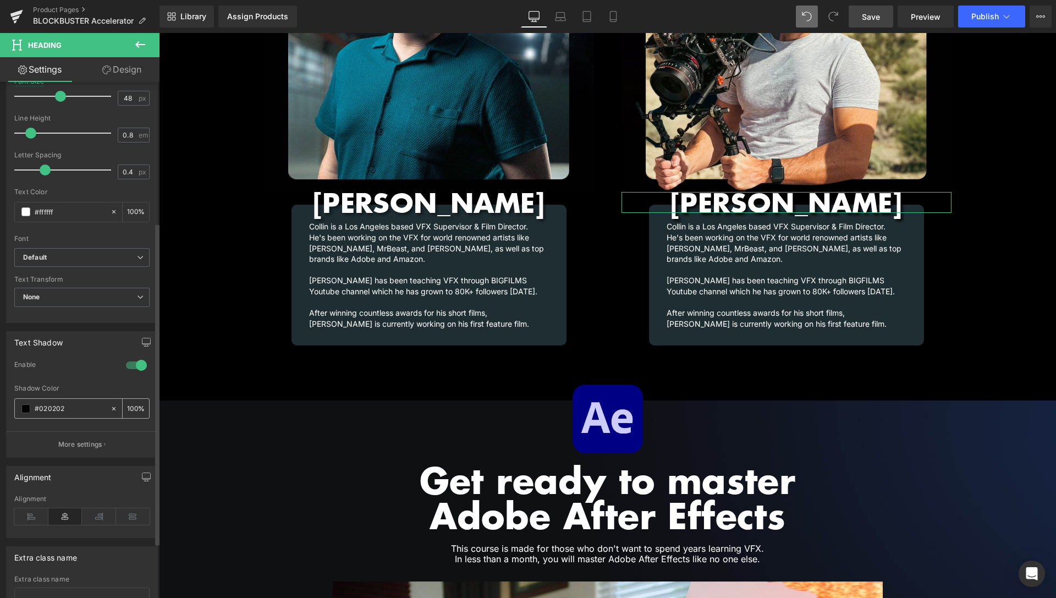
click at [127, 406] on input "100" at bounding box center [132, 408] width 11 height 12
type input "50"
click at [147, 390] on div "1 Enable rgba(2, 2, 2, 0.5) Shadow Color #020202 50 % More settings" at bounding box center [82, 408] width 151 height 97
click at [870, 21] on span "Save" at bounding box center [871, 17] width 18 height 12
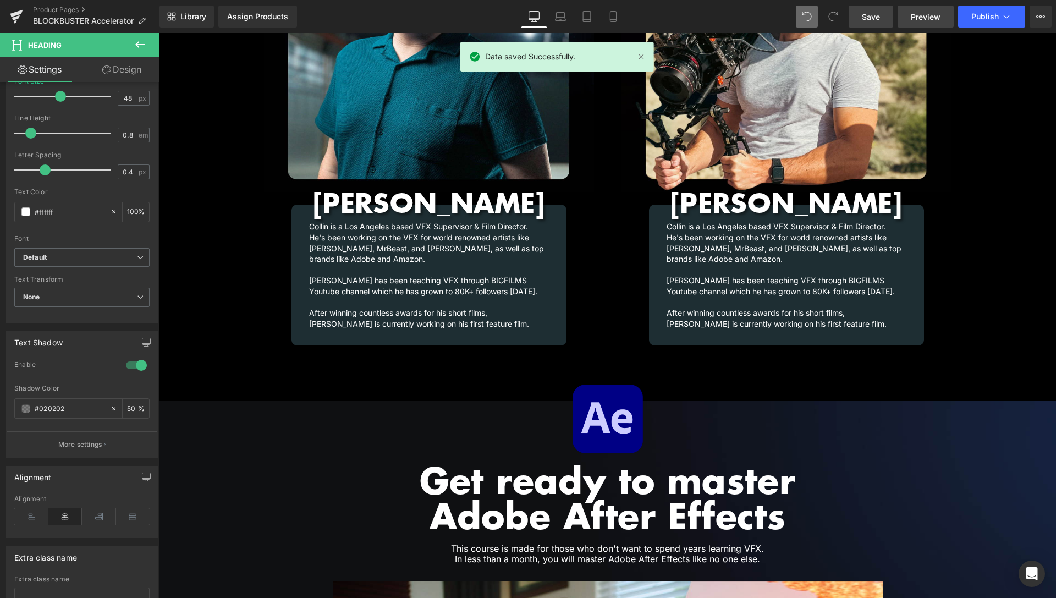
click at [913, 15] on span "Preview" at bounding box center [926, 17] width 30 height 12
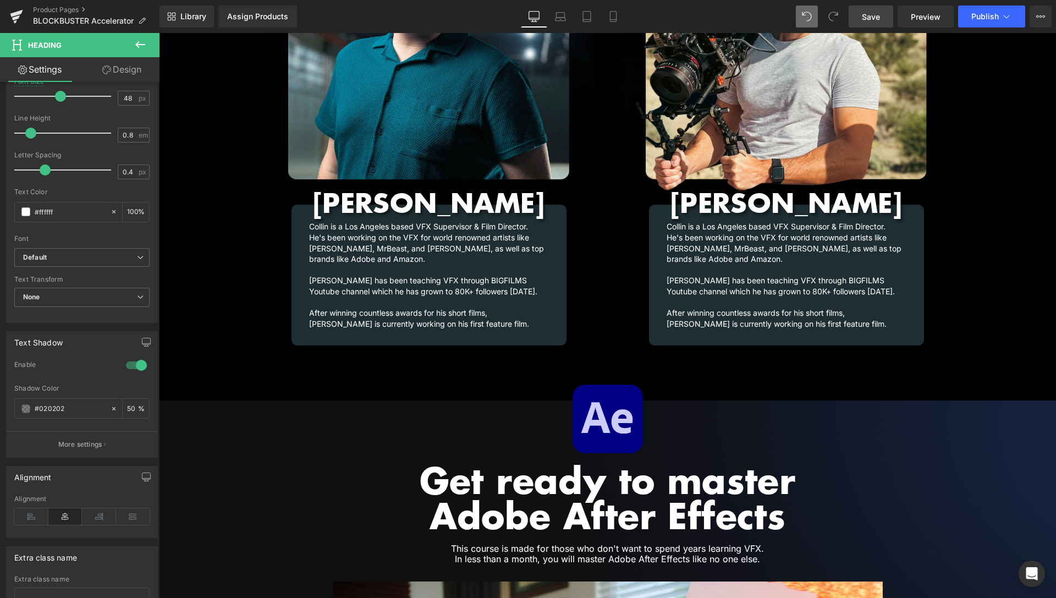
click at [590, 408] on body "About FX Packs 0 Currency AUD FJD NGN NZD PGK SBD TOP USD VUV WST XOF XPF USD M…" at bounding box center [607, 74] width 897 height 2990
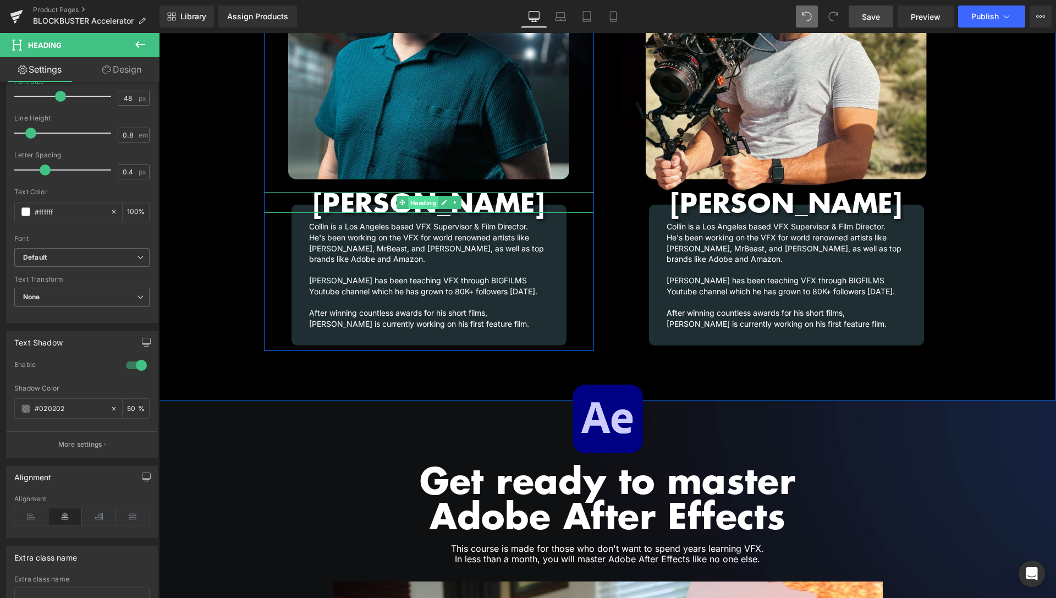
click at [425, 196] on span "Heading" at bounding box center [423, 202] width 30 height 13
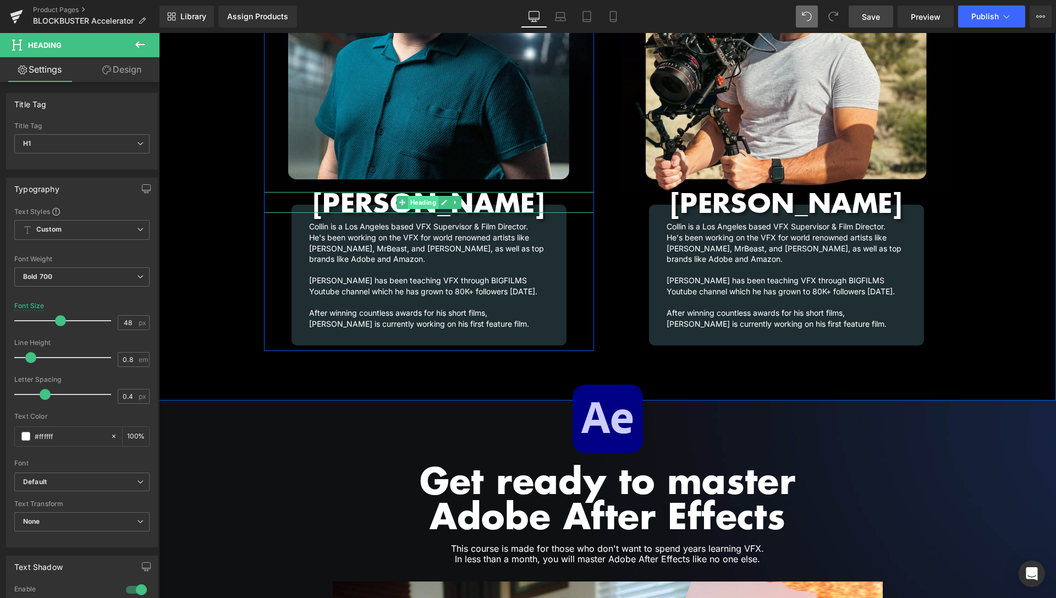
click at [418, 196] on span "Heading" at bounding box center [423, 202] width 30 height 13
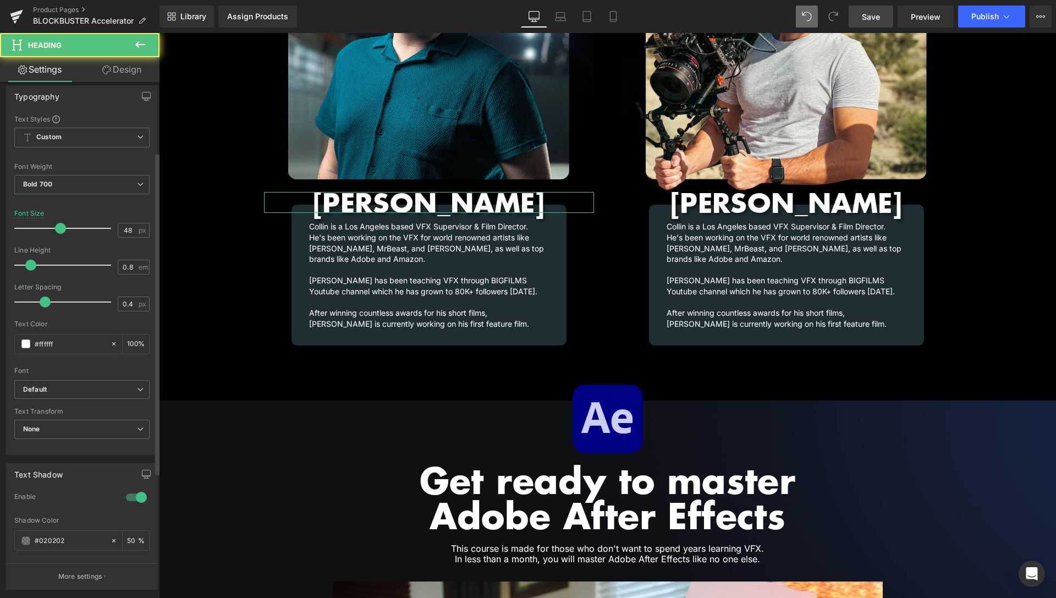
scroll to position [112, 0]
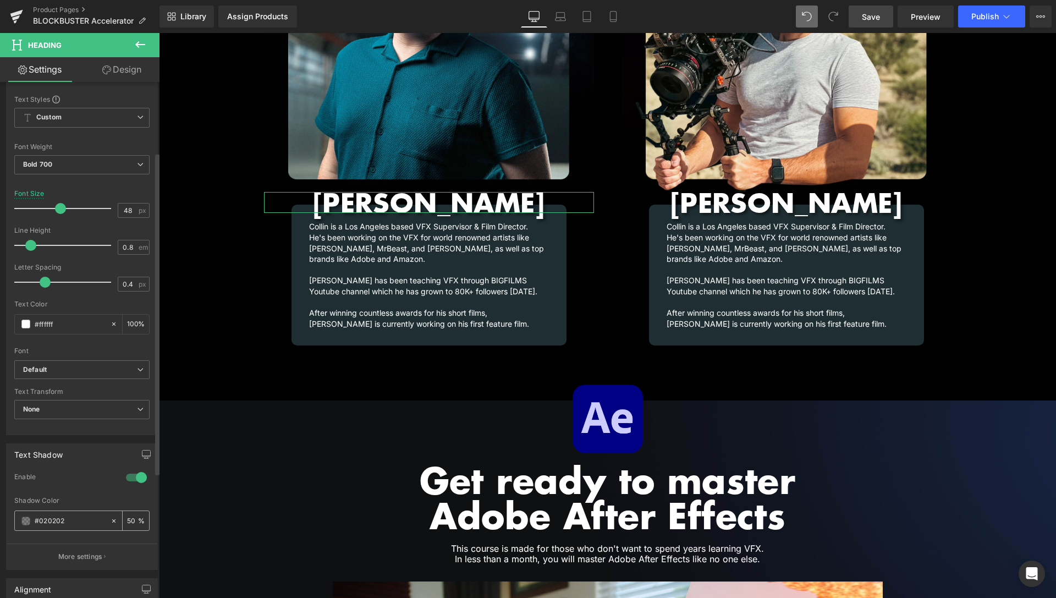
click at [127, 516] on input "50" at bounding box center [132, 520] width 11 height 12
type input "35"
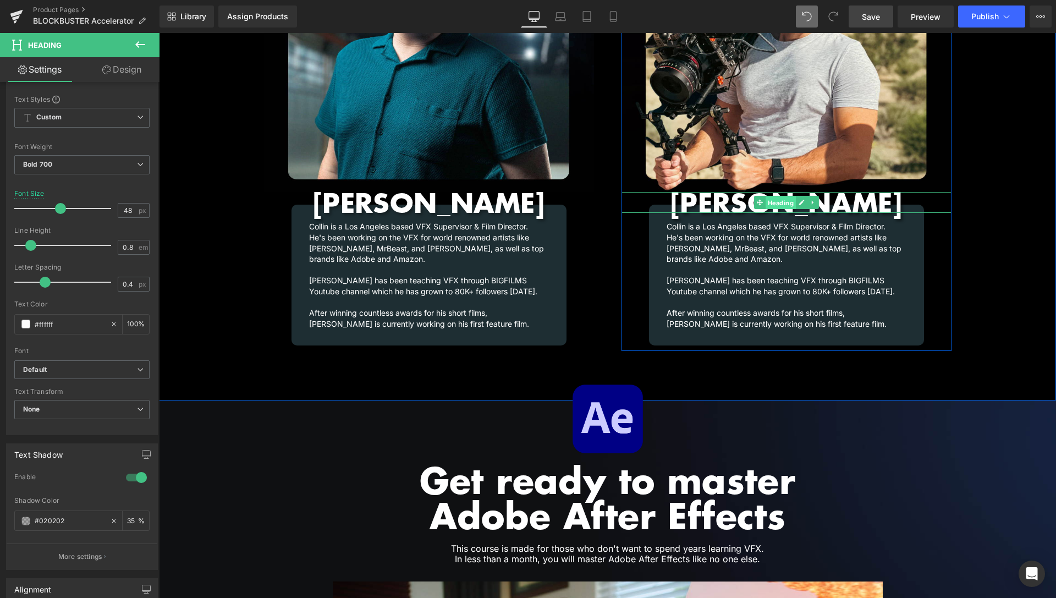
click at [773, 196] on span "Heading" at bounding box center [780, 202] width 30 height 13
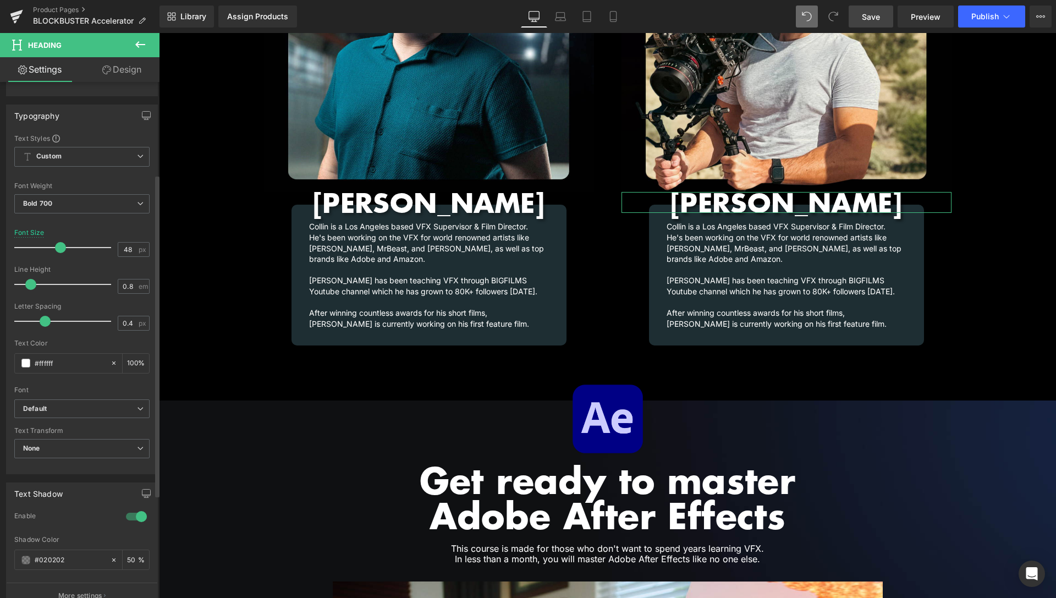
scroll to position [168, 0]
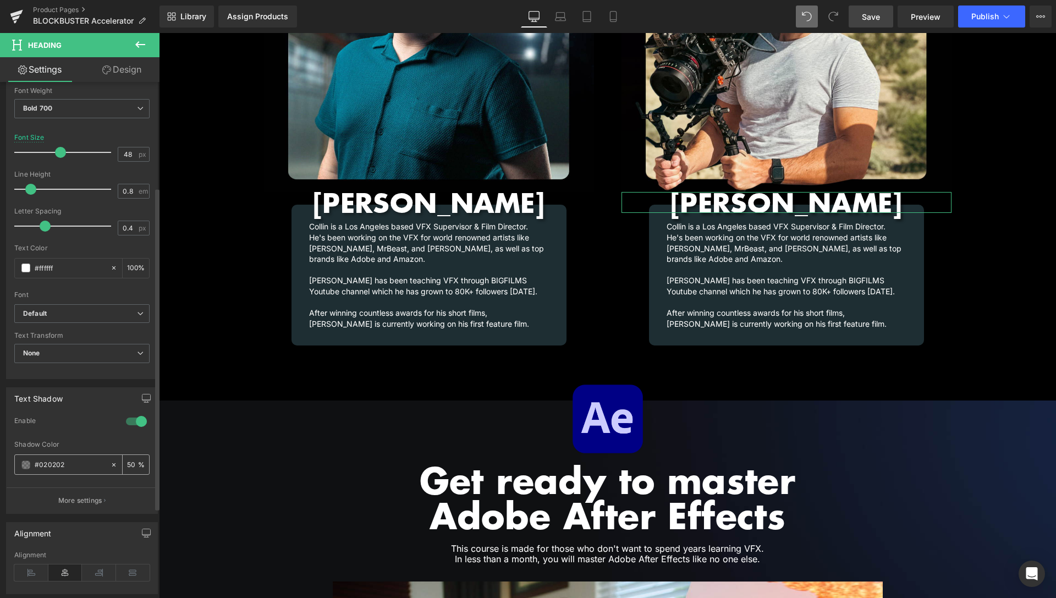
click at [127, 461] on input "50" at bounding box center [132, 464] width 11 height 12
type input "35"
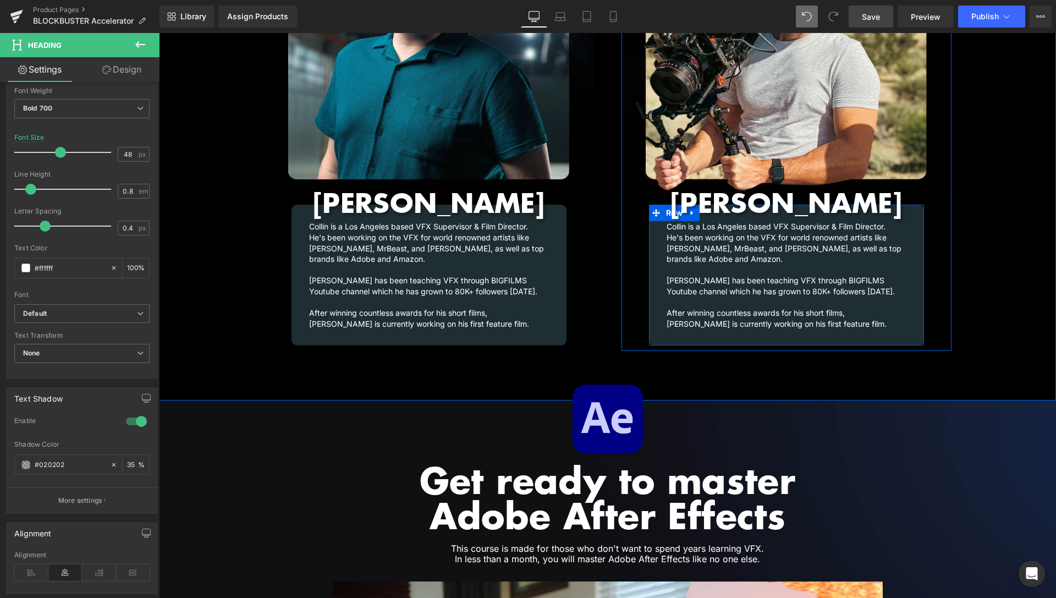
click at [861, 322] on div "Collin is a Los Angeles based VFX Supervisor & Film Director. He's been working…" at bounding box center [786, 275] width 275 height 141
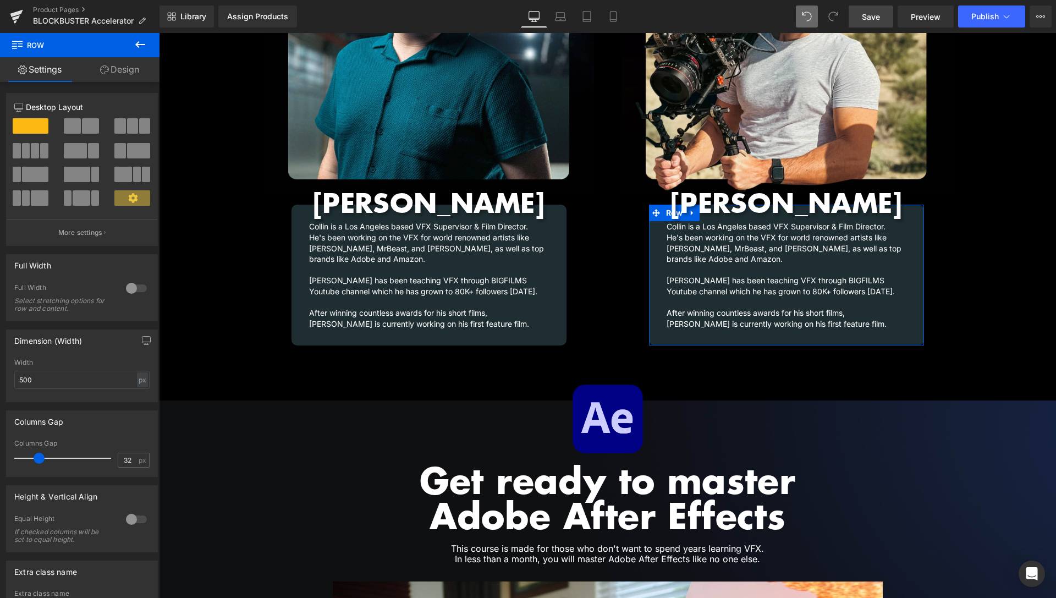
click at [118, 73] on link "Design" at bounding box center [120, 69] width 80 height 25
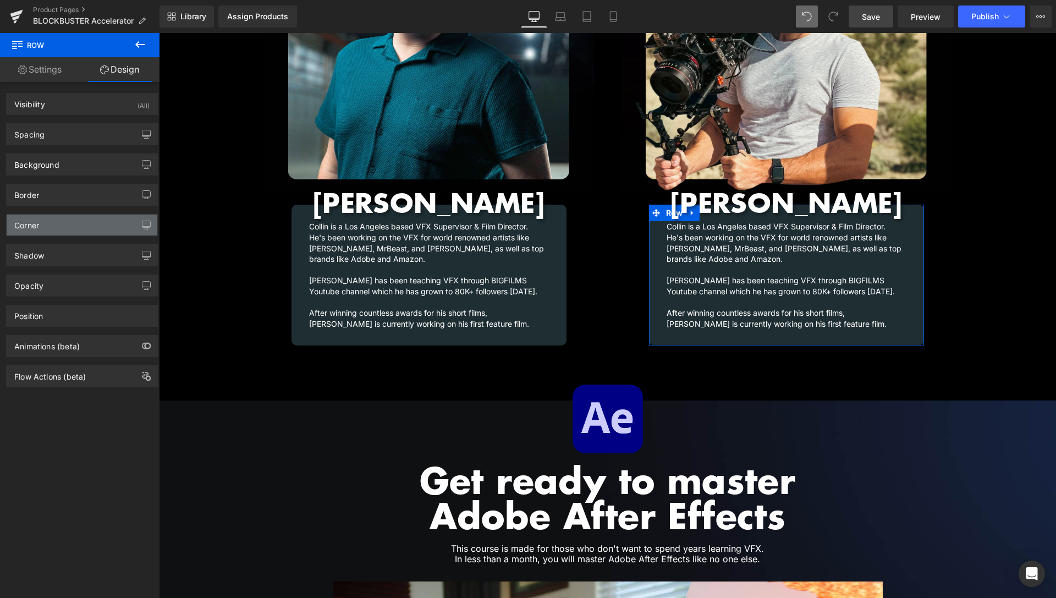
type input "#1e2e33"
type input "100"
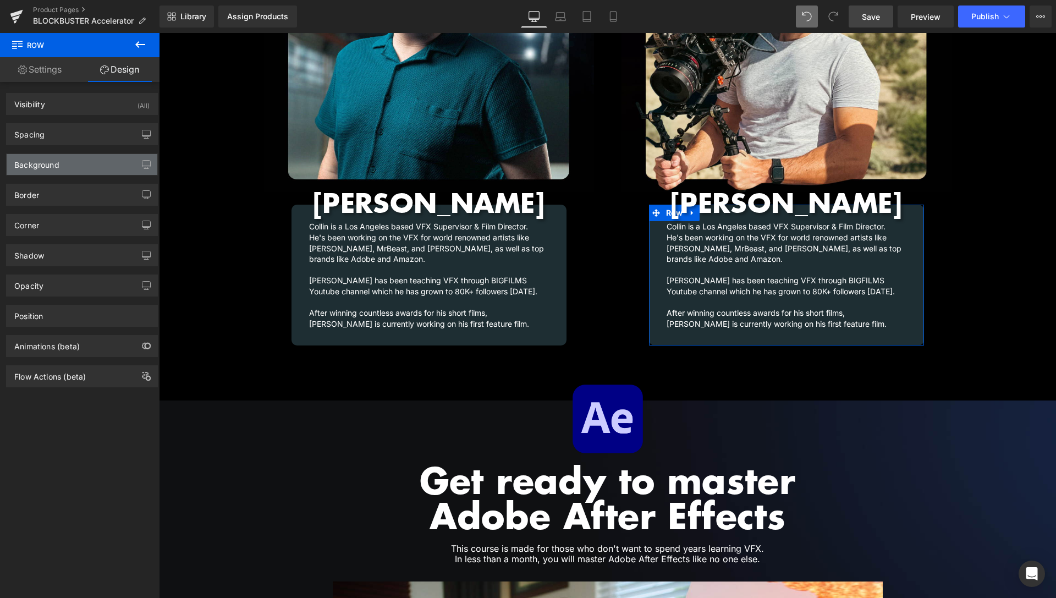
click at [47, 170] on div "Background" at bounding box center [82, 164] width 151 height 21
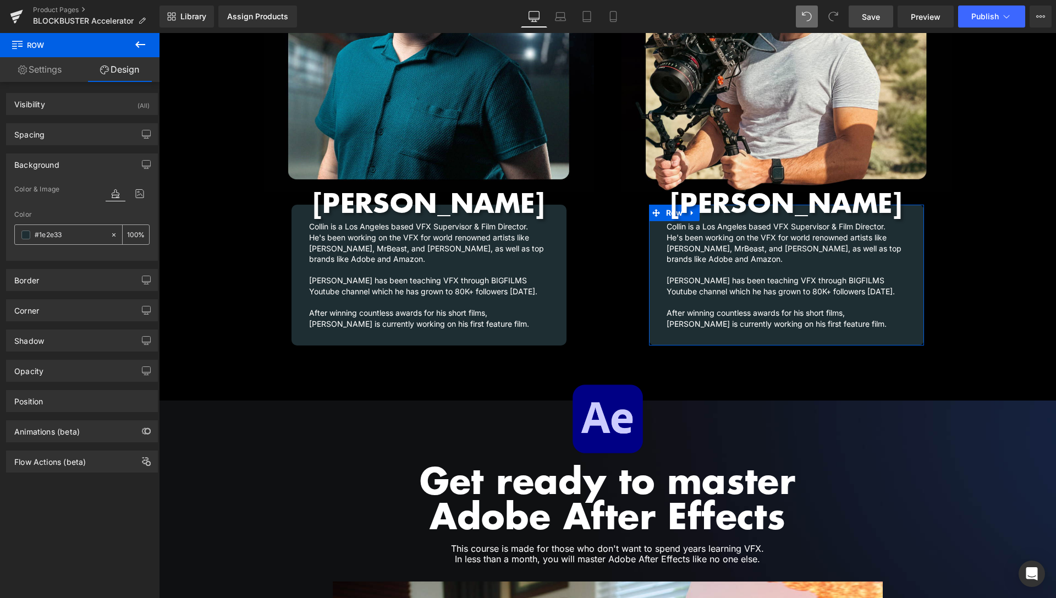
click at [41, 235] on input "#1e2e33" at bounding box center [70, 235] width 70 height 12
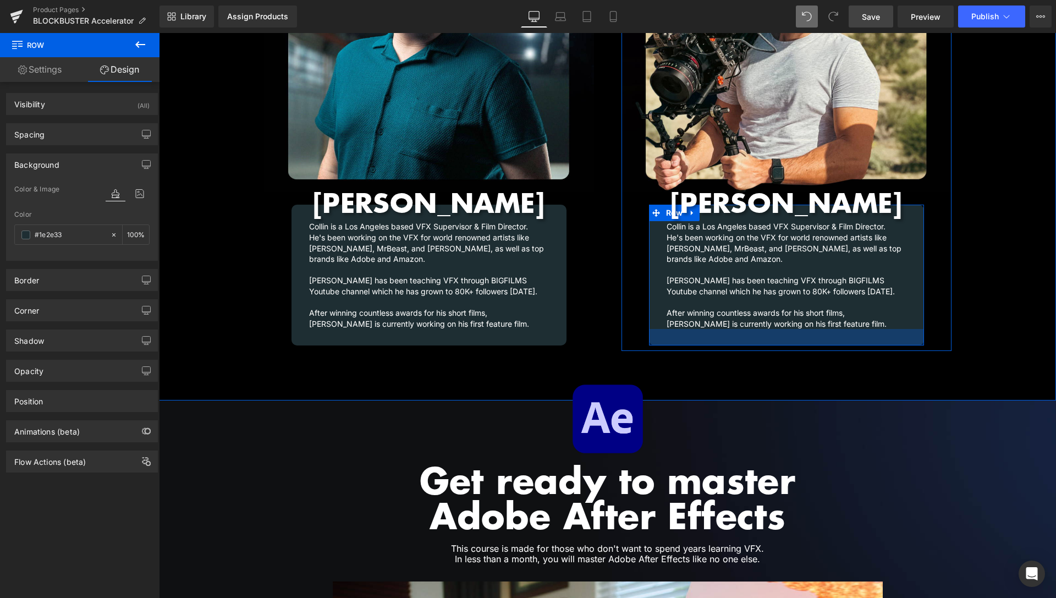
click at [907, 331] on div at bounding box center [786, 337] width 275 height 17
click at [910, 310] on div "Collin is a Los Angeles based VFX Supervisor & Film Director. He's been working…" at bounding box center [786, 272] width 275 height 113
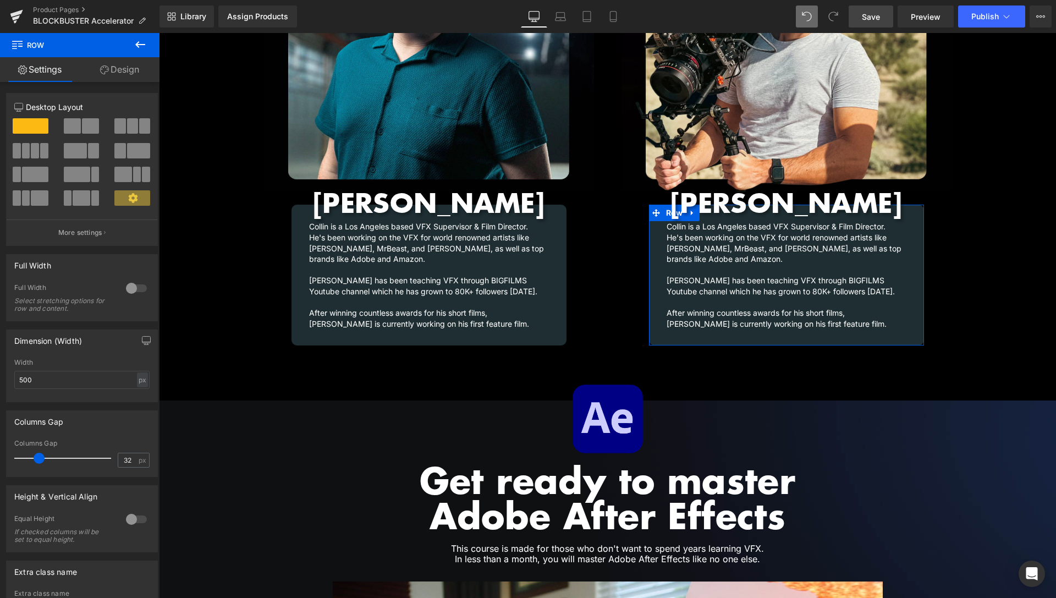
click at [114, 70] on link "Design" at bounding box center [120, 69] width 80 height 25
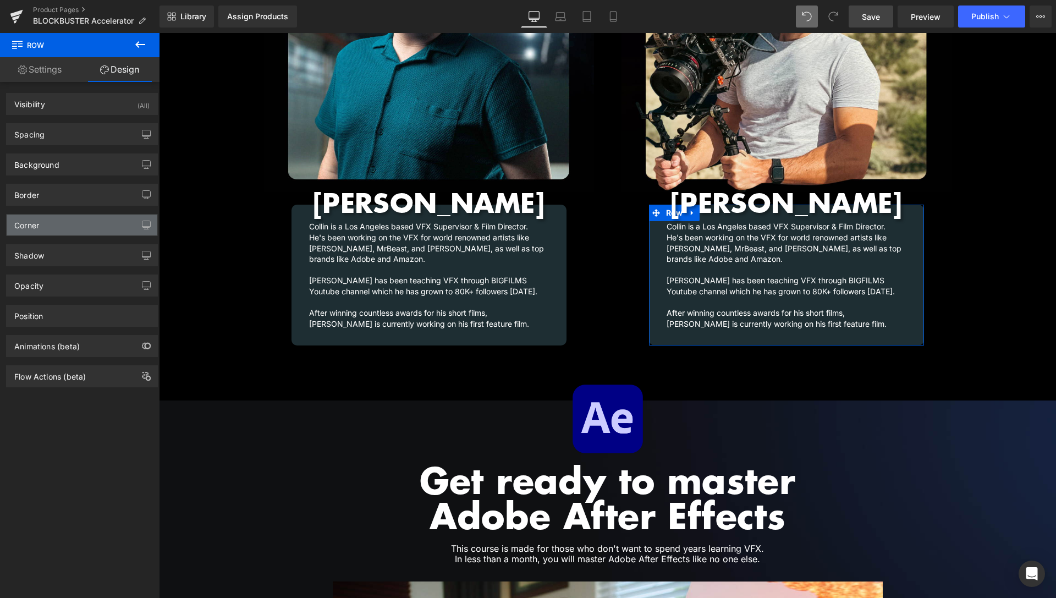
type input "#1e2e33"
type input "100"
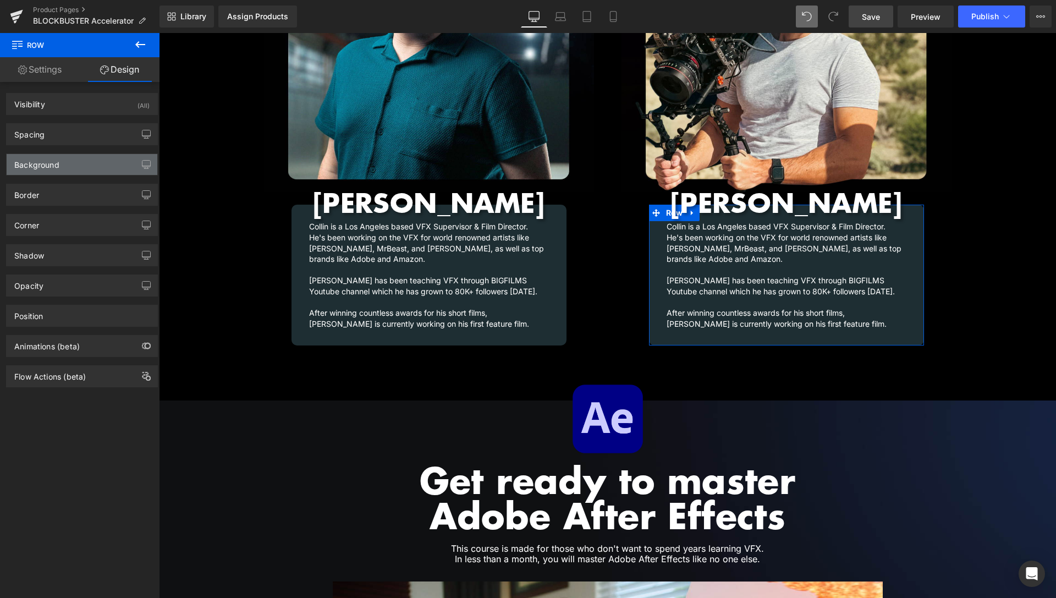
click at [75, 169] on div "Background" at bounding box center [82, 164] width 151 height 21
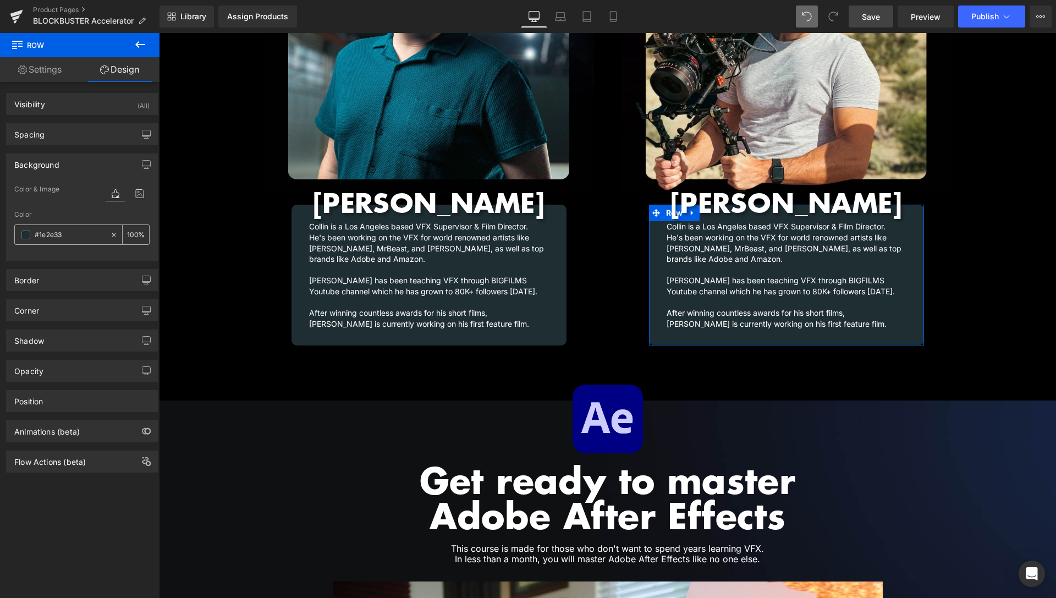
click at [24, 233] on span at bounding box center [25, 235] width 9 height 9
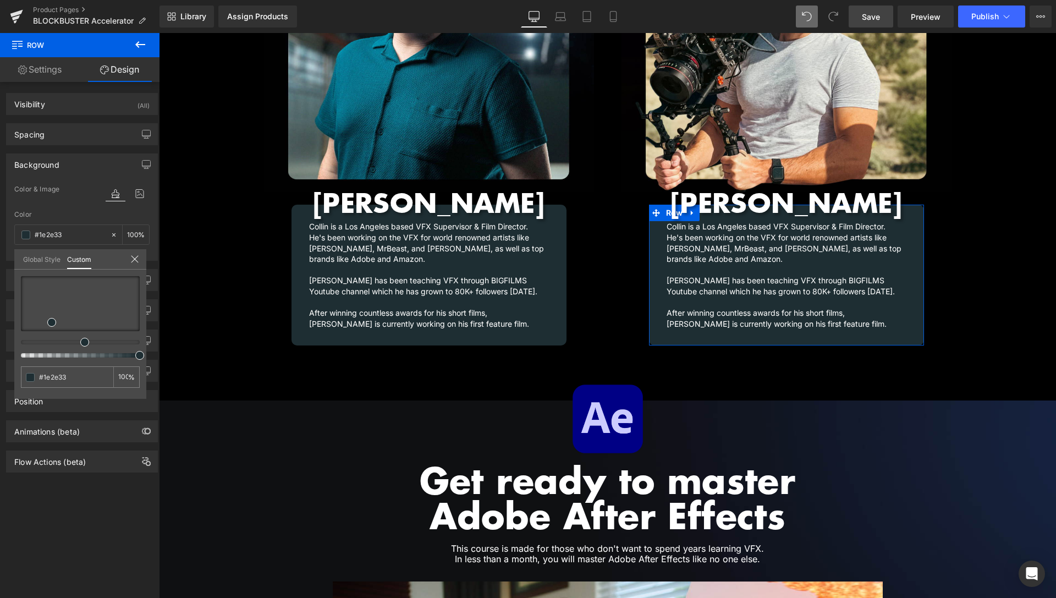
type input "#1e2933"
type input "#1e2833"
type input "#1e2533"
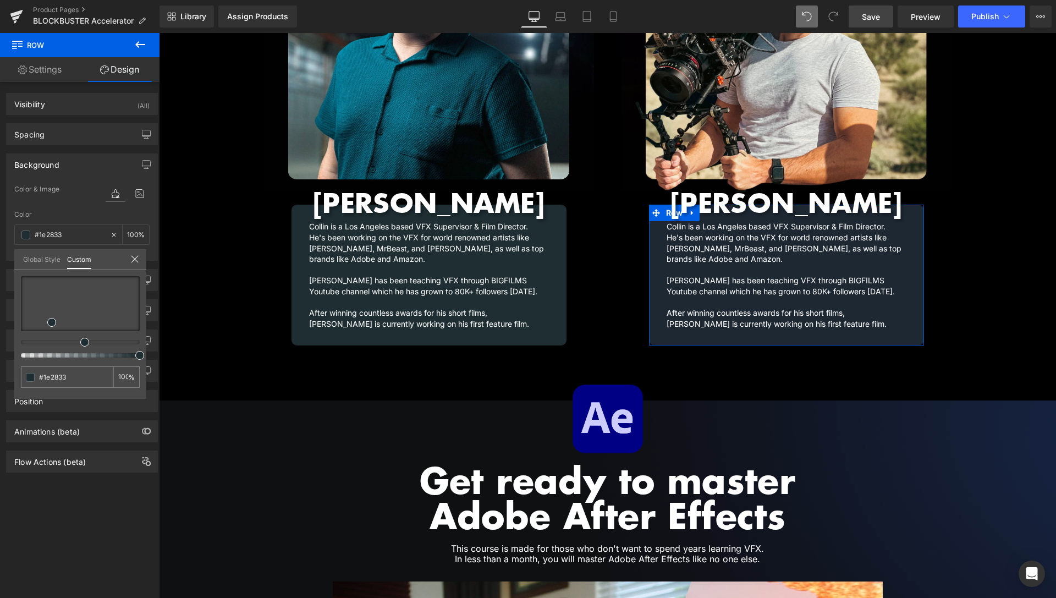
type input "#1e2533"
type input "#1e2433"
type input "#1e2233"
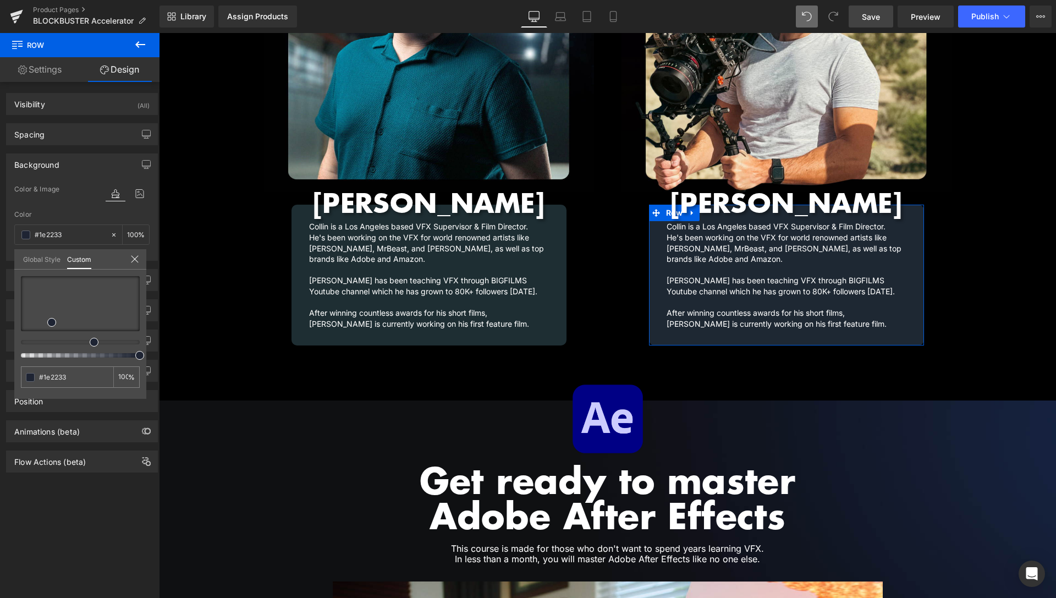
type input "#1e2133"
type input "#1e2233"
type input "#1e2333"
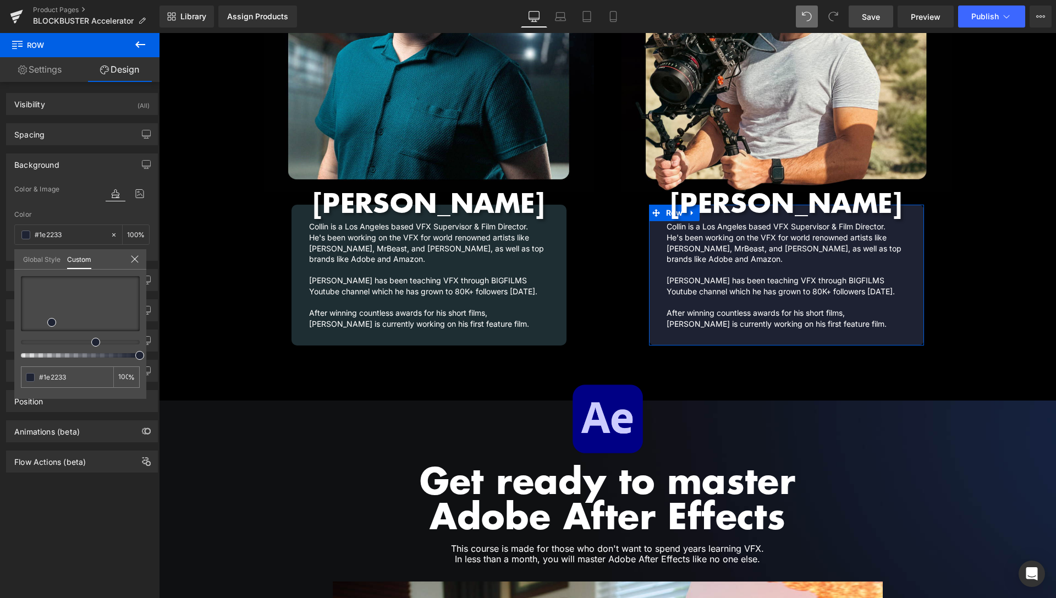
type input "#1e2333"
type input "#1e2433"
type input "#1e2633"
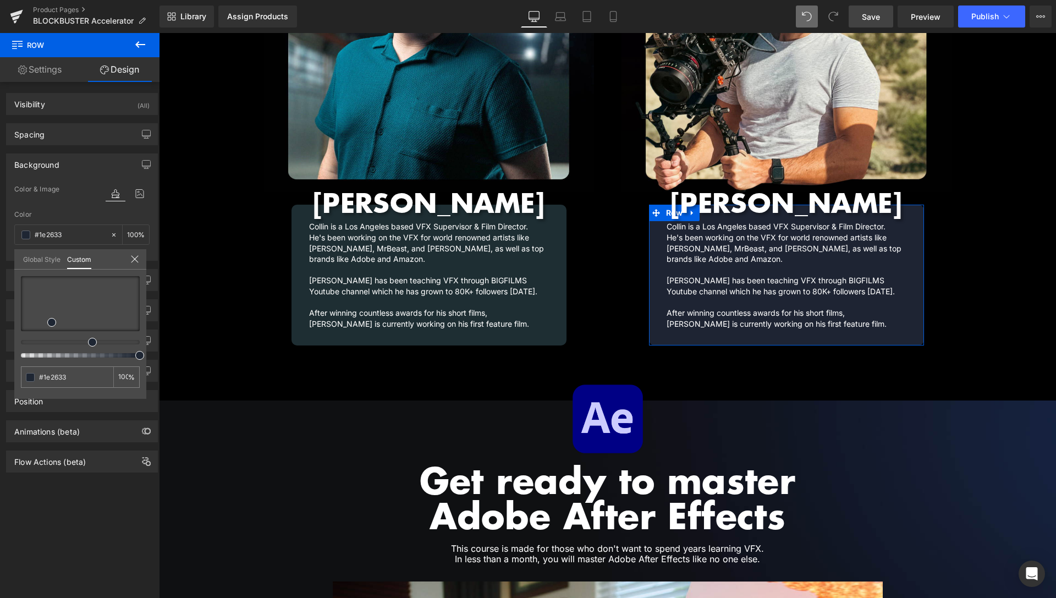
type input "#1e2733"
type input "#1e2633"
click at [91, 340] on span at bounding box center [92, 342] width 9 height 9
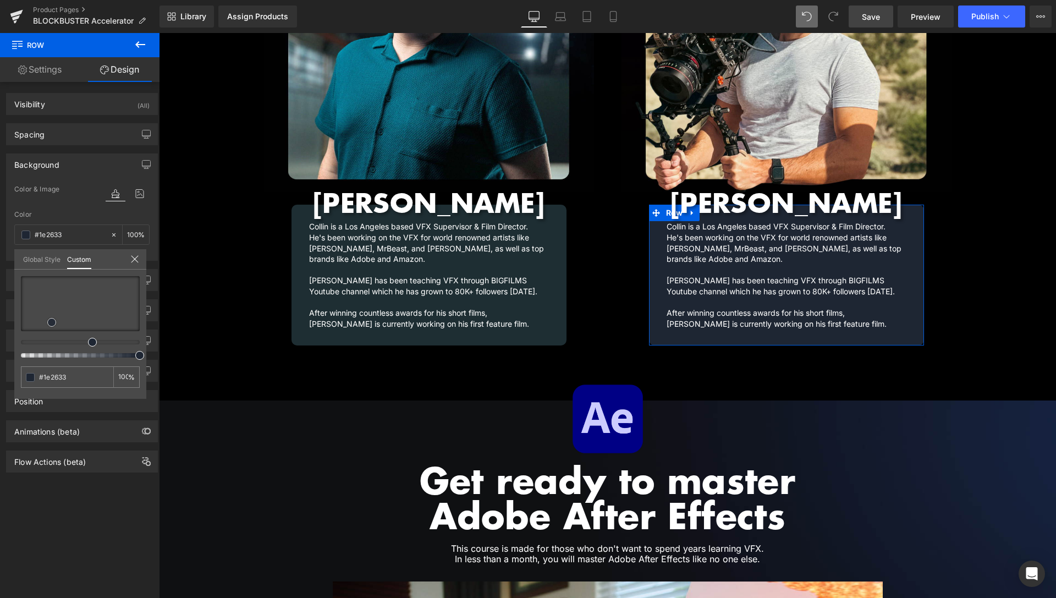
type input "#1c2330"
type input "#161d2b"
type input "#101622"
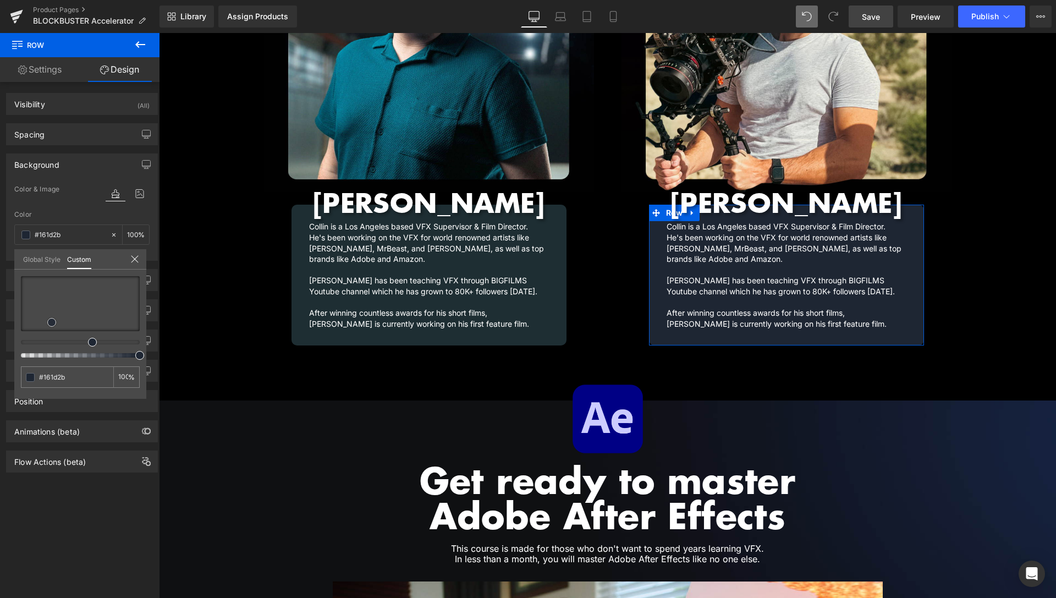
type input "#101622"
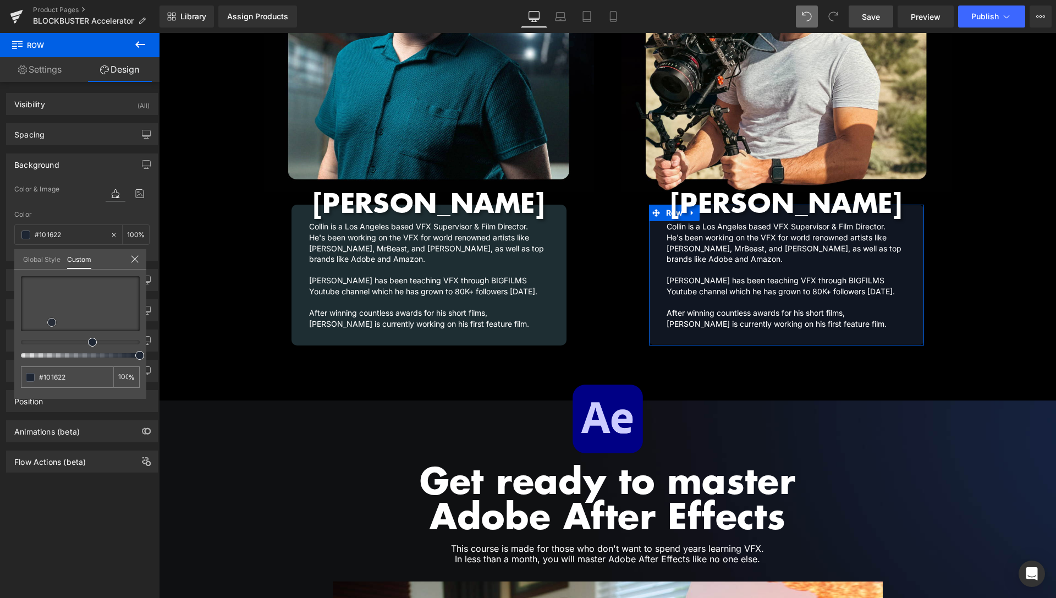
type input "#0f1623"
type input "#0d1420"
type input "#0a1019"
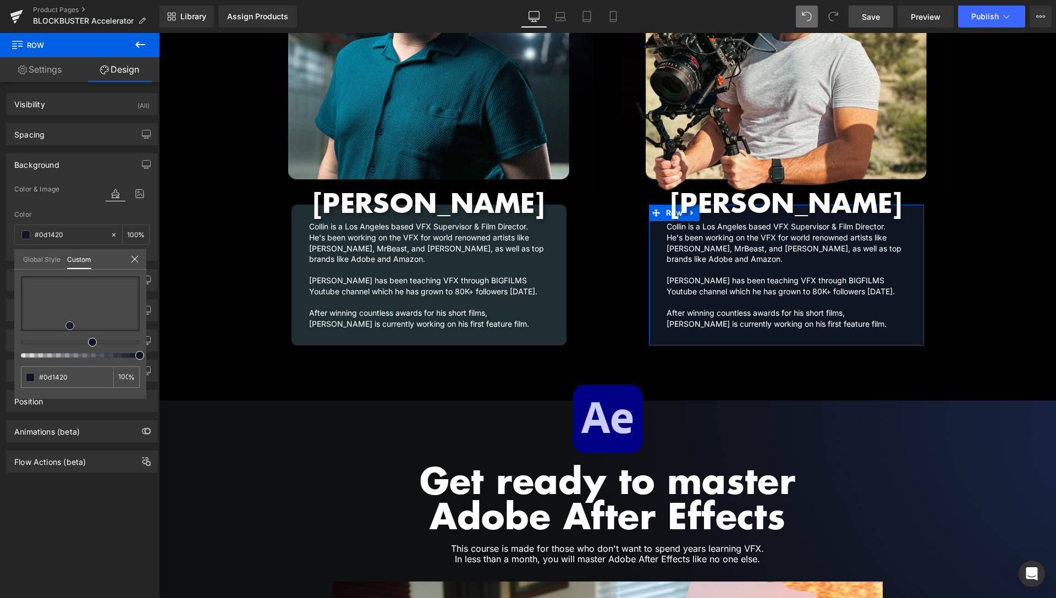
type input "#0a1019"
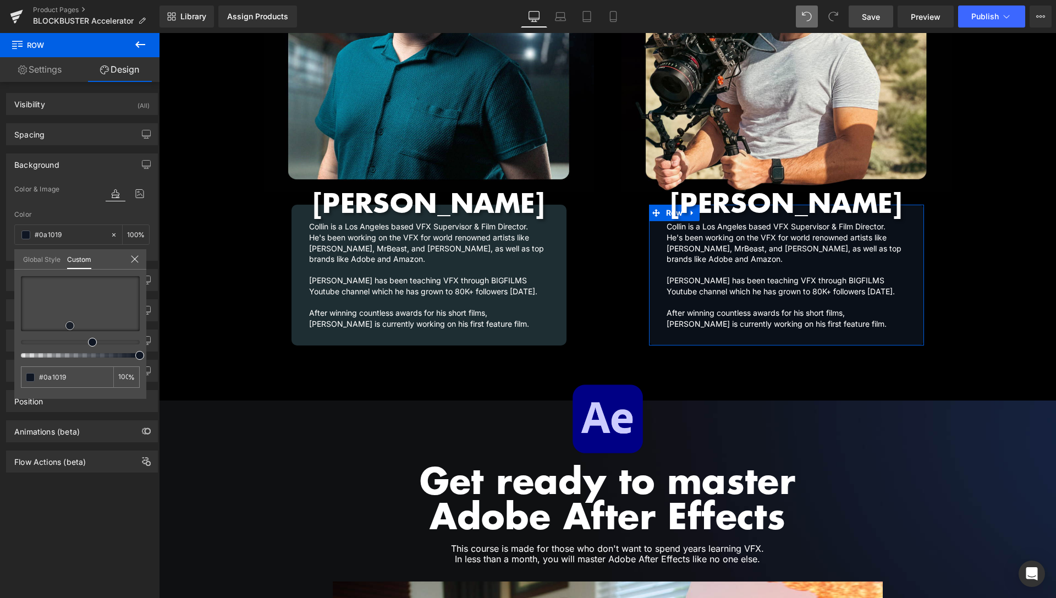
type input "#0b1018"
type input "#0c1017"
type input "#10151d"
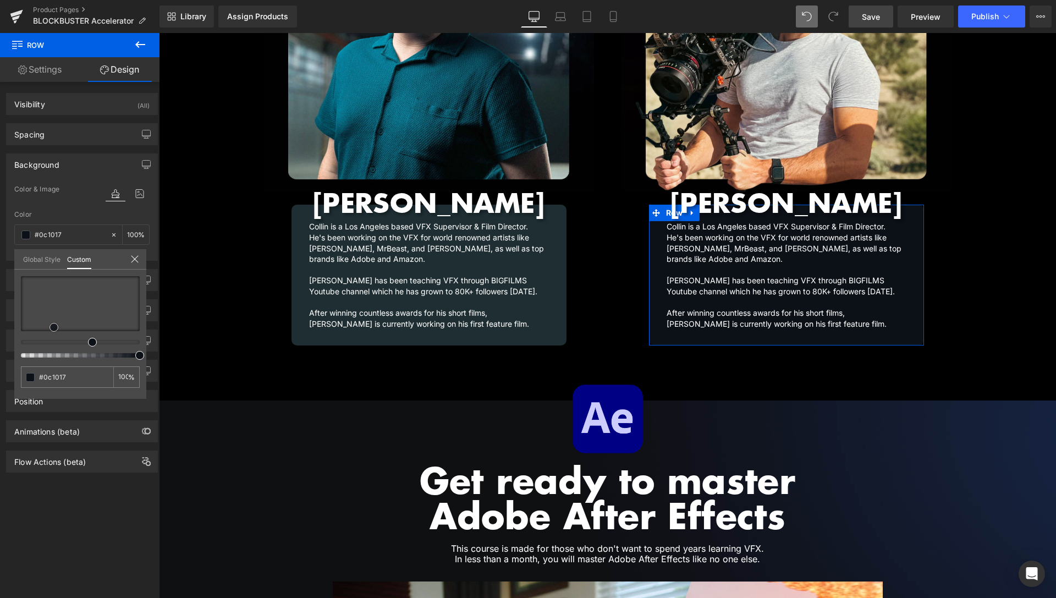
type input "#10151d"
type input "#1a212d"
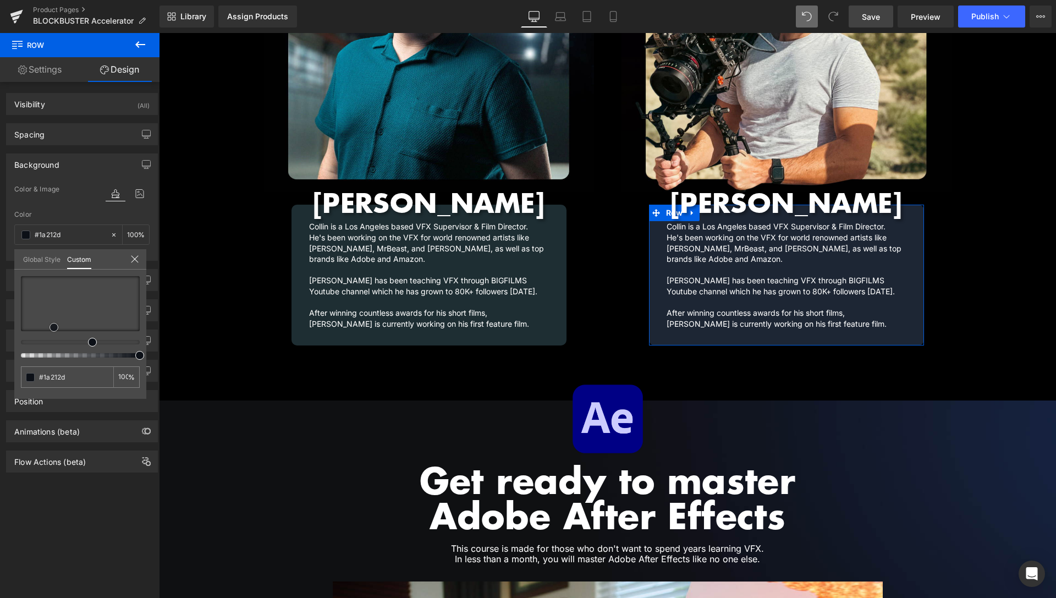
type input "#1d2634"
type input "#1f2837"
type input "#212c3f"
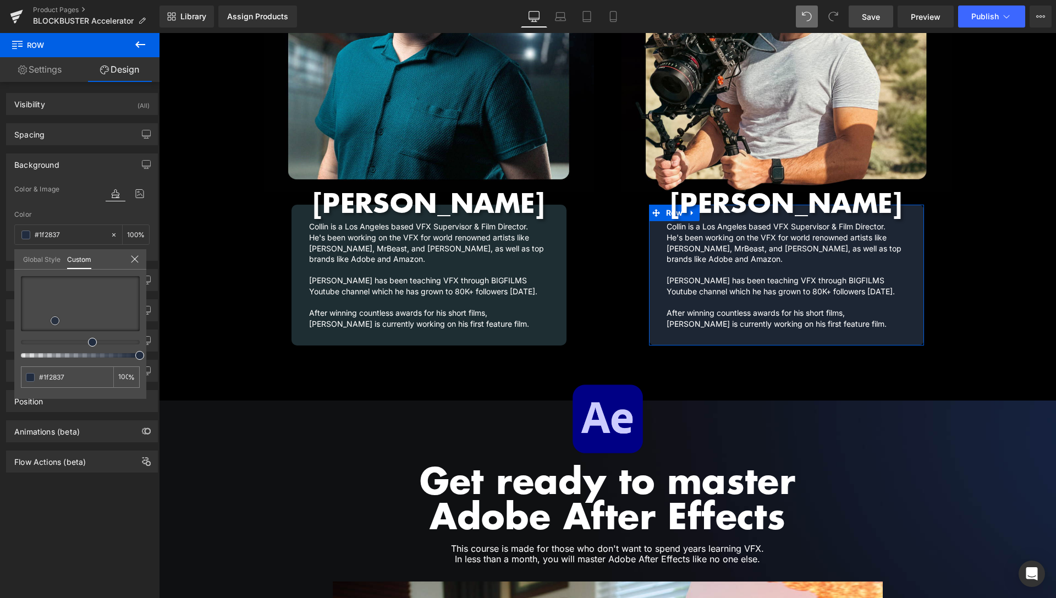
type input "#212c3f"
type input "#243046"
type input "#26324a"
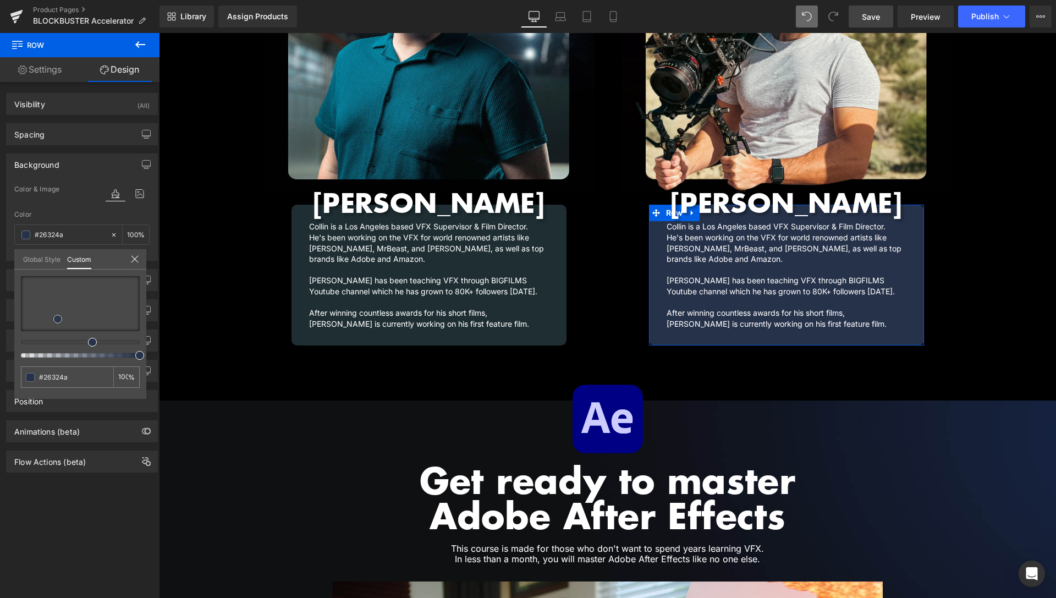
type input "#222c43"
type input "#202a40"
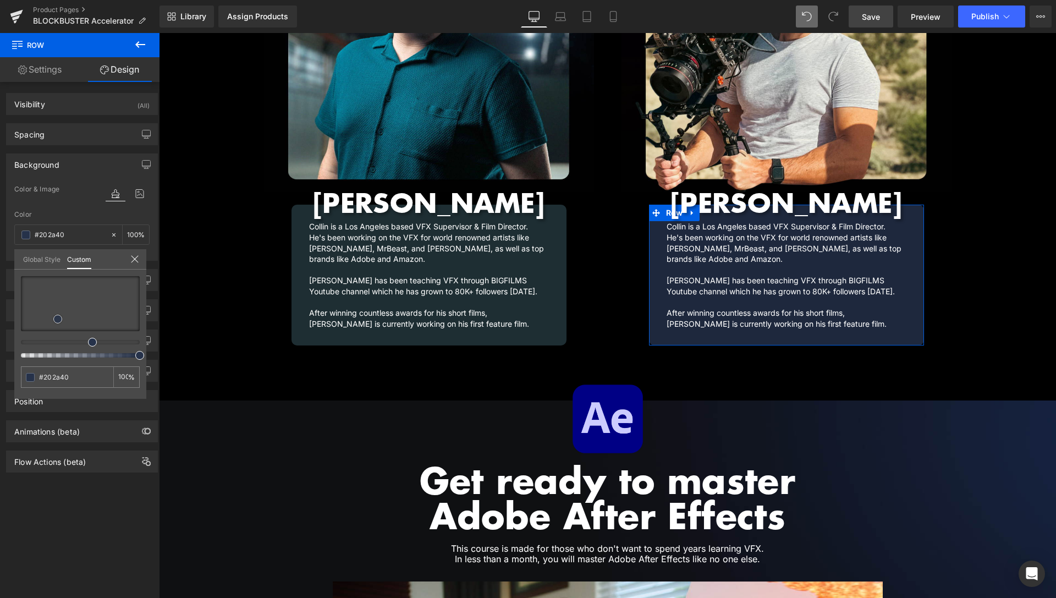
type input "#1e283d"
type input "#1c253a"
type input "#1a2237"
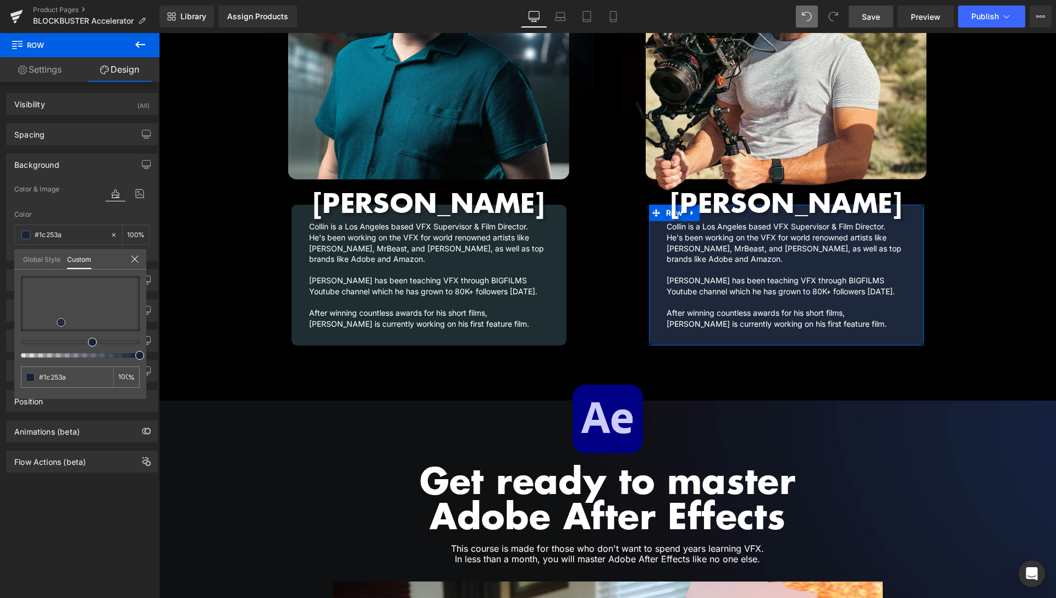
type input "#1a2237"
type input "#161d30"
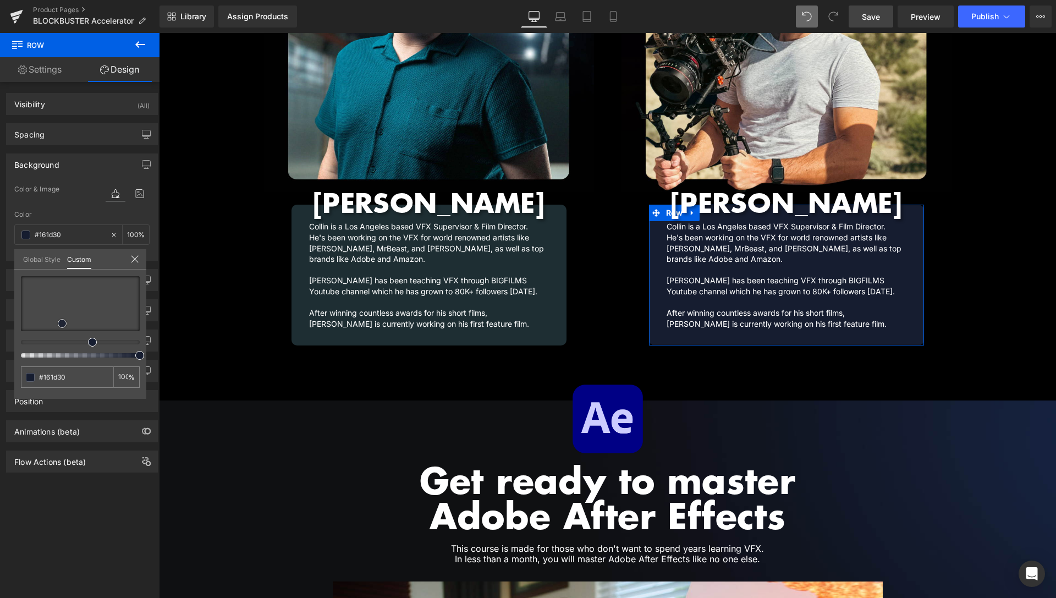
type input "#151b2c"
type input "#151b2d"
type input "#151b2c"
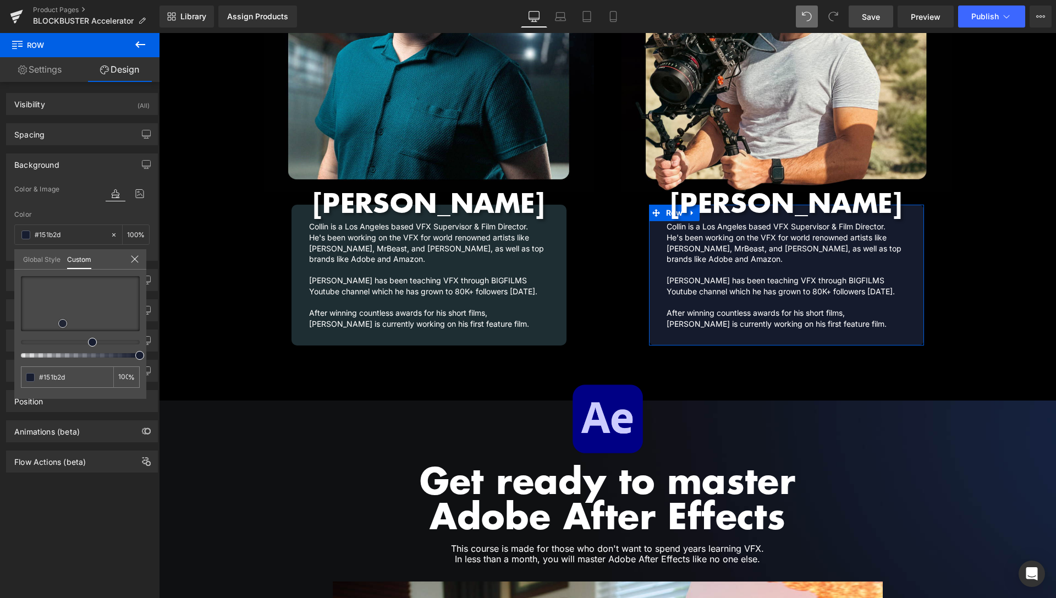
type input "#151b2c"
type input "#171d30"
type input "#191e33"
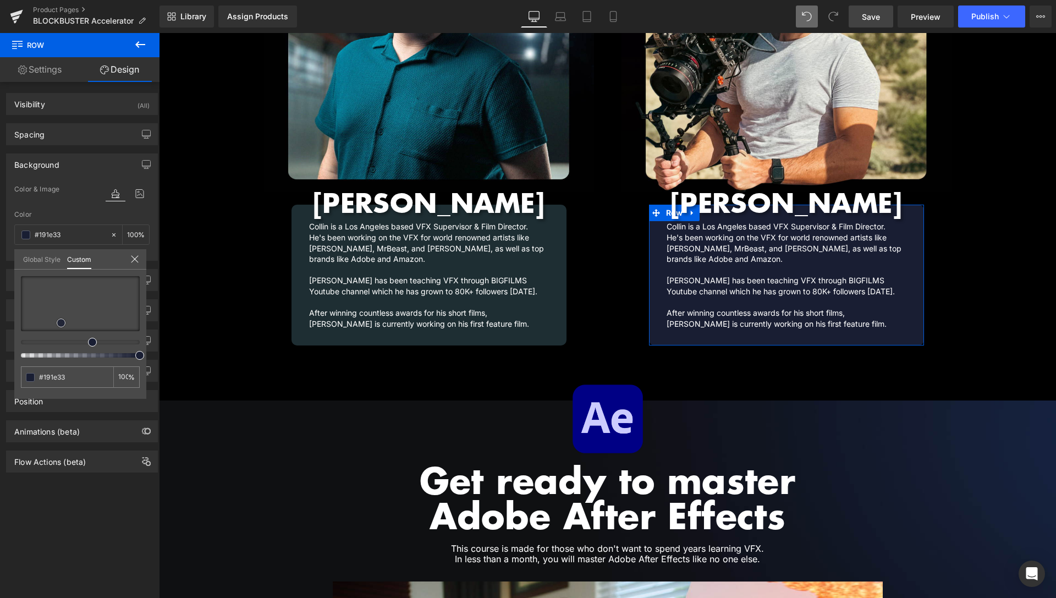
drag, startPoint x: 50, startPoint y: 321, endPoint x: 59, endPoint y: 321, distance: 9.4
click at [59, 321] on span at bounding box center [61, 323] width 9 height 9
type input "#191f33"
type input "#192033"
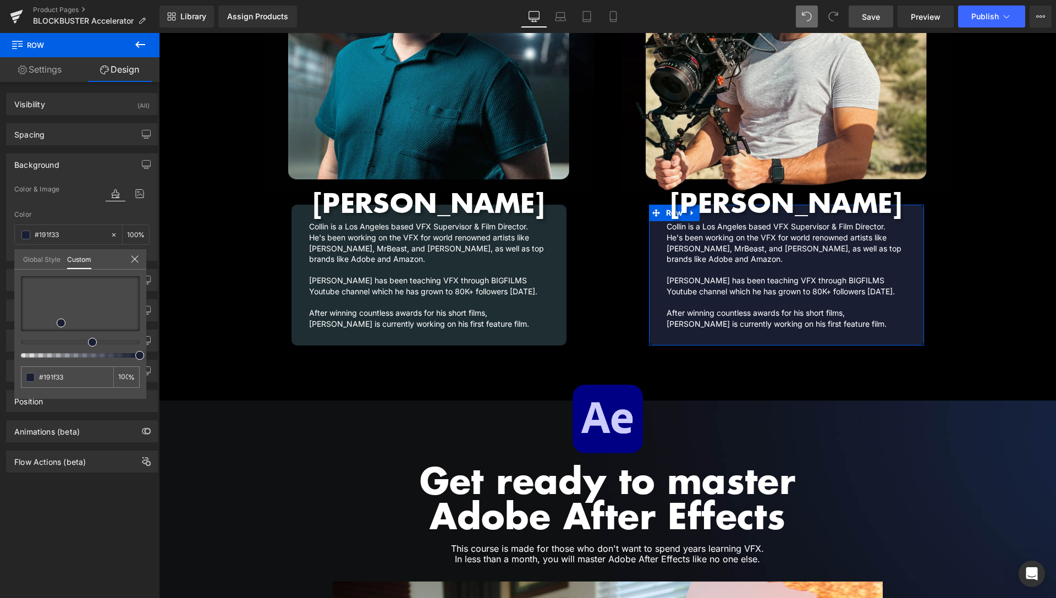
type input "#192033"
type input "#192133"
type input "#192233"
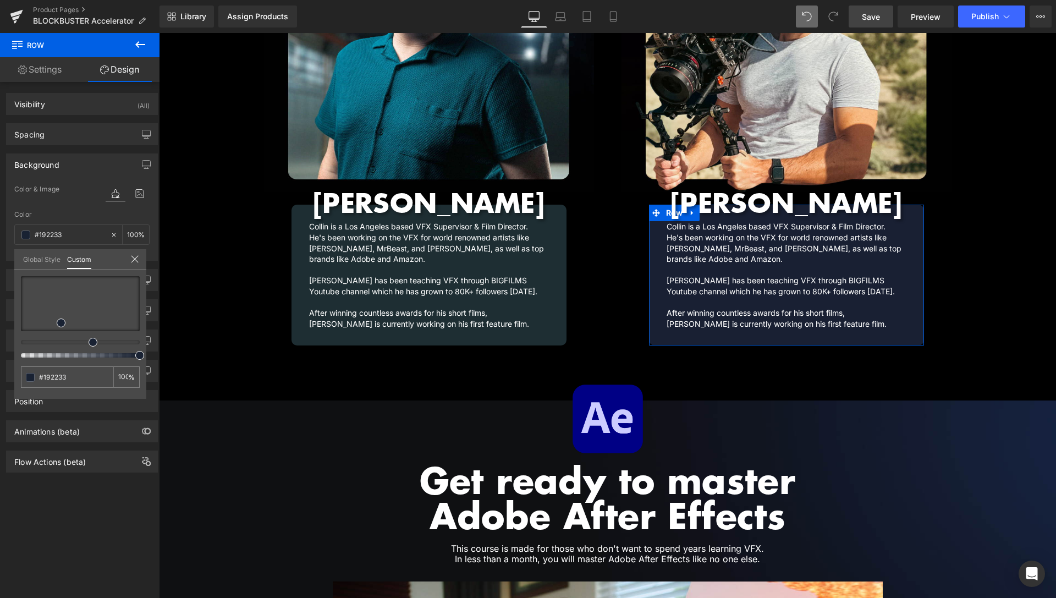
type input "#192333"
type input "#192433"
type input "#192633"
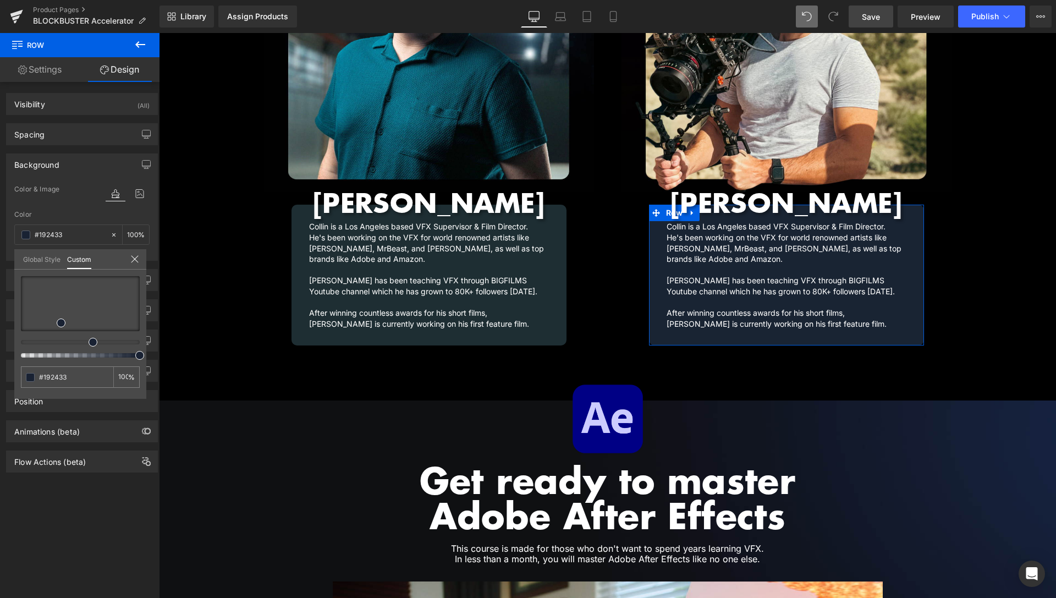
type input "#192633"
type input "#192533"
type input "#192433"
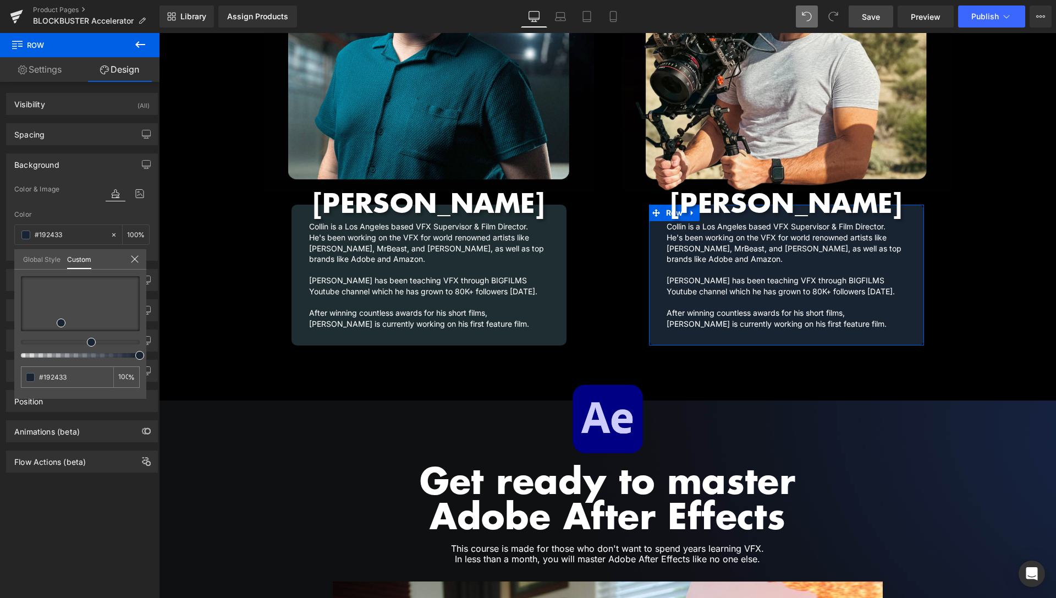
type input "#192333"
click at [87, 337] on div at bounding box center [80, 316] width 119 height 81
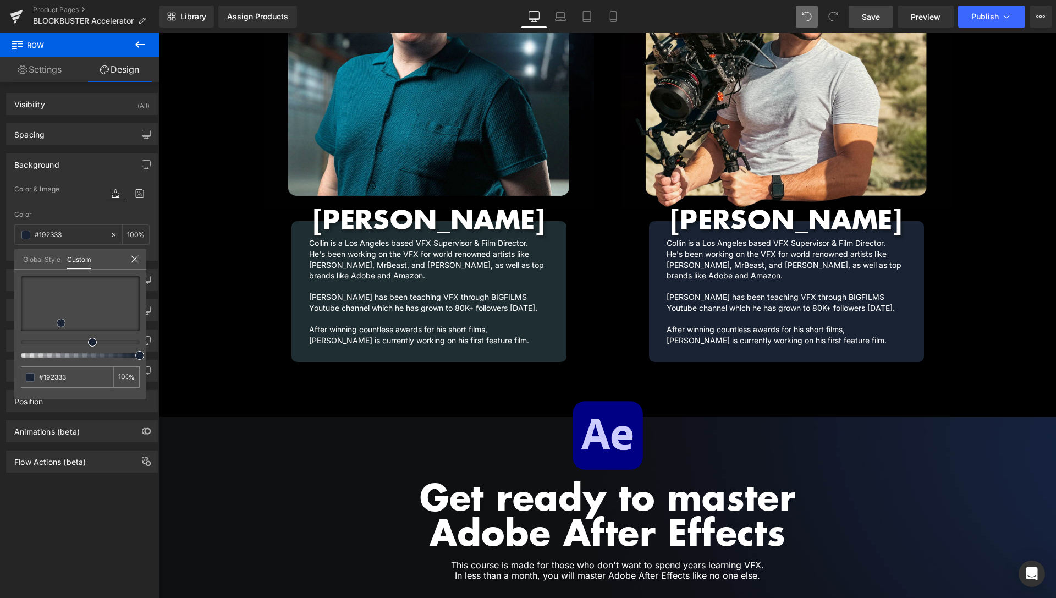
scroll to position [1454, 0]
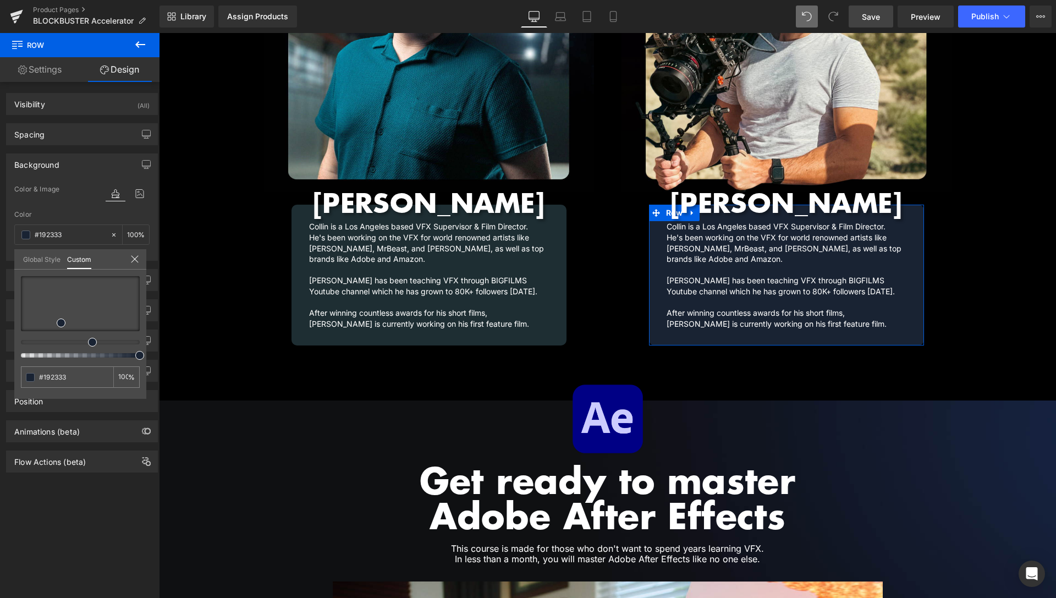
type input "#191f33"
type input "#192033"
type input "#192133"
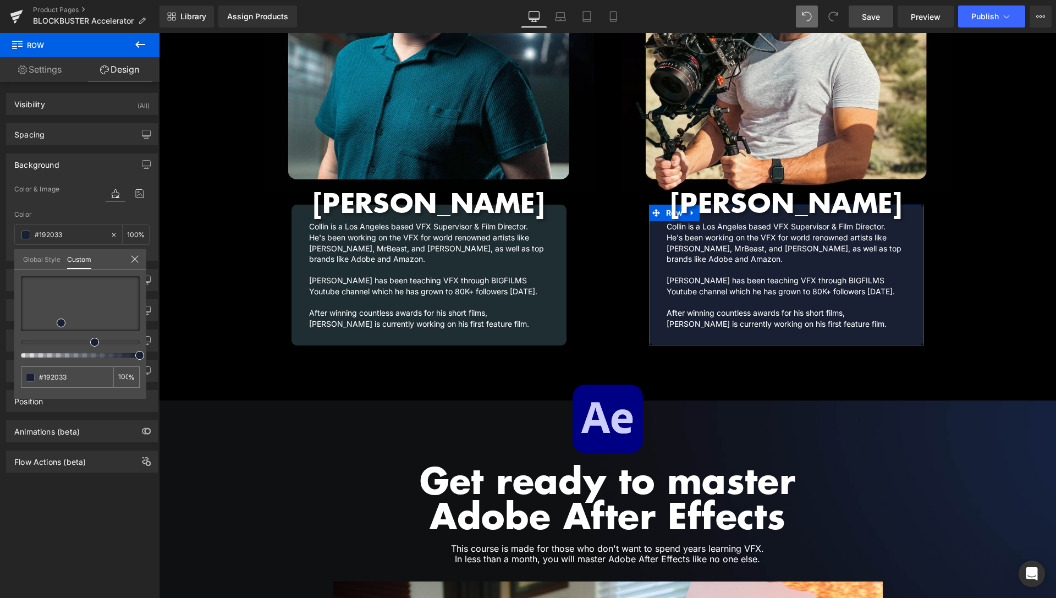
type input "#192133"
type input "#192233"
type input "#192433"
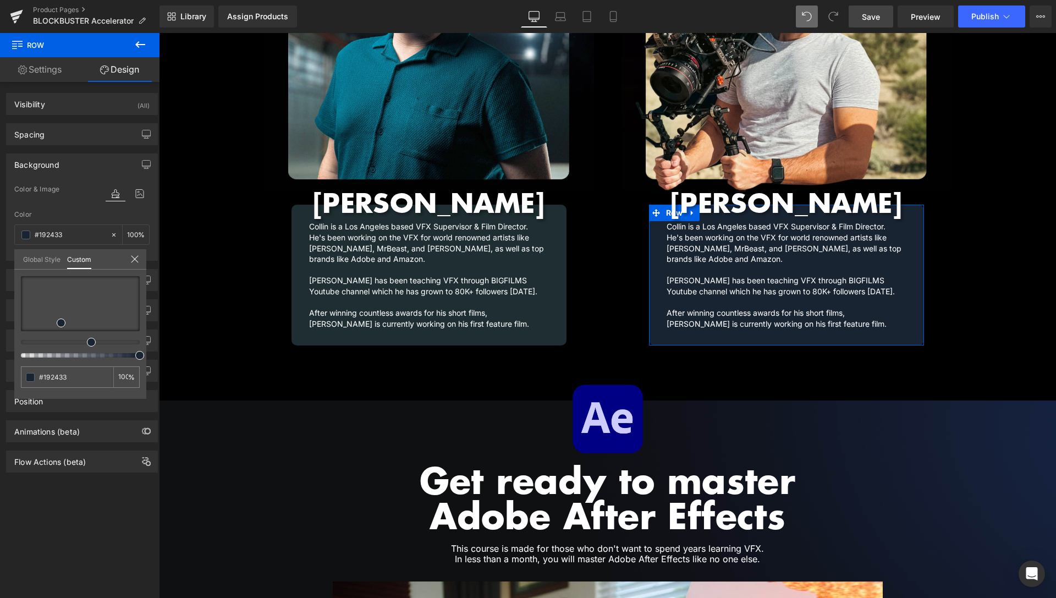
type input "#192533"
type input "#192633"
type input "#192733"
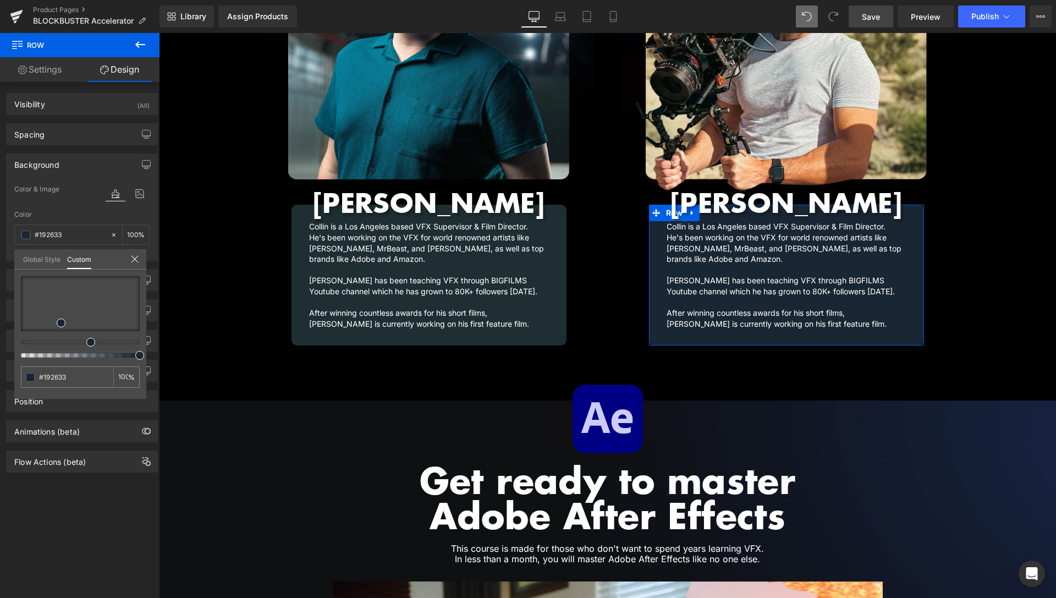
type input "#192733"
type input "#192633"
type input "#192433"
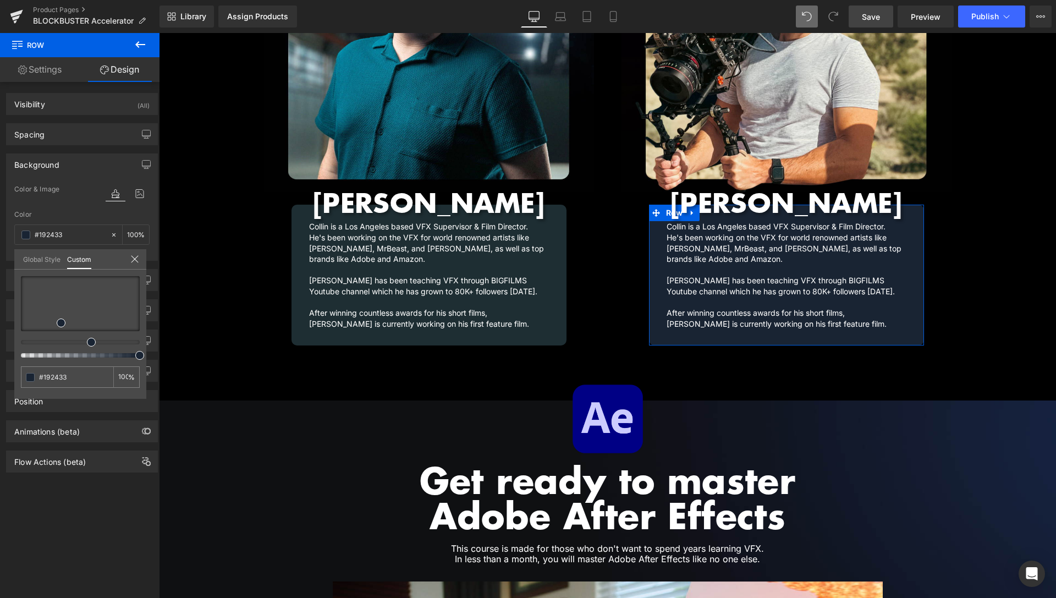
click at [87, 338] on div at bounding box center [80, 316] width 119 height 81
click at [70, 376] on input "#192433" at bounding box center [68, 377] width 58 height 12
drag, startPoint x: 79, startPoint y: 378, endPoint x: 21, endPoint y: 375, distance: 57.9
click at [39, 379] on input "#192433" at bounding box center [68, 377] width 58 height 12
click at [440, 316] on body "About FX Packs 0 Currency AUD FJD NGN NZD PGK SBD TOP USD VUV WST XOF XPF USD M…" at bounding box center [607, 74] width 897 height 2990
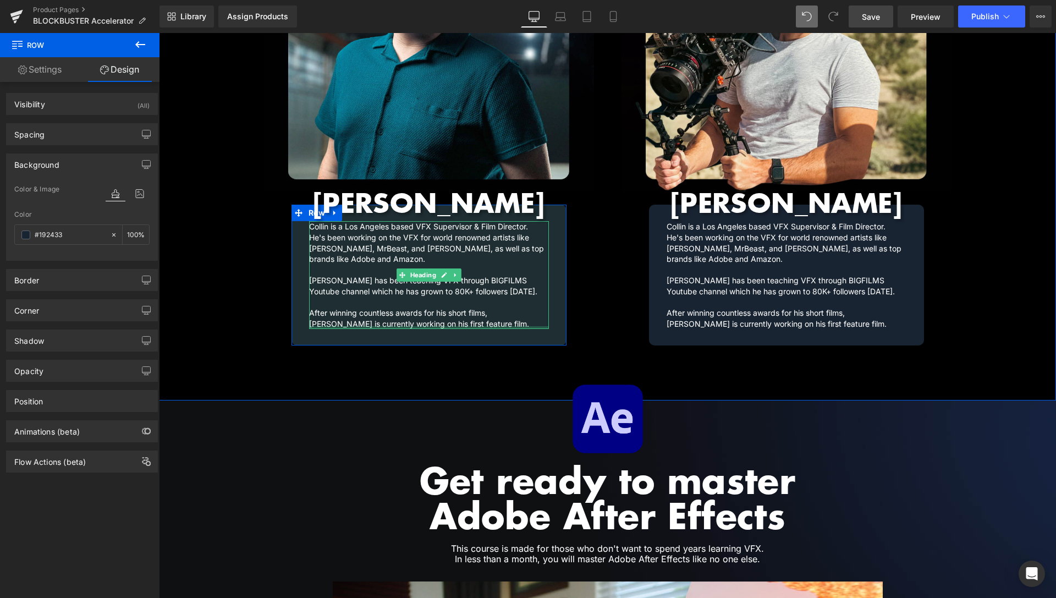
click at [520, 326] on div at bounding box center [429, 327] width 240 height 3
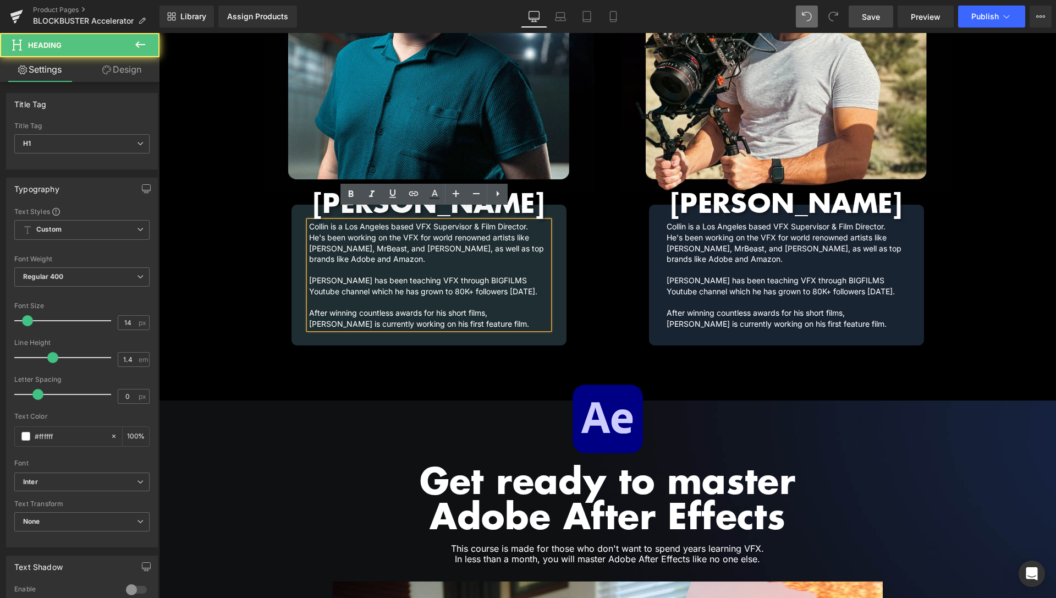
click at [524, 323] on div "Collin is a Los Angeles based VFX Supervisor & Film Director. He's been working…" at bounding box center [429, 275] width 275 height 141
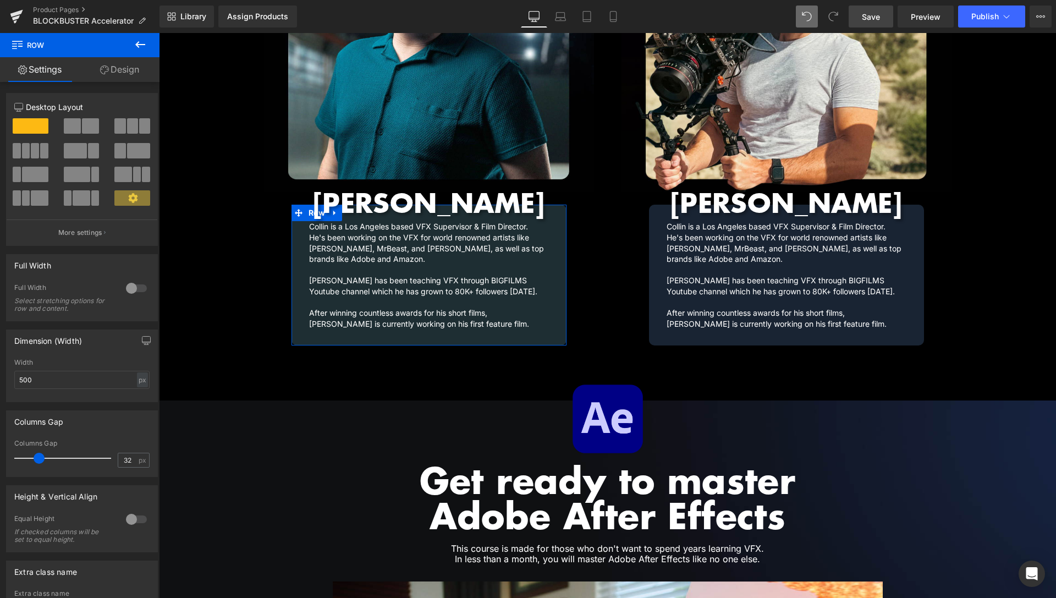
click at [134, 66] on link "Design" at bounding box center [120, 69] width 80 height 25
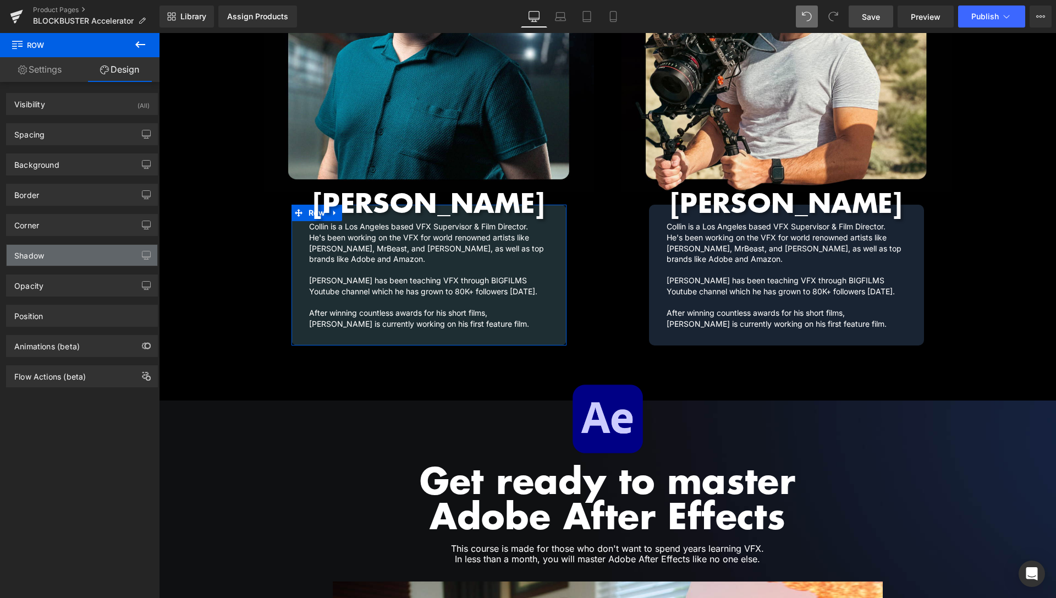
type input "#1e2e33"
type input "100"
click at [56, 165] on div "Background" at bounding box center [36, 161] width 45 height 15
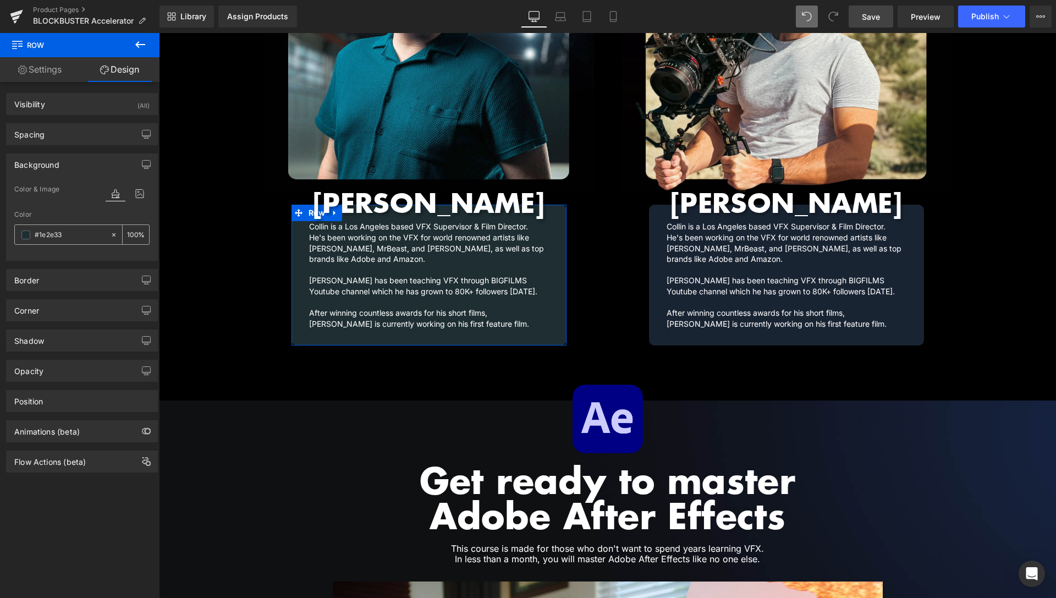
click at [78, 231] on input "#1e2e33" at bounding box center [70, 235] width 70 height 12
paste input "924"
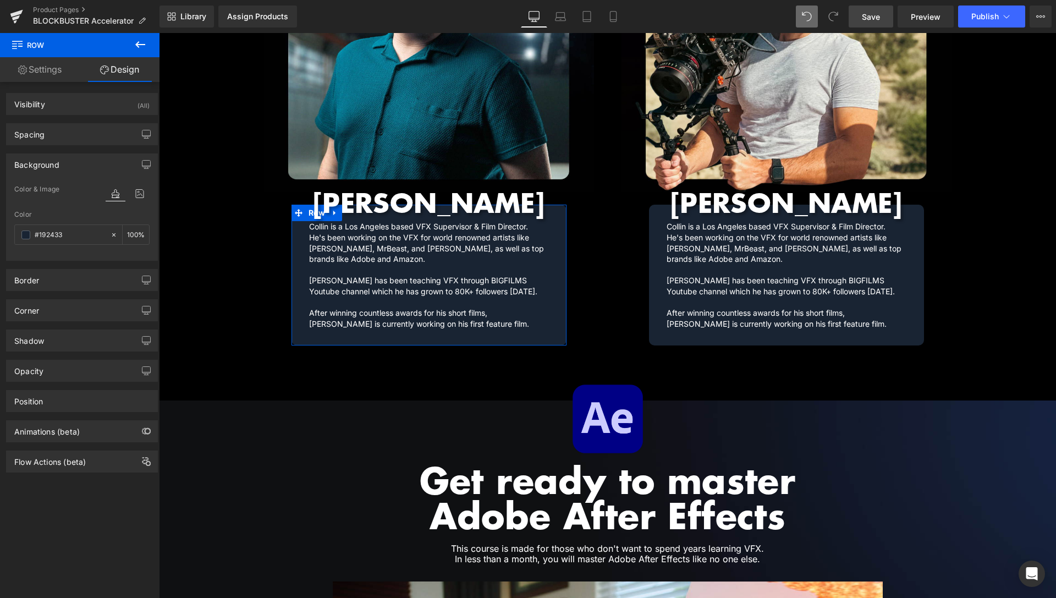
type input "#192433"
click at [152, 262] on div "Border Border Style Custom Custom Setup Global Style Custom Setup Global Style …" at bounding box center [82, 276] width 165 height 30
click at [878, 16] on span "Save" at bounding box center [871, 17] width 18 height 12
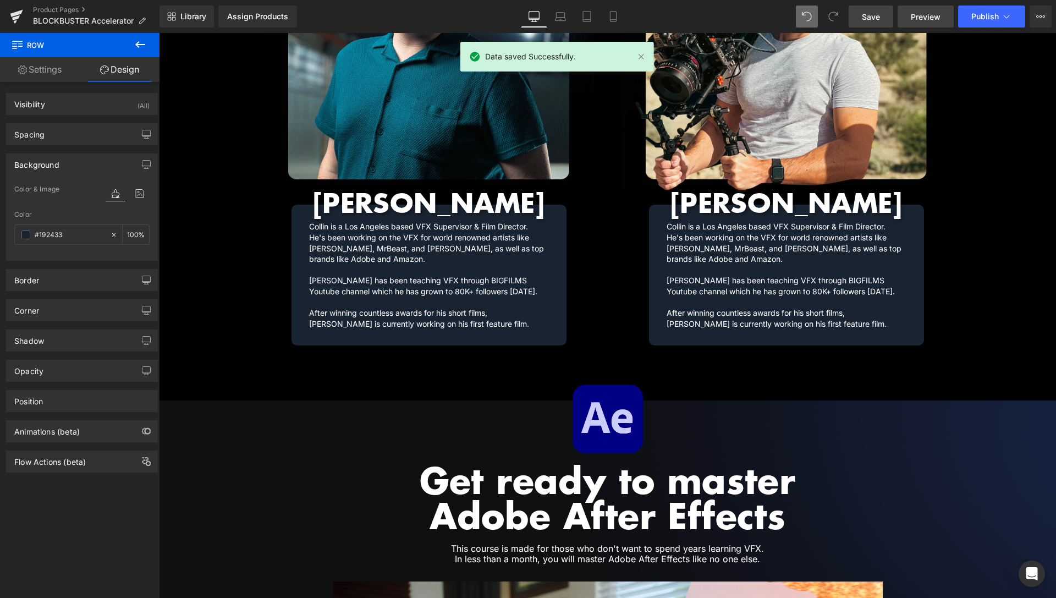
click at [930, 15] on span "Preview" at bounding box center [926, 17] width 30 height 12
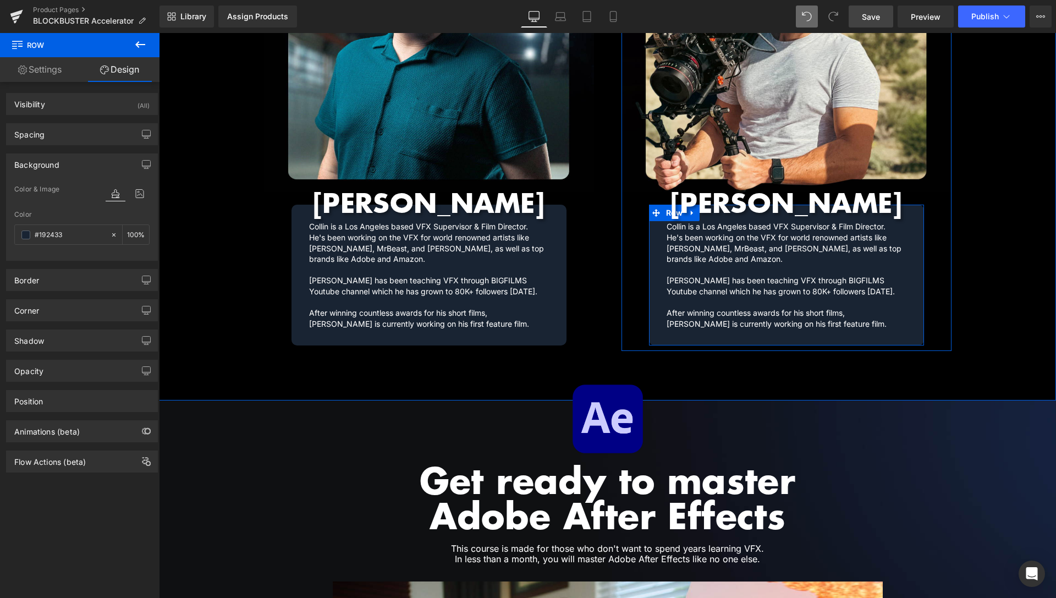
click at [665, 205] on span "Row" at bounding box center [675, 213] width 23 height 17
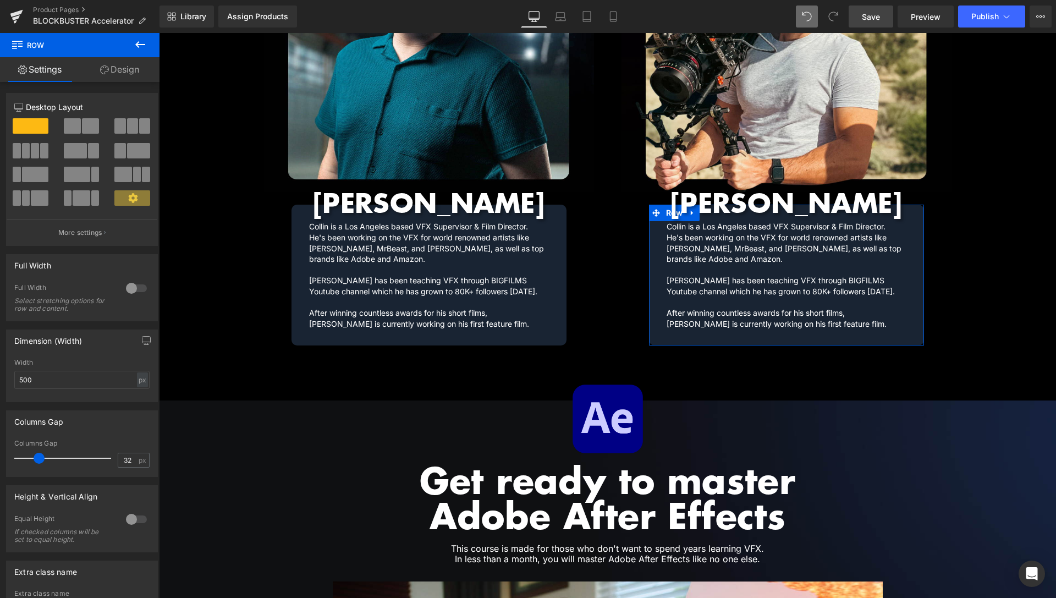
click at [117, 65] on link "Design" at bounding box center [120, 69] width 80 height 25
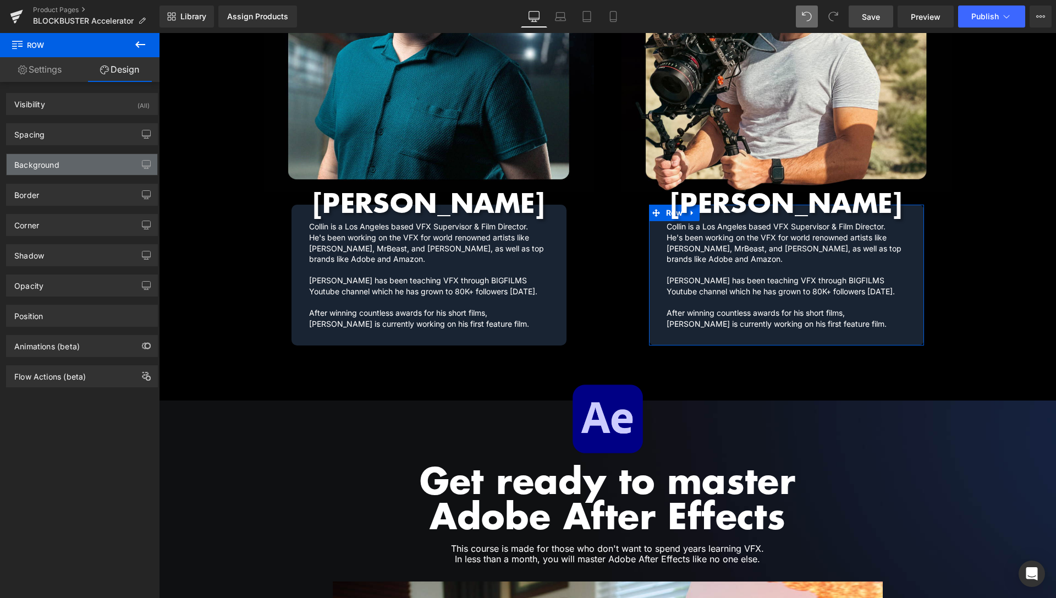
type input "#192433"
type input "100"
click at [72, 166] on div "Background" at bounding box center [82, 164] width 151 height 21
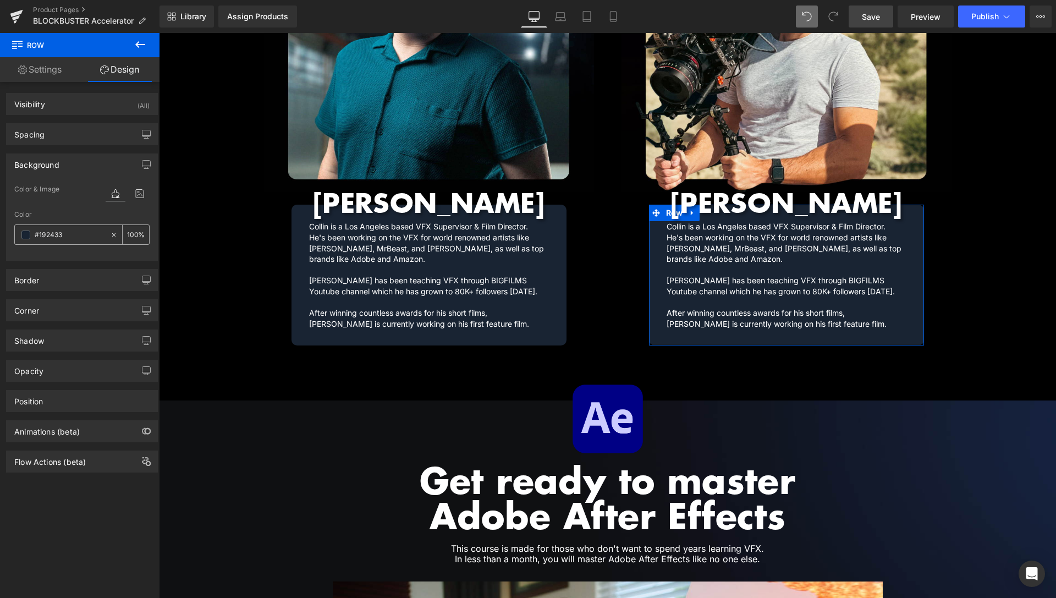
click at [75, 239] on input "#192433" at bounding box center [70, 235] width 70 height 12
click at [28, 231] on span at bounding box center [25, 235] width 9 height 9
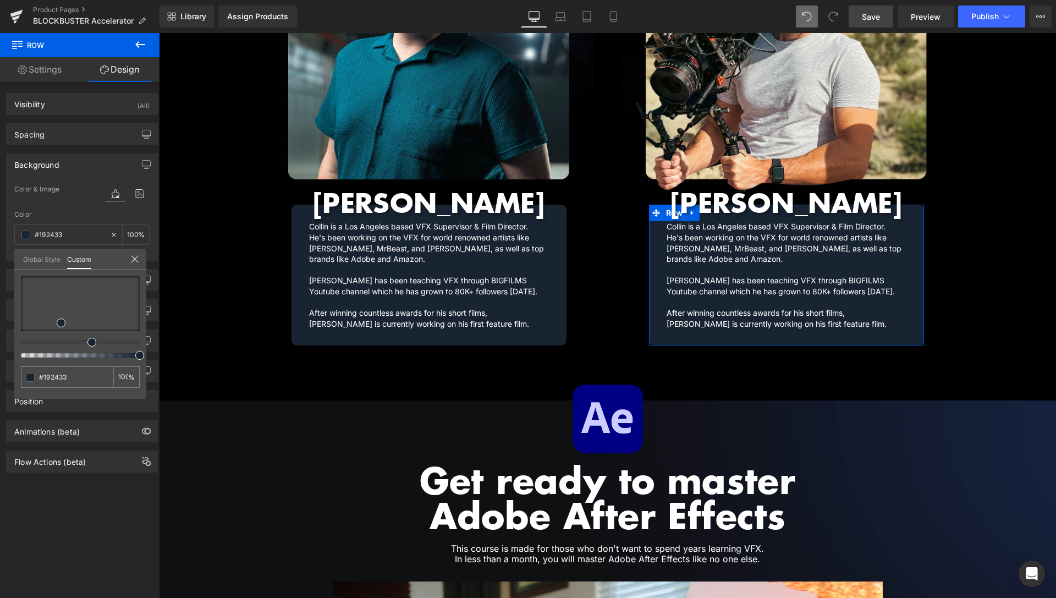
type input "#191f33"
type input "#192133"
type input "#192233"
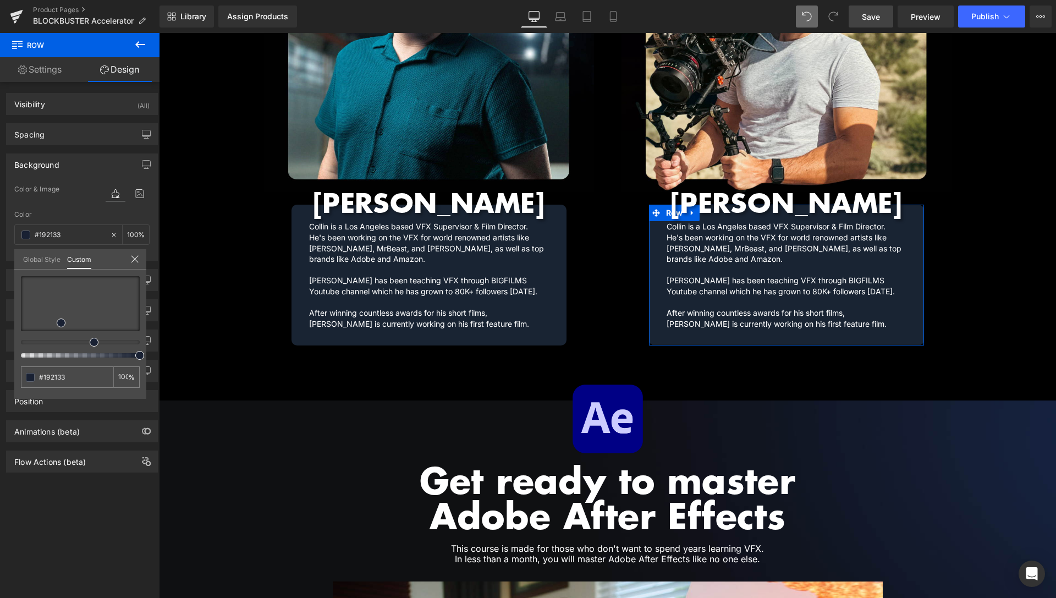
type input "#192233"
type input "#192433"
type input "#192633"
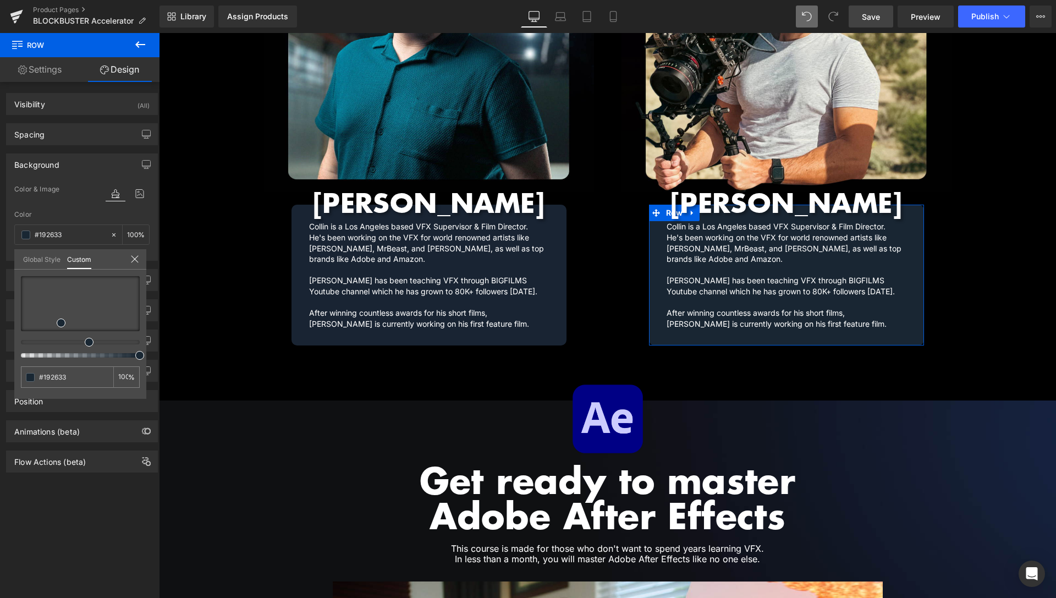
type input "#192733"
type input "#192833"
type input "#192933"
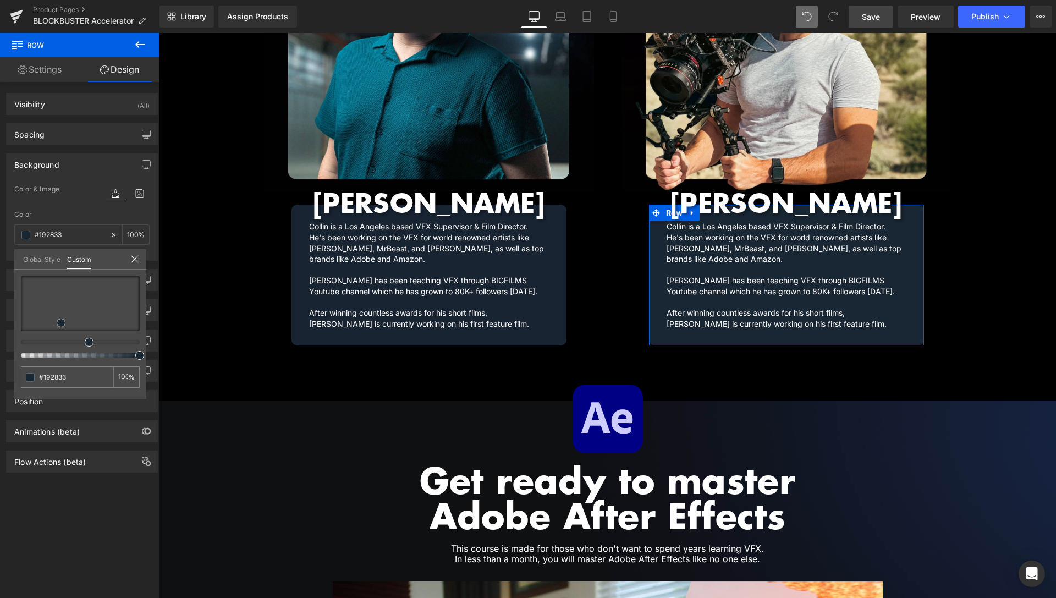
type input "#192933"
type input "#192b33"
type input "#192c33"
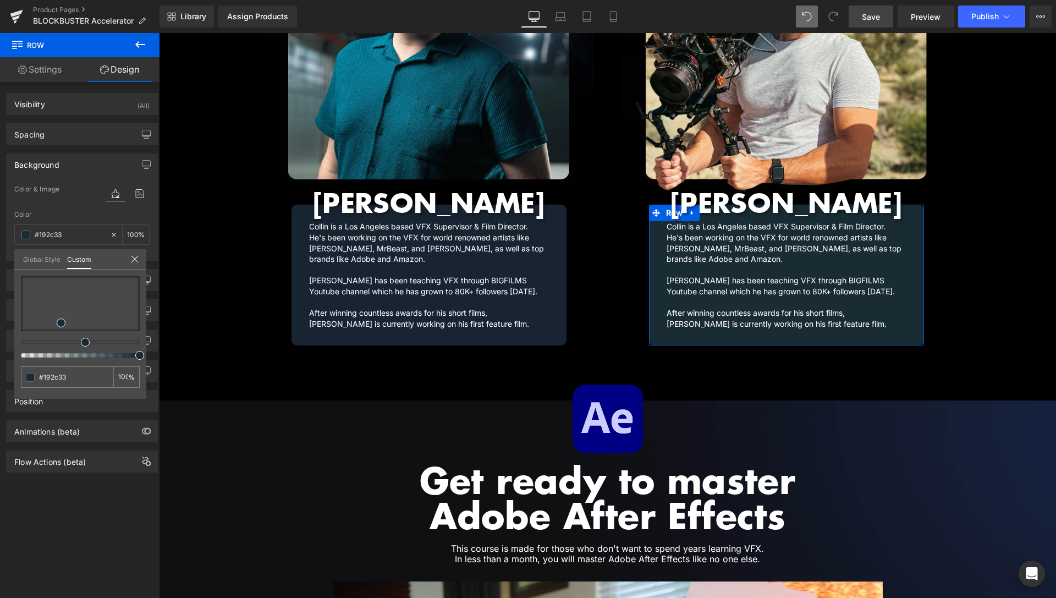
type input "#192b33"
type input "#192a33"
type input "#192933"
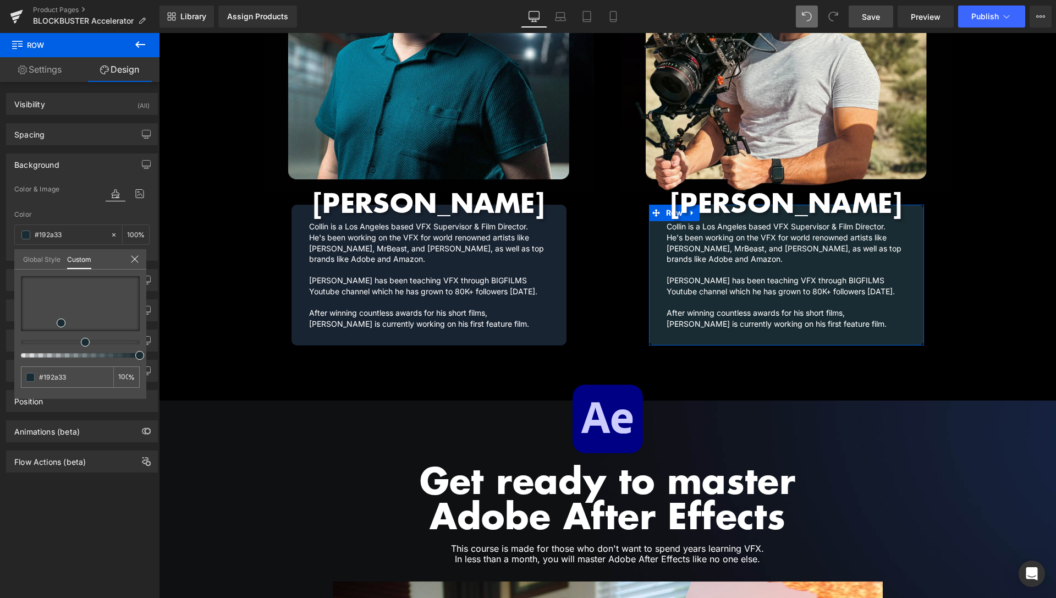
type input "#192933"
type input "#192833"
drag, startPoint x: 91, startPoint y: 343, endPoint x: 85, endPoint y: 343, distance: 6.6
click at [85, 343] on div at bounding box center [76, 342] width 119 height 4
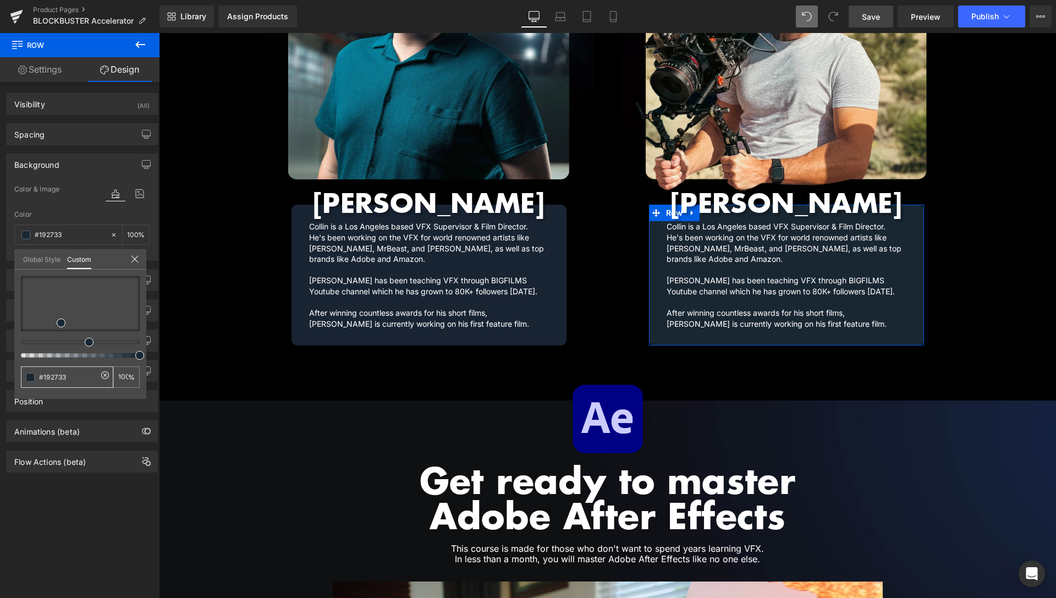
drag, startPoint x: 79, startPoint y: 375, endPoint x: 23, endPoint y: 315, distance: 82.1
click at [39, 375] on input "#192733" at bounding box center [68, 377] width 58 height 12
click at [515, 266] on body "About FX Packs 0 Currency AUD FJD NGN NZD PGK SBD TOP USD VUV WST XOF XPF USD M…" at bounding box center [607, 74] width 897 height 2990
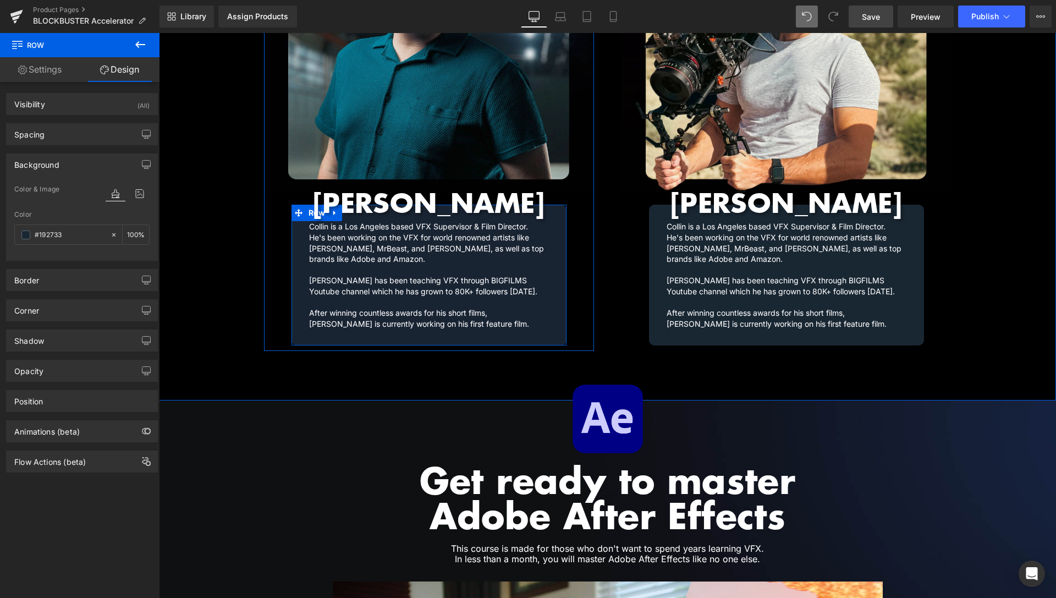
click at [308, 205] on span "Row" at bounding box center [317, 213] width 23 height 17
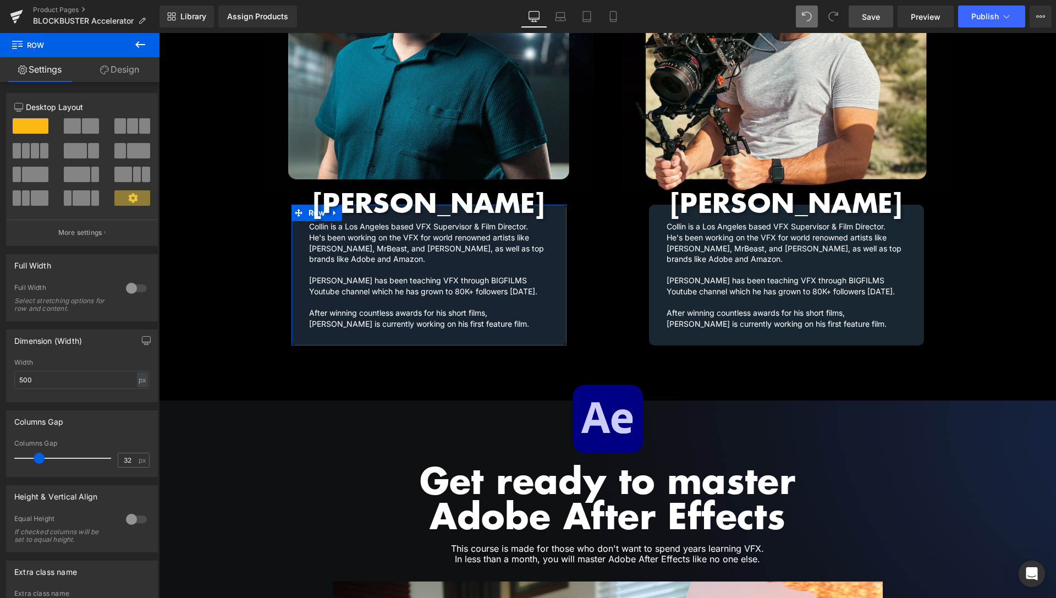
click at [133, 80] on link "Design" at bounding box center [120, 69] width 80 height 25
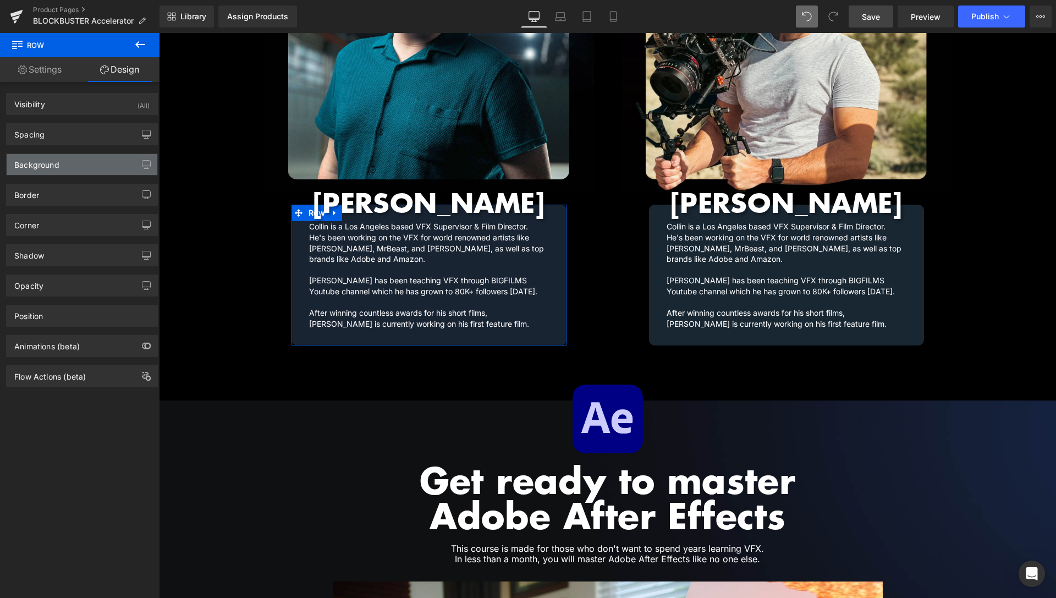
click at [67, 168] on div "Background" at bounding box center [82, 164] width 151 height 21
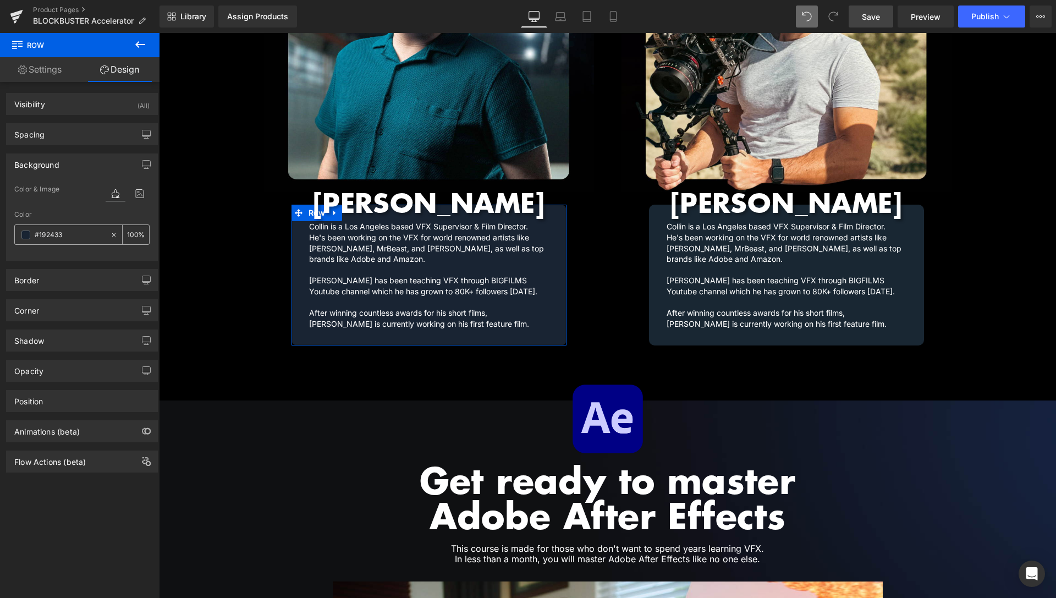
click at [68, 233] on input "#192433" at bounding box center [70, 235] width 70 height 12
paste input "7"
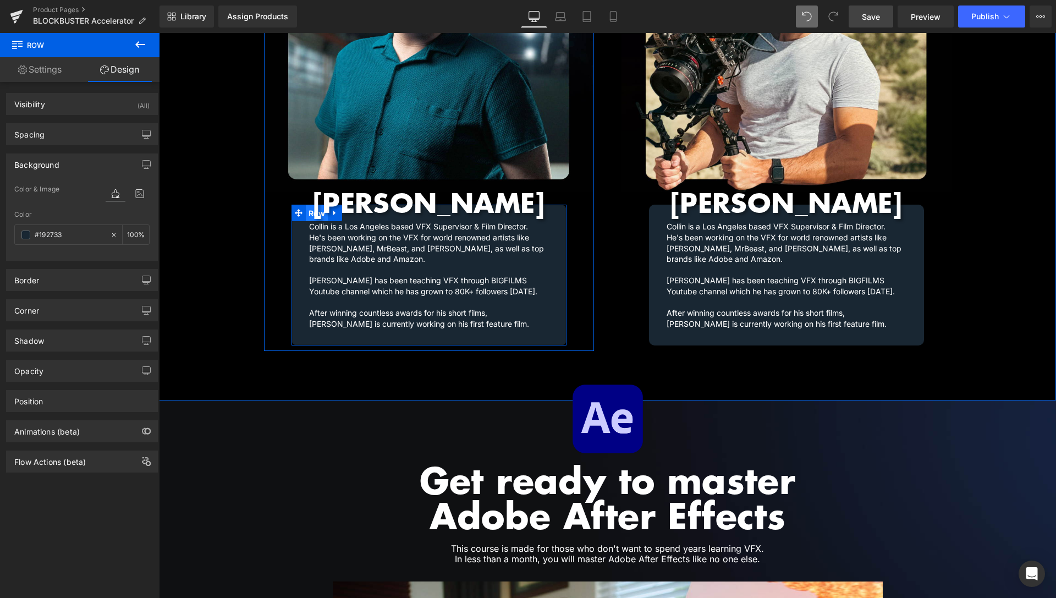
click at [313, 205] on span "Row" at bounding box center [317, 213] width 23 height 17
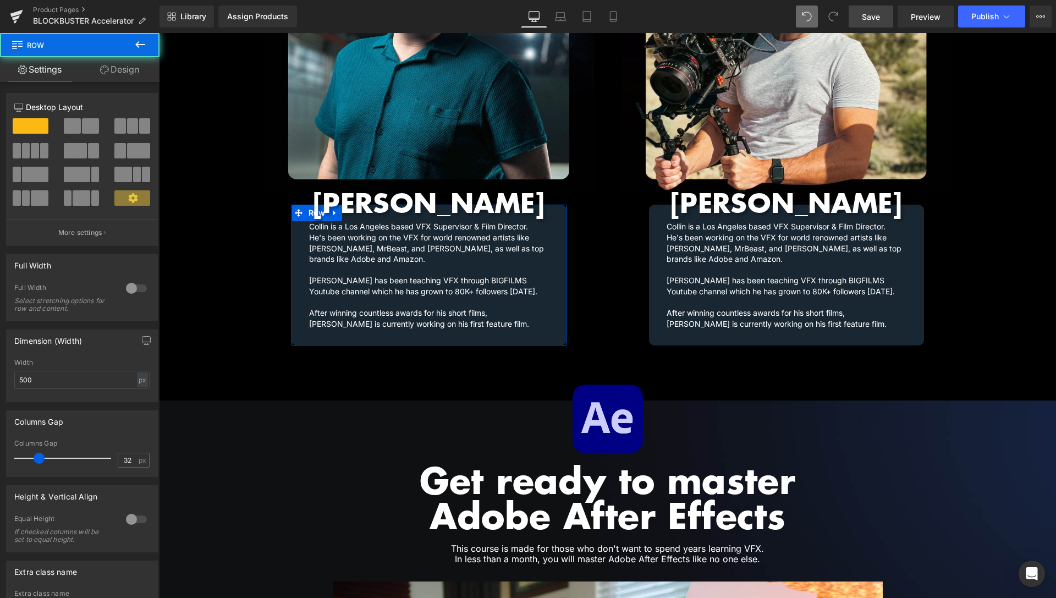
click at [122, 73] on link "Design" at bounding box center [120, 69] width 80 height 25
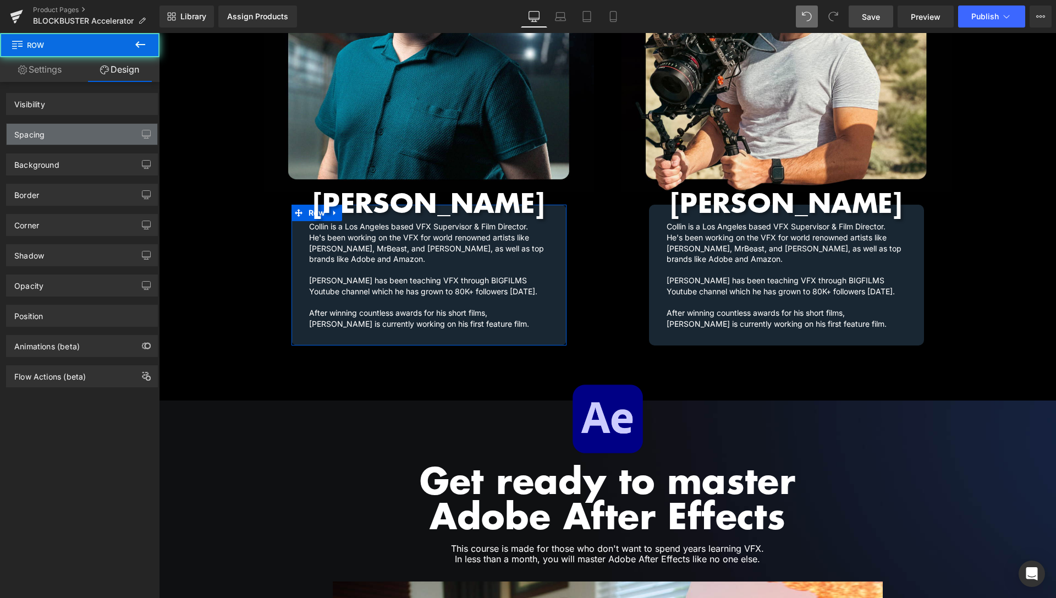
click at [76, 138] on div "Spacing" at bounding box center [82, 134] width 151 height 21
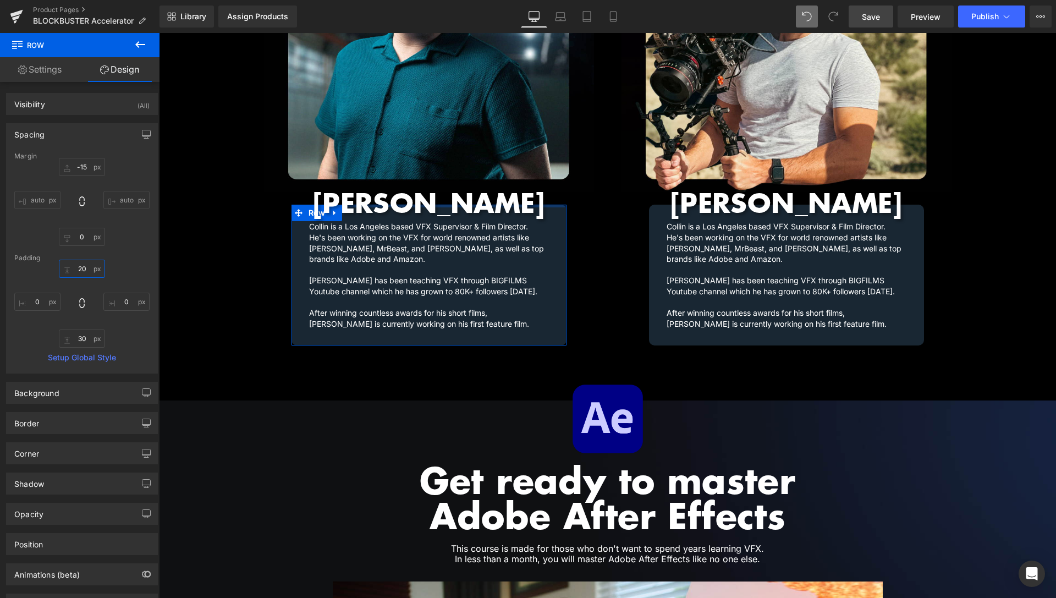
click at [79, 269] on input "20" at bounding box center [82, 269] width 46 height 18
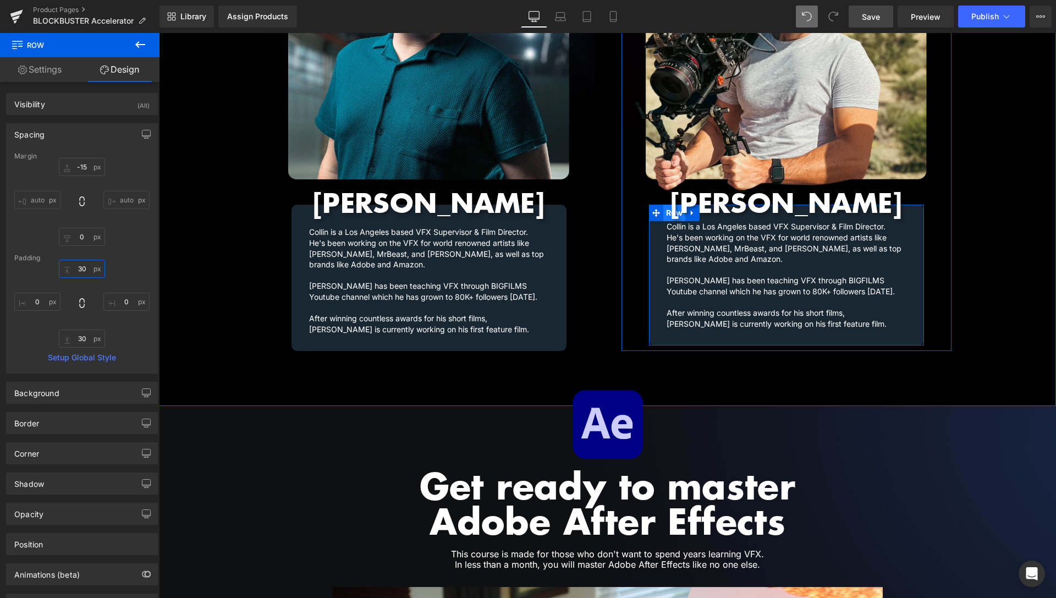
click at [672, 205] on span "Row" at bounding box center [675, 213] width 23 height 17
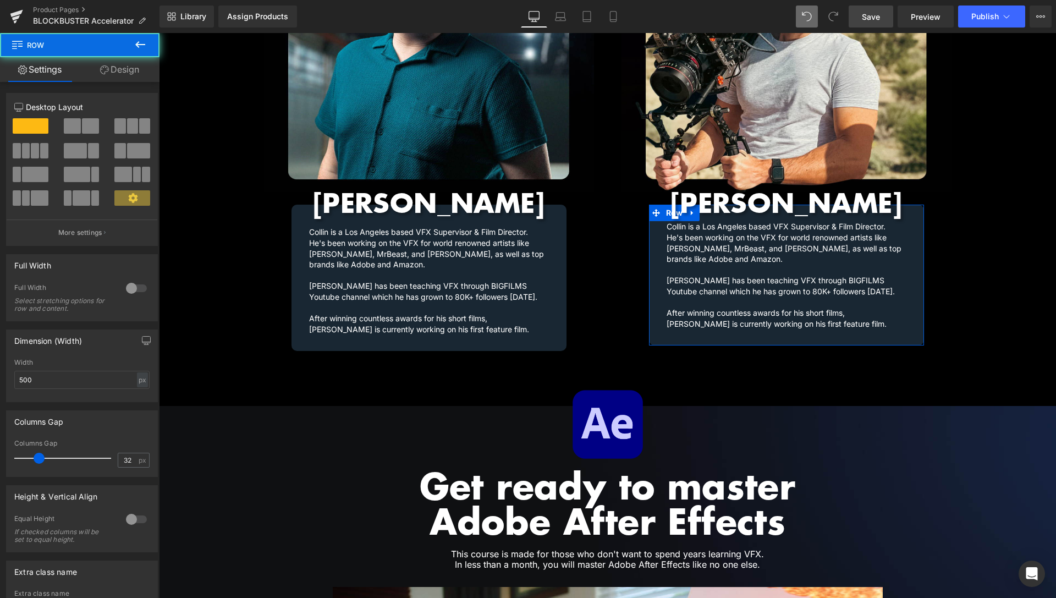
click at [127, 68] on link "Design" at bounding box center [120, 69] width 80 height 25
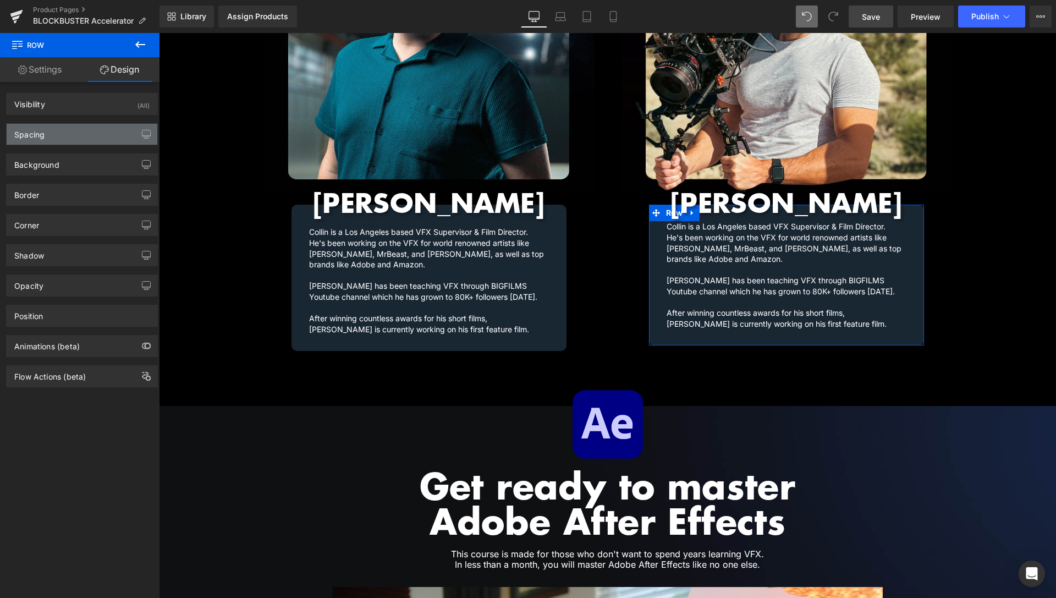
click at [68, 140] on div "Spacing" at bounding box center [82, 134] width 151 height 21
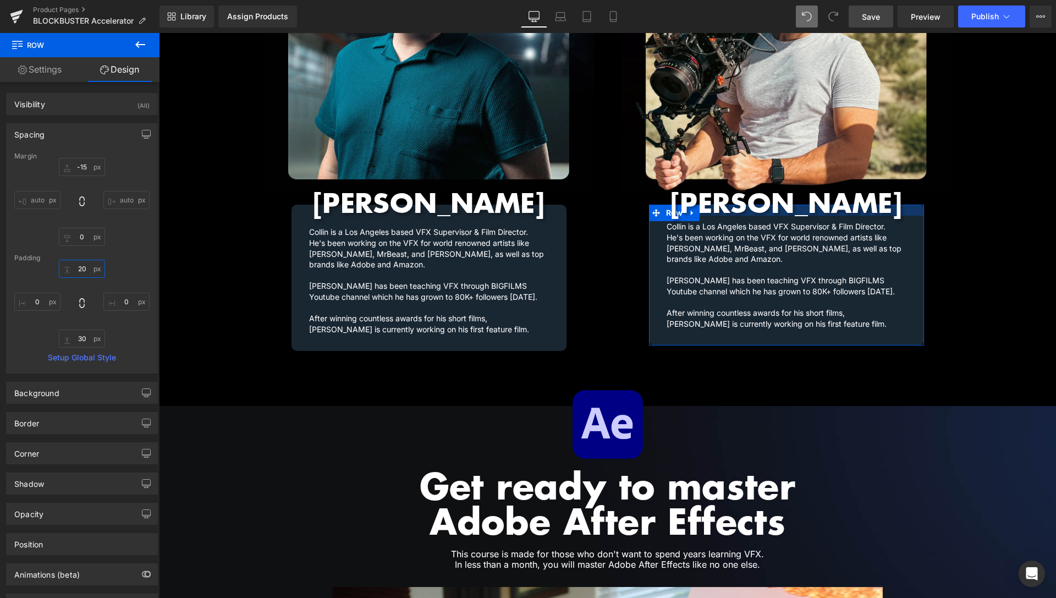
click at [81, 271] on input "20" at bounding box center [82, 269] width 46 height 18
click at [82, 271] on input "20" at bounding box center [82, 269] width 46 height 18
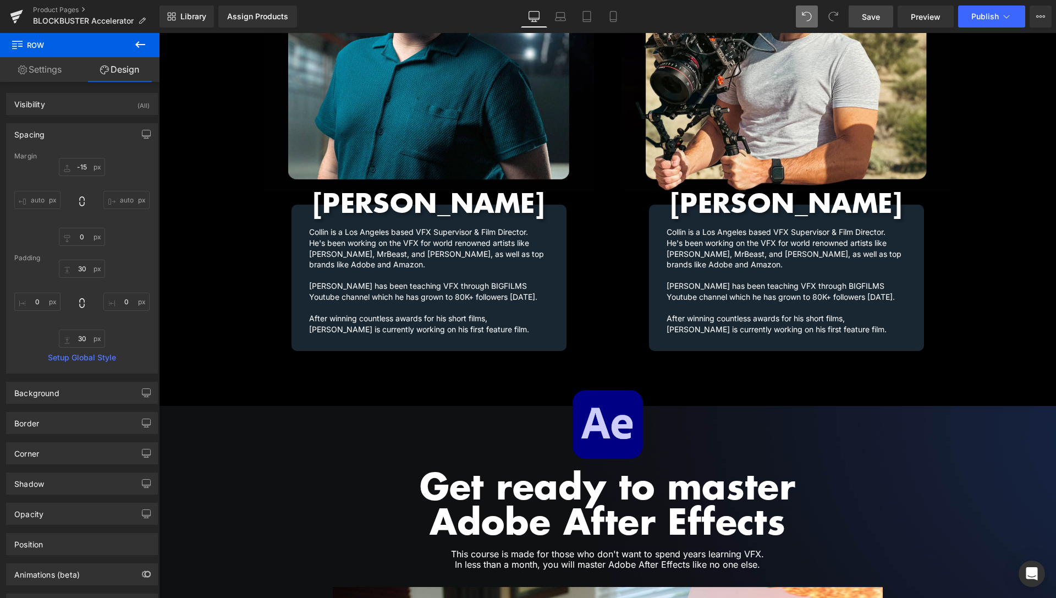
click at [861, 10] on link "Save" at bounding box center [871, 17] width 45 height 22
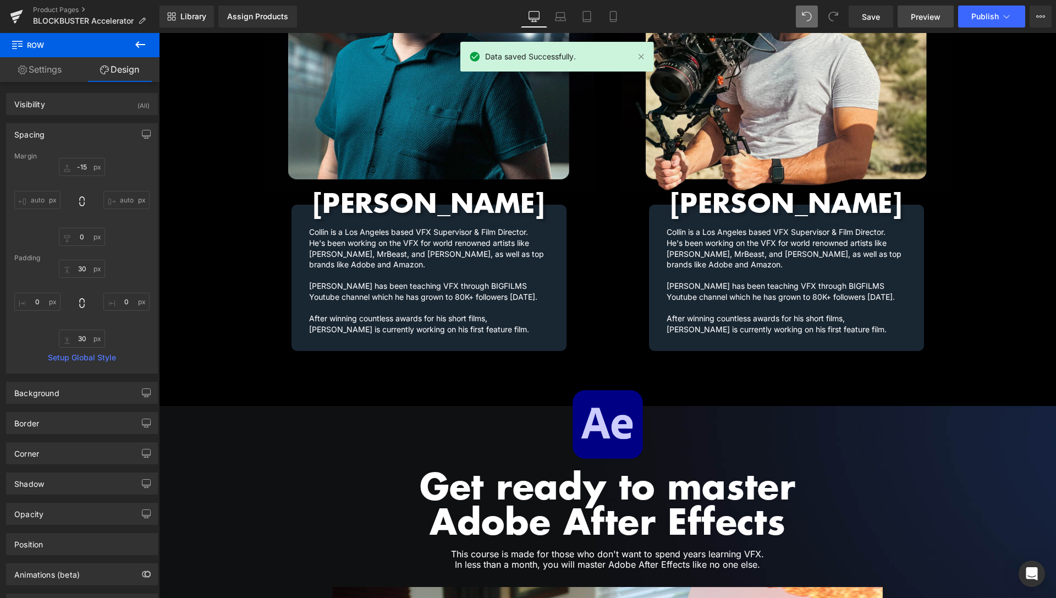
click at [932, 16] on span "Preview" at bounding box center [926, 17] width 30 height 12
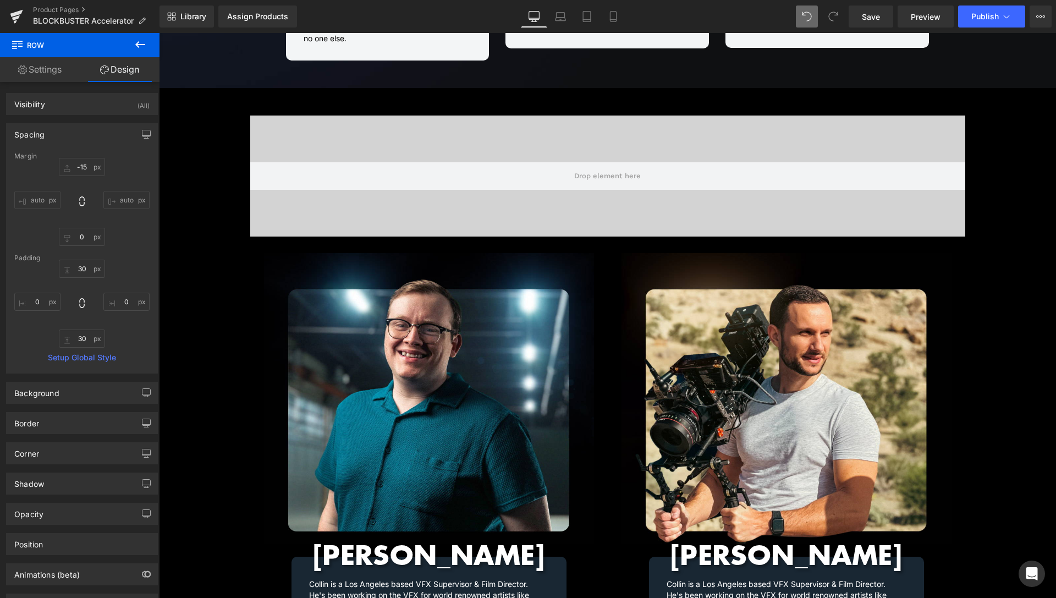
scroll to position [1061, 0]
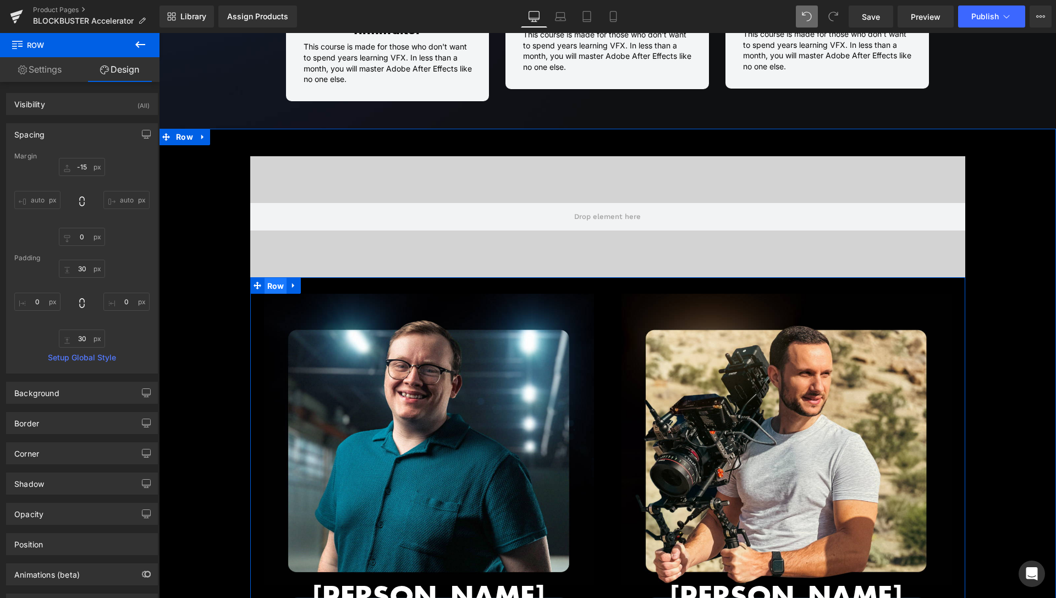
click at [277, 278] on span "Row" at bounding box center [276, 286] width 23 height 17
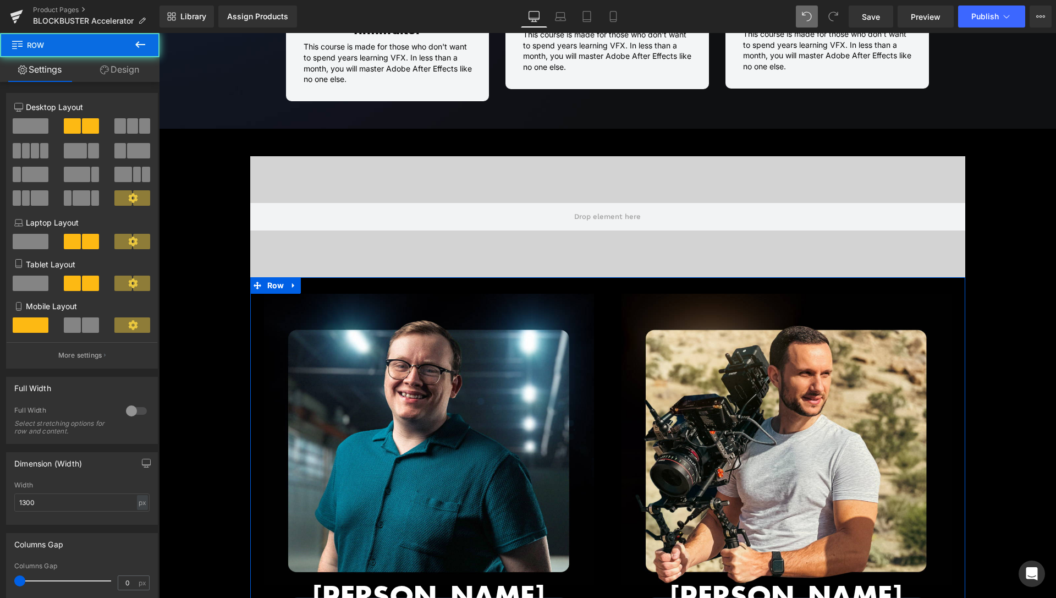
click at [125, 70] on link "Design" at bounding box center [120, 69] width 80 height 25
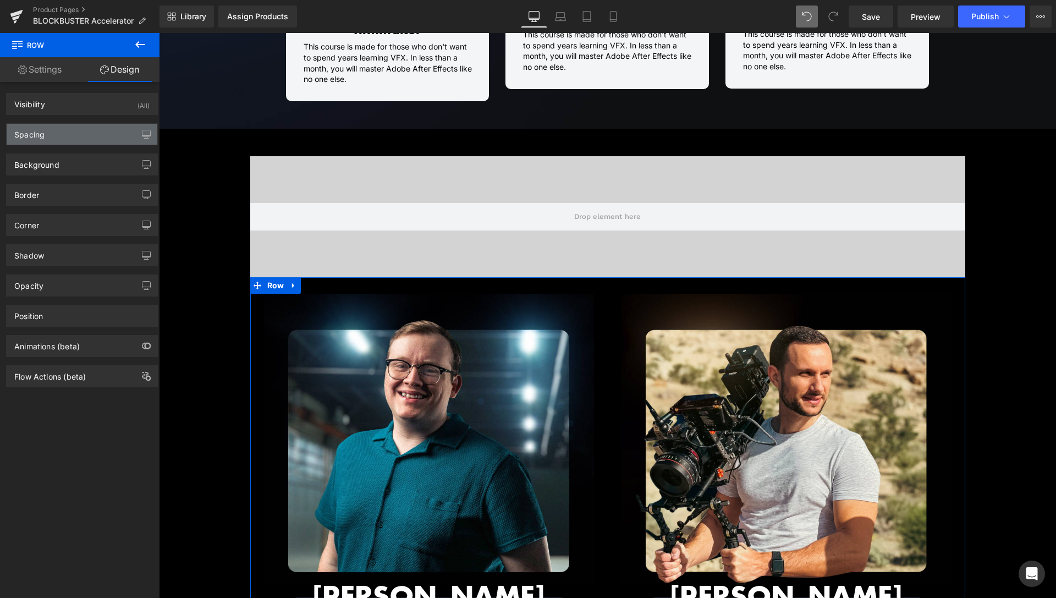
click at [72, 138] on div "Spacing" at bounding box center [82, 134] width 151 height 21
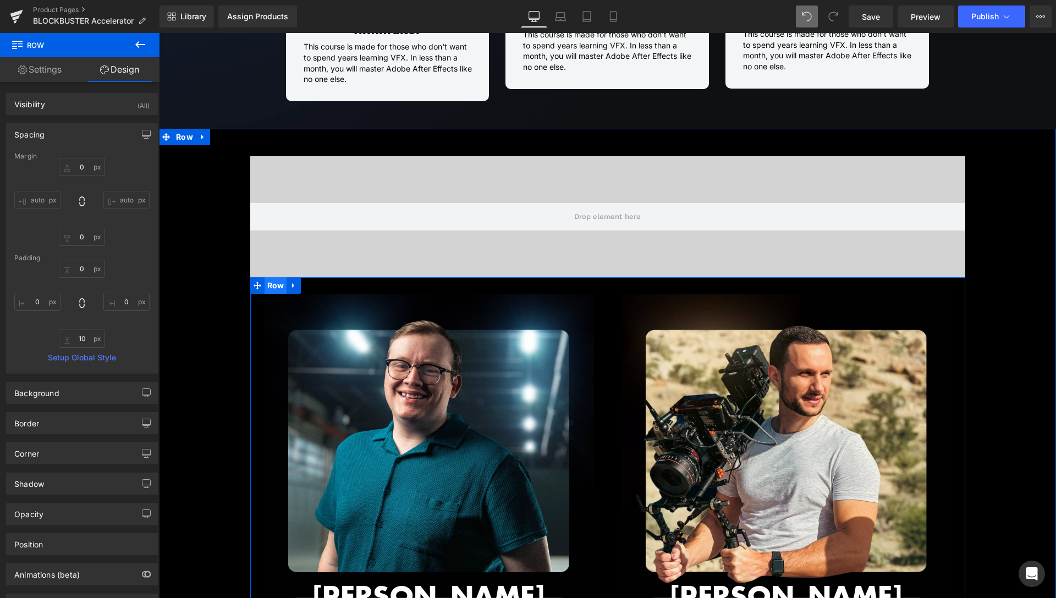
click at [276, 277] on span "Row" at bounding box center [276, 285] width 23 height 17
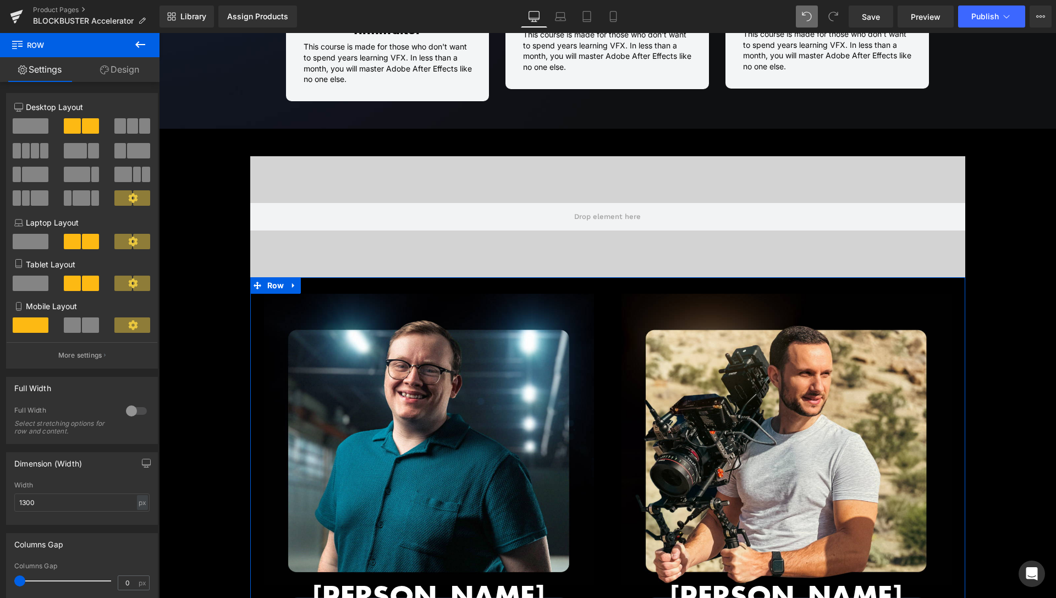
click at [138, 77] on link "Design" at bounding box center [120, 69] width 80 height 25
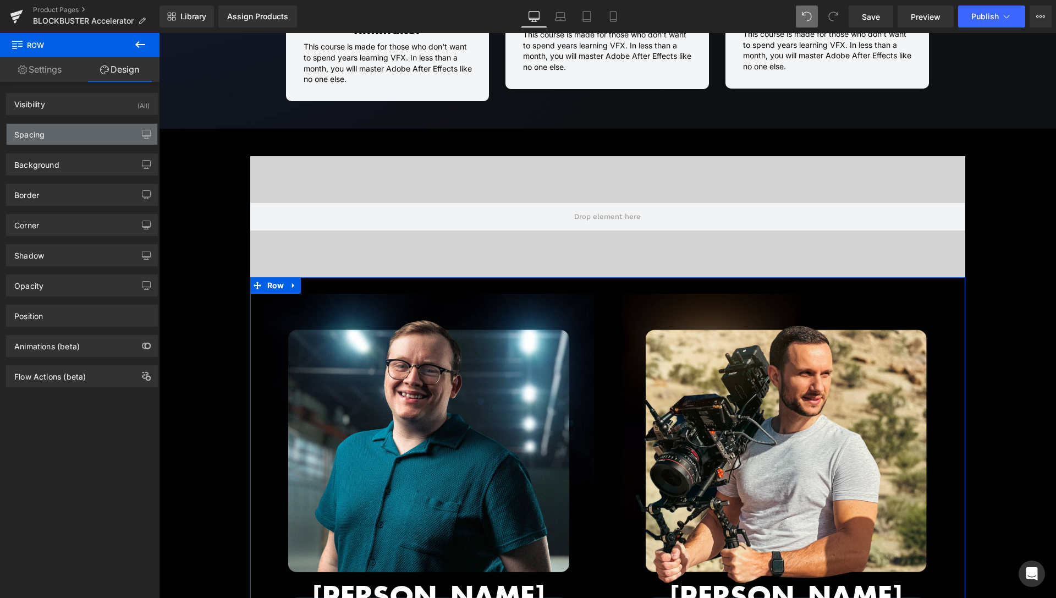
click at [63, 137] on div "Spacing" at bounding box center [82, 134] width 151 height 21
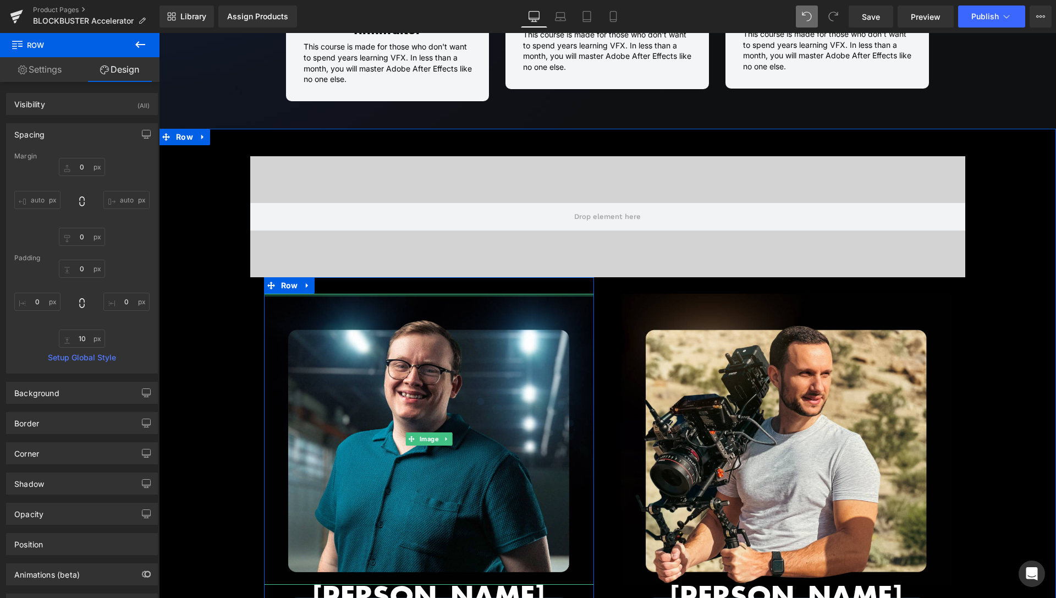
click at [291, 294] on div at bounding box center [429, 295] width 330 height 3
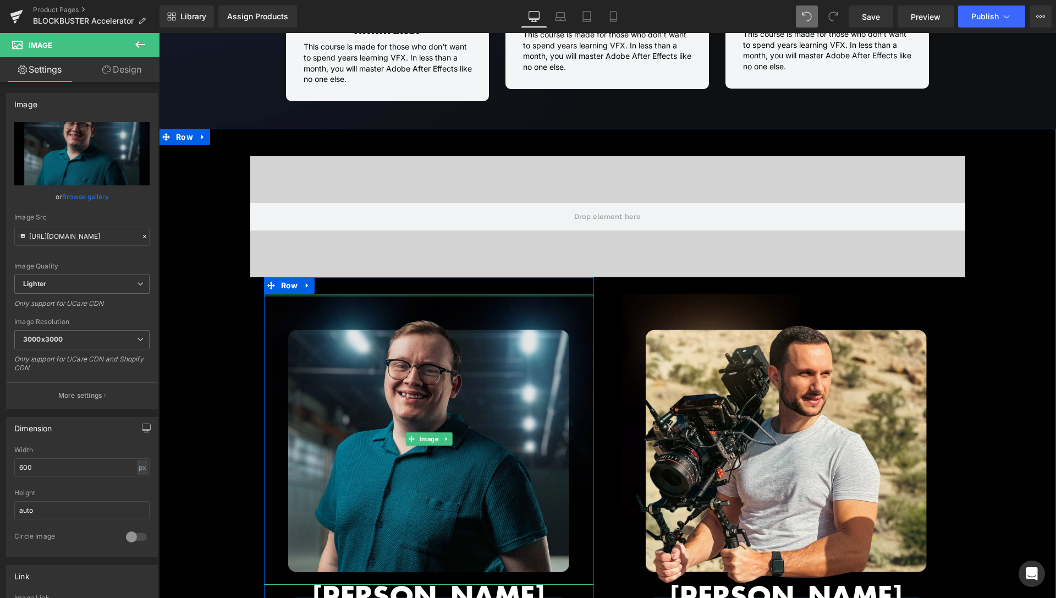
click at [293, 294] on div at bounding box center [429, 295] width 330 height 3
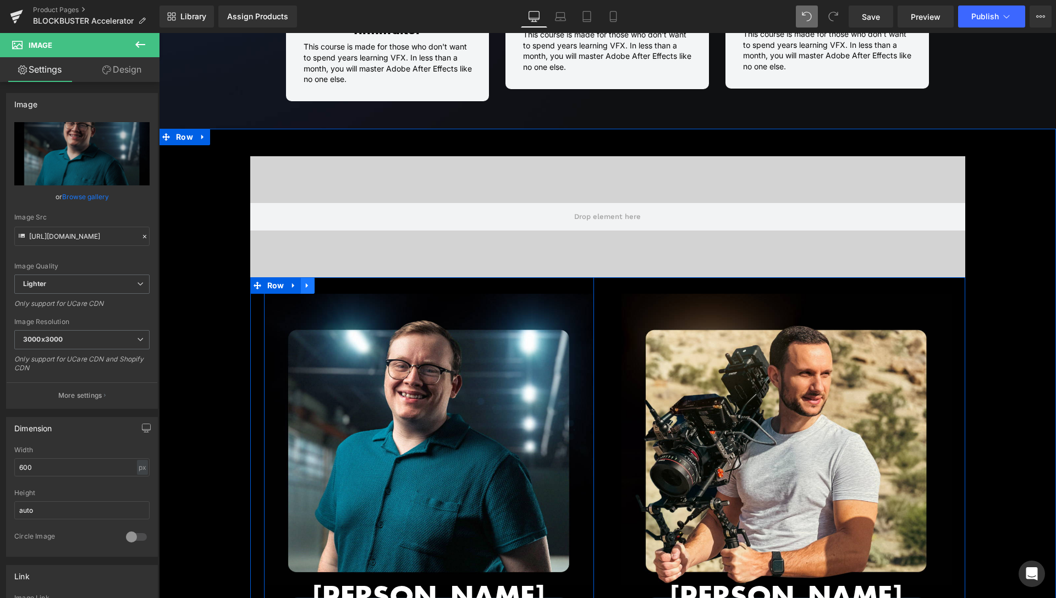
click at [308, 277] on link at bounding box center [307, 285] width 14 height 17
click at [347, 281] on icon at bounding box center [351, 285] width 8 height 8
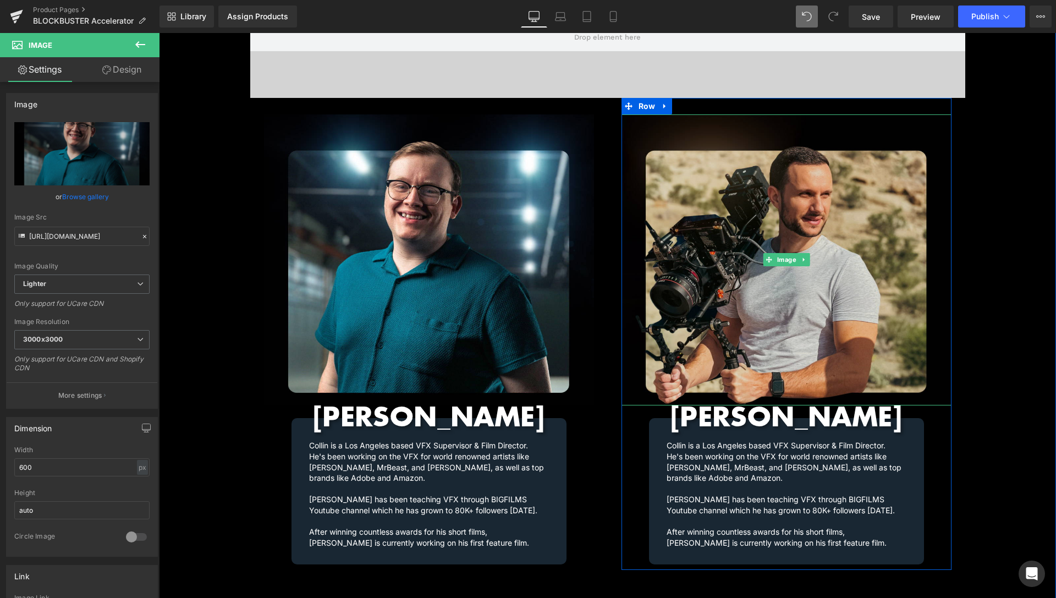
scroll to position [1173, 0]
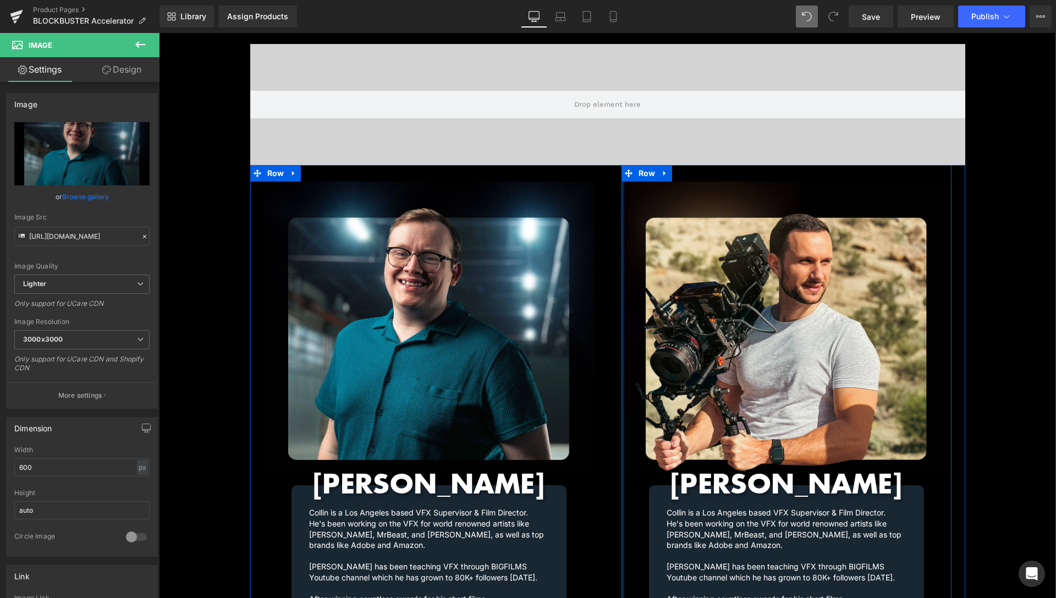
click at [622, 206] on div at bounding box center [623, 401] width 3 height 473
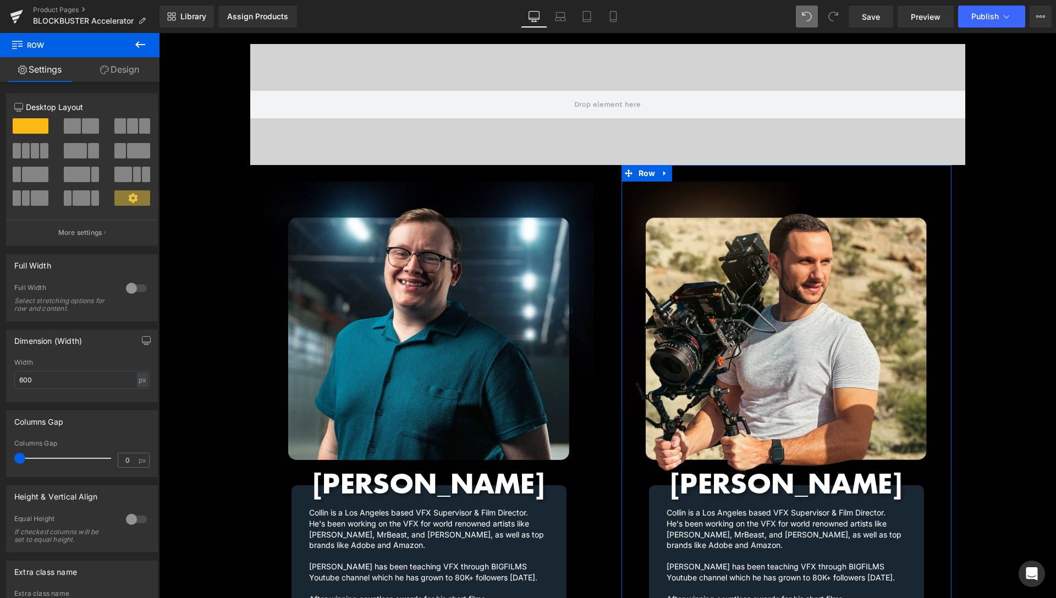
click at [133, 68] on link "Design" at bounding box center [120, 69] width 80 height 25
click at [0, 0] on div "Spacing" at bounding box center [0, 0] width 0 height 0
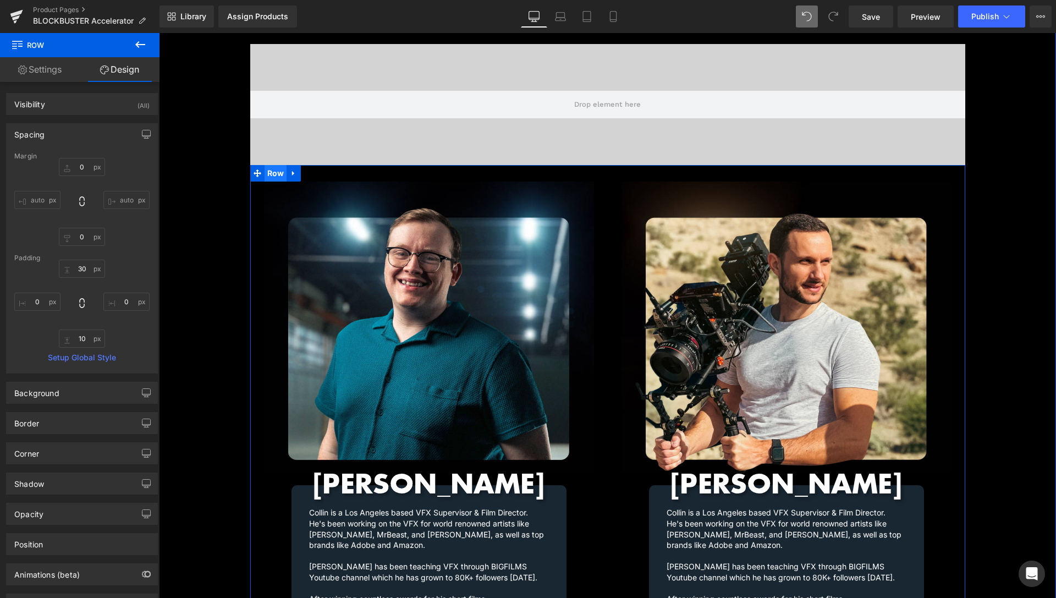
click at [274, 165] on span "Row" at bounding box center [276, 173] width 23 height 17
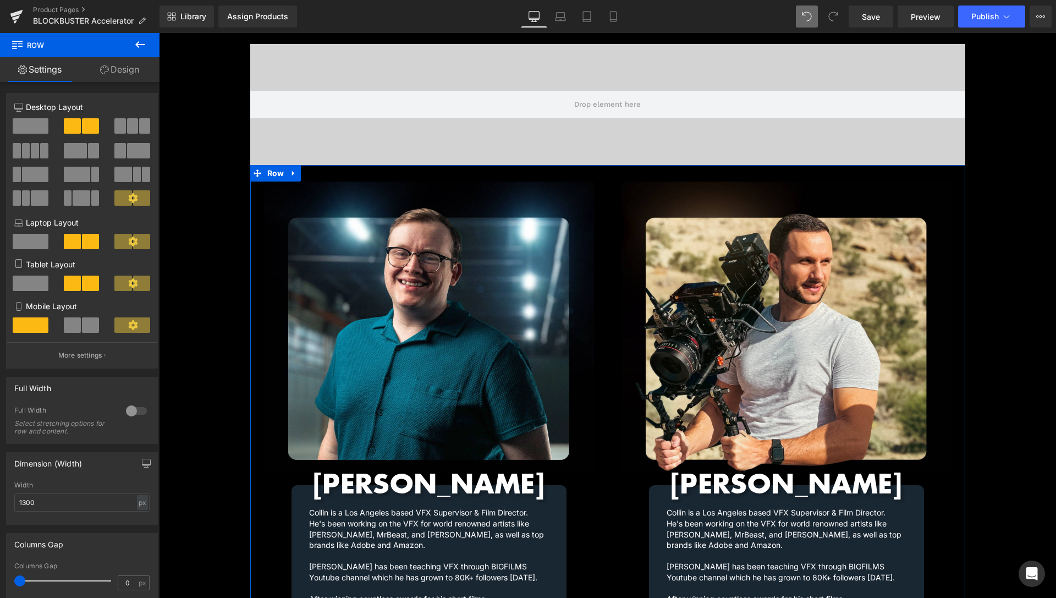
click at [109, 85] on div "Column Size Customizer 6+6 Desktop Layout Laptop Layout Tablet Layout Mobile La…" at bounding box center [82, 227] width 165 height 284
click at [108, 81] on link "Design" at bounding box center [120, 69] width 80 height 25
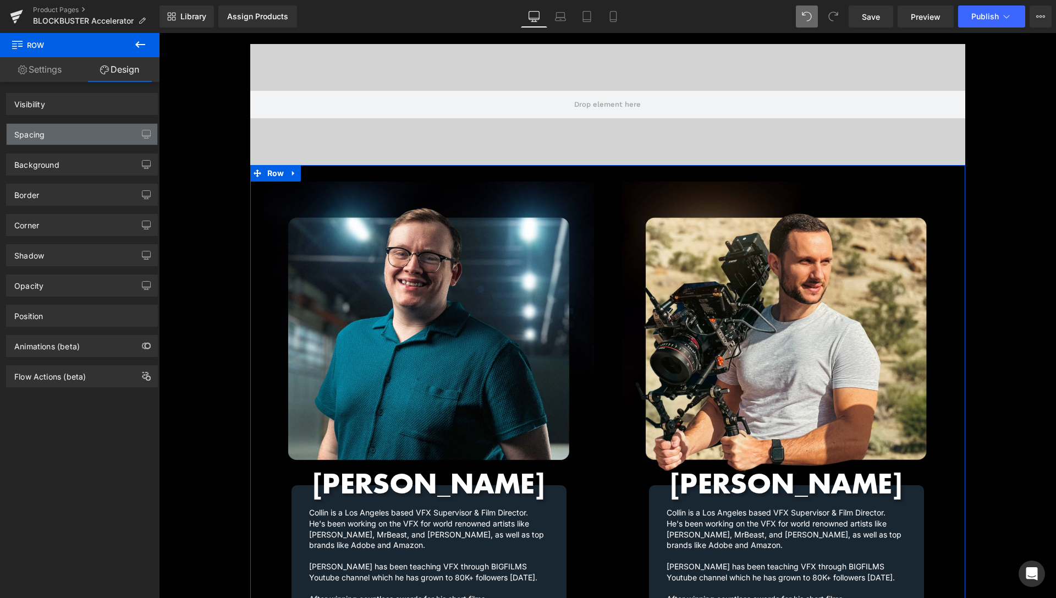
click at [74, 129] on div "Spacing" at bounding box center [82, 134] width 151 height 21
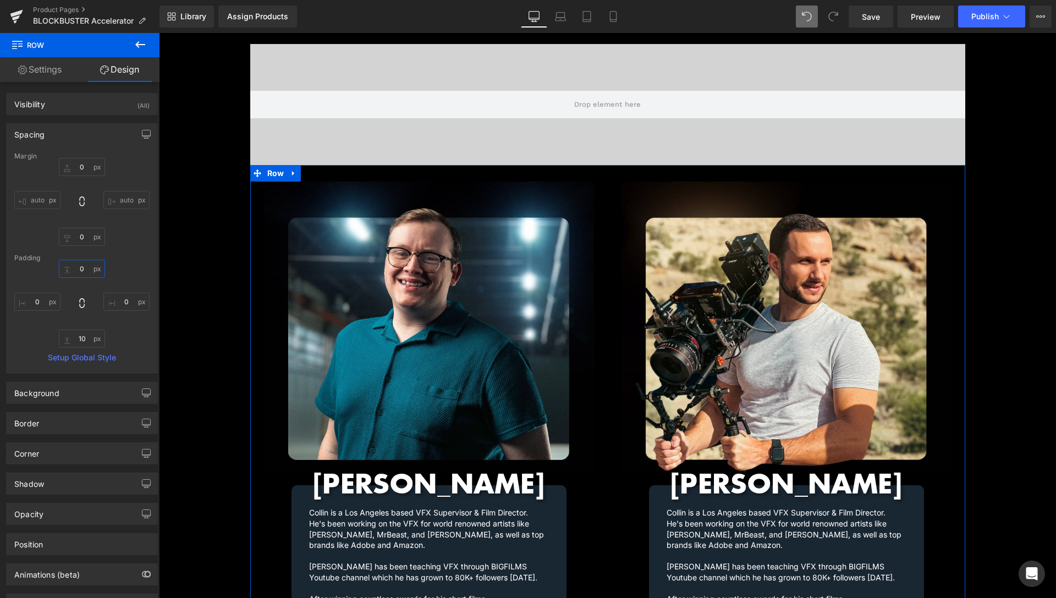
click at [80, 266] on input "0" at bounding box center [82, 269] width 46 height 18
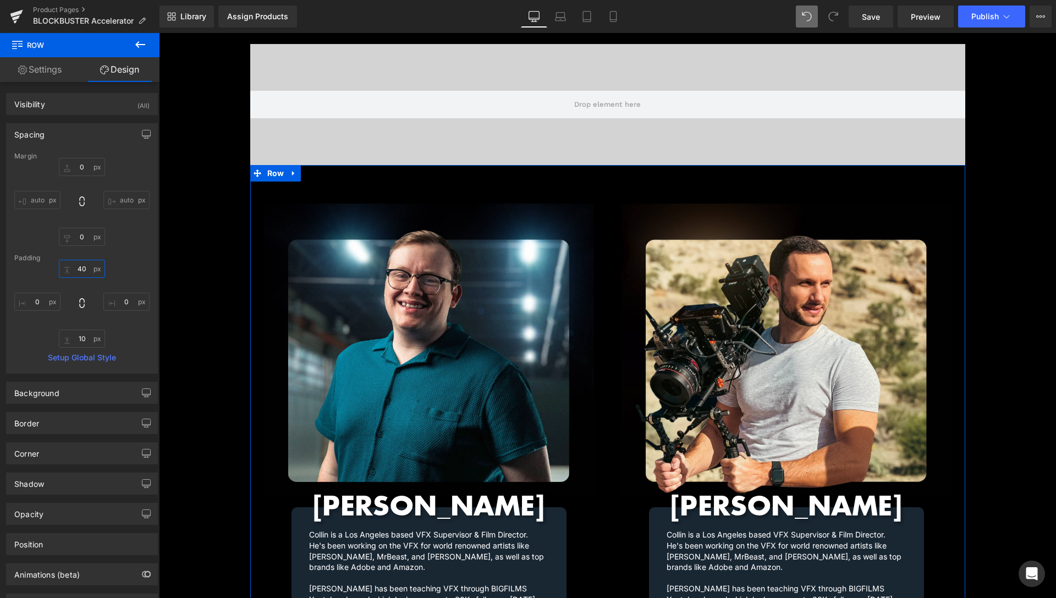
click at [79, 264] on input "40" at bounding box center [82, 269] width 46 height 18
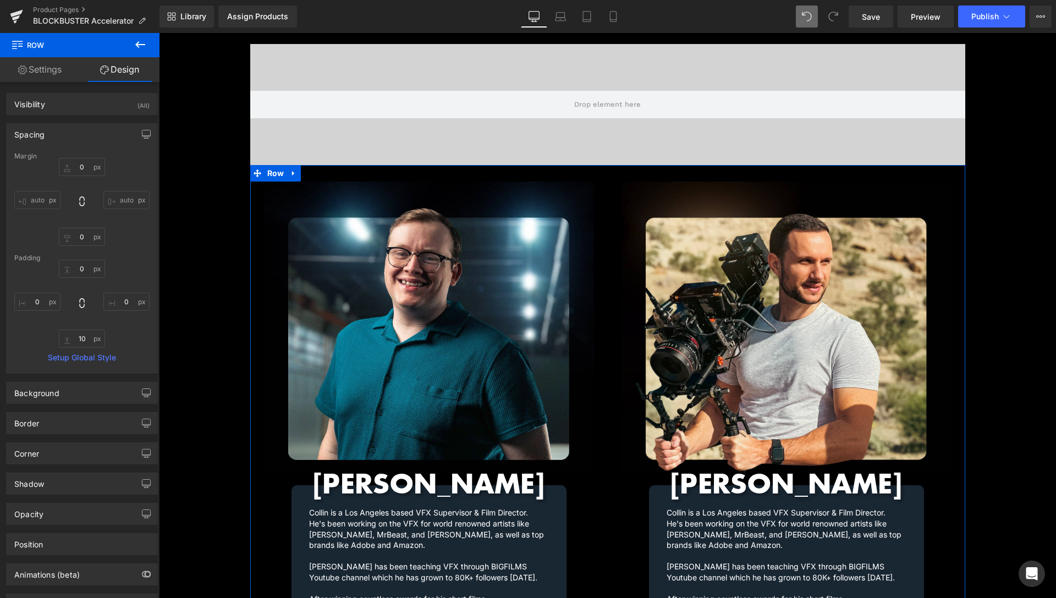
click at [57, 73] on link "Settings" at bounding box center [40, 69] width 80 height 25
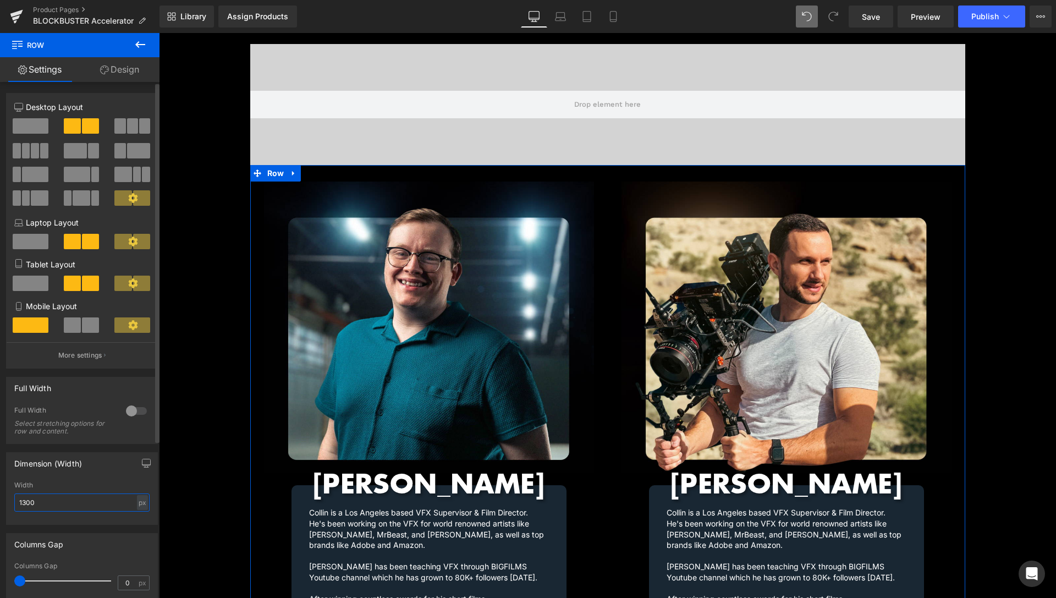
click at [25, 505] on input "1300" at bounding box center [81, 503] width 135 height 18
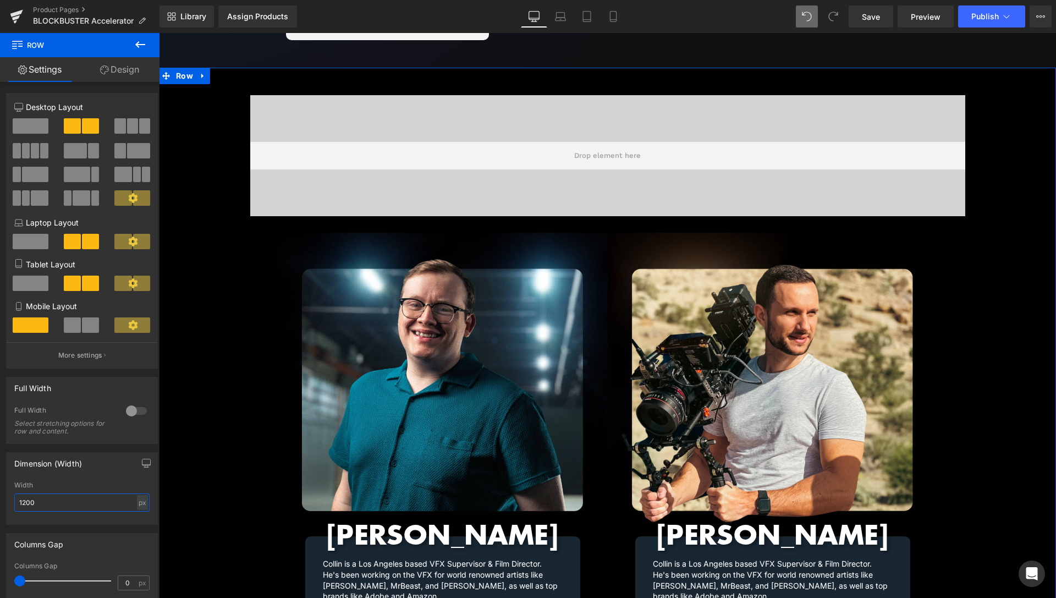
scroll to position [1117, 0]
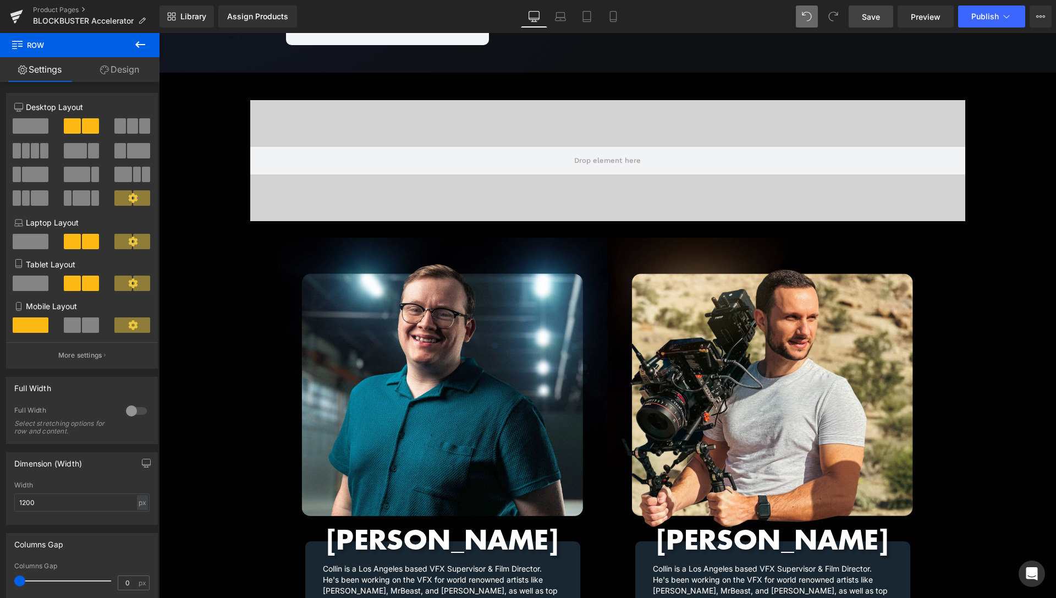
click at [870, 24] on link "Save" at bounding box center [871, 17] width 45 height 22
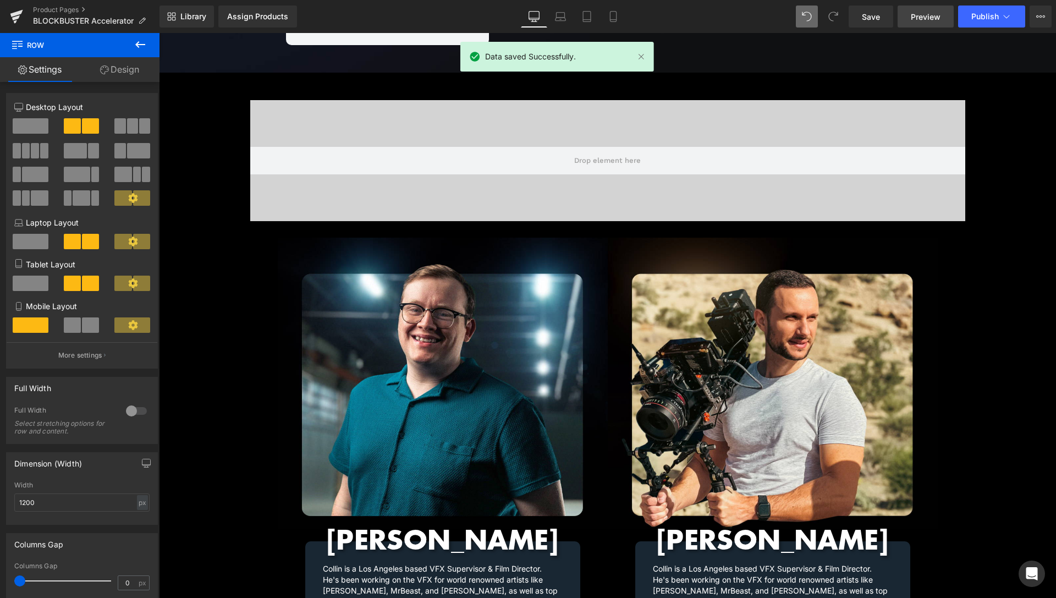
click at [930, 15] on span "Preview" at bounding box center [926, 17] width 30 height 12
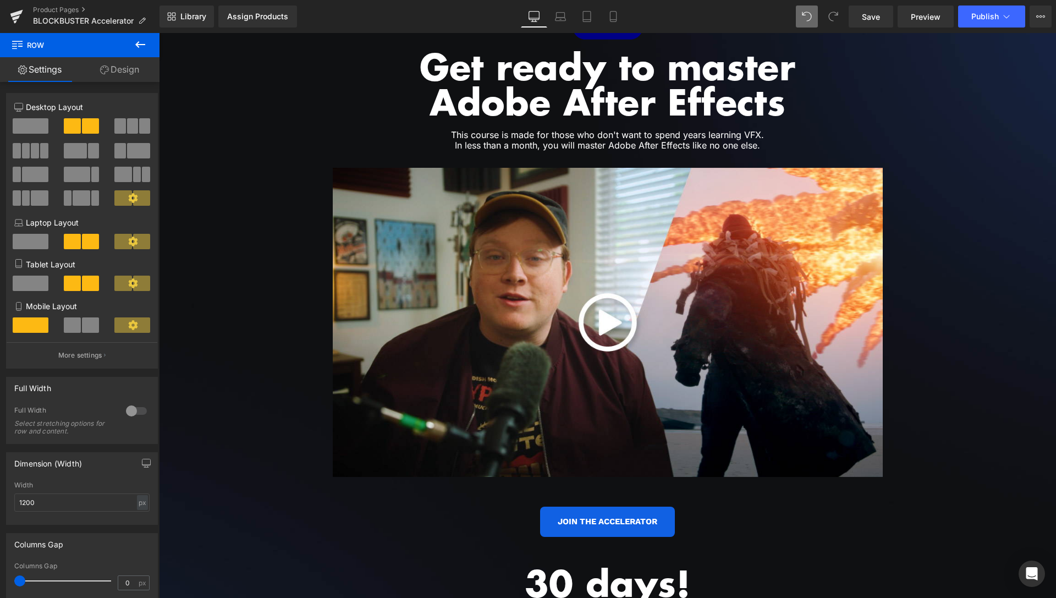
scroll to position [1959, 0]
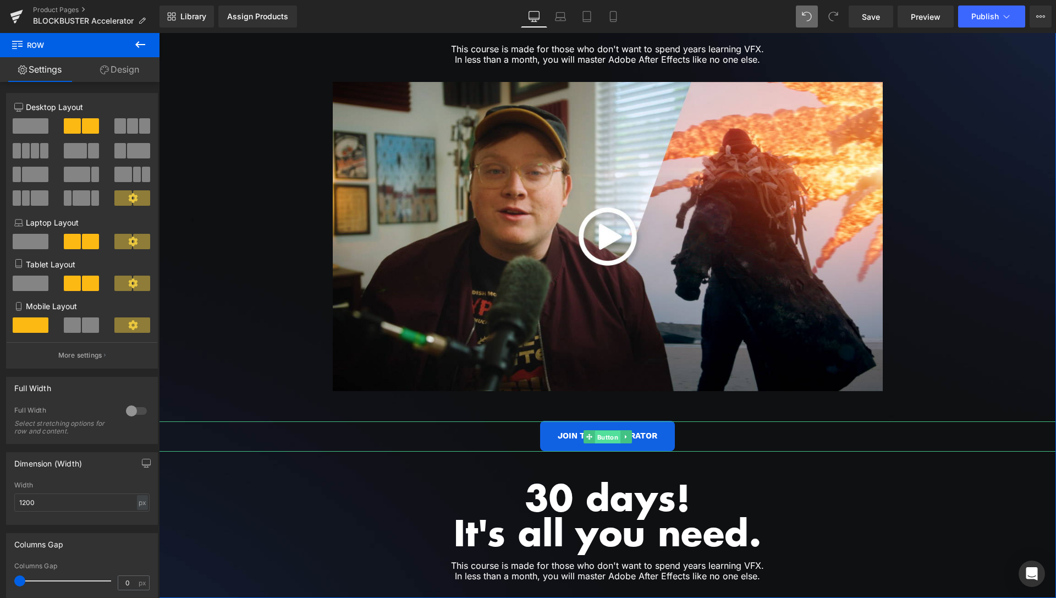
click at [603, 430] on span "Button" at bounding box center [607, 436] width 25 height 13
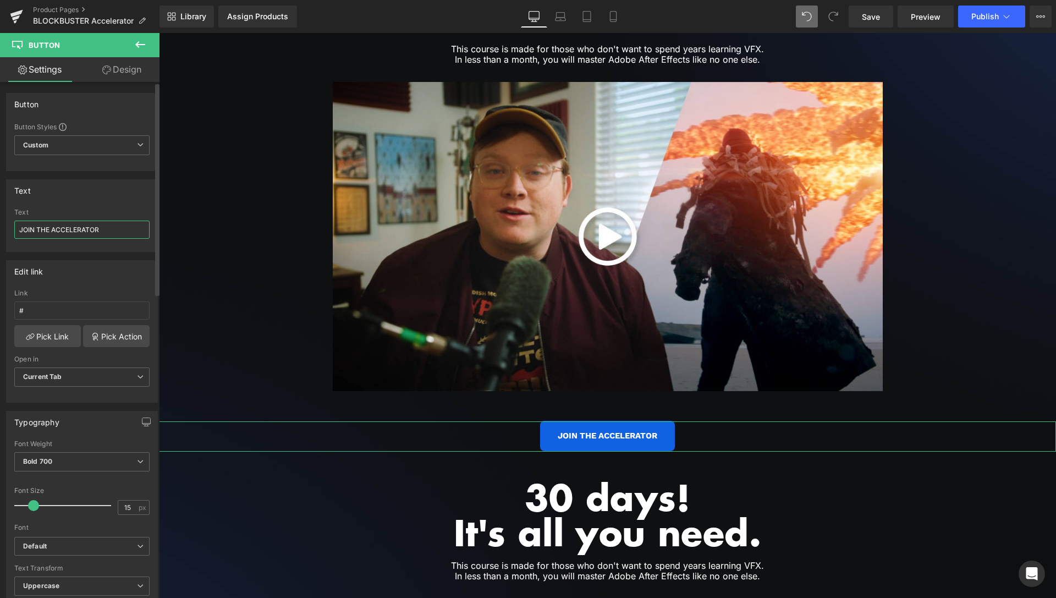
drag, startPoint x: 112, startPoint y: 229, endPoint x: 0, endPoint y: 231, distance: 112.2
click at [14, 231] on input "JOIN THE ACCELERATOR" at bounding box center [81, 230] width 135 height 18
click at [127, 76] on link "Design" at bounding box center [122, 69] width 80 height 25
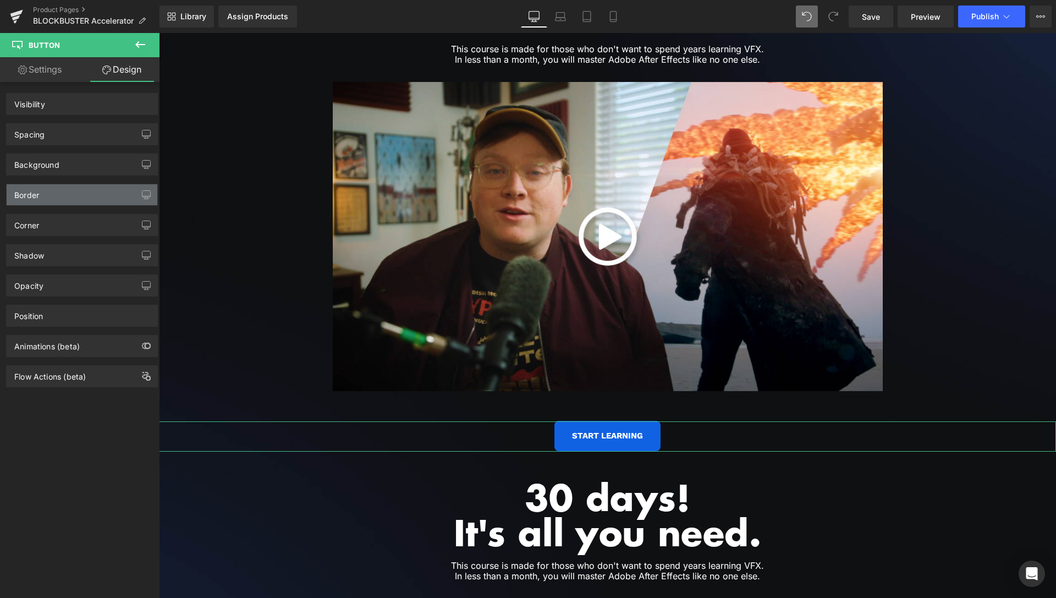
click at [63, 137] on div "Spacing" at bounding box center [82, 134] width 151 height 21
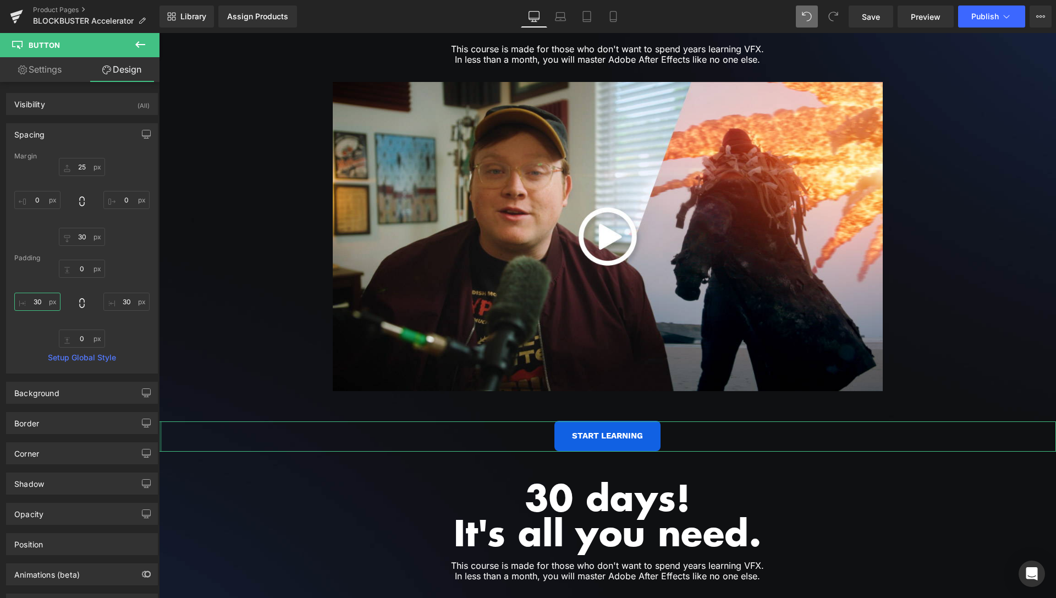
click at [40, 300] on input "30" at bounding box center [37, 302] width 46 height 18
click at [122, 303] on input "30" at bounding box center [126, 302] width 46 height 18
click at [895, 18] on div "Save Preview Publish Scheduled View Live Page View with current Template Save T…" at bounding box center [951, 17] width 212 height 22
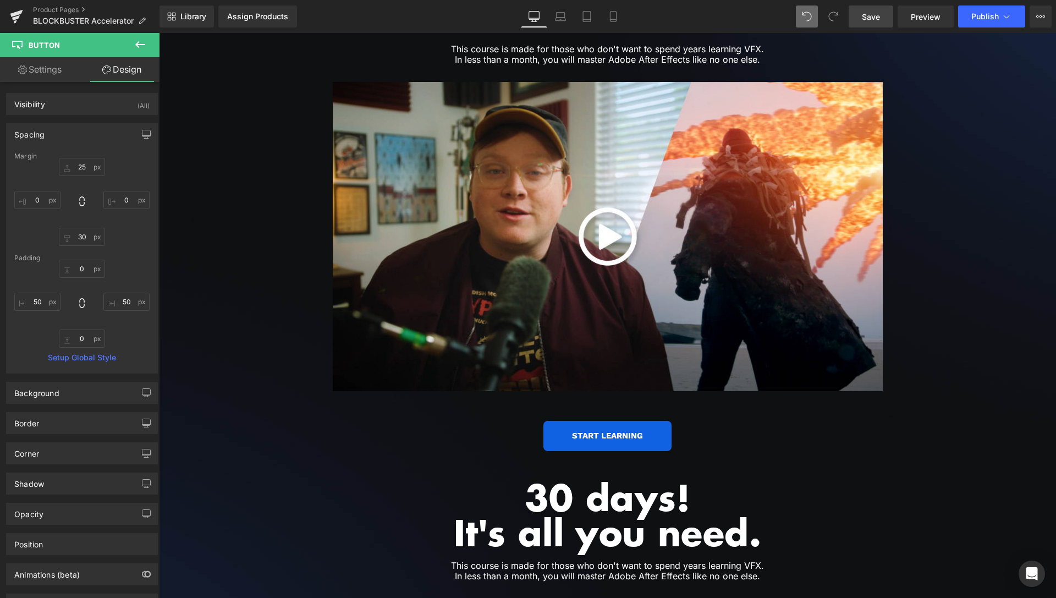
click at [885, 19] on link "Save" at bounding box center [871, 17] width 45 height 22
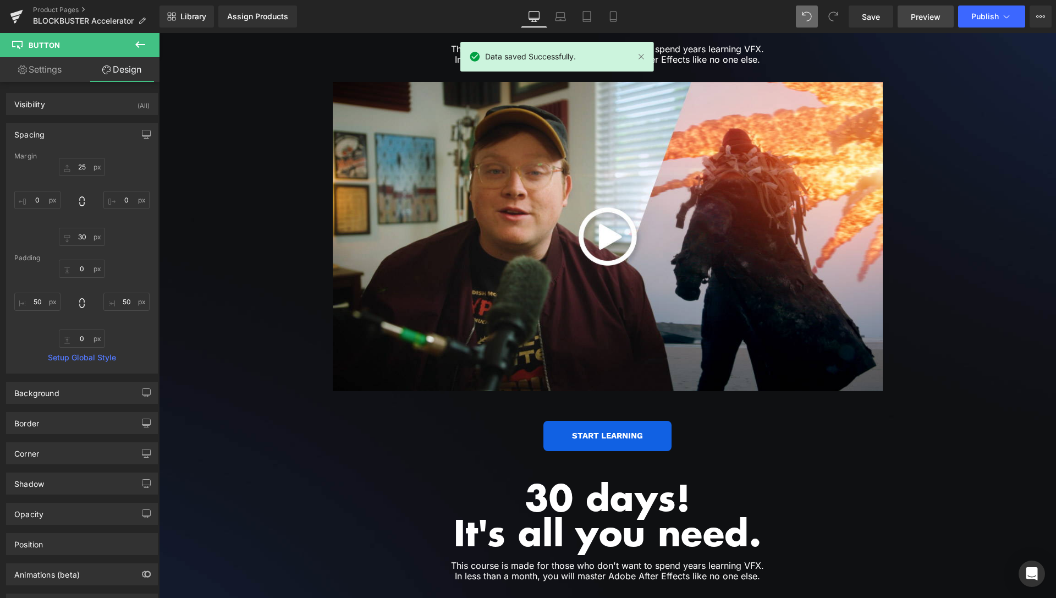
click at [929, 19] on span "Preview" at bounding box center [926, 17] width 30 height 12
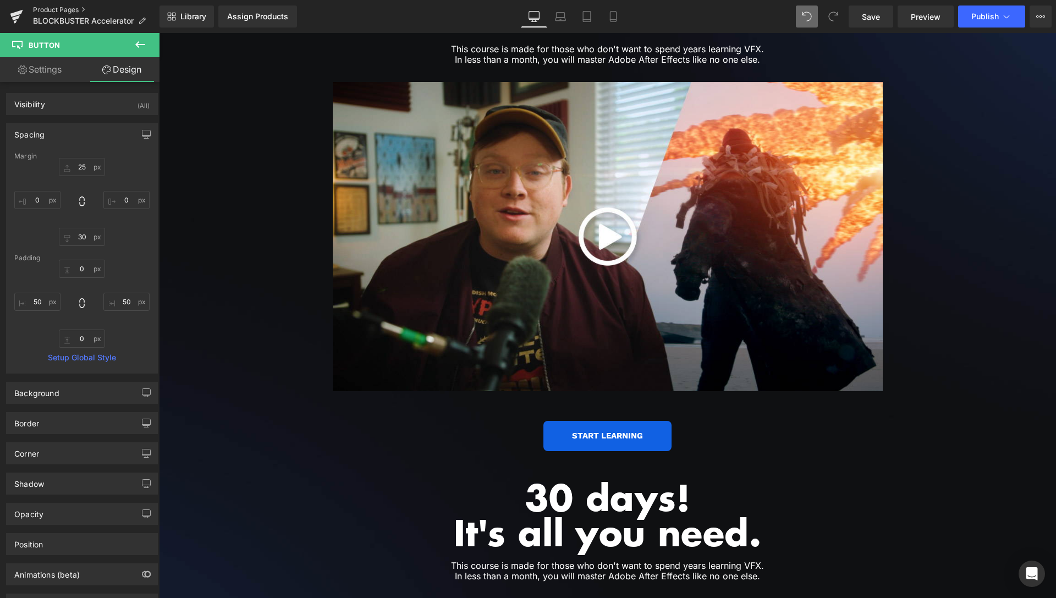
click at [73, 9] on link "Product Pages" at bounding box center [96, 10] width 127 height 9
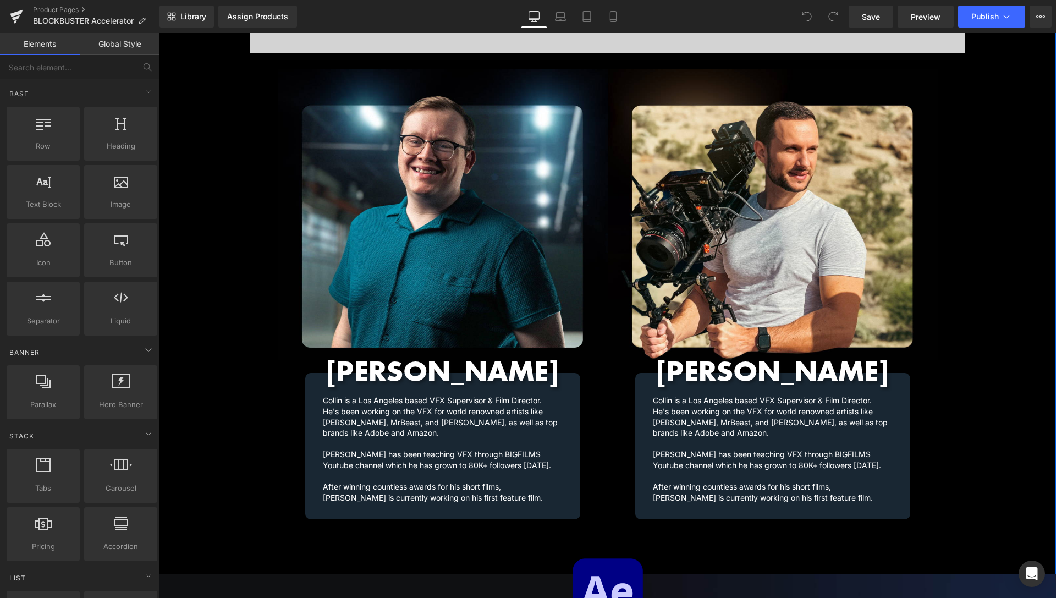
scroll to position [1291, 0]
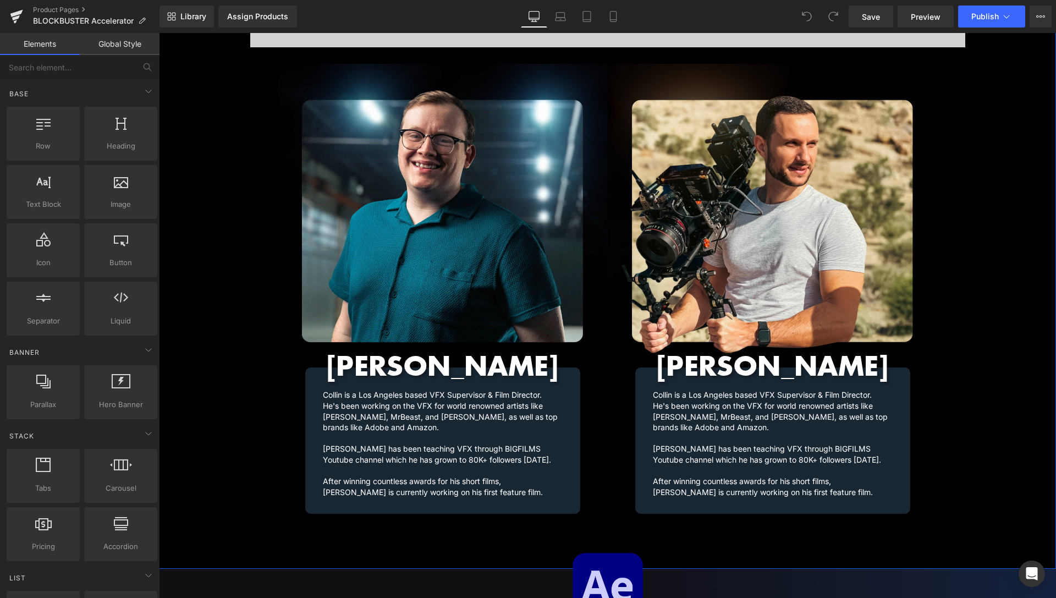
drag, startPoint x: 293, startPoint y: 174, endPoint x: 495, endPoint y: 519, distance: 399.9
click at [495, 519] on div "Video Bg Row Image Collin Black Heading Collin is a Los Angeles based VFX Super…" at bounding box center [607, 234] width 897 height 671
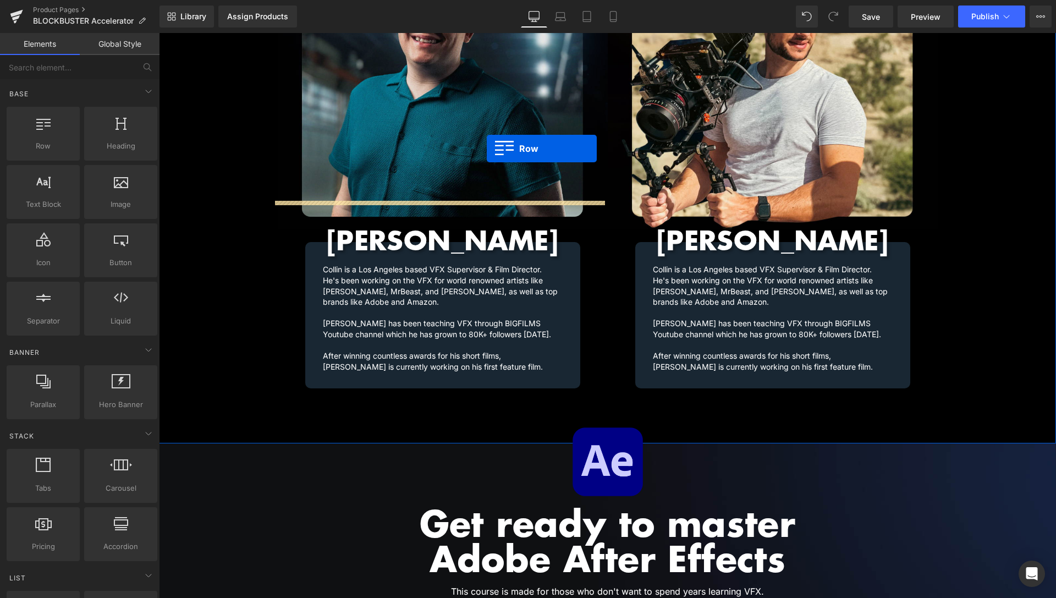
scroll to position [1347, 0]
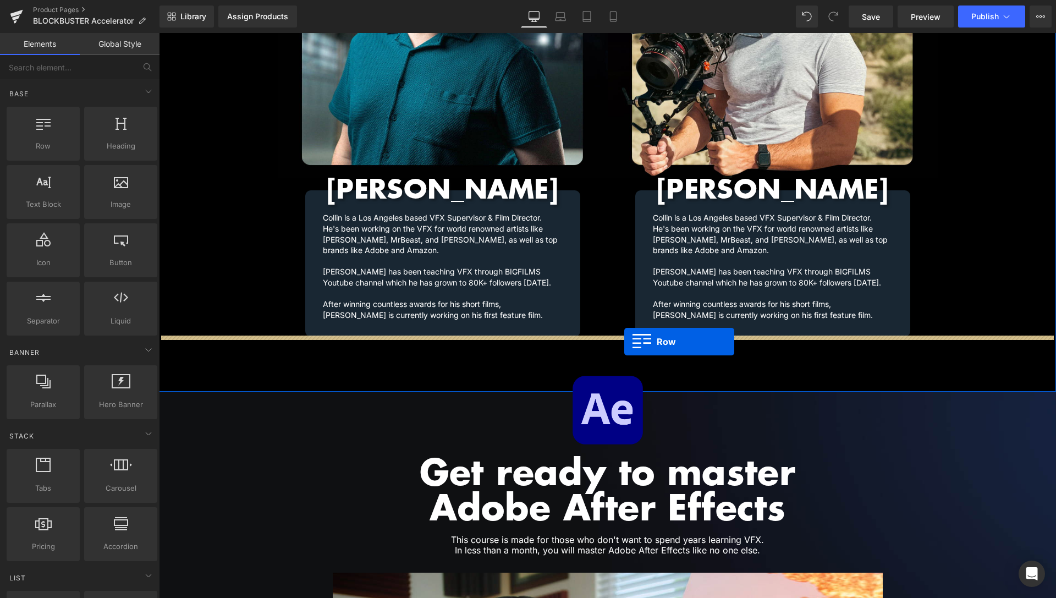
drag, startPoint x: 254, startPoint y: 343, endPoint x: 624, endPoint y: 342, distance: 370.8
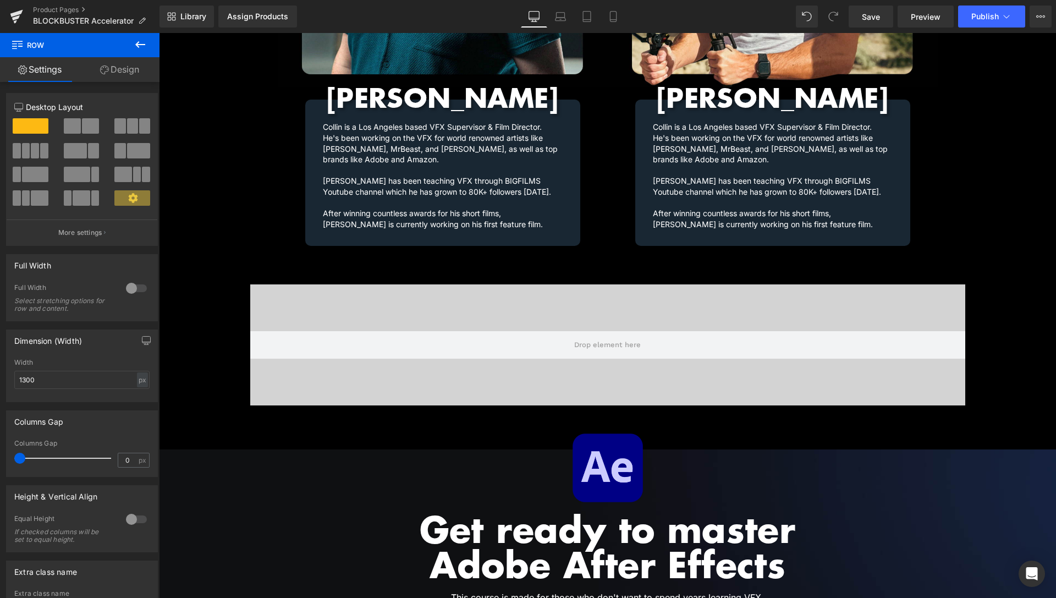
scroll to position [1432, 0]
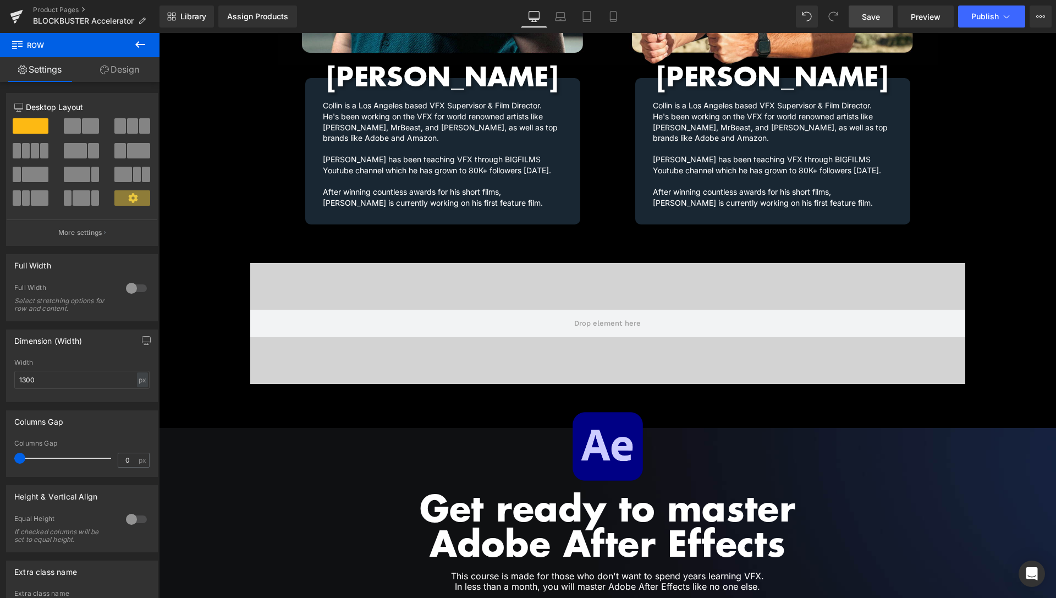
click at [874, 14] on span "Save" at bounding box center [871, 17] width 18 height 12
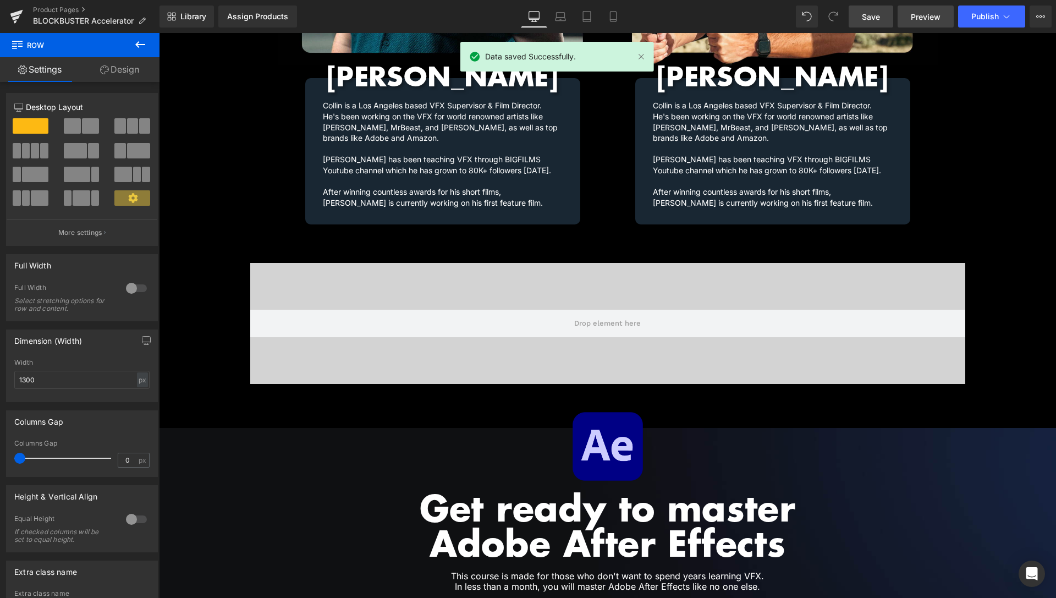
click at [930, 10] on link "Preview" at bounding box center [926, 17] width 56 height 22
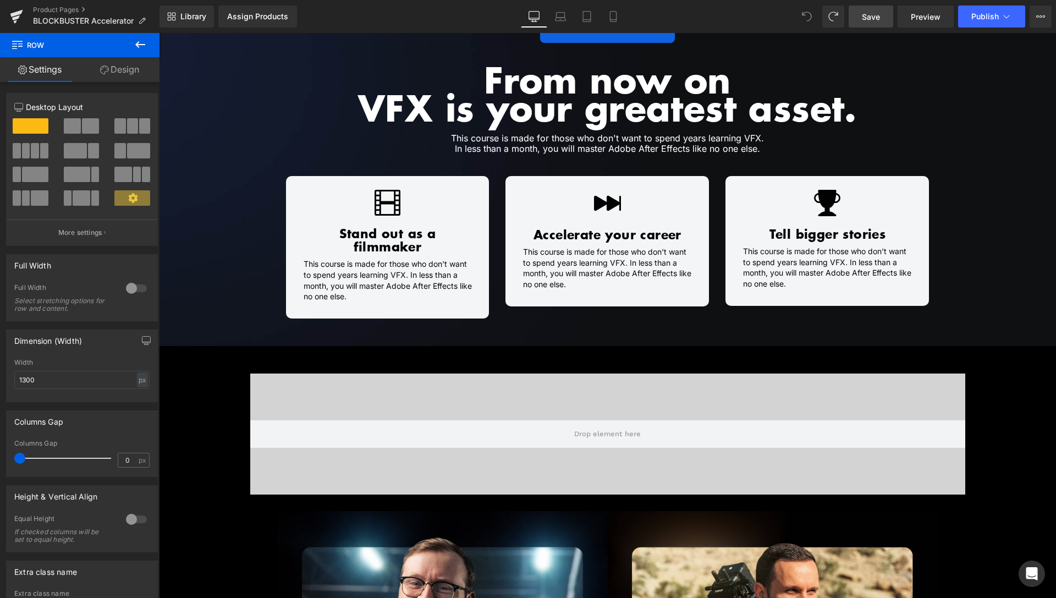
scroll to position [801, 0]
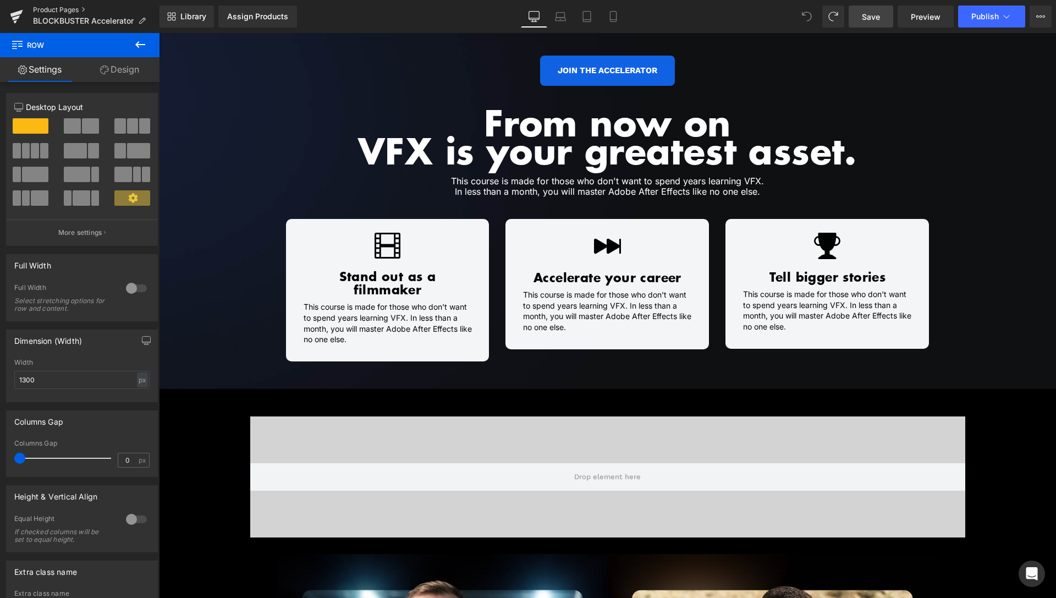
click at [72, 9] on link "Product Pages" at bounding box center [96, 10] width 127 height 9
click at [878, 17] on span "Save" at bounding box center [871, 17] width 18 height 12
click at [77, 10] on link "Product Pages" at bounding box center [96, 10] width 127 height 9
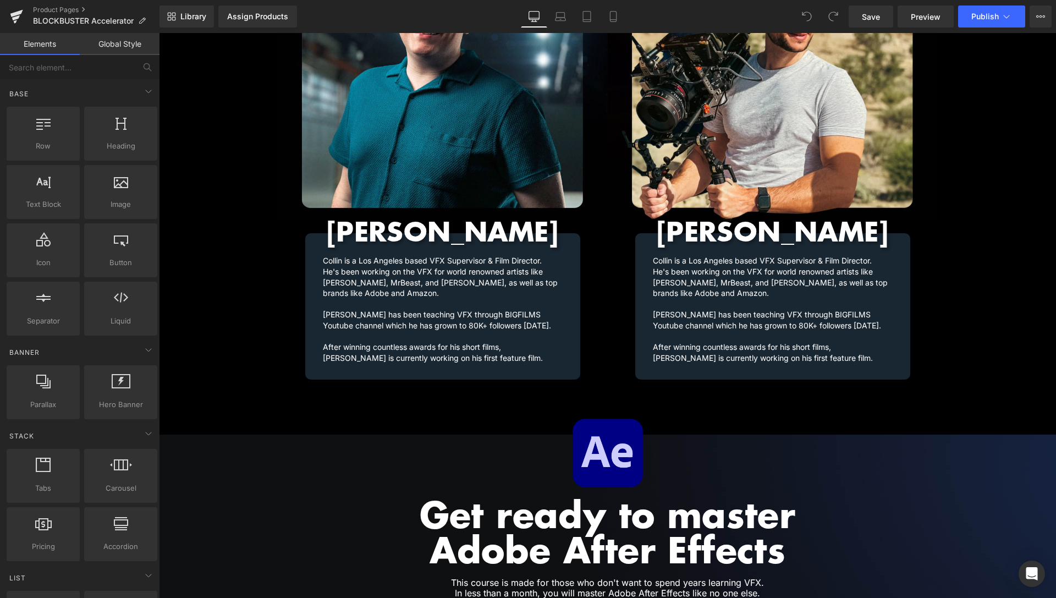
scroll to position [1459, 0]
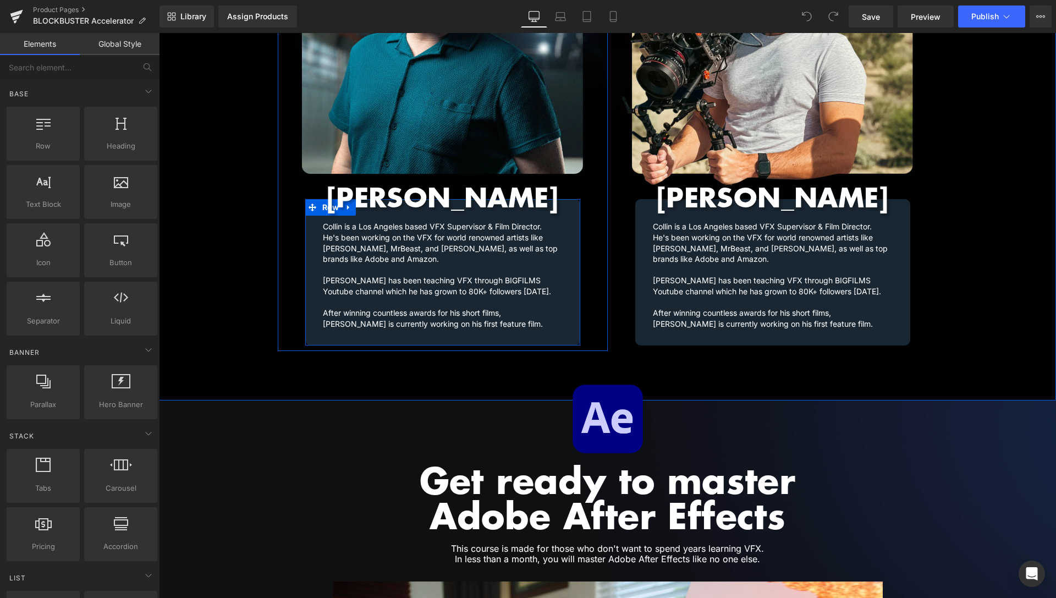
click at [560, 240] on div "Collin is a Los Angeles based VFX Supervisor & Film Director. He's been working…" at bounding box center [442, 272] width 275 height 113
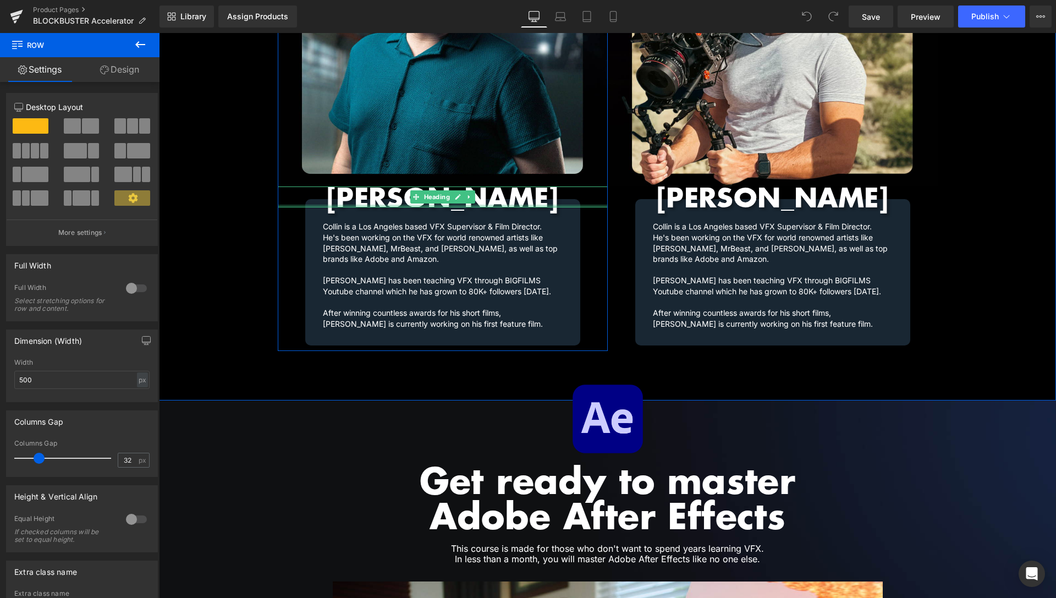
click at [327, 205] on div at bounding box center [443, 206] width 330 height 3
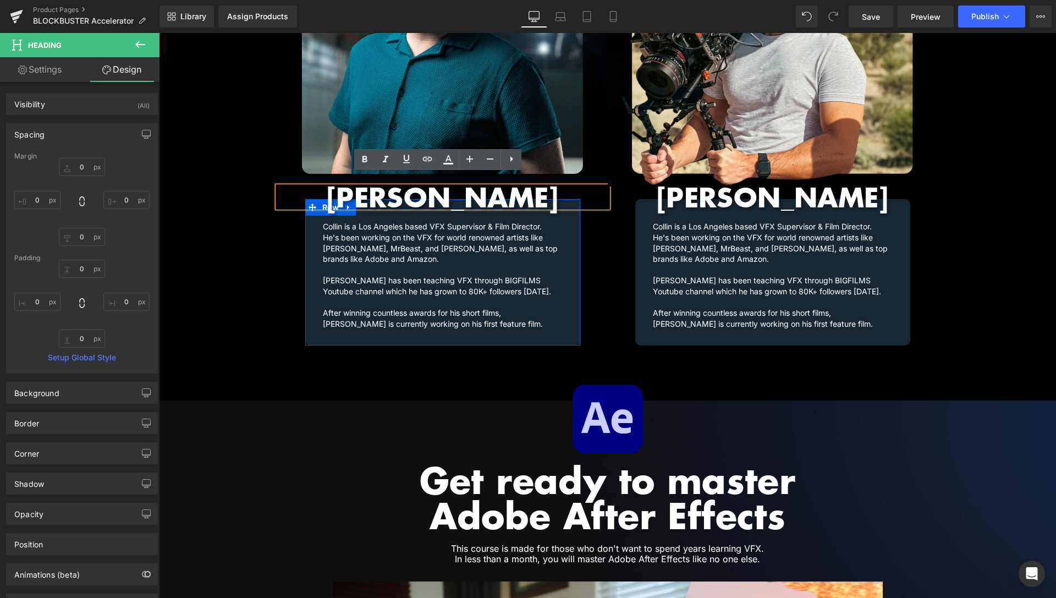
click at [305, 216] on div "Collin is a Los Angeles based VFX Supervisor & Film Director. He's been working…" at bounding box center [442, 272] width 275 height 113
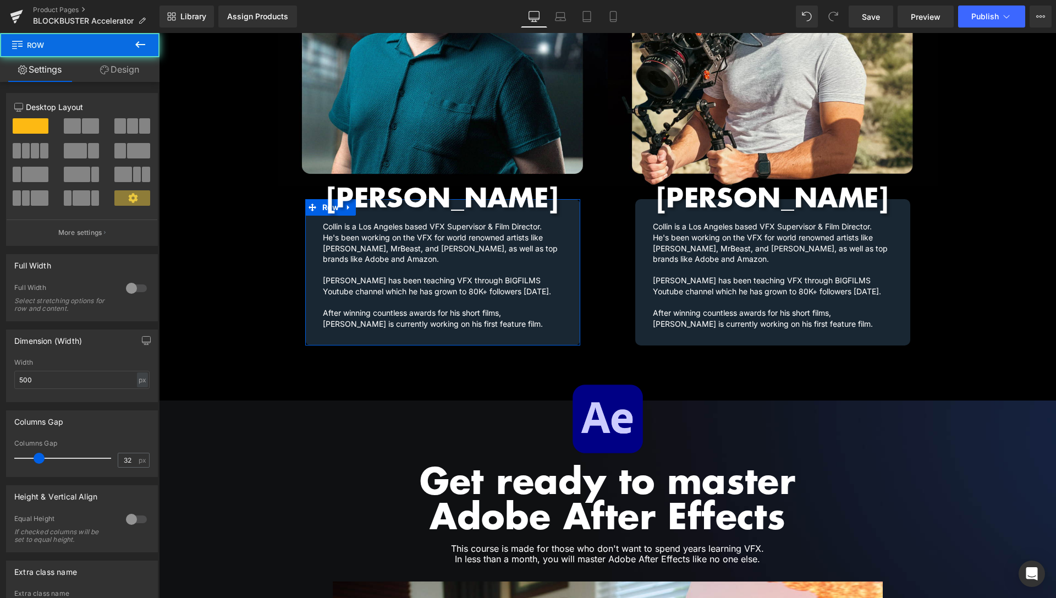
click at [109, 77] on link "Design" at bounding box center [120, 69] width 80 height 25
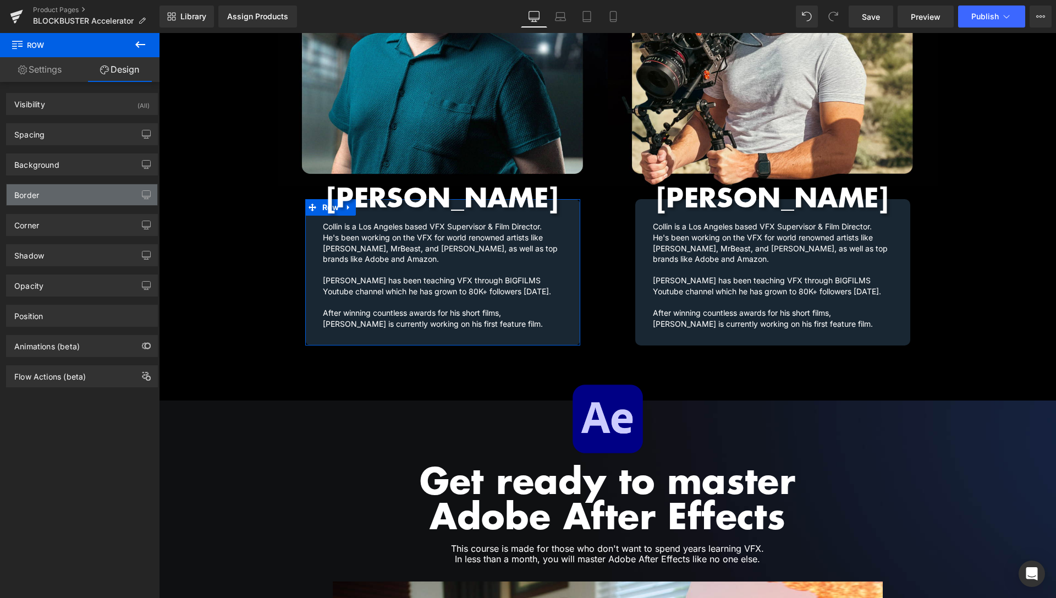
click at [52, 200] on div "Border" at bounding box center [82, 194] width 151 height 21
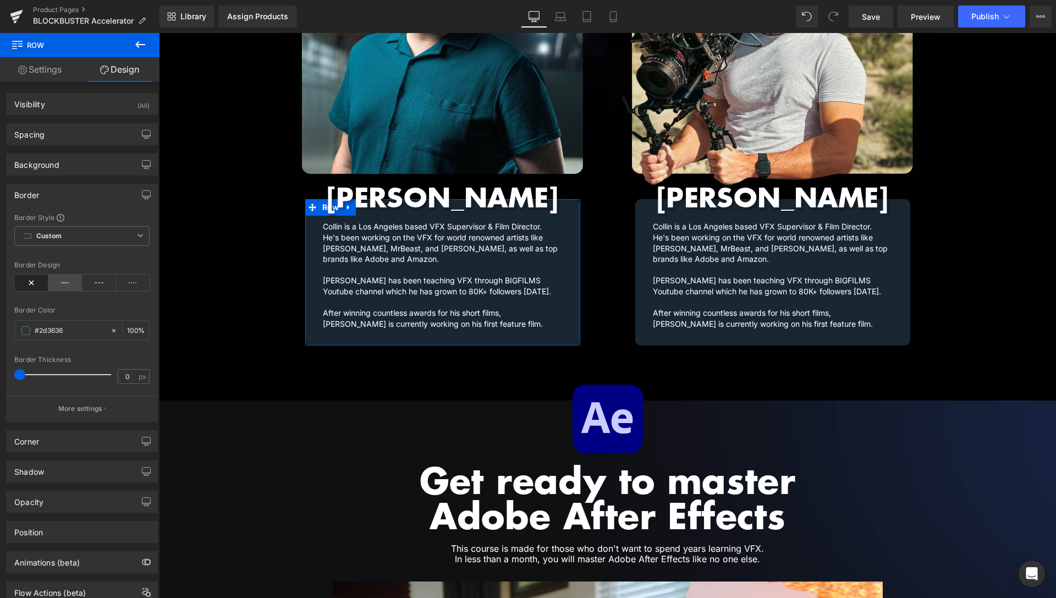
click at [54, 286] on icon at bounding box center [65, 283] width 34 height 17
click at [25, 328] on span at bounding box center [25, 330] width 9 height 9
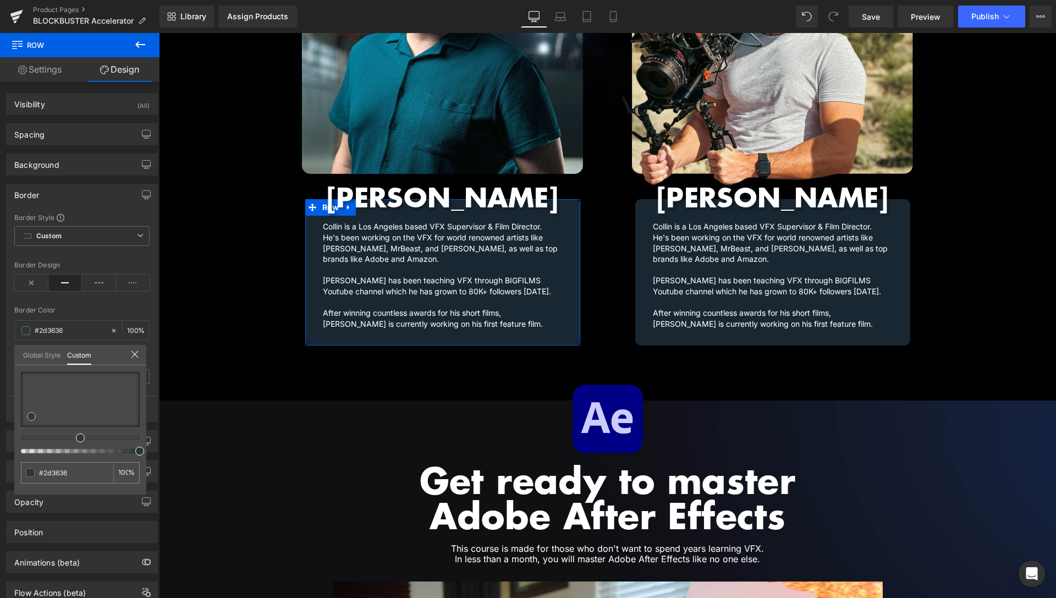
type input "#bccbcb"
type input "#bdcaca"
type input "#cdd0d0"
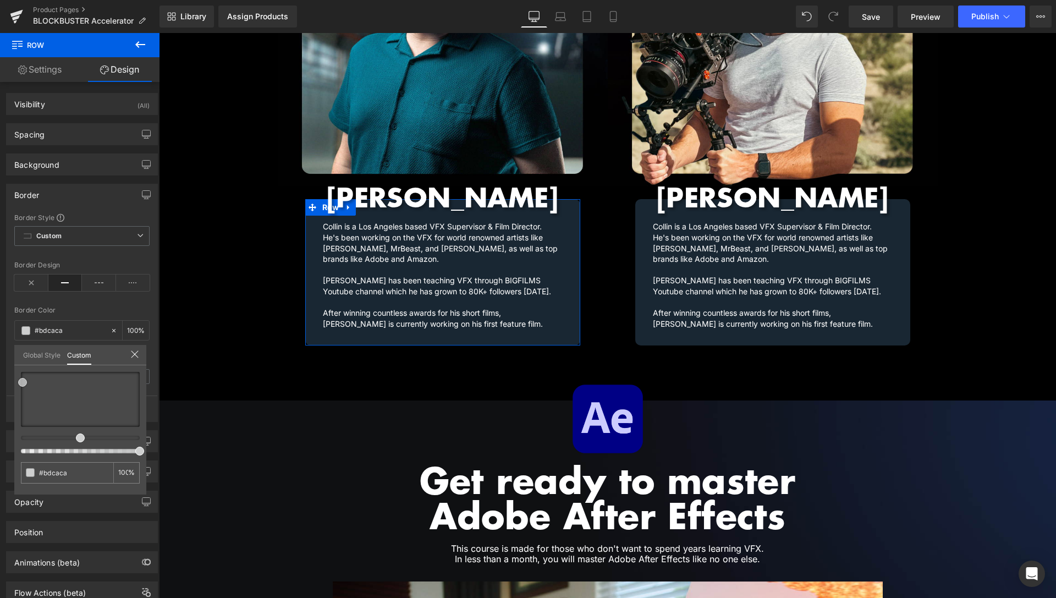
type input "#cdd0d0"
type input "#d3d3d3"
type input "#d8d8d8"
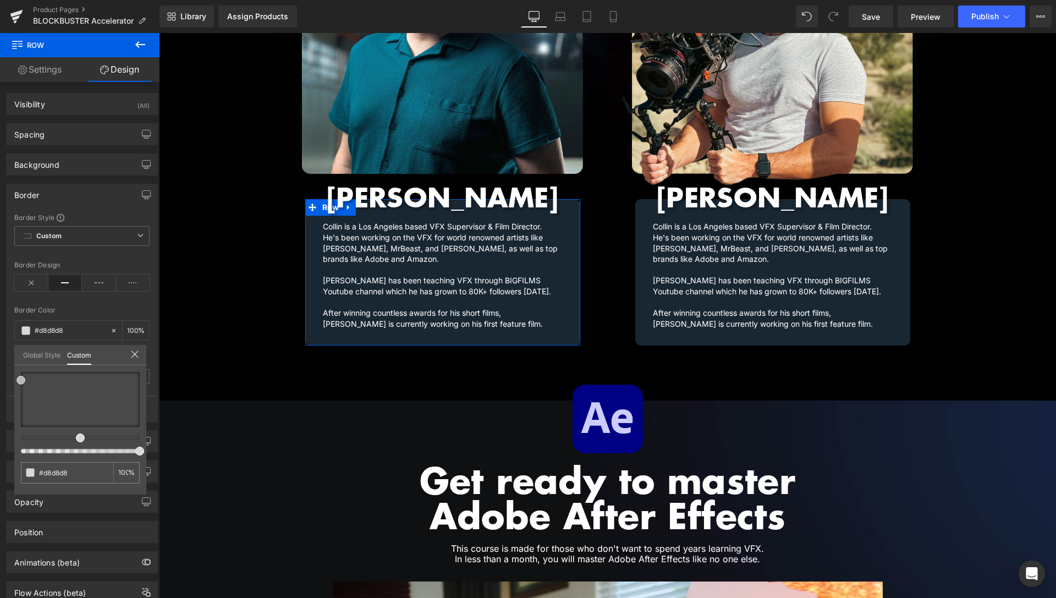
drag, startPoint x: 34, startPoint y: 385, endPoint x: 18, endPoint y: 380, distance: 16.6
click at [21, 380] on div at bounding box center [80, 399] width 119 height 55
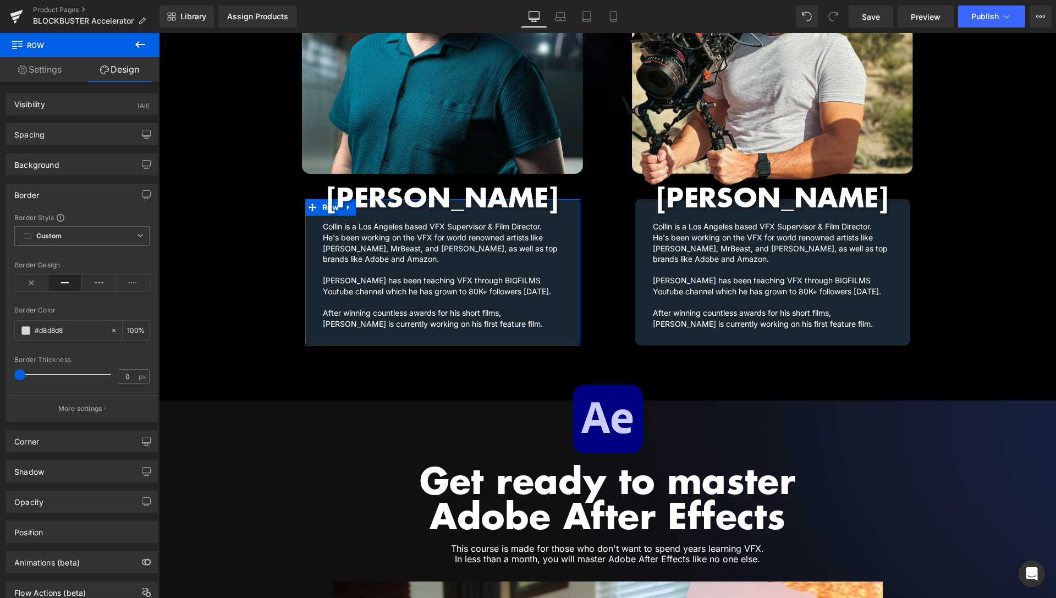
type input "1"
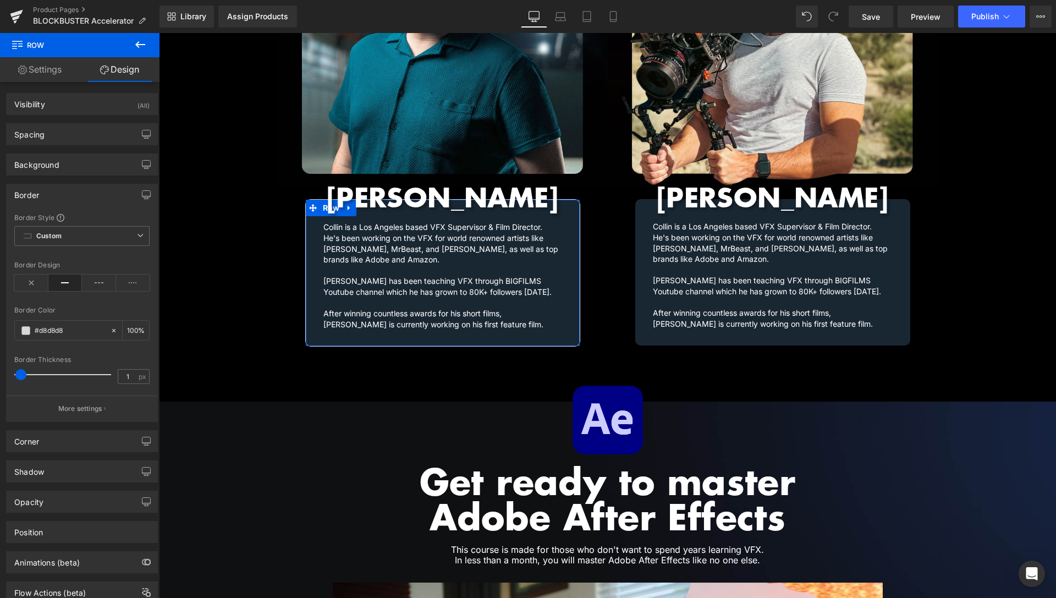
click at [24, 374] on span at bounding box center [20, 374] width 11 height 11
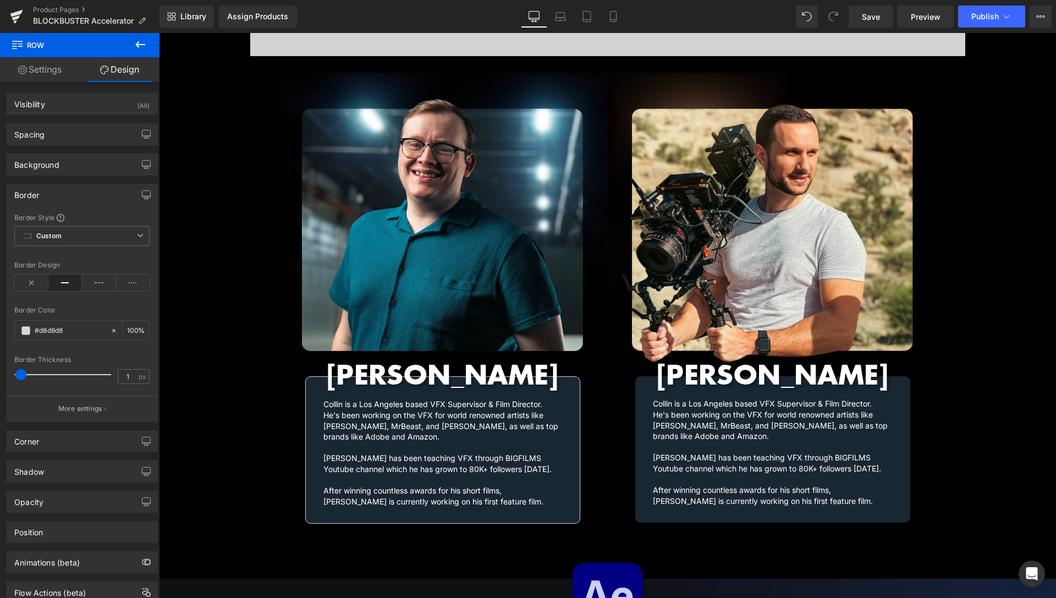
scroll to position [1347, 0]
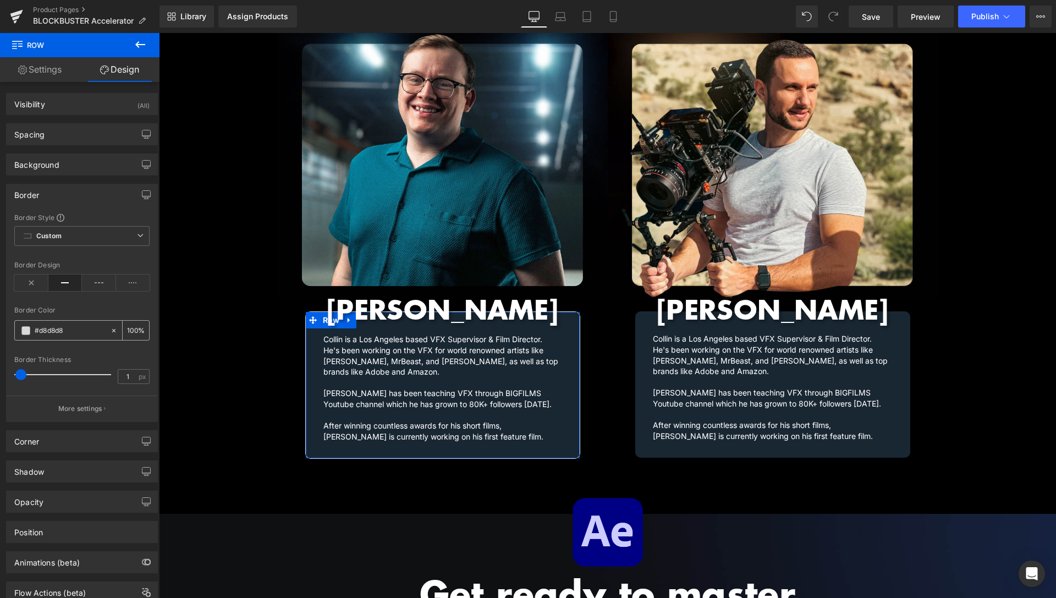
click at [25, 330] on span at bounding box center [25, 330] width 9 height 9
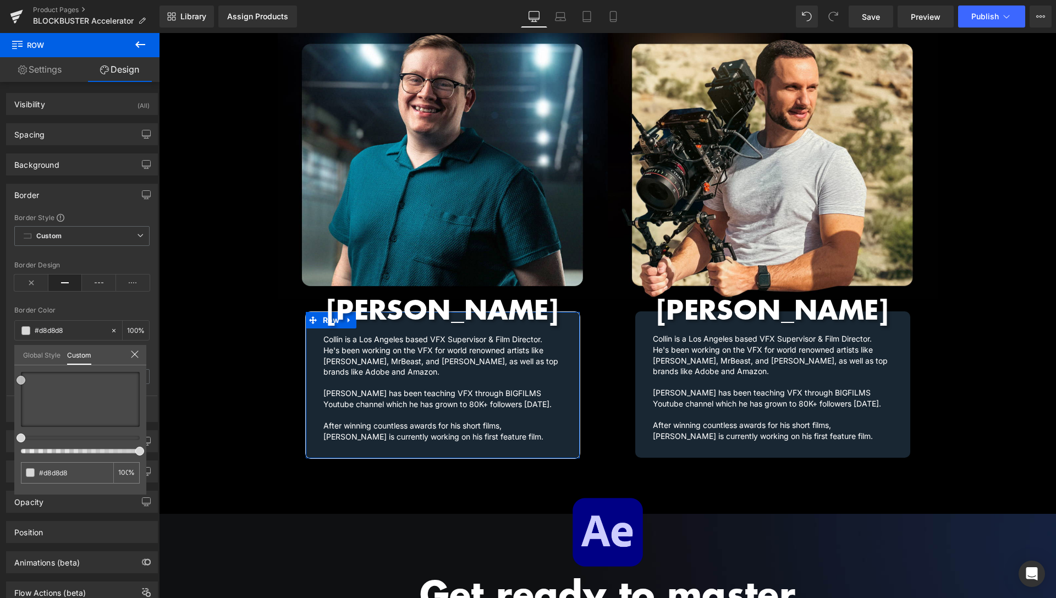
type input "#bfbfbf"
type input "#bdbcbc"
type input "#bab9b9"
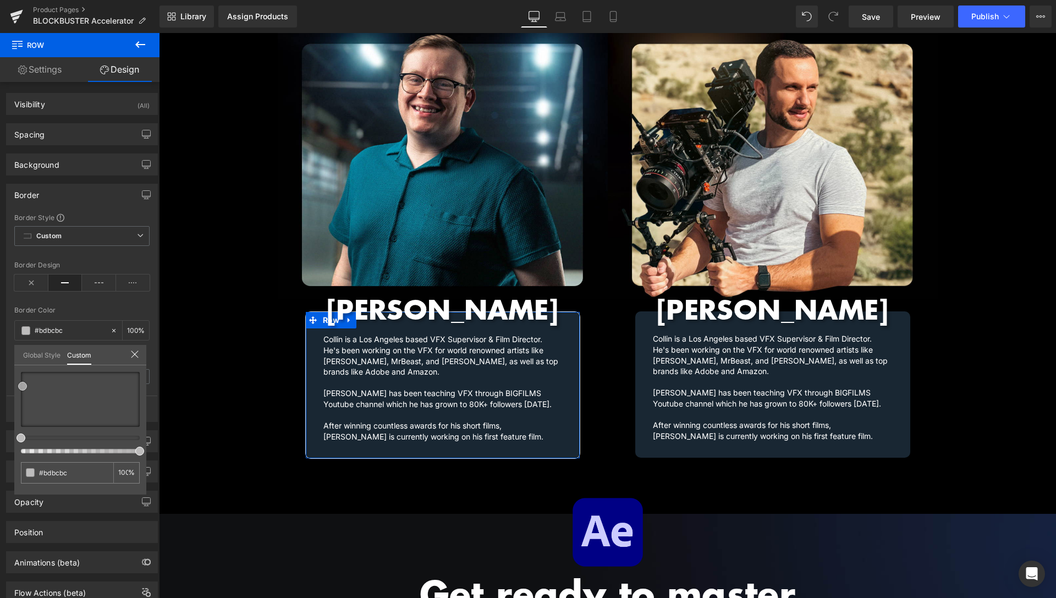
type input "#bab9b9"
type input "#b0afaf"
type input "#a4a2a2"
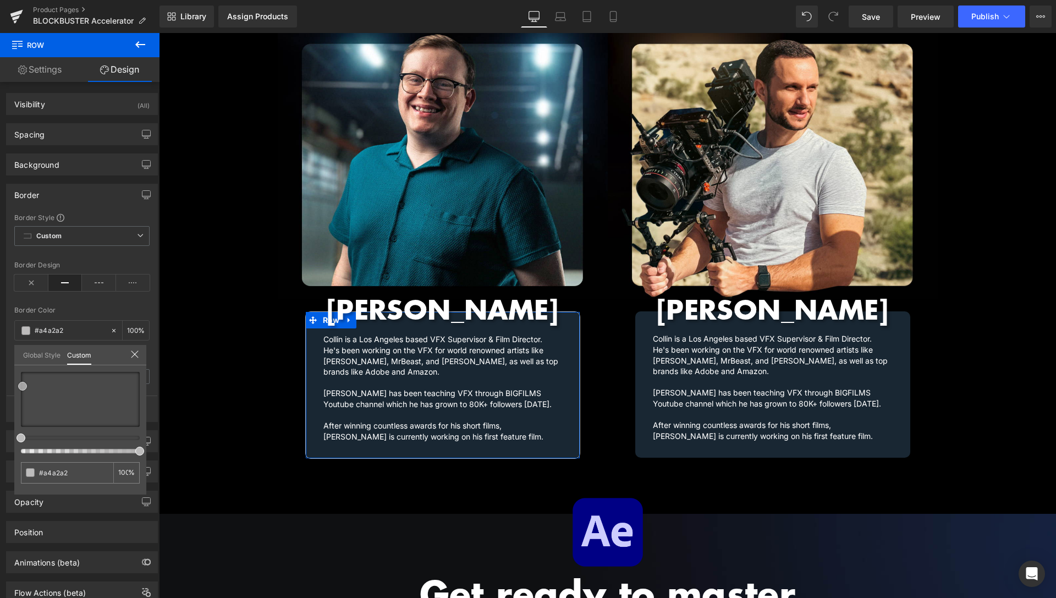
type input "#9f9d9d"
type input "#969696"
type input "#8e8e8e"
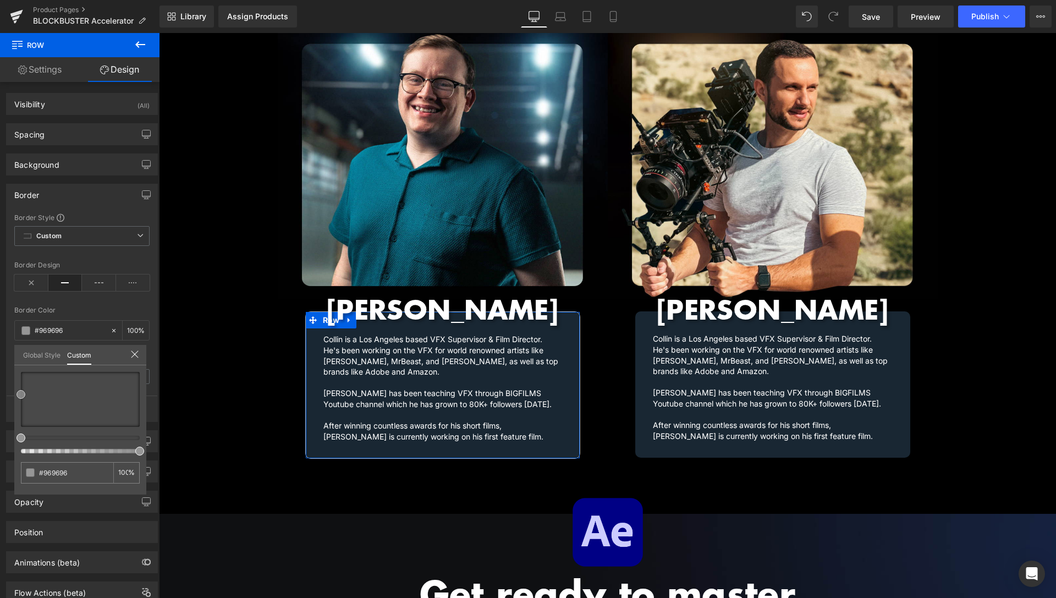
type input "#8e8e8e"
type input "#8c8c8c"
type input "#827c7c"
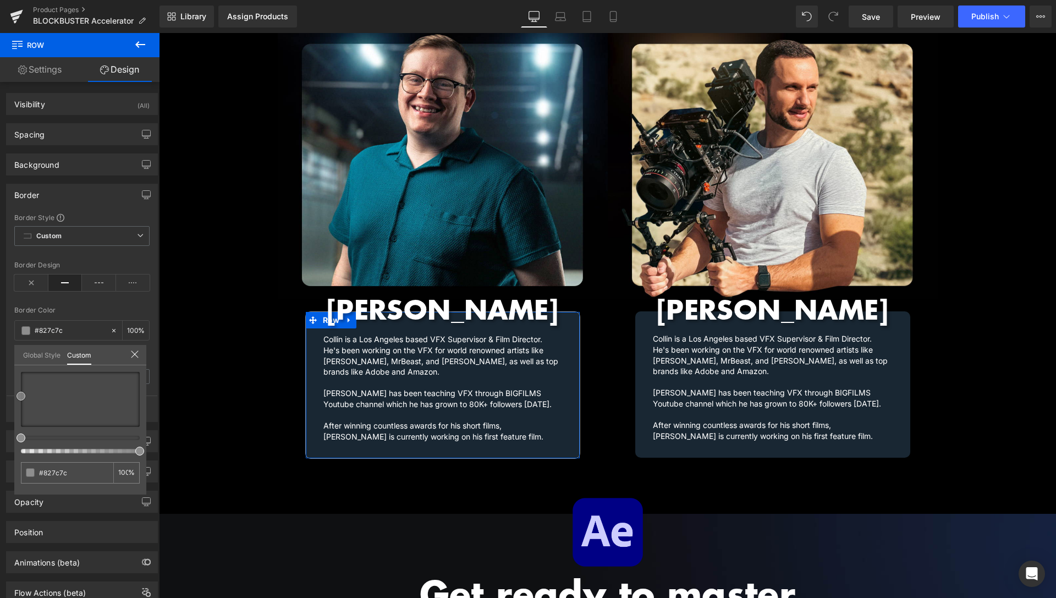
type input "#7b7474"
type input "#797070"
type input "#787171"
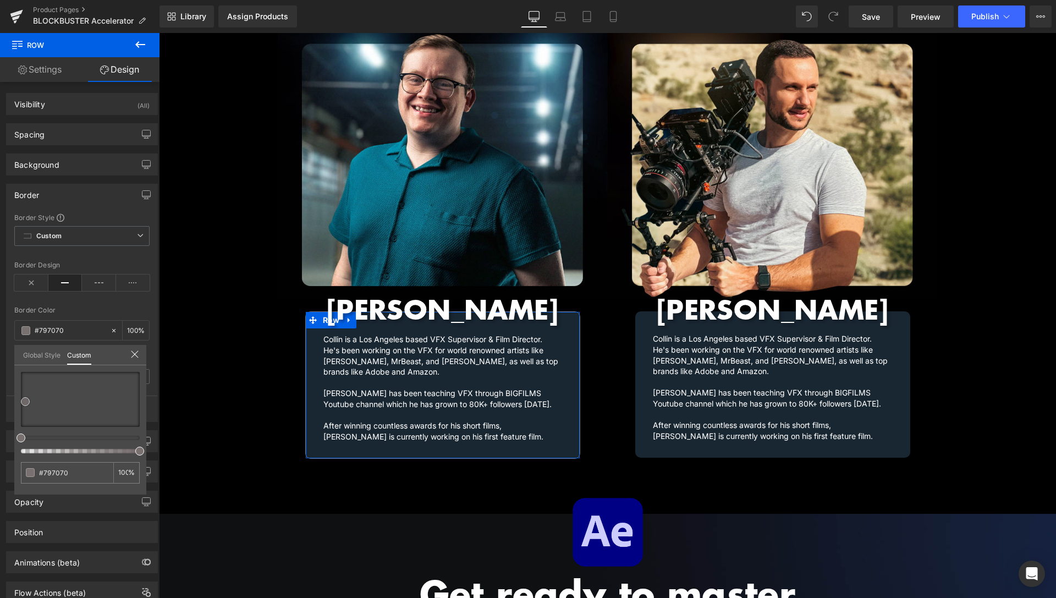
type input "#787171"
type input "#777272"
type input "#737171"
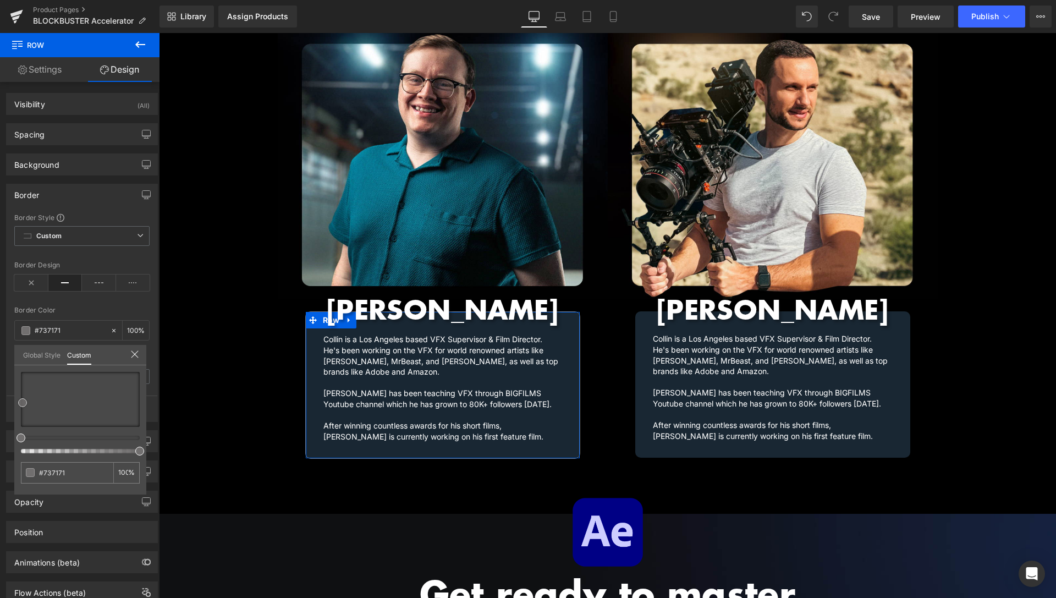
type input "#716f6f"
drag, startPoint x: 21, startPoint y: 386, endPoint x: 22, endPoint y: 403, distance: 17.1
click at [22, 403] on div at bounding box center [80, 399] width 119 height 55
click at [106, 441] on div at bounding box center [80, 412] width 119 height 81
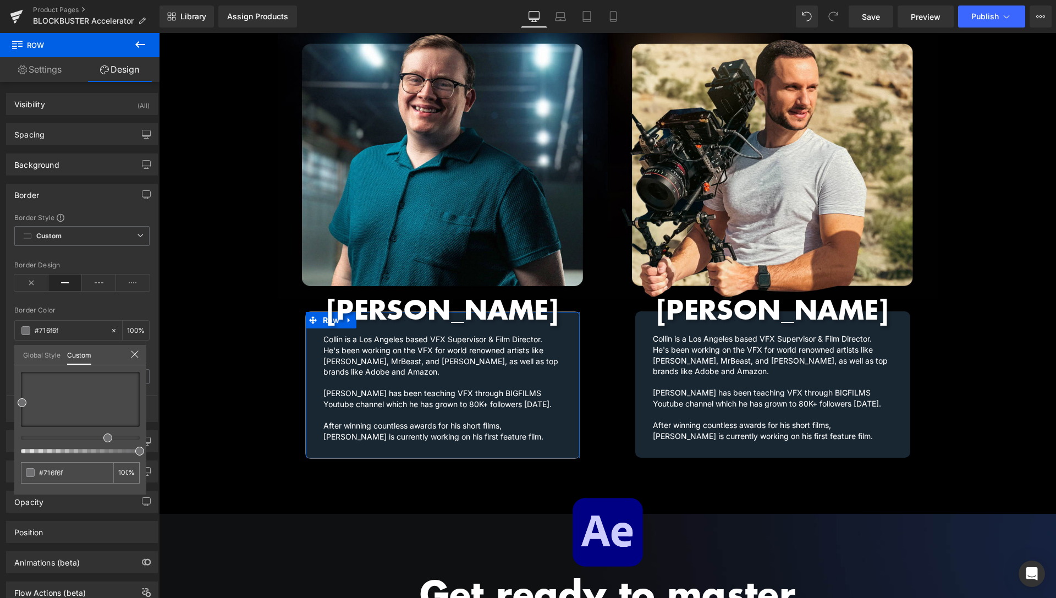
type input "#6f6f71"
type input "#706f71"
type input "#6f6f71"
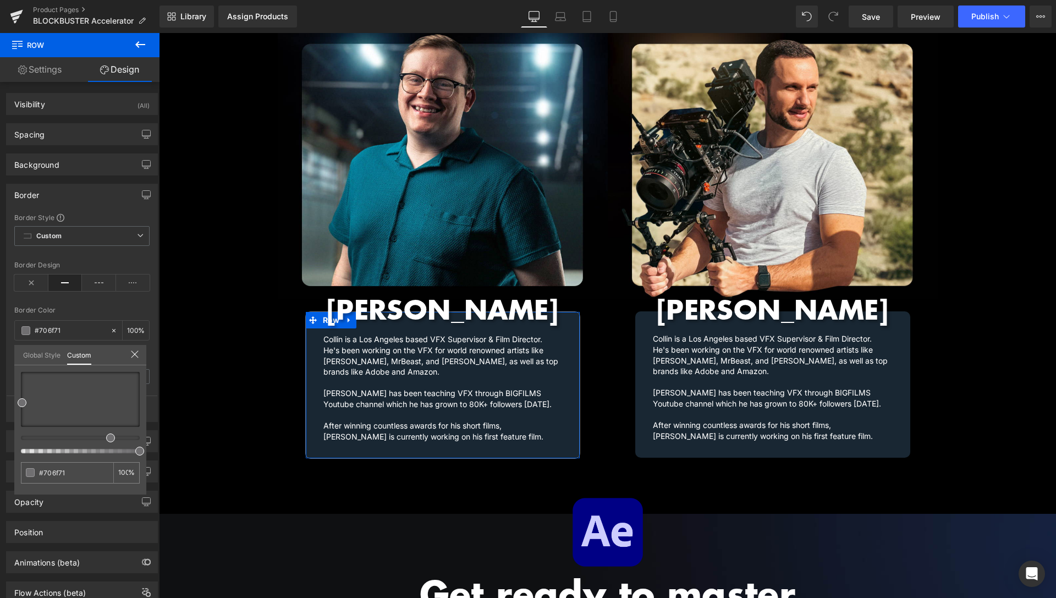
type input "#6f6f71"
click at [100, 438] on div at bounding box center [76, 438] width 119 height 4
type input "#666693"
type input "#61618e"
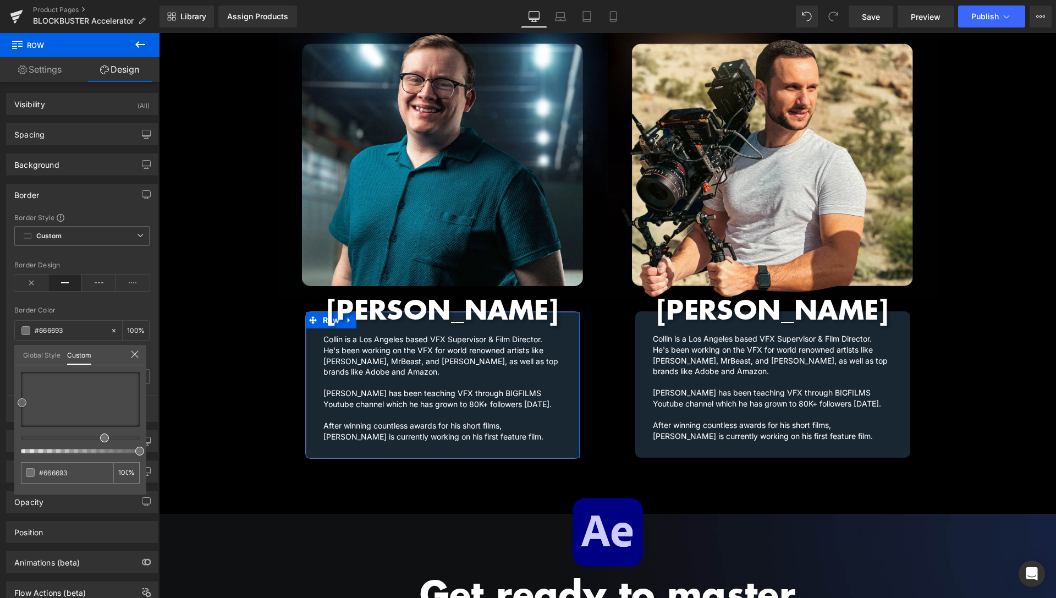
type input "#61618e"
type input "#565684"
type input "#505080"
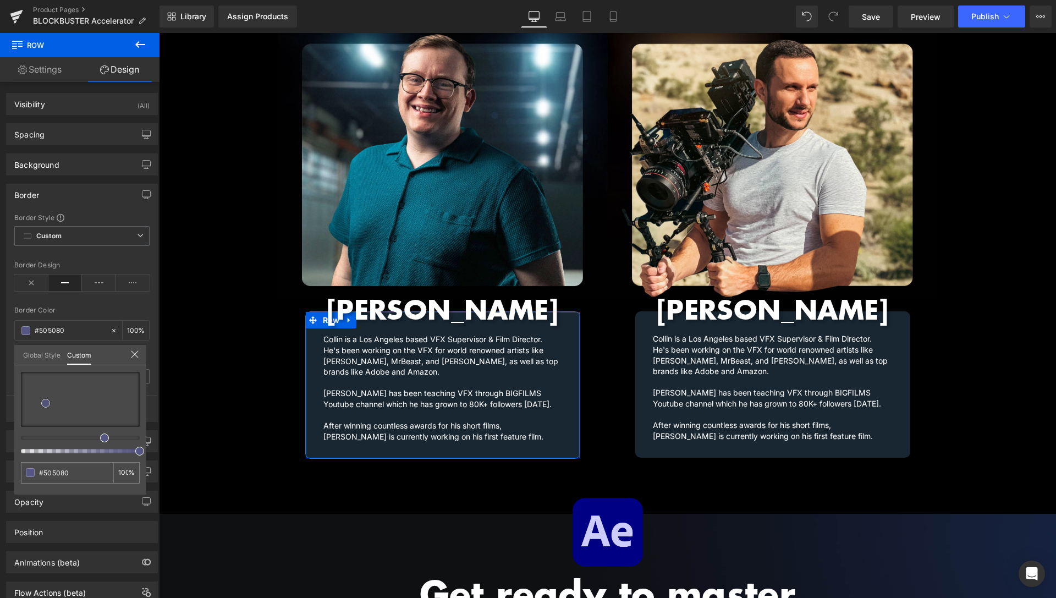
type input "#4c4c7a"
type input "#494978"
type input "#41416b"
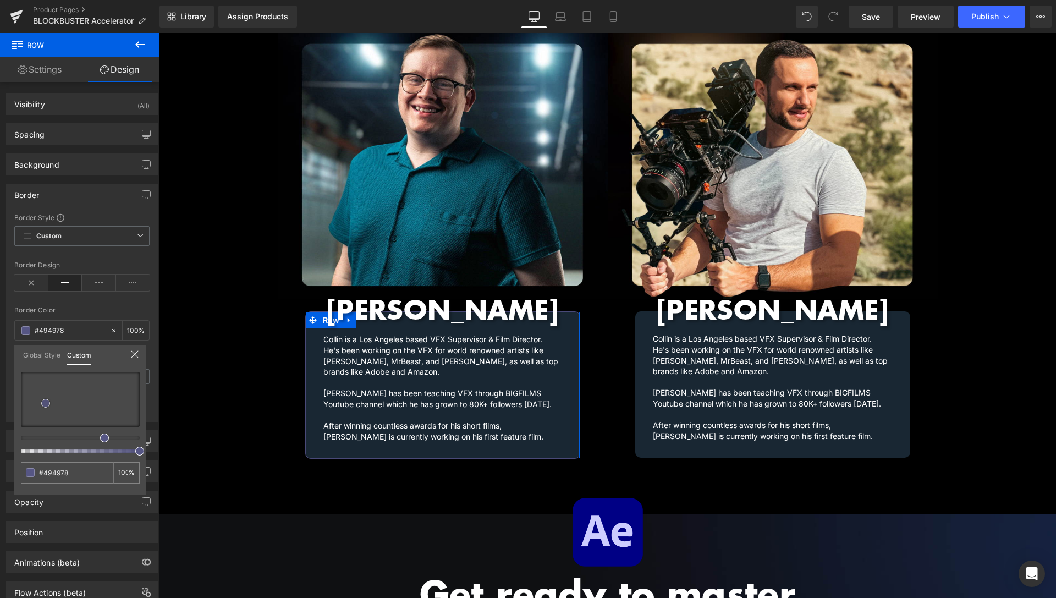
type input "#41416b"
type input "#39395f"
type input "#343455"
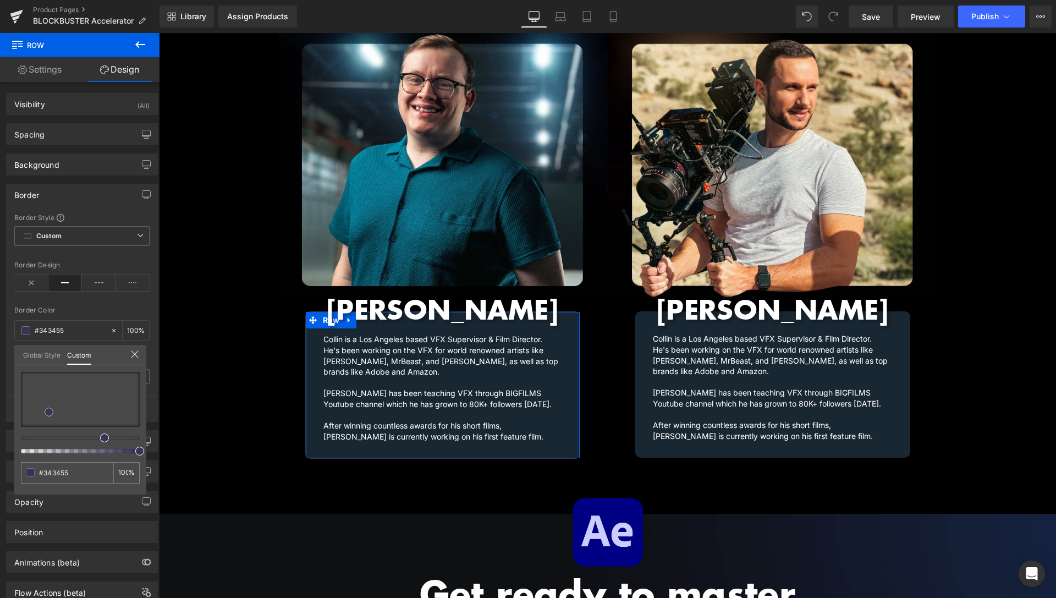
drag, startPoint x: 43, startPoint y: 402, endPoint x: 49, endPoint y: 412, distance: 11.8
click at [49, 412] on div at bounding box center [80, 399] width 119 height 55
type input "#363657"
type input "#3a3a5e"
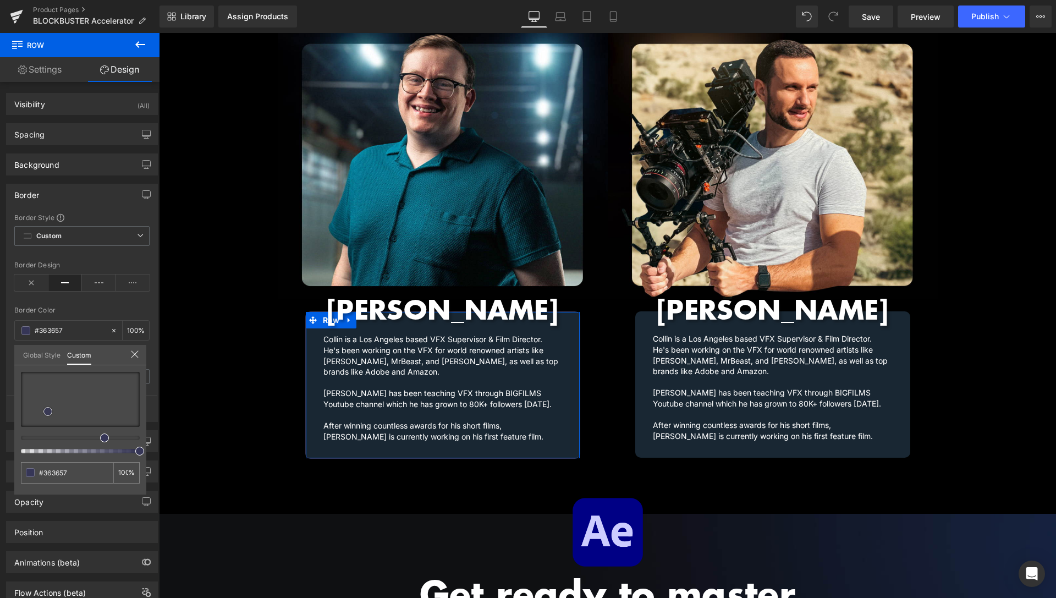
type input "#3a3a5e"
click at [43, 408] on span at bounding box center [47, 411] width 9 height 9
type input "#4c3d60"
type input "#493d60"
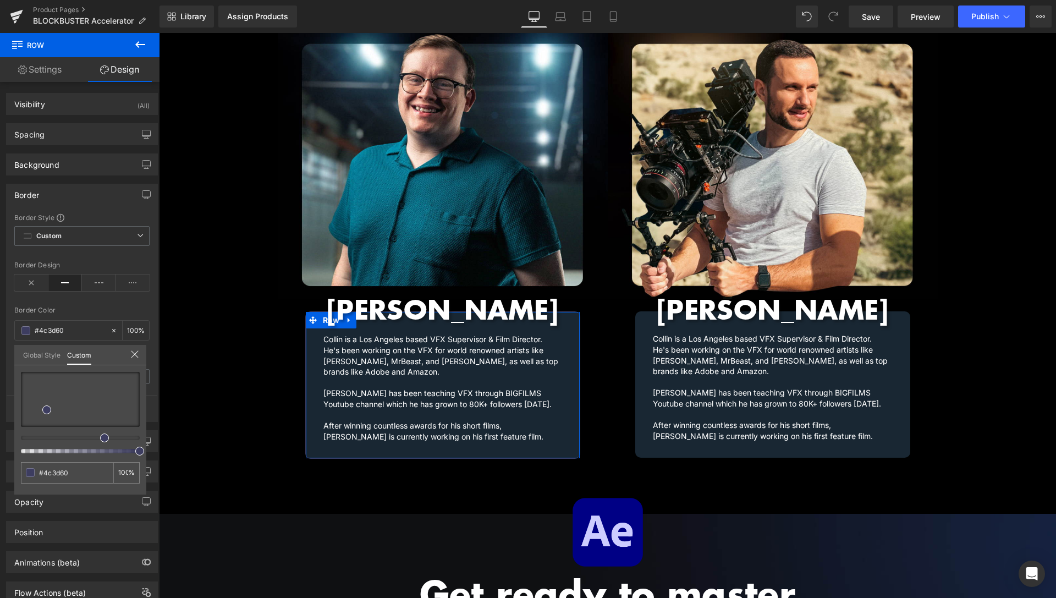
type input "#493d60"
type input "#463d60"
type input "#423d60"
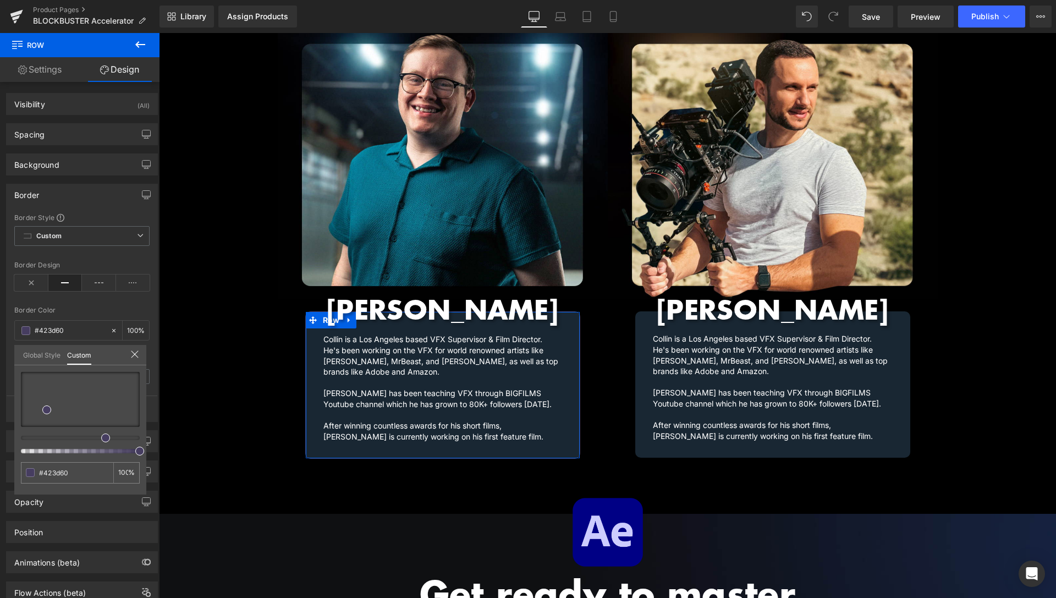
type input "#403d60"
type input "#3f3d60"
type input "#403d60"
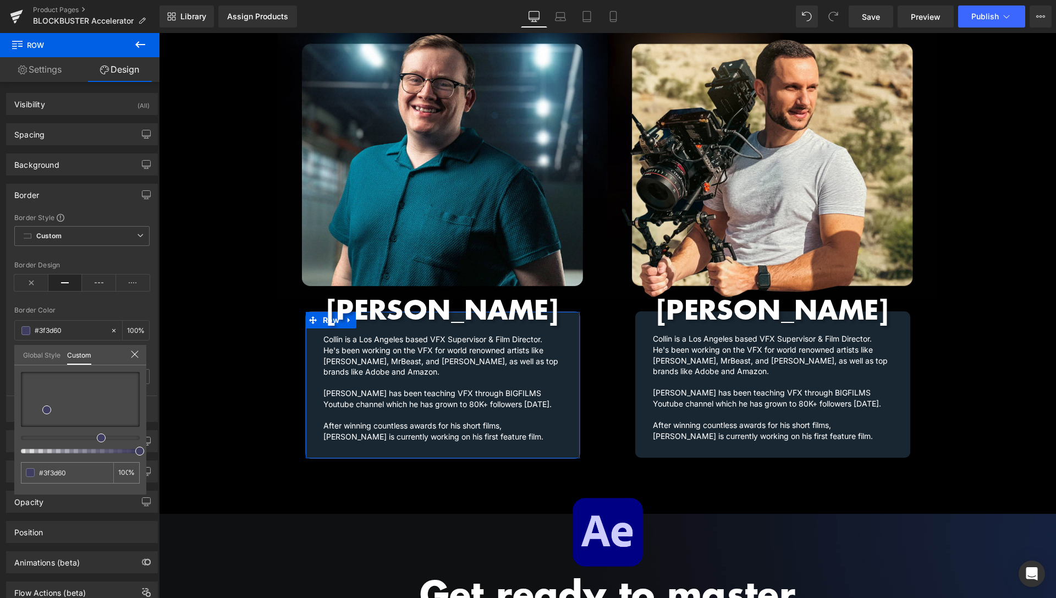
type input "#403d60"
type input "#413d60"
type input "#433d60"
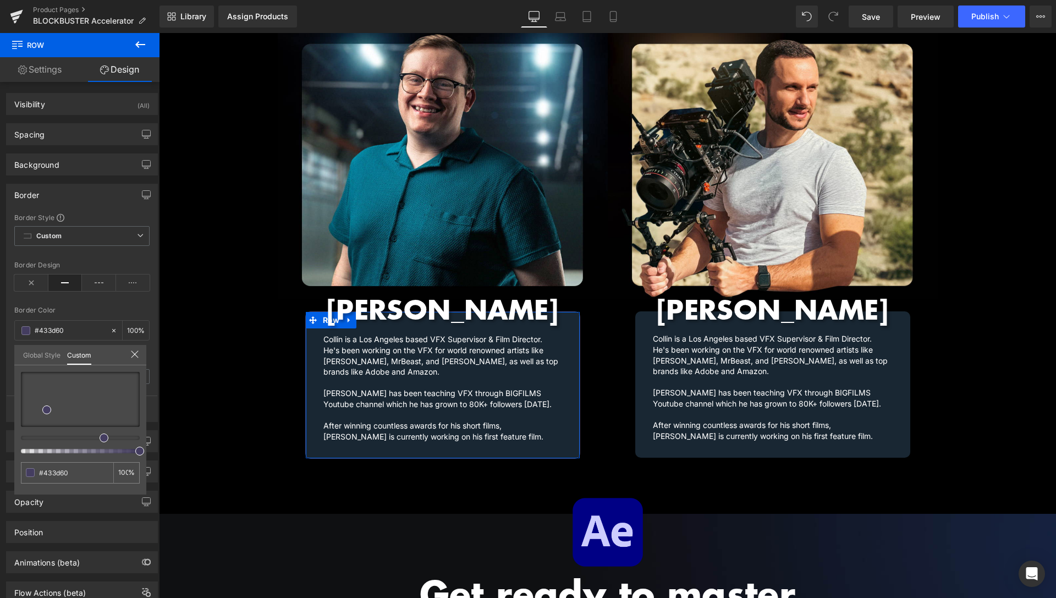
type input "#403d60"
type input "#3e3d60"
type input "#3d3e60"
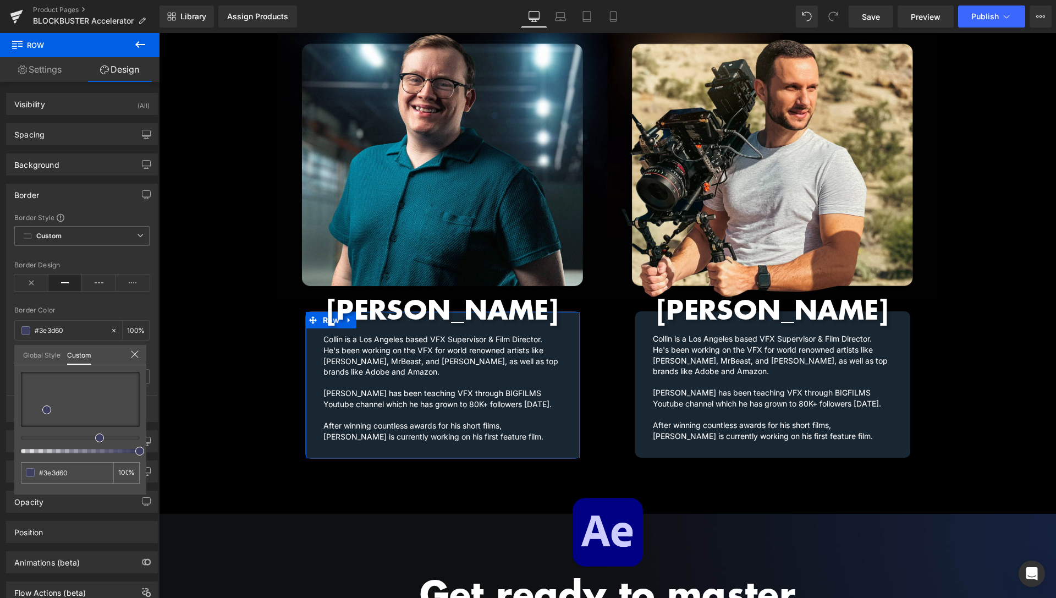
type input "#3d3e60"
type input "#3d4160"
type input "#3d4060"
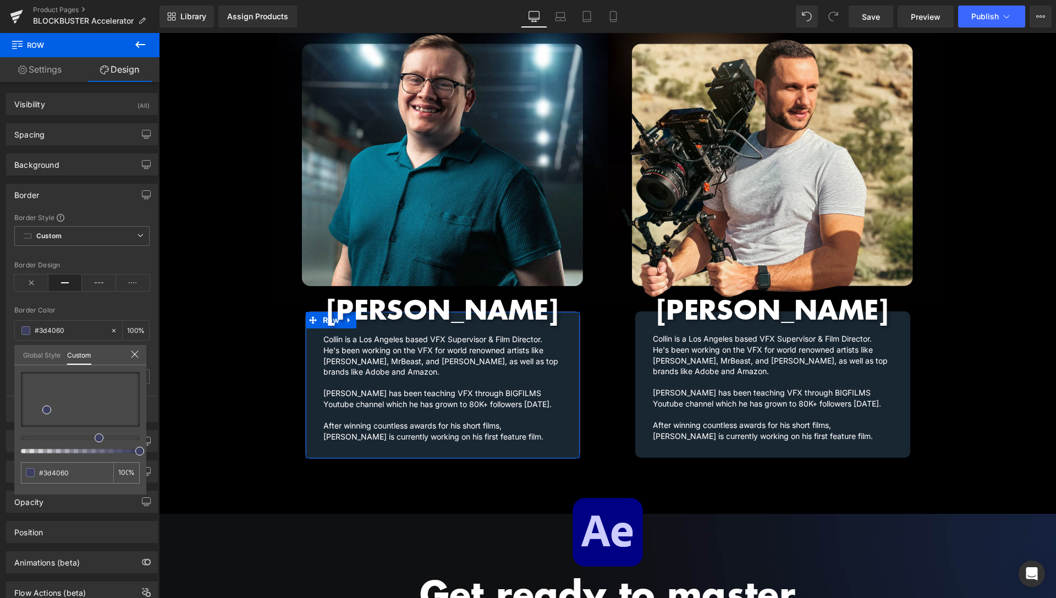
type input "#3d3e60"
type input "#3f3d60"
type input "#413d60"
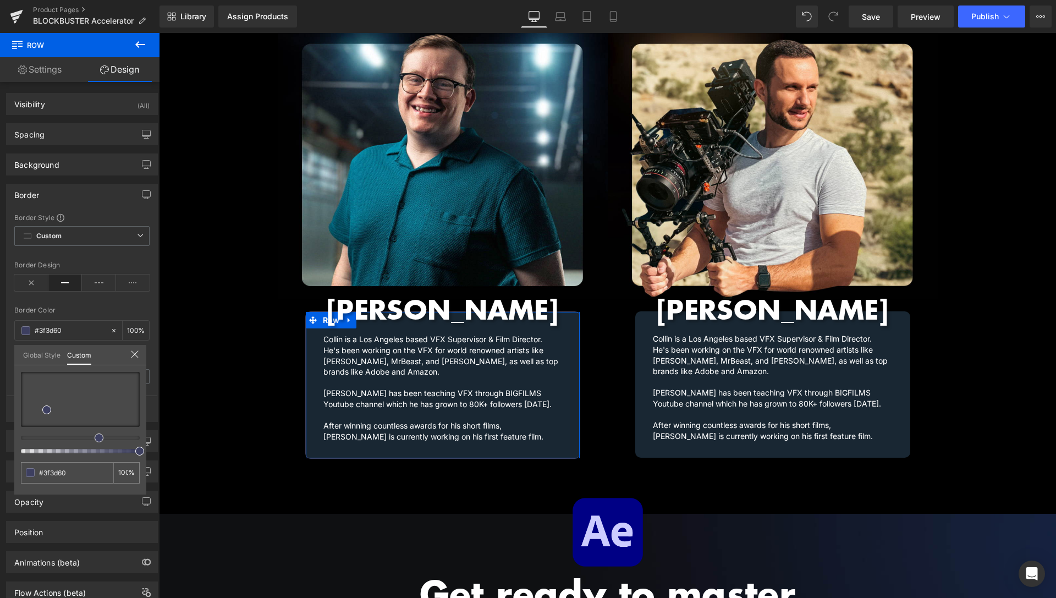
type input "#413d60"
type input "#3d3d60"
type input "#3d4460"
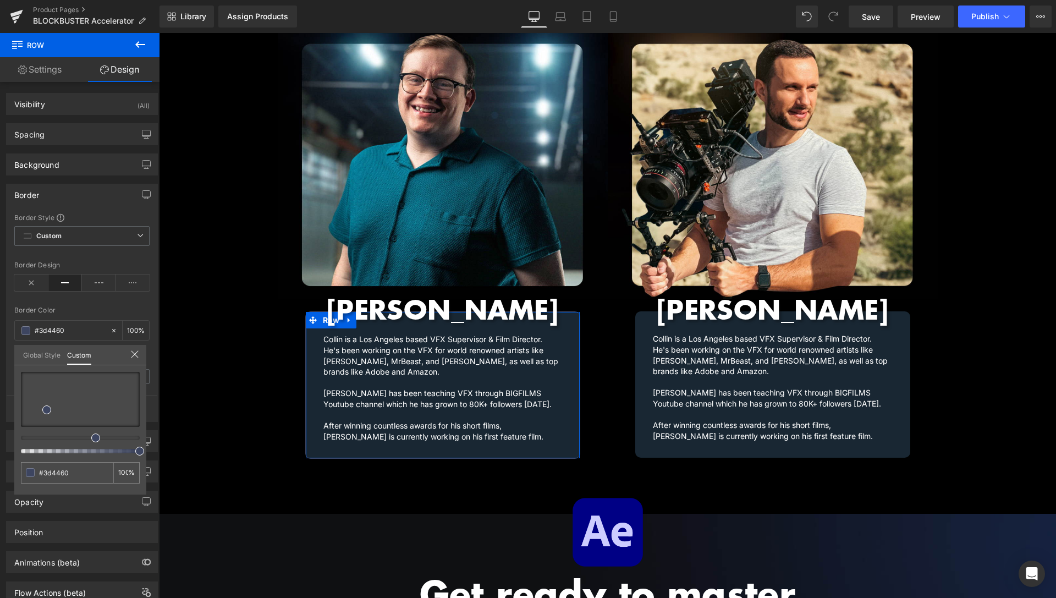
type input "#3d4660"
drag, startPoint x: 101, startPoint y: 437, endPoint x: 88, endPoint y: 440, distance: 13.6
click at [88, 440] on div at bounding box center [80, 412] width 119 height 81
type input "#3c445c"
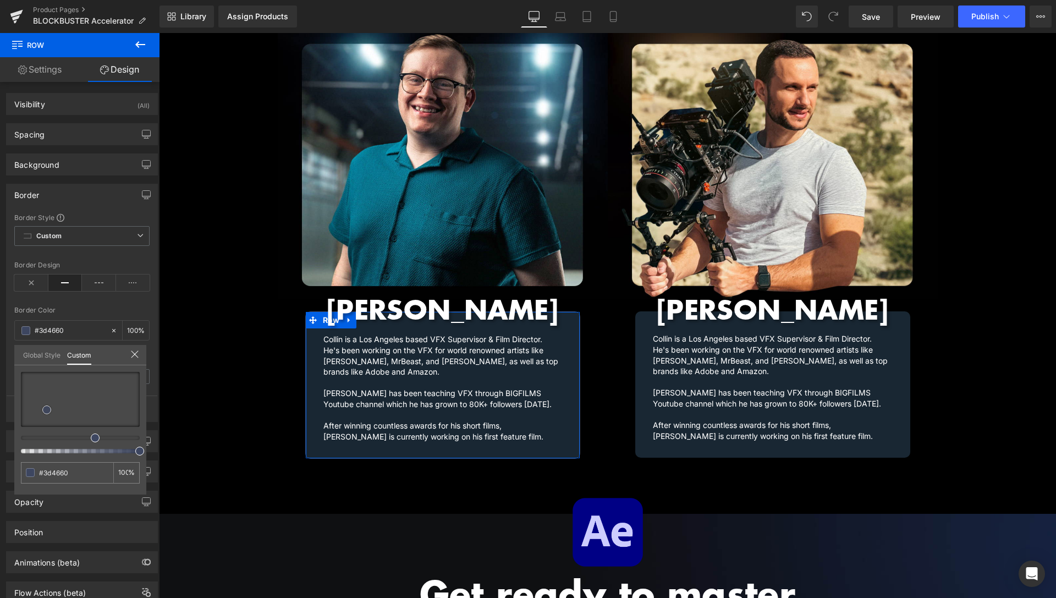
type input "#3c445c"
type input "#394154"
type input "#383f51"
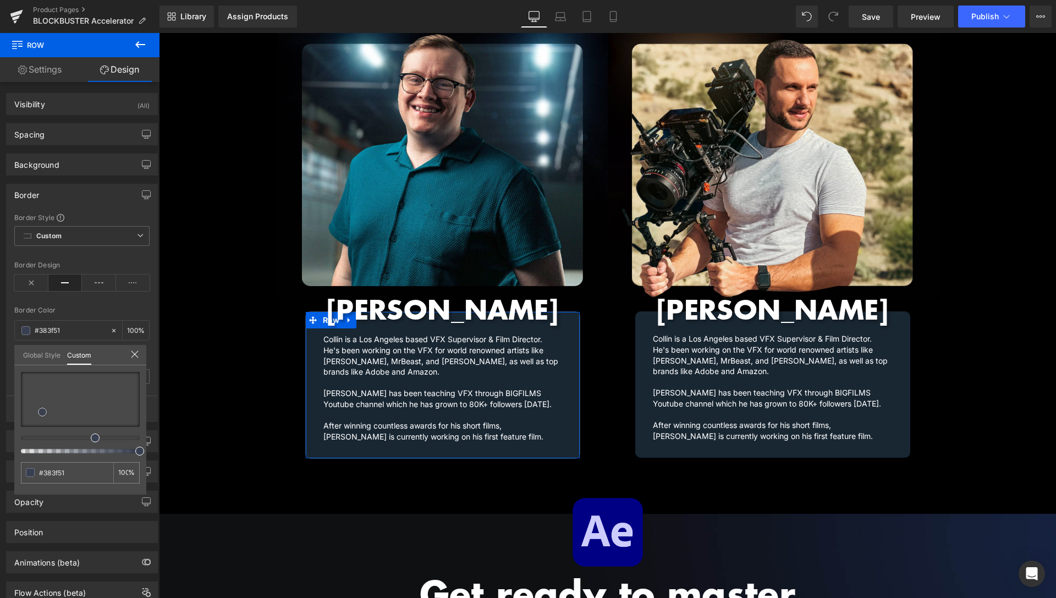
type input "#373f51"
type input "#373f52"
type input "#353c4f"
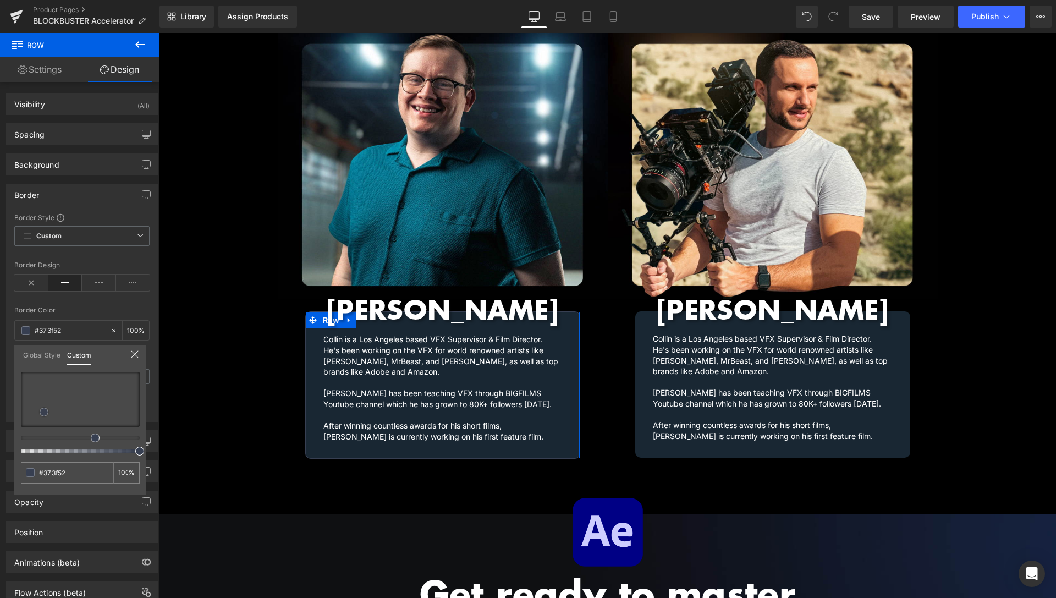
type input "#353c4f"
click at [45, 410] on span at bounding box center [45, 412] width 9 height 9
type input "#343b50"
type input "#363d53"
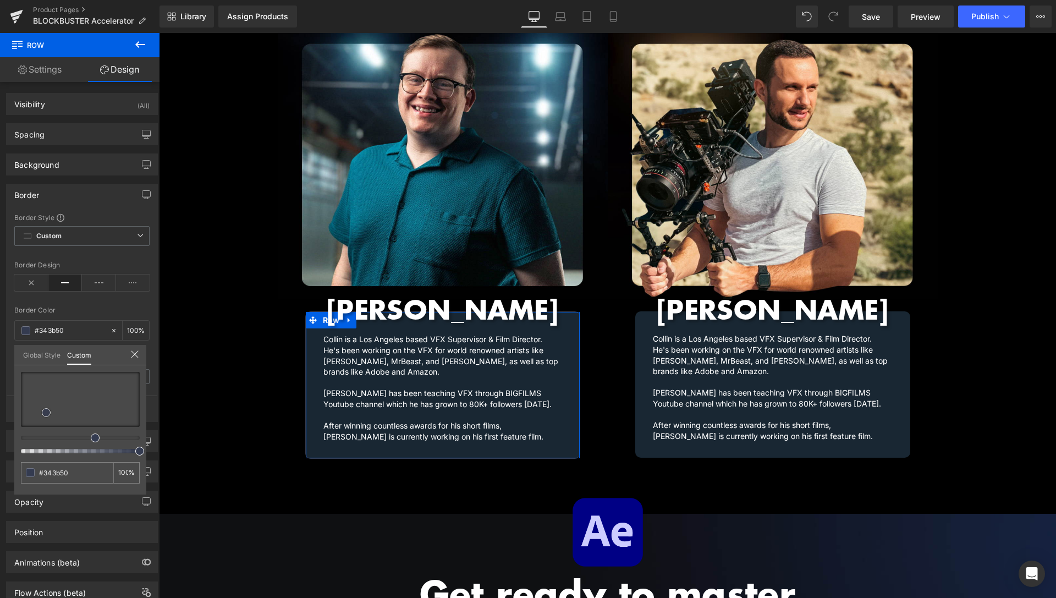
type input "#363d53"
click at [46, 411] on span at bounding box center [46, 412] width 9 height 9
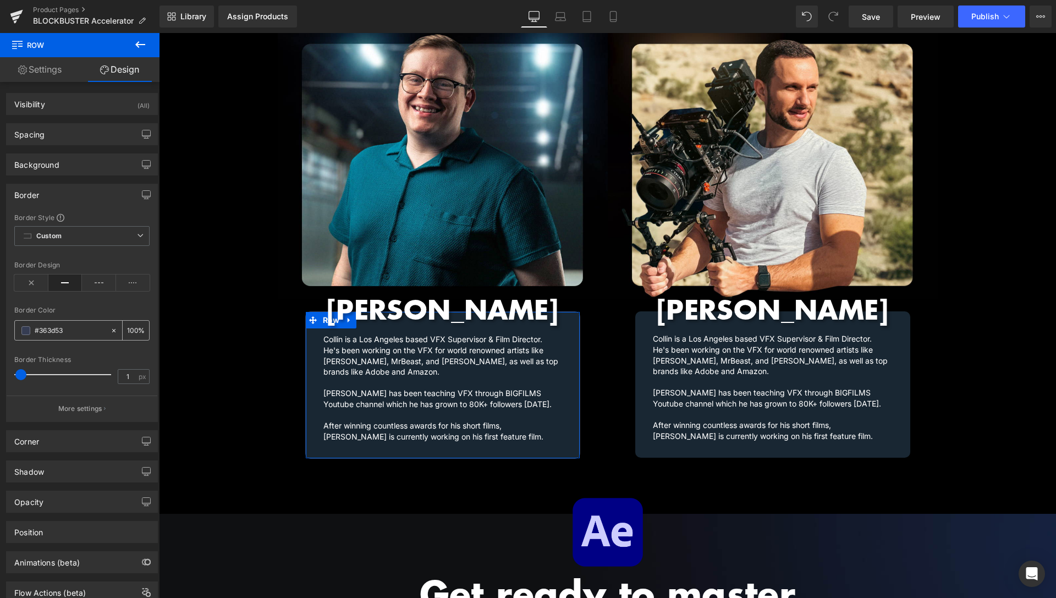
drag, startPoint x: 77, startPoint y: 329, endPoint x: 86, endPoint y: 331, distance: 9.5
click at [86, 331] on input "#363d53" at bounding box center [70, 331] width 70 height 12
click at [692, 326] on body "About FX Packs 0 Currency AUD FJD NGN NZD PGK SBD TOP USD VUV WST XOF XPF USD M…" at bounding box center [607, 184] width 897 height 2996
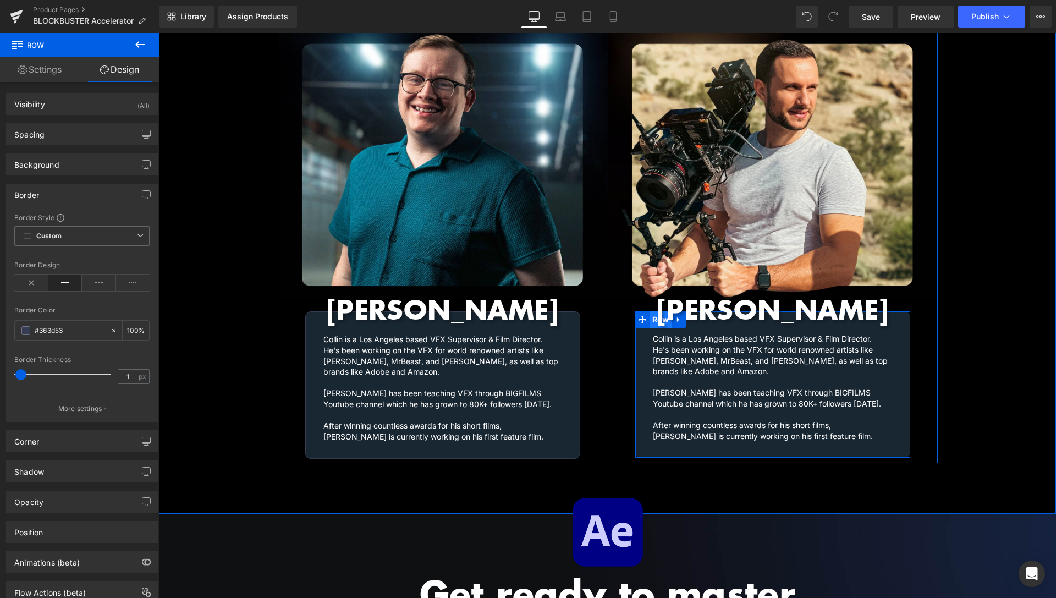
click at [654, 314] on span "Row" at bounding box center [661, 319] width 23 height 17
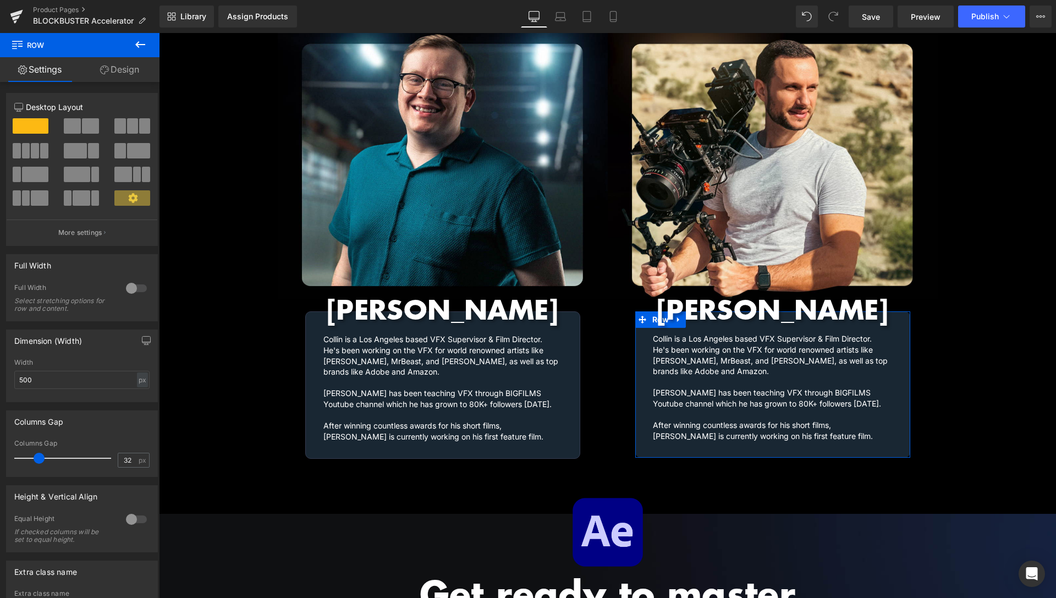
click at [133, 72] on link "Design" at bounding box center [120, 69] width 80 height 25
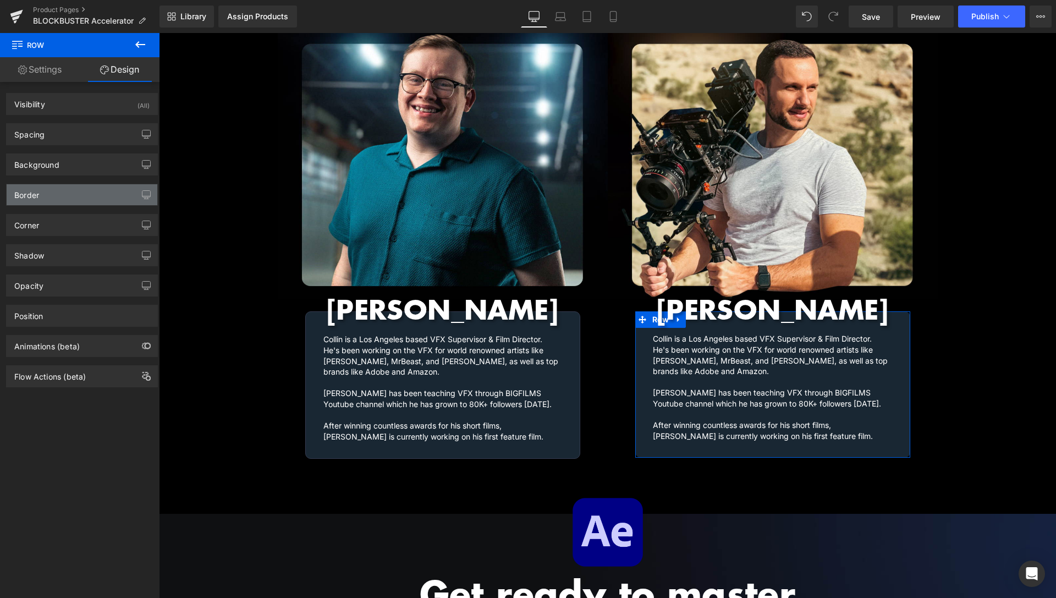
click at [59, 189] on div "Border" at bounding box center [82, 194] width 151 height 21
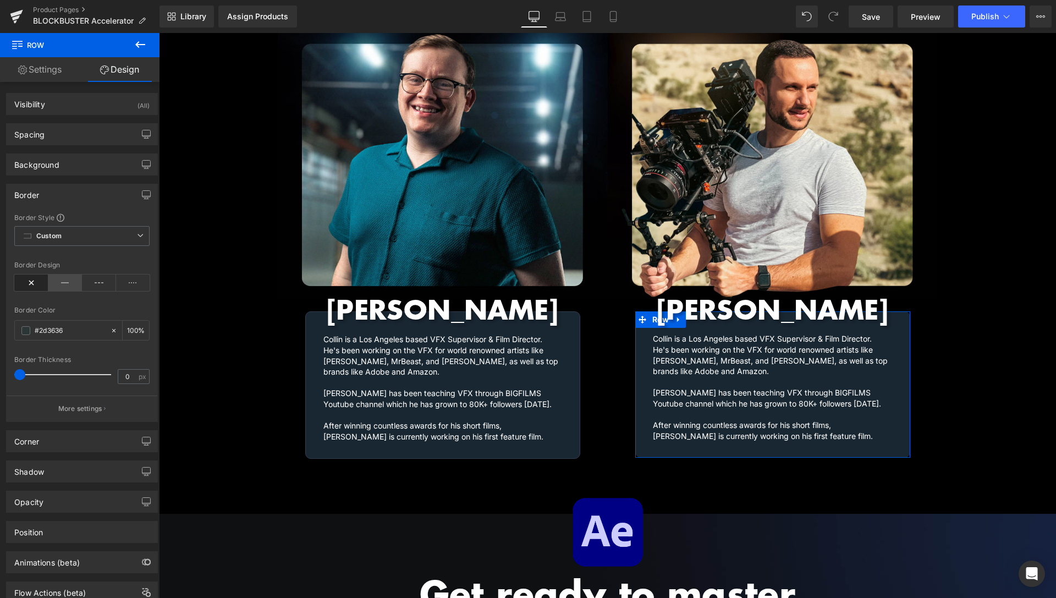
click at [59, 281] on icon at bounding box center [65, 283] width 34 height 17
click at [67, 334] on input "#2d3636" at bounding box center [70, 331] width 70 height 12
paste input "363d53"
type input "#363d53"
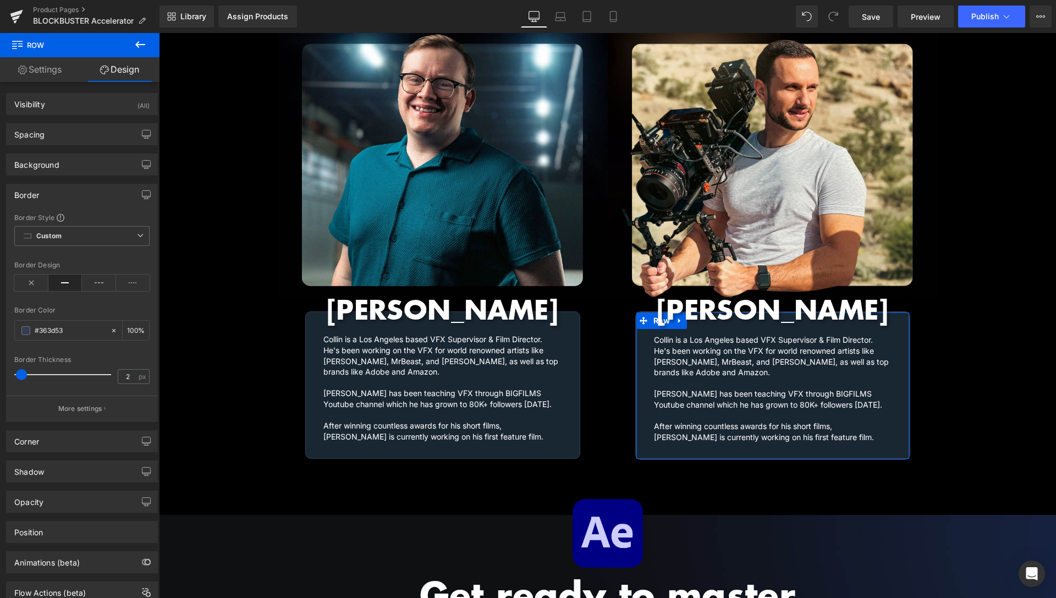
type input "1"
click at [23, 375] on span at bounding box center [20, 374] width 11 height 11
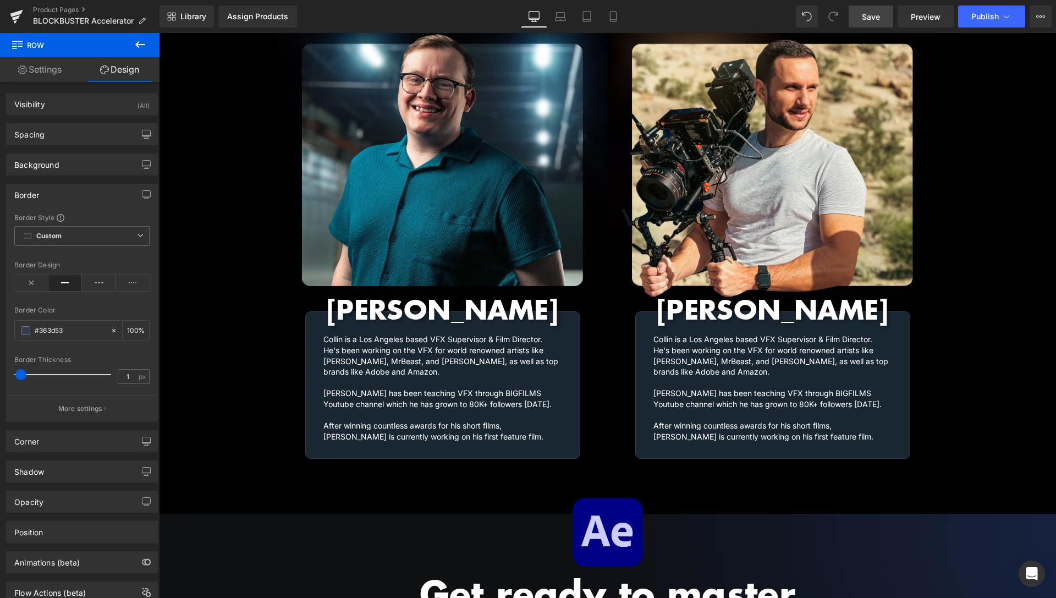
click at [886, 19] on link "Save" at bounding box center [871, 17] width 45 height 22
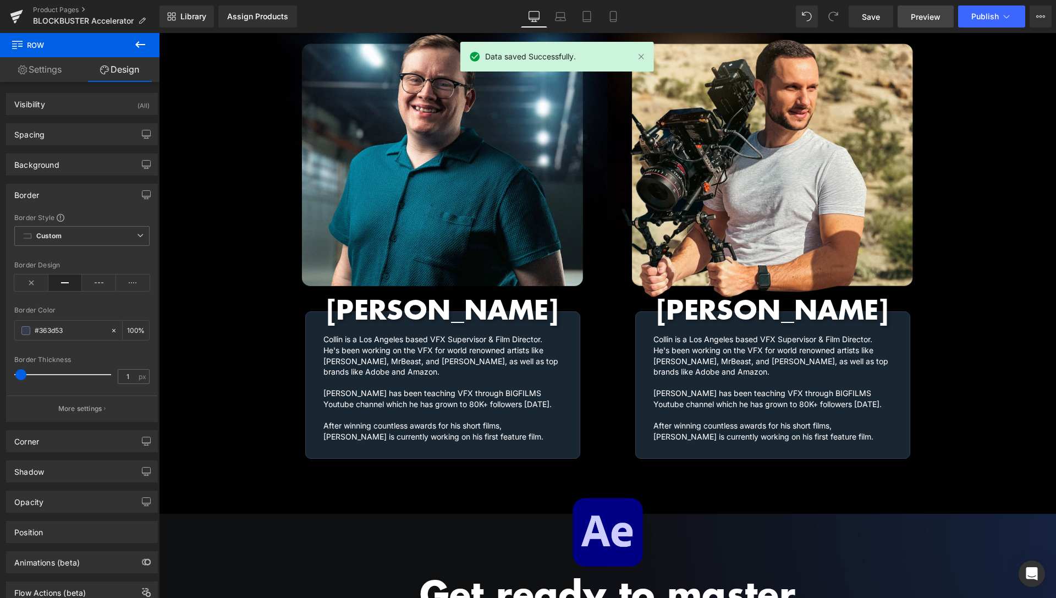
click at [919, 15] on span "Preview" at bounding box center [926, 17] width 30 height 12
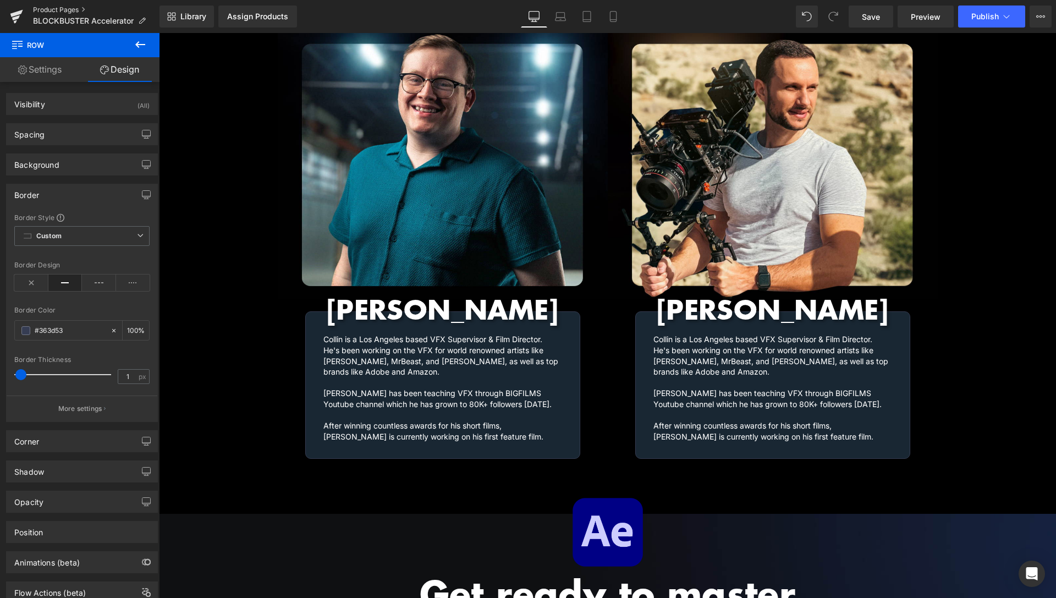
click at [68, 9] on link "Product Pages" at bounding box center [96, 10] width 127 height 9
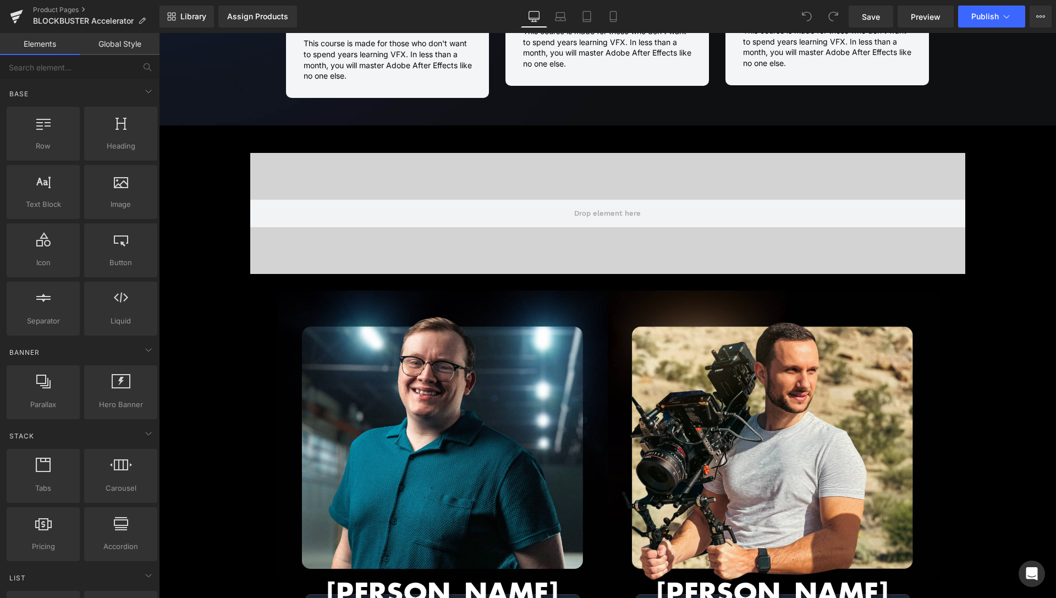
scroll to position [1066, 0]
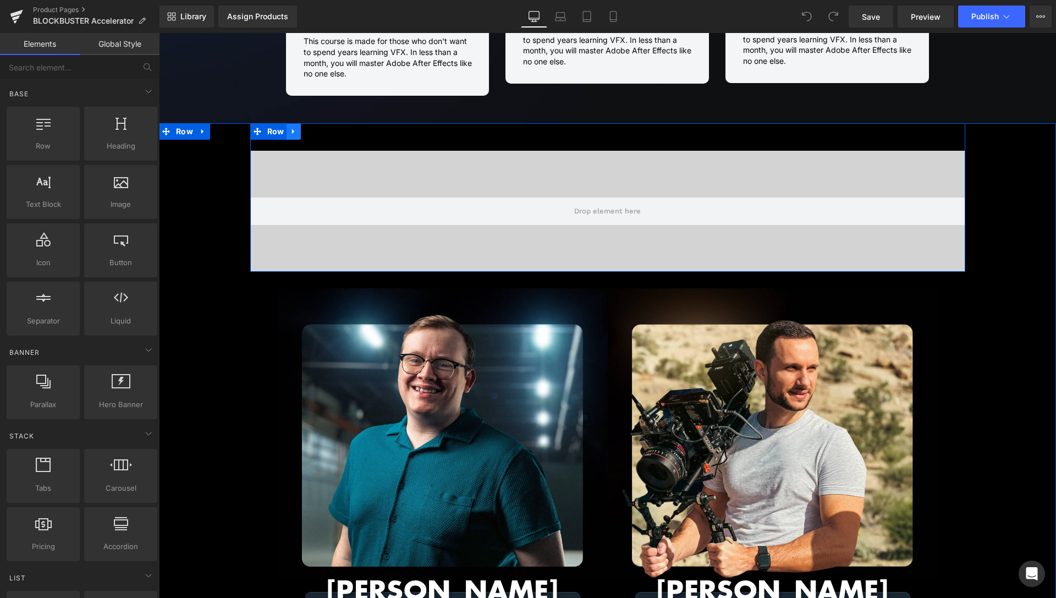
click at [294, 123] on link at bounding box center [294, 131] width 14 height 17
click at [304, 128] on icon at bounding box center [308, 132] width 8 height 8
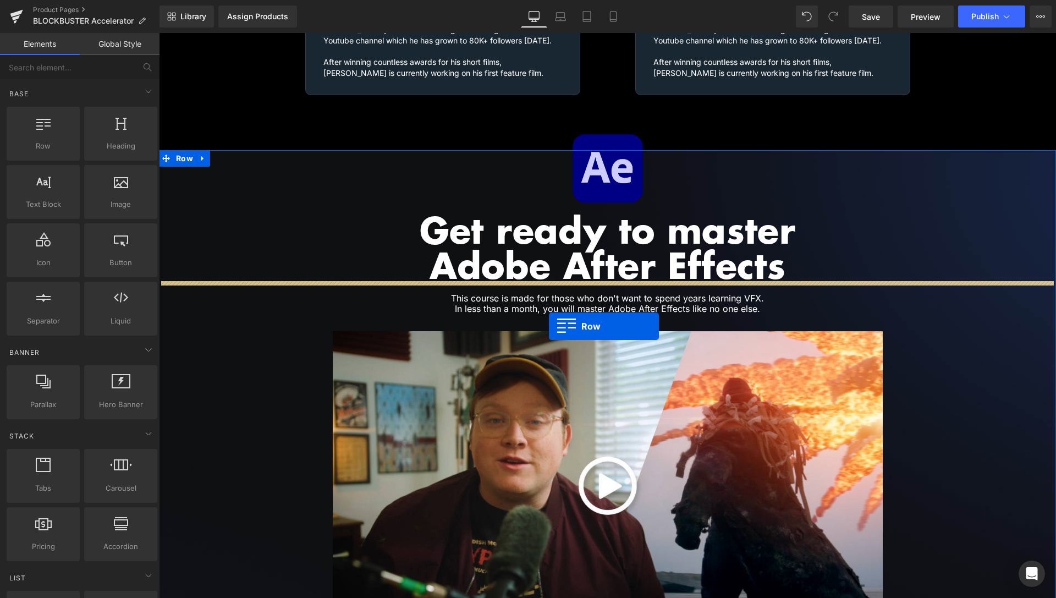
scroll to position [1740, 0]
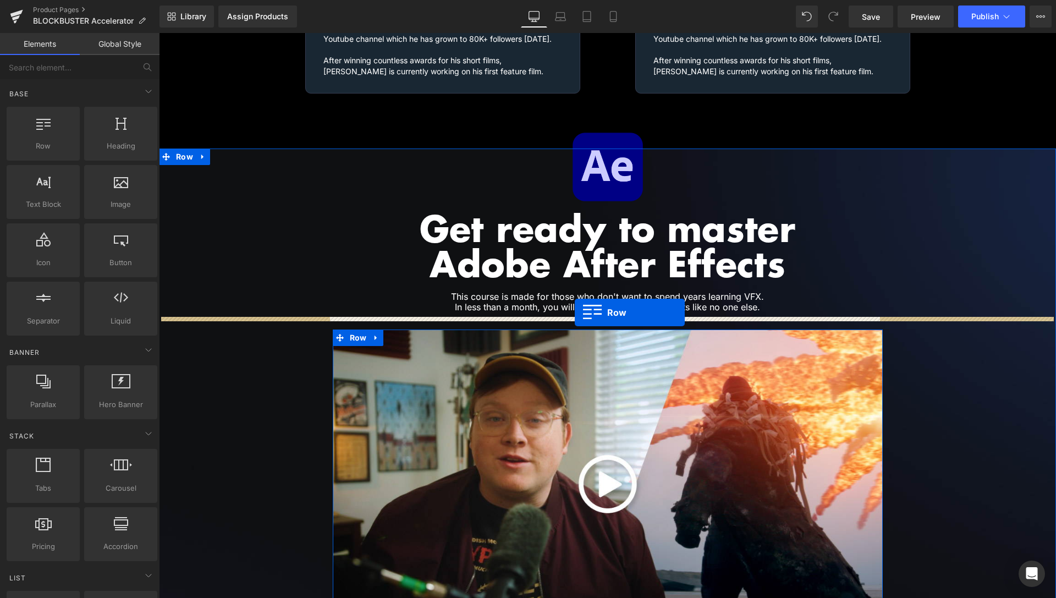
drag, startPoint x: 255, startPoint y: 268, endPoint x: 575, endPoint y: 313, distance: 322.8
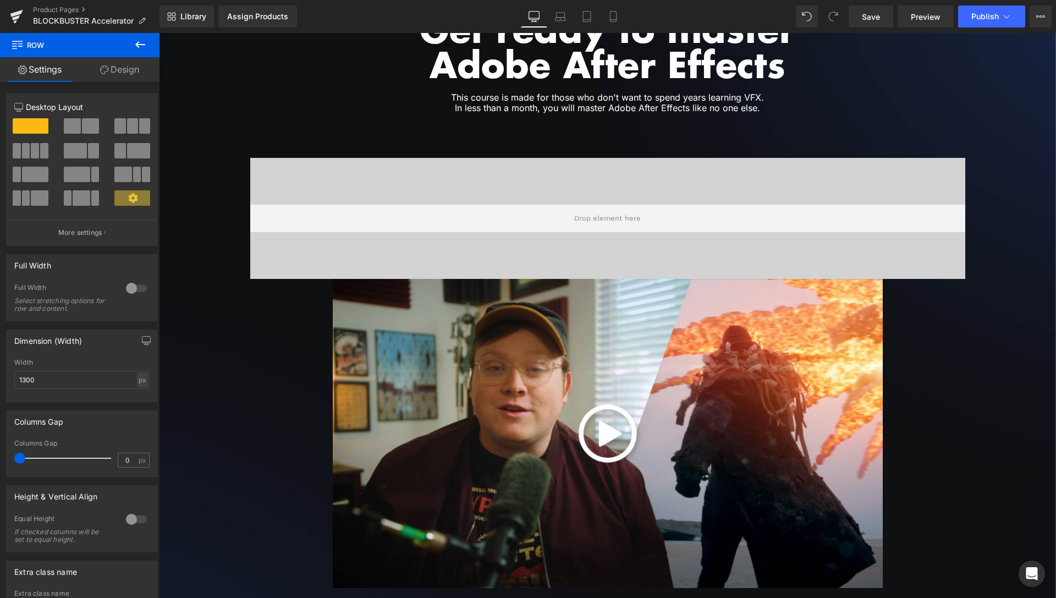
scroll to position [1937, 0]
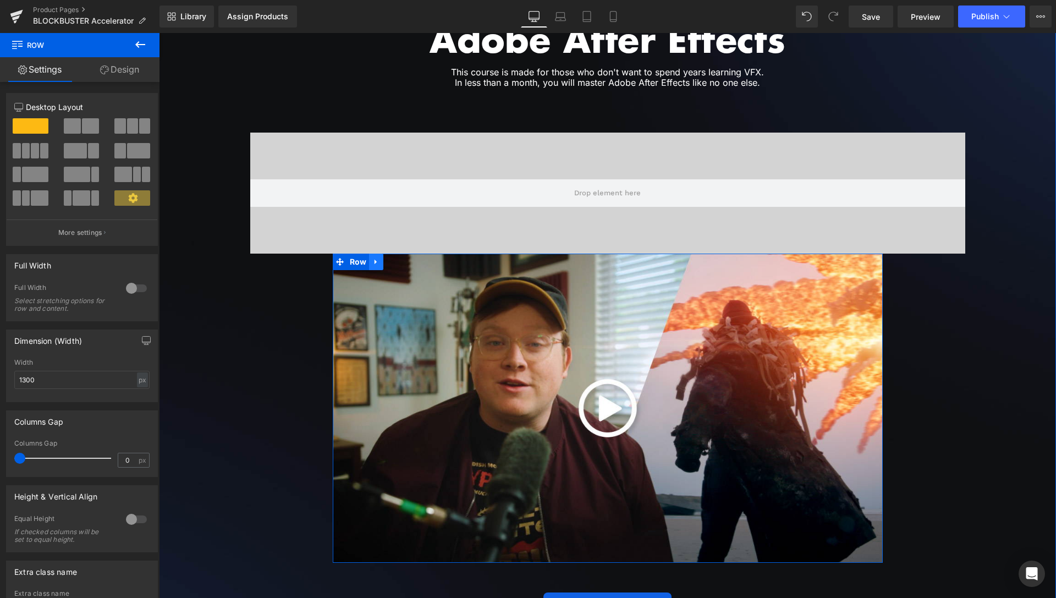
click at [372, 257] on icon at bounding box center [376, 261] width 8 height 8
click at [401, 258] on icon at bounding box center [405, 262] width 8 height 8
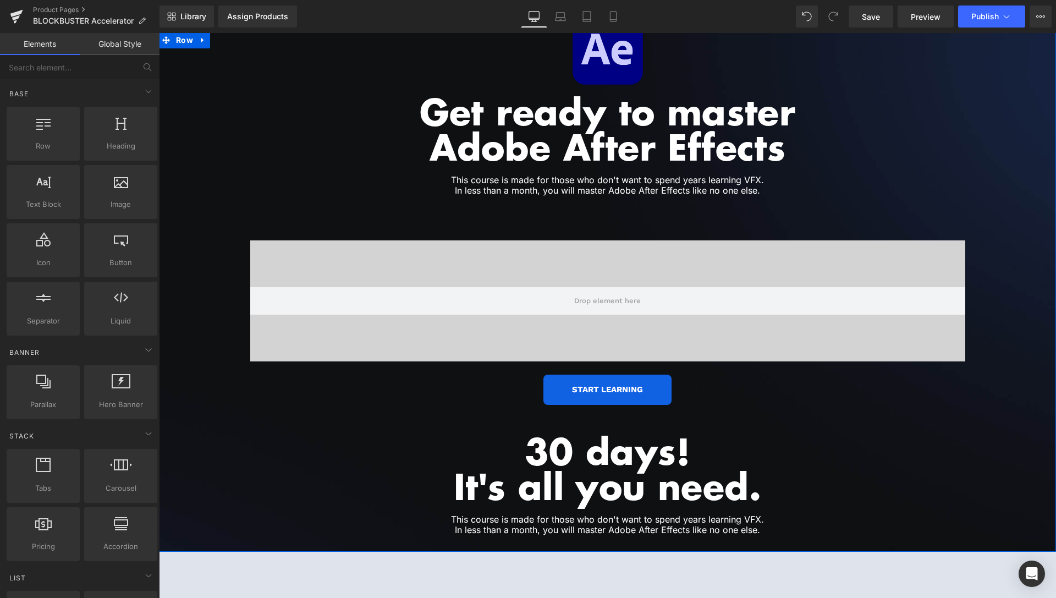
scroll to position [1824, 0]
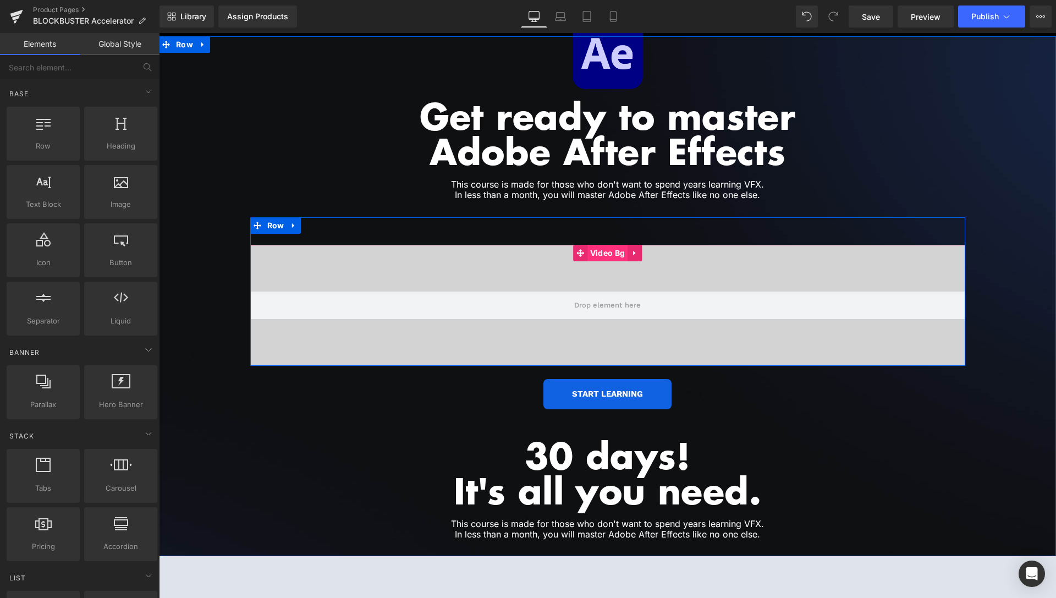
click at [595, 245] on span "Video Bg" at bounding box center [608, 253] width 40 height 17
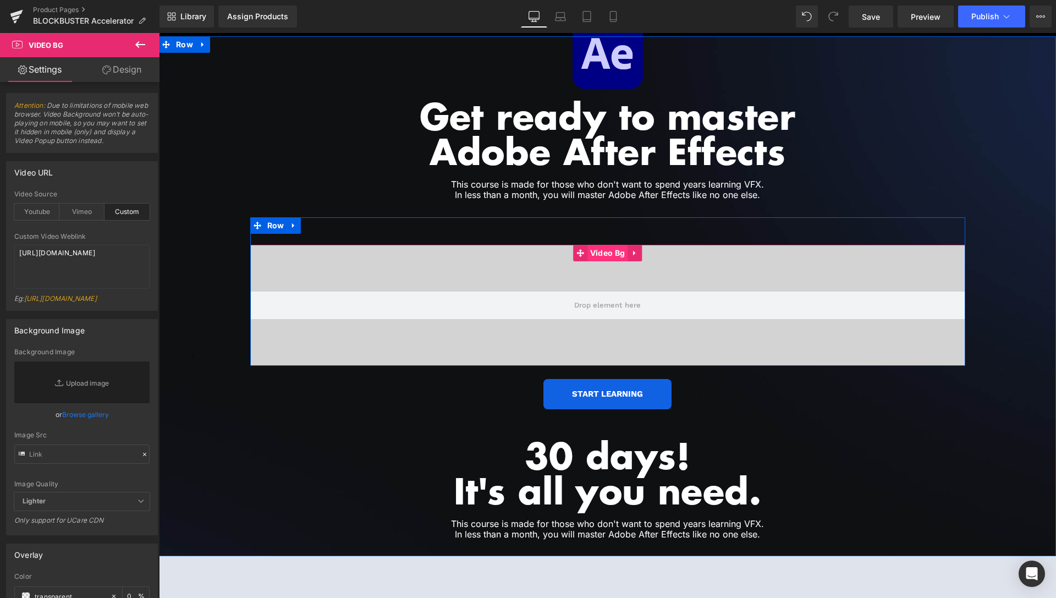
click at [600, 245] on span "Video Bg" at bounding box center [608, 253] width 40 height 17
click at [280, 217] on span "Row" at bounding box center [276, 225] width 23 height 17
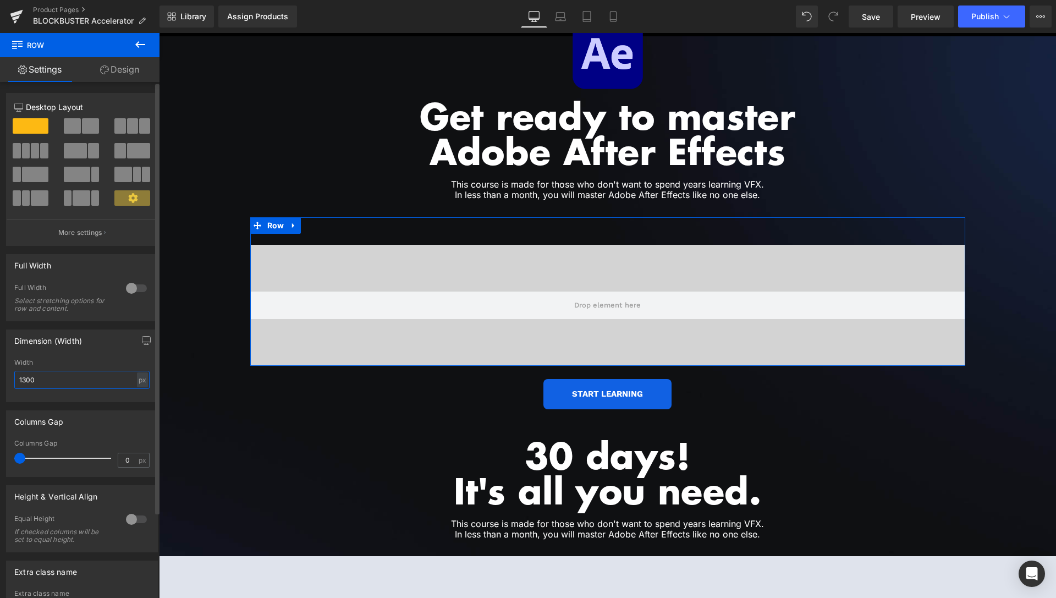
drag, startPoint x: 46, startPoint y: 376, endPoint x: 0, endPoint y: 376, distance: 46.2
click at [14, 377] on input "1300" at bounding box center [81, 380] width 135 height 18
type input "885"
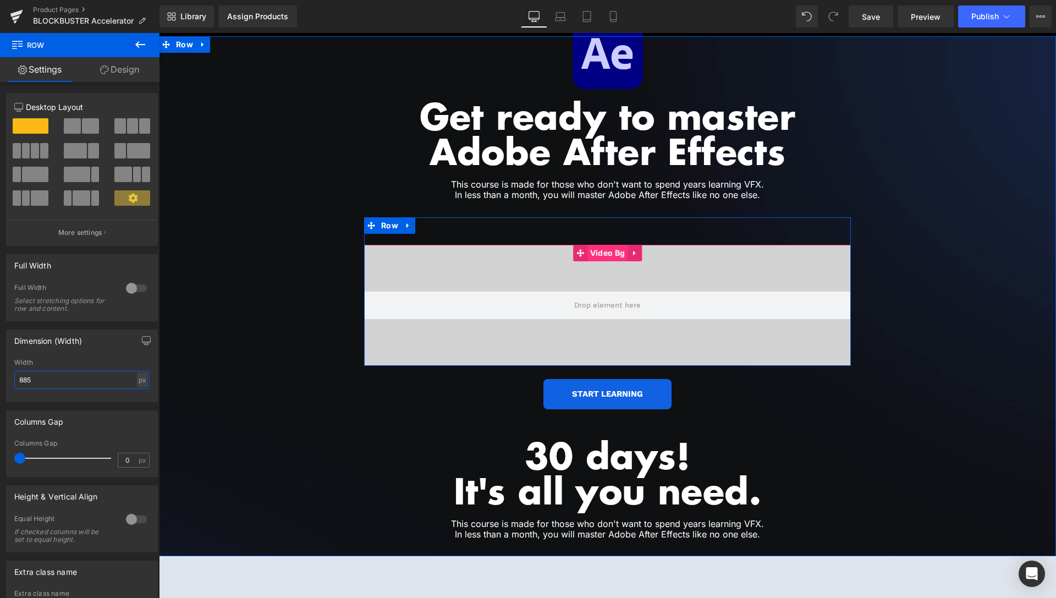
click at [601, 245] on span "Video Bg" at bounding box center [608, 253] width 40 height 17
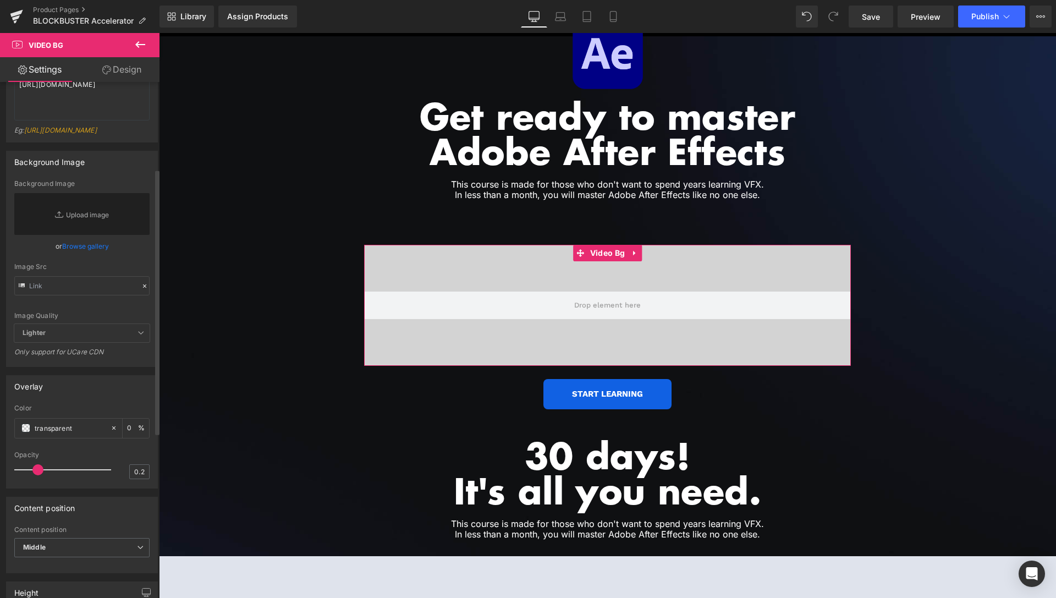
scroll to position [393, 0]
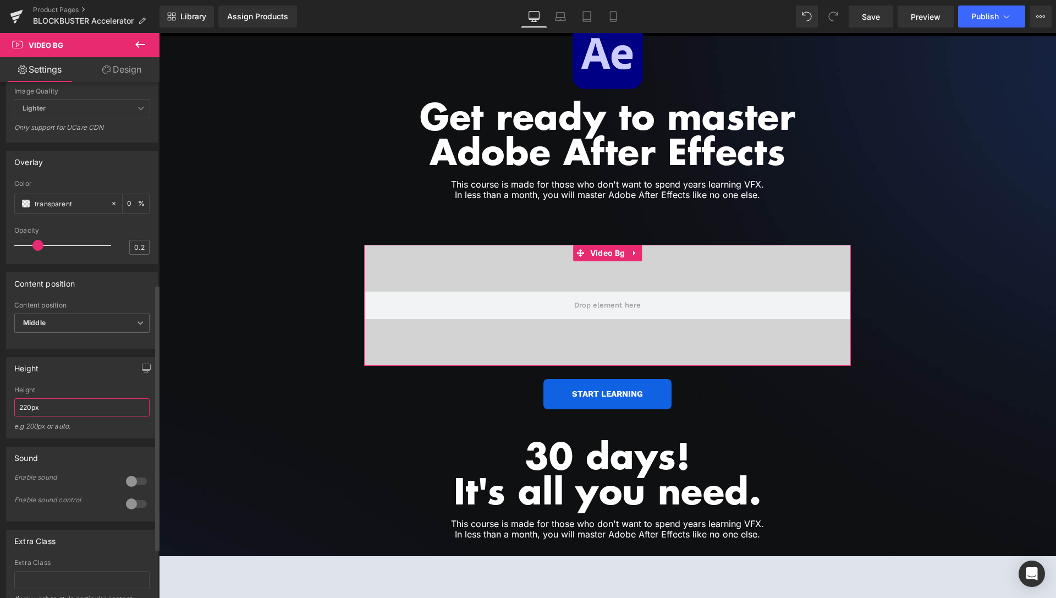
drag, startPoint x: 54, startPoint y: 432, endPoint x: 47, endPoint y: 432, distance: 7.2
click at [47, 417] on input "220px" at bounding box center [81, 407] width 135 height 18
drag, startPoint x: 32, startPoint y: 434, endPoint x: 0, endPoint y: 437, distance: 32.0
click at [14, 417] on input "220px" at bounding box center [81, 407] width 135 height 18
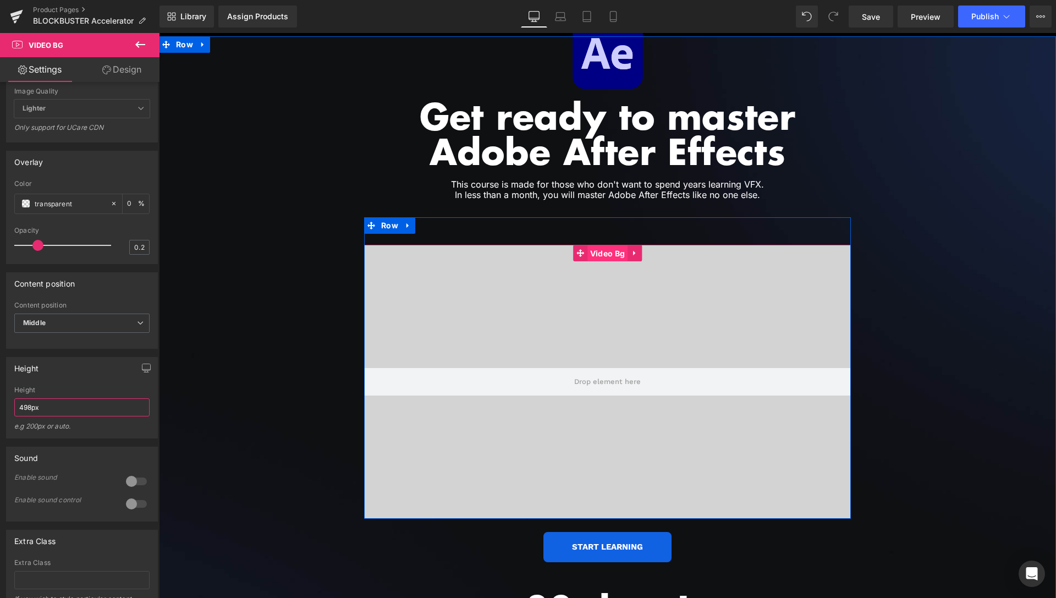
click at [607, 245] on span "Video Bg" at bounding box center [608, 253] width 40 height 17
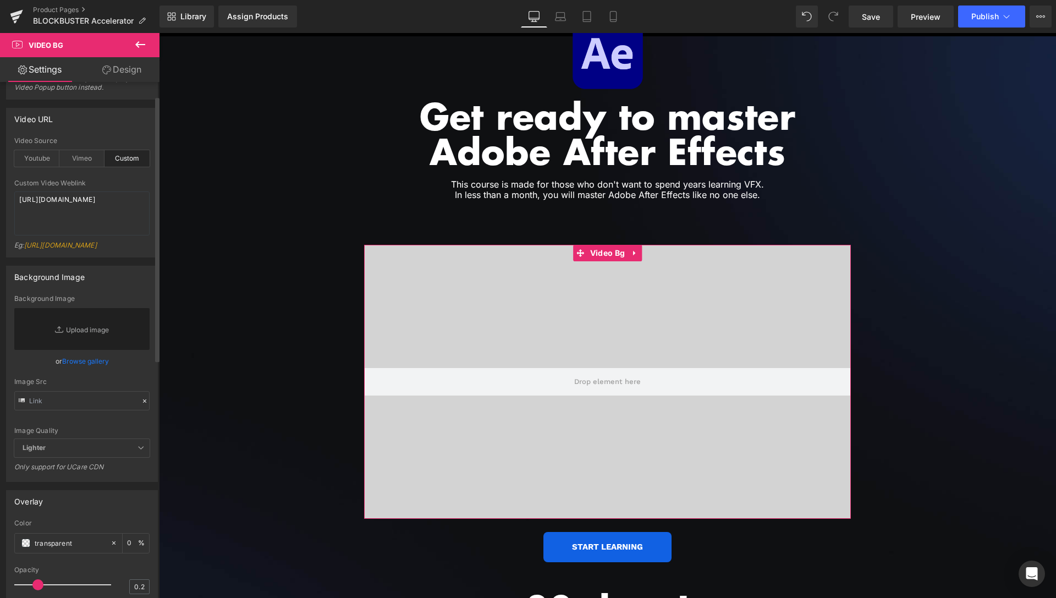
scroll to position [0, 0]
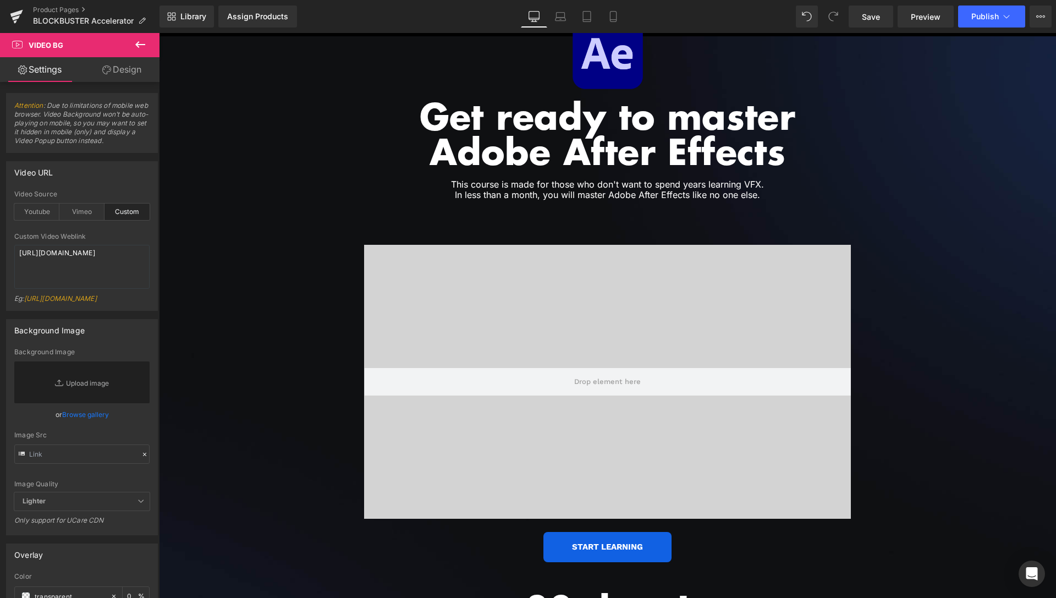
type input "498px"
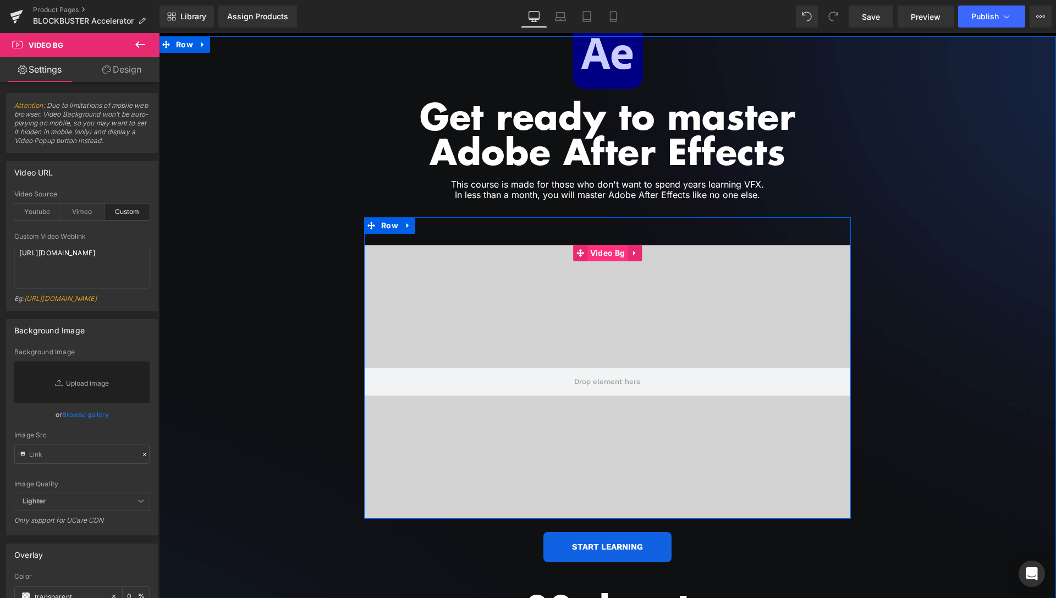
click at [598, 245] on span "Video Bg" at bounding box center [608, 253] width 40 height 17
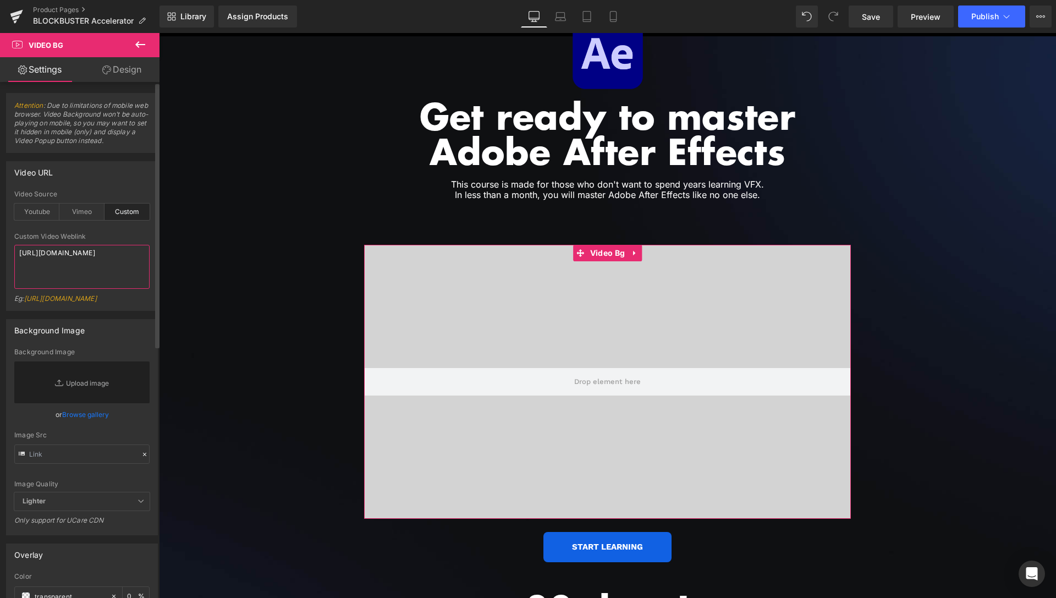
drag, startPoint x: 82, startPoint y: 284, endPoint x: 0, endPoint y: 232, distance: 97.2
click at [14, 245] on textarea "[URL][DOMAIN_NAME]" at bounding box center [81, 267] width 135 height 44
paste textarea "c27ca5bc03eb441cb132ed45af98a62e"
type textarea "[URL][DOMAIN_NAME]"
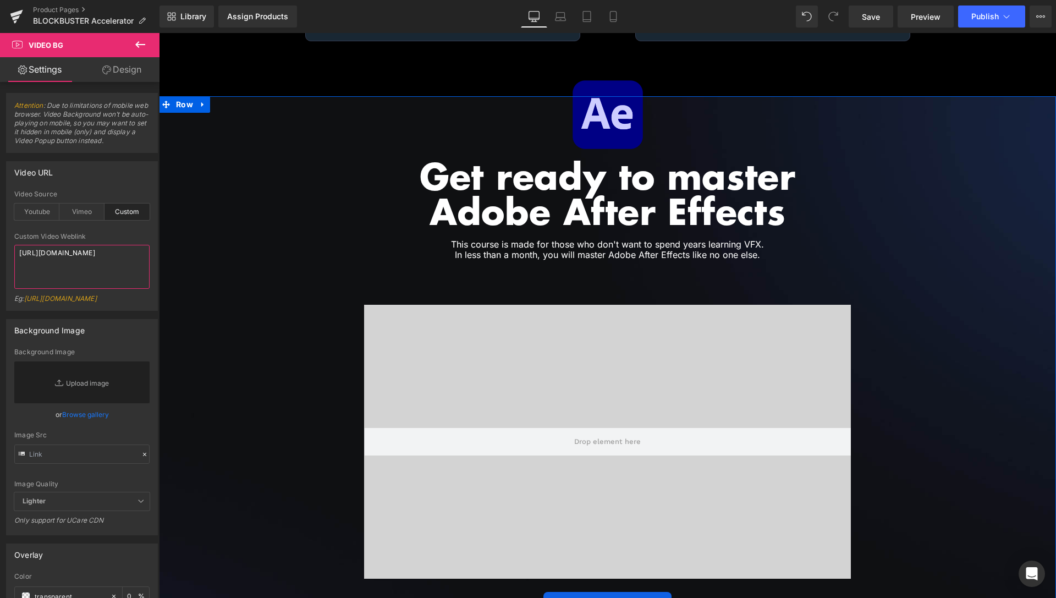
scroll to position [1824, 0]
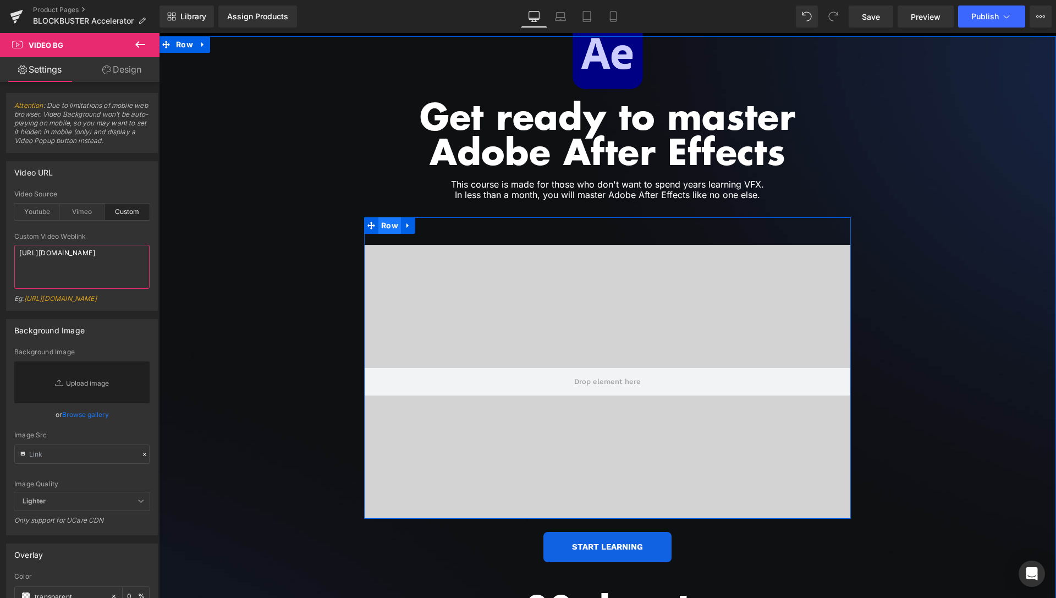
click at [385, 217] on span "Row" at bounding box center [390, 225] width 23 height 17
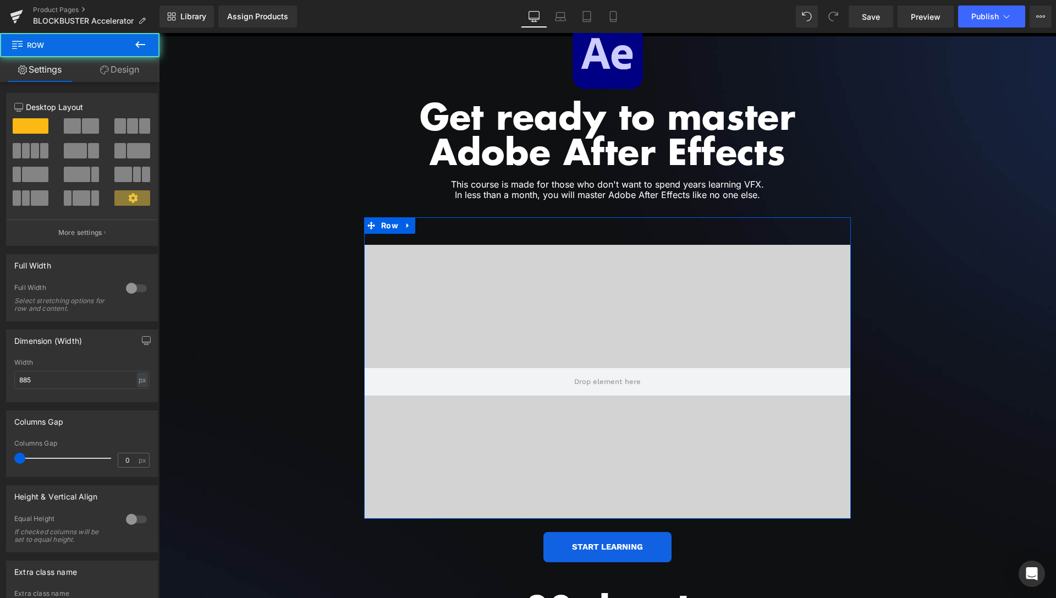
click at [127, 76] on link "Design" at bounding box center [120, 69] width 80 height 25
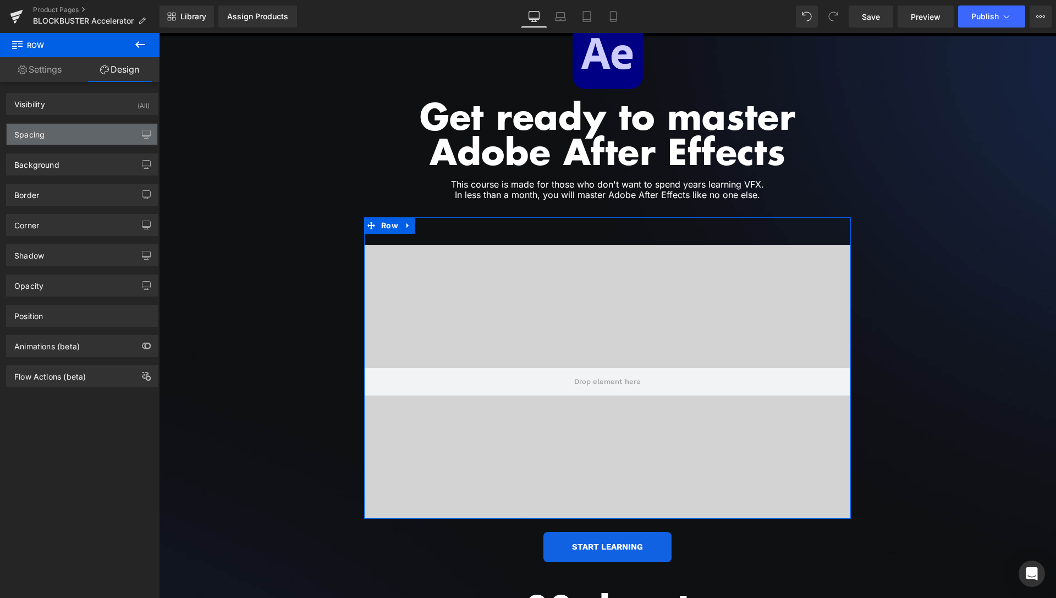
click at [79, 136] on div "Spacing" at bounding box center [82, 134] width 151 height 21
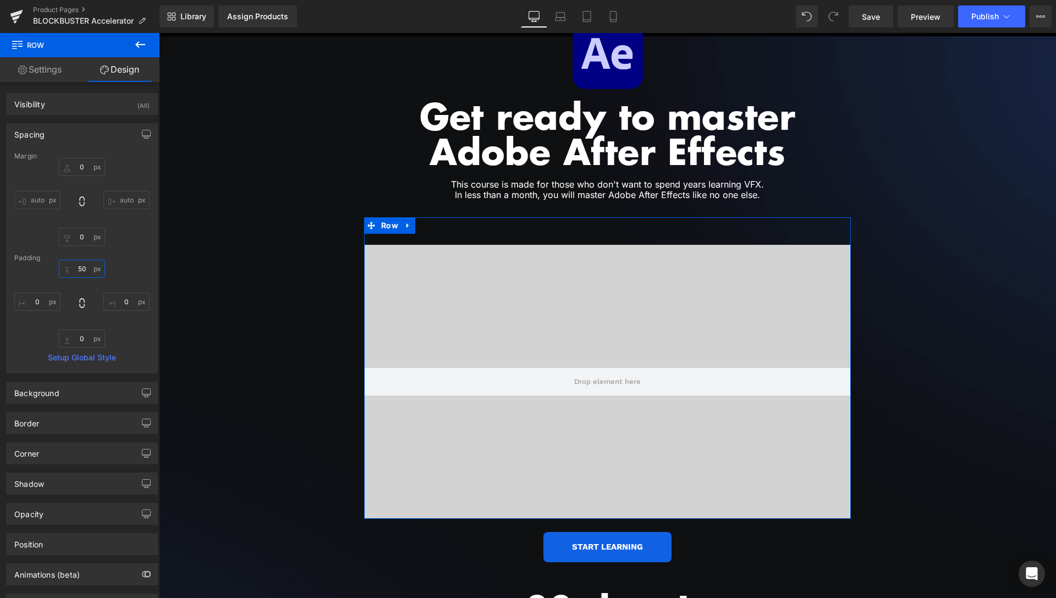
click at [80, 266] on input "50" at bounding box center [82, 269] width 46 height 18
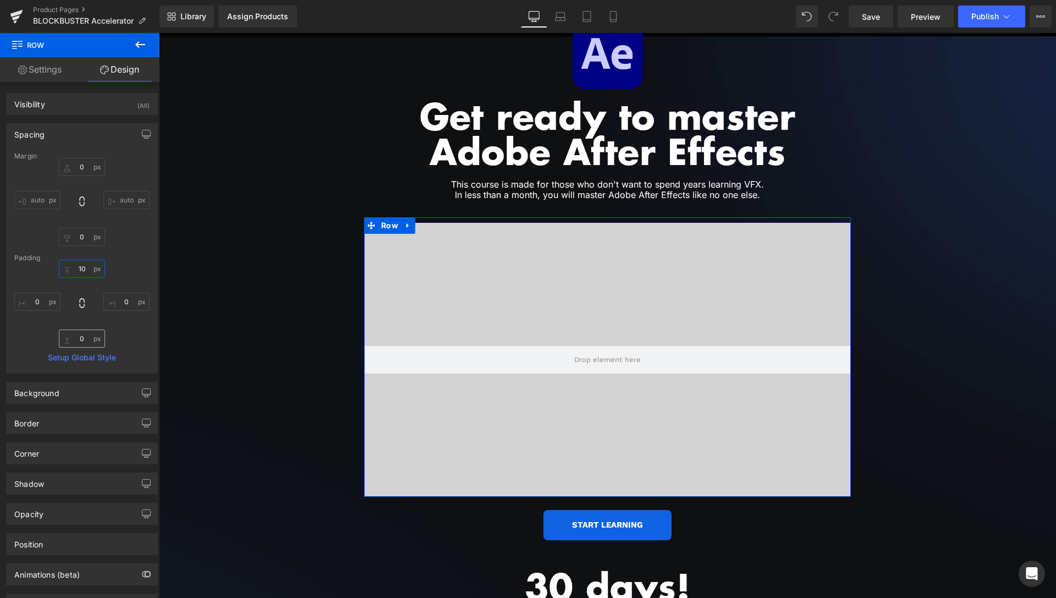
type input "10"
click at [80, 335] on input "0" at bounding box center [82, 339] width 46 height 18
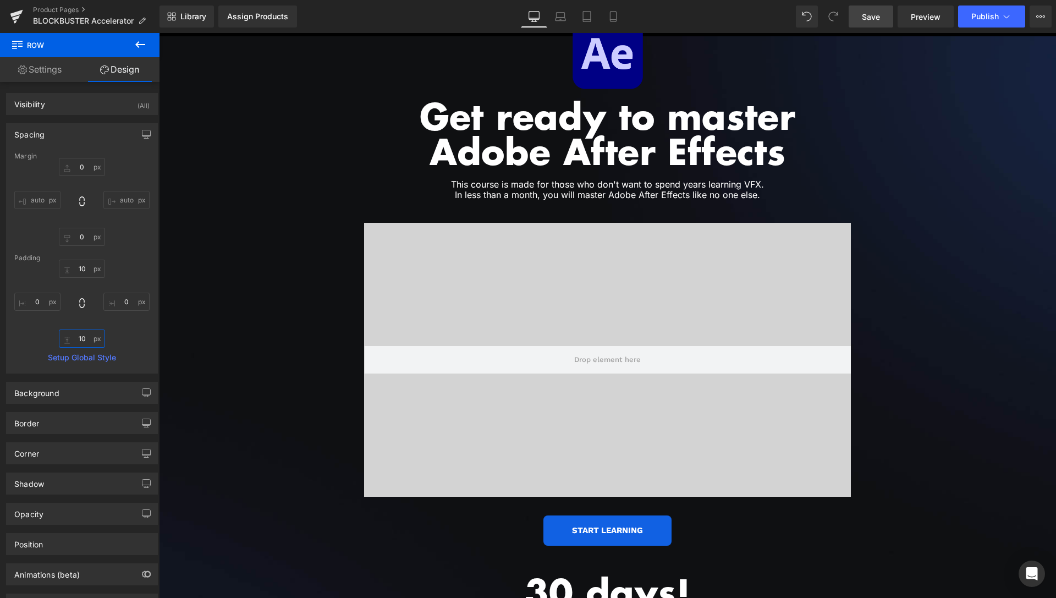
type input "10"
click at [876, 8] on link "Save" at bounding box center [871, 17] width 45 height 22
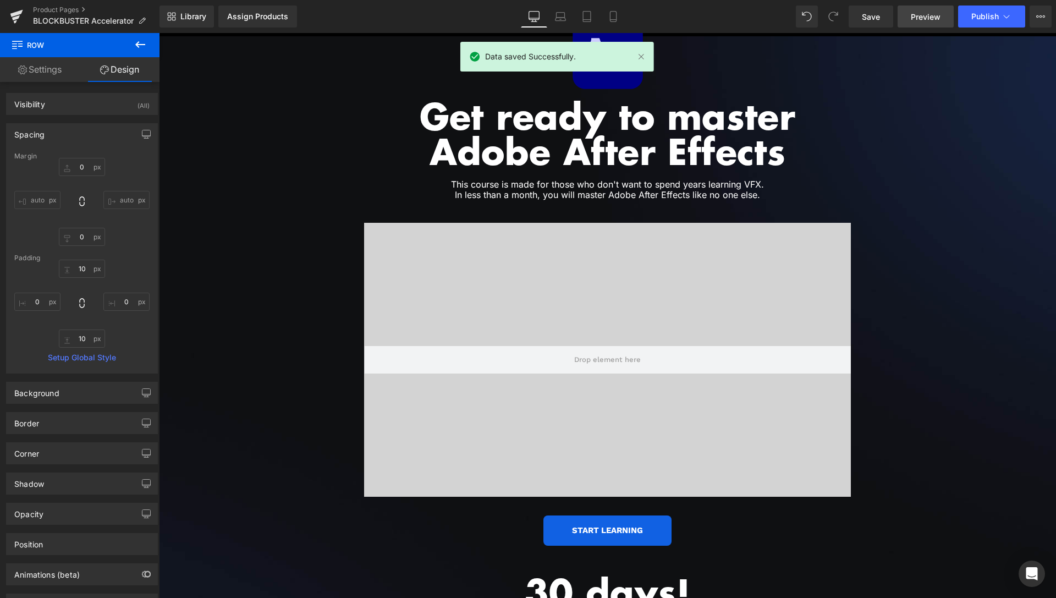
click at [921, 17] on span "Preview" at bounding box center [926, 17] width 30 height 12
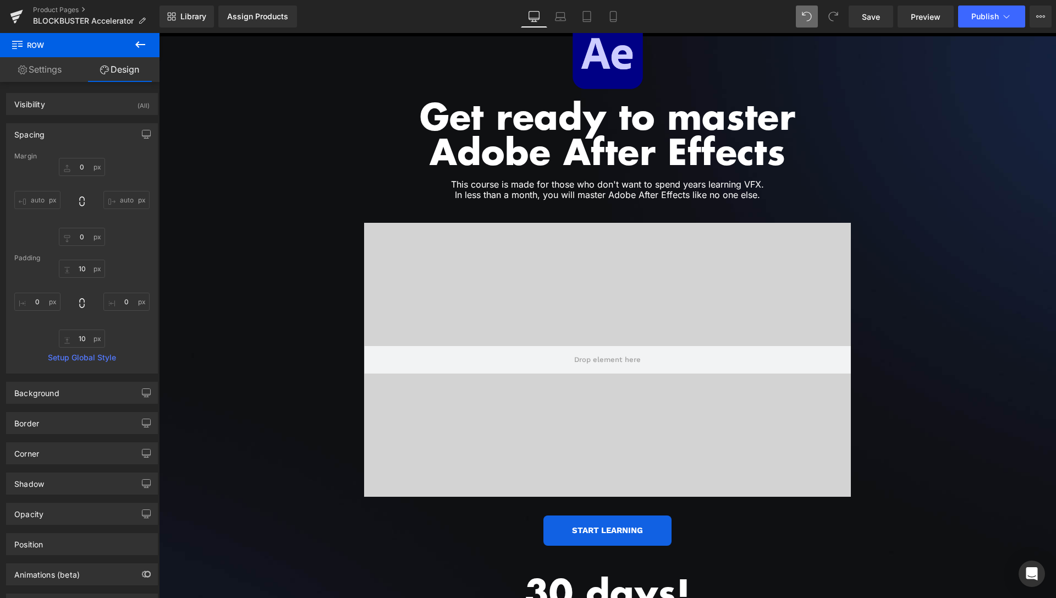
type input "0"
type input "10"
type input "0"
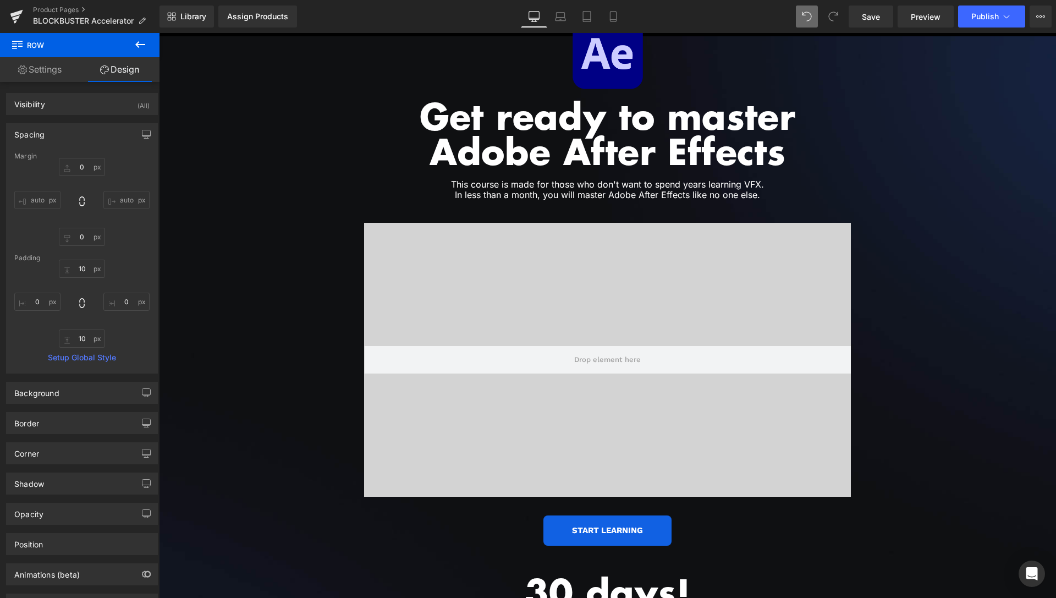
type input "0"
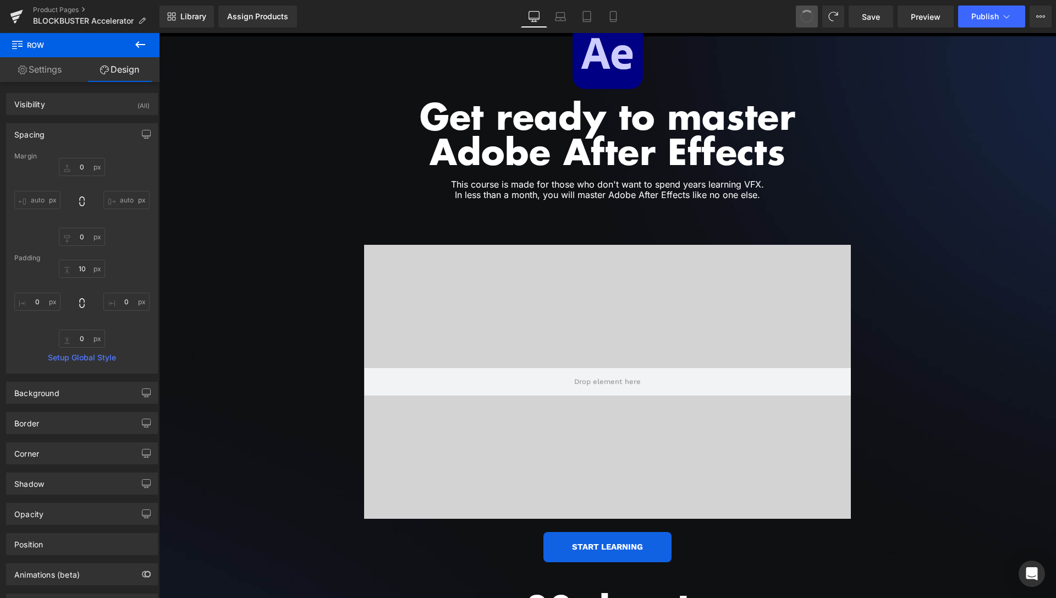
type input "0"
type input "50"
type input "0"
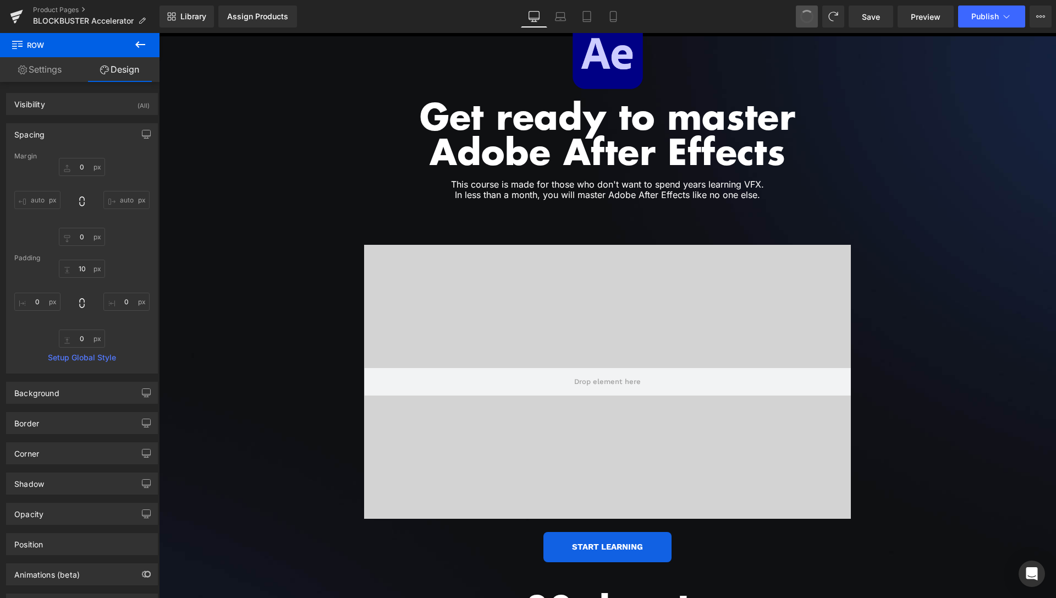
type input "0"
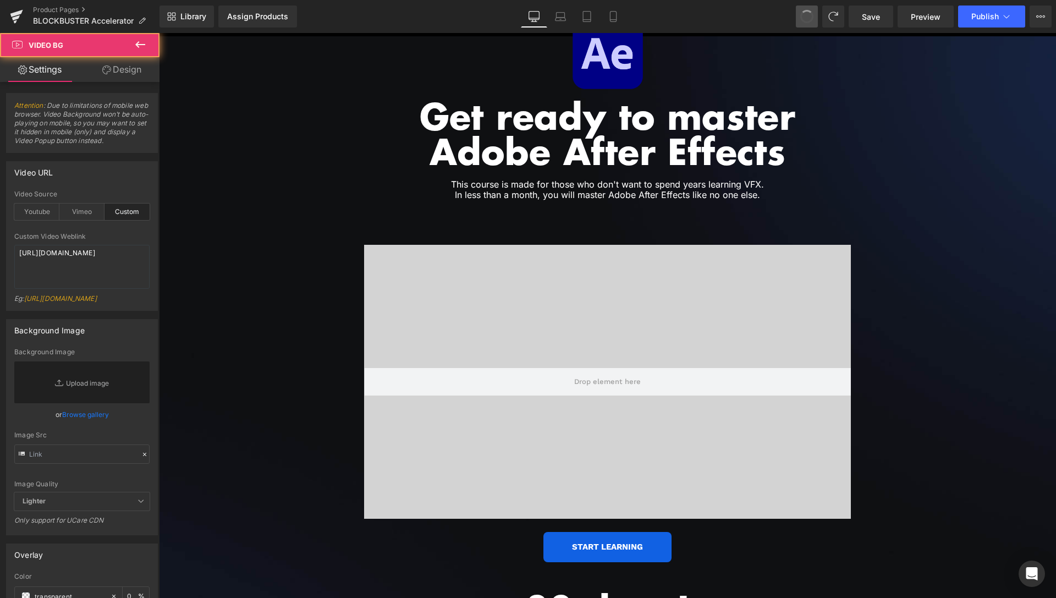
type input "220px"
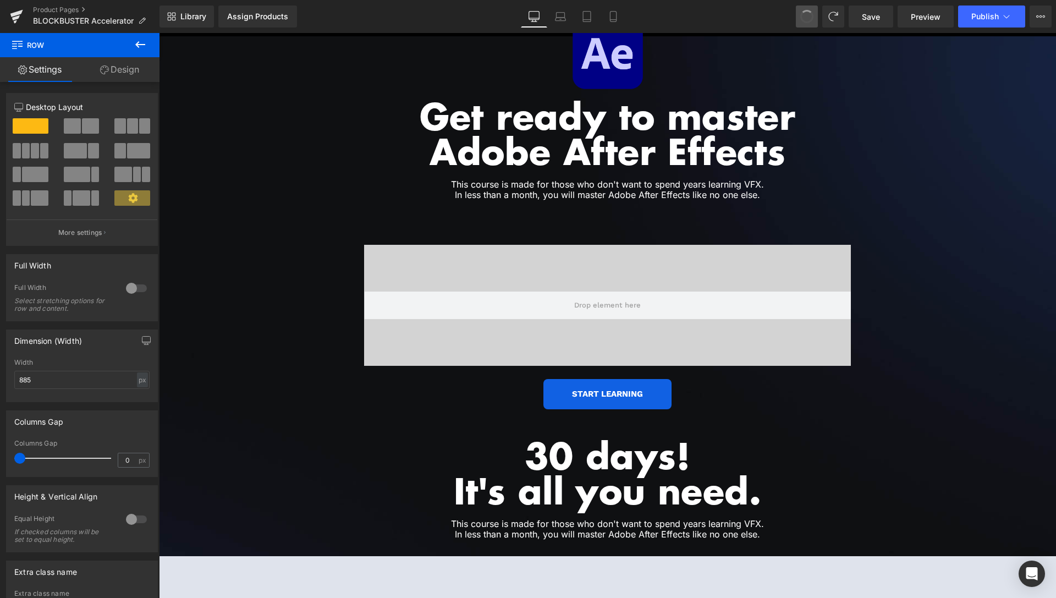
type input "1300"
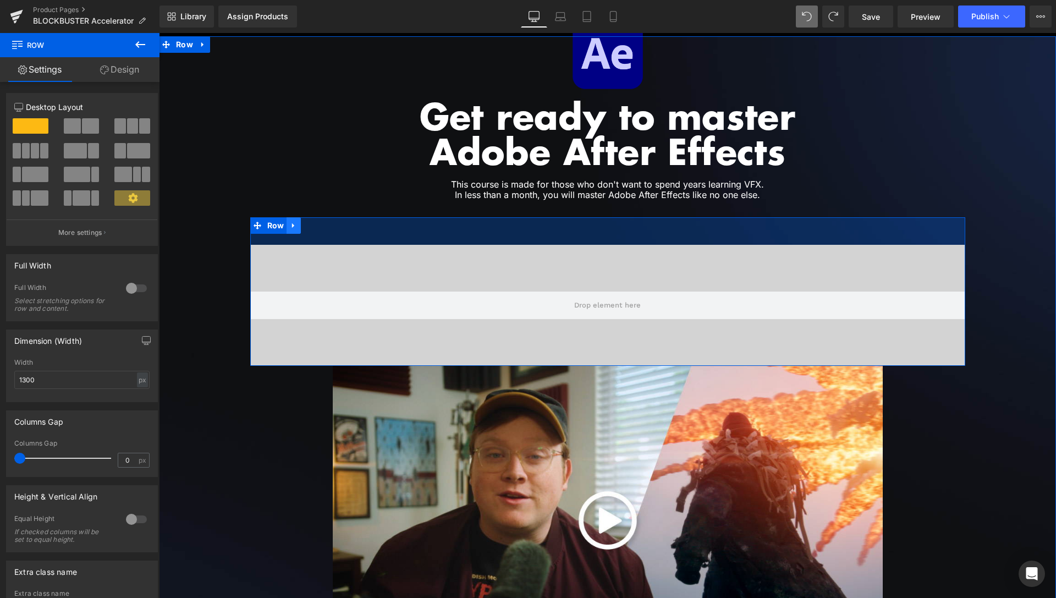
click at [293, 217] on link at bounding box center [294, 225] width 14 height 17
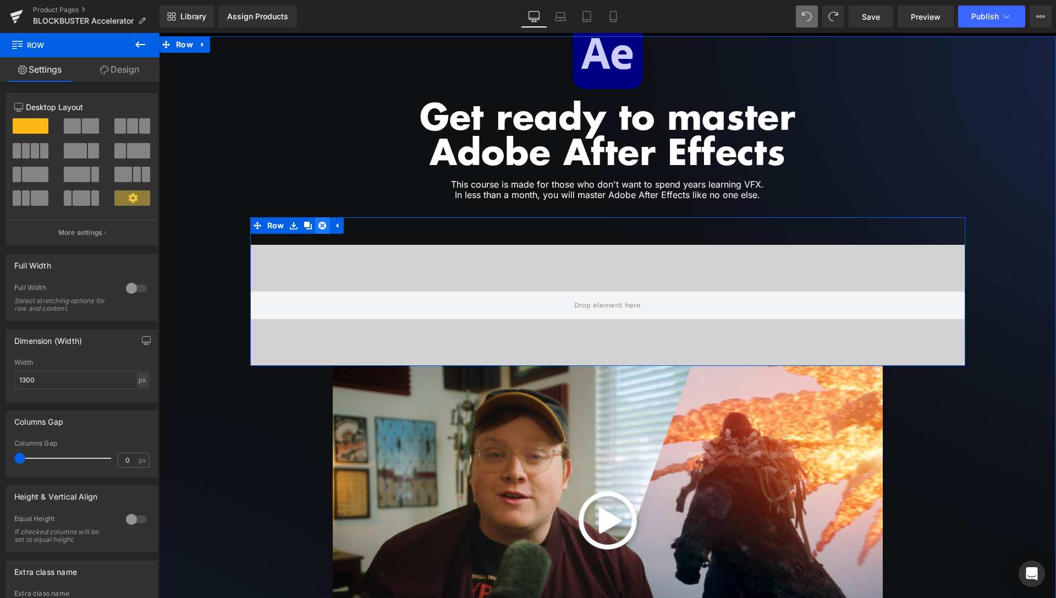
click at [319, 221] on icon at bounding box center [323, 225] width 8 height 8
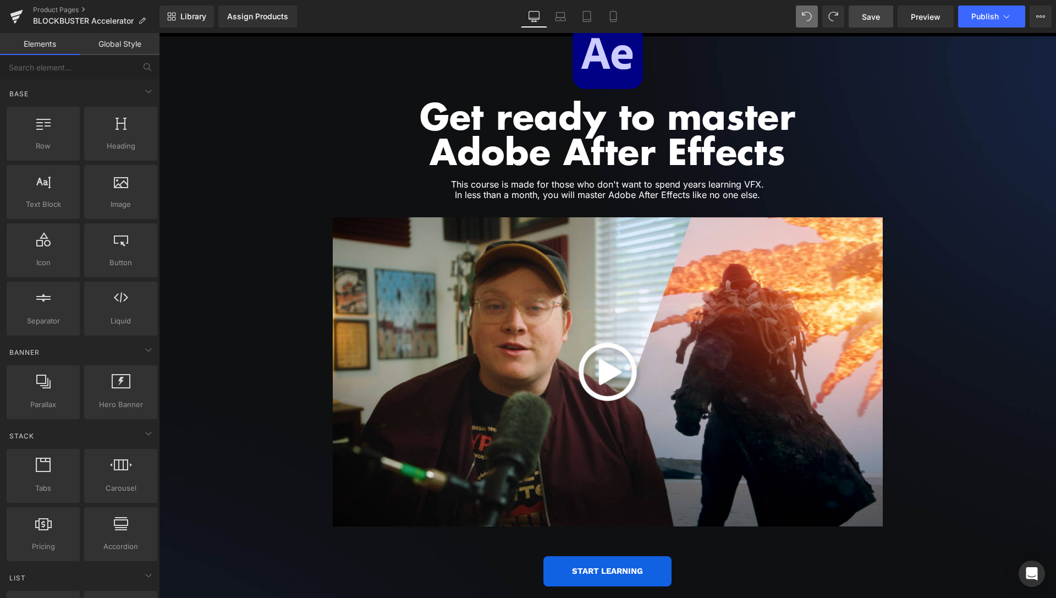
click at [865, 18] on span "Save" at bounding box center [871, 17] width 18 height 12
click at [914, 15] on span "Preview" at bounding box center [926, 17] width 30 height 12
